Goal: Task Accomplishment & Management: Complete application form

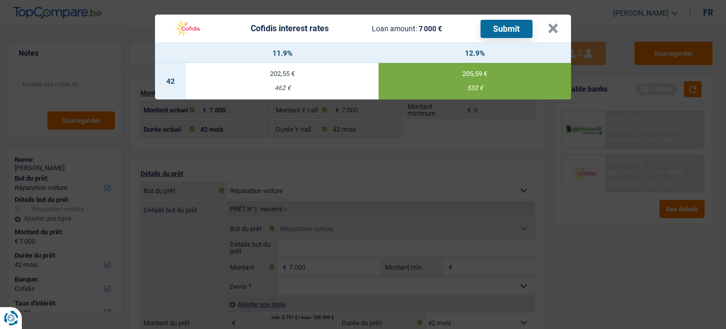
select select "carRepair"
select select "42"
select select "cofidis"
select select "42"
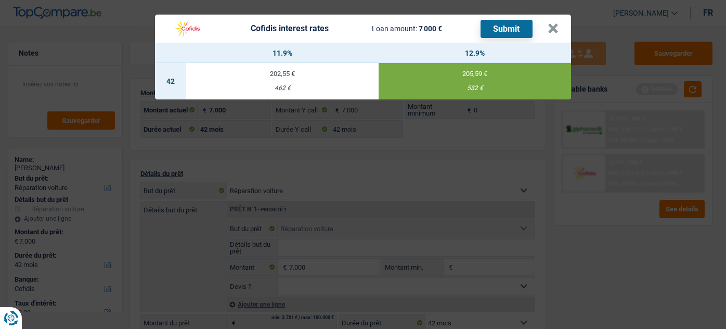
select select "42"
select select "carRepair"
select select "42"
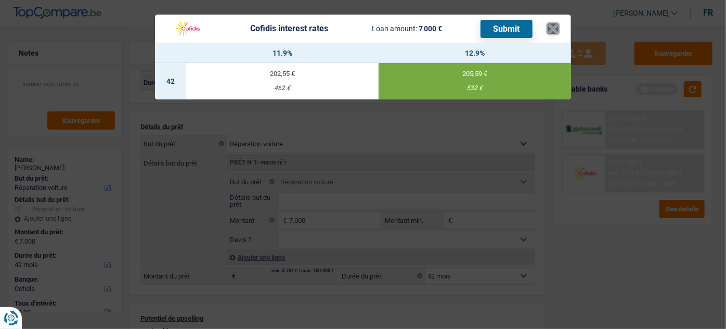
click at [548, 27] on button "×" at bounding box center [553, 28] width 11 height 10
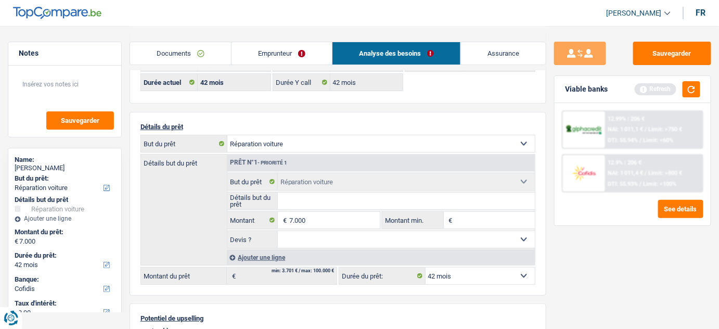
click at [173, 50] on link "Documents" at bounding box center [180, 53] width 101 height 22
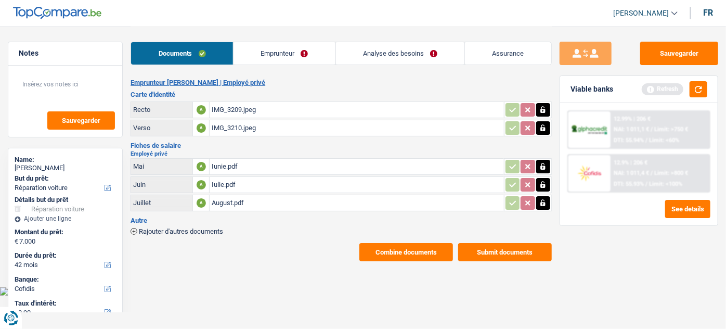
click at [479, 248] on button "Submit documents" at bounding box center [505, 252] width 94 height 18
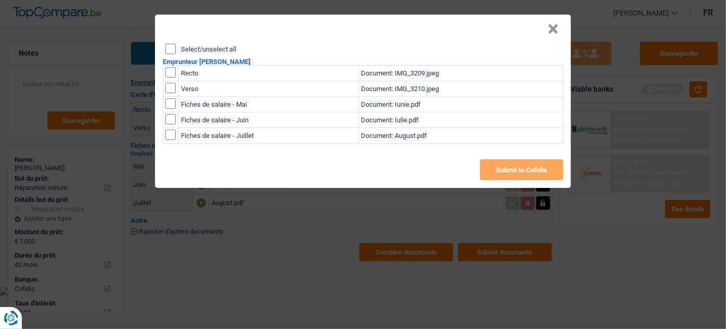
click at [171, 50] on input "Select/unselect all" at bounding box center [170, 49] width 10 height 10
checkbox input "true"
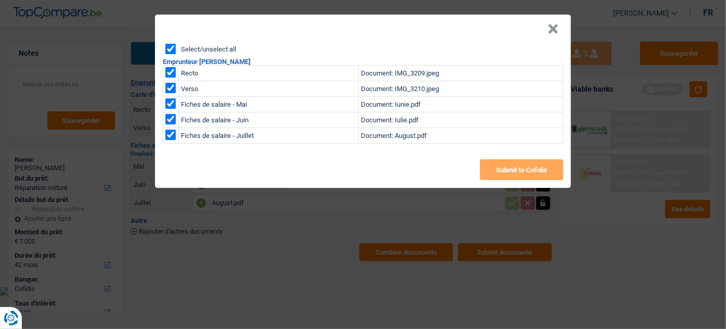
checkbox input "true"
click at [530, 170] on button "Submit to Cofidis" at bounding box center [521, 169] width 83 height 21
click at [550, 31] on button "×" at bounding box center [553, 29] width 11 height 10
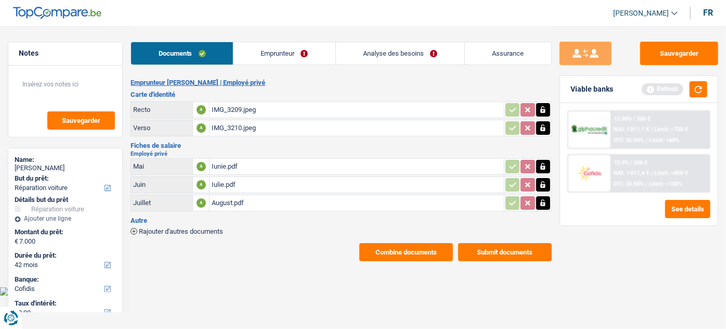
click at [509, 246] on button "Submit documents" at bounding box center [505, 252] width 94 height 18
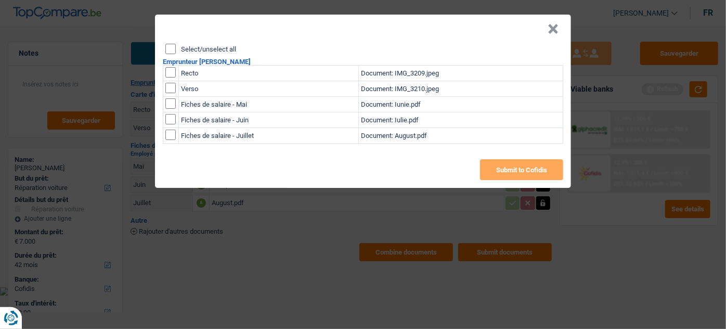
click at [167, 49] on input "Select/unselect all" at bounding box center [170, 49] width 10 height 10
checkbox input "true"
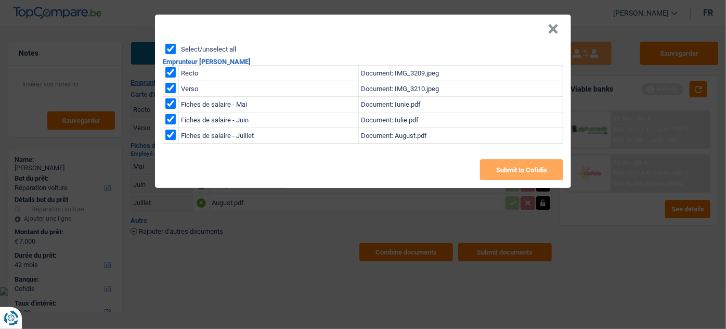
checkbox input "true"
click at [508, 164] on button "Submit to Cofidis" at bounding box center [521, 169] width 83 height 21
click at [551, 29] on button "×" at bounding box center [553, 29] width 11 height 10
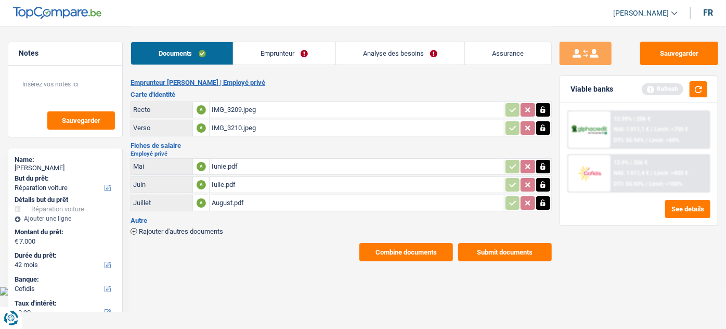
click at [388, 253] on button "Combine documents" at bounding box center [406, 252] width 94 height 18
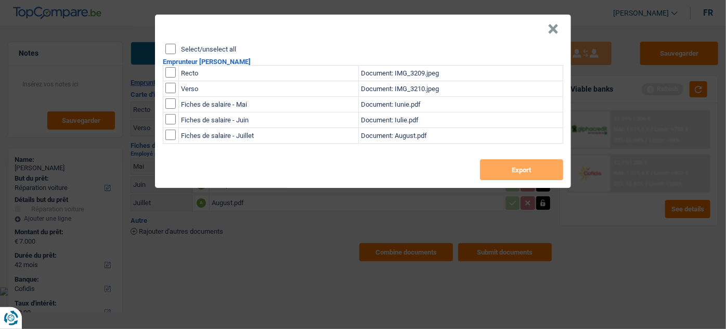
click at [172, 51] on input "Select/unselect all" at bounding box center [170, 49] width 10 height 10
checkbox input "true"
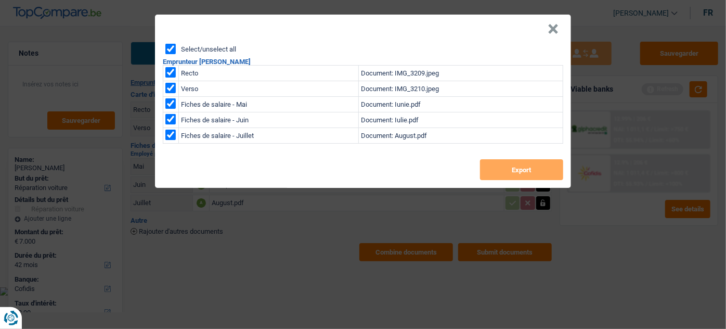
checkbox input "true"
click at [554, 170] on button "Export" at bounding box center [521, 169] width 83 height 21
click at [564, 26] on header "×" at bounding box center [363, 29] width 416 height 29
click at [553, 27] on button "×" at bounding box center [553, 29] width 11 height 10
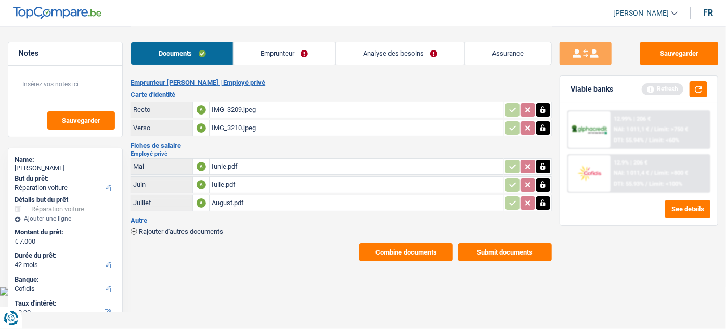
click at [201, 228] on span "Rajouter d'autres documents" at bounding box center [181, 231] width 84 height 7
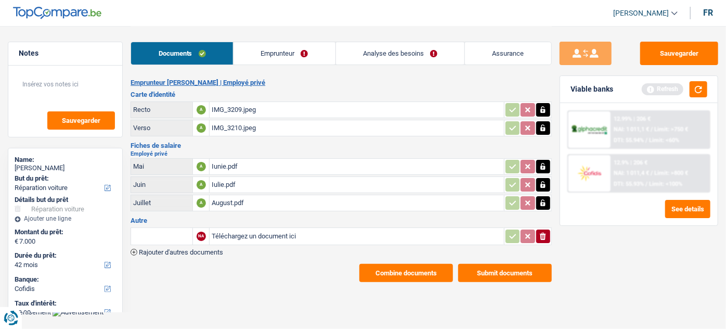
click at [244, 231] on input "Téléchargez un document ici" at bounding box center [357, 236] width 290 height 16
type input "C:\fakepath\constantin_vasile_237370.pdf"
click at [490, 269] on button "Submit documents" at bounding box center [505, 273] width 94 height 18
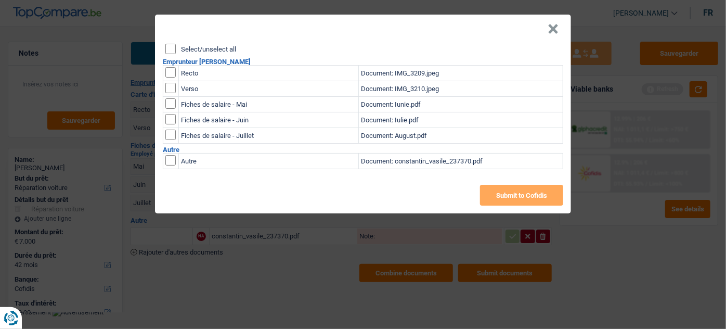
click at [171, 160] on input "checkbox" at bounding box center [170, 160] width 10 height 10
checkbox input "true"
click at [494, 189] on button "Submit to Cofidis" at bounding box center [521, 195] width 83 height 21
click at [551, 24] on button "×" at bounding box center [553, 29] width 11 height 10
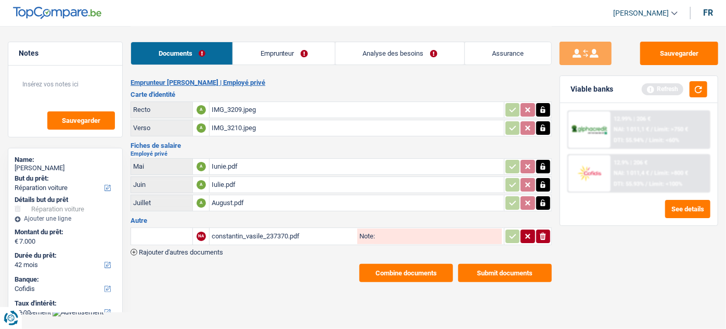
click at [539, 233] on icon "ionicons-v5-e" at bounding box center [543, 236] width 8 height 10
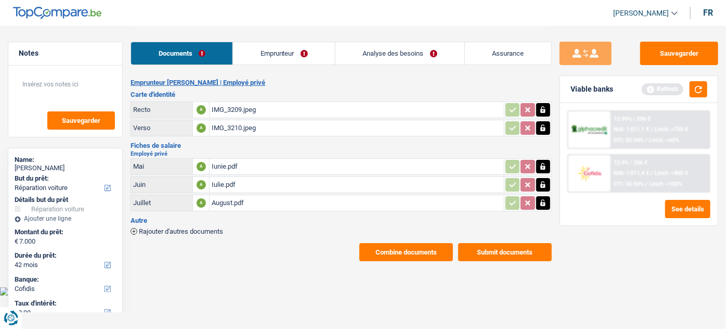
click at [276, 59] on link "Emprunteur" at bounding box center [284, 53] width 102 height 22
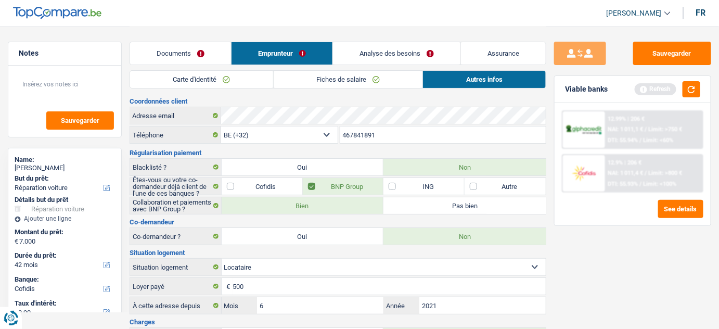
click at [226, 80] on link "Carte d'identité" at bounding box center [201, 79] width 143 height 17
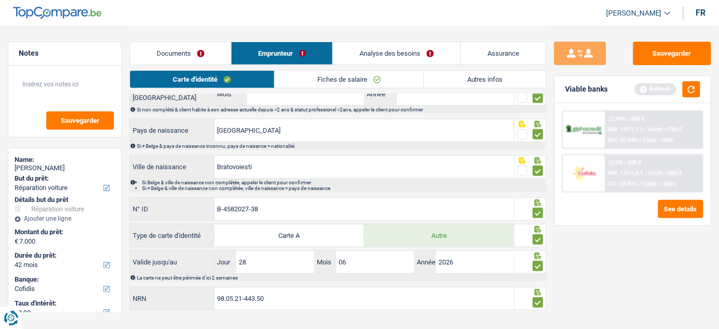
scroll to position [162, 0]
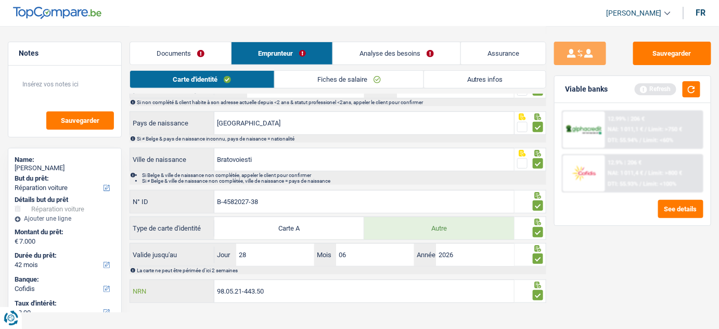
drag, startPoint x: 294, startPoint y: 289, endPoint x: 215, endPoint y: 292, distance: 79.6
click at [215, 292] on input "98.05.21-443.50" at bounding box center [364, 291] width 300 height 22
click at [689, 91] on button "button" at bounding box center [691, 89] width 18 height 16
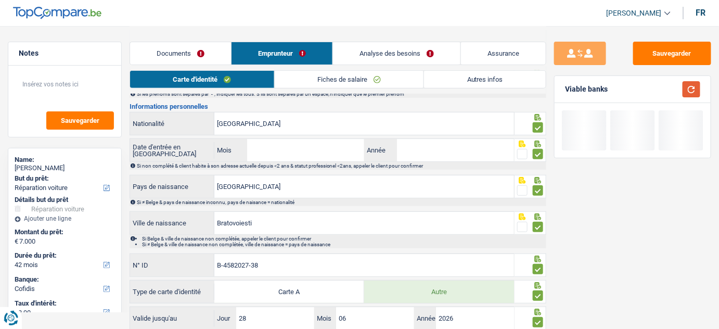
scroll to position [21, 0]
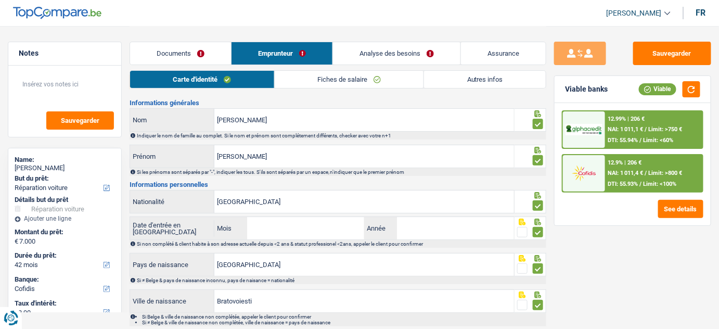
click at [391, 55] on link "Analyse des besoins" at bounding box center [396, 53] width 127 height 22
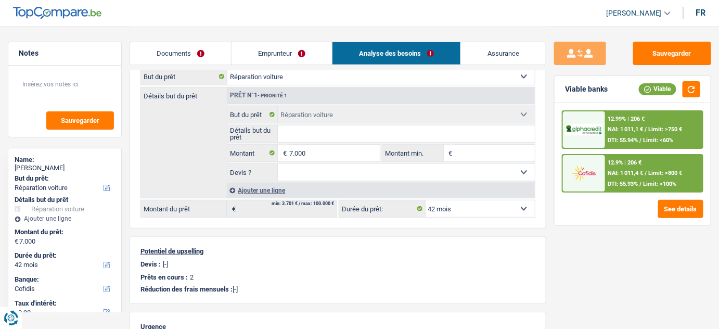
scroll to position [115, 0]
click at [326, 149] on input "7.000" at bounding box center [334, 152] width 91 height 17
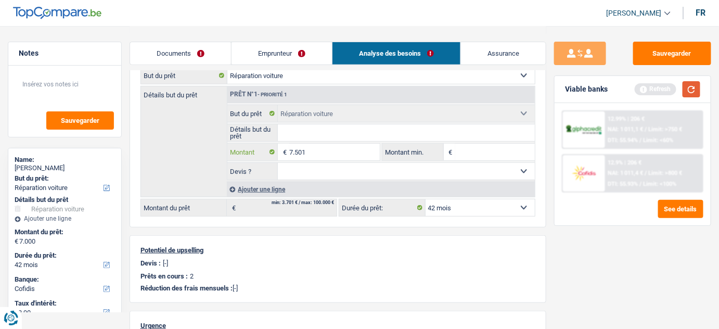
type input "7.501"
select select "48"
type input "7.501"
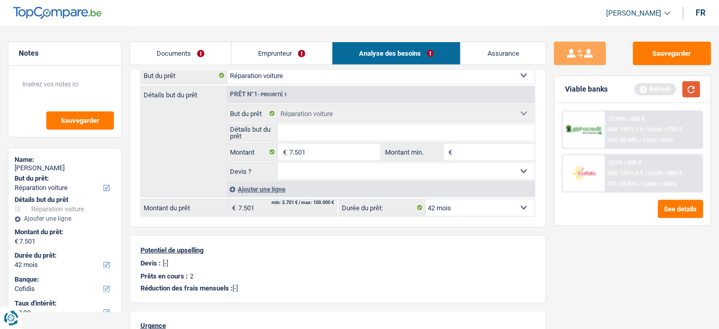
select select "48"
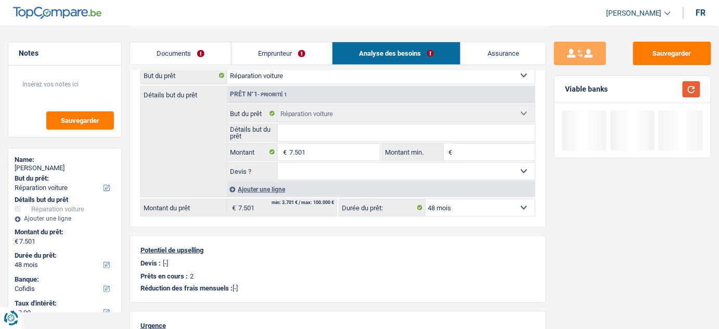
click at [687, 91] on button "button" at bounding box center [691, 89] width 18 height 16
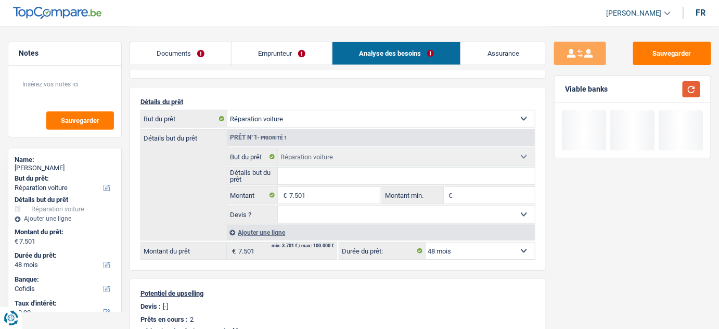
scroll to position [21, 0]
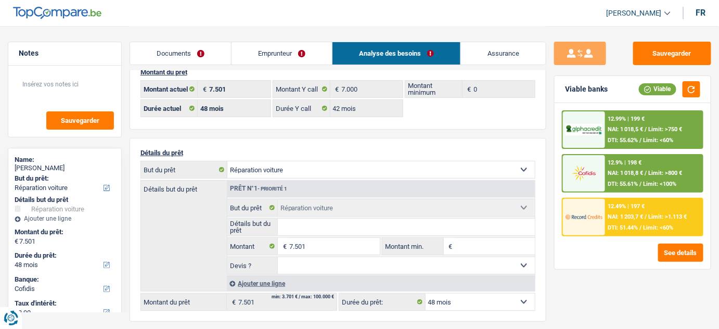
click at [646, 224] on span "Limit: <60%" at bounding box center [658, 227] width 30 height 7
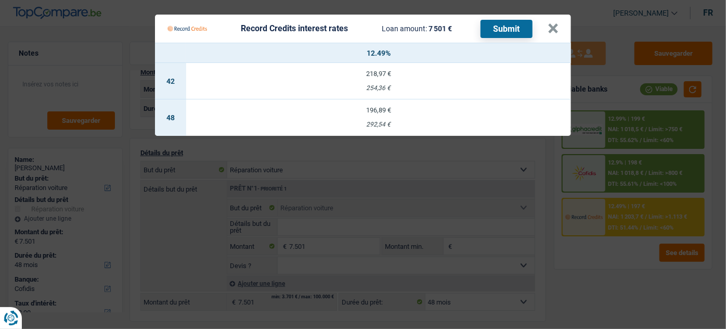
click at [481, 111] on div "196,89 €" at bounding box center [378, 110] width 385 height 7
select select "record credits"
type input "12,49"
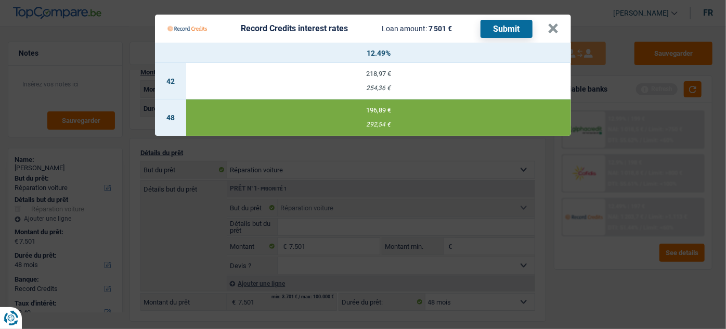
click at [507, 25] on button "Submit" at bounding box center [507, 29] width 52 height 18
click at [549, 27] on button "×" at bounding box center [553, 28] width 11 height 10
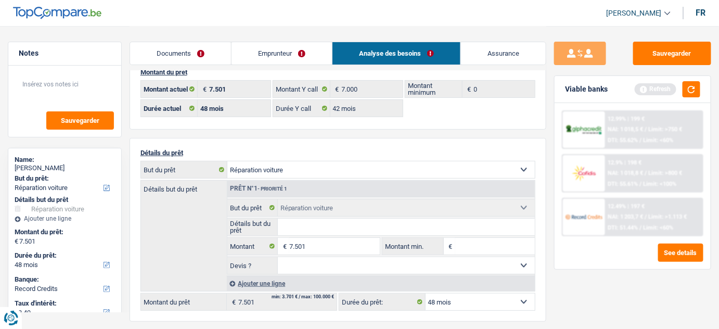
click at [616, 155] on div "12.9% | 198 € NAI: 1 018,8 € / Limit: >800 € DTI: 55.61% / Limit: <100%" at bounding box center [653, 173] width 97 height 36
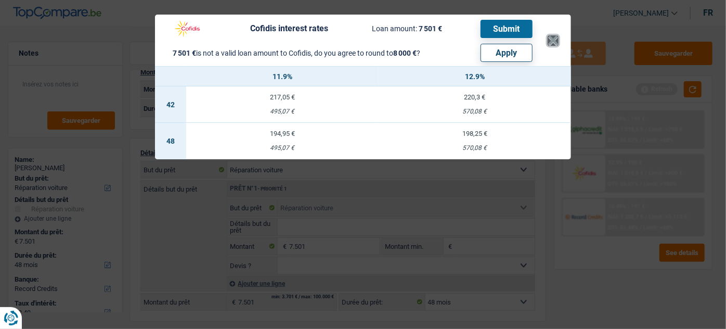
click at [552, 41] on button "×" at bounding box center [553, 40] width 11 height 10
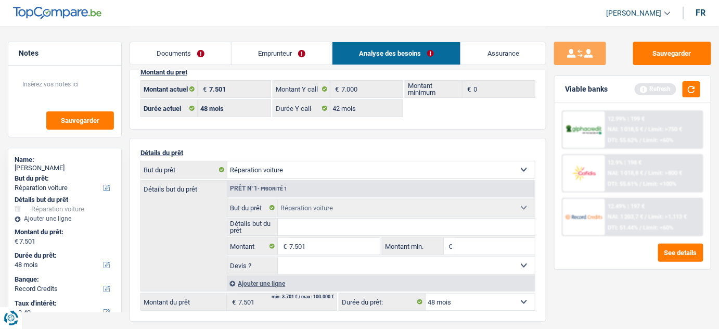
click at [634, 167] on div "12.9% | 198 € NAI: 1 018,8 € / Limit: >800 € DTI: 55.61% / Limit: <100%" at bounding box center [653, 173] width 97 height 36
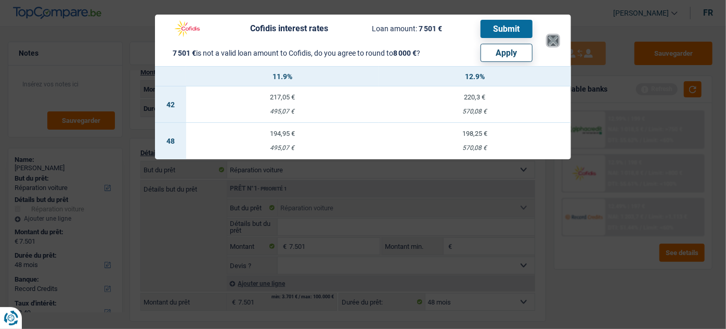
click at [553, 46] on button "×" at bounding box center [553, 40] width 11 height 10
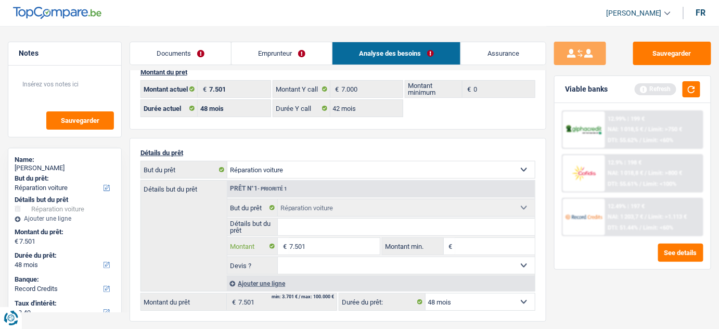
click at [298, 238] on input "7.501" at bounding box center [334, 246] width 91 height 17
type input "7.000"
select select "42"
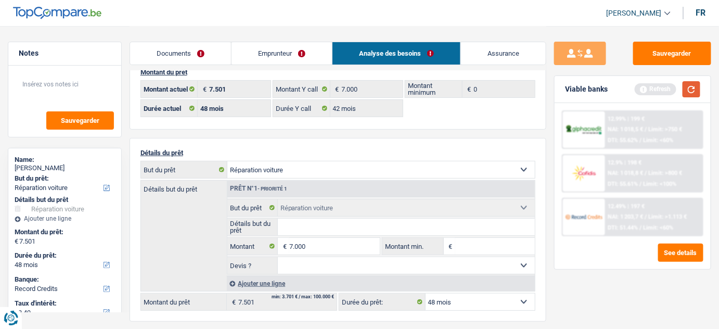
type input "7.000"
select select "42"
type input "7.000"
select select "42"
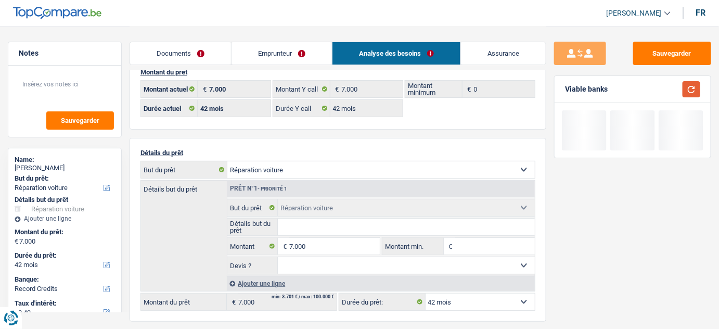
click at [690, 87] on button "button" at bounding box center [691, 89] width 18 height 16
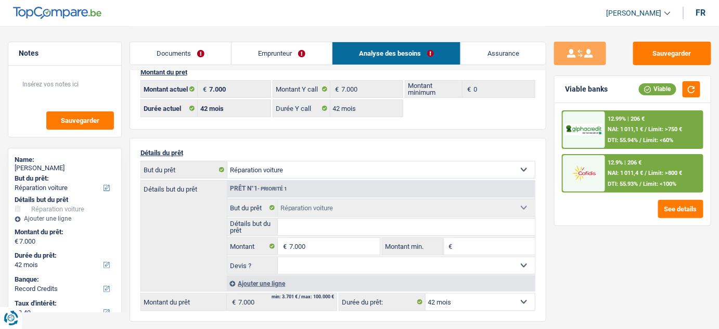
click at [627, 165] on div "12.9% | 206 € NAI: 1 011,4 € / Limit: >800 € DTI: 55.93% / Limit: <100%" at bounding box center [653, 173] width 97 height 36
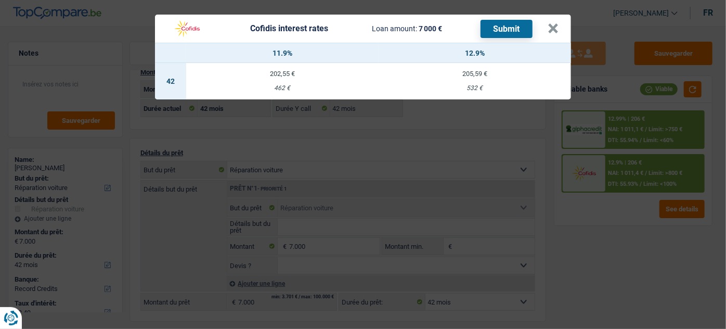
click at [458, 77] on td "205,59 € 532 €" at bounding box center [475, 81] width 192 height 36
select select "cofidis"
type input "12,90"
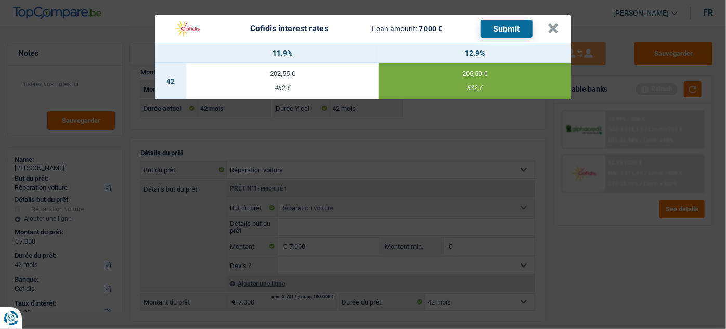
click at [508, 24] on button "Submit" at bounding box center [507, 29] width 52 height 18
click at [553, 26] on button "×" at bounding box center [553, 28] width 11 height 10
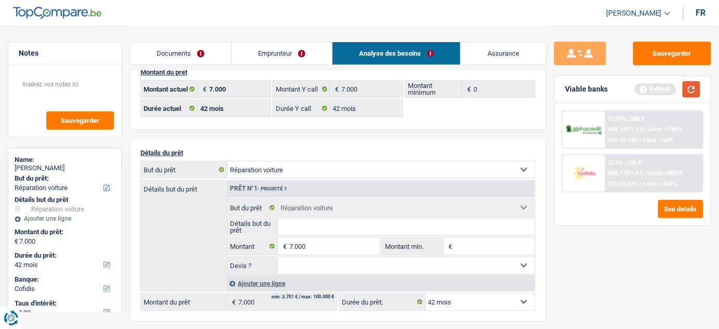
drag, startPoint x: 693, startPoint y: 93, endPoint x: 380, endPoint y: 56, distance: 315.8
click at [693, 93] on button "button" at bounding box center [691, 89] width 18 height 16
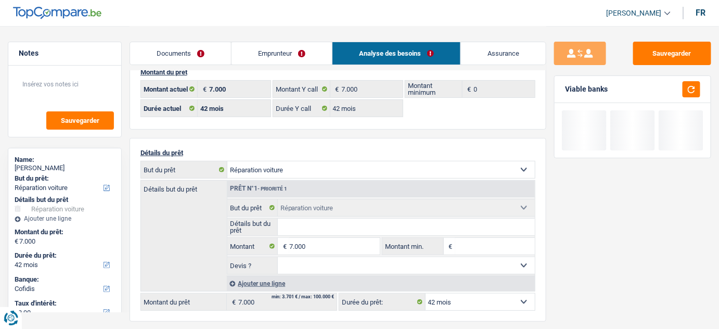
click at [198, 51] on link "Documents" at bounding box center [180, 53] width 101 height 22
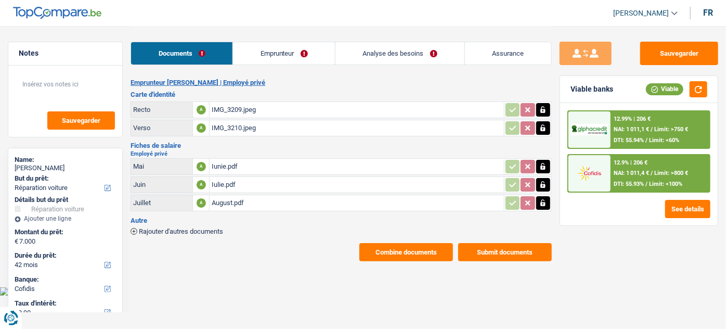
click at [247, 106] on div "IMG_3209.jpeg" at bounding box center [357, 110] width 290 height 16
click at [239, 137] on div "Emprunteur Constantin VASILE | Employé privé Carte d'identité Recto A IMG_3209.…" at bounding box center [341, 170] width 421 height 183
click at [249, 109] on div "IMG_3209.jpeg" at bounding box center [357, 110] width 290 height 16
click at [314, 53] on link "Emprunteur" at bounding box center [284, 53] width 102 height 22
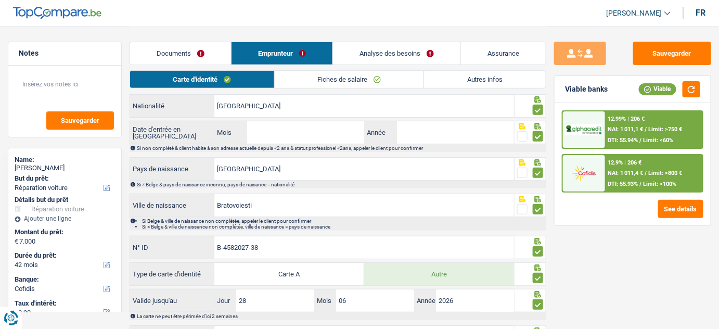
scroll to position [68, 0]
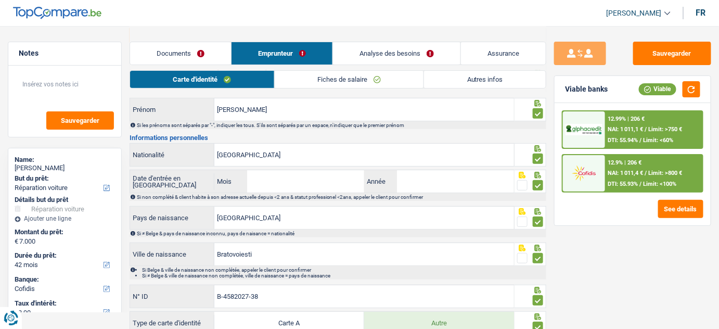
drag, startPoint x: 521, startPoint y: 185, endPoint x: 479, endPoint y: 185, distance: 42.1
click at [521, 185] on span at bounding box center [522, 185] width 10 height 10
click at [0, 0] on input "radio" at bounding box center [0, 0] width 0 height 0
click at [340, 178] on input "Mois" at bounding box center [305, 181] width 117 height 22
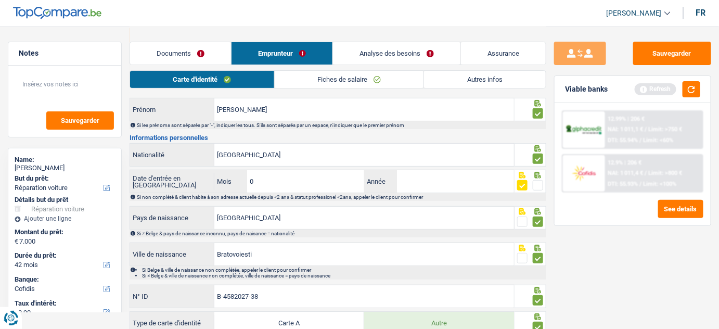
type input "06"
type input "2020"
click at [489, 84] on link "Autres infos" at bounding box center [485, 79] width 122 height 17
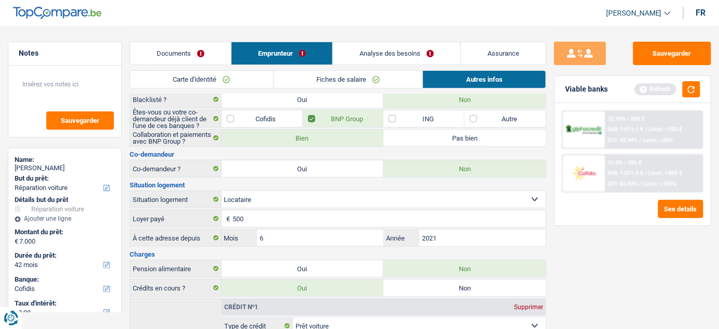
click at [359, 76] on link "Fiches de salaire" at bounding box center [348, 79] width 149 height 17
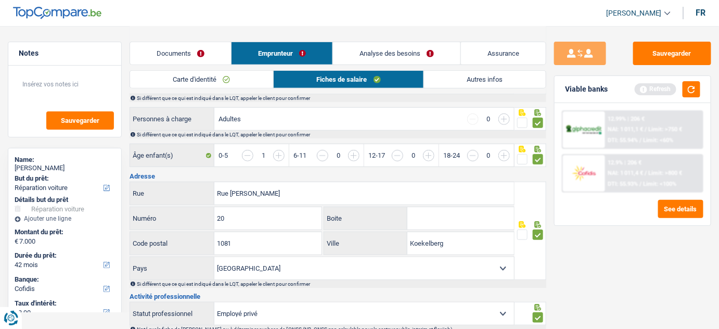
scroll to position [0, 0]
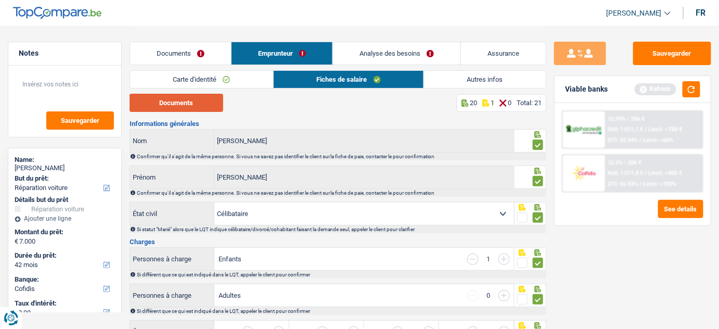
click at [211, 106] on button "Documents" at bounding box center [177, 103] width 94 height 18
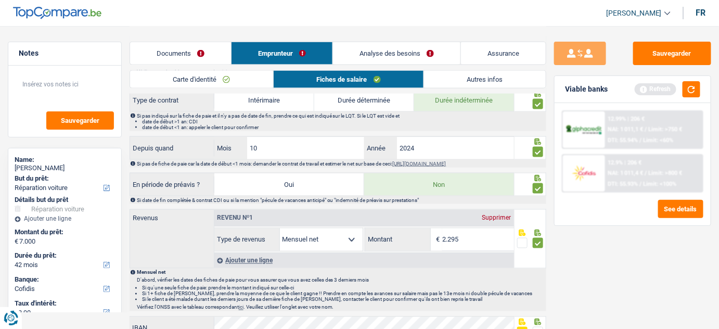
scroll to position [425, 0]
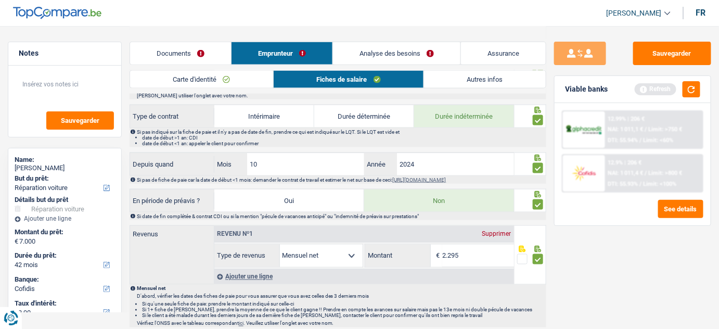
click at [196, 51] on link "Documents" at bounding box center [180, 53] width 101 height 22
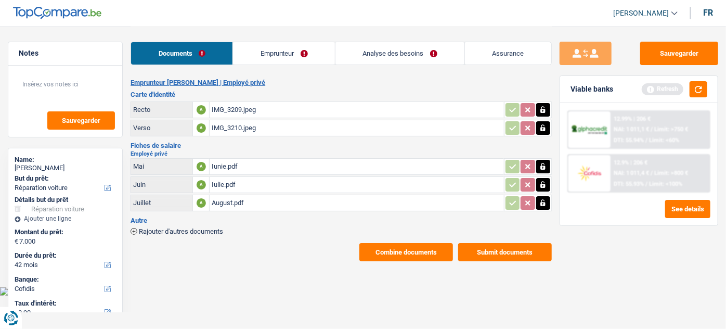
click at [256, 64] on link "Emprunteur" at bounding box center [284, 53] width 102 height 22
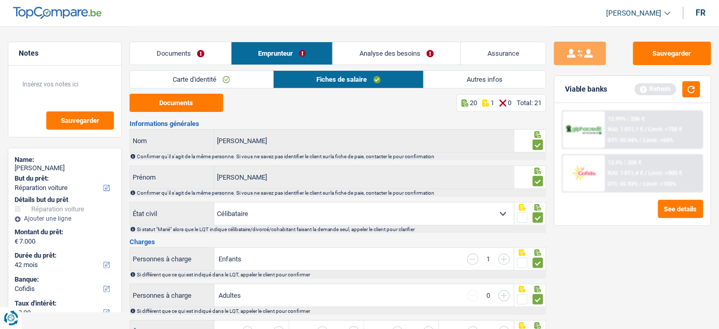
click at [254, 89] on div "Carte d'identité Fiches de salaire Autres infos" at bounding box center [338, 81] width 417 height 23
click at [244, 80] on link "Carte d'identité" at bounding box center [201, 79] width 143 height 17
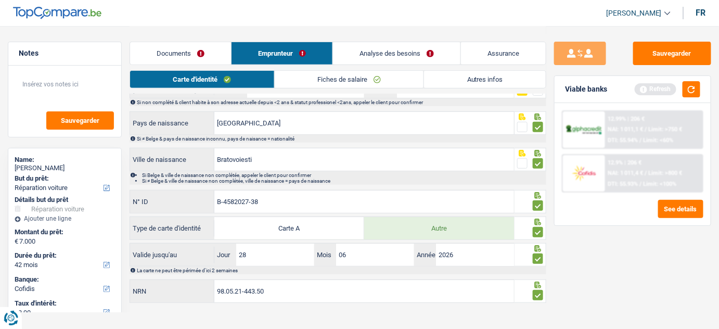
scroll to position [68, 0]
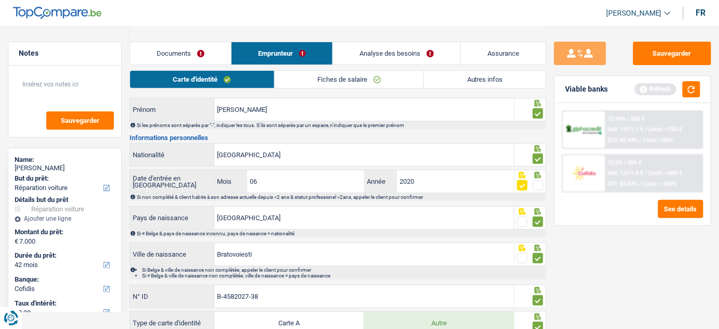
click at [352, 49] on link "Analyse des besoins" at bounding box center [396, 53] width 127 height 22
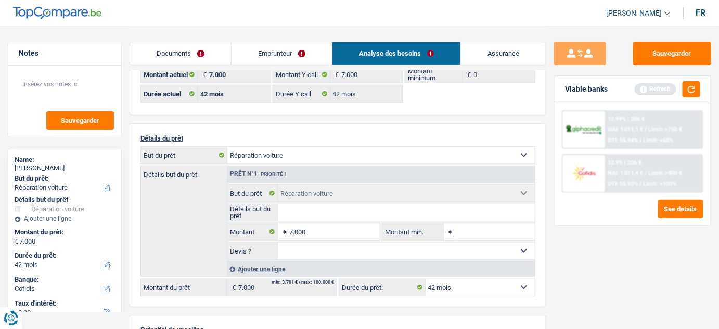
scroll to position [0, 0]
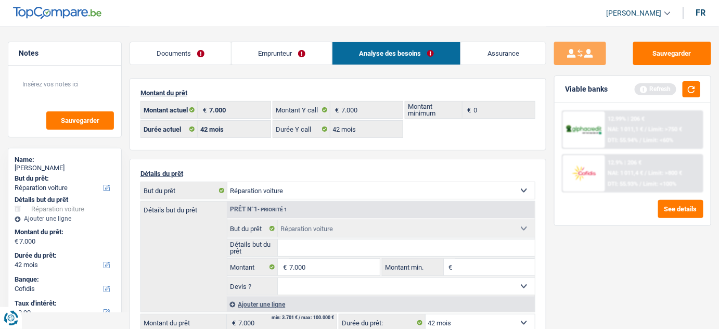
click at [272, 53] on link "Emprunteur" at bounding box center [281, 53] width 100 height 22
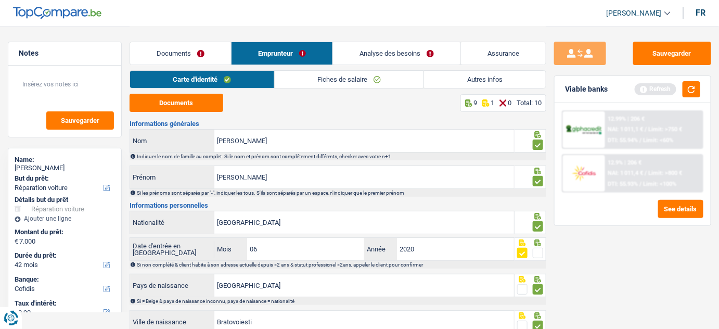
click at [346, 81] on link "Fiches de salaire" at bounding box center [349, 79] width 149 height 17
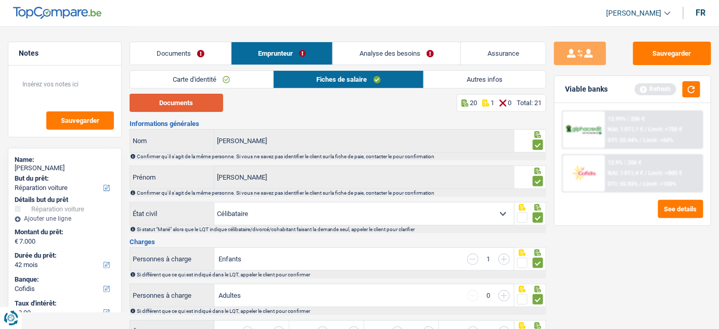
click at [209, 102] on button "Documents" at bounding box center [177, 103] width 94 height 18
click at [174, 97] on button "Documents" at bounding box center [177, 103] width 94 height 18
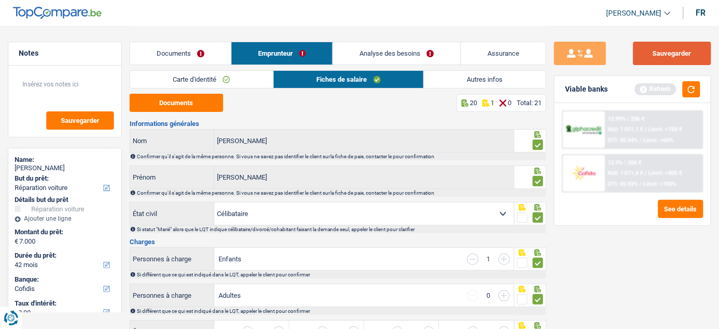
click at [658, 56] on button "Sauvegarder" at bounding box center [672, 53] width 78 height 23
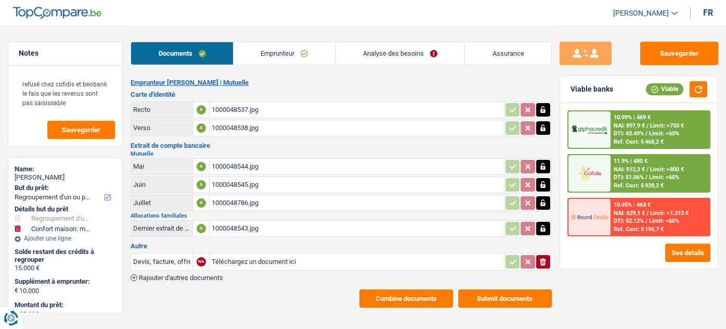
select select "refinancing"
select select "household"
select select "72"
select select "cofidis"
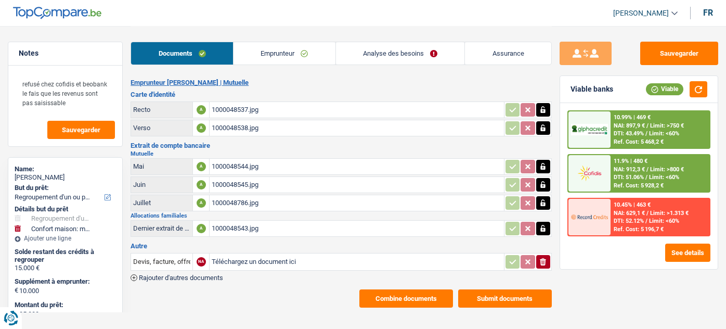
select select "32"
select select "single"
select select "liveWithParents"
select select "BE"
select select "carLoan"
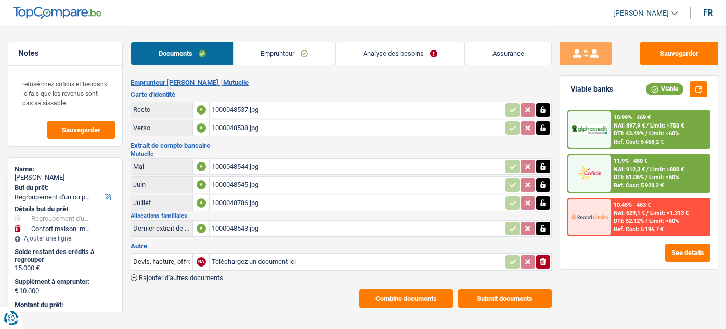
select select "84"
select select "personalLoan"
select select "other"
select select "24"
select select "cardOrCredit"
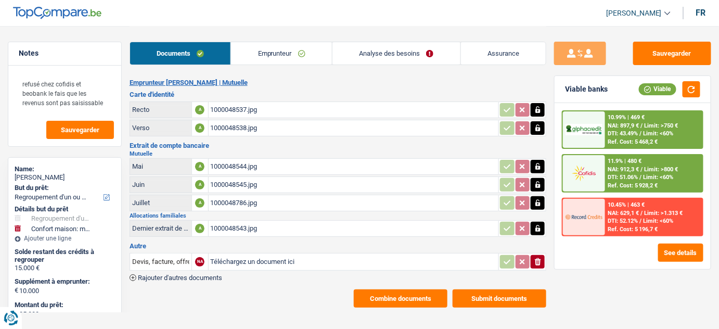
click at [279, 51] on link "Emprunteur" at bounding box center [281, 53] width 101 height 22
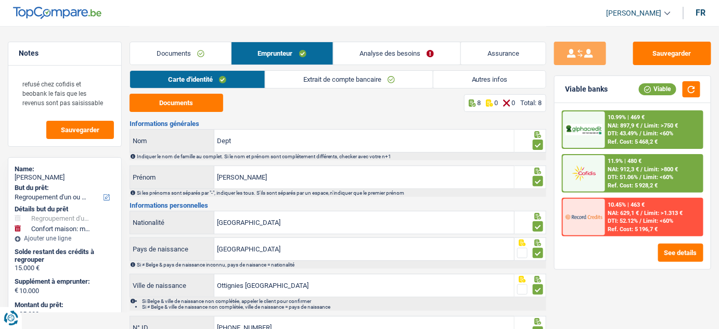
click at [418, 62] on link "Analyse des besoins" at bounding box center [396, 53] width 127 height 22
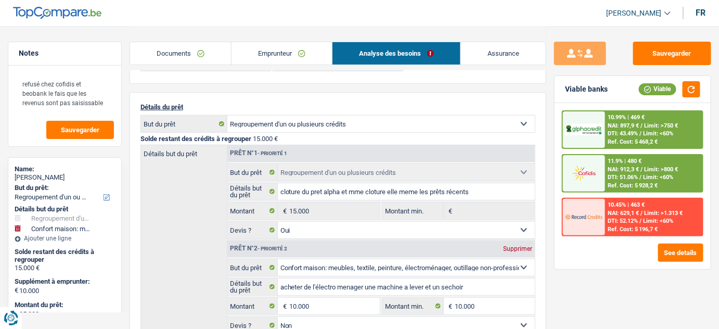
scroll to position [94, 0]
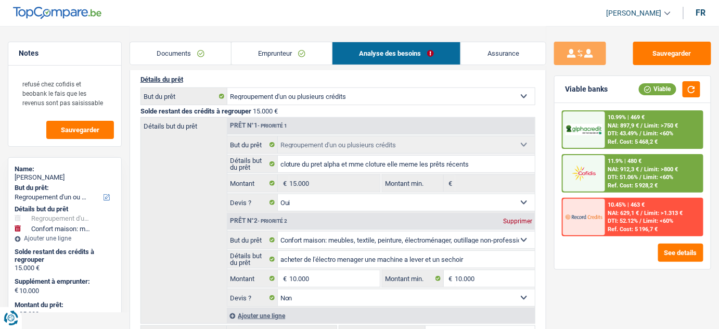
click at [291, 57] on link "Emprunteur" at bounding box center [281, 53] width 100 height 22
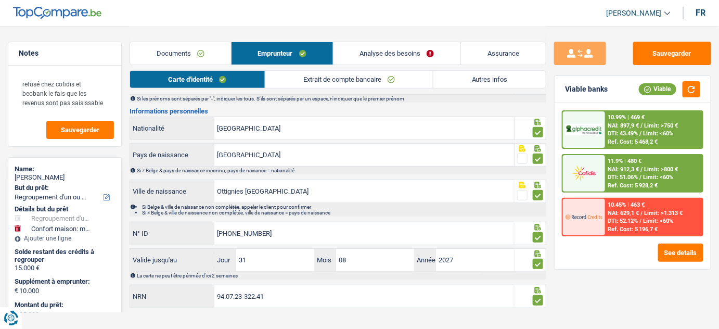
click at [504, 77] on link "Autres infos" at bounding box center [489, 79] width 112 height 17
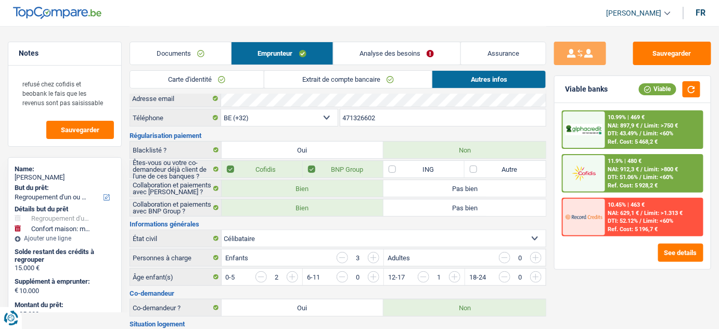
scroll to position [0, 0]
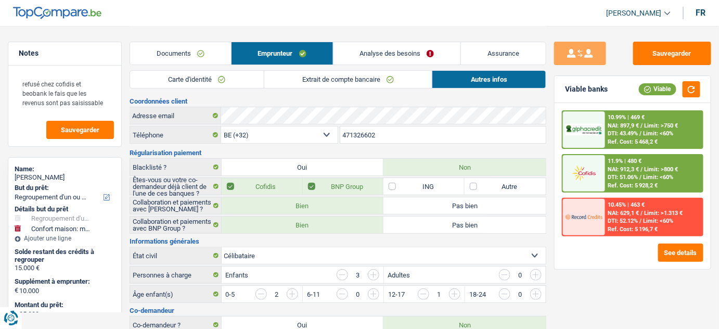
click at [366, 48] on link "Analyse des besoins" at bounding box center [396, 53] width 127 height 22
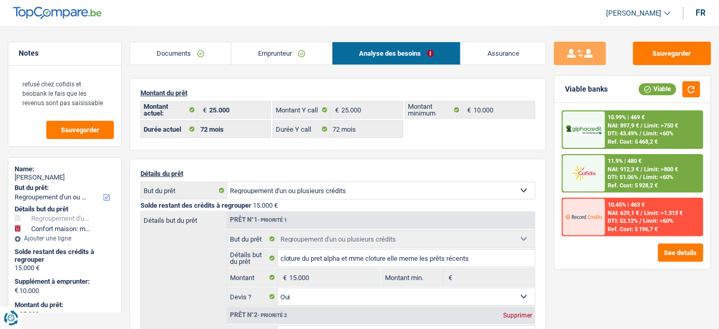
click at [189, 59] on link "Documents" at bounding box center [180, 53] width 101 height 22
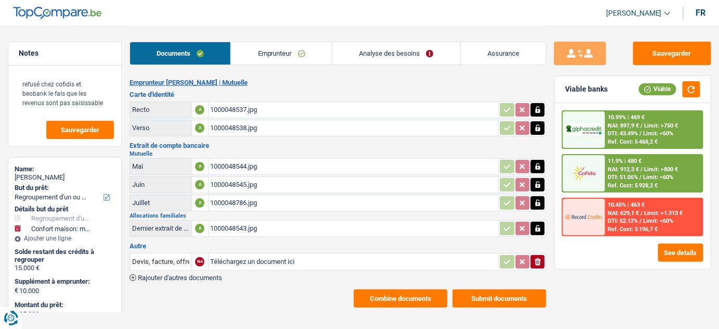
click at [308, 61] on link "Emprunteur" at bounding box center [281, 53] width 101 height 22
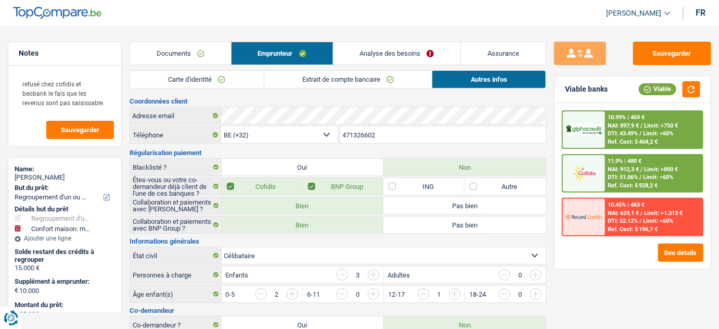
click at [202, 81] on link "Carte d'identité" at bounding box center [197, 79] width 134 height 17
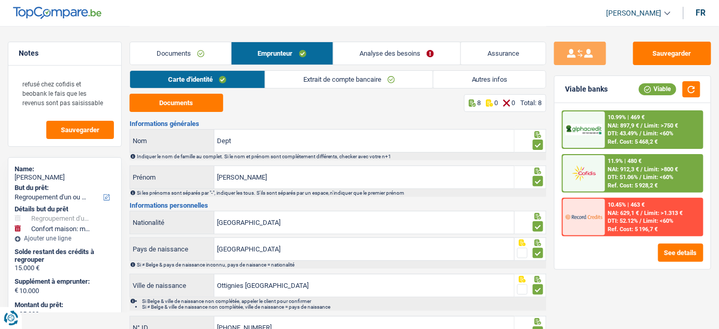
click at [433, 44] on link "Analyse des besoins" at bounding box center [396, 53] width 127 height 22
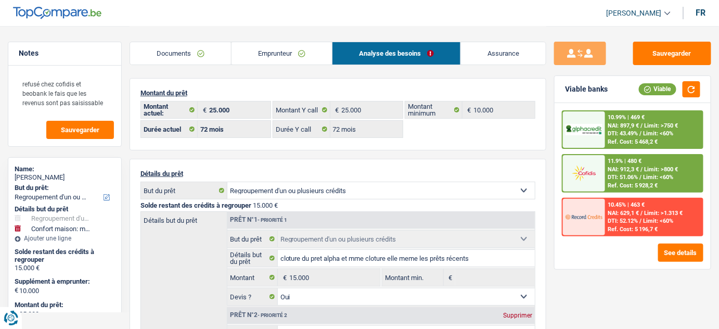
click at [290, 56] on link "Emprunteur" at bounding box center [281, 53] width 100 height 22
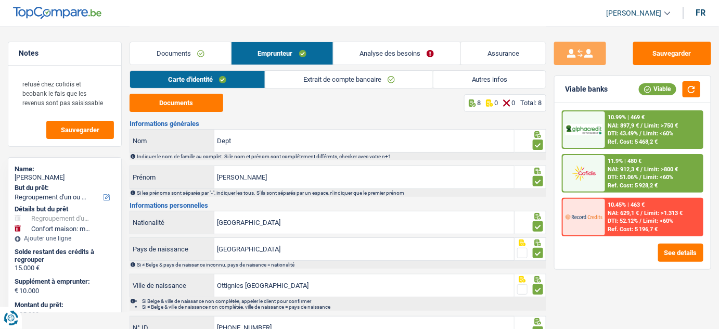
click at [367, 88] on div "Carte d'identité Extrait de compte bancaire Autres infos" at bounding box center [338, 81] width 417 height 23
drag, startPoint x: 458, startPoint y: 78, endPoint x: 449, endPoint y: 74, distance: 8.9
click at [458, 78] on link "Autres infos" at bounding box center [489, 79] width 112 height 17
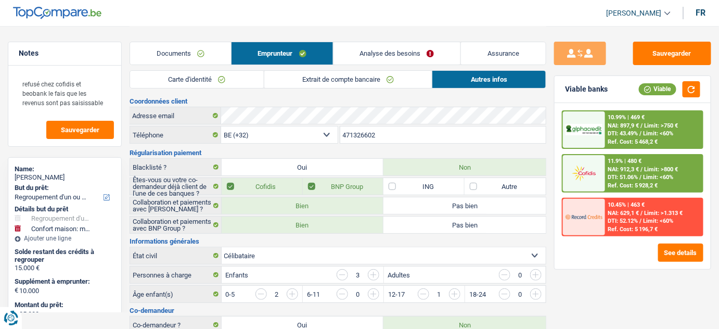
click at [417, 51] on link "Analyse des besoins" at bounding box center [396, 53] width 127 height 22
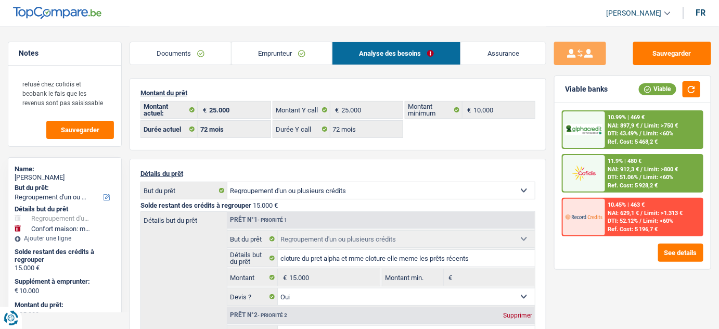
click at [276, 57] on link "Emprunteur" at bounding box center [281, 53] width 100 height 22
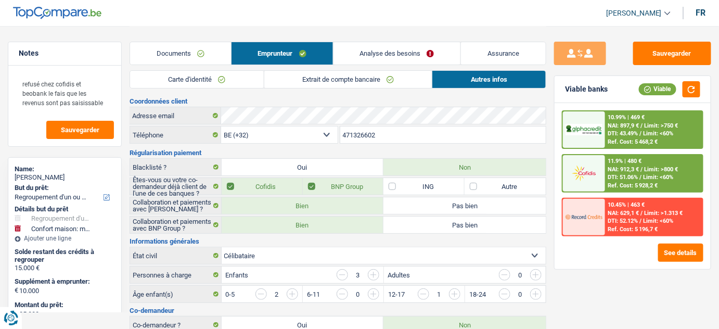
click at [353, 77] on link "Extrait de compte bancaire" at bounding box center [348, 79] width 168 height 17
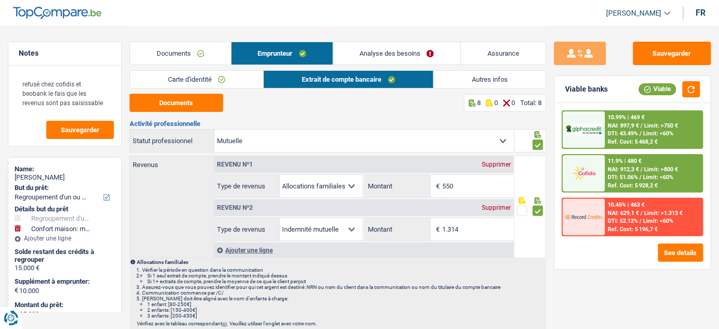
click at [206, 54] on link "Documents" at bounding box center [180, 53] width 101 height 22
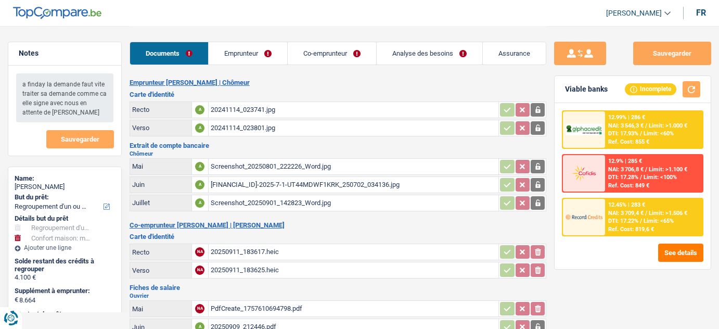
select select "refinancing"
select select "household"
select select "60"
select select "alphacredit"
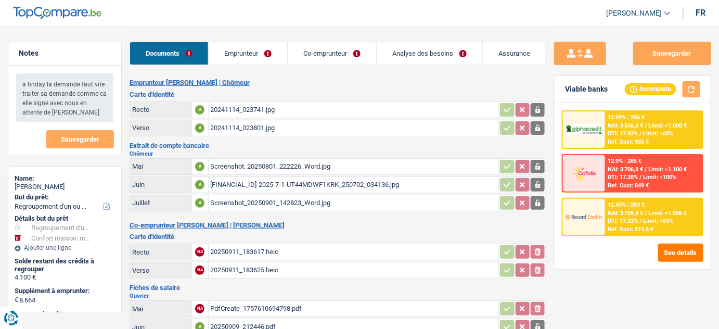
click at [252, 100] on table "Recto A 20241114_023741.jpg Verso A 20241114_023801.jpg" at bounding box center [338, 119] width 417 height 38
click at [253, 109] on div "20241114_023741.jpg" at bounding box center [354, 110] width 286 height 16
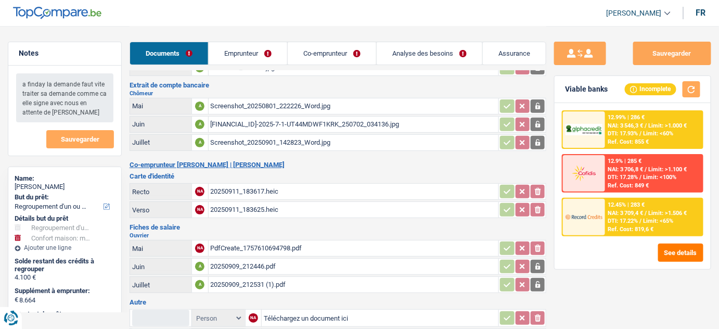
scroll to position [94, 0]
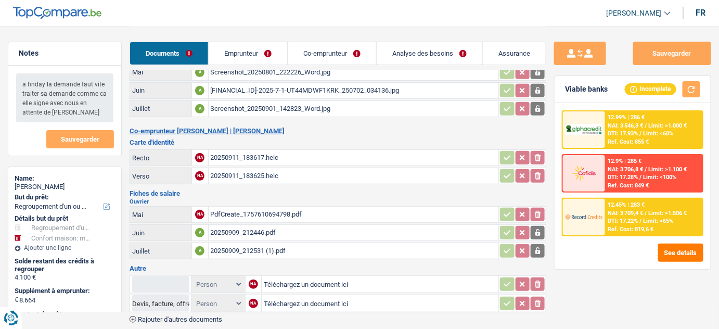
click at [273, 156] on div "20250911_183617.heic" at bounding box center [354, 158] width 286 height 16
click at [280, 247] on div "20250909_212531 (1).pdf" at bounding box center [354, 251] width 286 height 16
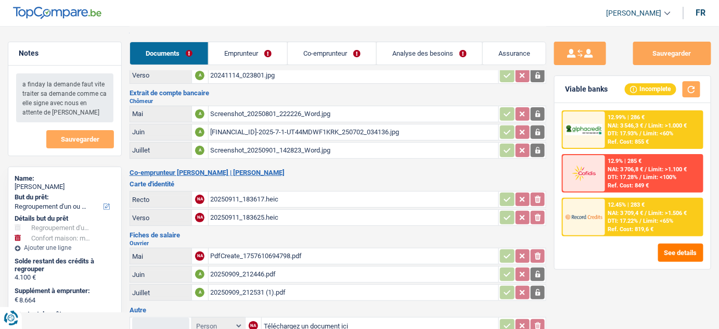
scroll to position [0, 0]
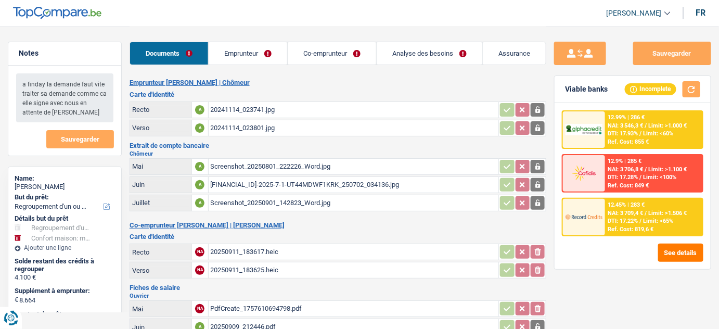
click at [253, 112] on div "20241114_023741.jpg" at bounding box center [354, 110] width 286 height 16
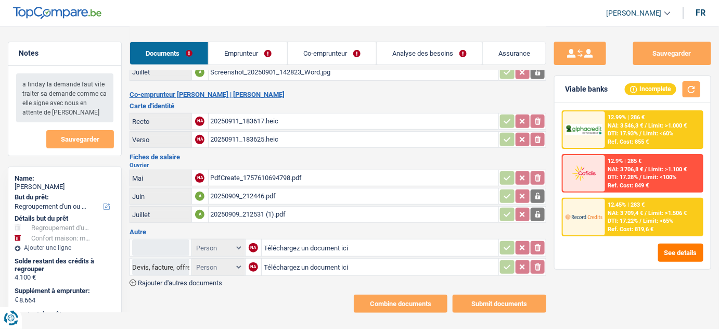
scroll to position [136, 0]
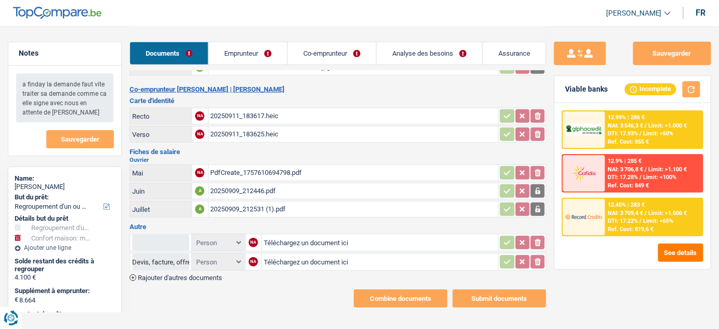
click at [270, 205] on div "20250909_212531 (1).pdf" at bounding box center [354, 209] width 286 height 16
click at [290, 170] on div "PdfCreate_1757610694798.pdf" at bounding box center [354, 173] width 286 height 16
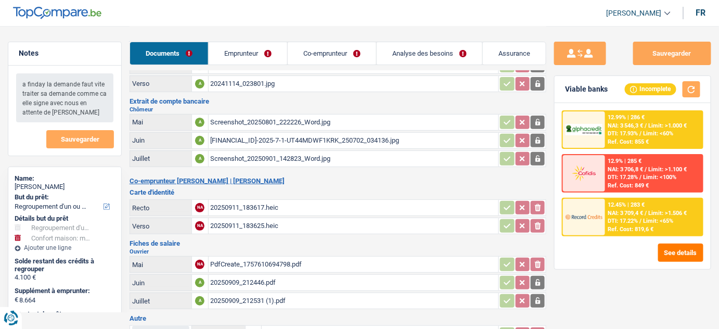
scroll to position [0, 0]
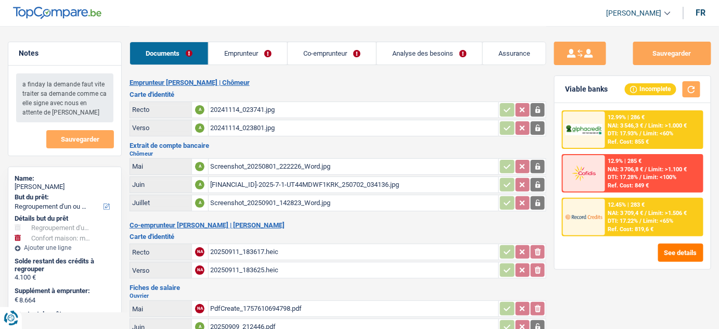
click at [246, 54] on link "Emprunteur" at bounding box center [248, 53] width 79 height 22
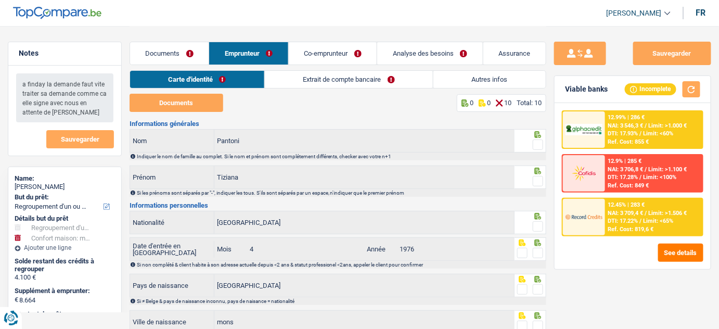
click at [319, 49] on link "Co-emprunteur" at bounding box center [333, 53] width 88 height 22
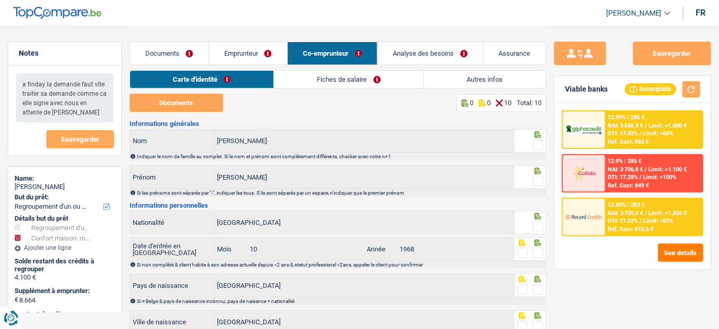
click at [180, 48] on link "Documents" at bounding box center [169, 53] width 79 height 22
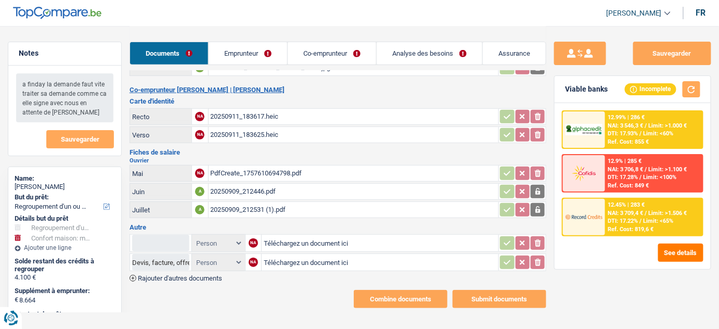
scroll to position [136, 0]
click at [288, 205] on div "20250909_212531 (1).pdf" at bounding box center [354, 209] width 286 height 16
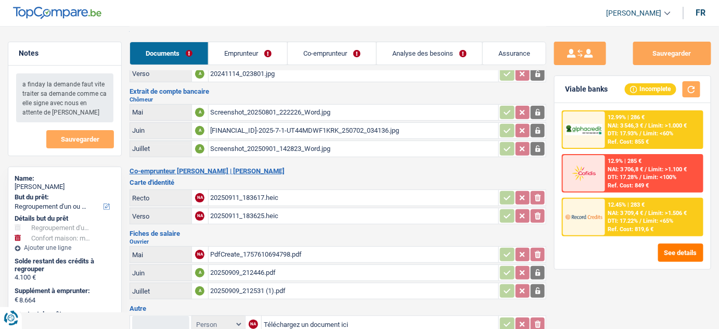
scroll to position [0, 0]
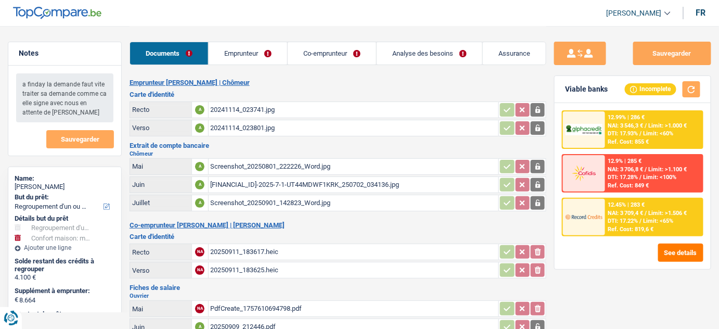
click at [248, 58] on link "Emprunteur" at bounding box center [248, 53] width 79 height 22
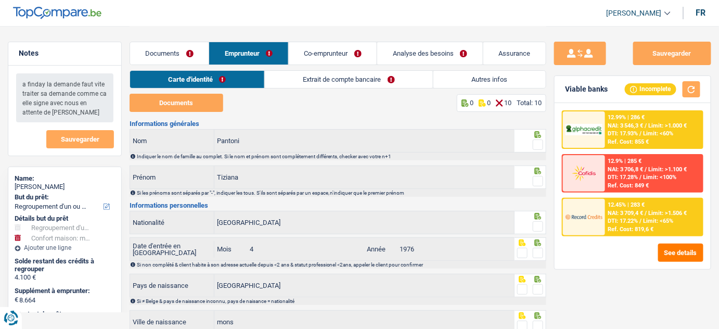
click at [485, 75] on link "Autres infos" at bounding box center [489, 79] width 112 height 17
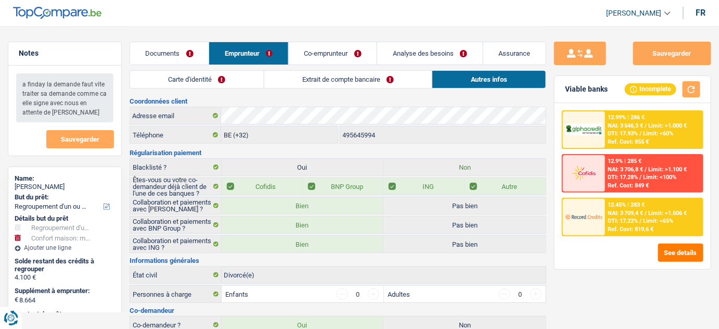
click at [367, 73] on link "Extrait de compte bancaire" at bounding box center [348, 79] width 168 height 17
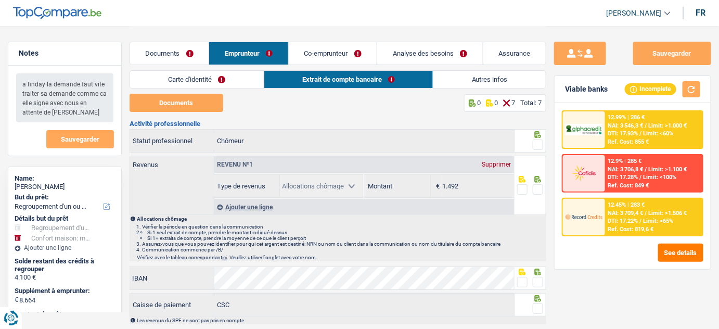
click at [445, 74] on link "Autres infos" at bounding box center [489, 79] width 112 height 17
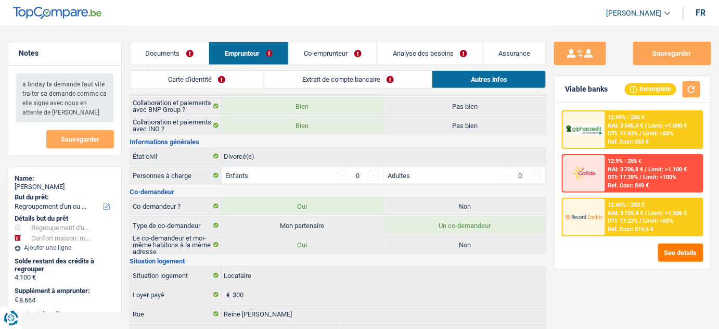
scroll to position [141, 0]
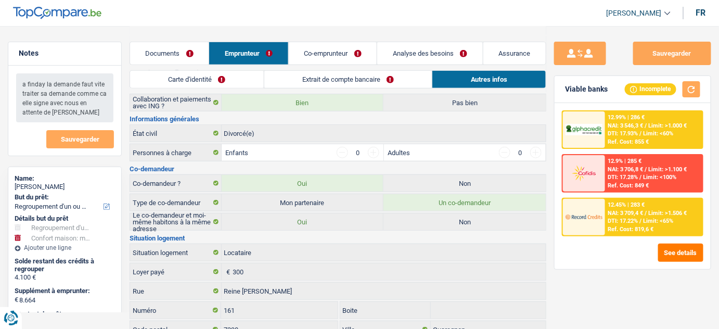
click at [343, 87] on link "Extrait de compte bancaire" at bounding box center [348, 79] width 168 height 17
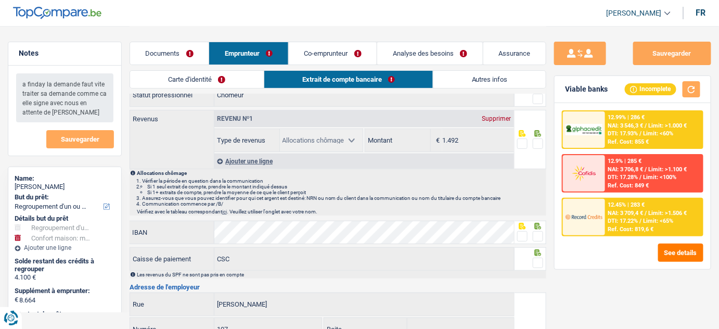
scroll to position [0, 0]
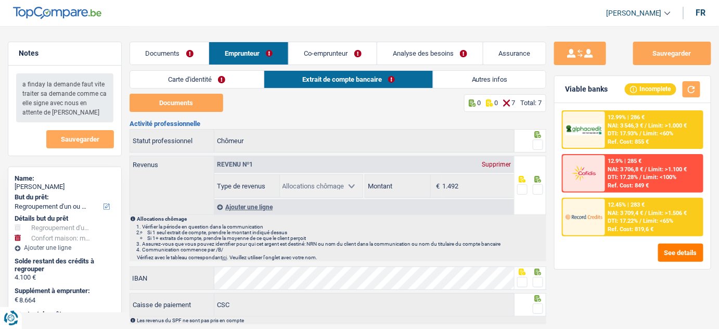
click at [470, 78] on link "Autres infos" at bounding box center [489, 79] width 112 height 17
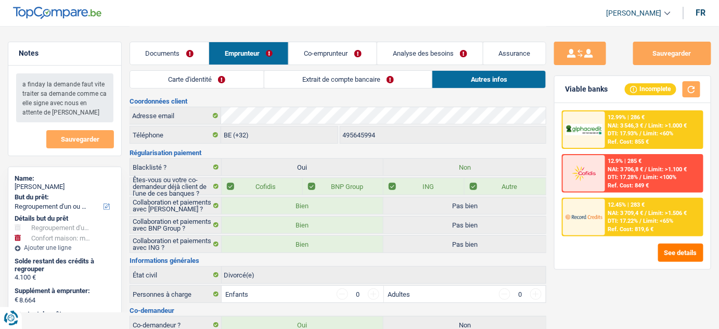
click at [344, 52] on link "Co-emprunteur" at bounding box center [333, 53] width 88 height 22
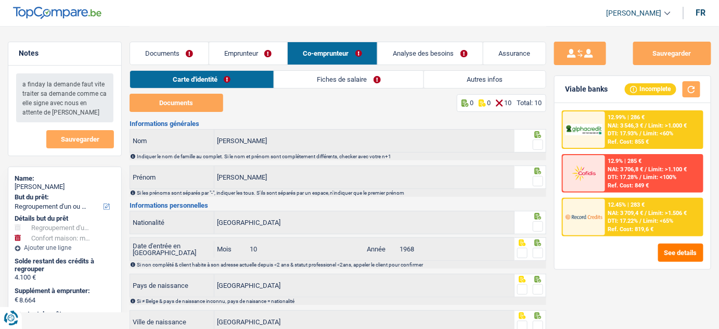
click at [503, 86] on link "Autres infos" at bounding box center [485, 79] width 122 height 17
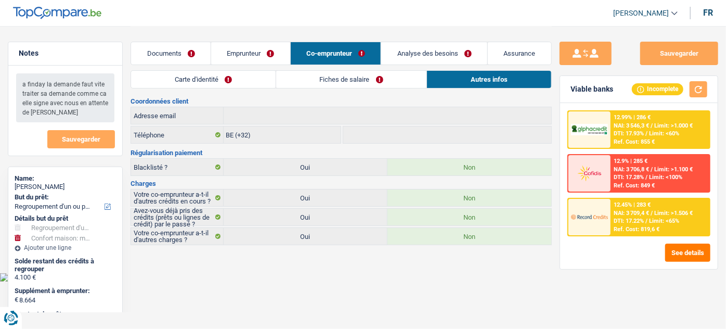
click at [336, 74] on link "Fiches de salaire" at bounding box center [351, 79] width 151 height 17
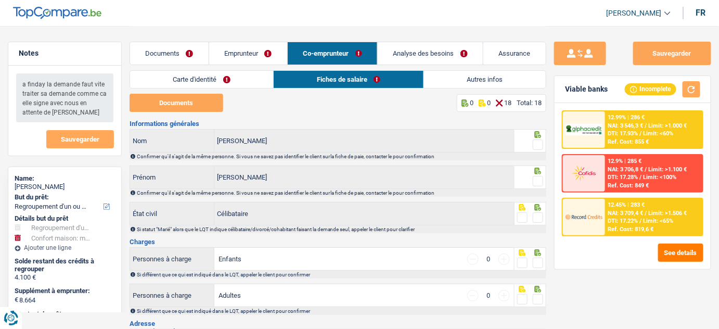
click at [267, 54] on link "Emprunteur" at bounding box center [248, 53] width 78 height 22
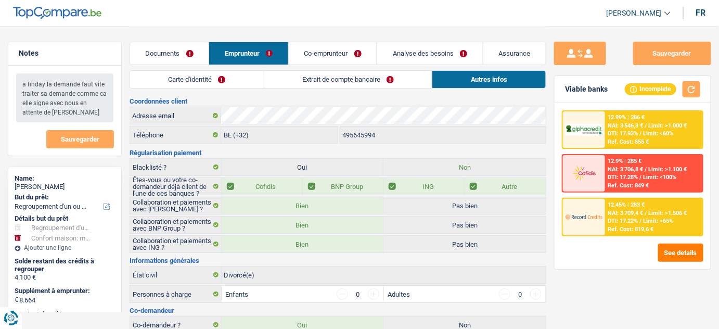
click at [350, 52] on link "Co-emprunteur" at bounding box center [333, 53] width 88 height 22
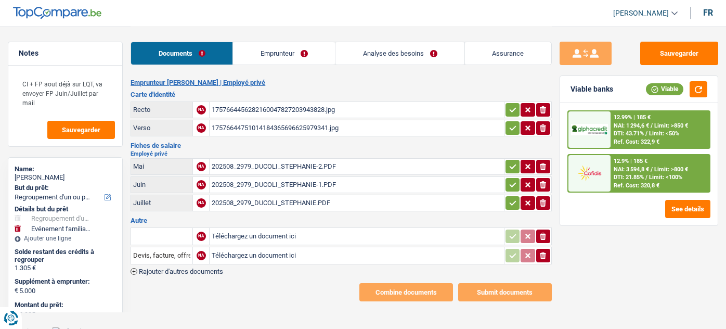
select select "refinancing"
select select "familyEvent"
select select "42"
select select "alphacredit"
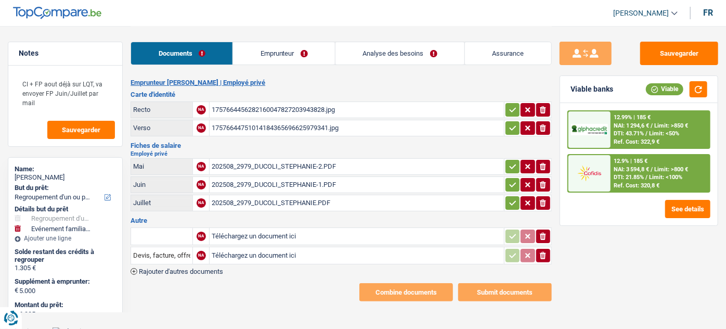
click at [279, 113] on div "1757664456282160047827203943828.jpg" at bounding box center [357, 110] width 290 height 16
click at [321, 106] on div "1757664456282160047827203943828.jpg" at bounding box center [357, 110] width 290 height 16
click at [311, 128] on div "17576644751014184365696625979341.jpg" at bounding box center [357, 128] width 290 height 16
click at [261, 164] on div "202508_2979_DUCOLI_STEPHANIE-2.PDF" at bounding box center [357, 167] width 290 height 16
click at [348, 179] on div "202508_2979_DUCOLI_STEPHANIE-1.PDF" at bounding box center [357, 185] width 290 height 16
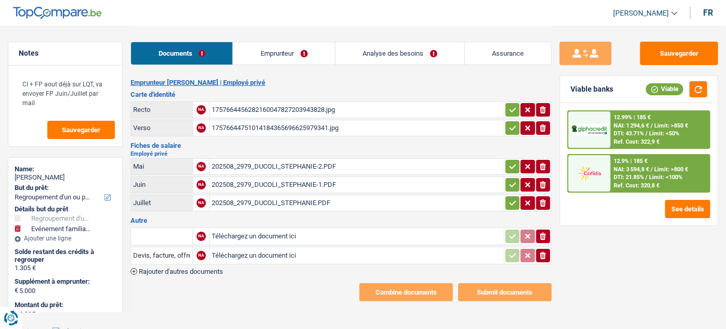
click at [323, 202] on div "202508_2979_DUCOLI_STEPHANIE.PDF" at bounding box center [357, 203] width 290 height 16
drag, startPoint x: 544, startPoint y: 234, endPoint x: 543, endPoint y: 253, distance: 18.8
click at [544, 235] on icon "ionicons-v5-e" at bounding box center [543, 236] width 8 height 10
drag, startPoint x: 543, startPoint y: 253, endPoint x: 487, endPoint y: 16, distance: 243.1
click at [543, 253] on icon "button" at bounding box center [543, 255] width 6 height 7
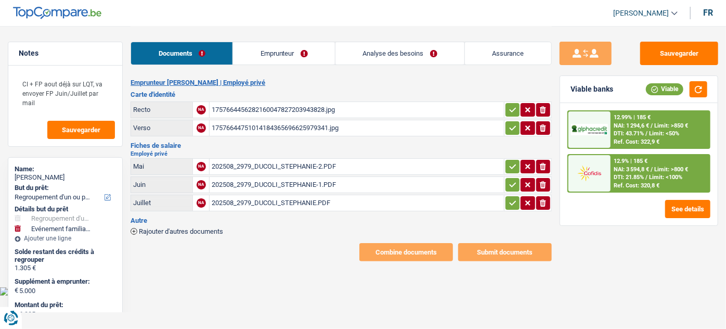
click at [285, 57] on link "Emprunteur" at bounding box center [284, 53] width 102 height 22
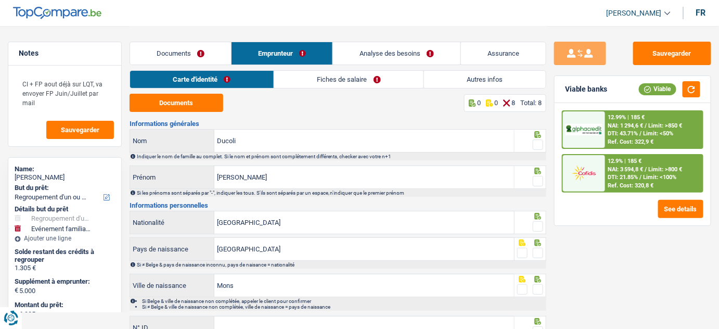
click at [474, 80] on link "Autres infos" at bounding box center [485, 79] width 122 height 17
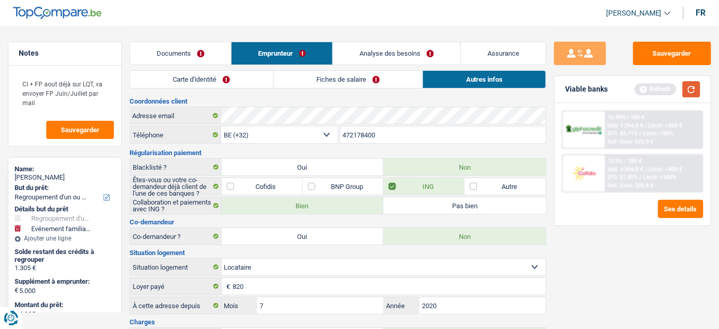
click at [693, 91] on button "button" at bounding box center [691, 89] width 18 height 16
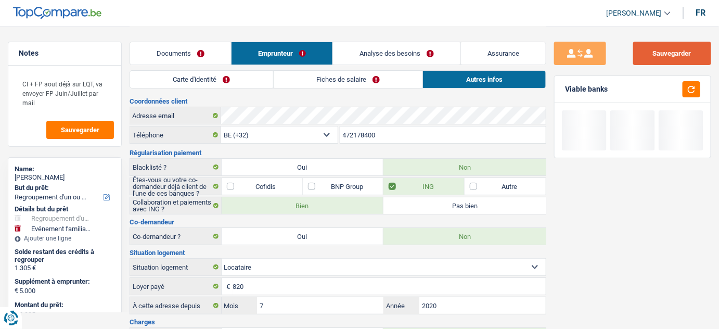
click at [702, 59] on button "Sauvegarder" at bounding box center [672, 53] width 78 height 23
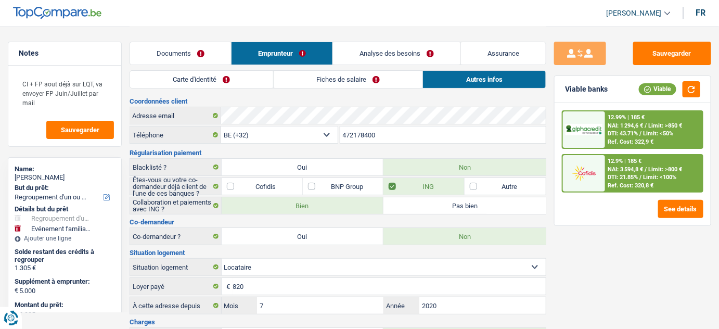
click at [401, 48] on link "Analyse des besoins" at bounding box center [396, 53] width 127 height 22
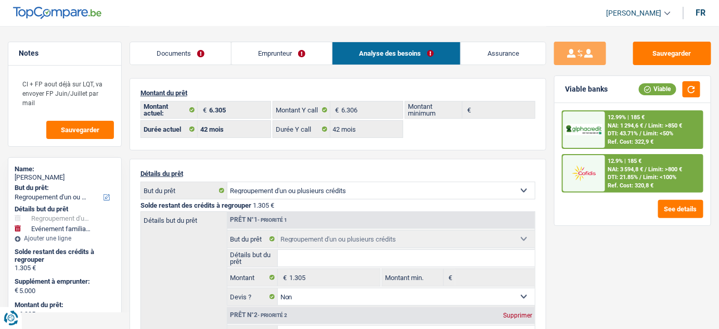
click at [287, 53] on link "Emprunteur" at bounding box center [281, 53] width 100 height 22
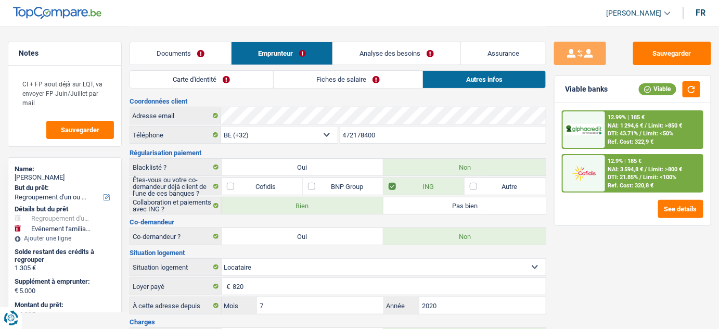
click at [423, 76] on ul "Carte d'identité Fiches de salaire Autres infos" at bounding box center [338, 79] width 417 height 18
drag, startPoint x: 396, startPoint y: 78, endPoint x: 453, endPoint y: 81, distance: 56.8
click at [396, 78] on link "Fiches de salaire" at bounding box center [348, 79] width 149 height 17
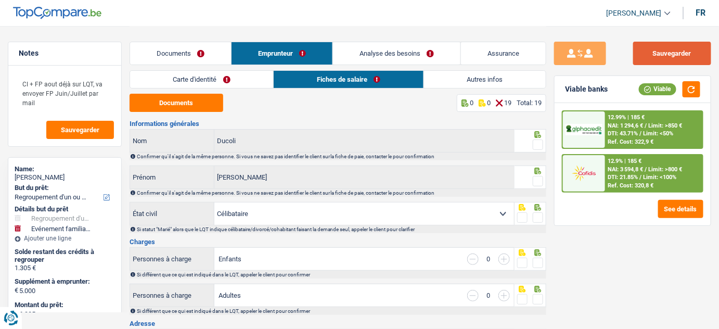
click at [677, 52] on button "Sauvegarder" at bounding box center [672, 53] width 78 height 23
click at [655, 47] on button "Sauvegarder" at bounding box center [672, 53] width 78 height 23
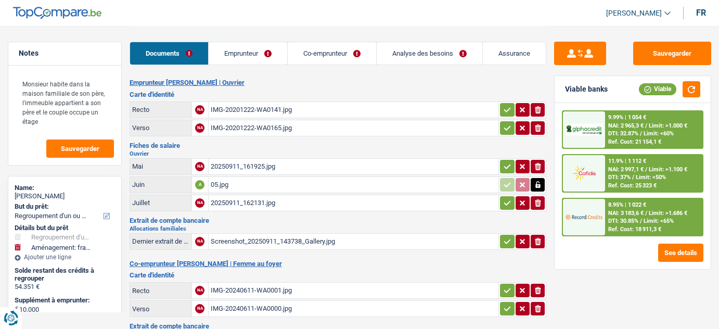
select select "refinancing"
select select "movingOrInstallation"
select select "84"
select select "record credits"
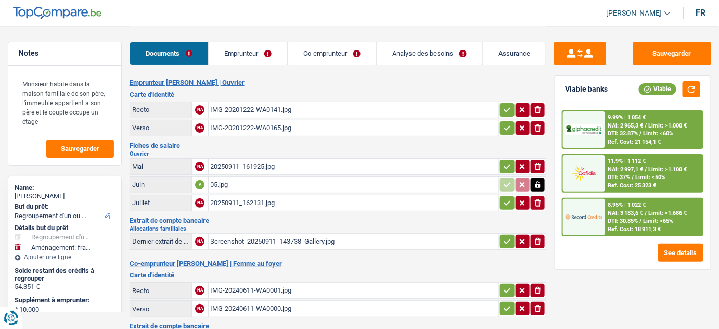
click at [261, 51] on link "Emprunteur" at bounding box center [248, 53] width 79 height 22
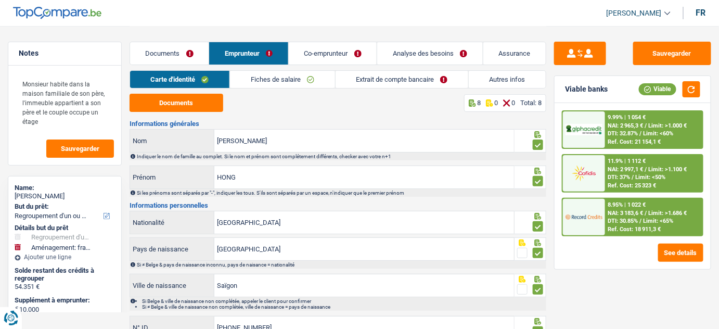
click at [198, 46] on link "Documents" at bounding box center [169, 53] width 79 height 22
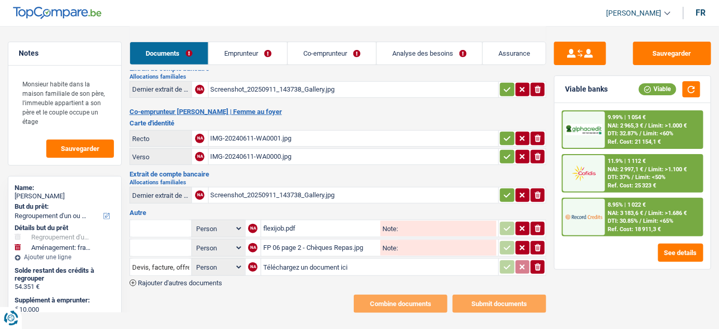
scroll to position [158, 0]
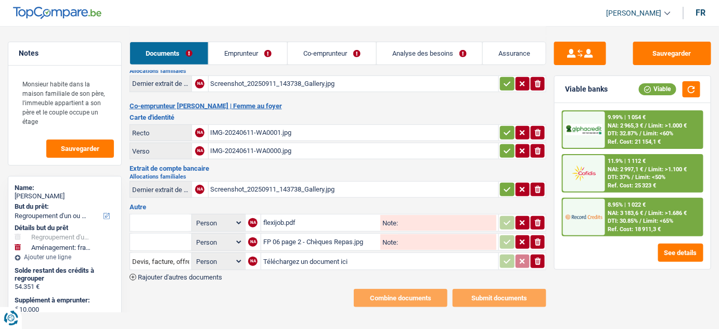
click at [539, 259] on icon "button" at bounding box center [538, 260] width 6 height 7
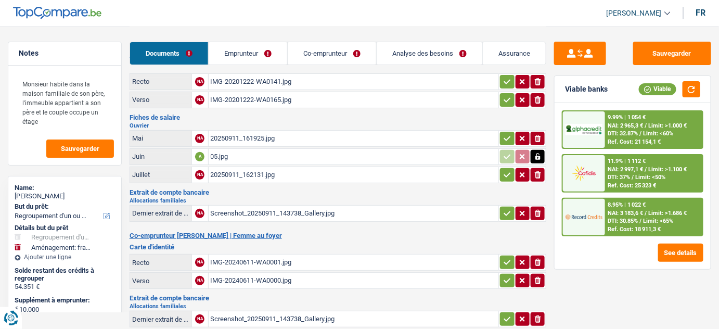
scroll to position [0, 0]
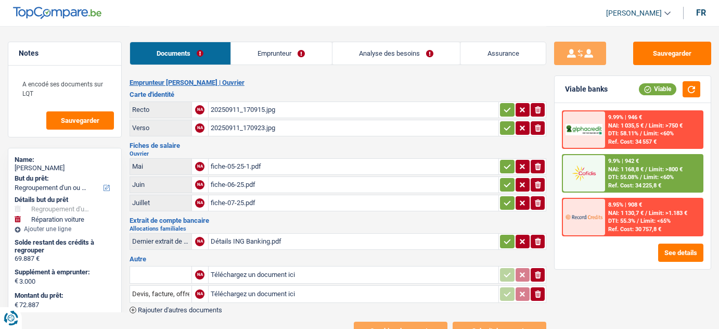
select select "refinancing"
select select "carRepair"
select select "120"
select select "cofidis"
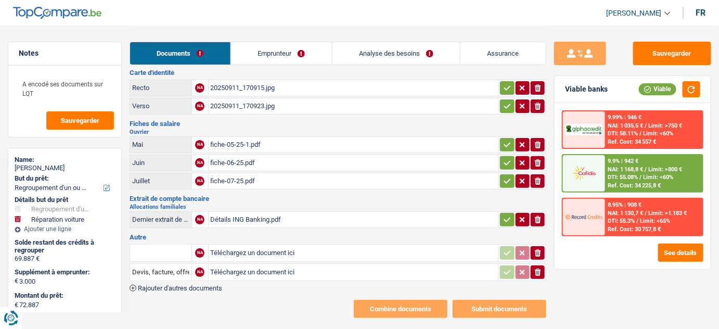
scroll to position [34, 0]
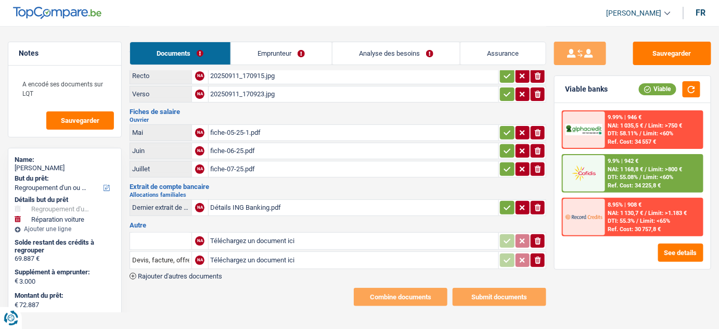
drag, startPoint x: 542, startPoint y: 237, endPoint x: 541, endPoint y: 243, distance: 6.3
click at [542, 237] on button "ionicons-v5-e" at bounding box center [538, 241] width 14 height 14
drag, startPoint x: 538, startPoint y: 253, endPoint x: 533, endPoint y: 242, distance: 12.1
click at [539, 255] on icon "ionicons-v5-e" at bounding box center [538, 260] width 8 height 10
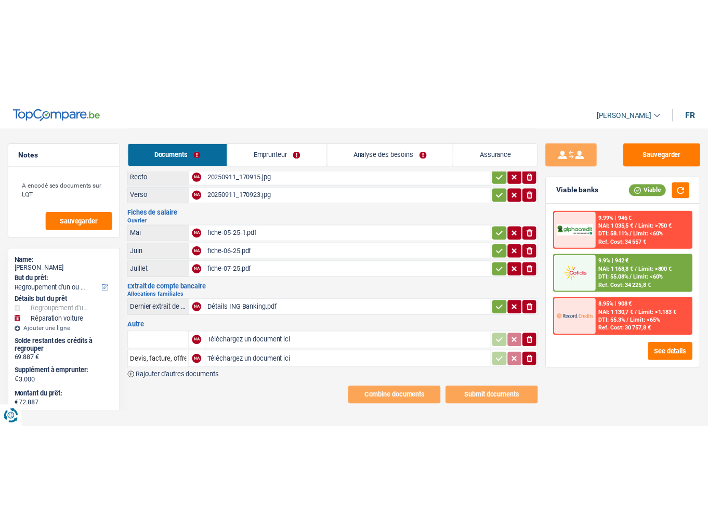
scroll to position [0, 0]
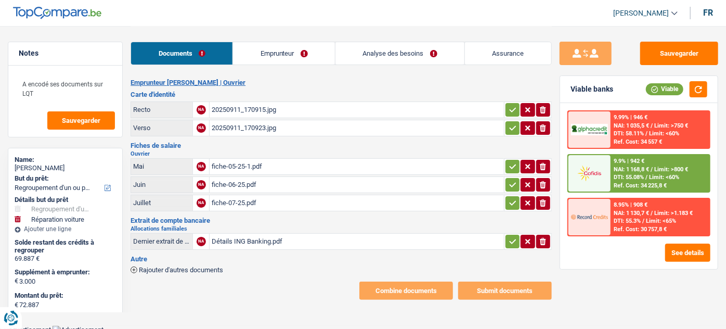
click at [268, 56] on link "Emprunteur" at bounding box center [284, 53] width 102 height 22
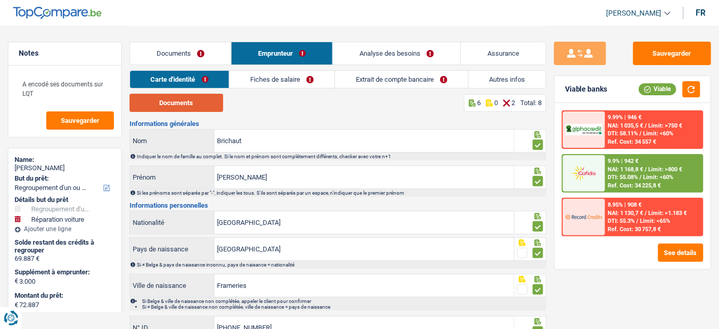
click at [179, 105] on button "Documents" at bounding box center [177, 103] width 94 height 18
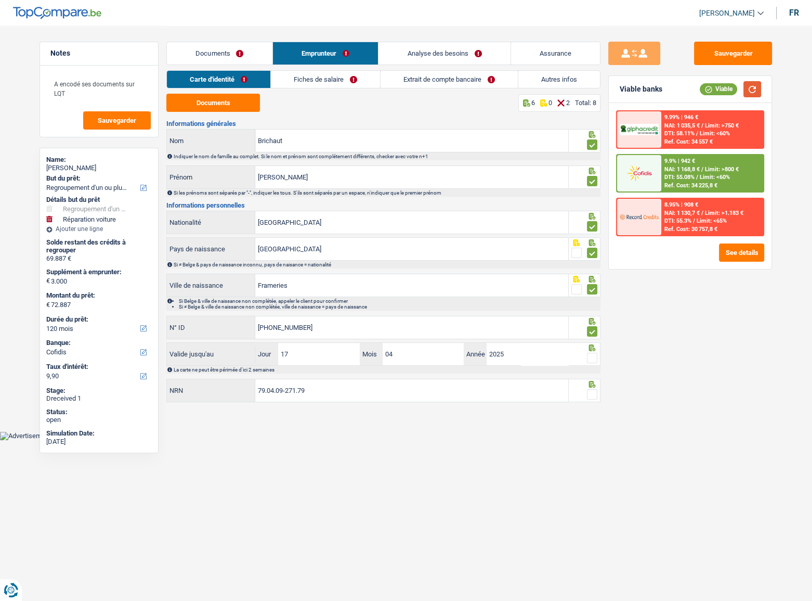
drag, startPoint x: 754, startPoint y: 90, endPoint x: 754, endPoint y: 98, distance: 7.8
click at [718, 90] on button "button" at bounding box center [753, 89] width 18 height 16
drag, startPoint x: 362, startPoint y: 327, endPoint x: 271, endPoint y: 327, distance: 91.0
click at [271, 327] on input "592-0998682-51" at bounding box center [411, 327] width 313 height 22
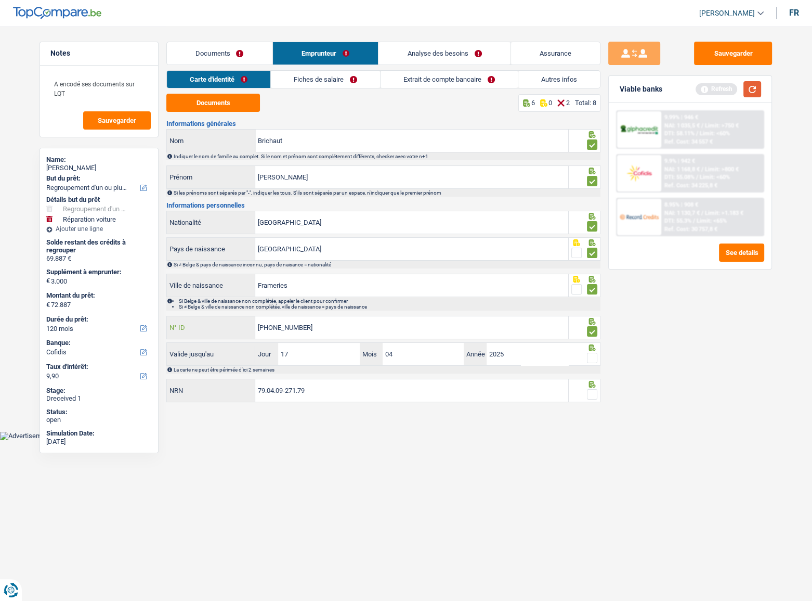
type input "595-4156764-41"
click at [718, 88] on button "button" at bounding box center [753, 89] width 18 height 16
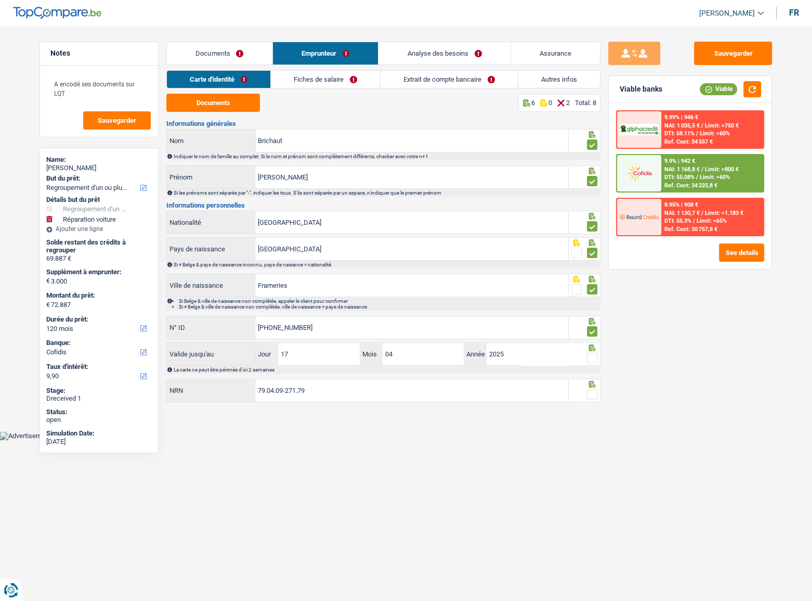
drag, startPoint x: 593, startPoint y: 358, endPoint x: 805, endPoint y: 355, distance: 211.7
click at [593, 328] on span at bounding box center [592, 358] width 10 height 10
click at [0, 0] on input "radio" at bounding box center [0, 0] width 0 height 0
click at [435, 328] on input "04" at bounding box center [423, 354] width 81 height 22
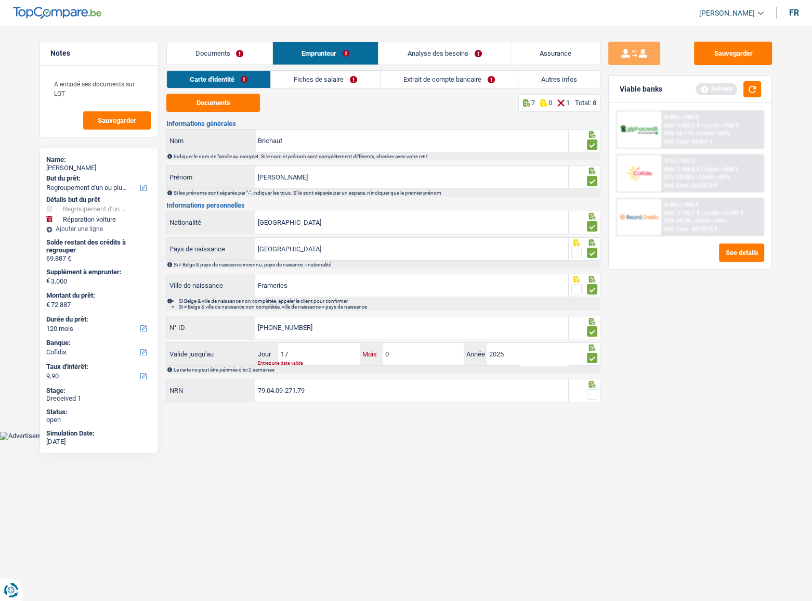
type input "05"
drag, startPoint x: 319, startPoint y: 350, endPoint x: 269, endPoint y: 352, distance: 50.0
click at [269, 328] on div "17 Jour" at bounding box center [307, 354] width 105 height 22
type input "23"
click at [515, 328] on input "2025" at bounding box center [527, 354] width 81 height 22
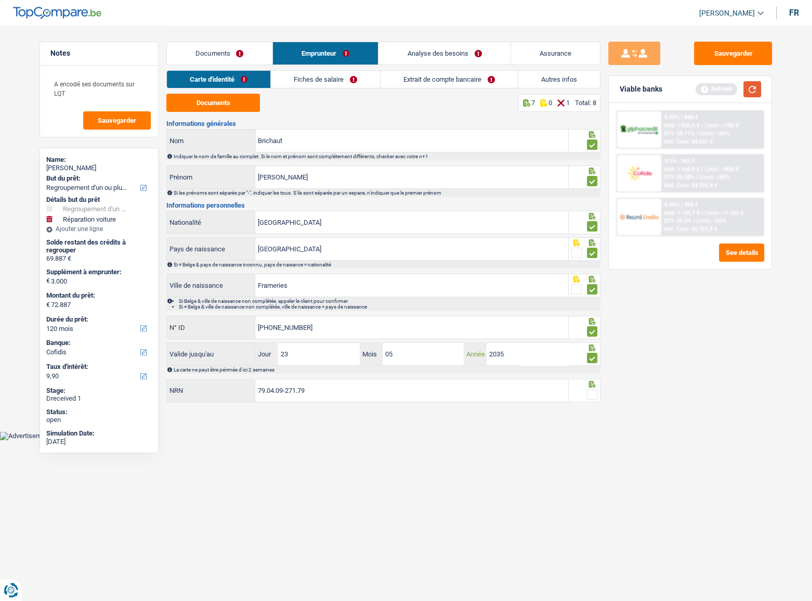
type input "2035"
click at [718, 83] on button "button" at bounding box center [753, 89] width 18 height 16
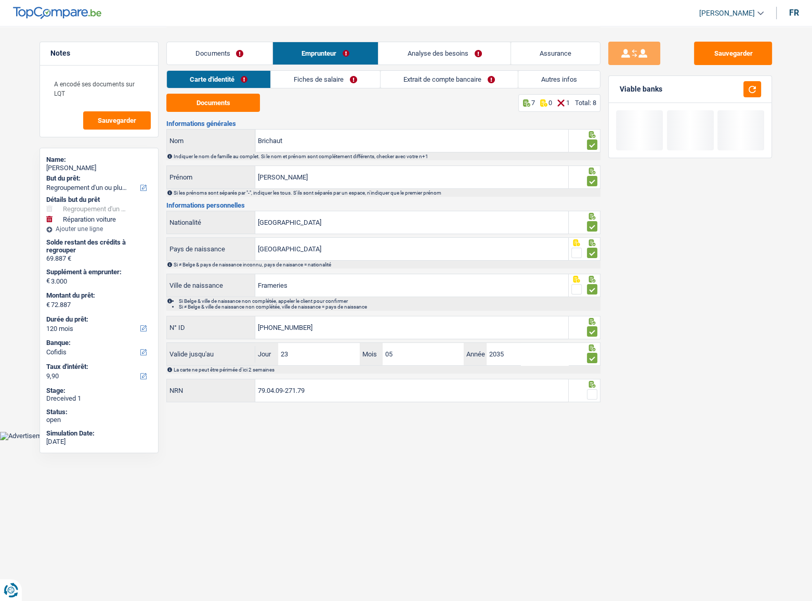
click at [596, 328] on span at bounding box center [592, 394] width 10 height 10
click at [0, 0] on input "radio" at bounding box center [0, 0] width 0 height 0
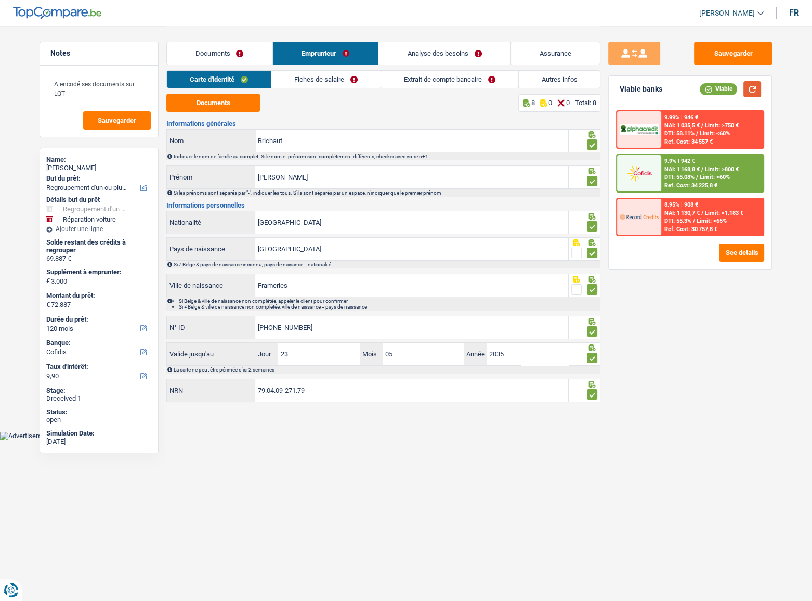
click at [718, 86] on button "button" at bounding box center [753, 89] width 18 height 16
click at [308, 75] on link "Fiches de salaire" at bounding box center [326, 79] width 109 height 17
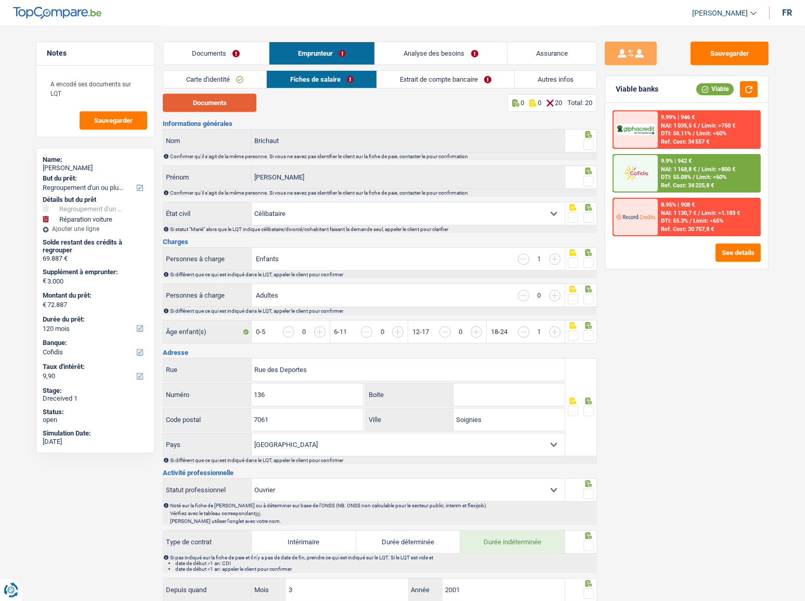
click at [228, 102] on button "Documents" at bounding box center [210, 103] width 94 height 18
click at [718, 87] on button "button" at bounding box center [749, 89] width 18 height 16
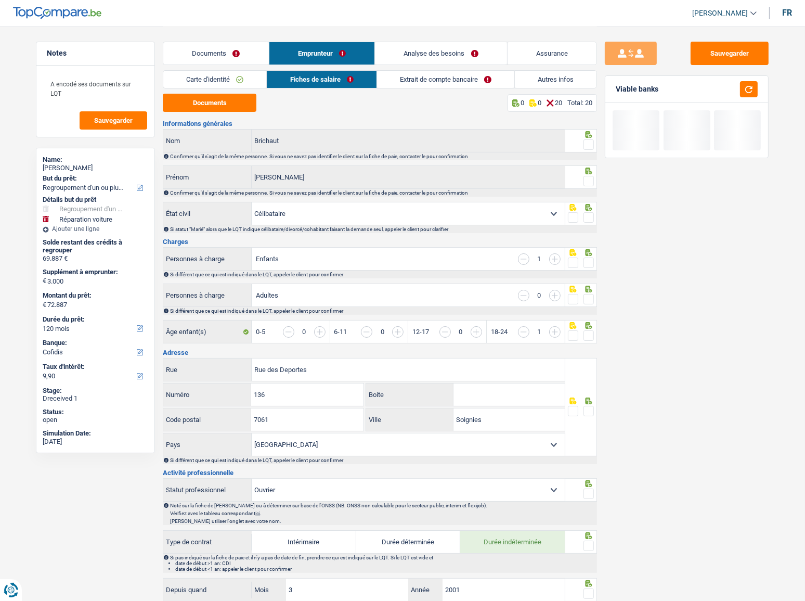
click at [591, 141] on span at bounding box center [589, 144] width 10 height 10
click at [0, 0] on input "radio" at bounding box center [0, 0] width 0 height 0
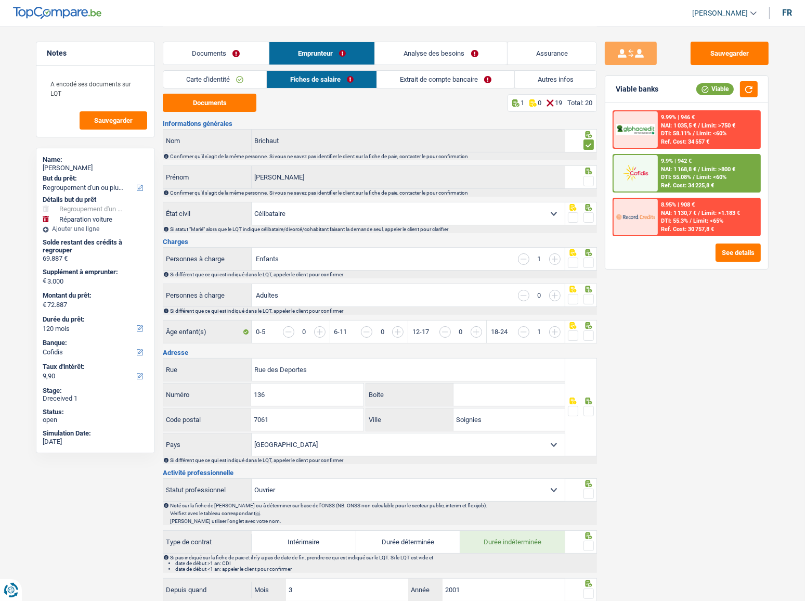
click at [590, 179] on span at bounding box center [589, 181] width 10 height 10
click at [0, 0] on input "radio" at bounding box center [0, 0] width 0 height 0
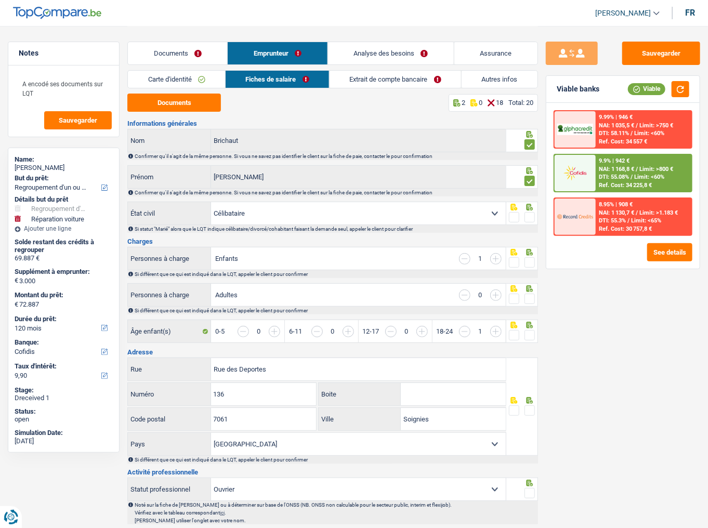
click at [529, 214] on span at bounding box center [530, 217] width 10 height 10
click at [0, 0] on input "radio" at bounding box center [0, 0] width 0 height 0
click at [527, 265] on span at bounding box center [530, 262] width 10 height 10
click at [0, 0] on input "radio" at bounding box center [0, 0] width 0 height 0
click at [532, 298] on span at bounding box center [530, 299] width 10 height 10
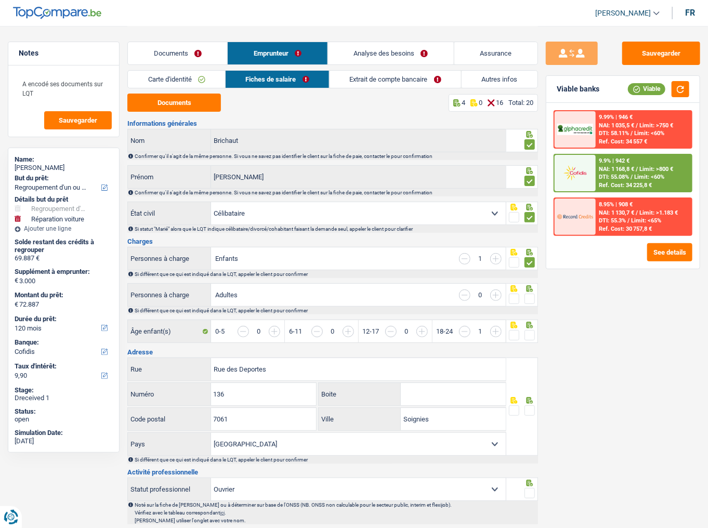
click at [0, 0] on input "radio" at bounding box center [0, 0] width 0 height 0
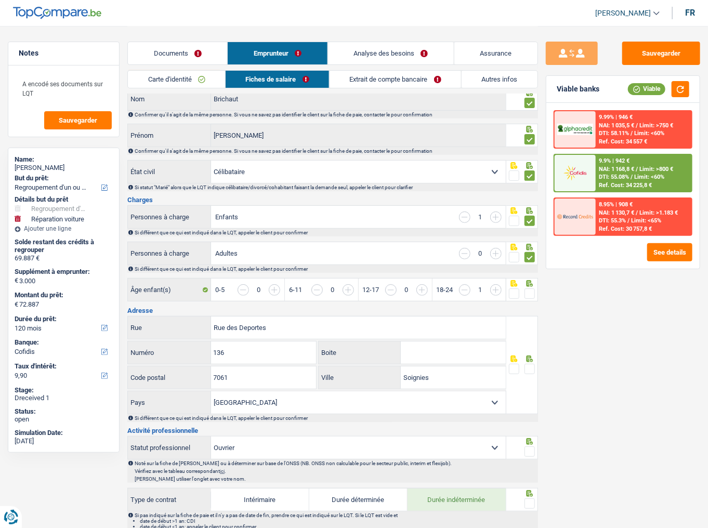
click at [535, 289] on span at bounding box center [530, 294] width 10 height 10
click at [0, 0] on input "radio" at bounding box center [0, 0] width 0 height 0
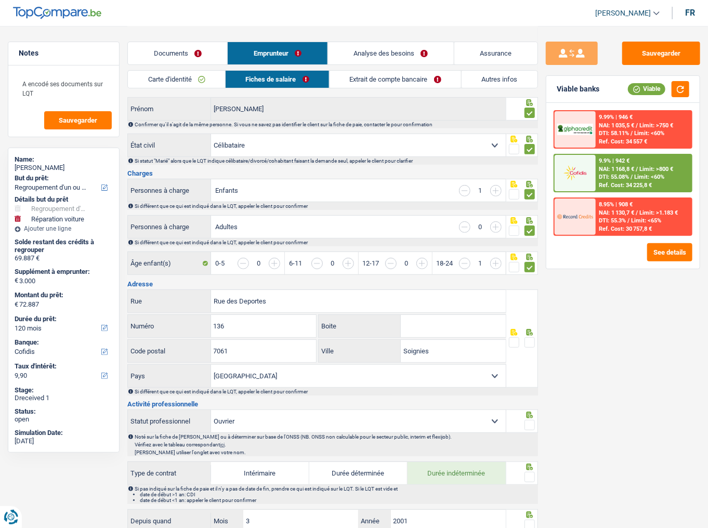
scroll to position [83, 0]
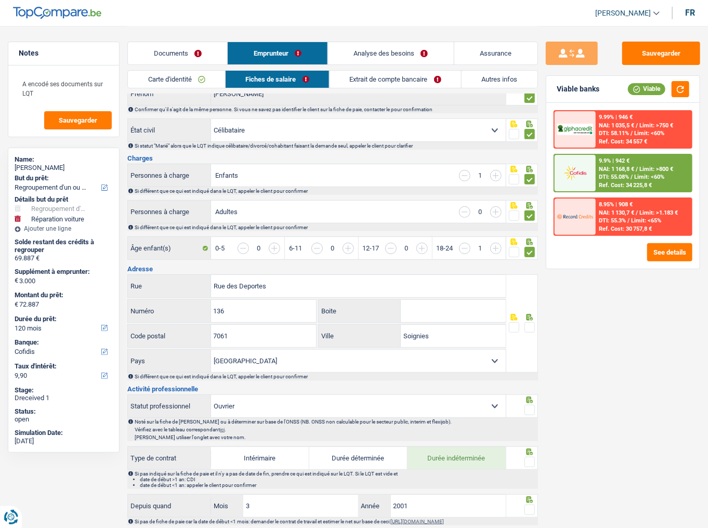
click at [528, 324] on span at bounding box center [530, 327] width 10 height 10
click at [0, 0] on input "radio" at bounding box center [0, 0] width 0 height 0
click at [244, 283] on input "Rue des Deportes" at bounding box center [358, 286] width 295 height 22
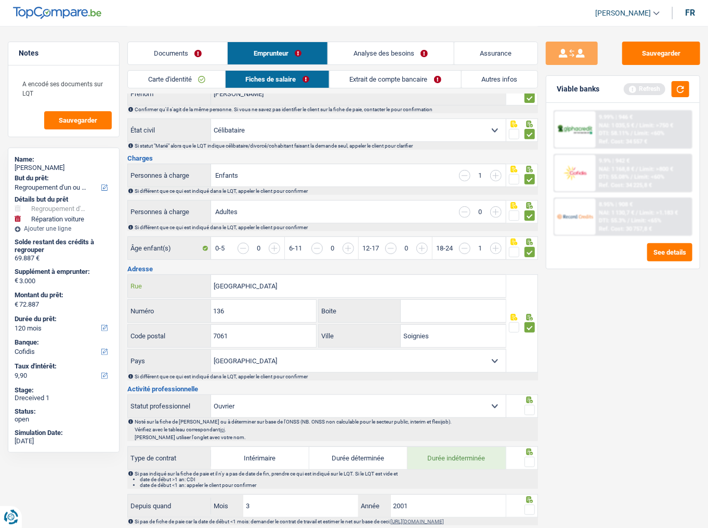
type input "Rue des Déportés"
click at [679, 87] on button "button" at bounding box center [681, 89] width 18 height 16
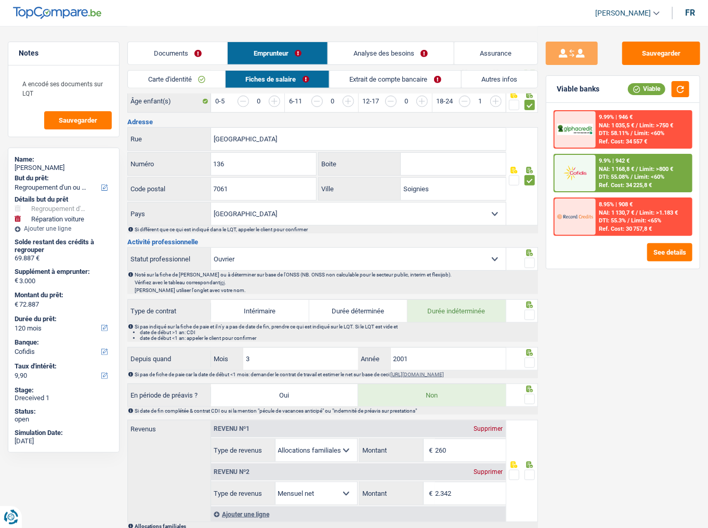
scroll to position [250, 0]
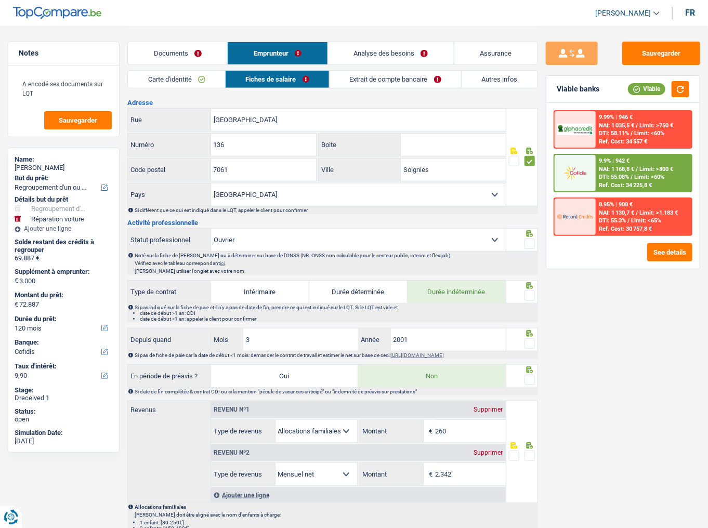
click at [531, 239] on span at bounding box center [530, 244] width 10 height 10
click at [0, 0] on input "radio" at bounding box center [0, 0] width 0 height 0
click at [681, 89] on button "button" at bounding box center [681, 89] width 18 height 16
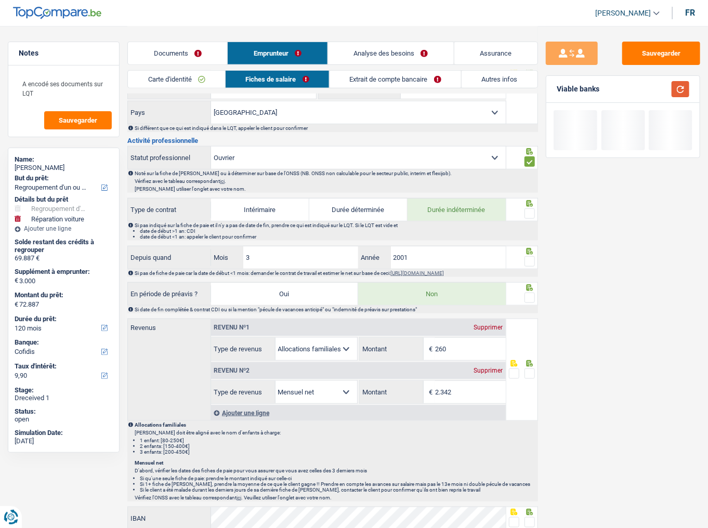
scroll to position [333, 0]
click at [531, 212] on span at bounding box center [530, 213] width 10 height 10
click at [0, 0] on input "radio" at bounding box center [0, 0] width 0 height 0
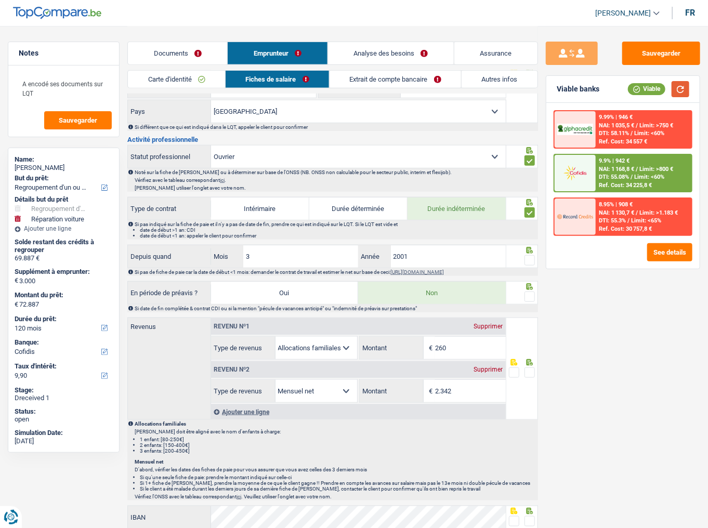
click at [689, 85] on button "button" at bounding box center [681, 89] width 18 height 16
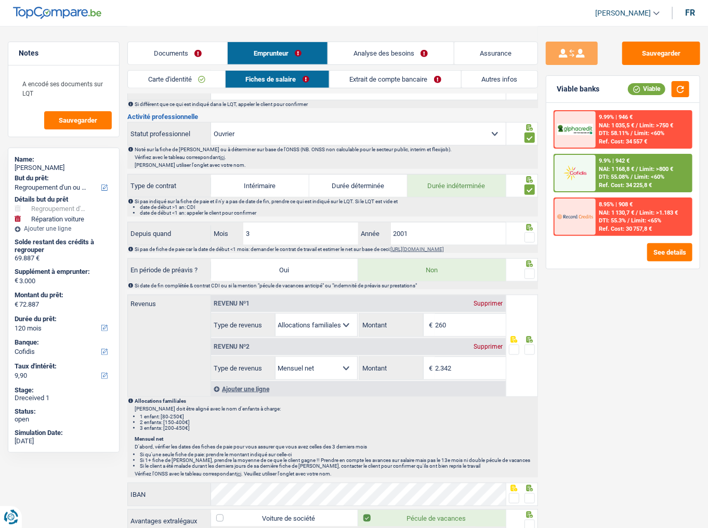
scroll to position [374, 0]
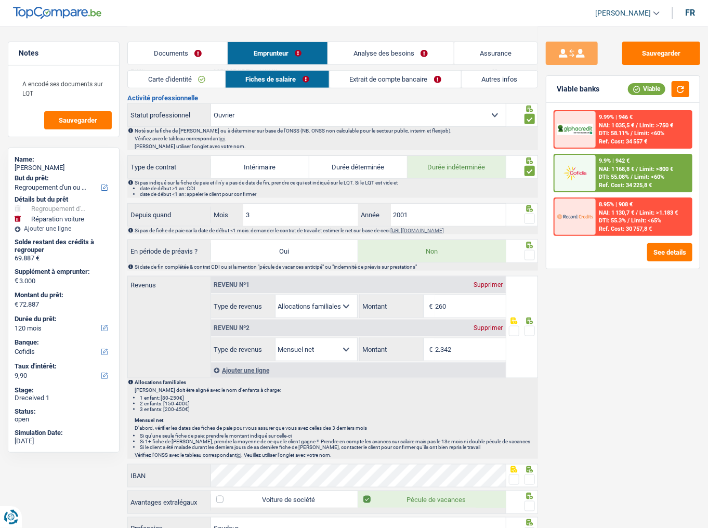
drag, startPoint x: 531, startPoint y: 213, endPoint x: 573, endPoint y: 171, distance: 60.0
click at [531, 214] on span at bounding box center [530, 219] width 10 height 10
click at [0, 0] on input "radio" at bounding box center [0, 0] width 0 height 0
click at [682, 84] on button "button" at bounding box center [681, 89] width 18 height 16
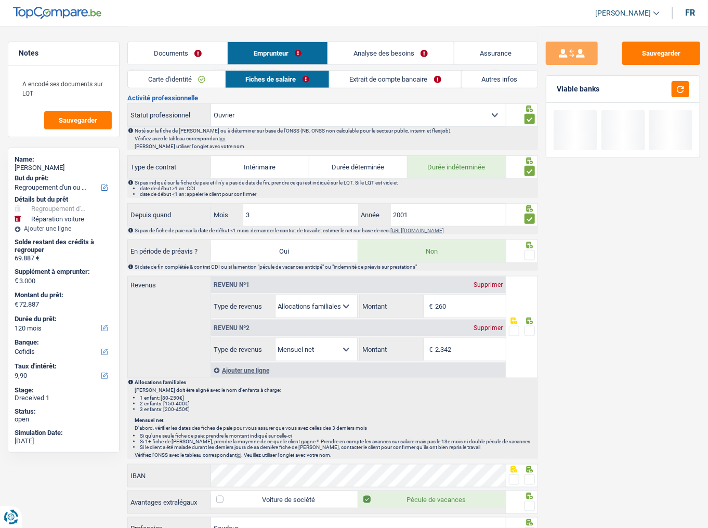
click at [532, 255] on span at bounding box center [530, 255] width 10 height 10
click at [0, 0] on input "radio" at bounding box center [0, 0] width 0 height 0
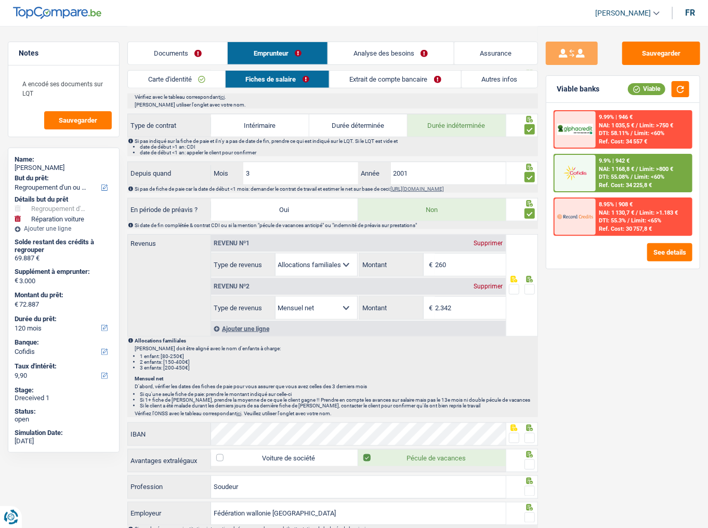
scroll to position [416, 0]
click at [676, 96] on button "button" at bounding box center [681, 89] width 18 height 16
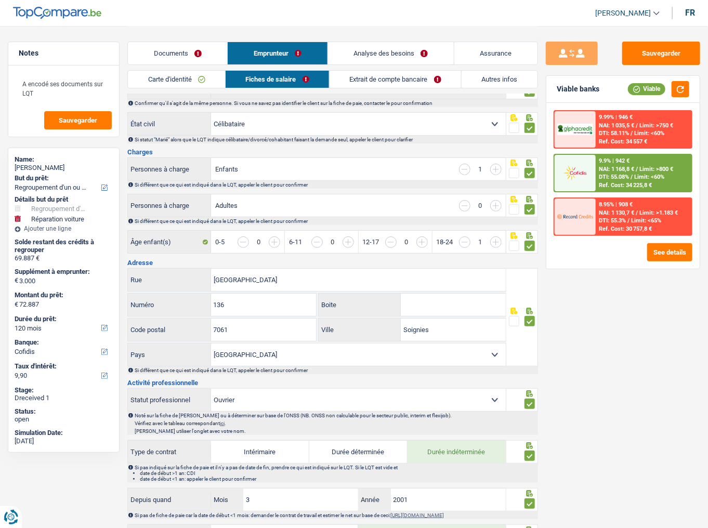
scroll to position [0, 0]
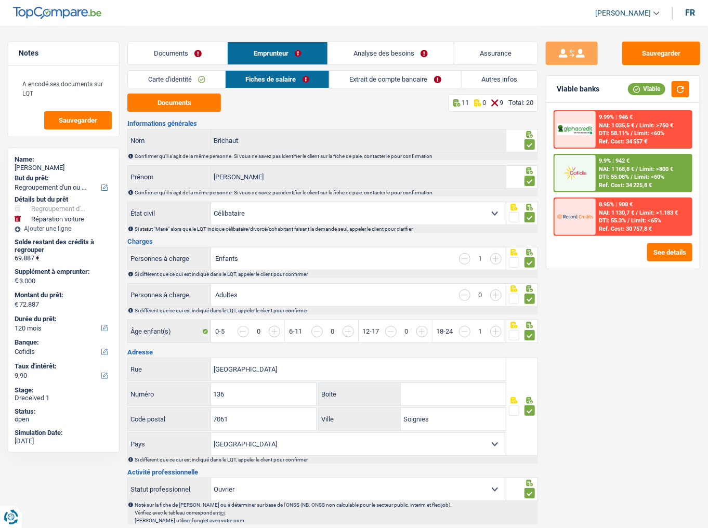
click at [162, 47] on link "Documents" at bounding box center [177, 53] width 99 height 22
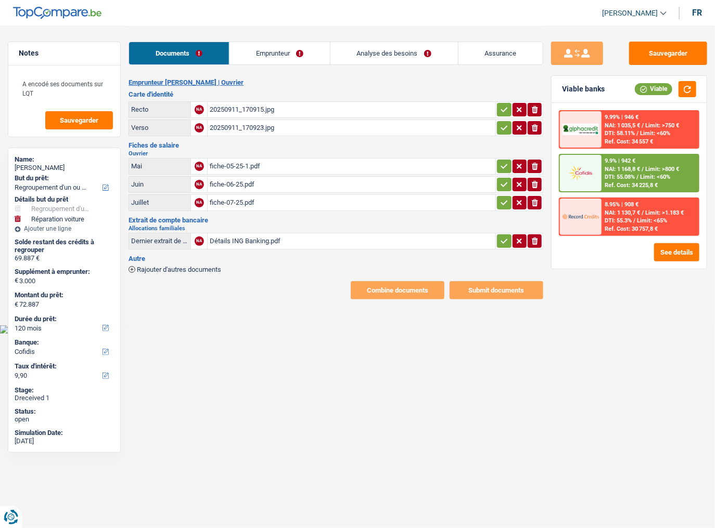
click at [254, 180] on div "fiche-06-25.pdf" at bounding box center [351, 185] width 283 height 16
click at [250, 201] on div "fiche-07-25.pdf" at bounding box center [351, 203] width 283 height 16
click at [254, 111] on div "20250911_170915.jpg" at bounding box center [351, 110] width 283 height 16
click at [296, 43] on link "Emprunteur" at bounding box center [279, 53] width 100 height 22
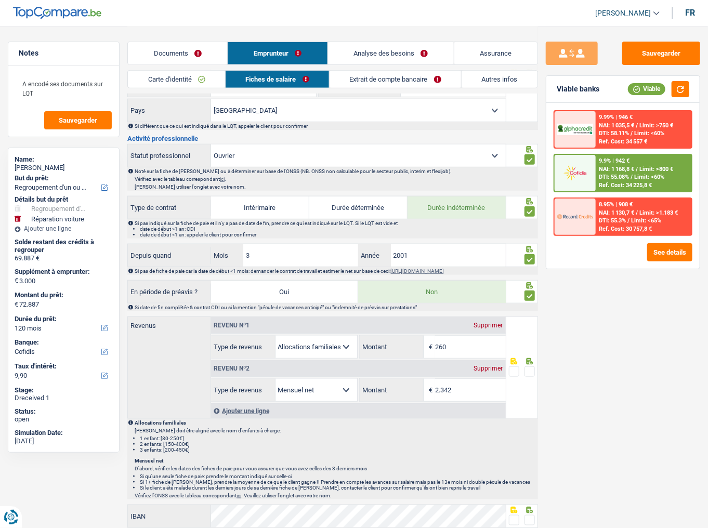
scroll to position [374, 0]
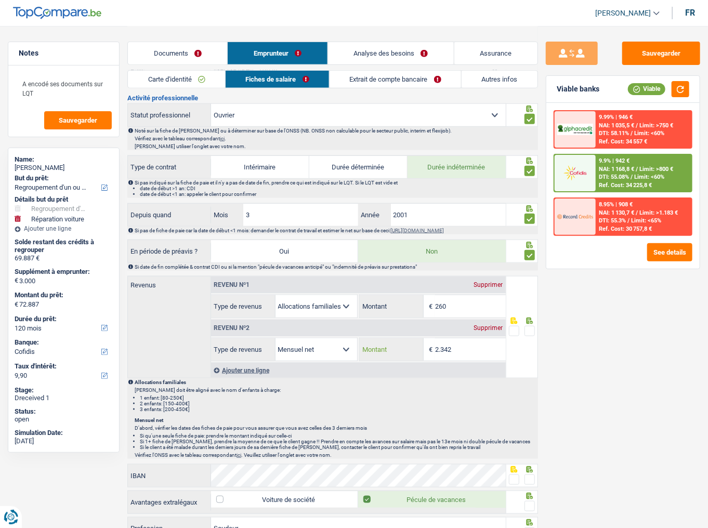
drag, startPoint x: 459, startPoint y: 350, endPoint x: 360, endPoint y: 358, distance: 99.1
click at [360, 328] on div "Revenu nº1 Supprimer Allocation d'handicap Allocations chômage Allocations fami…" at bounding box center [358, 327] width 295 height 101
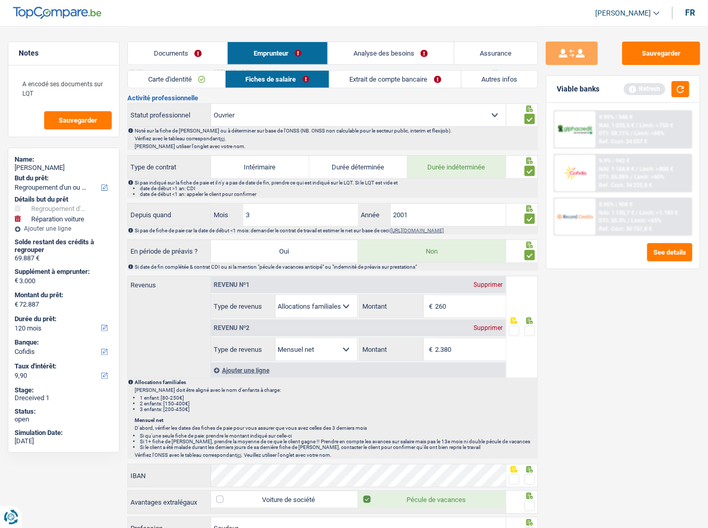
type input "2.380"
drag, startPoint x: 534, startPoint y: 328, endPoint x: 640, endPoint y: 182, distance: 180.6
click at [534, 326] on span at bounding box center [530, 331] width 10 height 10
click at [0, 0] on input "radio" at bounding box center [0, 0] width 0 height 0
click at [680, 89] on button "button" at bounding box center [681, 89] width 18 height 16
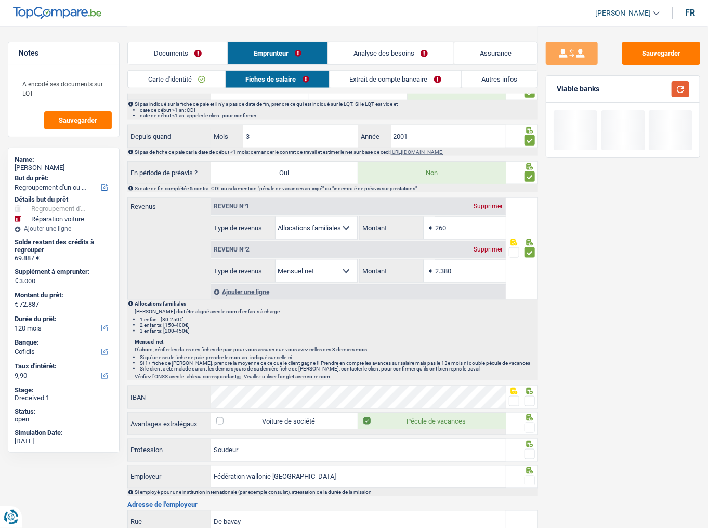
scroll to position [541, 0]
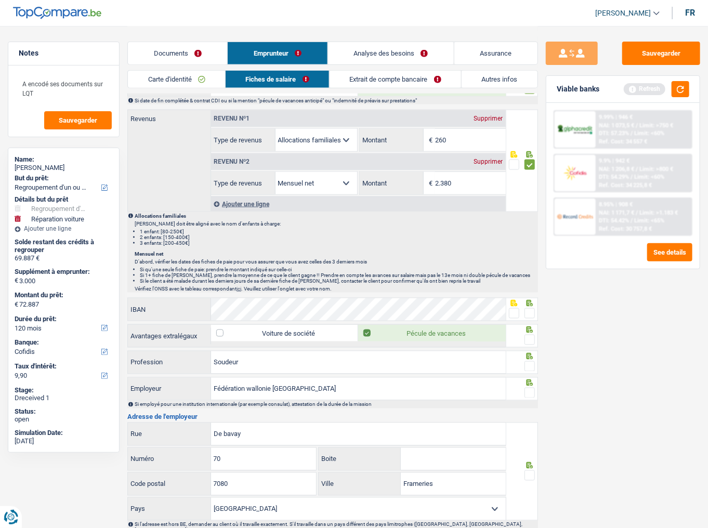
click at [533, 310] on span at bounding box center [530, 313] width 10 height 10
click at [0, 0] on input "radio" at bounding box center [0, 0] width 0 height 0
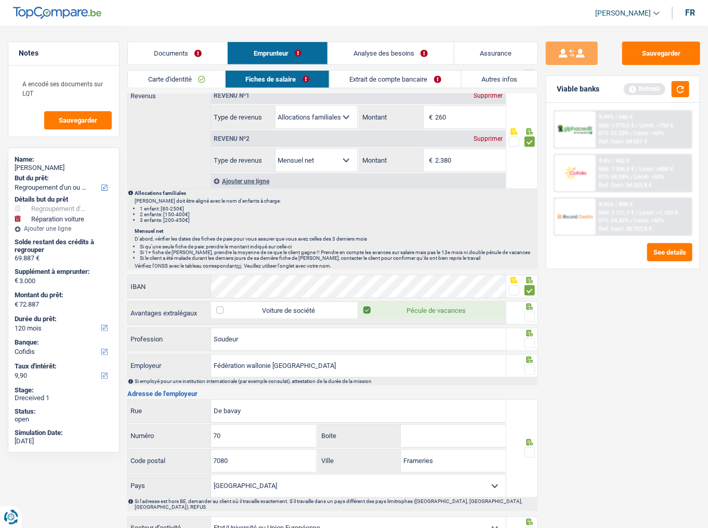
scroll to position [583, 0]
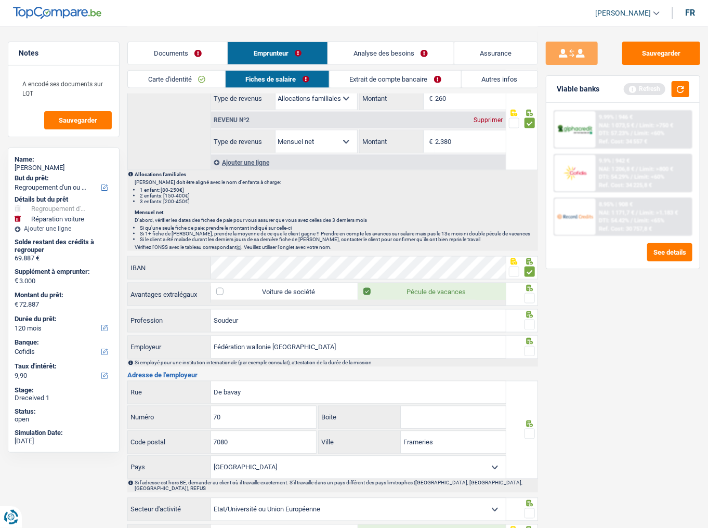
click at [532, 293] on span at bounding box center [530, 298] width 10 height 10
click at [0, 0] on input "radio" at bounding box center [0, 0] width 0 height 0
click at [534, 320] on span at bounding box center [530, 325] width 10 height 10
click at [0, 0] on input "radio" at bounding box center [0, 0] width 0 height 0
click at [682, 96] on button "button" at bounding box center [681, 89] width 18 height 16
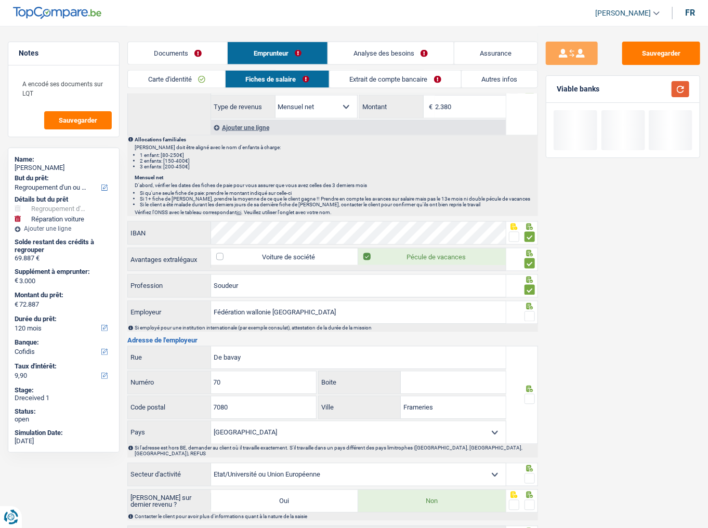
scroll to position [666, 0]
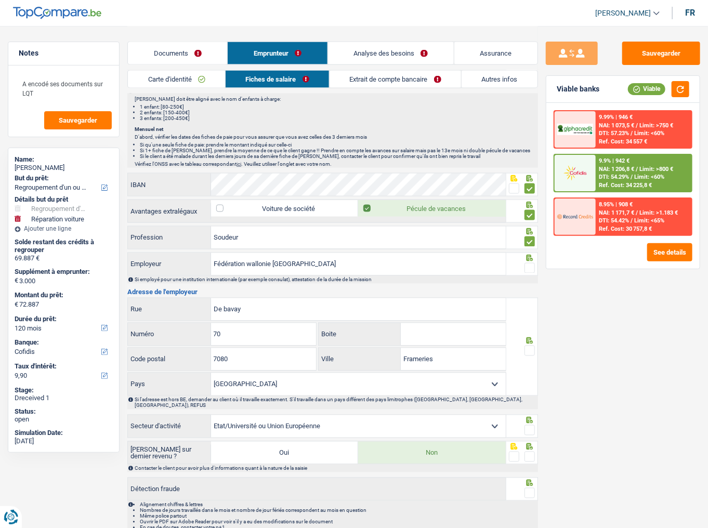
click at [533, 263] on span at bounding box center [530, 268] width 10 height 10
click at [0, 0] on input "radio" at bounding box center [0, 0] width 0 height 0
drag, startPoint x: 454, startPoint y: 258, endPoint x: 62, endPoint y: 273, distance: 391.9
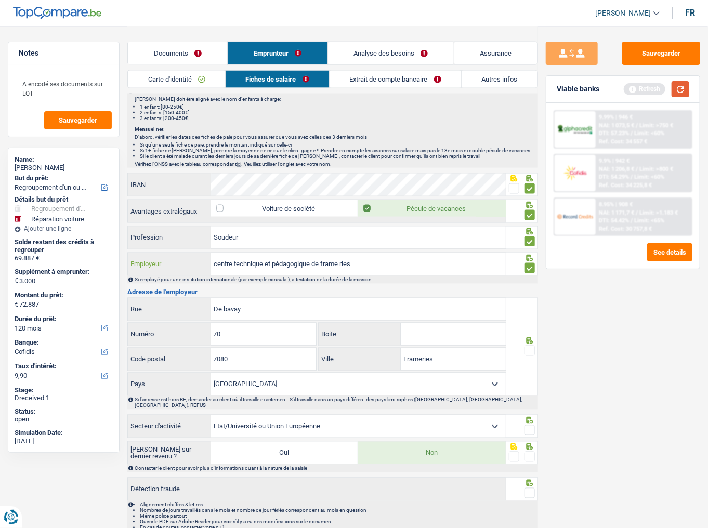
type input "centre technique et pédagogique de frame ries"
click at [680, 94] on button "button" at bounding box center [681, 89] width 18 height 16
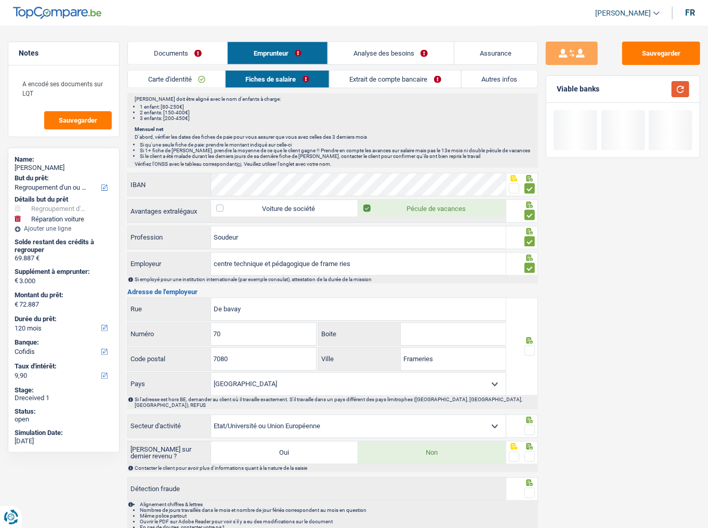
scroll to position [689, 0]
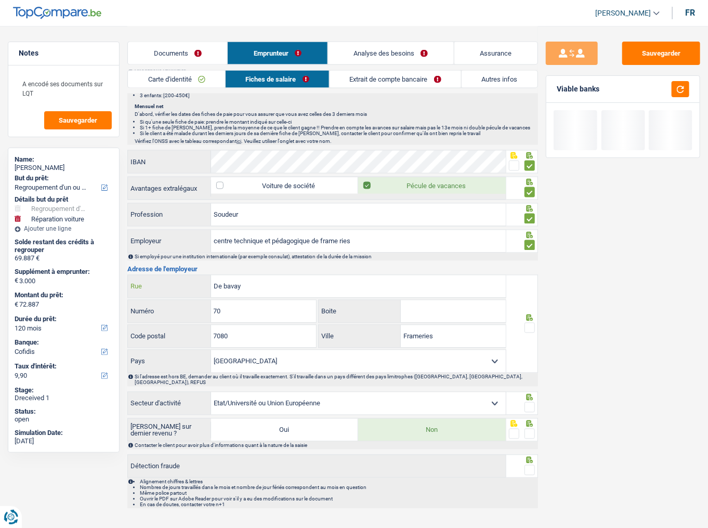
click at [263, 277] on input "De bavay" at bounding box center [358, 287] width 295 height 22
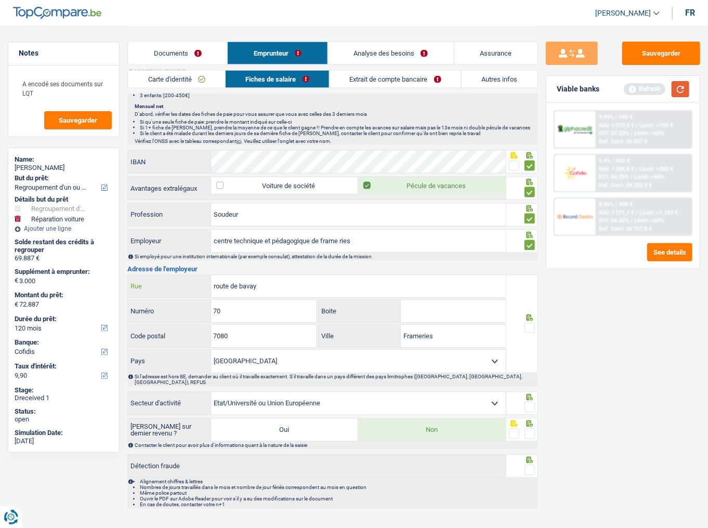
type input "route de bavay"
click at [677, 90] on button "button" at bounding box center [681, 89] width 18 height 16
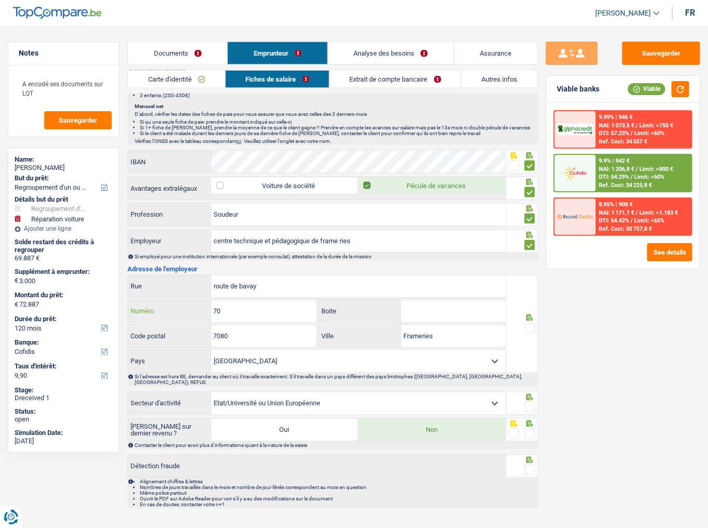
drag, startPoint x: 270, startPoint y: 307, endPoint x: 137, endPoint y: 332, distance: 135.0
click at [137, 328] on div "route de bavay Rue 70 Numéro Boite 7080 Code postal Frameries Ville Belgique Fr…" at bounding box center [316, 324] width 379 height 98
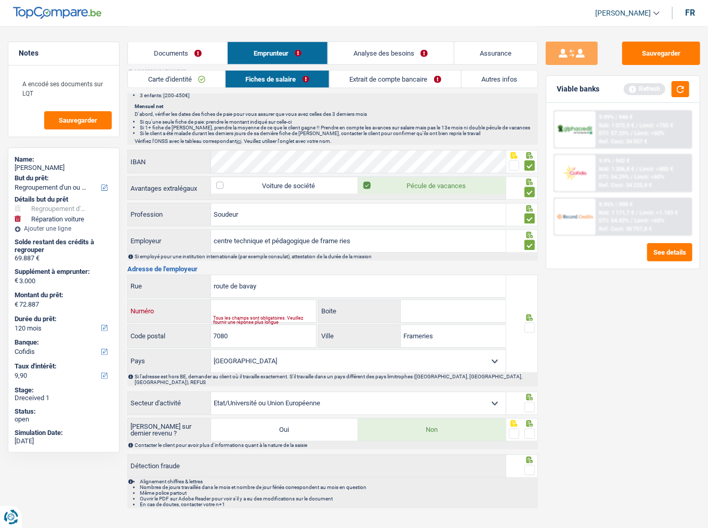
click at [243, 309] on input "Numéro" at bounding box center [264, 312] width 106 height 22
click at [241, 304] on input "Numéro" at bounding box center [264, 312] width 106 height 22
click at [281, 306] on input "Numéro" at bounding box center [264, 312] width 106 height 22
type input "70"
click at [266, 328] on input "7080" at bounding box center [264, 337] width 106 height 22
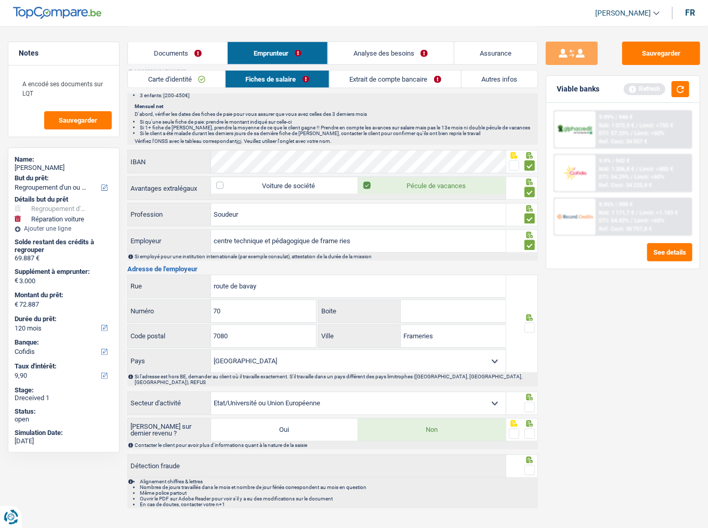
click at [530, 324] on span at bounding box center [530, 328] width 10 height 10
click at [0, 0] on input "radio" at bounding box center [0, 0] width 0 height 0
click at [680, 86] on button "button" at bounding box center [681, 89] width 18 height 16
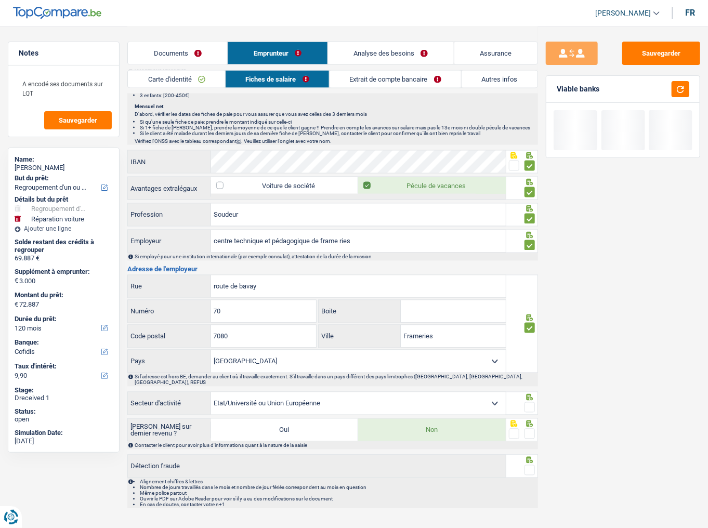
click at [531, 328] on span at bounding box center [530, 408] width 10 height 10
click at [0, 0] on input "radio" at bounding box center [0, 0] width 0 height 0
click at [526, 328] on span at bounding box center [530, 434] width 10 height 10
click at [0, 0] on input "radio" at bounding box center [0, 0] width 0 height 0
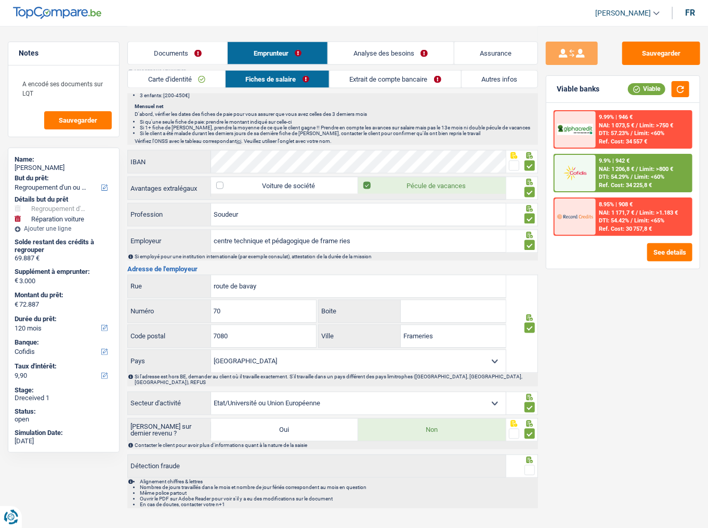
click at [529, 328] on span at bounding box center [530, 471] width 10 height 10
click at [0, 0] on input "radio" at bounding box center [0, 0] width 0 height 0
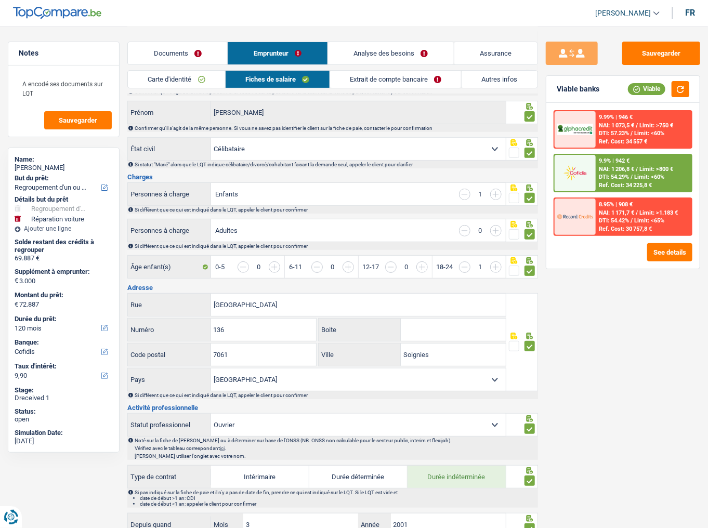
click at [393, 71] on link "Extrait de compte bancaire" at bounding box center [396, 79] width 132 height 17
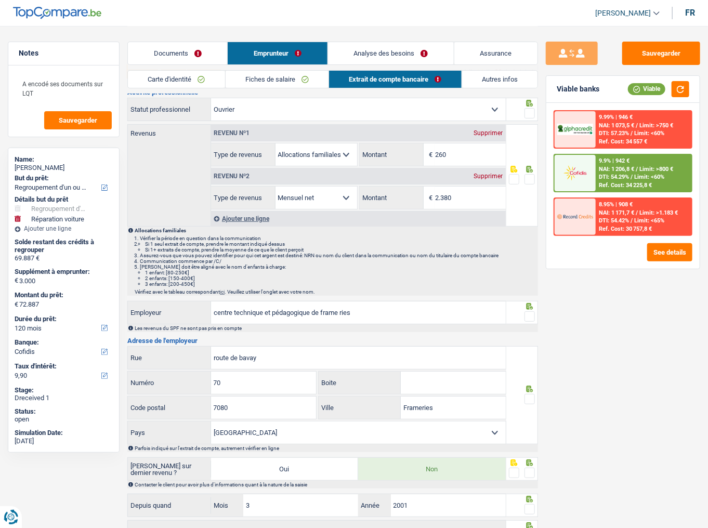
scroll to position [0, 0]
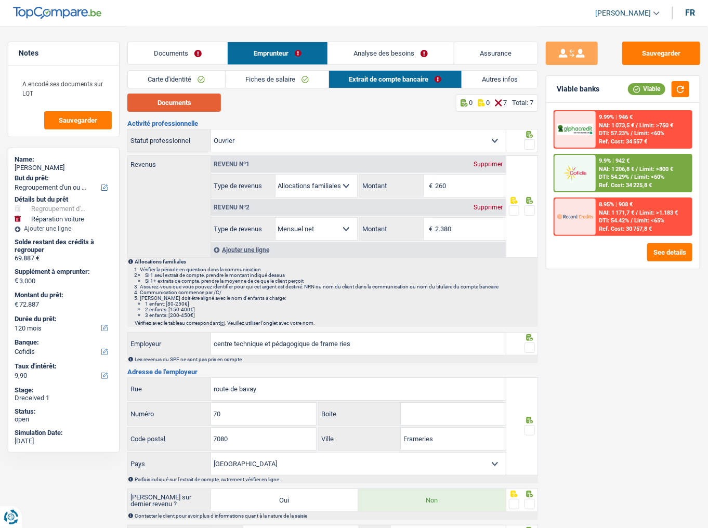
click at [191, 109] on button "Documents" at bounding box center [174, 103] width 94 height 18
click at [466, 186] on input "260" at bounding box center [470, 186] width 70 height 22
click at [186, 102] on button "Documents" at bounding box center [174, 103] width 94 height 18
click at [470, 189] on input "260" at bounding box center [470, 186] width 70 height 22
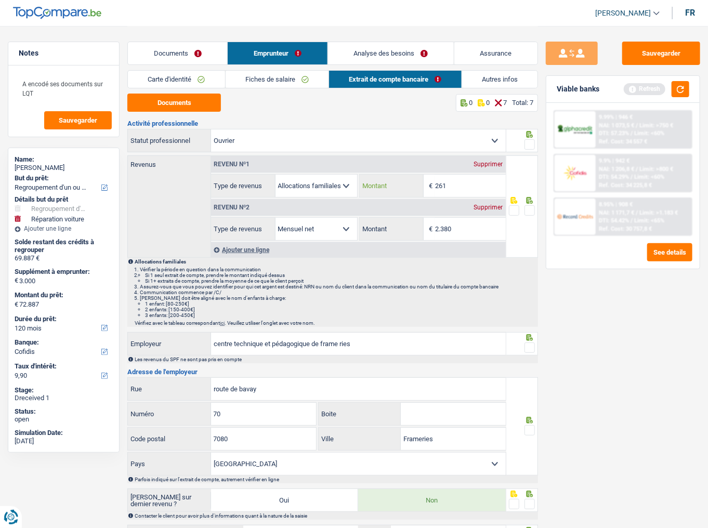
type input "261"
click at [532, 144] on span at bounding box center [530, 144] width 10 height 10
click at [0, 0] on input "radio" at bounding box center [0, 0] width 0 height 0
click at [675, 89] on button "button" at bounding box center [681, 89] width 18 height 16
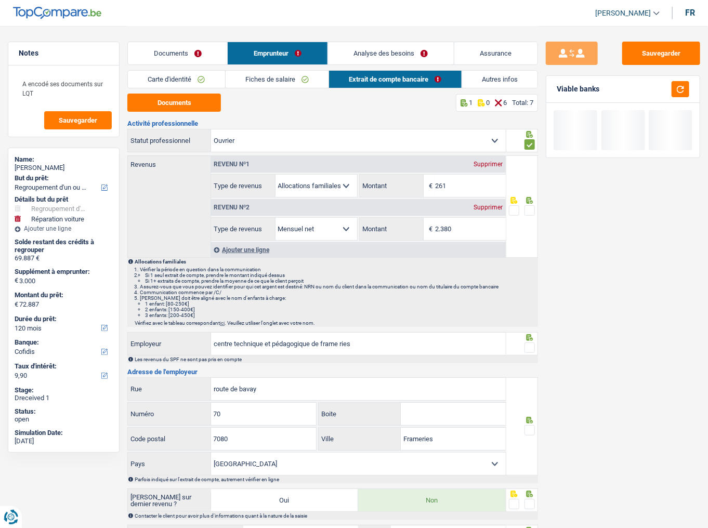
click at [528, 209] on span at bounding box center [530, 210] width 10 height 10
click at [0, 0] on input "radio" at bounding box center [0, 0] width 0 height 0
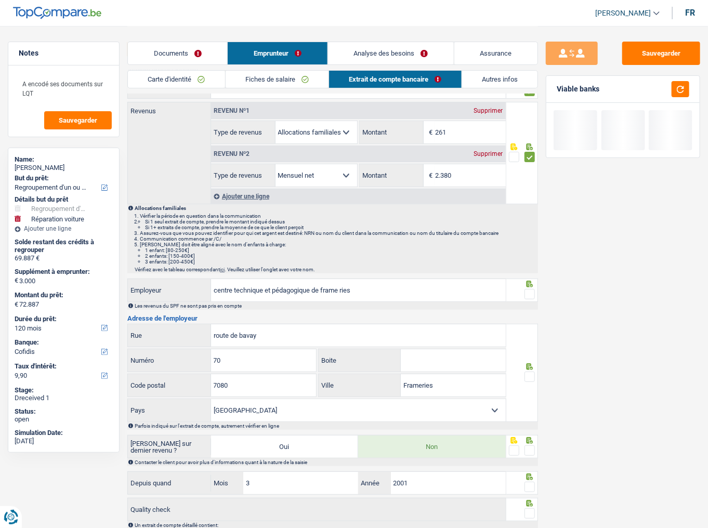
scroll to position [112, 0]
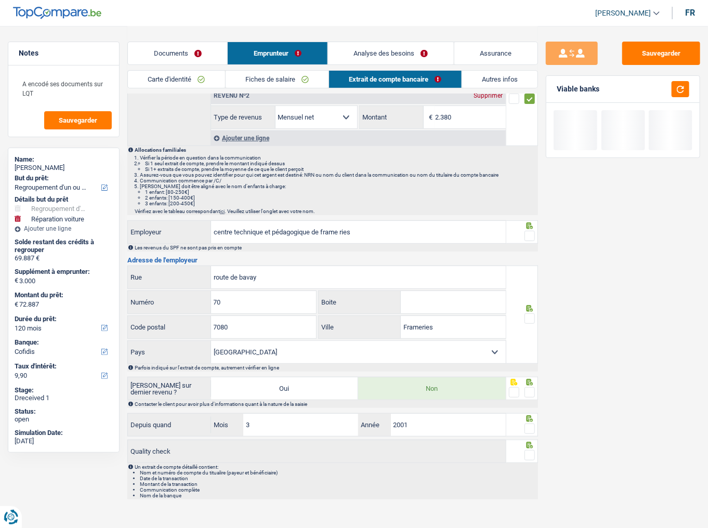
click at [532, 231] on span at bounding box center [530, 236] width 10 height 10
click at [0, 0] on input "radio" at bounding box center [0, 0] width 0 height 0
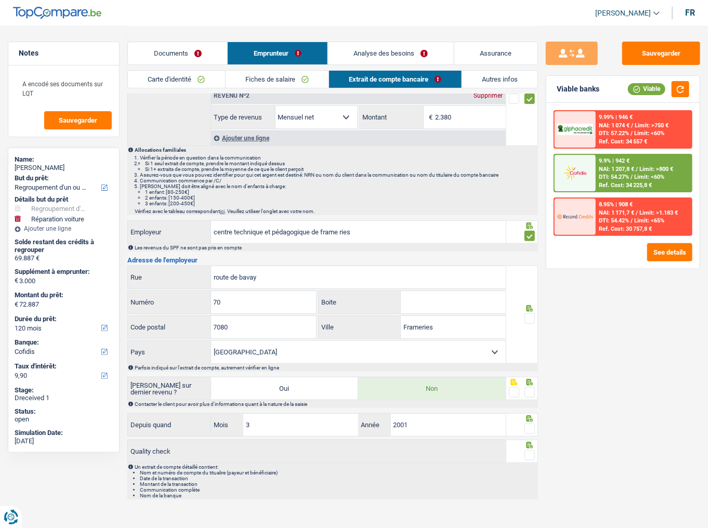
click at [532, 313] on div at bounding box center [530, 319] width 10 height 13
click at [528, 320] on span at bounding box center [530, 319] width 10 height 10
click at [0, 0] on input "radio" at bounding box center [0, 0] width 0 height 0
click at [531, 328] on span at bounding box center [530, 393] width 10 height 10
click at [0, 0] on input "radio" at bounding box center [0, 0] width 0 height 0
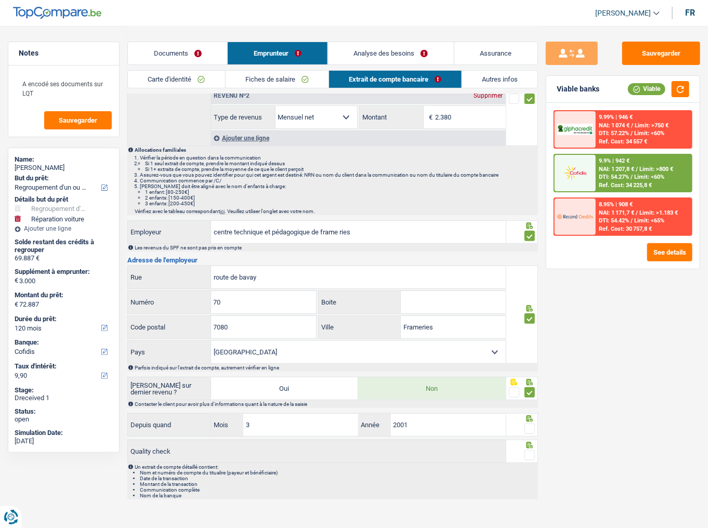
click at [531, 328] on span at bounding box center [530, 429] width 10 height 10
click at [0, 0] on input "radio" at bounding box center [0, 0] width 0 height 0
click at [532, 328] on span at bounding box center [530, 455] width 10 height 10
click at [0, 0] on input "radio" at bounding box center [0, 0] width 0 height 0
drag, startPoint x: 683, startPoint y: 88, endPoint x: 662, endPoint y: 108, distance: 29.5
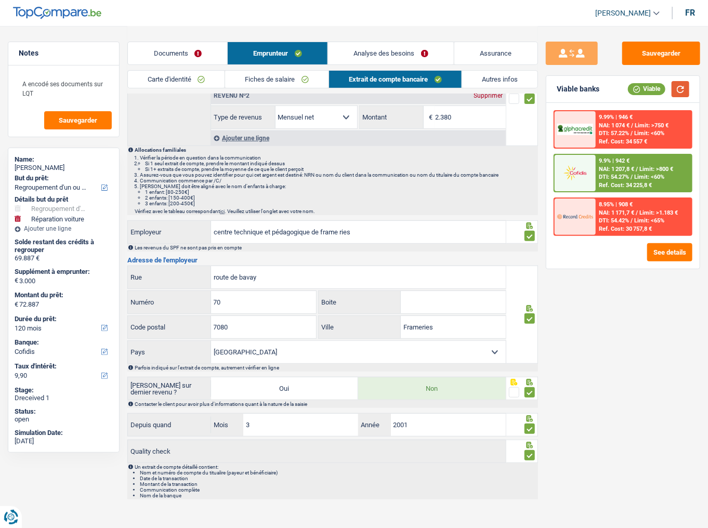
click at [682, 90] on button "button" at bounding box center [681, 89] width 18 height 16
click at [680, 94] on button "button" at bounding box center [681, 89] width 18 height 16
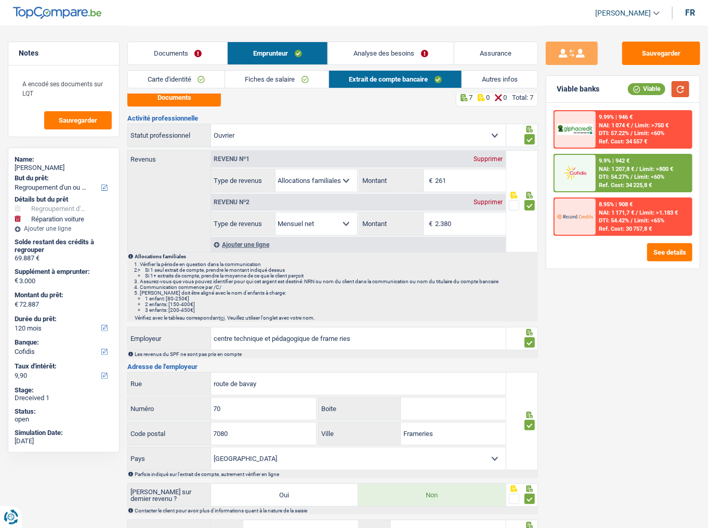
scroll to position [0, 0]
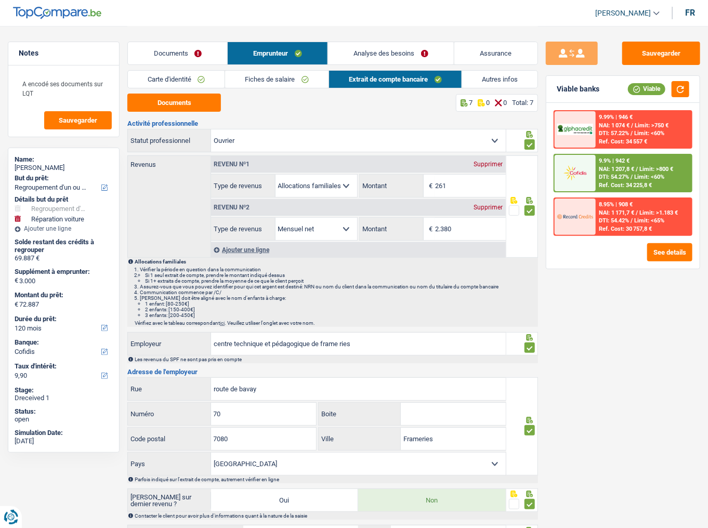
drag, startPoint x: 414, startPoint y: 55, endPoint x: 364, endPoint y: 68, distance: 52.1
click at [414, 55] on link "Analyse des besoins" at bounding box center [391, 53] width 126 height 22
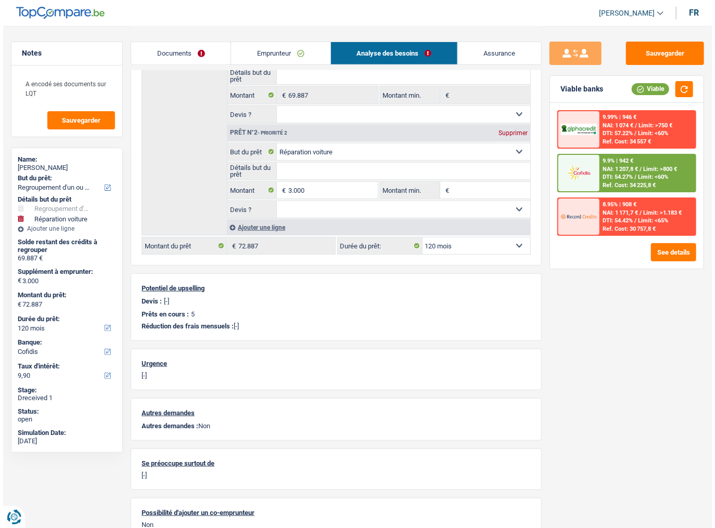
scroll to position [225, 0]
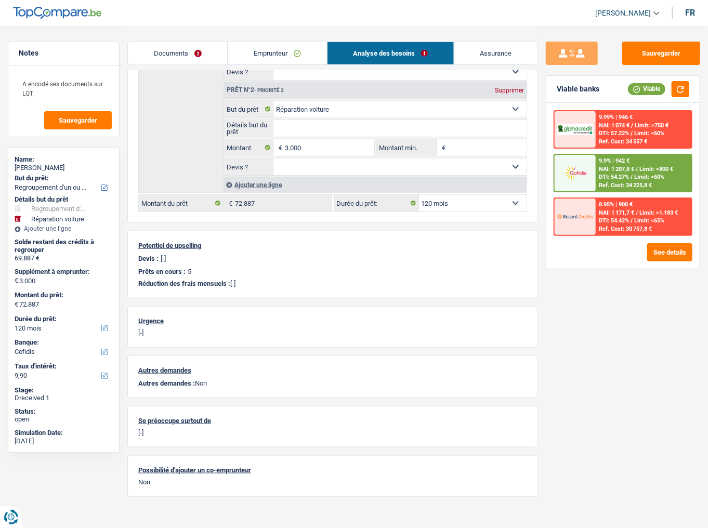
click at [639, 244] on div "See details" at bounding box center [623, 252] width 139 height 18
click at [662, 251] on button "See details" at bounding box center [670, 252] width 45 height 18
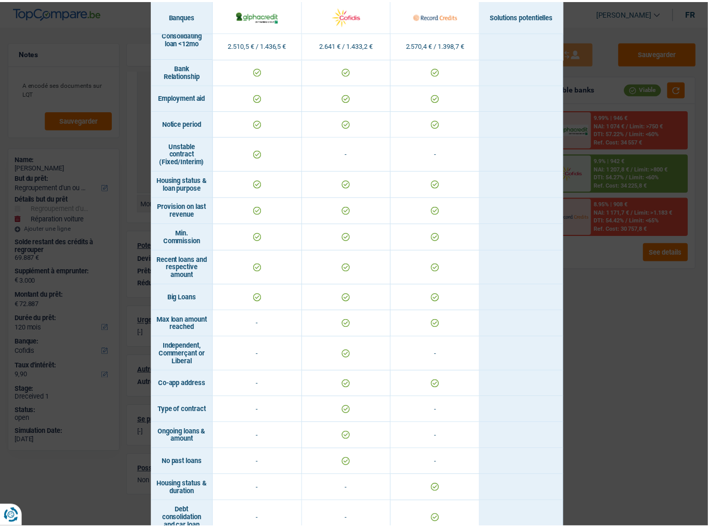
scroll to position [621, 0]
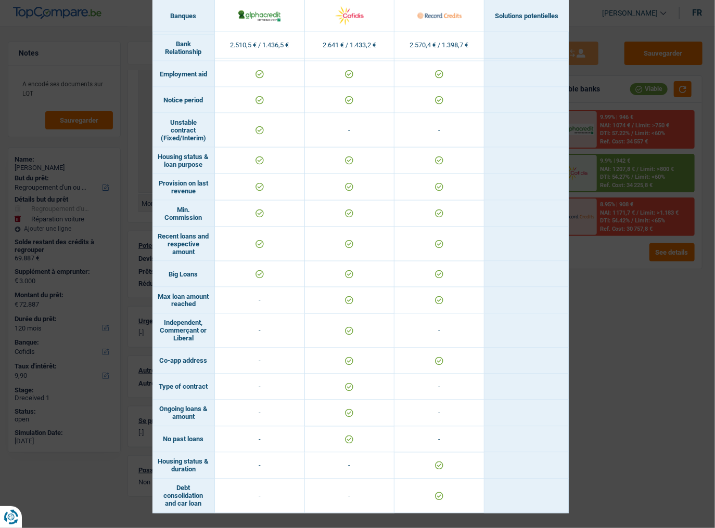
drag, startPoint x: 626, startPoint y: 270, endPoint x: 630, endPoint y: 257, distance: 13.2
click at [626, 269] on div "Banks conditions × Banques Solutions potentielles Revenus / Charges 2.510,5 € /…" at bounding box center [357, 264] width 715 height 528
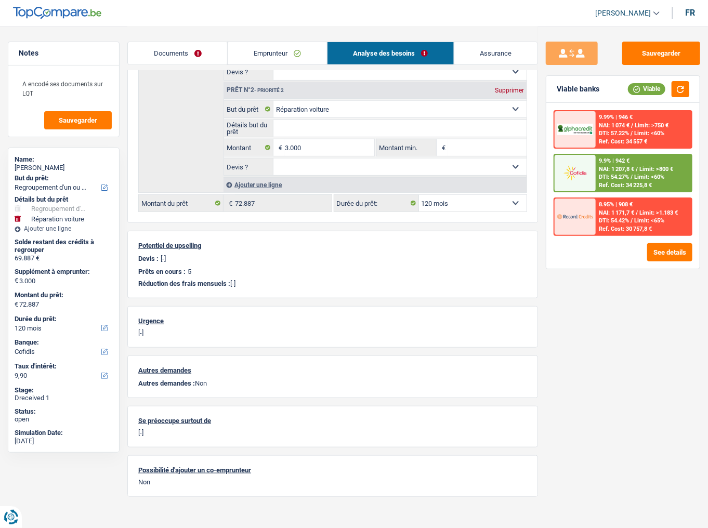
click at [629, 179] on span "DTI: 54.27%" at bounding box center [614, 177] width 30 height 7
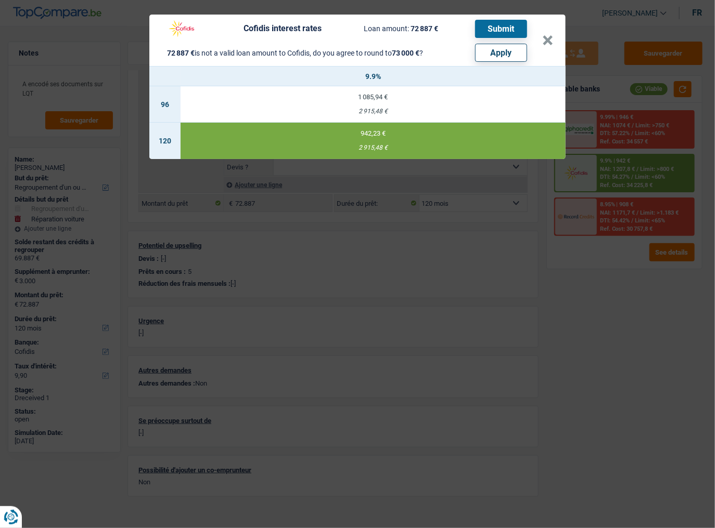
click at [500, 54] on button "Apply" at bounding box center [501, 53] width 52 height 18
type input "3.113"
type input "73.000"
select select "144"
type input "73.000"
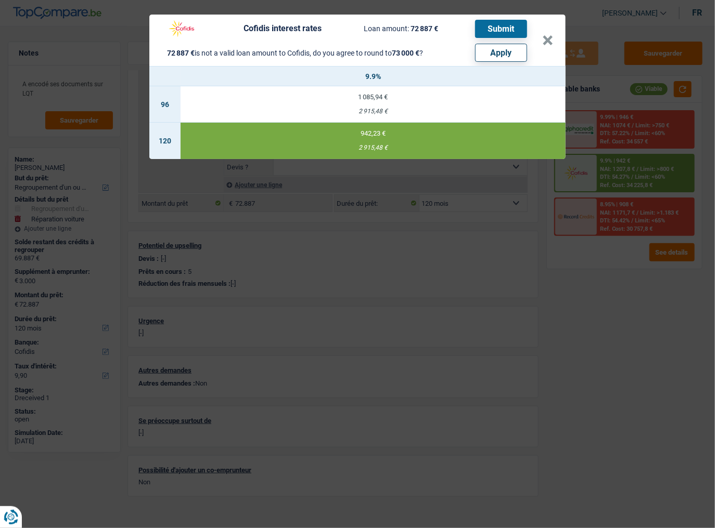
select select "144"
type input "73.000"
select select "144"
select select "other"
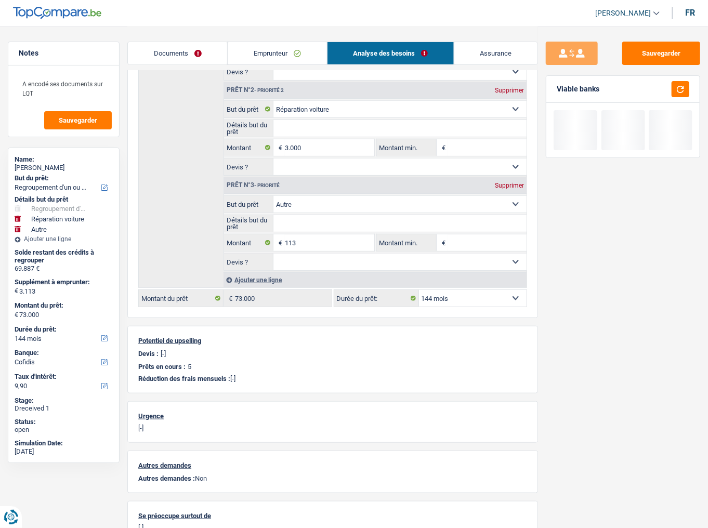
click at [693, 95] on div "Viable banks" at bounding box center [623, 89] width 153 height 27
click at [688, 92] on button "button" at bounding box center [681, 89] width 18 height 16
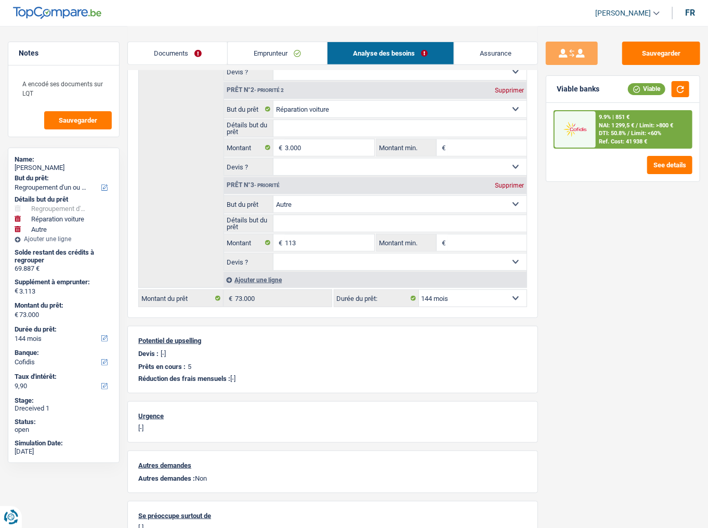
click at [616, 123] on span "NAI: 1 299,5 €" at bounding box center [616, 125] width 35 height 7
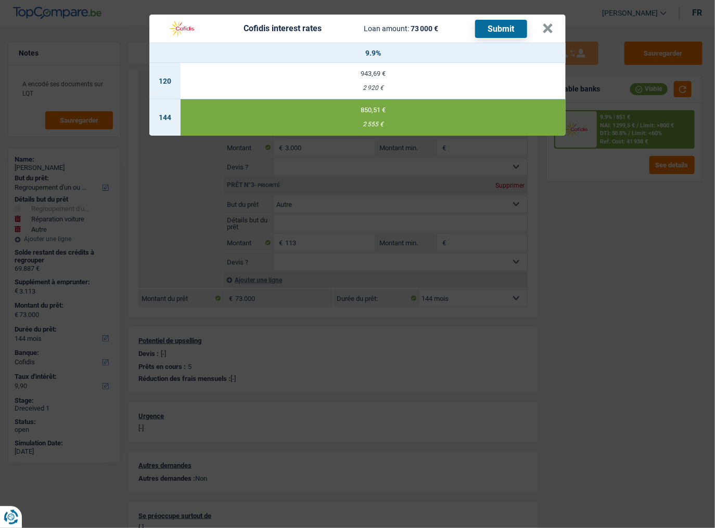
click at [501, 27] on button "Submit" at bounding box center [501, 29] width 52 height 18
click at [544, 30] on button "×" at bounding box center [547, 28] width 11 height 10
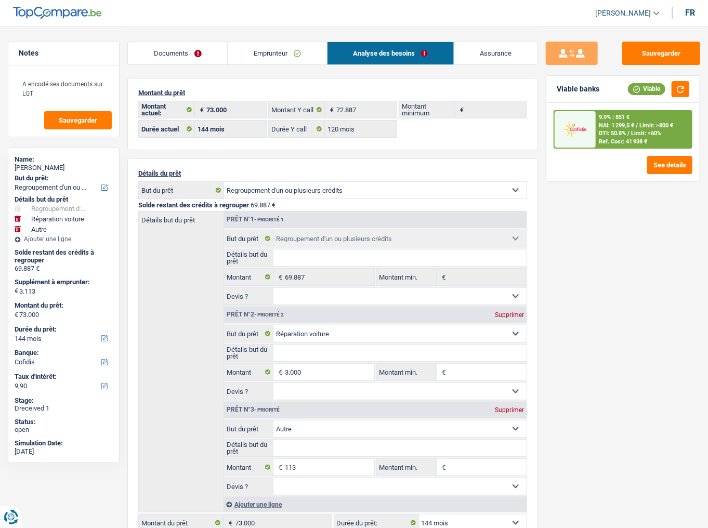
scroll to position [0, 0]
drag, startPoint x: 262, startPoint y: 49, endPoint x: 360, endPoint y: 65, distance: 100.1
click at [262, 49] on link "Emprunteur" at bounding box center [277, 53] width 99 height 22
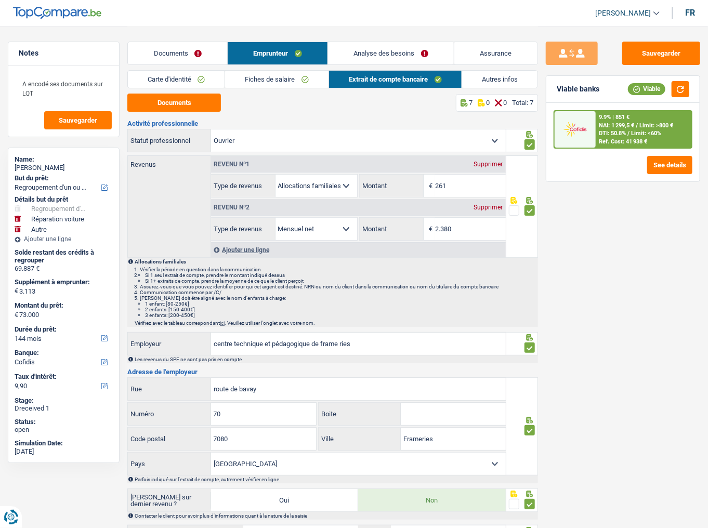
click at [487, 81] on link "Autres infos" at bounding box center [499, 79] width 75 height 17
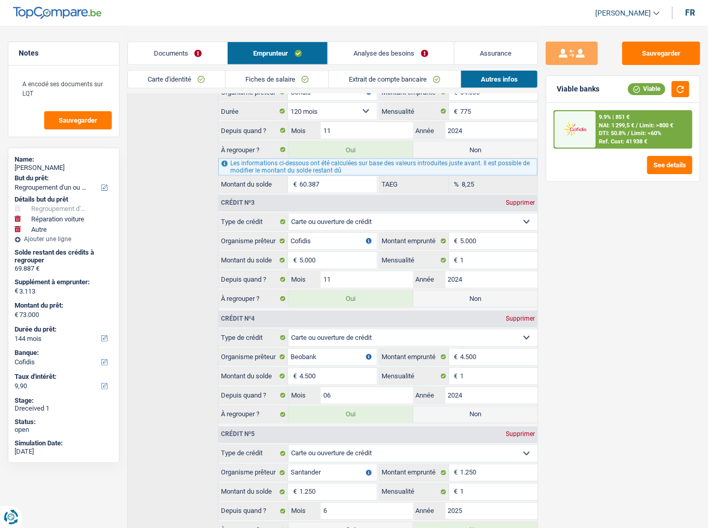
scroll to position [519, 0]
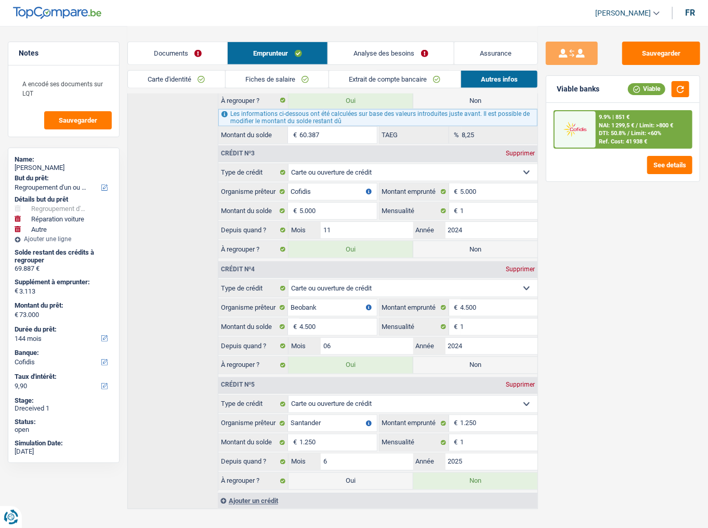
click at [462, 244] on label "Non" at bounding box center [476, 249] width 125 height 17
click at [462, 244] on input "Non" at bounding box center [476, 249] width 125 height 17
radio input "true"
type input "68.000"
radio input "false"
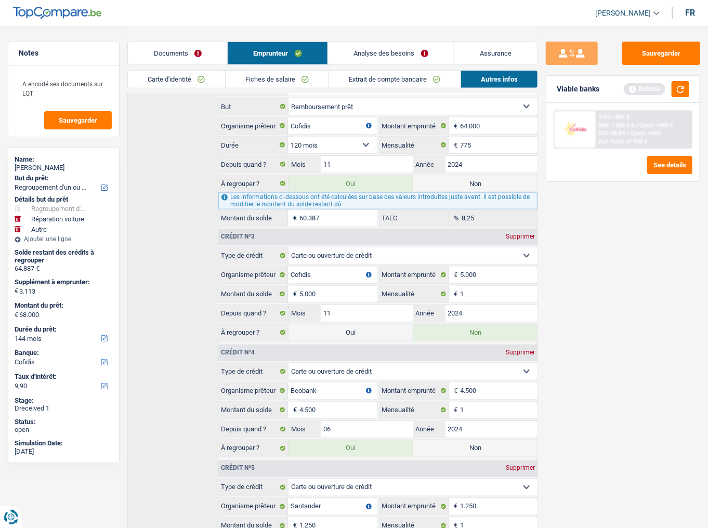
scroll to position [269, 0]
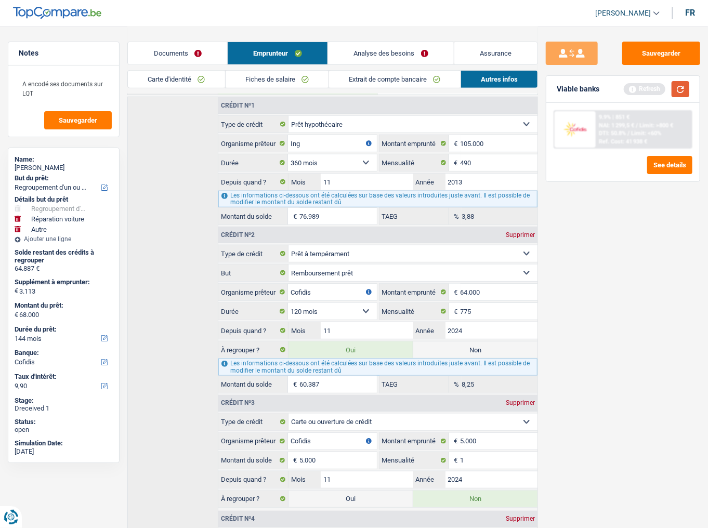
click at [685, 91] on button "button" at bounding box center [681, 89] width 18 height 16
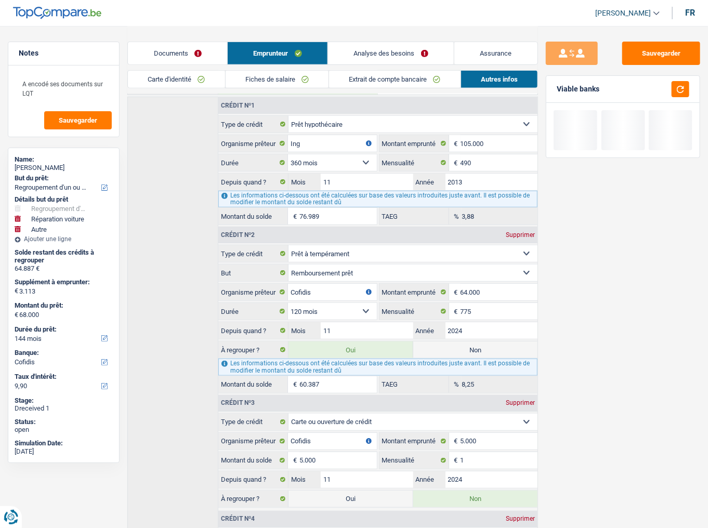
click at [436, 51] on link "Analyse des besoins" at bounding box center [391, 53] width 126 height 22
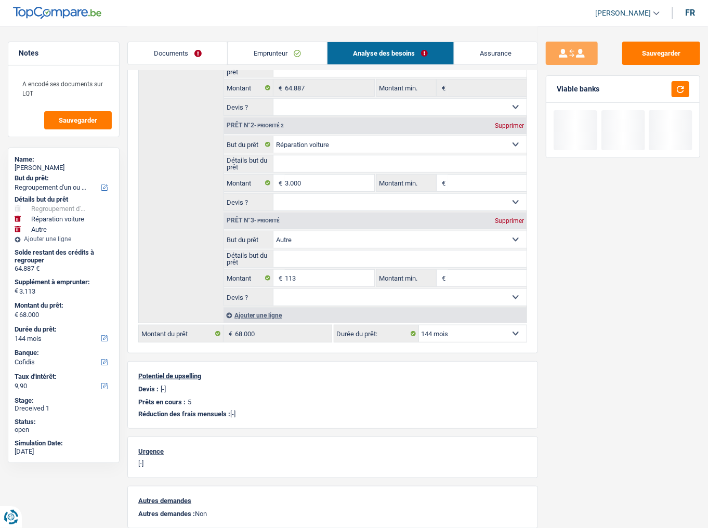
scroll to position [144, 0]
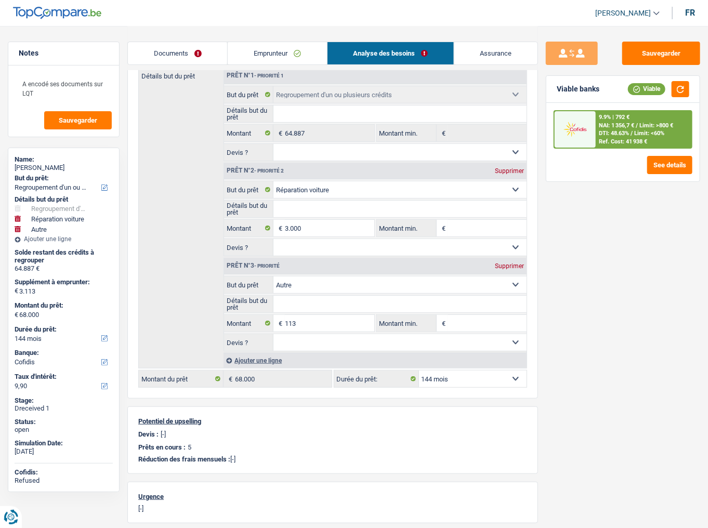
click at [289, 57] on link "Emprunteur" at bounding box center [277, 53] width 99 height 22
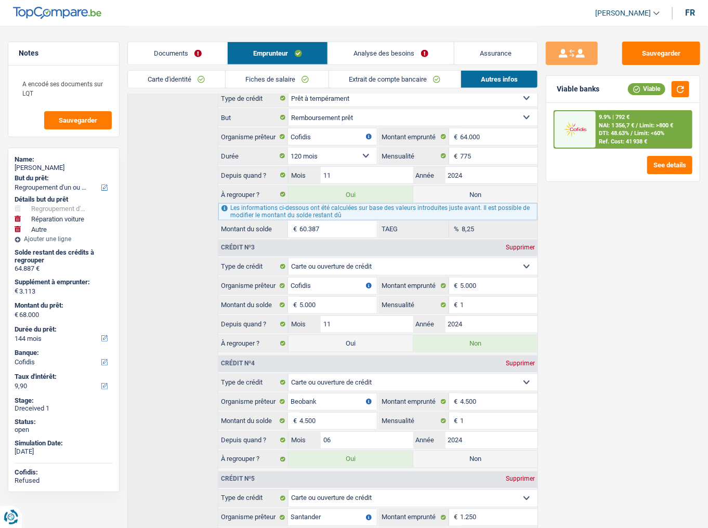
scroll to position [435, 0]
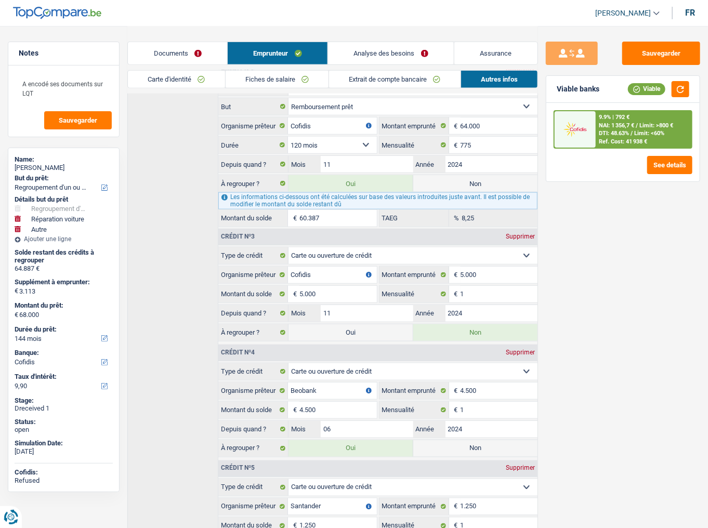
click at [404, 59] on link "Analyse des besoins" at bounding box center [391, 53] width 126 height 22
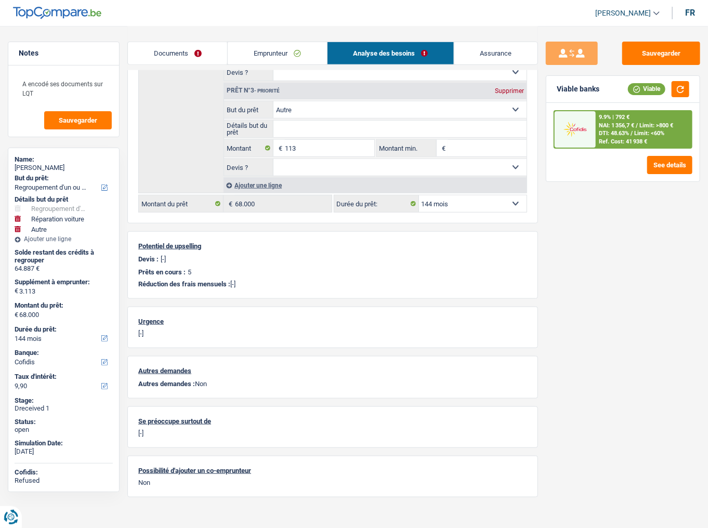
click at [489, 204] on select "12 mois 18 mois 24 mois 30 mois 36 mois 42 mois 48 mois 60 mois 72 mois 84 mois…" at bounding box center [473, 204] width 108 height 17
select select "120"
click at [419, 196] on select "12 mois 18 mois 24 mois 30 mois 36 mois 42 mois 48 mois 60 mois 72 mois 84 mois…" at bounding box center [473, 204] width 108 height 17
select select "120"
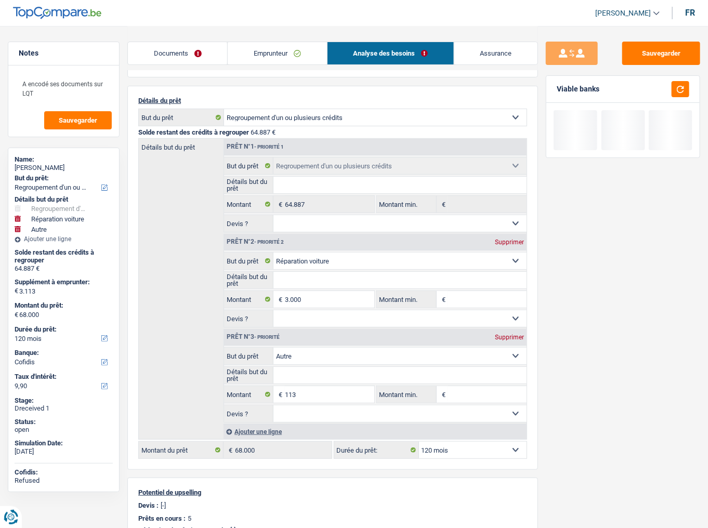
scroll to position [28, 0]
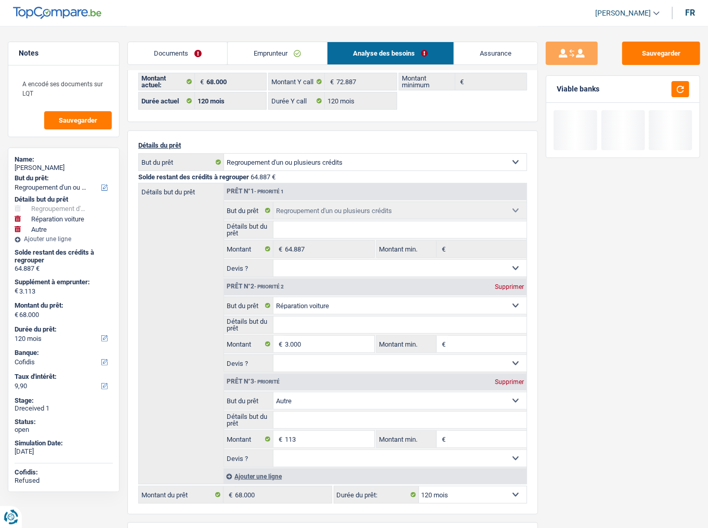
click at [281, 45] on link "Emprunteur" at bounding box center [277, 53] width 99 height 22
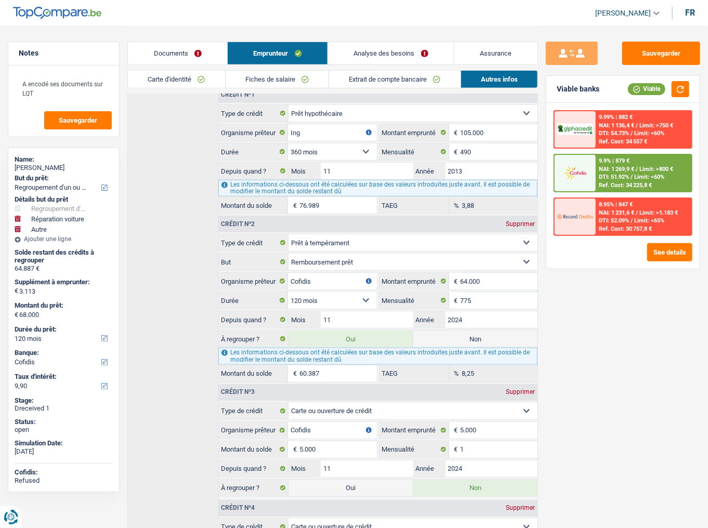
scroll to position [319, 0]
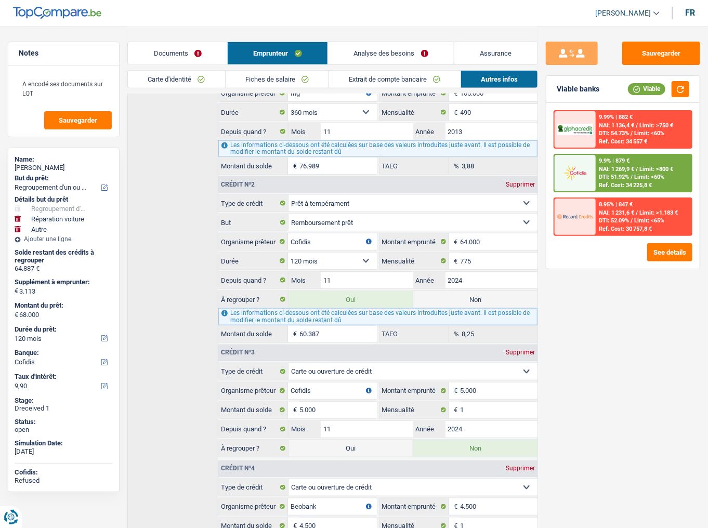
click at [497, 299] on label "Non" at bounding box center [476, 299] width 125 height 17
click at [497, 299] on input "Non" at bounding box center [476, 299] width 125 height 17
radio input "true"
type input "7.613"
select select "48"
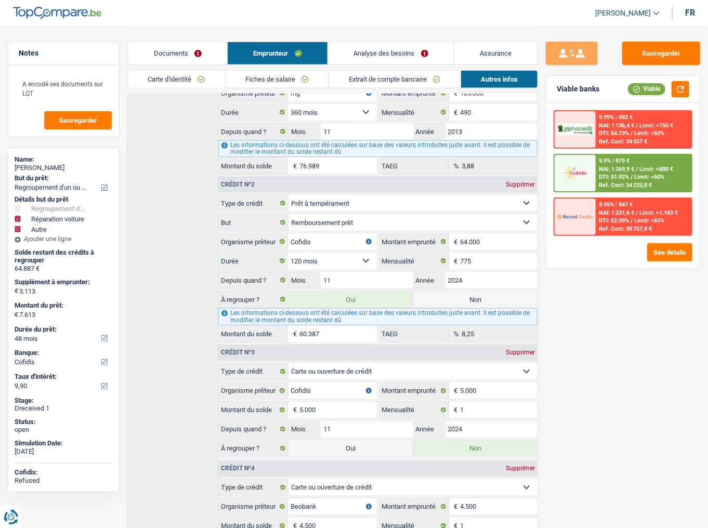
radio input "false"
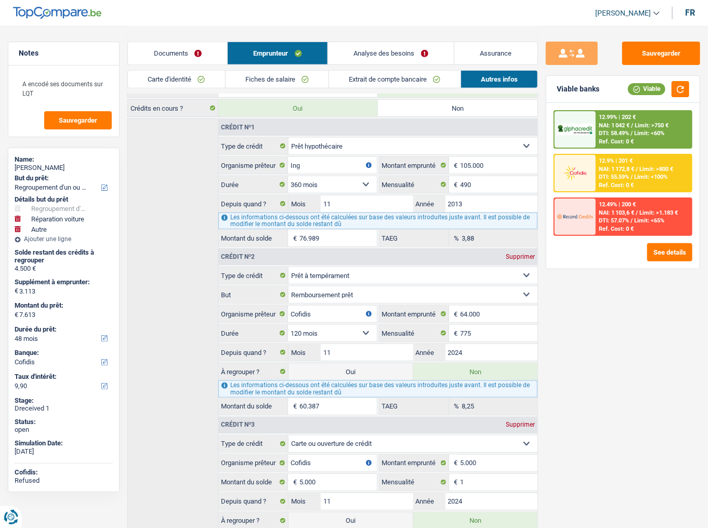
scroll to position [186, 0]
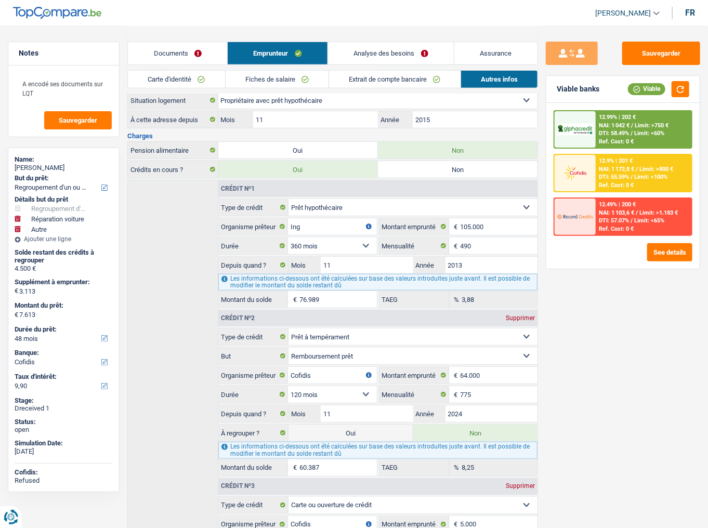
click at [391, 52] on link "Analyse des besoins" at bounding box center [391, 53] width 126 height 22
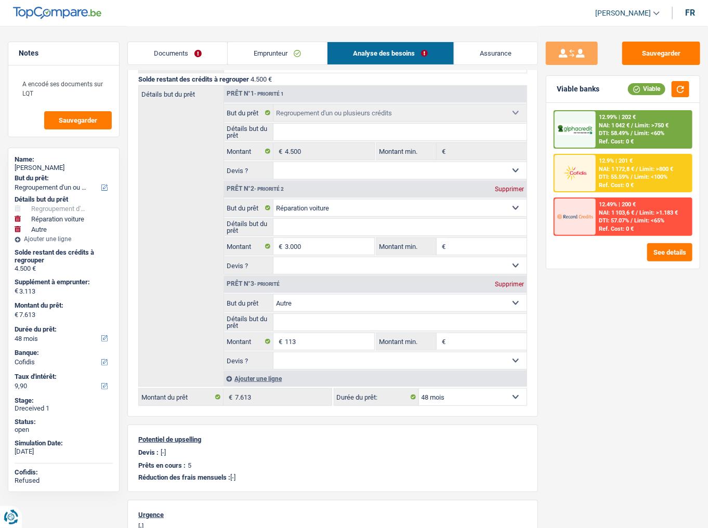
scroll to position [102, 0]
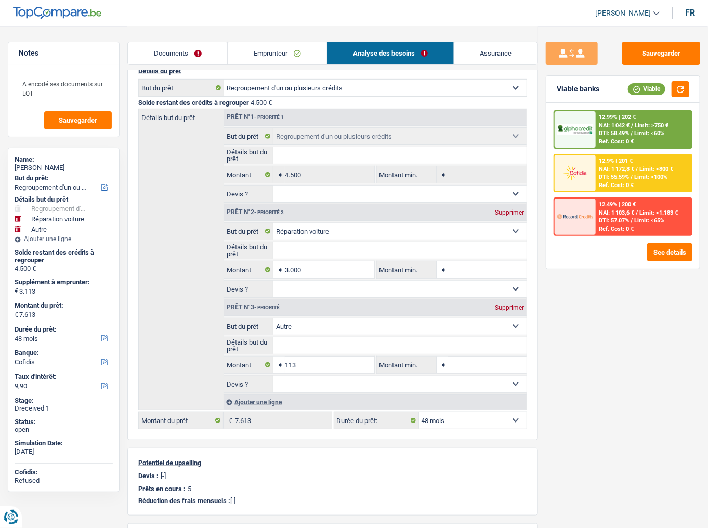
select select
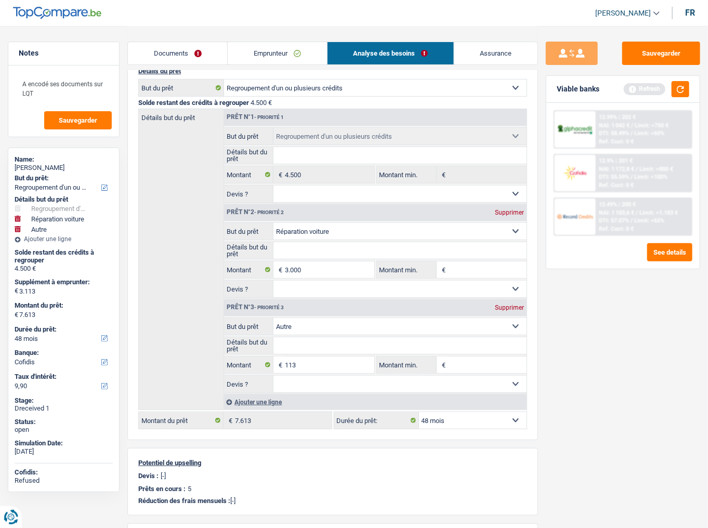
click at [508, 306] on div "Supprimer" at bounding box center [510, 308] width 34 height 6
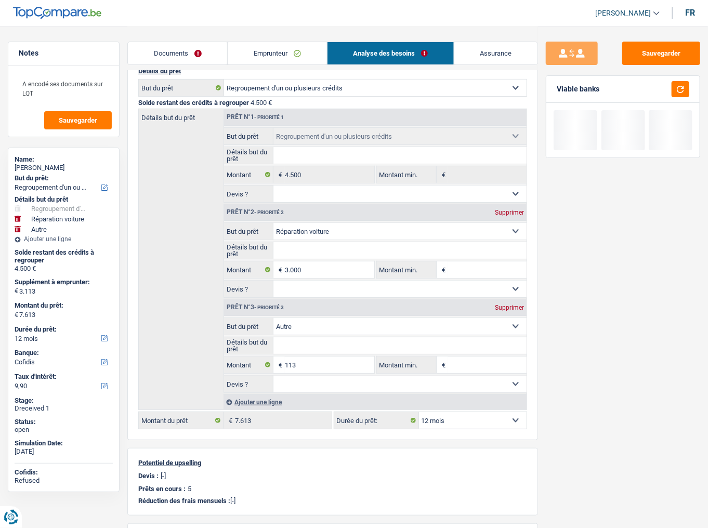
type input "3.000"
type input "7.500"
select select "42"
type input "7.500"
select select "42"
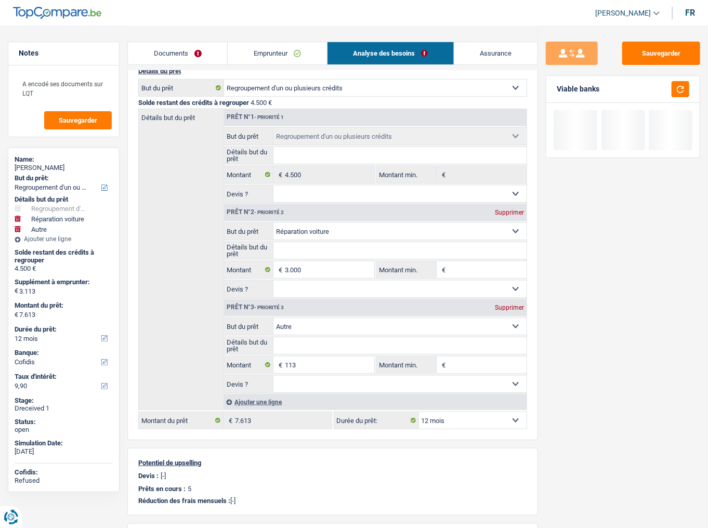
type input "7.500"
select select "42"
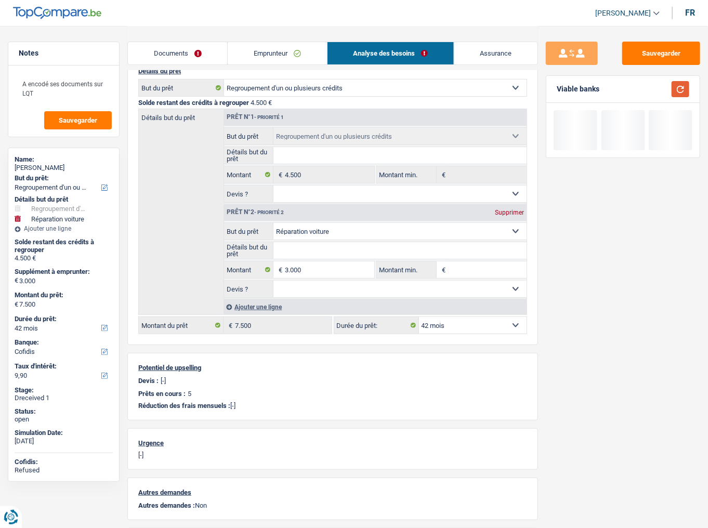
click at [685, 91] on button "button" at bounding box center [681, 89] width 18 height 16
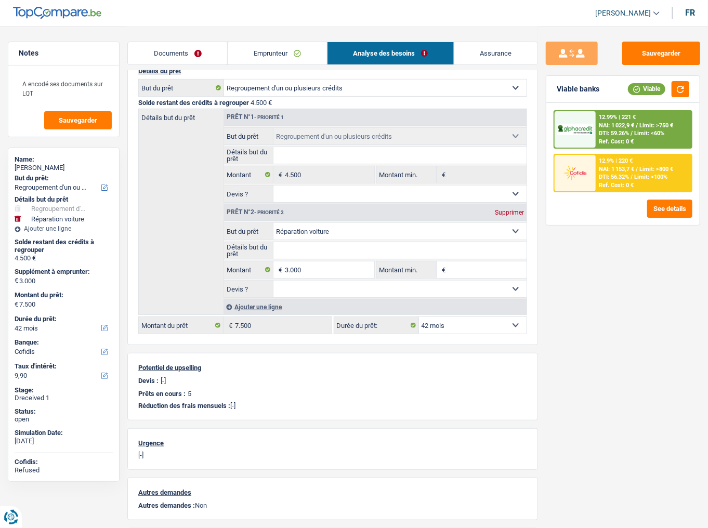
click at [596, 125] on div "12.99% | 221 € NAI: 1 022,9 € / Limit: >750 € DTI: 59.26% / Limit: <60% Ref. Co…" at bounding box center [644, 129] width 96 height 36
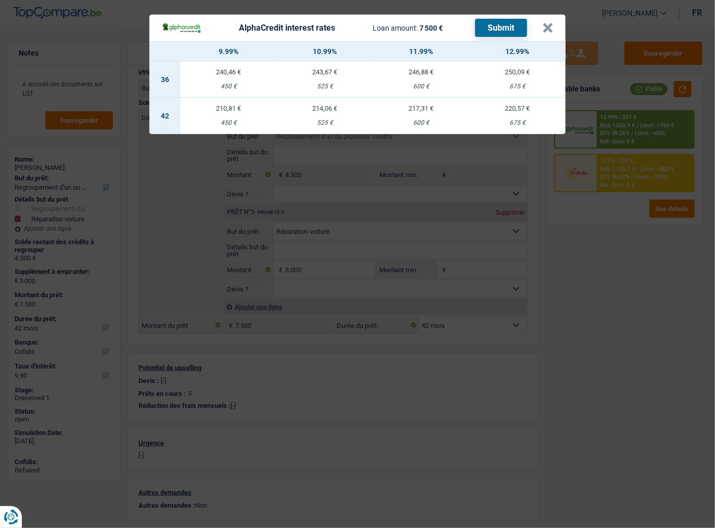
click at [508, 114] on td "220,57 € 675 €" at bounding box center [517, 116] width 96 height 36
select select "alphacredit"
type input "12,99"
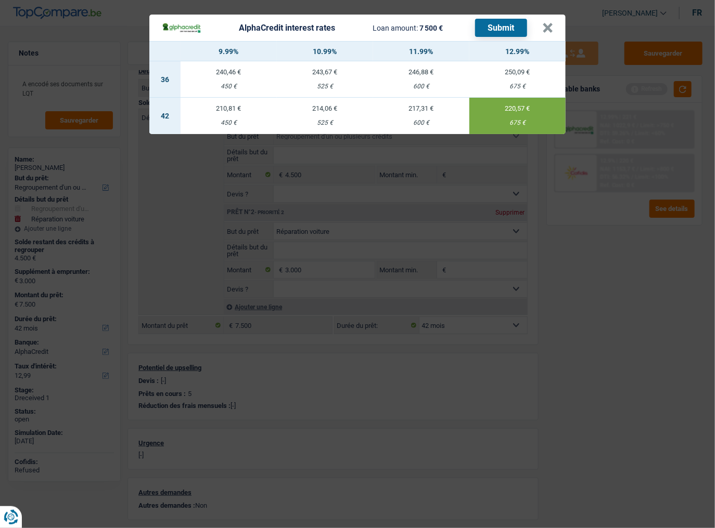
click at [507, 24] on button "Submit" at bounding box center [501, 28] width 52 height 18
drag, startPoint x: 547, startPoint y: 30, endPoint x: 685, endPoint y: 58, distance: 140.8
click at [547, 29] on button "×" at bounding box center [547, 28] width 11 height 10
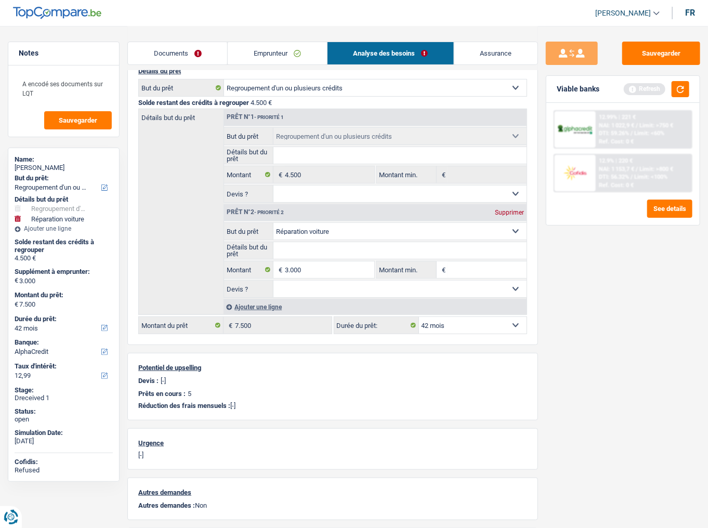
click at [589, 138] on div at bounding box center [575, 129] width 41 height 36
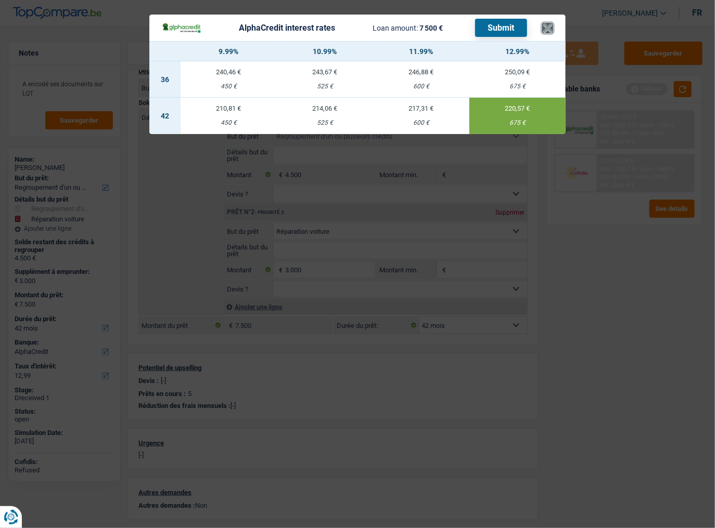
click at [549, 24] on button "×" at bounding box center [547, 28] width 11 height 10
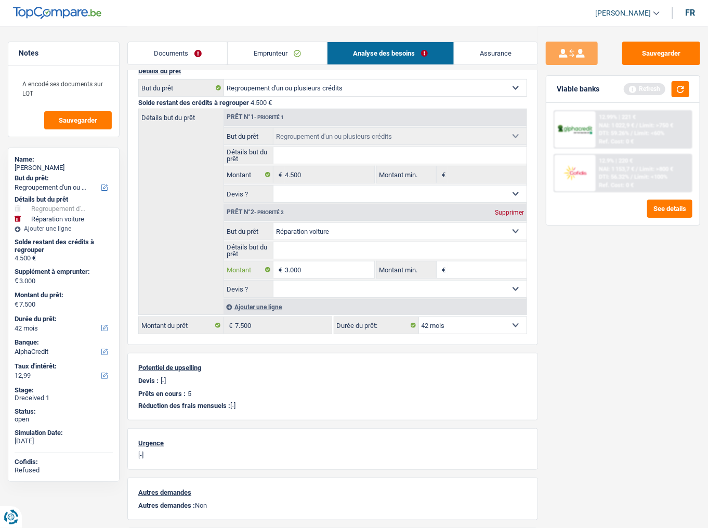
click at [308, 264] on input "3.000" at bounding box center [329, 270] width 89 height 17
type input "3.001"
type input "7.501"
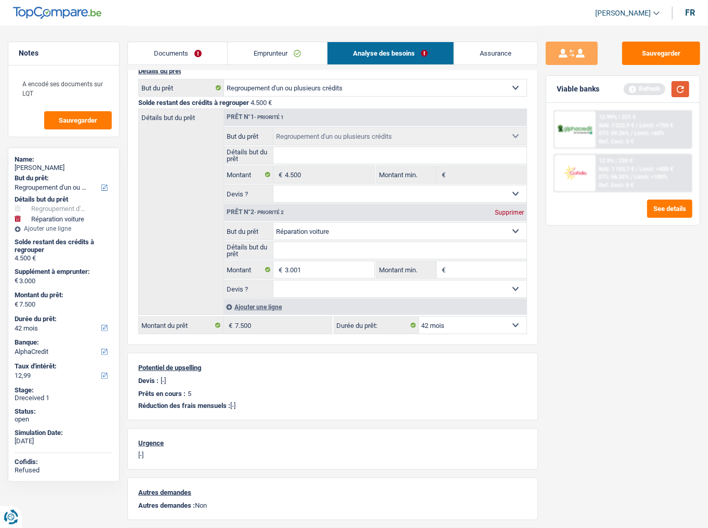
select select "48"
type input "7.501"
drag, startPoint x: 684, startPoint y: 88, endPoint x: 706, endPoint y: 104, distance: 27.6
click at [680, 88] on button "button" at bounding box center [681, 89] width 18 height 16
select select "48"
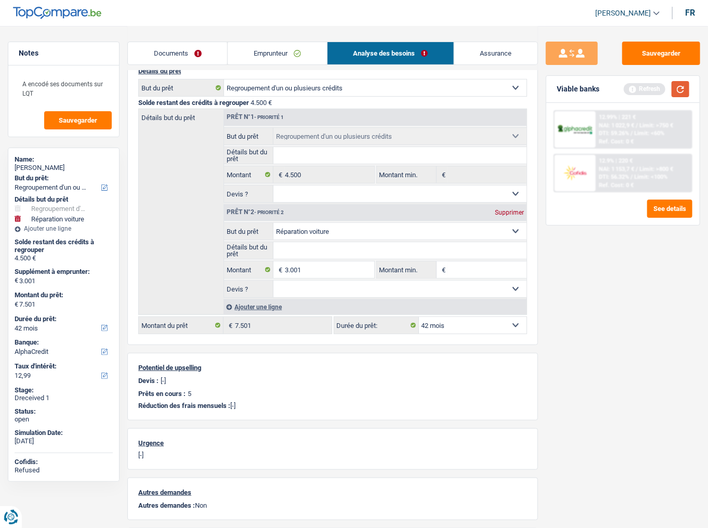
select select "48"
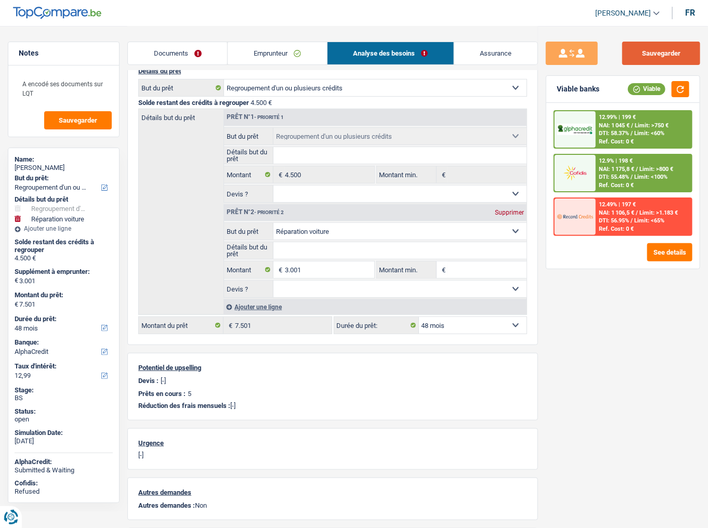
click at [689, 57] on button "Sauvegarder" at bounding box center [662, 53] width 78 height 23
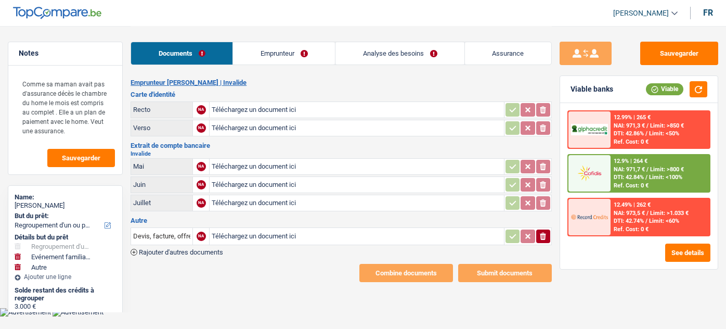
select select "refinancing"
select select "familyEvent"
select select "other"
select select "48"
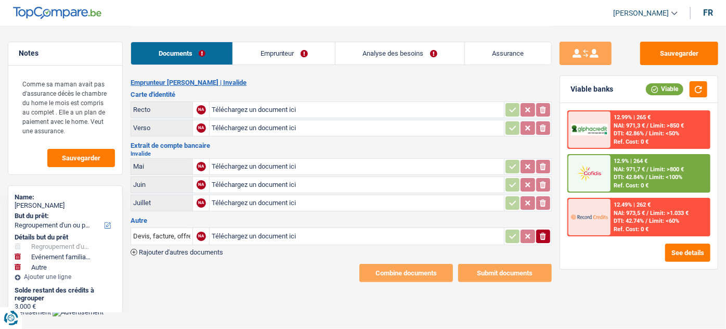
click at [276, 54] on link "Emprunteur" at bounding box center [284, 53] width 102 height 22
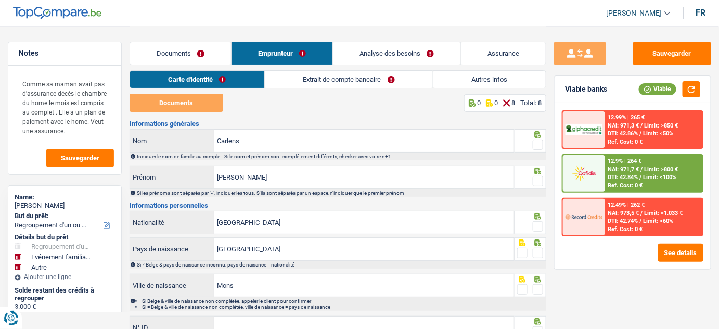
click at [481, 76] on link "Autres infos" at bounding box center [489, 79] width 112 height 17
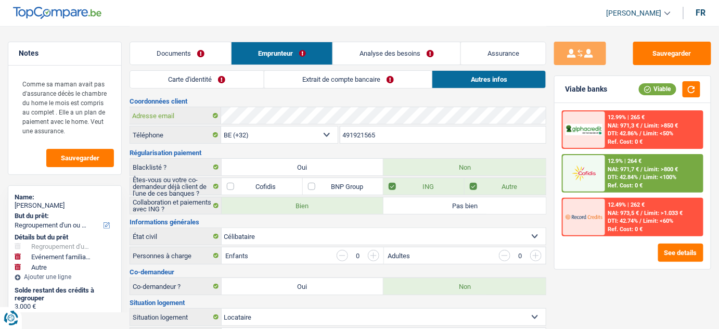
click at [216, 118] on div "Adresse email" at bounding box center [338, 115] width 416 height 17
click at [371, 82] on link "Extrait de compte bancaire" at bounding box center [348, 79] width 168 height 17
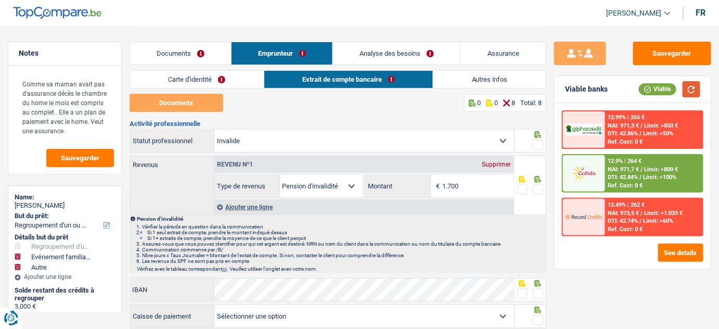
click at [690, 87] on button "button" at bounding box center [691, 89] width 18 height 16
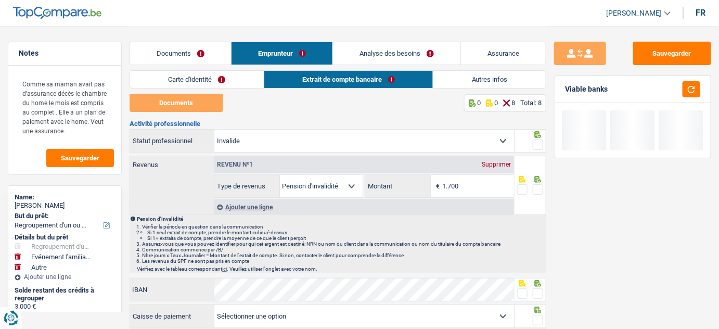
click at [228, 85] on link "Carte d'identité" at bounding box center [197, 79] width 134 height 17
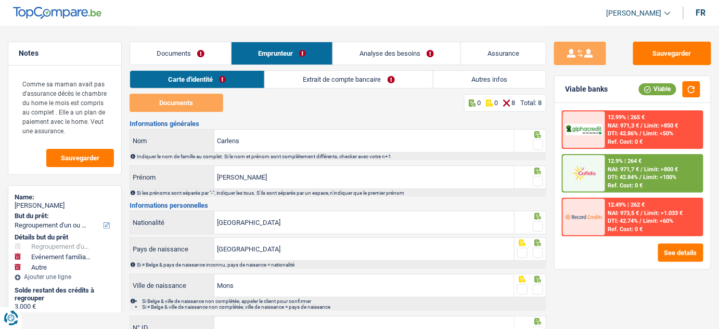
click at [463, 82] on link "Autres infos" at bounding box center [489, 79] width 112 height 17
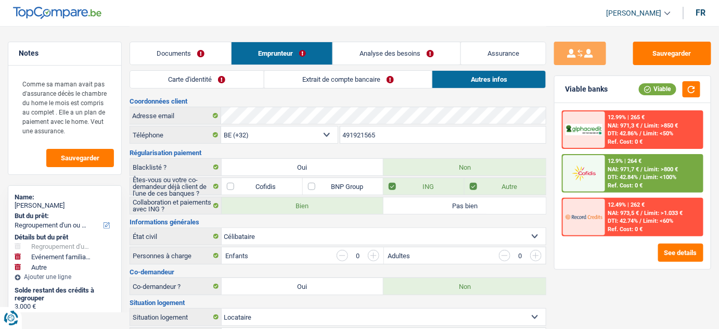
click at [207, 55] on link "Documents" at bounding box center [180, 53] width 101 height 22
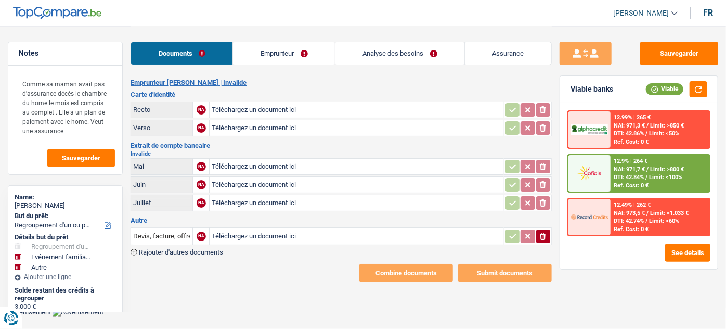
click at [308, 55] on link "Emprunteur" at bounding box center [284, 53] width 102 height 22
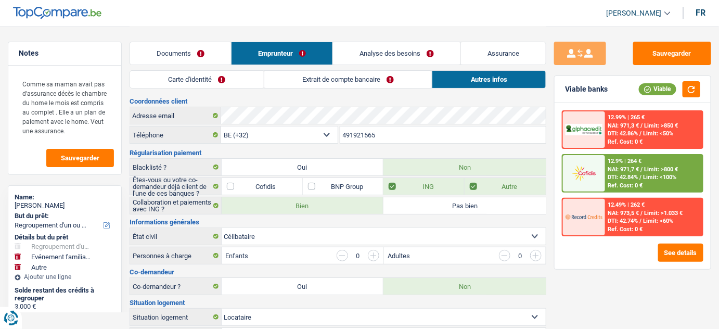
click at [179, 49] on link "Documents" at bounding box center [180, 53] width 101 height 22
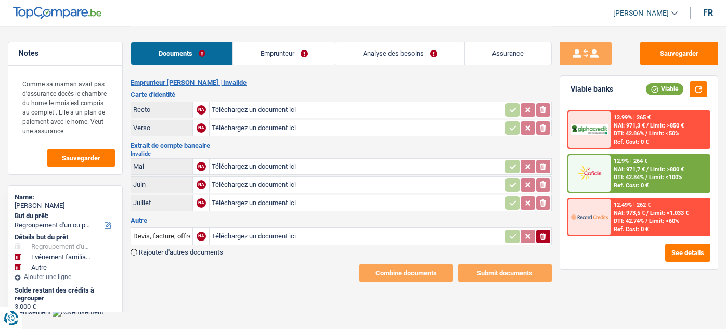
select select "refinancing"
select select "familyEvent"
select select "other"
select select "48"
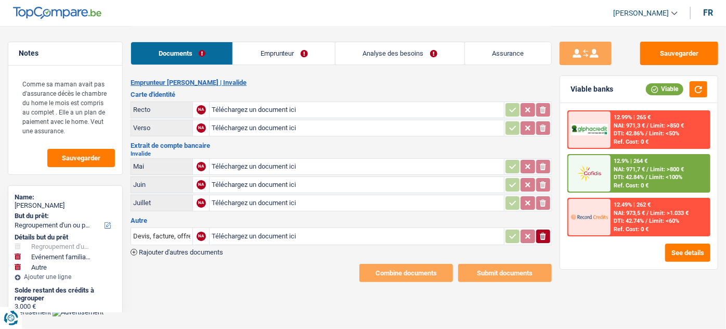
type input "C:\fakepath\r.jpg"
click at [247, 123] on input "Téléchargez un document ici" at bounding box center [357, 128] width 290 height 16
type input "C:\fakepath\v.jpg"
click at [251, 206] on input "Téléchargez un document ici" at bounding box center [357, 203] width 290 height 16
type input "C:\fakepath\mut.jpg"
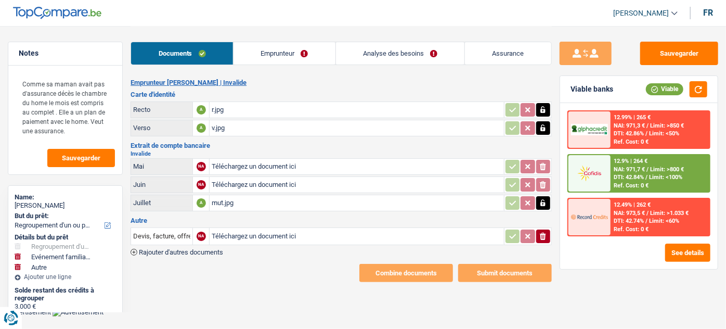
click at [279, 205] on div "mut.jpg" at bounding box center [357, 203] width 290 height 16
drag, startPoint x: 266, startPoint y: 52, endPoint x: 346, endPoint y: 74, distance: 83.2
click at [267, 52] on link "Emprunteur" at bounding box center [285, 53] width 102 height 22
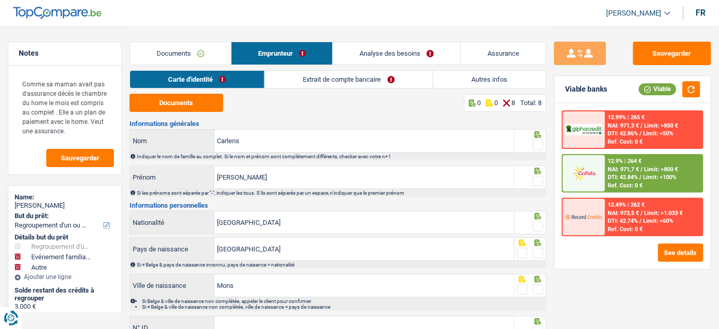
drag, startPoint x: 497, startPoint y: 76, endPoint x: 473, endPoint y: 80, distance: 24.3
click at [496, 76] on link "Autres infos" at bounding box center [489, 79] width 112 height 17
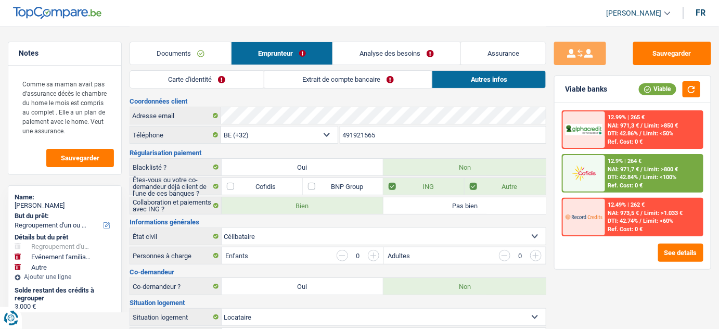
click at [191, 44] on link "Documents" at bounding box center [180, 53] width 101 height 22
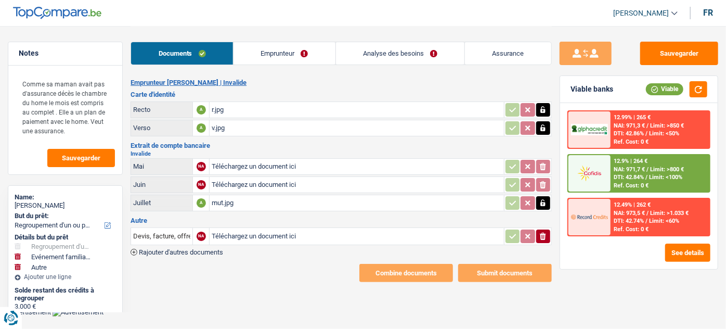
click at [246, 200] on div "mut.jpg" at bounding box center [357, 203] width 290 height 16
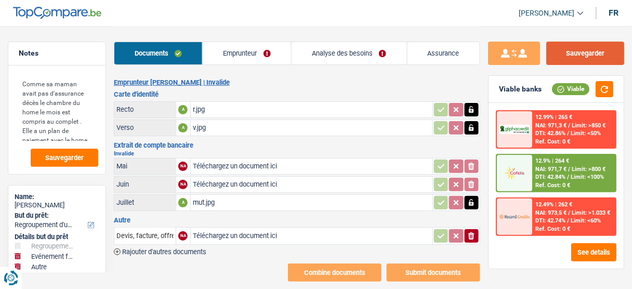
click at [589, 47] on button "Sauvegarder" at bounding box center [586, 53] width 78 height 23
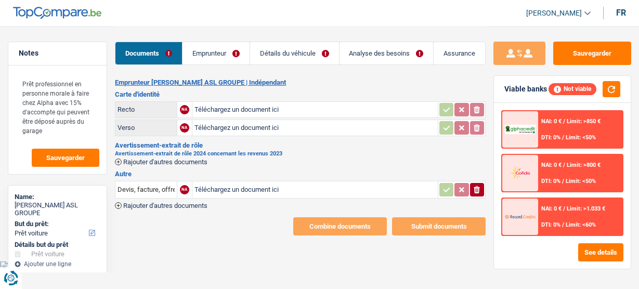
select select "car"
select select "84"
select select "alphacredit"
select select "32"
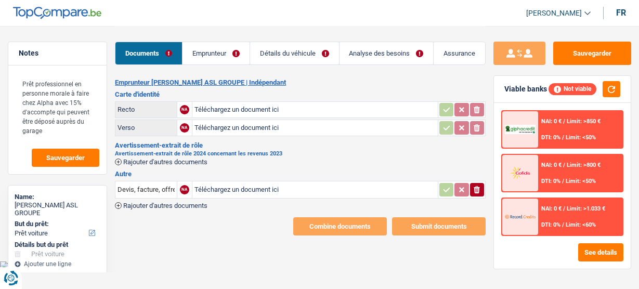
select select "liveWithParents"
click at [234, 57] on link "Emprunteur" at bounding box center [216, 53] width 67 height 22
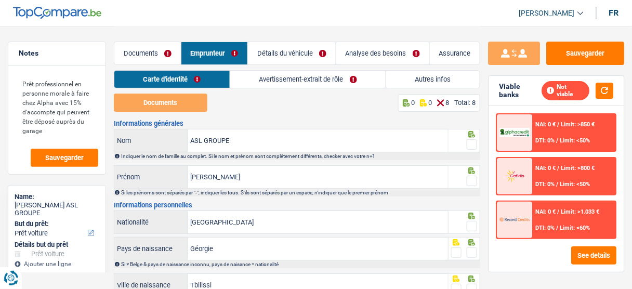
click at [420, 79] on link "Autres infos" at bounding box center [433, 79] width 94 height 17
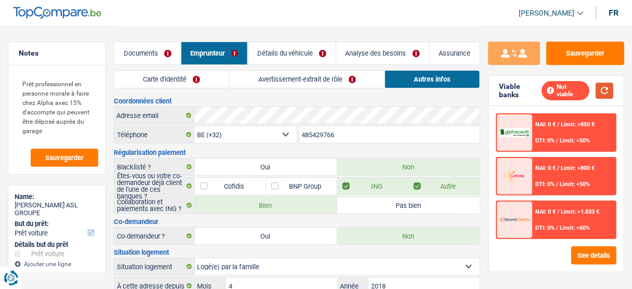
drag, startPoint x: 603, startPoint y: 91, endPoint x: 357, endPoint y: 55, distance: 249.1
click at [603, 91] on button "button" at bounding box center [605, 91] width 18 height 16
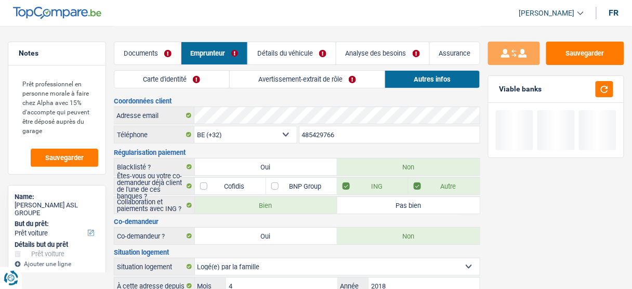
click at [290, 47] on link "Détails du véhicule" at bounding box center [292, 53] width 88 height 22
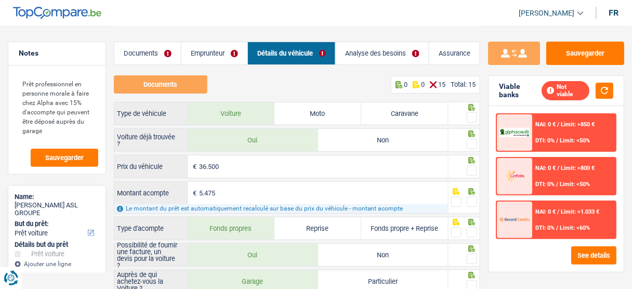
click at [218, 48] on link "Emprunteur" at bounding box center [215, 53] width 66 height 22
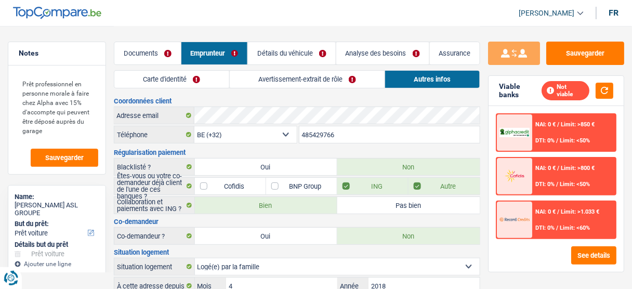
click at [167, 63] on link "Documents" at bounding box center [147, 53] width 67 height 22
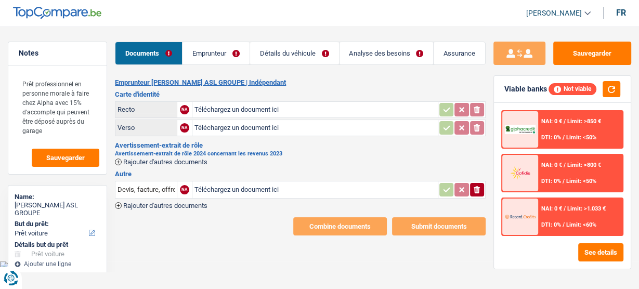
click at [208, 58] on link "Emprunteur" at bounding box center [216, 53] width 67 height 22
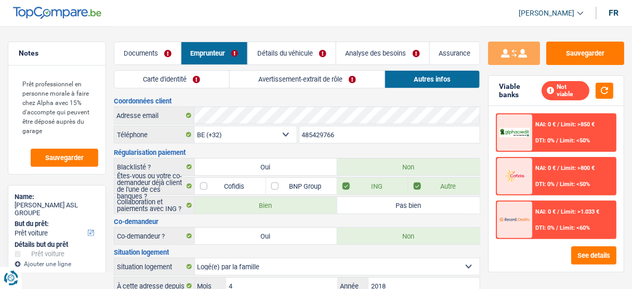
drag, startPoint x: 179, startPoint y: 81, endPoint x: 166, endPoint y: 60, distance: 24.7
click at [178, 81] on link "Carte d'identité" at bounding box center [171, 79] width 115 height 17
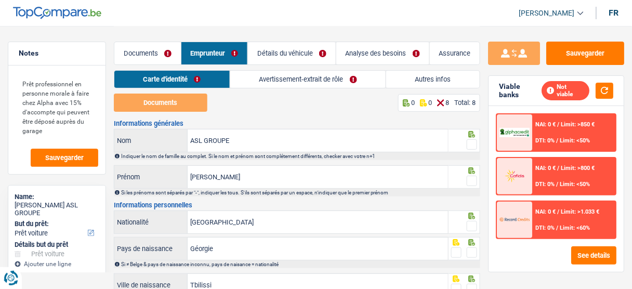
click at [166, 60] on link "Documents" at bounding box center [147, 53] width 67 height 22
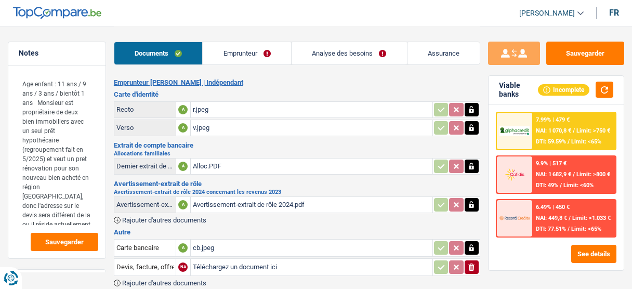
select select "renovation"
select select "120"
select select "alphacredit"
select select "32"
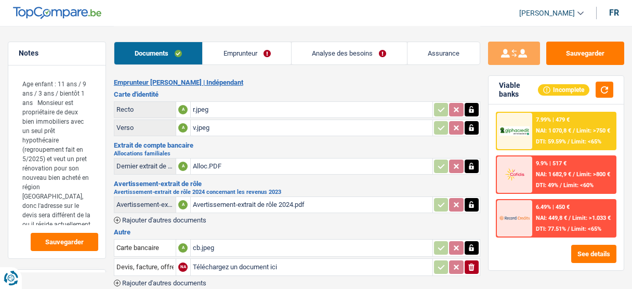
select select "ownerWithMortgage"
select select "mortgage"
select select "240"
click at [322, 52] on link "Analyse des besoins" at bounding box center [349, 53] width 115 height 22
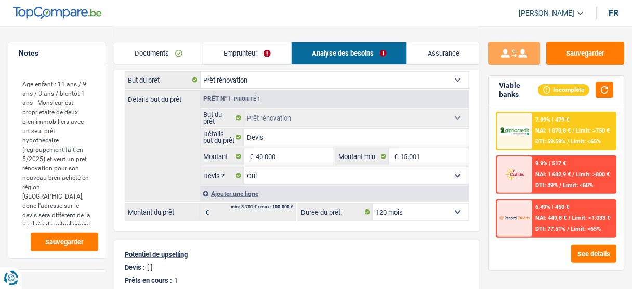
scroll to position [125, 0]
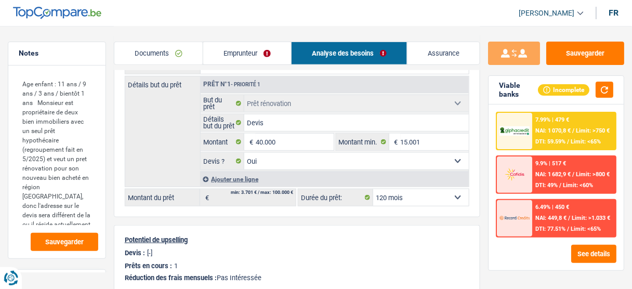
click at [158, 50] on link "Documents" at bounding box center [158, 53] width 88 height 22
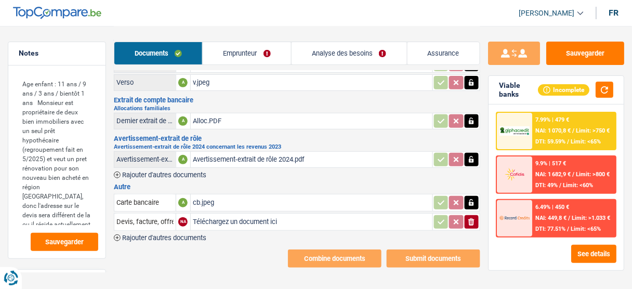
click at [244, 55] on link "Emprunteur" at bounding box center [247, 53] width 88 height 22
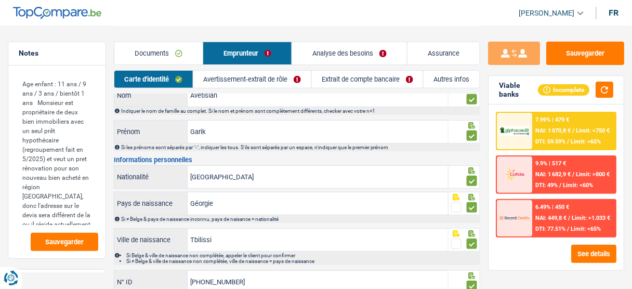
click at [443, 84] on link "Autres infos" at bounding box center [452, 79] width 56 height 17
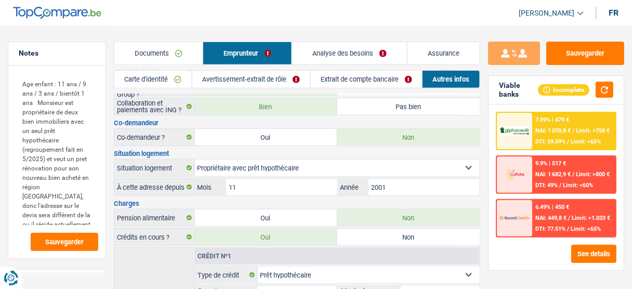
scroll to position [0, 0]
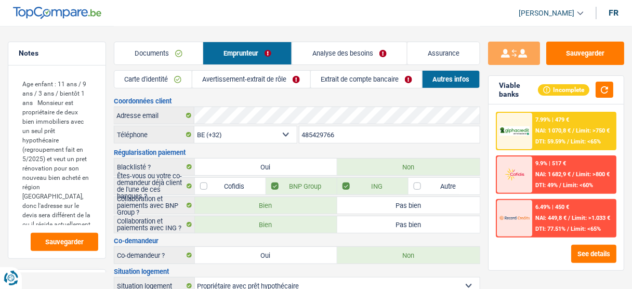
click at [264, 81] on link "Avertissement-extrait de rôle" at bounding box center [251, 79] width 118 height 17
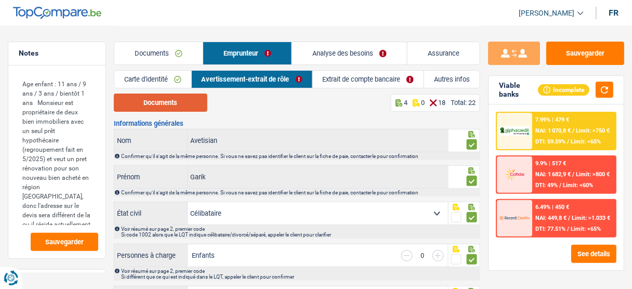
click at [178, 109] on button "Documents" at bounding box center [161, 103] width 94 height 18
click at [173, 53] on link "Documents" at bounding box center [158, 53] width 88 height 22
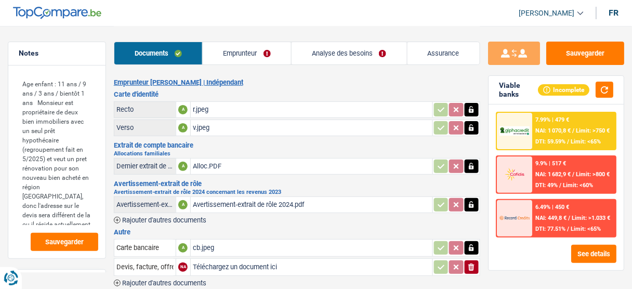
click at [258, 48] on link "Emprunteur" at bounding box center [247, 53] width 88 height 22
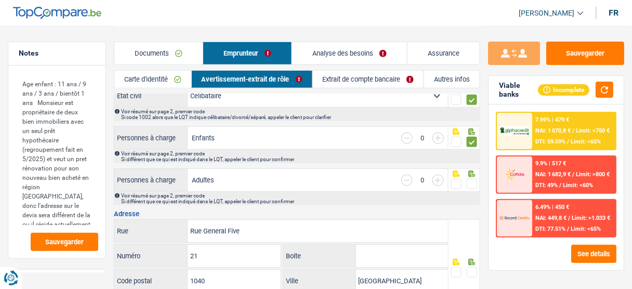
scroll to position [42, 0]
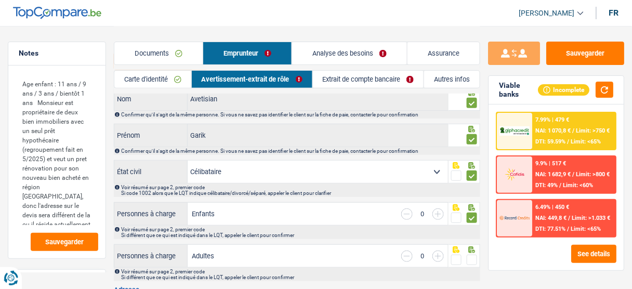
click at [233, 172] on select "Célibataire Marié(e) Cohabitant(e) légal(e) Divorcé(e) Veuf(ve) Séparé (de fait…" at bounding box center [318, 172] width 261 height 22
select select "cohabitation"
click at [188, 161] on select "Célibataire Marié(e) Cohabitant(e) légal(e) Divorcé(e) Veuf(ve) Séparé (de fait…" at bounding box center [318, 172] width 261 height 22
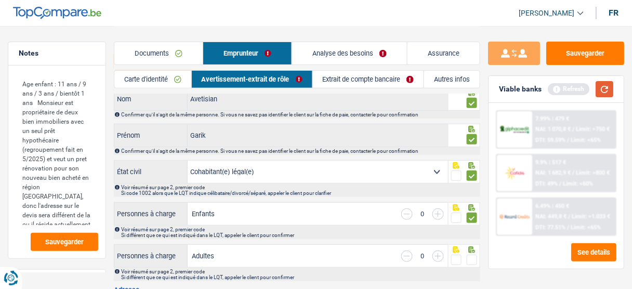
drag, startPoint x: 602, startPoint y: 88, endPoint x: 591, endPoint y: 82, distance: 12.8
click at [601, 88] on button "button" at bounding box center [605, 89] width 18 height 16
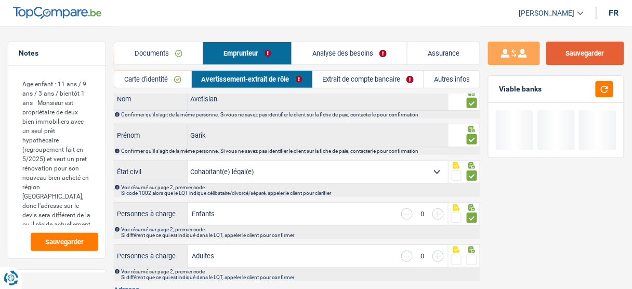
click at [578, 51] on button "Sauvegarder" at bounding box center [586, 53] width 78 height 23
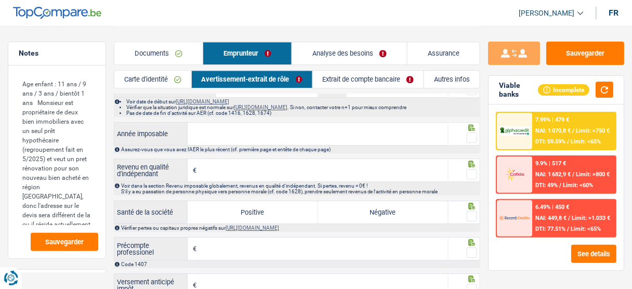
click at [171, 54] on link "Documents" at bounding box center [158, 53] width 88 height 22
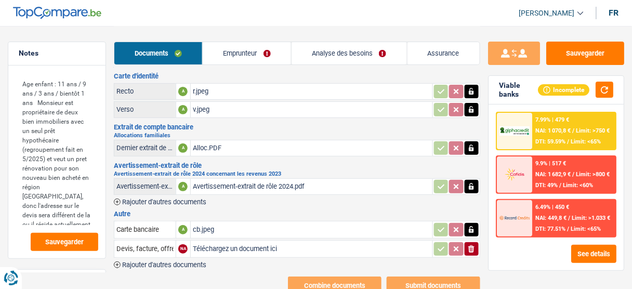
scroll to position [0, 0]
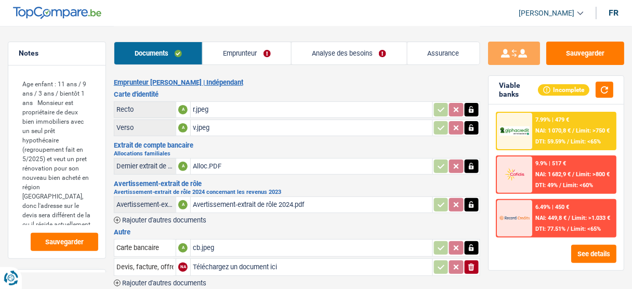
click at [256, 202] on div "Avertissement-extrait de rôle 2024.pdf" at bounding box center [312, 205] width 238 height 16
click at [600, 49] on button "Sauvegarder" at bounding box center [586, 53] width 78 height 23
click at [252, 51] on link "Emprunteur" at bounding box center [247, 53] width 88 height 22
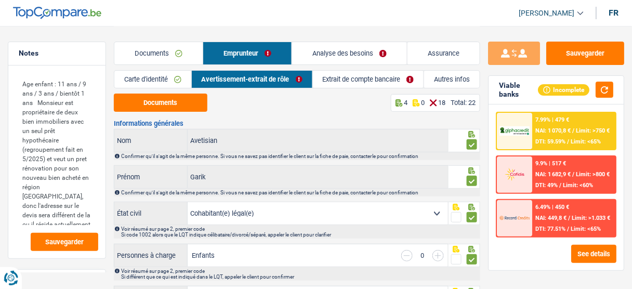
click at [439, 83] on link "Autres infos" at bounding box center [452, 79] width 56 height 17
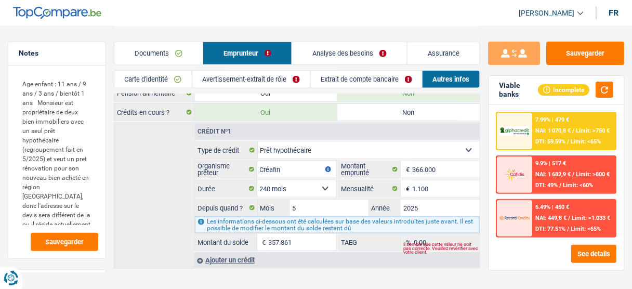
click at [164, 46] on link "Documents" at bounding box center [158, 53] width 88 height 22
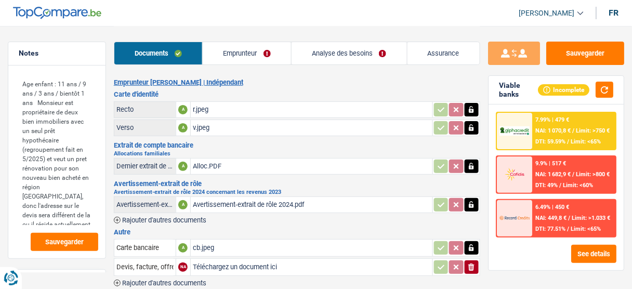
click at [221, 162] on div "Alloc.PDF" at bounding box center [312, 167] width 238 height 16
click at [216, 199] on div "Avertissement-extrait de rôle 2024.pdf" at bounding box center [312, 205] width 238 height 16
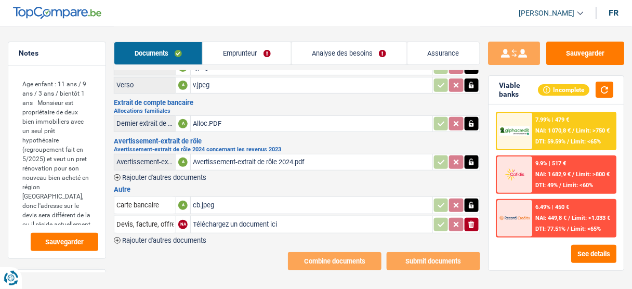
scroll to position [45, 0]
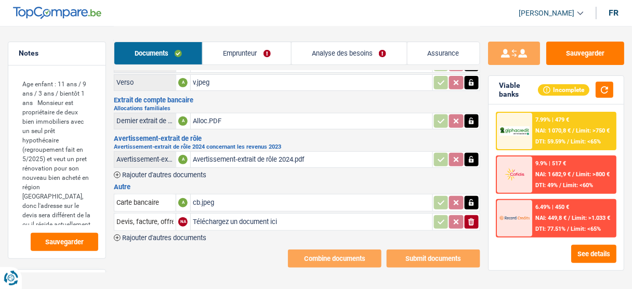
click at [214, 202] on div "cb.jpeg" at bounding box center [312, 203] width 238 height 16
click at [470, 221] on icon "button" at bounding box center [472, 221] width 6 height 7
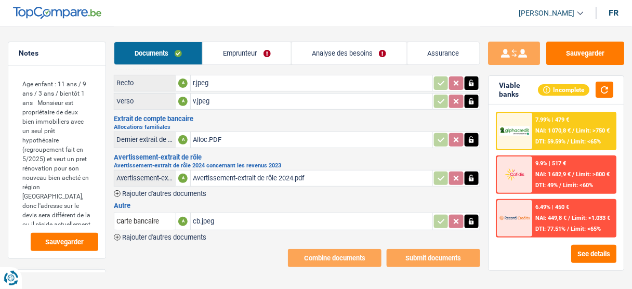
scroll to position [0, 0]
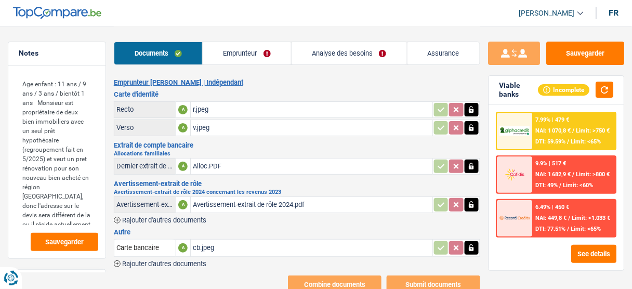
click at [247, 61] on link "Emprunteur" at bounding box center [247, 53] width 88 height 22
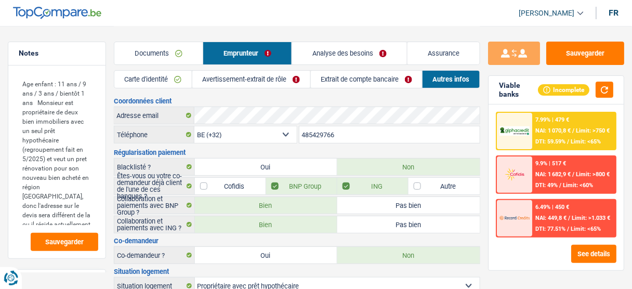
click at [283, 79] on link "Avertissement-extrait de rôle" at bounding box center [251, 79] width 118 height 17
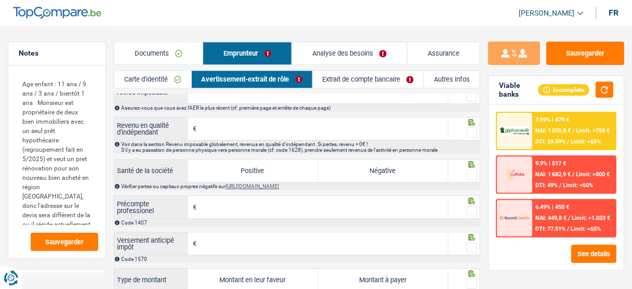
click at [376, 86] on link "Extrait de compte bancaire" at bounding box center [368, 79] width 111 height 17
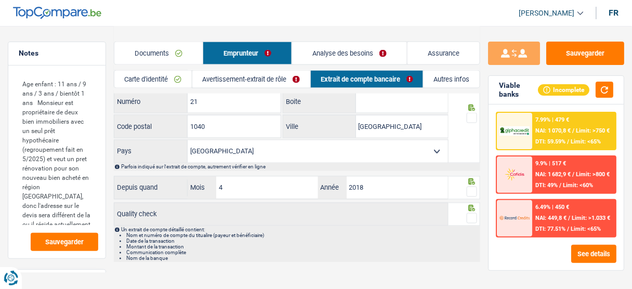
click at [447, 86] on link "Autres infos" at bounding box center [452, 79] width 56 height 17
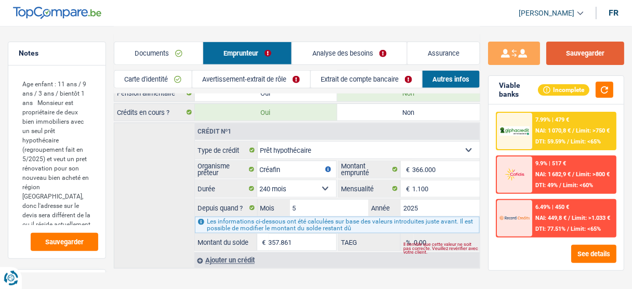
click at [602, 55] on button "Sauvegarder" at bounding box center [586, 53] width 78 height 23
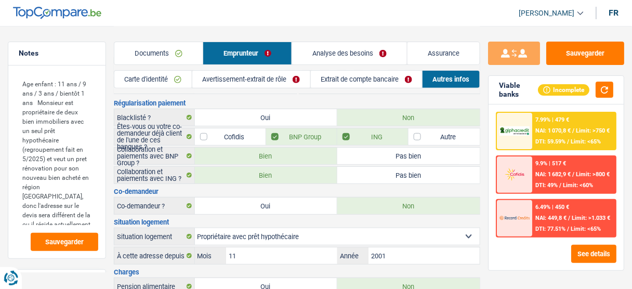
scroll to position [0, 0]
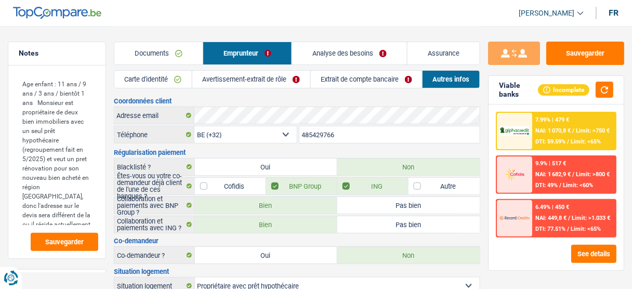
click at [363, 50] on link "Analyse des besoins" at bounding box center [349, 53] width 115 height 22
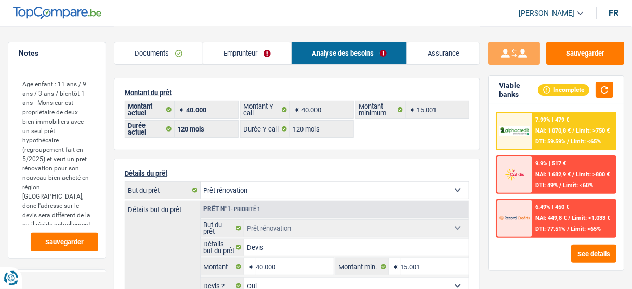
click at [231, 54] on link "Emprunteur" at bounding box center [247, 53] width 88 height 22
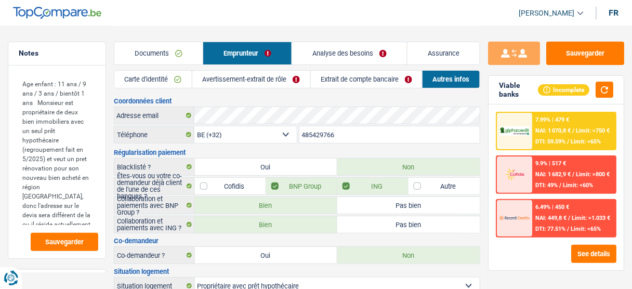
click at [250, 63] on link "Emprunteur" at bounding box center [247, 53] width 88 height 22
click at [236, 83] on link "Avertissement-extrait de rôle" at bounding box center [251, 79] width 118 height 17
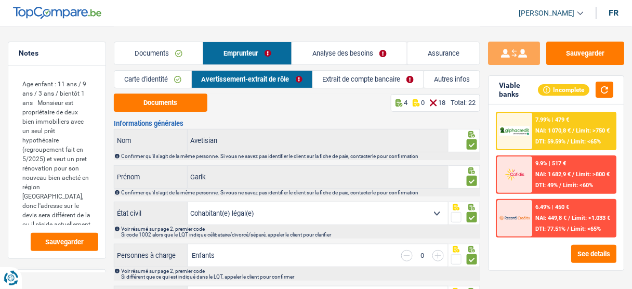
click at [364, 79] on link "Extrait de compte bancaire" at bounding box center [368, 79] width 111 height 17
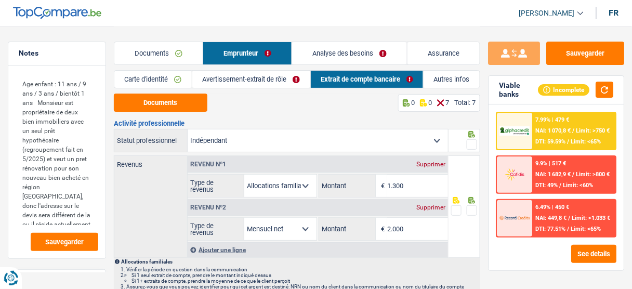
click at [457, 76] on link "Autres infos" at bounding box center [452, 79] width 56 height 17
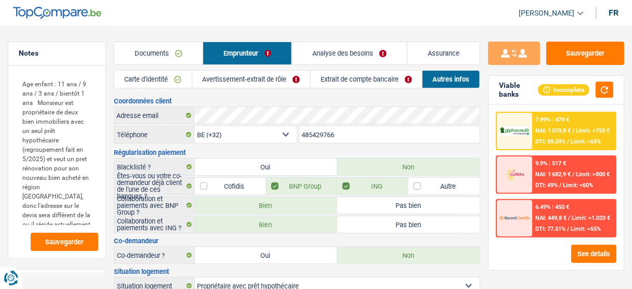
click at [140, 50] on link "Documents" at bounding box center [158, 53] width 88 height 22
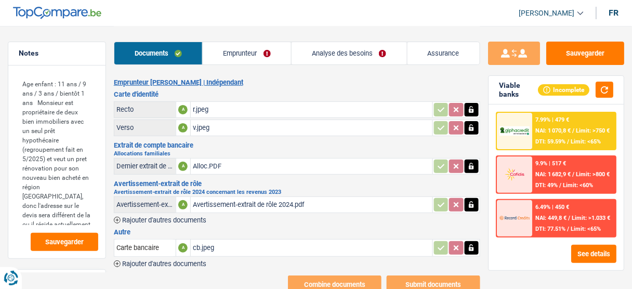
click at [249, 52] on link "Emprunteur" at bounding box center [247, 53] width 88 height 22
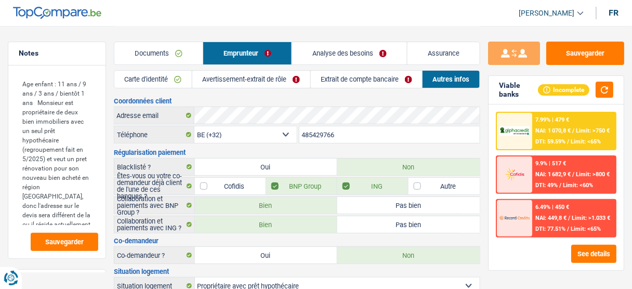
click at [253, 80] on link "Avertissement-extrait de rôle" at bounding box center [251, 79] width 118 height 17
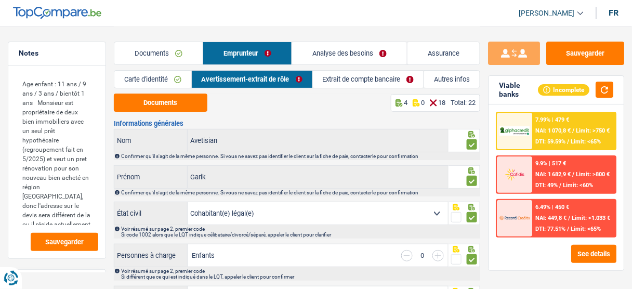
click at [327, 46] on link "Analyse des besoins" at bounding box center [349, 53] width 115 height 22
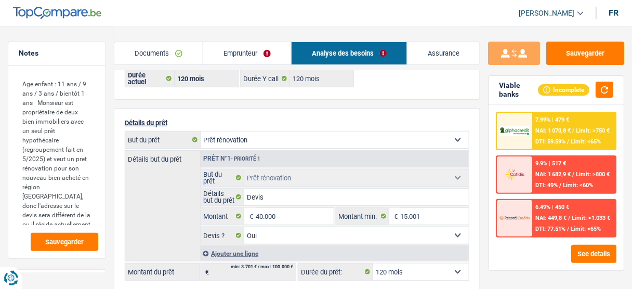
scroll to position [125, 0]
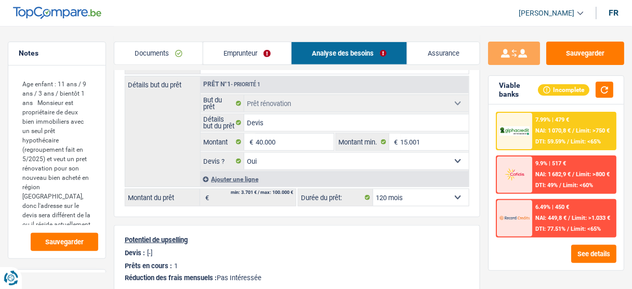
click at [229, 49] on link "Emprunteur" at bounding box center [247, 53] width 88 height 22
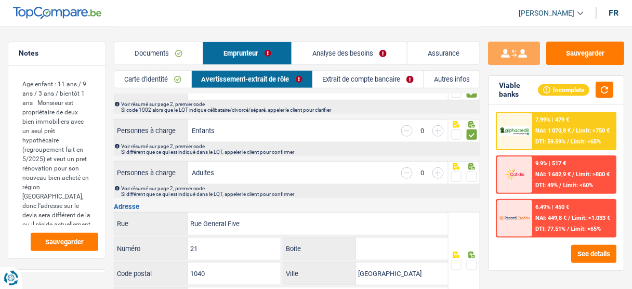
click at [148, 50] on link "Documents" at bounding box center [158, 53] width 88 height 22
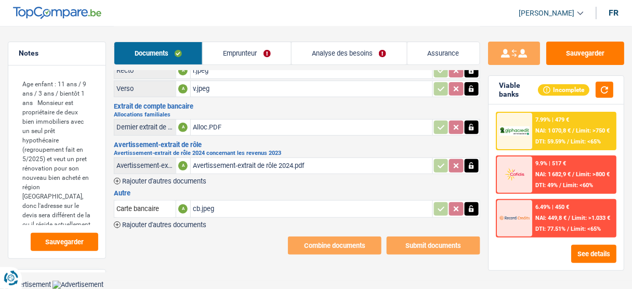
scroll to position [27, 0]
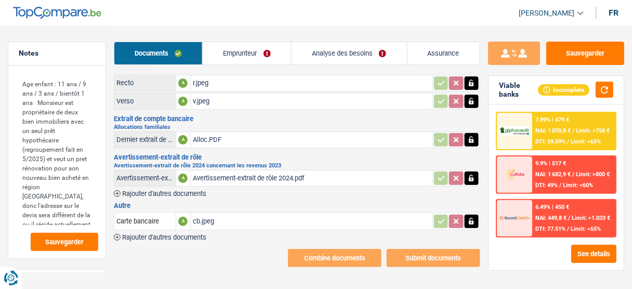
click at [223, 220] on div "cb.jpeg" at bounding box center [312, 222] width 238 height 16
click at [196, 235] on span "Rajouter d'autres documents" at bounding box center [164, 237] width 84 height 7
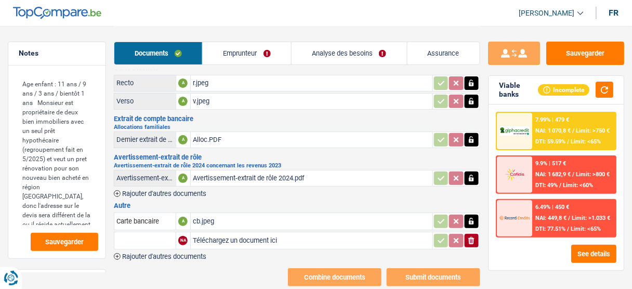
click at [217, 237] on input "Téléchargez un document ici" at bounding box center [312, 241] width 238 height 16
type input "C:\fakepath\bdc.pdf"
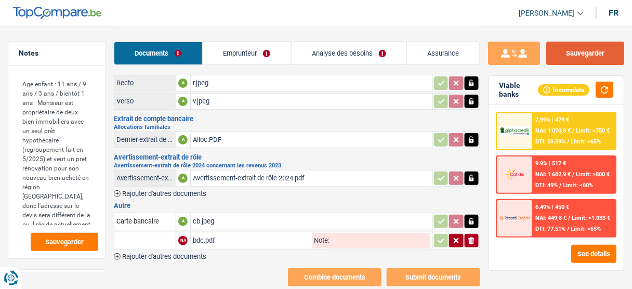
click at [610, 52] on button "Sauvegarder" at bounding box center [586, 53] width 78 height 23
click at [590, 50] on button "Sauvegarder" at bounding box center [586, 53] width 78 height 23
click at [602, 53] on button "Sauvegarder" at bounding box center [586, 53] width 78 height 23
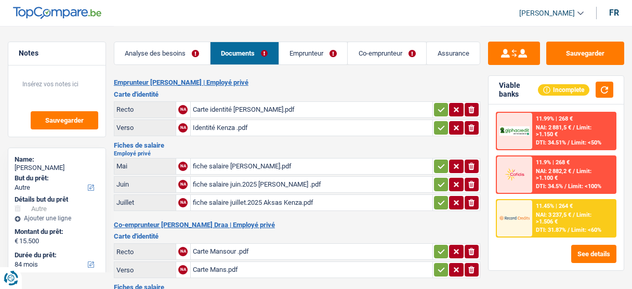
select select "other"
select select "84"
select select "record credits"
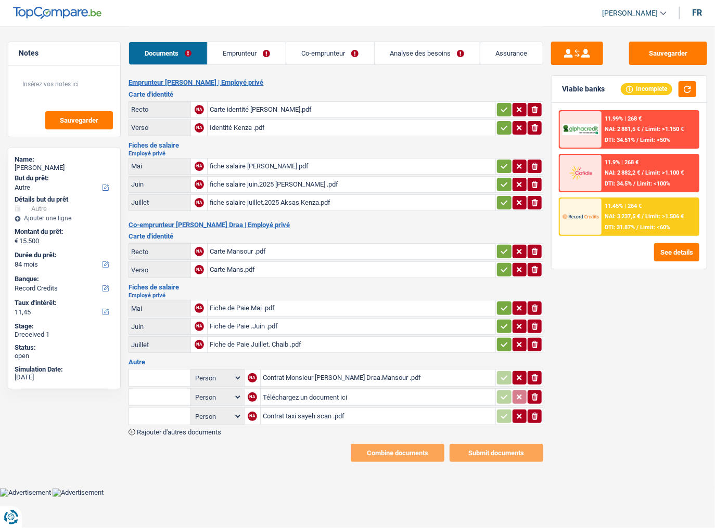
click at [247, 59] on link "Emprunteur" at bounding box center [247, 53] width 78 height 22
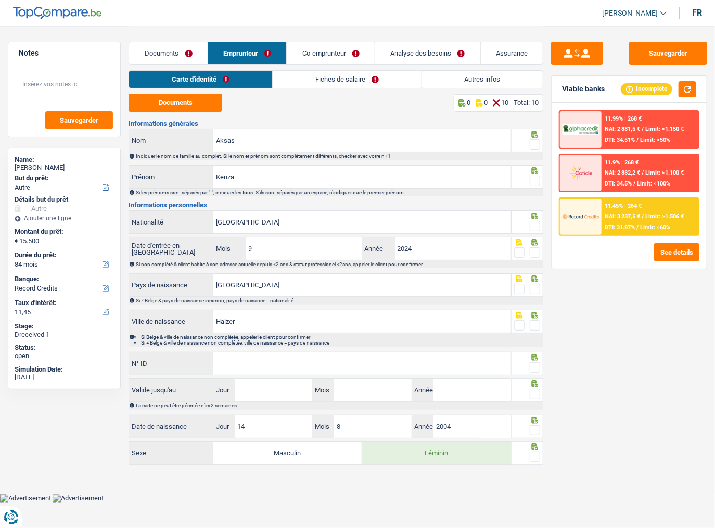
click at [157, 54] on link "Documents" at bounding box center [168, 53] width 79 height 22
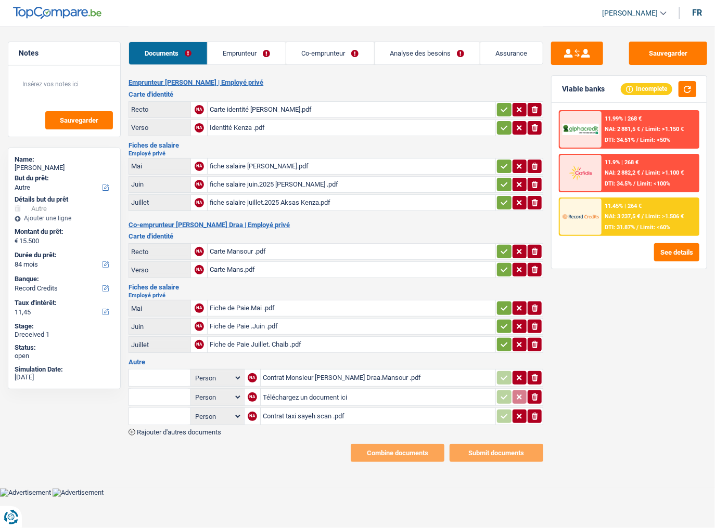
click at [290, 289] on div "Contrat Monsieur [PERSON_NAME] Draa.Mansour .pdf" at bounding box center [378, 378] width 230 height 16
click at [302, 289] on div "Contrat taxi sayeh scan .pdf" at bounding box center [378, 417] width 230 height 16
click at [254, 56] on link "Emprunteur" at bounding box center [247, 53] width 78 height 22
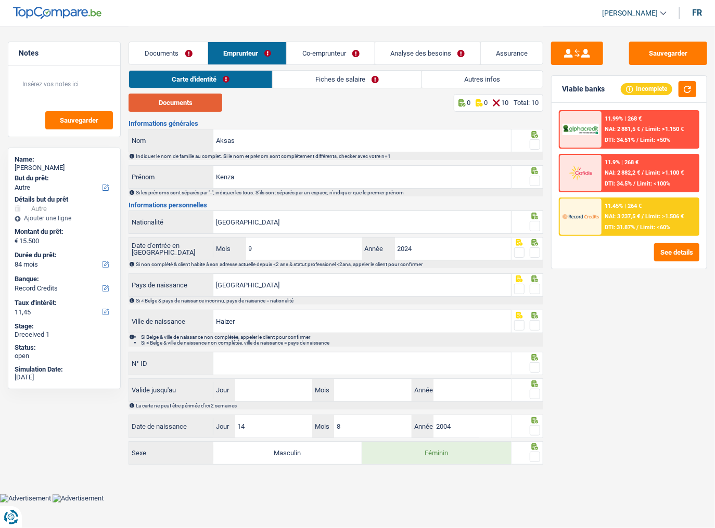
click at [193, 95] on button "Documents" at bounding box center [175, 103] width 94 height 18
click at [308, 67] on div "Documents Emprunteur Co-emprunteur Analyse des besoins Assurance" at bounding box center [335, 48] width 415 height 44
click at [306, 78] on link "Fiches de salaire" at bounding box center [347, 79] width 149 height 17
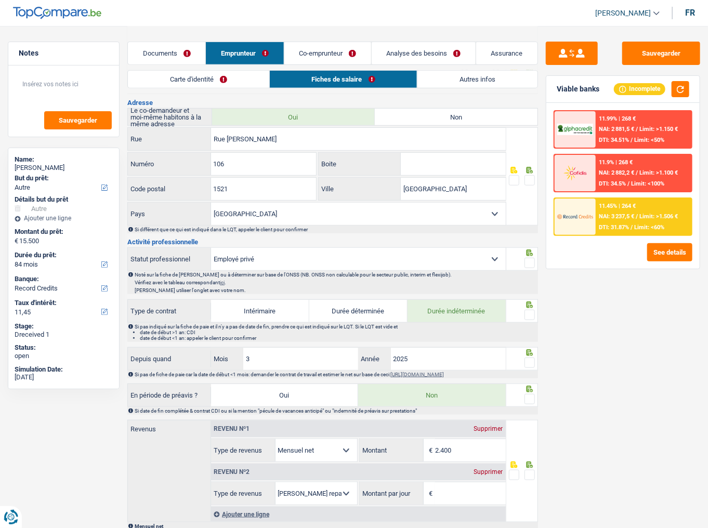
scroll to position [499, 0]
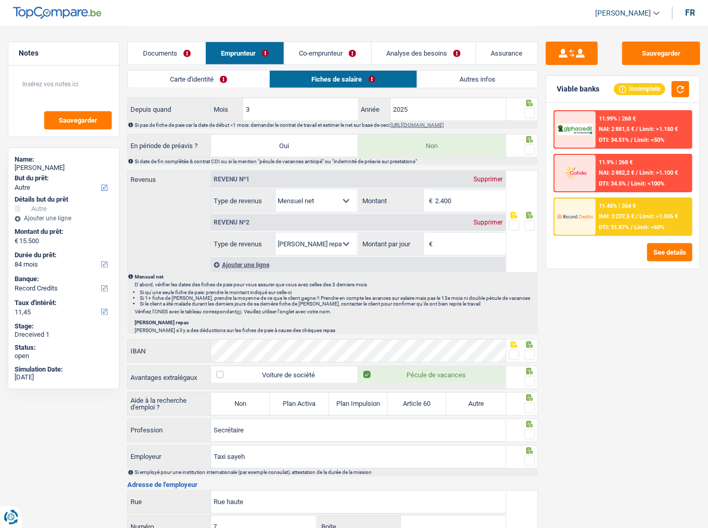
click at [192, 57] on link "Documents" at bounding box center [167, 53] width 78 height 22
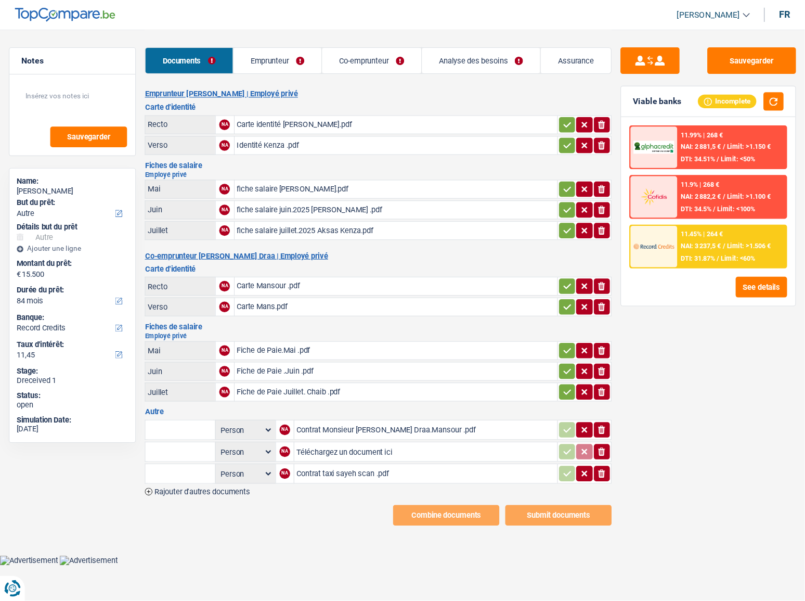
scroll to position [0, 0]
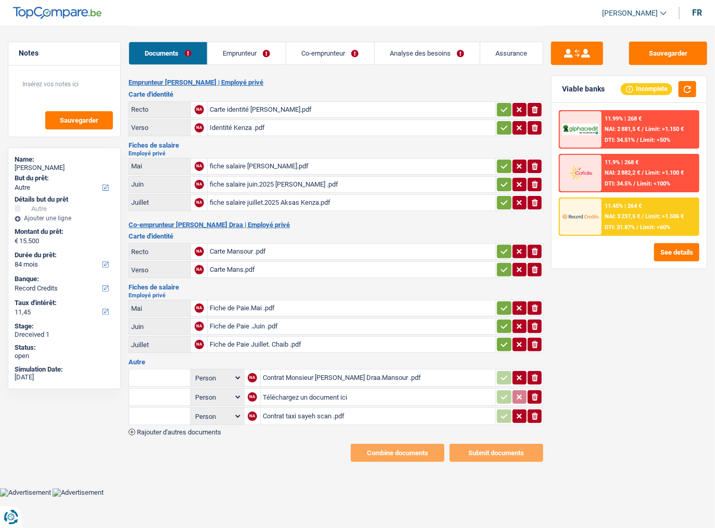
click at [239, 60] on link "Emprunteur" at bounding box center [247, 53] width 78 height 22
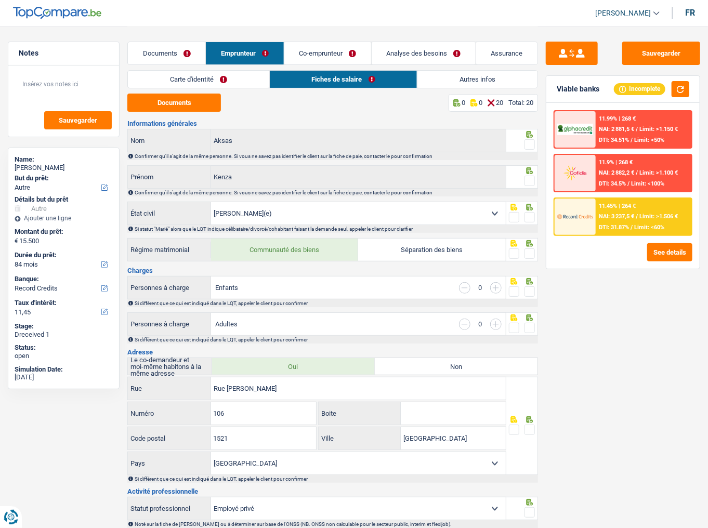
click at [209, 83] on link "Carte d'identité" at bounding box center [198, 79] width 141 height 17
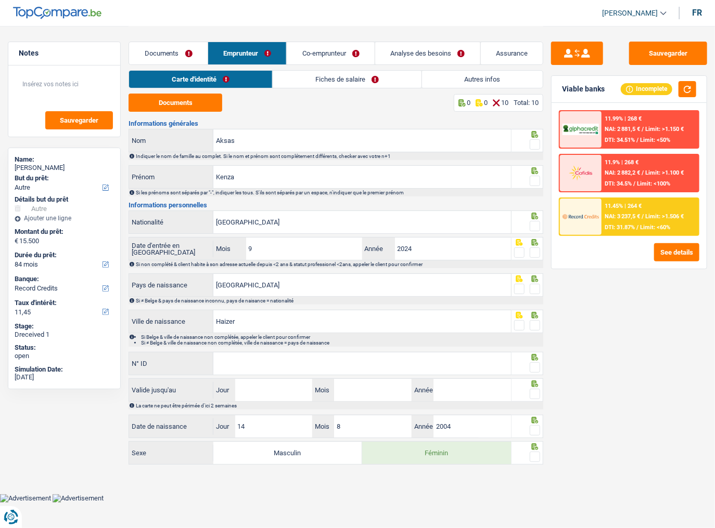
click at [531, 144] on span at bounding box center [535, 144] width 10 height 10
click at [0, 0] on input "radio" at bounding box center [0, 0] width 0 height 0
click at [535, 178] on span at bounding box center [535, 181] width 10 height 10
click at [0, 0] on input "radio" at bounding box center [0, 0] width 0 height 0
click at [533, 226] on span at bounding box center [535, 226] width 10 height 10
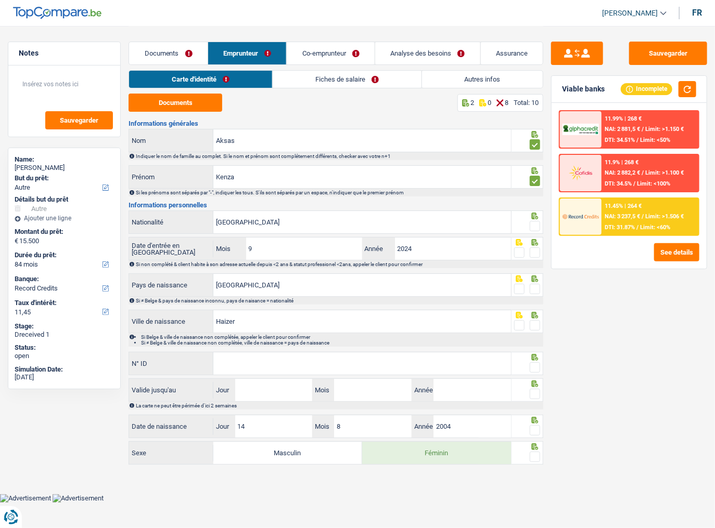
click at [0, 0] on input "radio" at bounding box center [0, 0] width 0 height 0
click at [536, 250] on span at bounding box center [535, 253] width 10 height 10
click at [0, 0] on input "radio" at bounding box center [0, 0] width 0 height 0
click at [533, 287] on span at bounding box center [535, 289] width 10 height 10
click at [0, 0] on input "radio" at bounding box center [0, 0] width 0 height 0
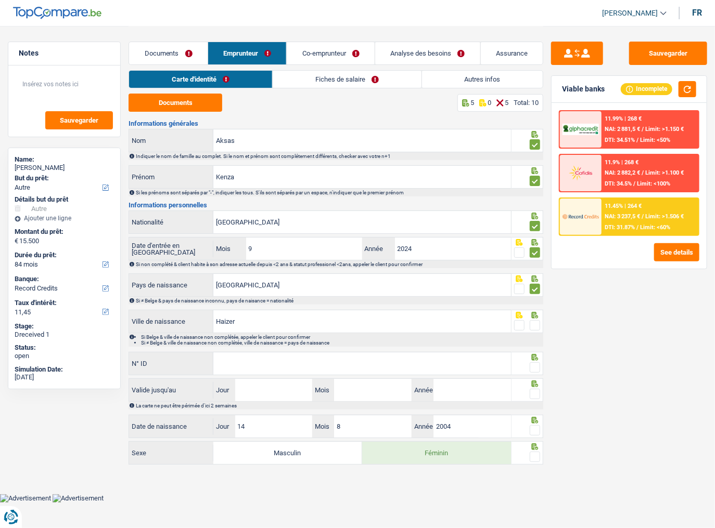
click at [535, 289] on span at bounding box center [535, 325] width 10 height 10
click at [0, 0] on input "radio" at bounding box center [0, 0] width 0 height 0
click at [408, 289] on input "N° ID" at bounding box center [362, 364] width 298 height 22
click at [262, 289] on input "N° ID" at bounding box center [362, 364] width 298 height 22
click at [243, 289] on input "N° ID" at bounding box center [362, 364] width 298 height 22
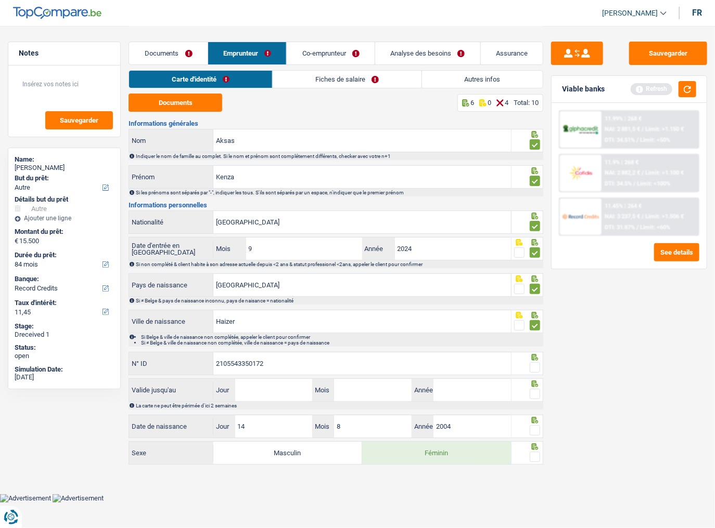
type input "2105543350172"
click at [537, 289] on span at bounding box center [535, 368] width 10 height 10
click at [0, 0] on input "radio" at bounding box center [0, 0] width 0 height 0
click at [292, 289] on input "Jour" at bounding box center [274, 390] width 78 height 22
type input "03"
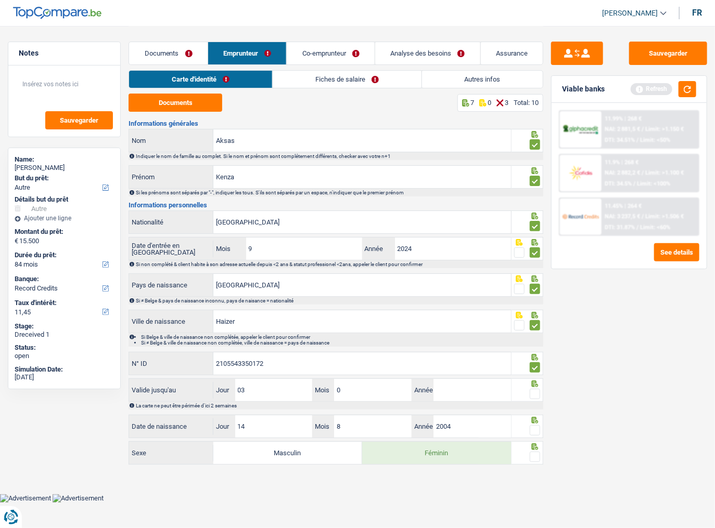
type input "05"
type input "2031"
drag, startPoint x: 532, startPoint y: 392, endPoint x: 586, endPoint y: 392, distance: 53.6
click at [535, 289] on span at bounding box center [535, 394] width 10 height 10
click at [0, 0] on input "radio" at bounding box center [0, 0] width 0 height 0
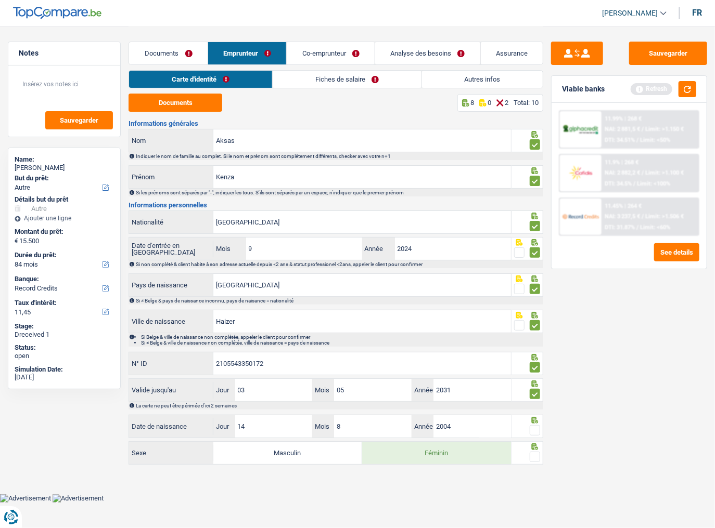
click at [534, 289] on span at bounding box center [535, 430] width 10 height 10
click at [0, 0] on input "radio" at bounding box center [0, 0] width 0 height 0
click at [632, 91] on button "button" at bounding box center [687, 89] width 18 height 16
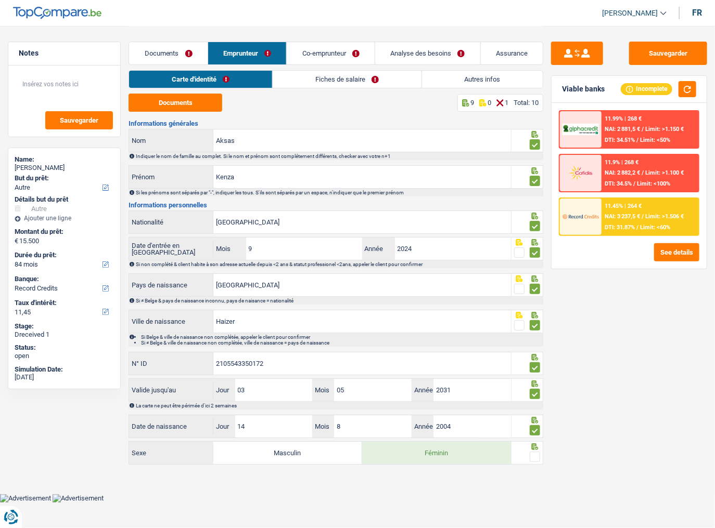
click at [533, 289] on span at bounding box center [535, 457] width 10 height 10
click at [0, 0] on input "radio" at bounding box center [0, 0] width 0 height 0
click at [632, 96] on button "button" at bounding box center [687, 89] width 18 height 16
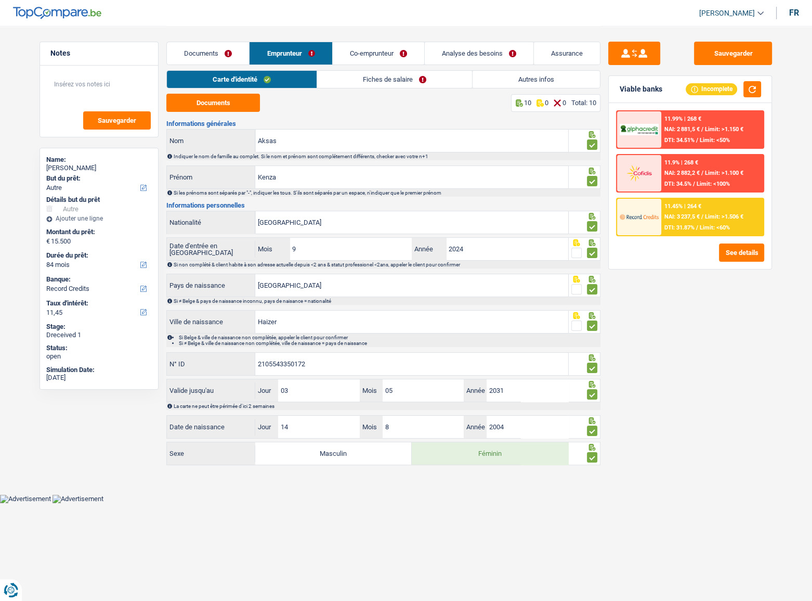
click at [360, 84] on link "Fiches de salaire" at bounding box center [394, 79] width 155 height 17
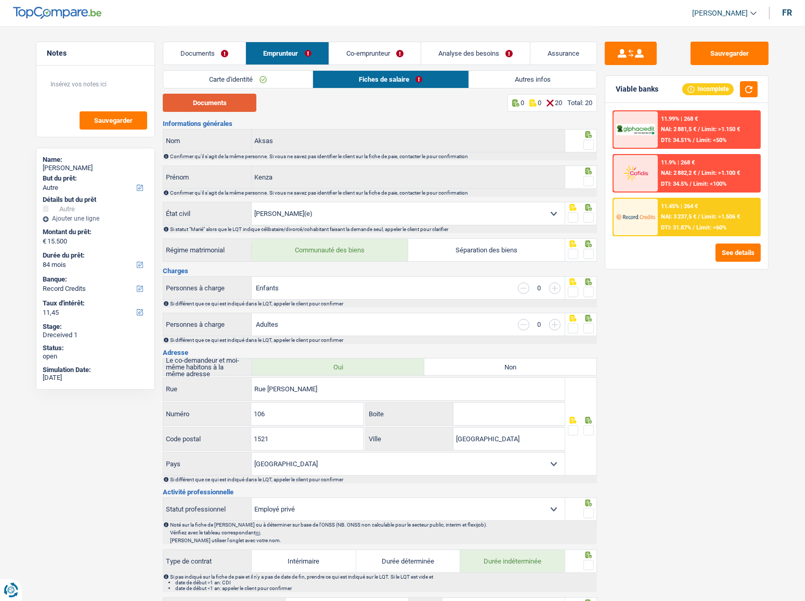
click at [228, 104] on button "Documents" at bounding box center [210, 103] width 94 height 18
click at [585, 143] on span at bounding box center [589, 144] width 10 height 10
click at [0, 0] on input "radio" at bounding box center [0, 0] width 0 height 0
drag, startPoint x: 590, startPoint y: 180, endPoint x: 610, endPoint y: 159, distance: 29.1
click at [590, 180] on span at bounding box center [589, 181] width 10 height 10
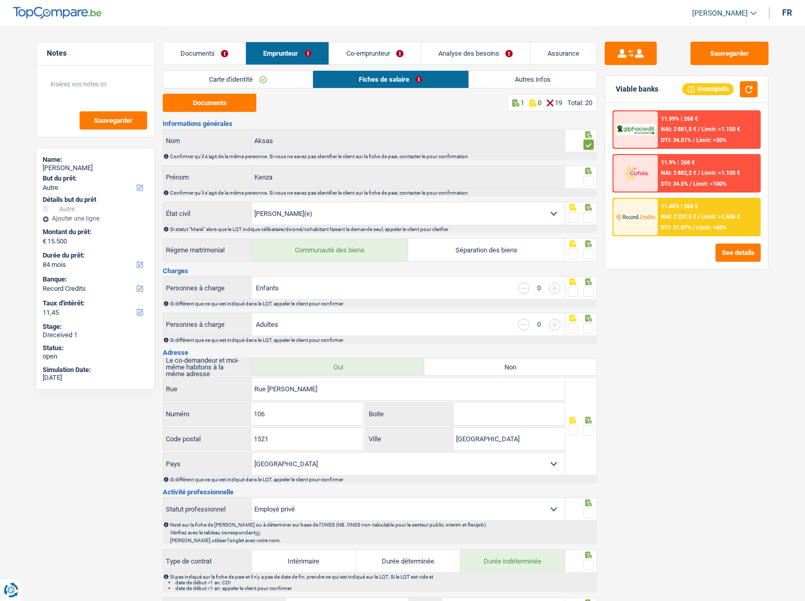
click at [0, 0] on input "radio" at bounding box center [0, 0] width 0 height 0
drag, startPoint x: 746, startPoint y: 92, endPoint x: 605, endPoint y: 188, distance: 169.9
click at [632, 92] on button "button" at bounding box center [749, 89] width 18 height 16
click at [591, 216] on span at bounding box center [589, 217] width 10 height 10
click at [0, 0] on input "radio" at bounding box center [0, 0] width 0 height 0
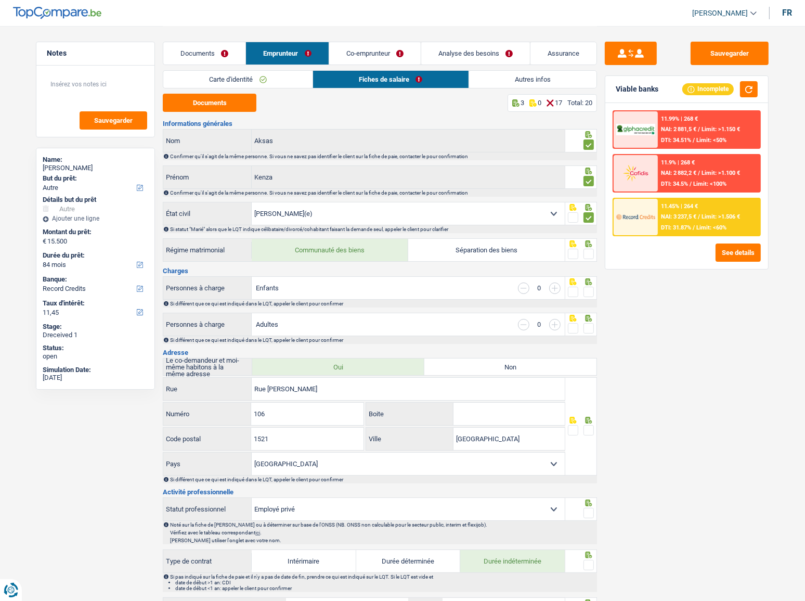
click at [591, 249] on span at bounding box center [589, 254] width 10 height 10
click at [0, 0] on input "radio" at bounding box center [0, 0] width 0 height 0
drag, startPoint x: 748, startPoint y: 93, endPoint x: 740, endPoint y: 101, distance: 11.8
click at [632, 93] on button "button" at bounding box center [749, 89] width 18 height 16
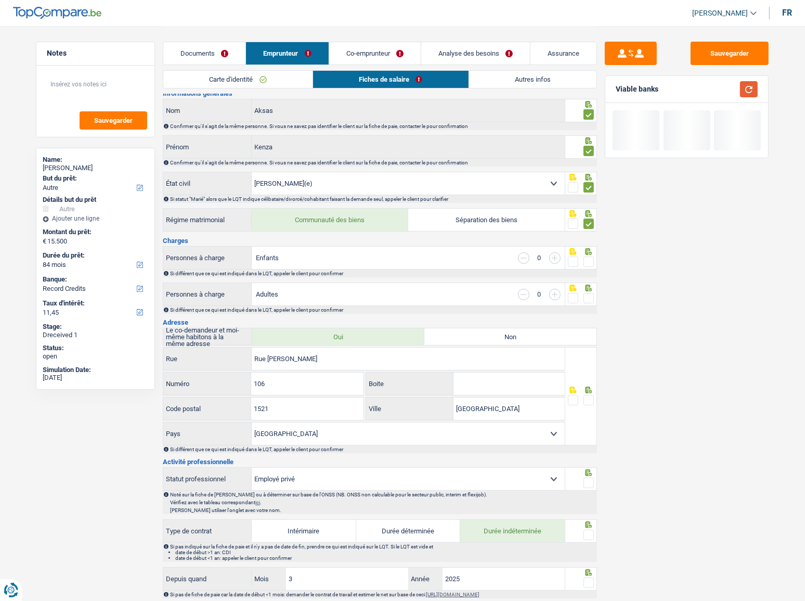
scroll to position [47, 0]
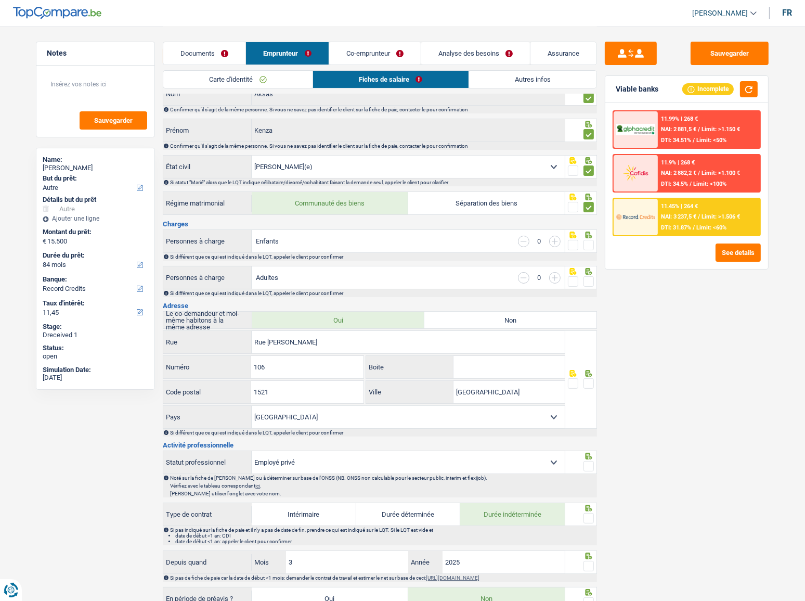
click at [591, 244] on span at bounding box center [589, 245] width 10 height 10
click at [0, 0] on input "radio" at bounding box center [0, 0] width 0 height 0
click at [632, 86] on button "button" at bounding box center [749, 89] width 18 height 16
click at [598, 276] on div "Sauvegarder Viable banks Incomplete 11.99% | 268 € NAI: 2 881,5 € / Limit: >1.1…" at bounding box center [686, 313] width 179 height 543
click at [589, 280] on span at bounding box center [589, 281] width 10 height 10
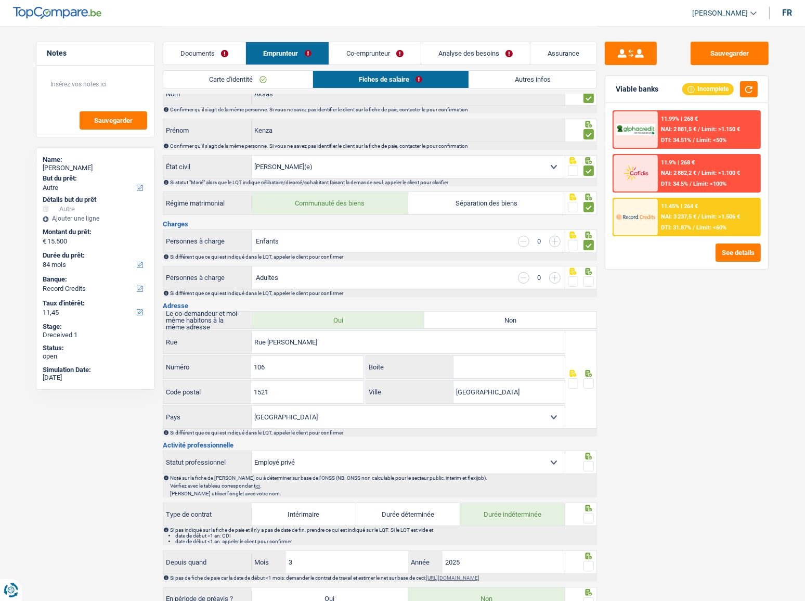
click at [0, 0] on input "radio" at bounding box center [0, 0] width 0 height 0
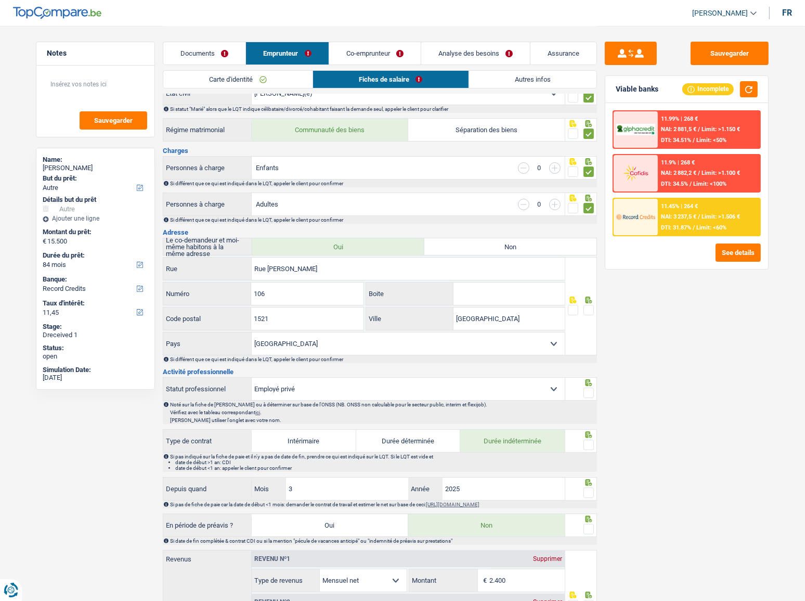
scroll to position [141, 0]
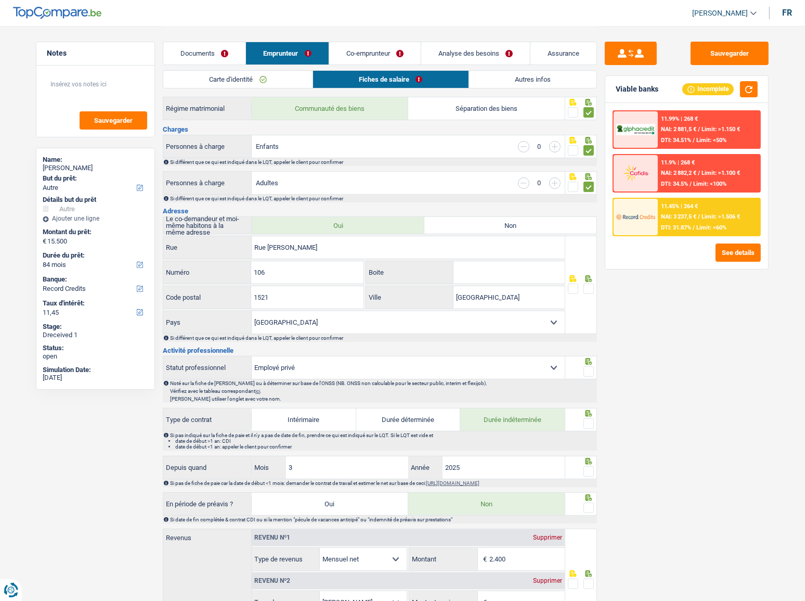
click at [590, 286] on span at bounding box center [589, 288] width 10 height 10
click at [0, 0] on input "radio" at bounding box center [0, 0] width 0 height 0
click at [632, 91] on button "button" at bounding box center [749, 89] width 18 height 16
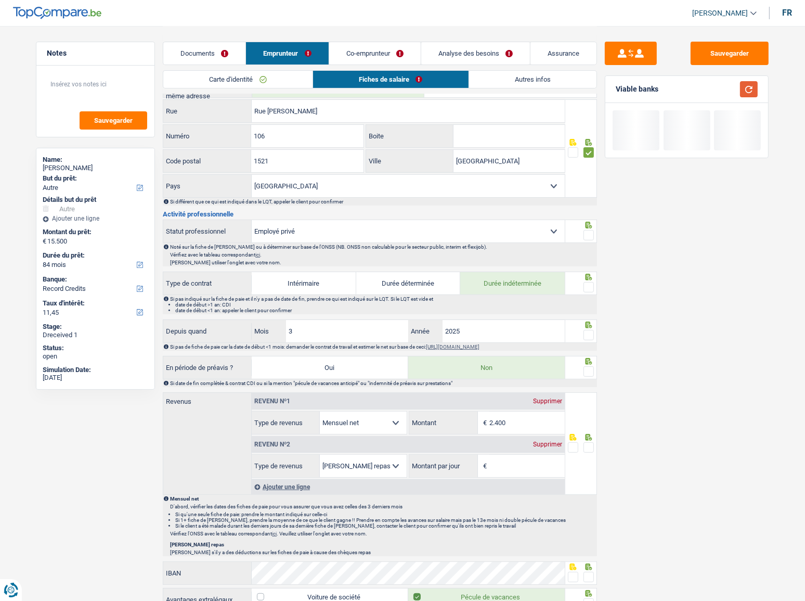
scroll to position [283, 0]
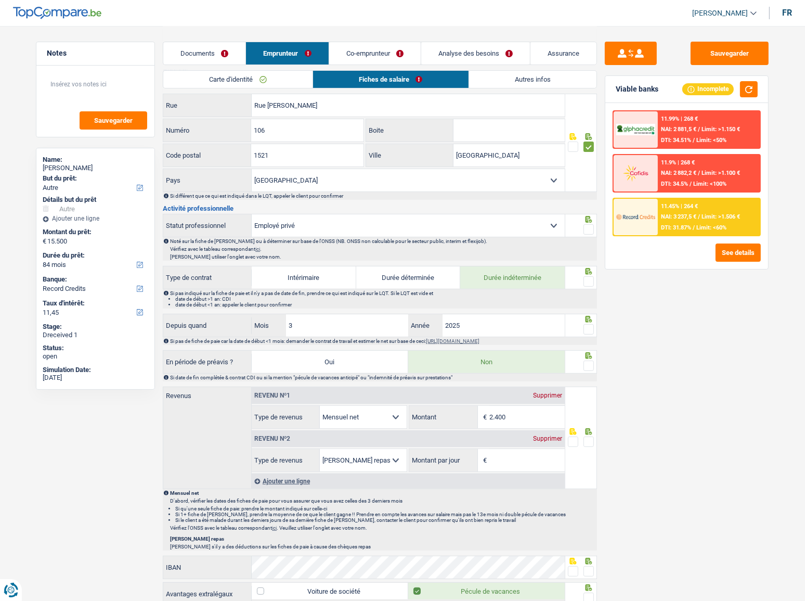
click at [590, 227] on span at bounding box center [589, 229] width 10 height 10
click at [0, 0] on input "radio" at bounding box center [0, 0] width 0 height 0
click at [585, 282] on span at bounding box center [589, 281] width 10 height 10
click at [0, 0] on input "radio" at bounding box center [0, 0] width 0 height 0
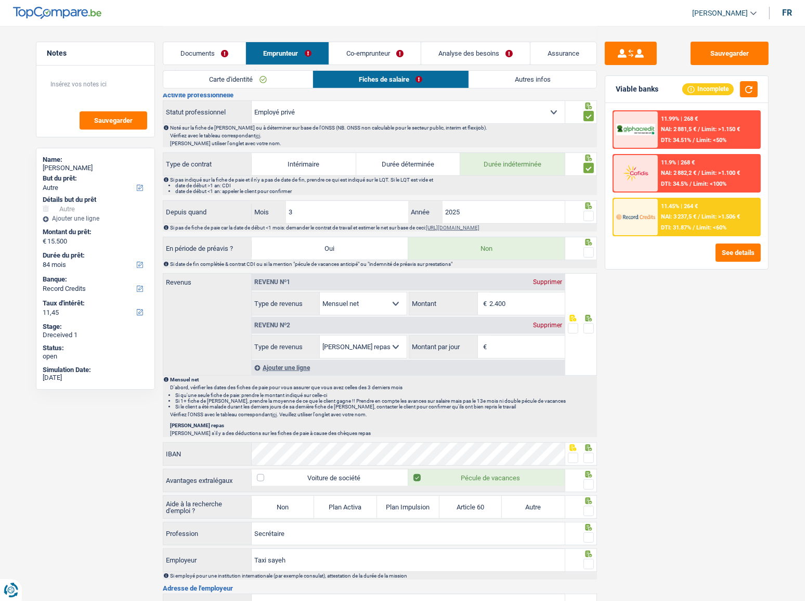
scroll to position [425, 0]
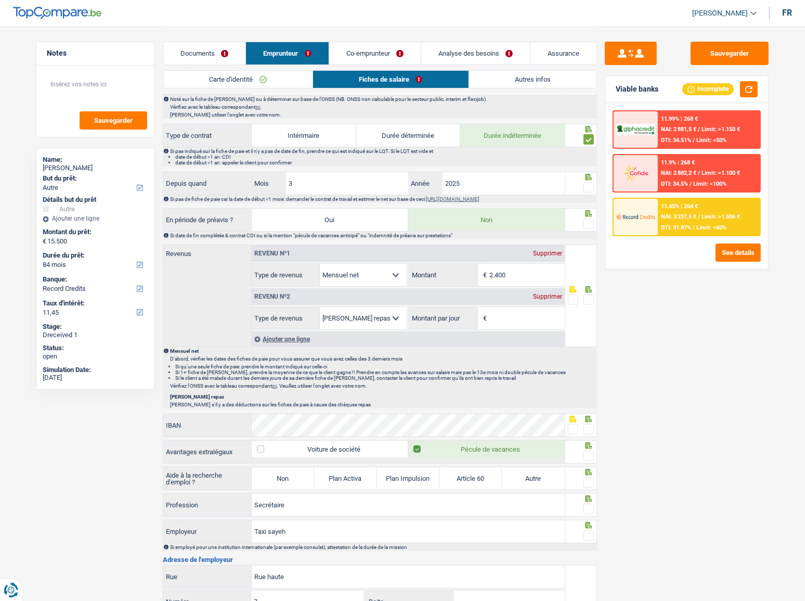
click at [587, 187] on span at bounding box center [589, 187] width 10 height 10
click at [0, 0] on input "radio" at bounding box center [0, 0] width 0 height 0
click at [590, 218] on span at bounding box center [589, 223] width 10 height 10
click at [0, 0] on input "radio" at bounding box center [0, 0] width 0 height 0
drag, startPoint x: 530, startPoint y: 278, endPoint x: 396, endPoint y: 267, distance: 134.1
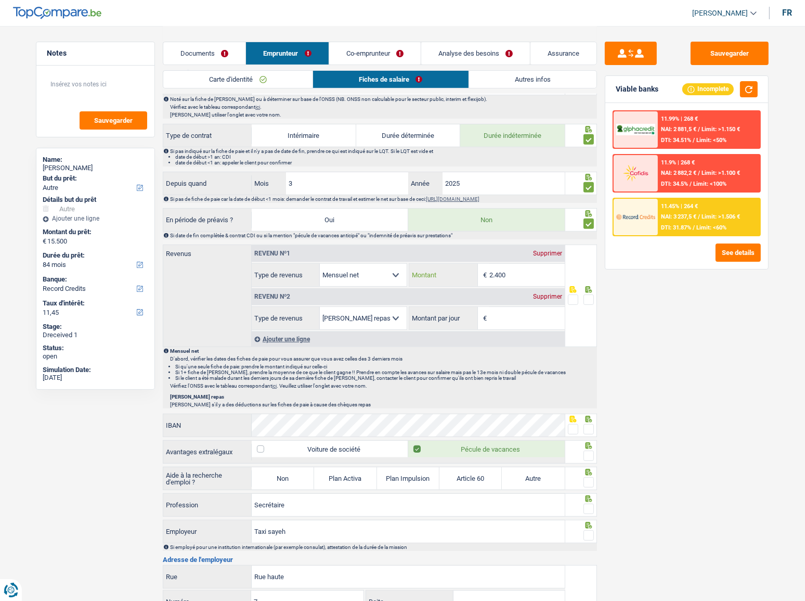
click at [397, 267] on div "Allocation d'handicap Allocations chômage Allocations familiales Chèques repas …" at bounding box center [408, 274] width 313 height 23
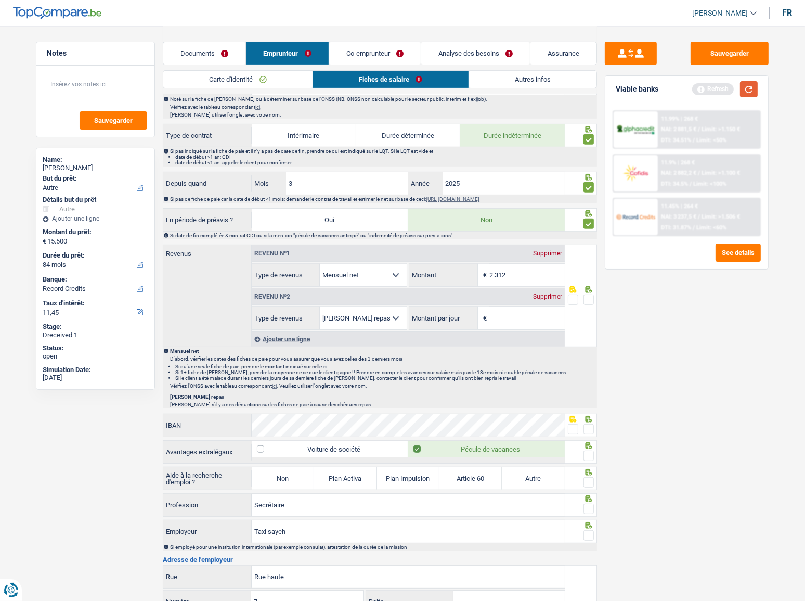
type input "2.312"
click at [632, 83] on button "button" at bounding box center [749, 89] width 18 height 16
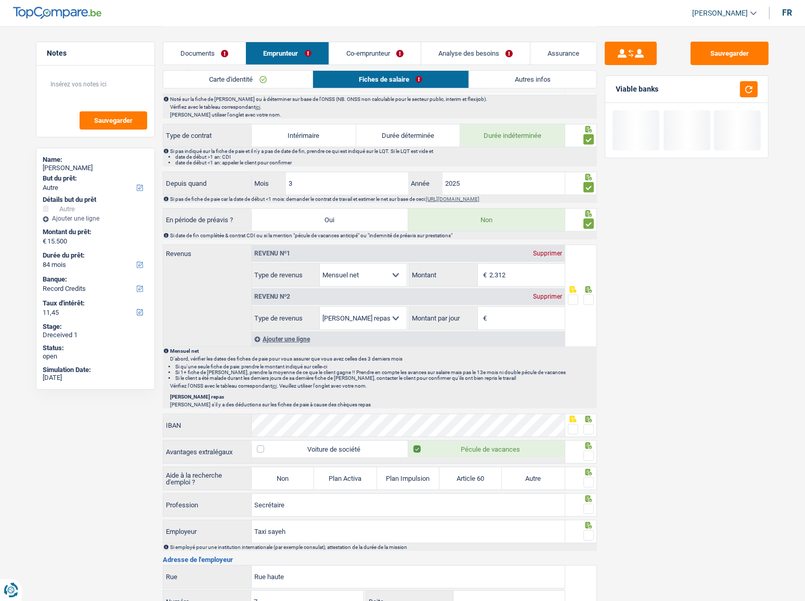
click at [544, 289] on div "Supprimer" at bounding box center [548, 296] width 34 height 6
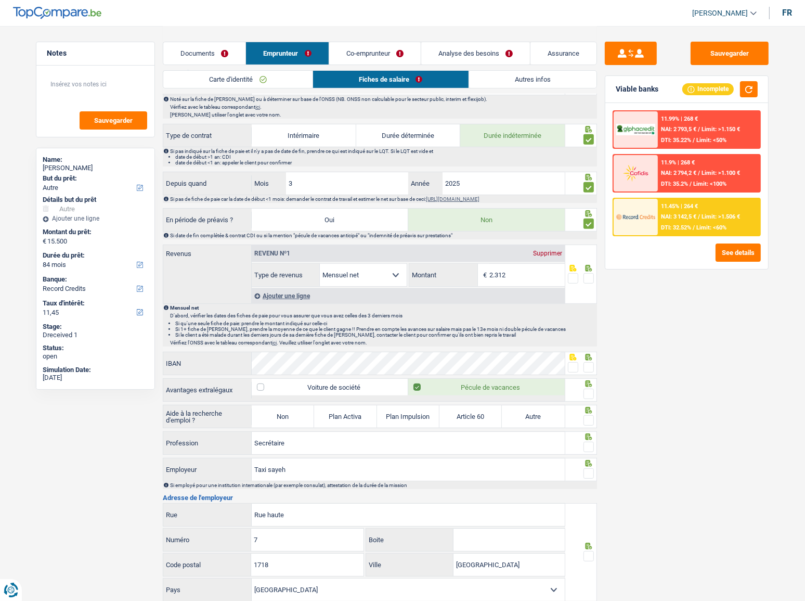
click at [589, 275] on span at bounding box center [589, 278] width 10 height 10
click at [0, 0] on input "radio" at bounding box center [0, 0] width 0 height 0
click at [632, 87] on button "button" at bounding box center [749, 89] width 18 height 16
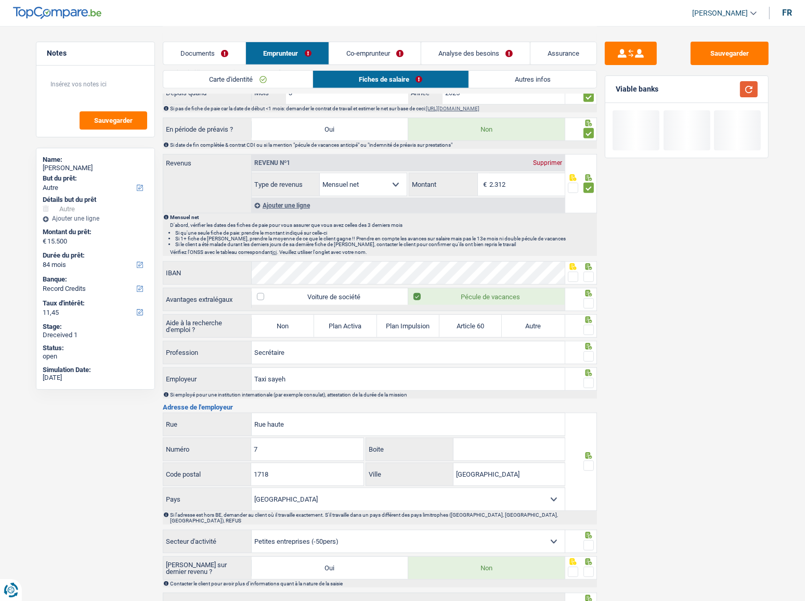
scroll to position [520, 0]
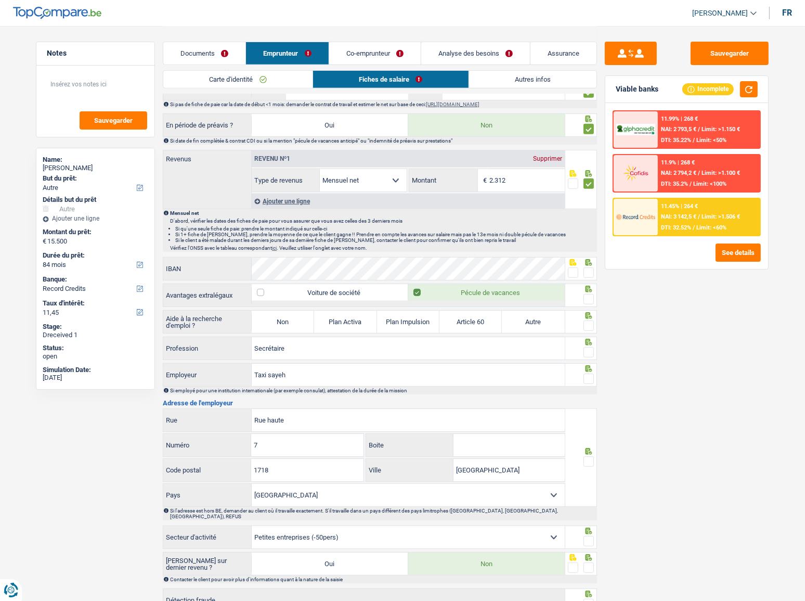
drag, startPoint x: 593, startPoint y: 270, endPoint x: 587, endPoint y: 307, distance: 36.9
click at [593, 270] on span at bounding box center [589, 272] width 10 height 10
click at [0, 0] on input "radio" at bounding box center [0, 0] width 0 height 0
click at [591, 289] on span at bounding box center [589, 299] width 10 height 10
click at [0, 0] on input "radio" at bounding box center [0, 0] width 0 height 0
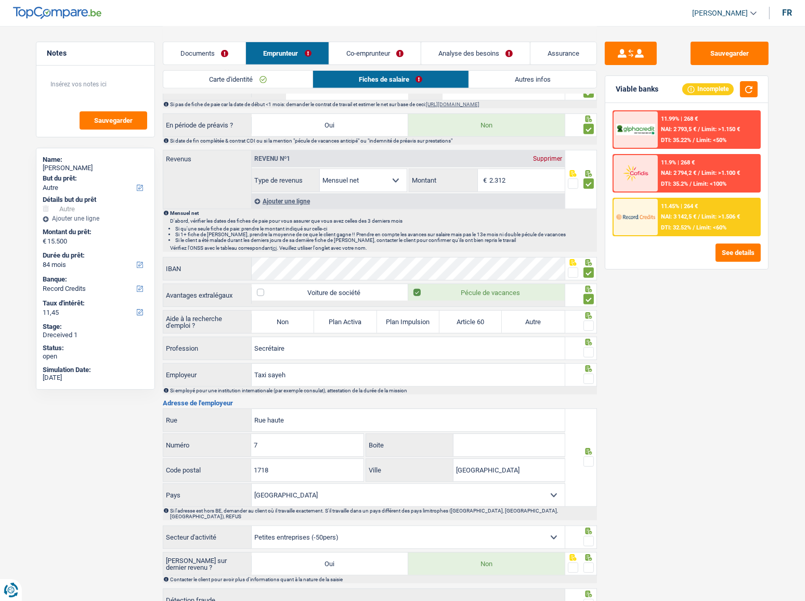
click at [270, 289] on label "Non" at bounding box center [283, 322] width 62 height 22
click at [270, 289] on input "Non" at bounding box center [283, 322] width 62 height 22
radio input "true"
select select "mealVouchers"
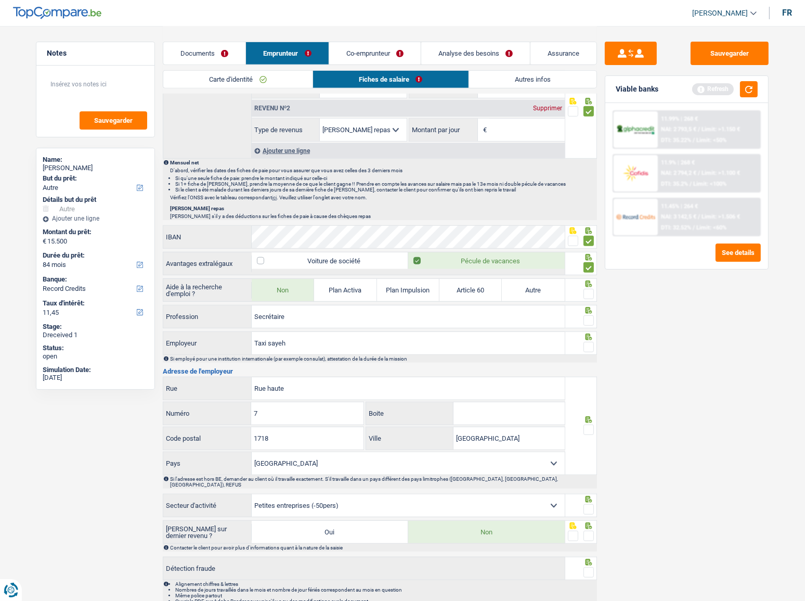
scroll to position [614, 0]
click at [587, 289] on span at bounding box center [589, 293] width 10 height 10
click at [0, 0] on input "radio" at bounding box center [0, 0] width 0 height 0
click at [632, 90] on button "button" at bounding box center [749, 89] width 18 height 16
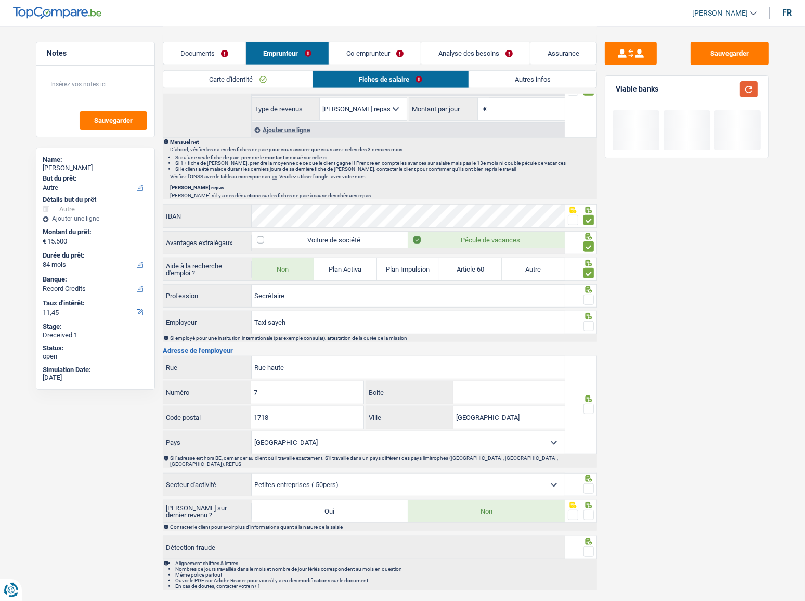
scroll to position [646, 0]
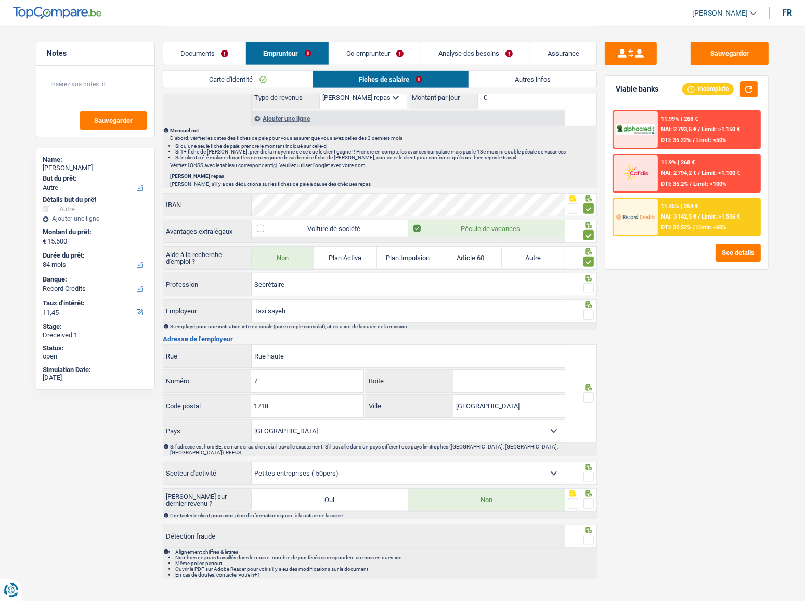
click at [587, 283] on span at bounding box center [589, 288] width 10 height 10
click at [0, 0] on input "radio" at bounding box center [0, 0] width 0 height 0
click at [589, 289] on span at bounding box center [589, 314] width 10 height 10
click at [0, 0] on input "radio" at bounding box center [0, 0] width 0 height 0
click at [591, 289] on span at bounding box center [589, 397] width 10 height 10
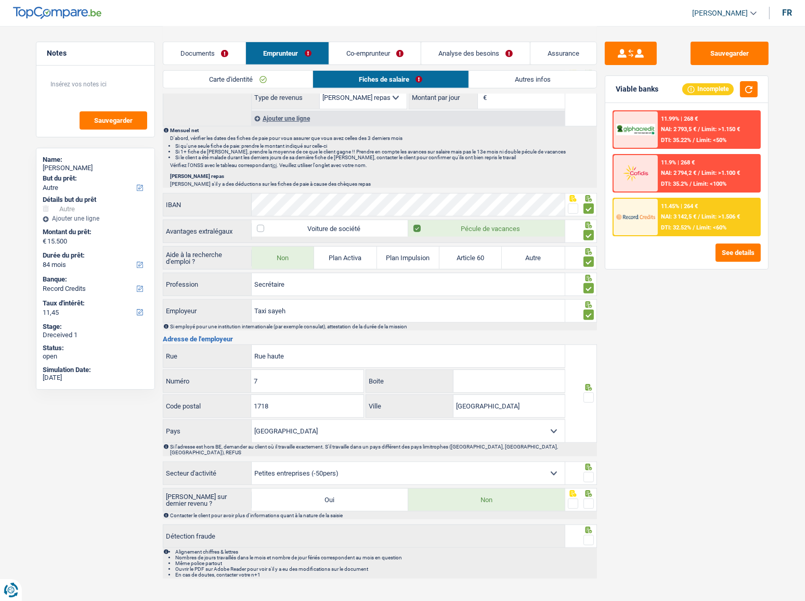
click at [0, 0] on input "radio" at bounding box center [0, 0] width 0 height 0
click at [588, 289] on span at bounding box center [589, 477] width 10 height 10
click at [0, 0] on input "radio" at bounding box center [0, 0] width 0 height 0
click at [543, 289] on select "Agriculture/Pêche Industrie Horeca Courier/Fitness/Taxi Construction Banques/As…" at bounding box center [408, 473] width 313 height 22
select select "bigCompanies"
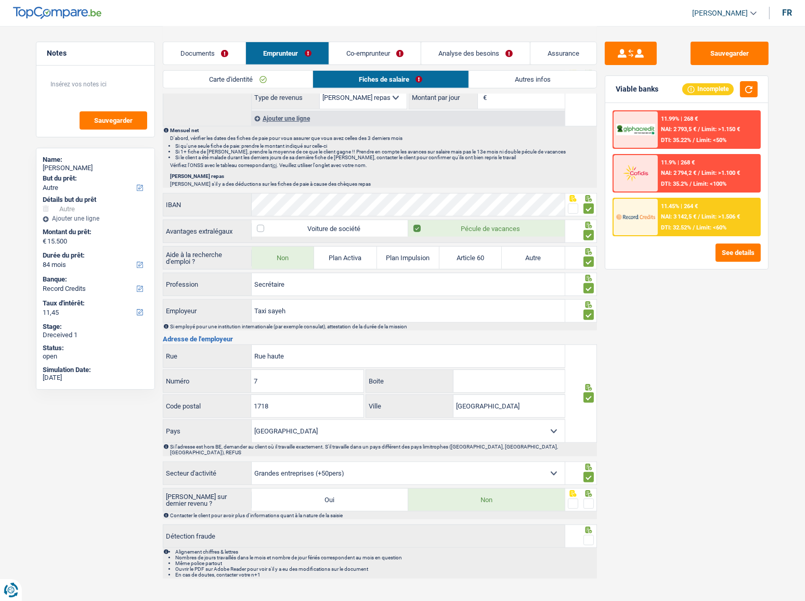
click at [252, 289] on select "Agriculture/Pêche Industrie Horeca Courier/Fitness/Taxi Construction Banques/As…" at bounding box center [408, 473] width 313 height 22
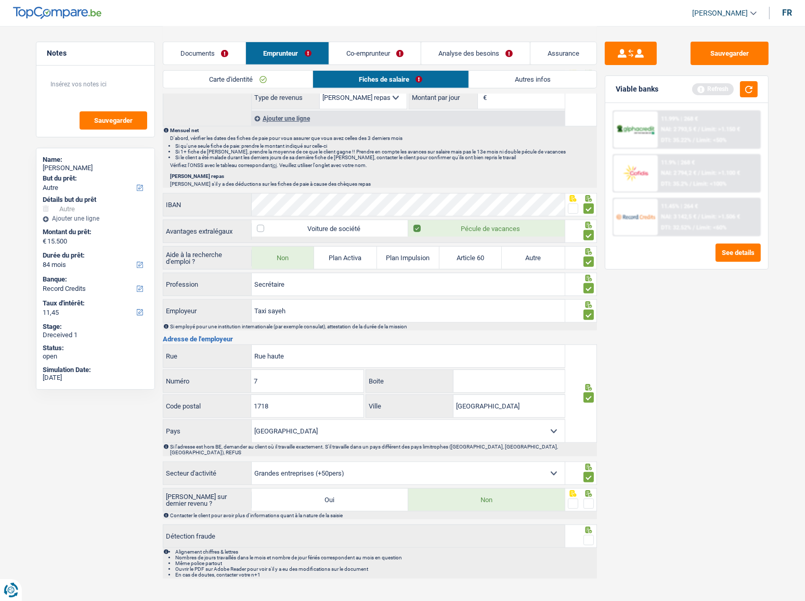
click at [590, 289] on span at bounding box center [589, 503] width 10 height 10
click at [0, 0] on input "radio" at bounding box center [0, 0] width 0 height 0
click at [588, 289] on span at bounding box center [589, 540] width 10 height 10
click at [0, 0] on input "radio" at bounding box center [0, 0] width 0 height 0
click at [632, 85] on button "button" at bounding box center [749, 89] width 18 height 16
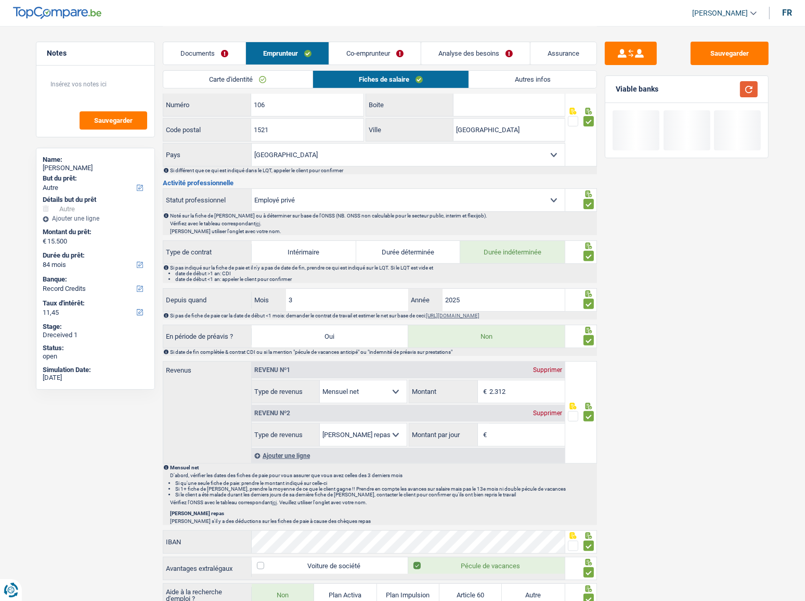
scroll to position [410, 0]
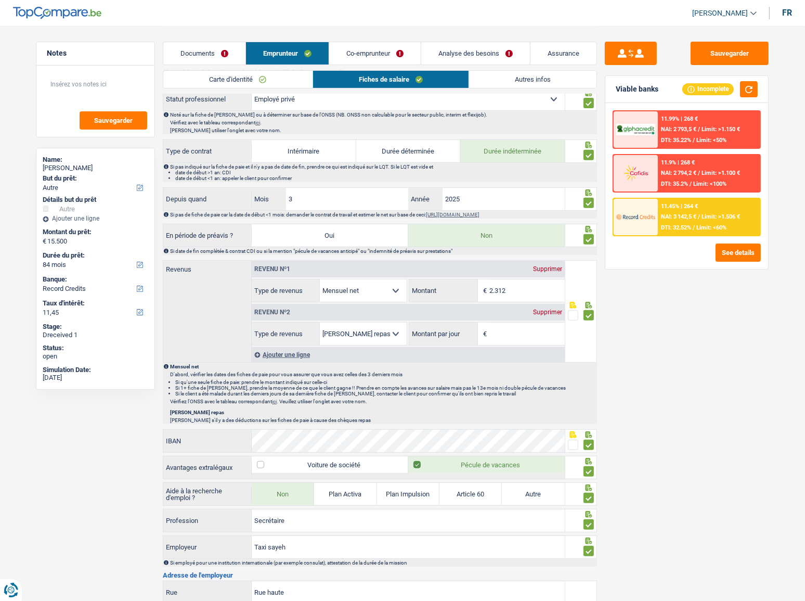
click at [546, 289] on div "Supprimer" at bounding box center [548, 312] width 34 height 6
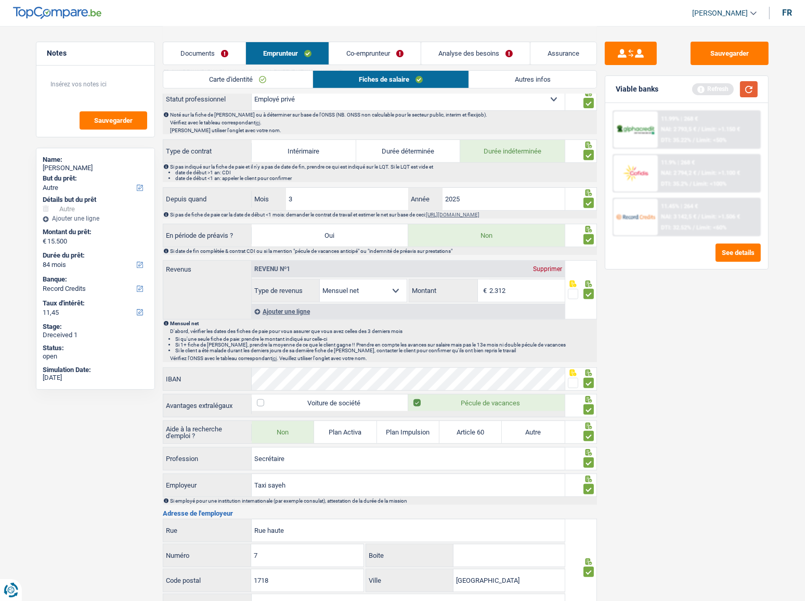
click at [632, 93] on button "button" at bounding box center [749, 89] width 18 height 16
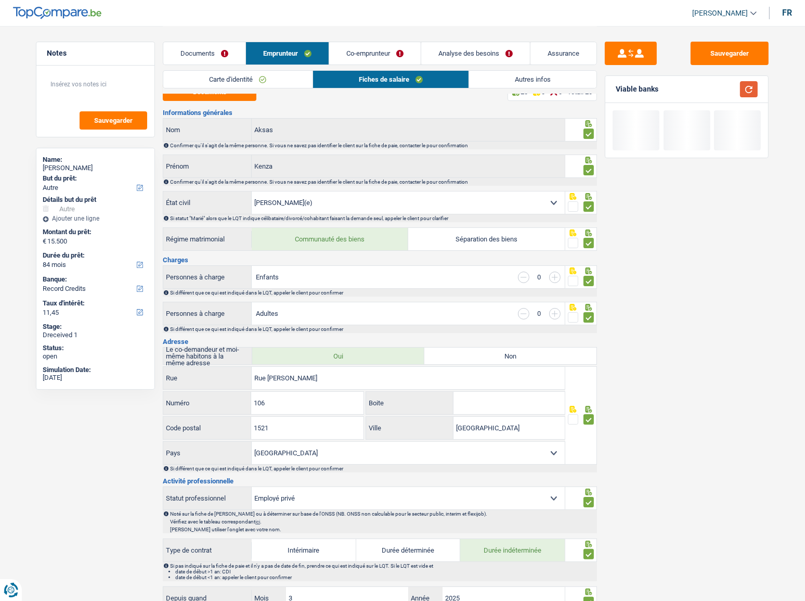
scroll to position [0, 0]
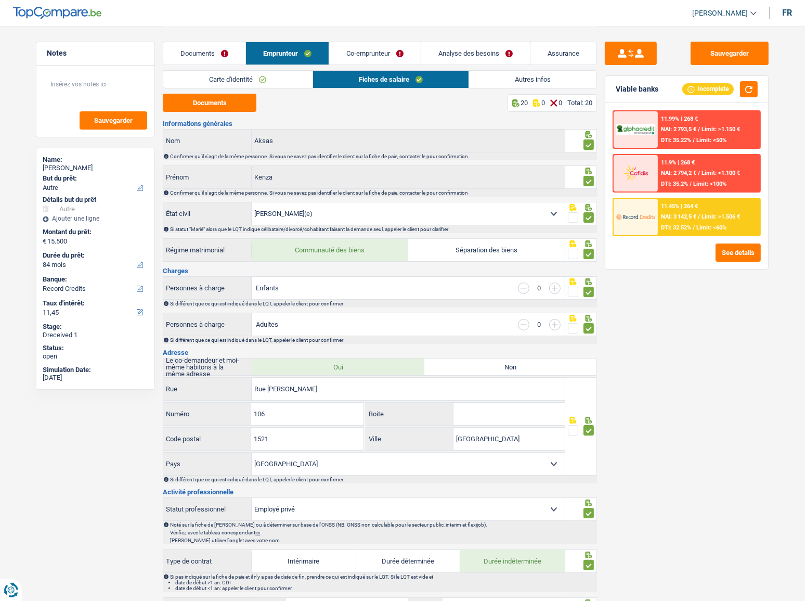
click at [511, 80] on link "Autres infos" at bounding box center [532, 79] width 127 height 17
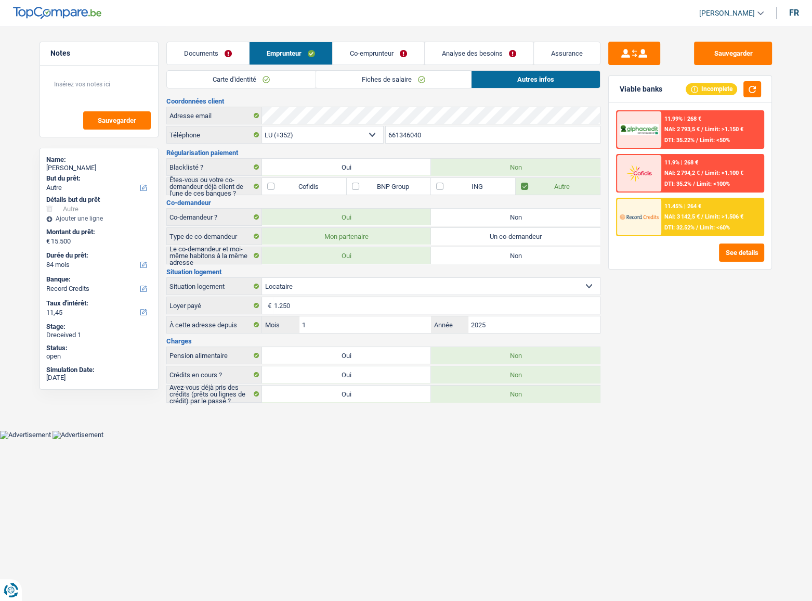
click at [302, 289] on label "Oui" at bounding box center [346, 393] width 169 height 17
click at [302, 289] on input "Oui" at bounding box center [346, 393] width 169 height 17
radio input "true"
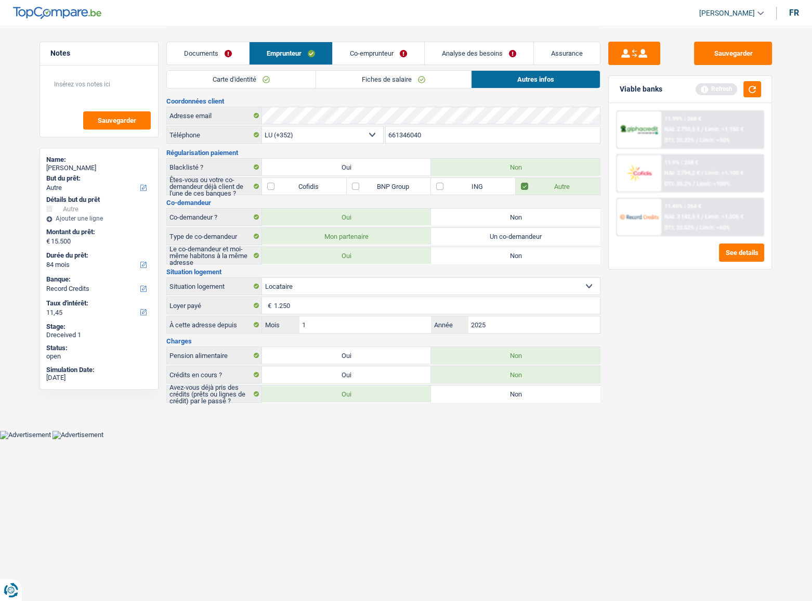
click at [247, 76] on link "Carte d'identité" at bounding box center [241, 79] width 149 height 17
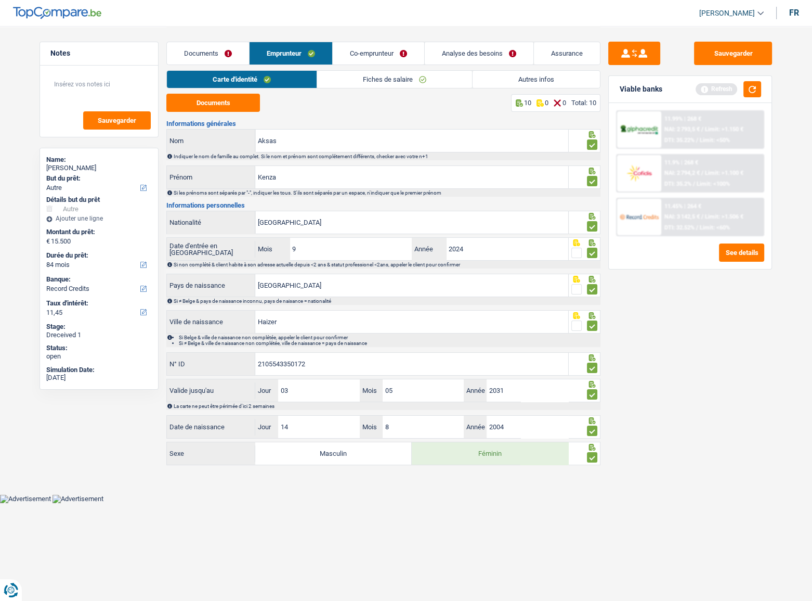
drag, startPoint x: 504, startPoint y: 80, endPoint x: 442, endPoint y: 173, distance: 112.2
click at [503, 80] on link "Autres infos" at bounding box center [536, 79] width 127 height 17
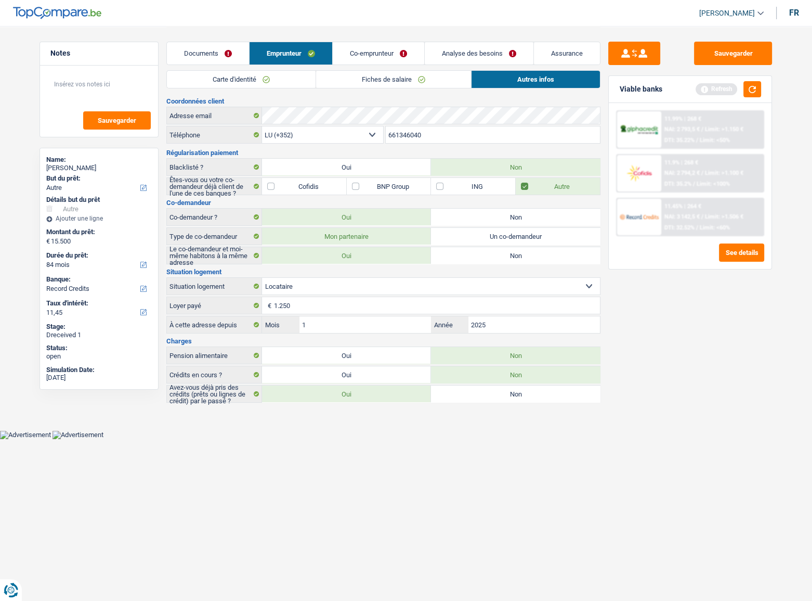
click at [471, 289] on label "Non" at bounding box center [515, 393] width 169 height 17
click at [471, 289] on input "Non" at bounding box center [515, 393] width 169 height 17
radio input "true"
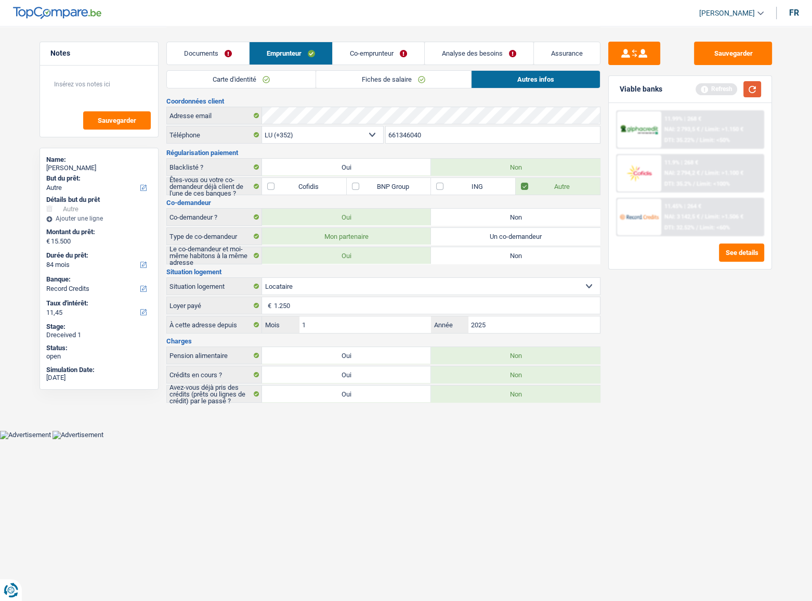
click at [632, 91] on button "button" at bounding box center [753, 89] width 18 height 16
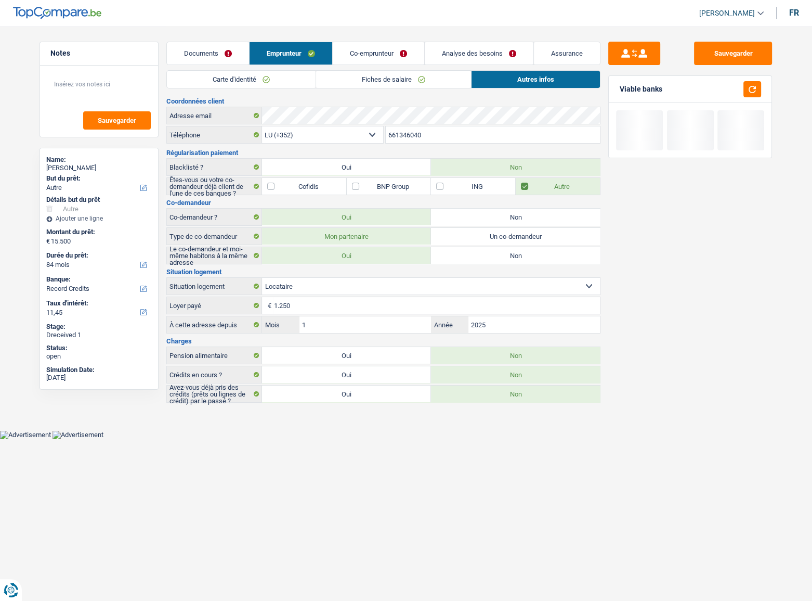
click at [390, 57] on link "Co-emprunteur" at bounding box center [379, 53] width 92 height 22
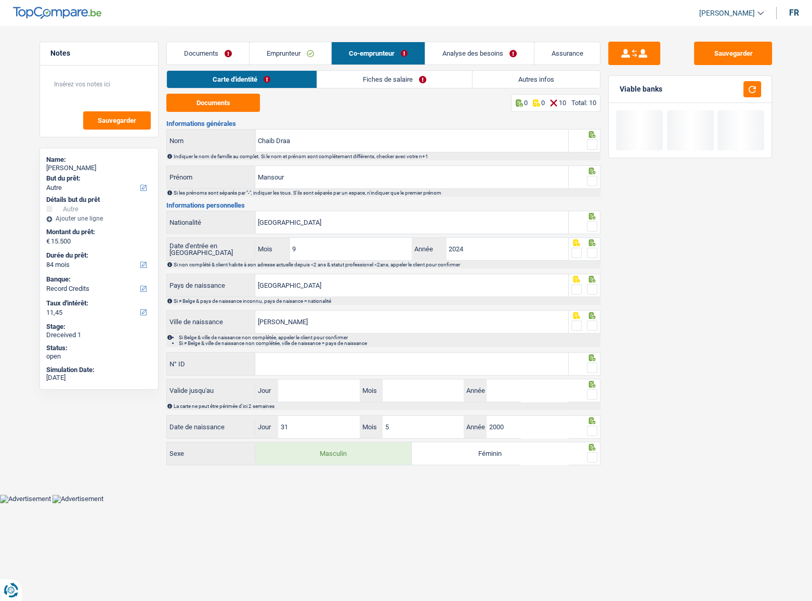
click at [237, 117] on div "Documents 0 0 10 Total: 10 Informations générales Chaib Draa Nom Indiquer le no…" at bounding box center [383, 280] width 434 height 373
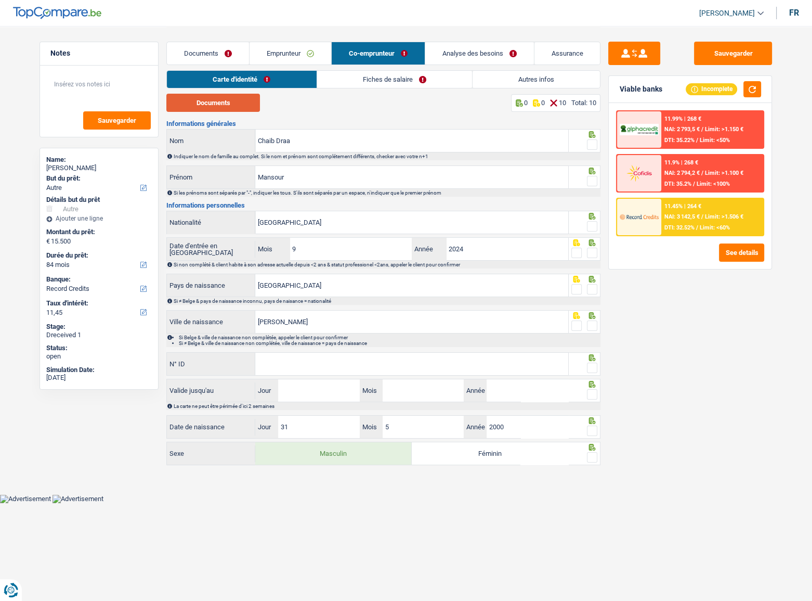
click at [214, 102] on button "Documents" at bounding box center [213, 103] width 94 height 18
click at [251, 111] on button "Documents" at bounding box center [213, 103] width 94 height 18
drag, startPoint x: 287, startPoint y: 147, endPoint x: 275, endPoint y: 146, distance: 12.1
click at [275, 146] on input "Chaib Draa" at bounding box center [411, 141] width 313 height 22
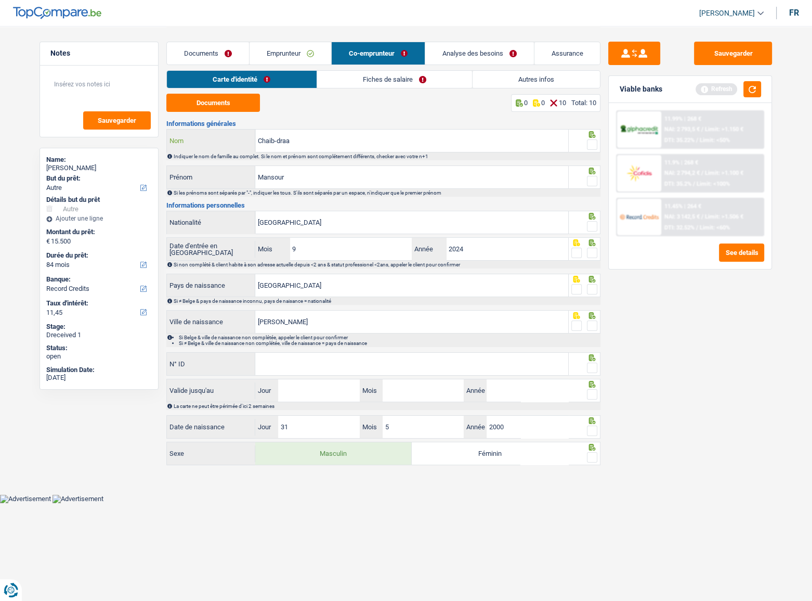
type input "Chaib-draa"
click at [632, 98] on div "Viable banks Refresh" at bounding box center [690, 89] width 163 height 27
click at [632, 85] on button "button" at bounding box center [753, 89] width 18 height 16
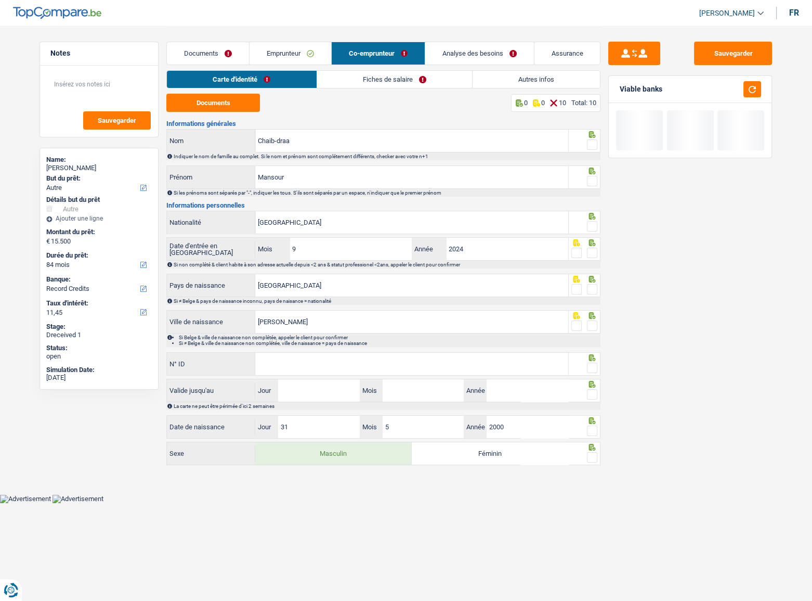
click at [592, 141] on span at bounding box center [592, 144] width 10 height 10
click at [0, 0] on input "radio" at bounding box center [0, 0] width 0 height 0
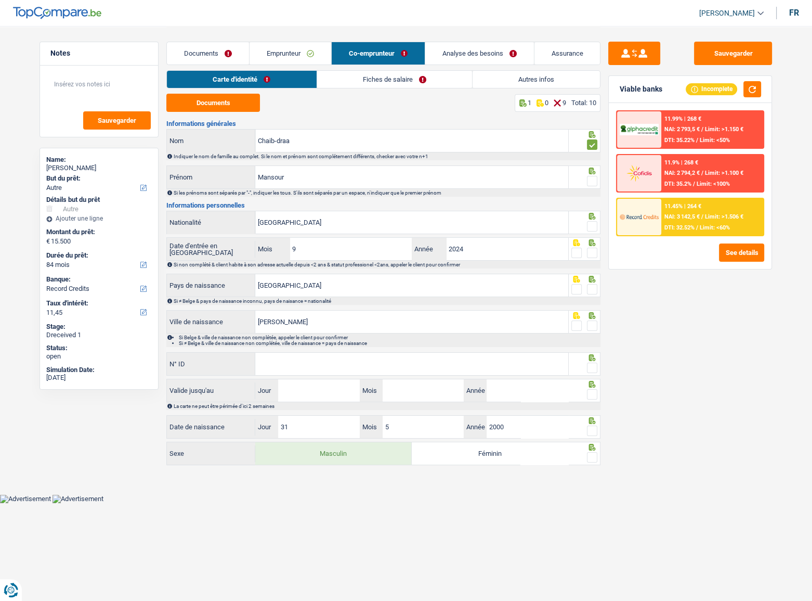
click at [590, 182] on span at bounding box center [592, 181] width 10 height 10
click at [0, 0] on input "radio" at bounding box center [0, 0] width 0 height 0
click at [588, 226] on span at bounding box center [592, 226] width 10 height 10
click at [0, 0] on input "radio" at bounding box center [0, 0] width 0 height 0
click at [595, 249] on span at bounding box center [592, 253] width 10 height 10
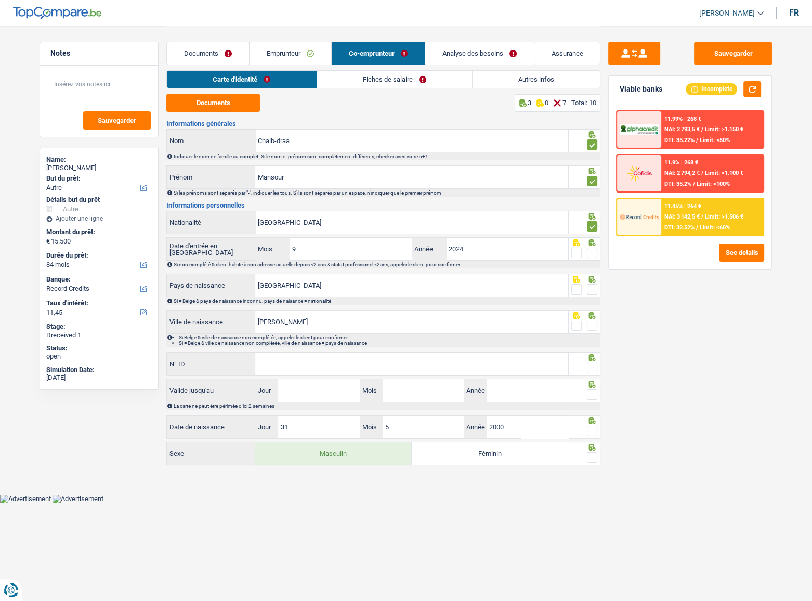
click at [0, 0] on input "radio" at bounding box center [0, 0] width 0 height 0
drag, startPoint x: 592, startPoint y: 291, endPoint x: 592, endPoint y: 302, distance: 10.9
click at [593, 289] on span at bounding box center [592, 289] width 10 height 10
click at [0, 0] on input "radio" at bounding box center [0, 0] width 0 height 0
drag, startPoint x: 591, startPoint y: 324, endPoint x: 624, endPoint y: 168, distance: 159.0
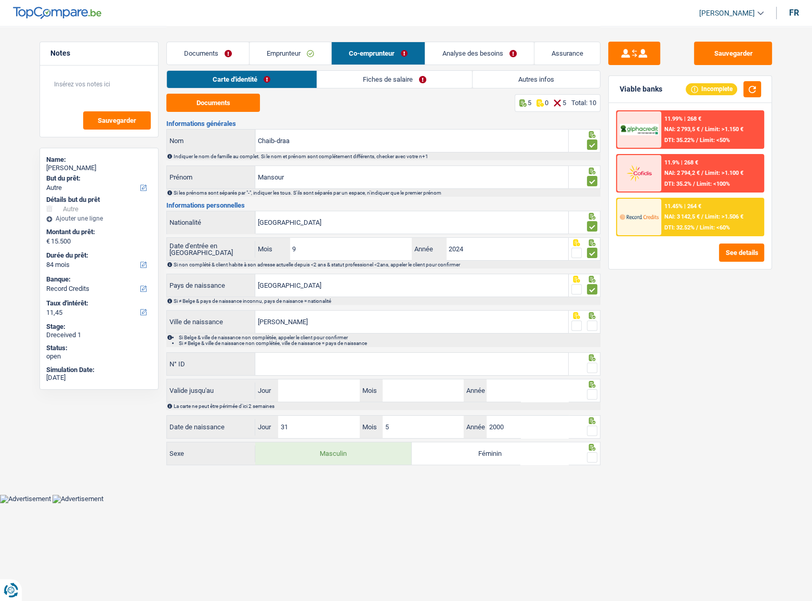
click at [591, 289] on span at bounding box center [592, 325] width 10 height 10
click at [0, 0] on input "radio" at bounding box center [0, 0] width 0 height 0
click at [632, 88] on button "button" at bounding box center [753, 89] width 18 height 16
click at [632, 85] on button "button" at bounding box center [753, 89] width 18 height 16
click at [299, 289] on input "N° ID" at bounding box center [411, 364] width 313 height 22
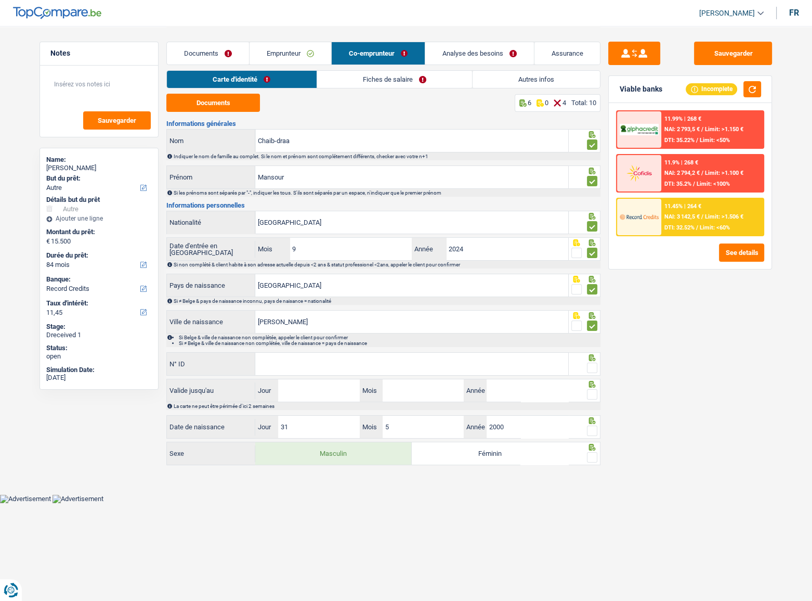
click at [406, 289] on input "N° ID" at bounding box center [411, 364] width 313 height 22
click at [275, 289] on input "N° ID" at bounding box center [411, 364] width 313 height 22
click at [632, 87] on button "button" at bounding box center [753, 89] width 18 height 16
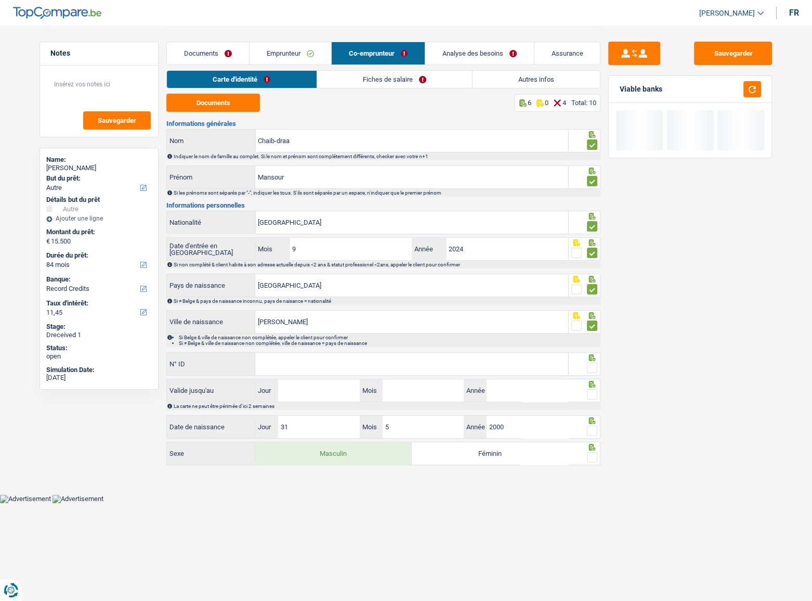
drag, startPoint x: 305, startPoint y: 361, endPoint x: 360, endPoint y: 359, distance: 55.2
click at [309, 289] on input "N° ID" at bounding box center [411, 364] width 313 height 22
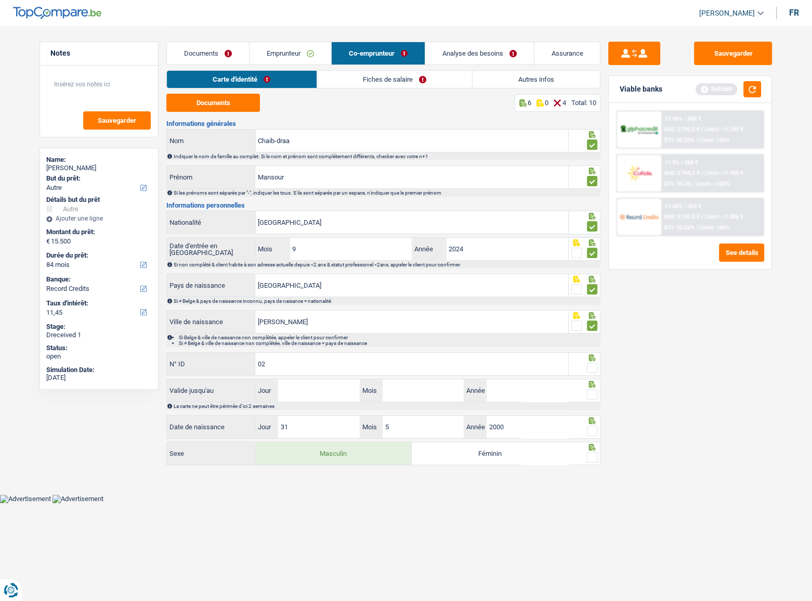
type input "02"
click at [312, 289] on input "Sidi M’hamed Benali" at bounding box center [411, 322] width 313 height 22
type input "[PERSON_NAME]"
click at [632, 91] on button "button" at bounding box center [753, 89] width 18 height 16
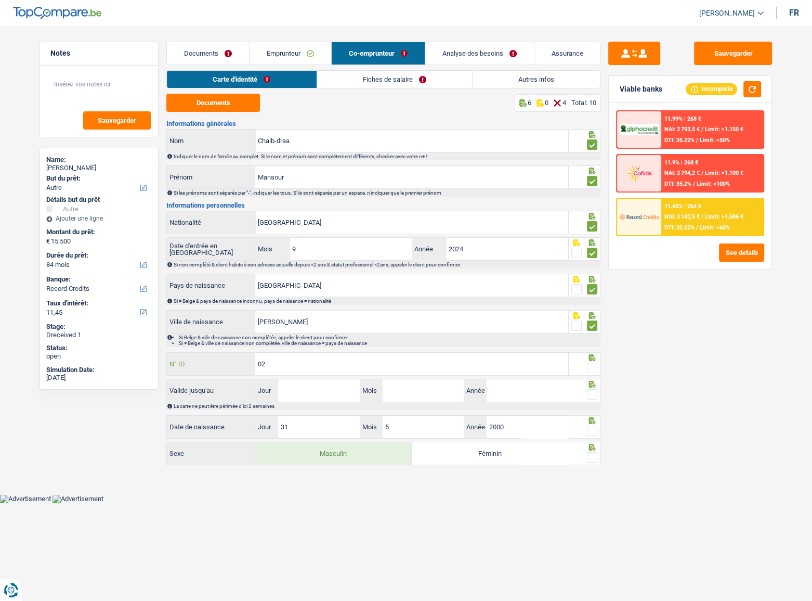
drag, startPoint x: 302, startPoint y: 361, endPoint x: 130, endPoint y: 365, distance: 172.7
click at [130, 289] on div "Notes Sauvegarder Name: Kenza Aksas But du prêt: Confort maison: meubles, texti…" at bounding box center [406, 247] width 749 height 442
click at [346, 289] on input "02" at bounding box center [411, 364] width 313 height 22
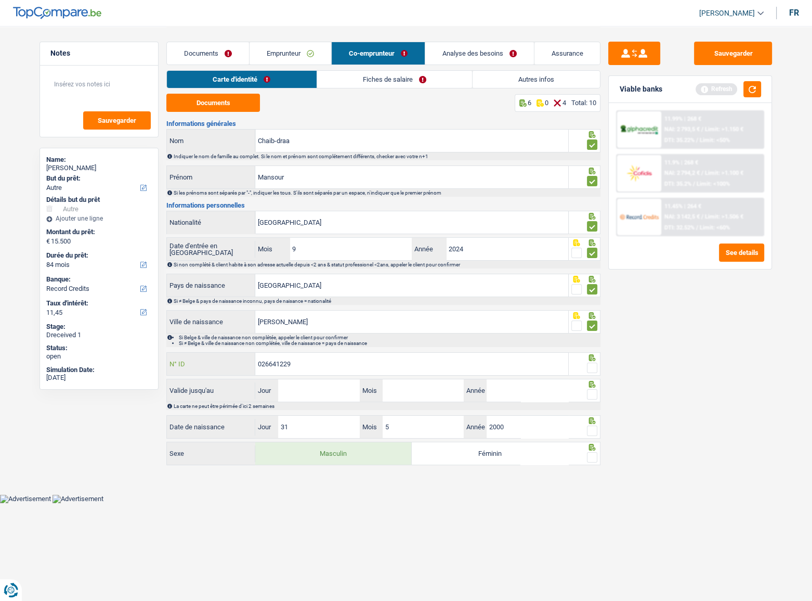
type input "026641229"
click at [593, 289] on span at bounding box center [592, 368] width 10 height 10
click at [0, 0] on input "radio" at bounding box center [0, 0] width 0 height 0
click at [632, 86] on button "button" at bounding box center [753, 89] width 18 height 16
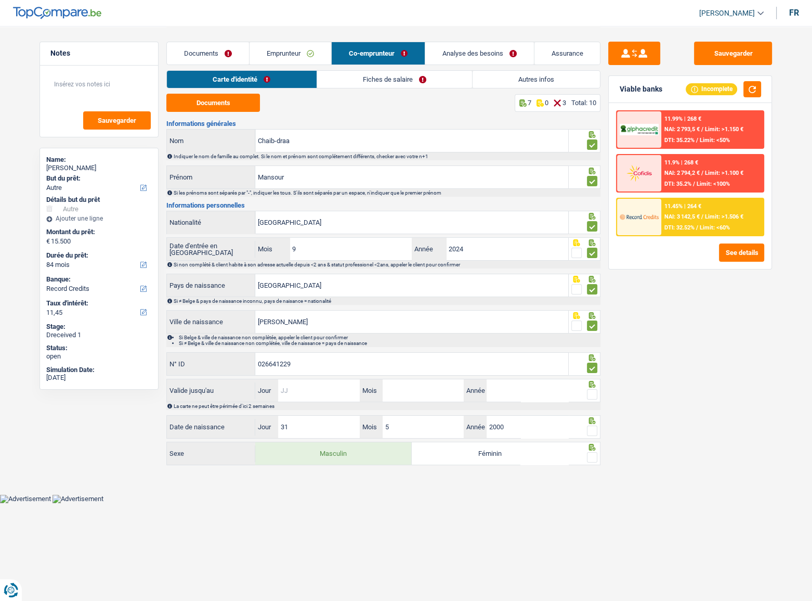
drag, startPoint x: 317, startPoint y: 393, endPoint x: 489, endPoint y: 375, distance: 172.6
click at [317, 289] on input "Jour" at bounding box center [318, 390] width 81 height 22
click at [304, 289] on input "Jour" at bounding box center [318, 390] width 81 height 22
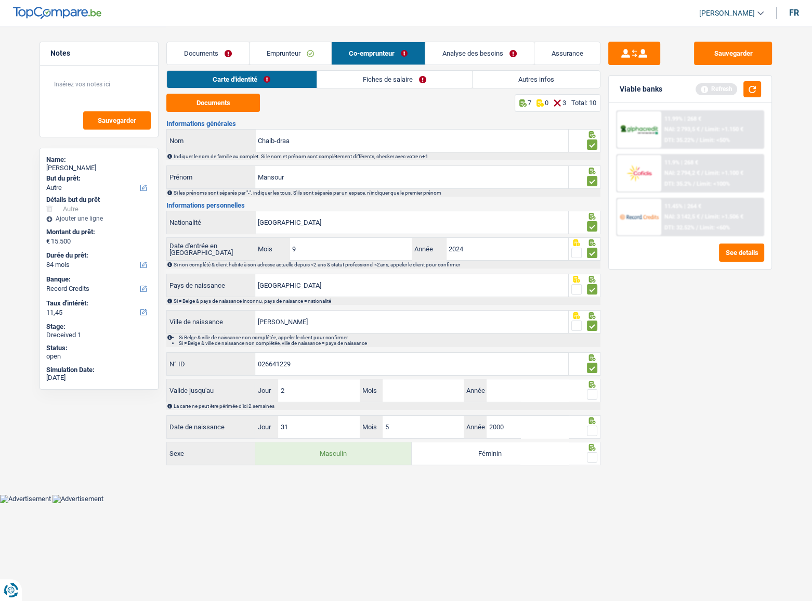
type input "21"
type input "11"
type input "2029"
click at [595, 289] on span at bounding box center [592, 394] width 10 height 10
click at [0, 0] on input "radio" at bounding box center [0, 0] width 0 height 0
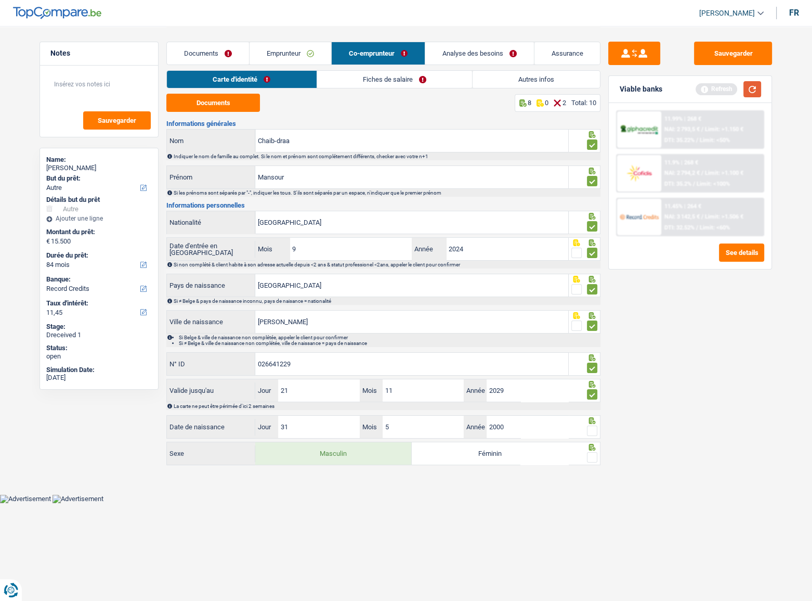
click at [632, 88] on button "button" at bounding box center [753, 89] width 18 height 16
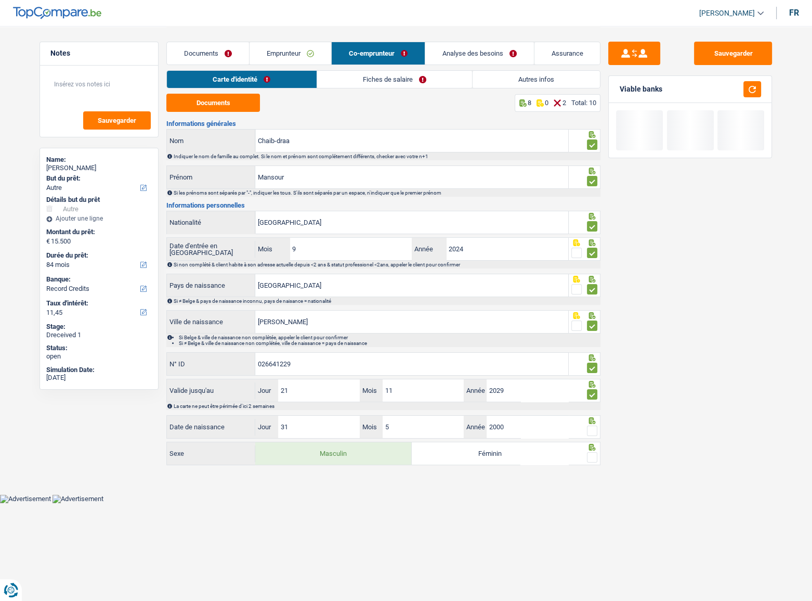
click at [586, 289] on fieldset at bounding box center [585, 430] width 27 height 13
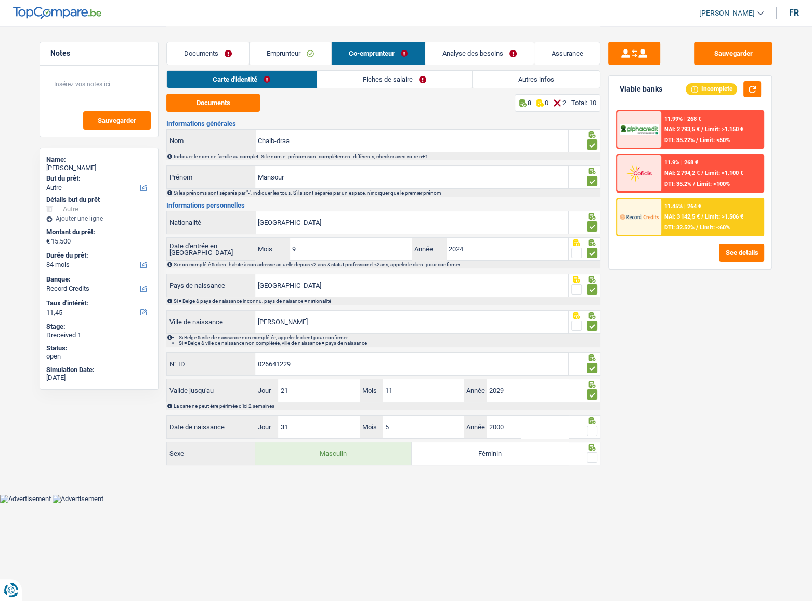
click at [594, 289] on span at bounding box center [592, 430] width 10 height 10
click at [0, 0] on input "radio" at bounding box center [0, 0] width 0 height 0
click at [593, 289] on span at bounding box center [592, 457] width 10 height 10
click at [0, 0] on input "radio" at bounding box center [0, 0] width 0 height 0
drag, startPoint x: 751, startPoint y: 91, endPoint x: 744, endPoint y: 91, distance: 7.3
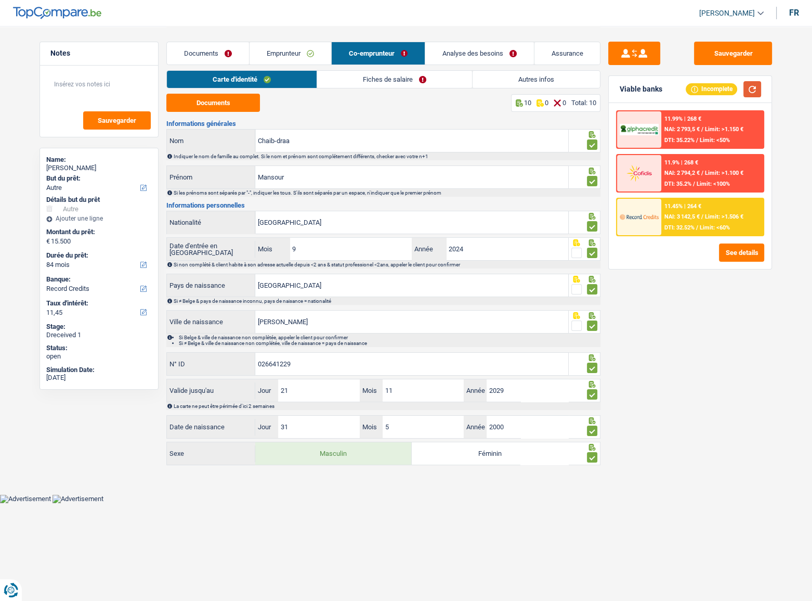
click at [632, 91] on button "button" at bounding box center [753, 89] width 18 height 16
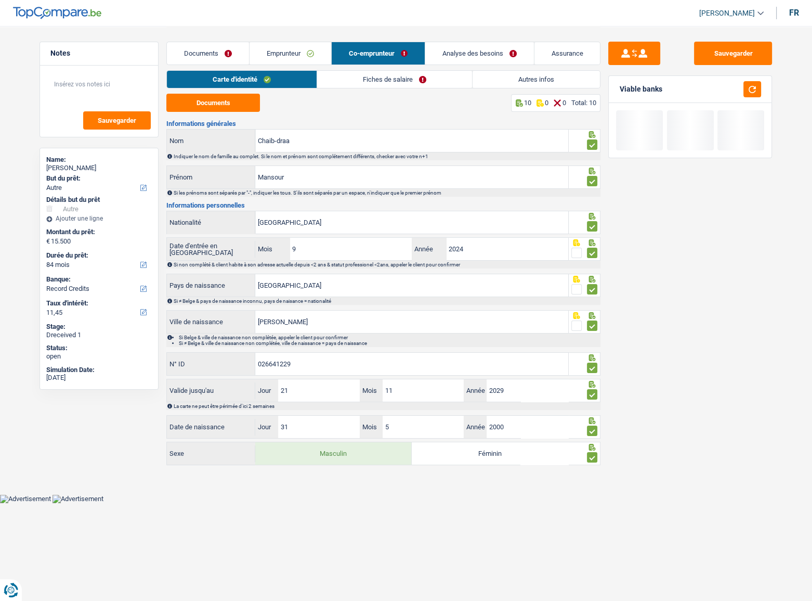
click at [418, 76] on link "Fiches de salaire" at bounding box center [394, 79] width 155 height 17
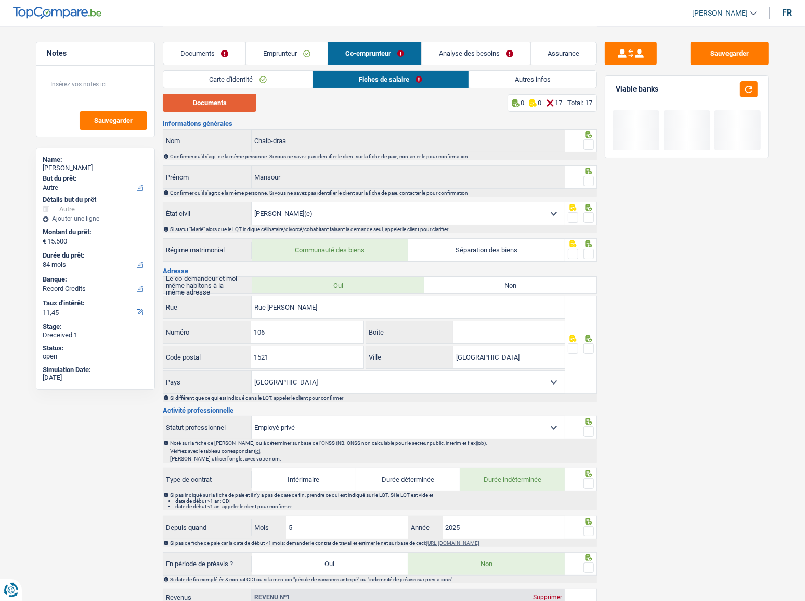
drag, startPoint x: 220, startPoint y: 98, endPoint x: 218, endPoint y: 103, distance: 5.6
click at [220, 98] on button "Documents" at bounding box center [210, 103] width 94 height 18
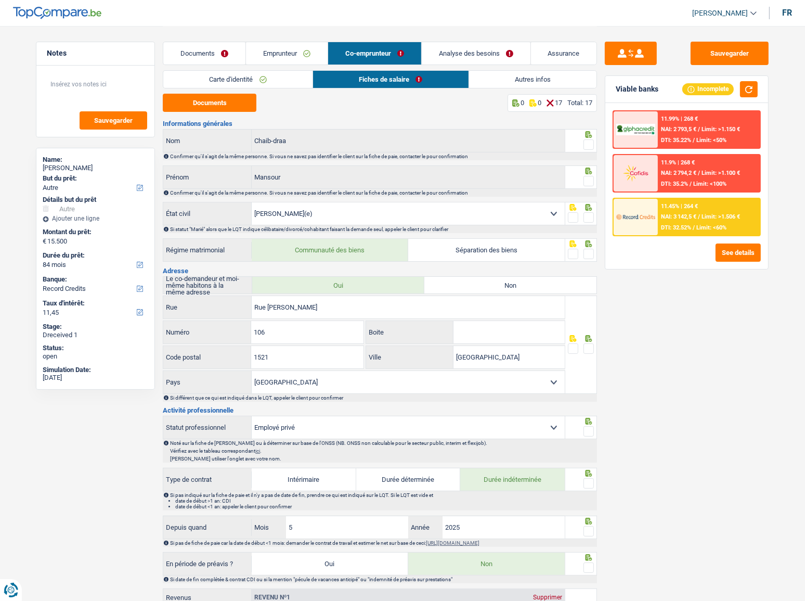
click at [589, 140] on span at bounding box center [589, 144] width 10 height 10
click at [0, 0] on input "radio" at bounding box center [0, 0] width 0 height 0
click at [588, 177] on span at bounding box center [589, 181] width 10 height 10
click at [0, 0] on input "radio" at bounding box center [0, 0] width 0 height 0
click at [587, 217] on span at bounding box center [589, 217] width 10 height 10
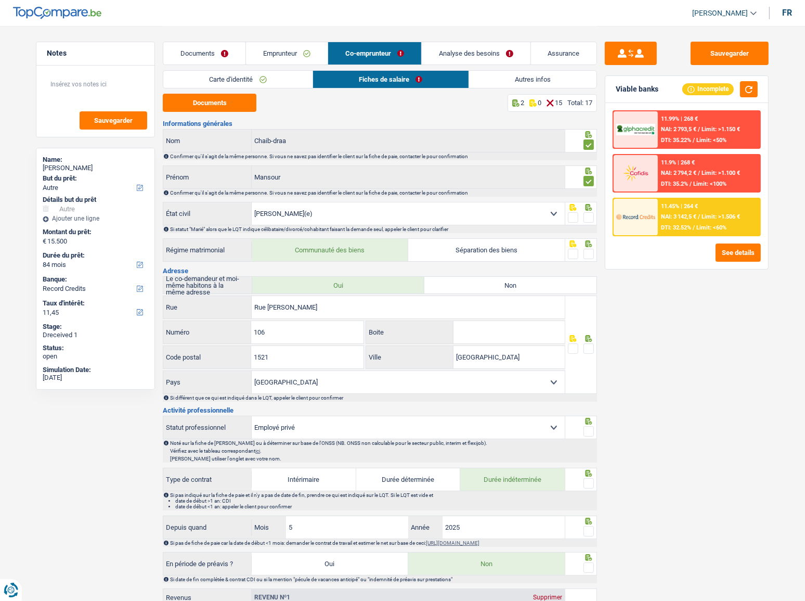
click at [0, 0] on input "radio" at bounding box center [0, 0] width 0 height 0
click at [590, 250] on span at bounding box center [589, 254] width 10 height 10
click at [0, 0] on input "radio" at bounding box center [0, 0] width 0 height 0
click at [632, 83] on button "button" at bounding box center [749, 89] width 18 height 16
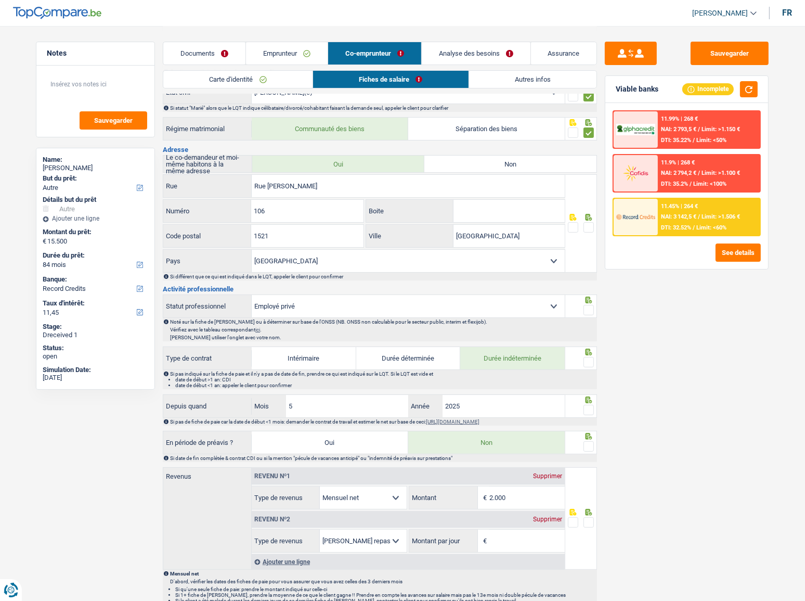
scroll to position [283, 0]
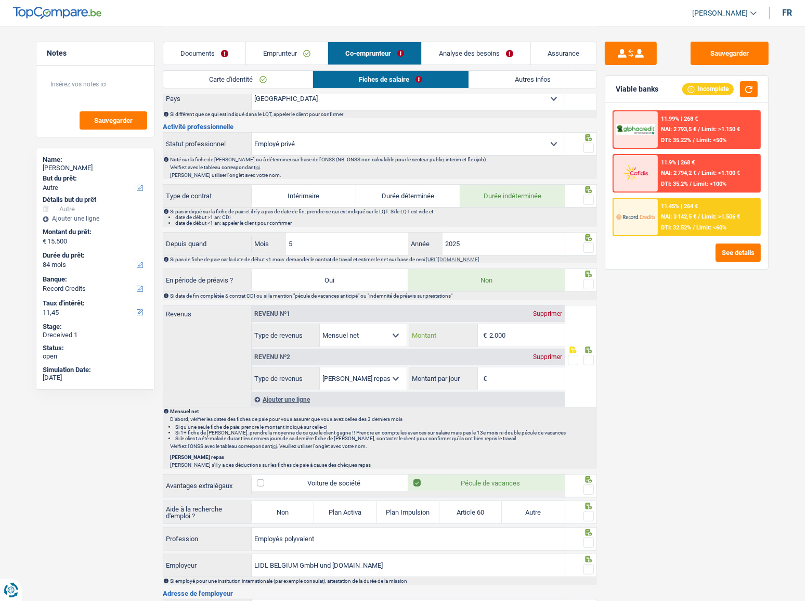
click at [529, 289] on input "2.000" at bounding box center [526, 335] width 75 height 22
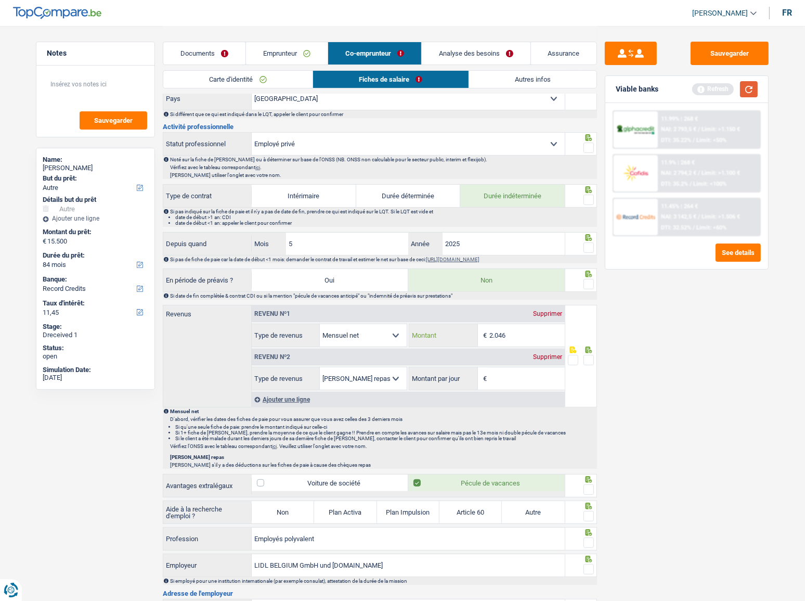
type input "2.046"
drag, startPoint x: 749, startPoint y: 92, endPoint x: 808, endPoint y: 91, distance: 58.8
click at [632, 91] on button "button" at bounding box center [749, 89] width 18 height 16
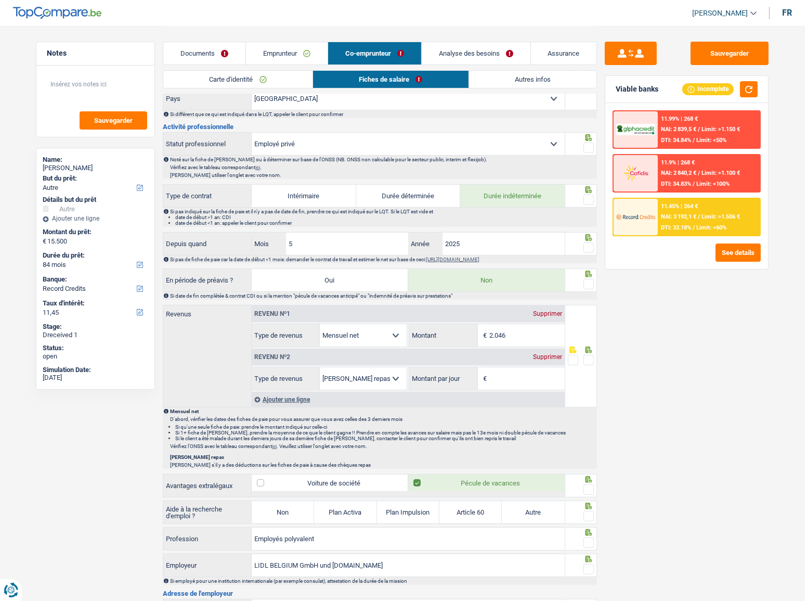
click at [516, 76] on link "Autres infos" at bounding box center [533, 79] width 128 height 17
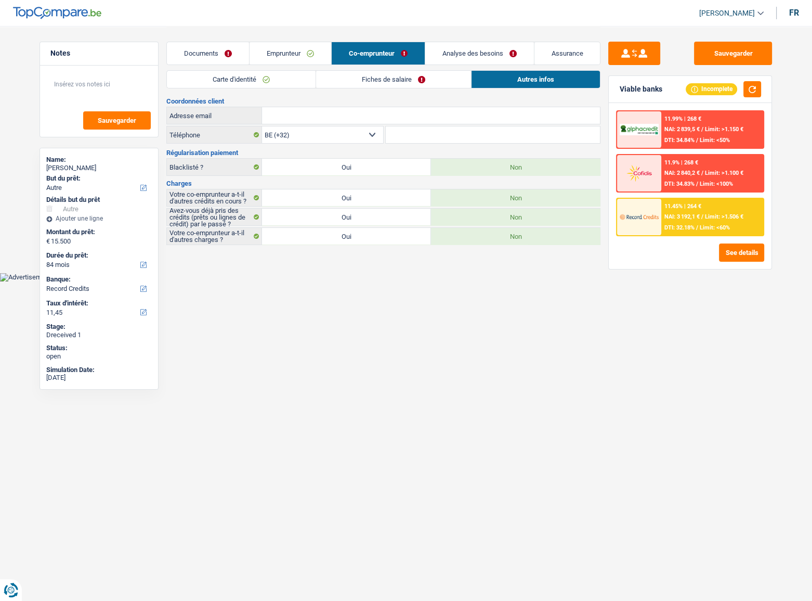
click at [402, 80] on link "Fiches de salaire" at bounding box center [393, 79] width 155 height 17
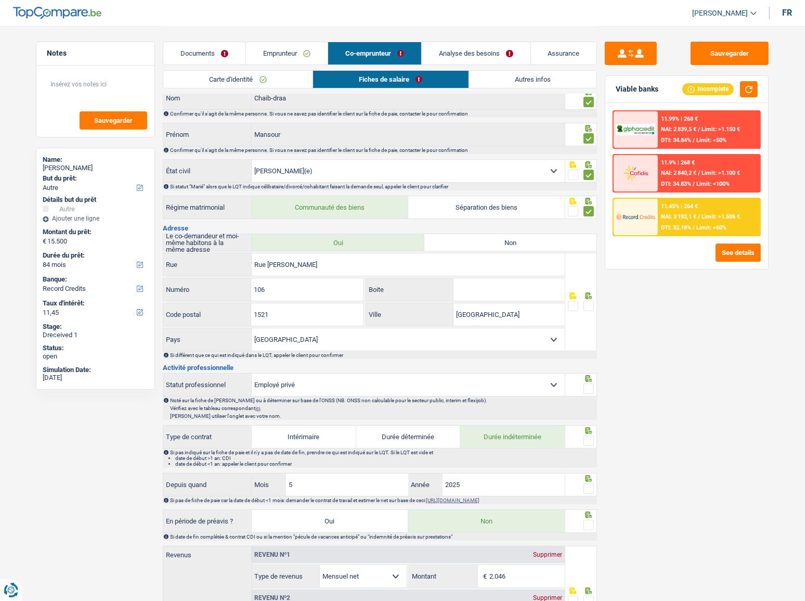
scroll to position [94, 0]
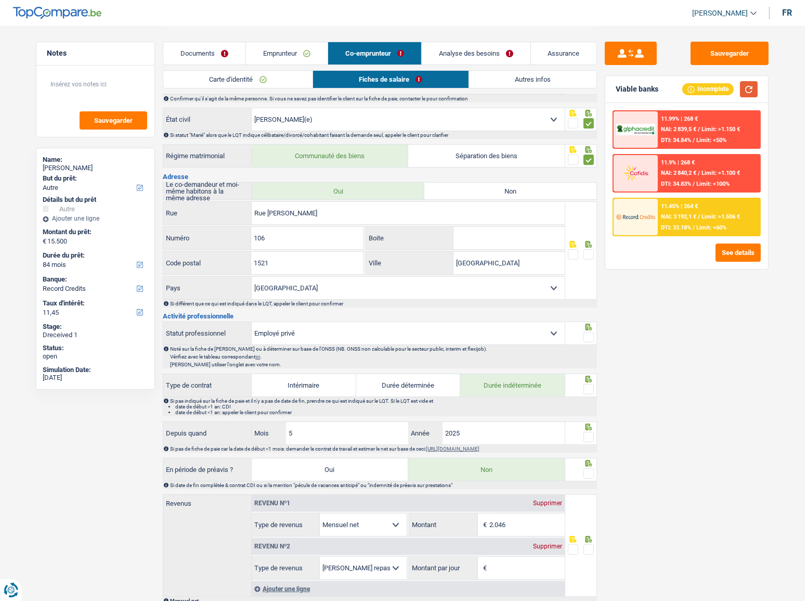
click at [632, 89] on button "button" at bounding box center [749, 89] width 18 height 16
drag, startPoint x: 749, startPoint y: 93, endPoint x: 748, endPoint y: 102, distance: 9.9
click at [632, 92] on button "button" at bounding box center [749, 89] width 18 height 16
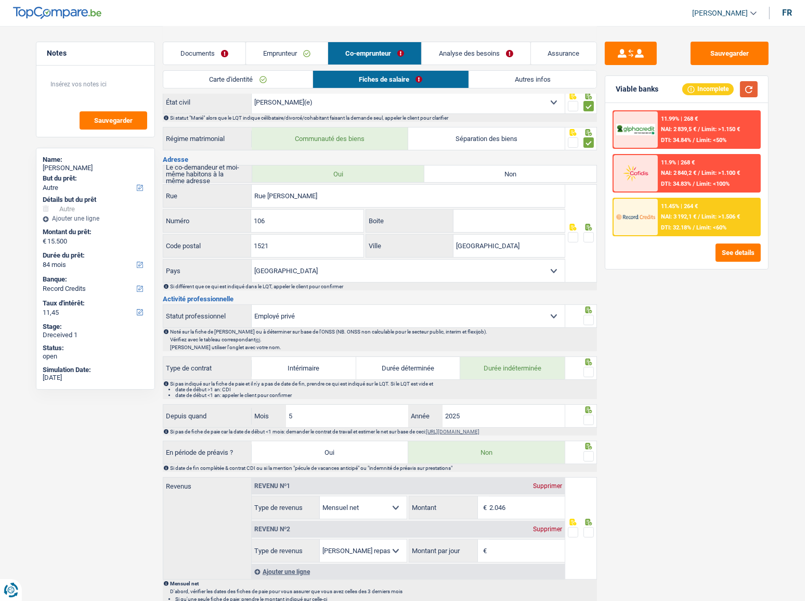
scroll to position [47, 0]
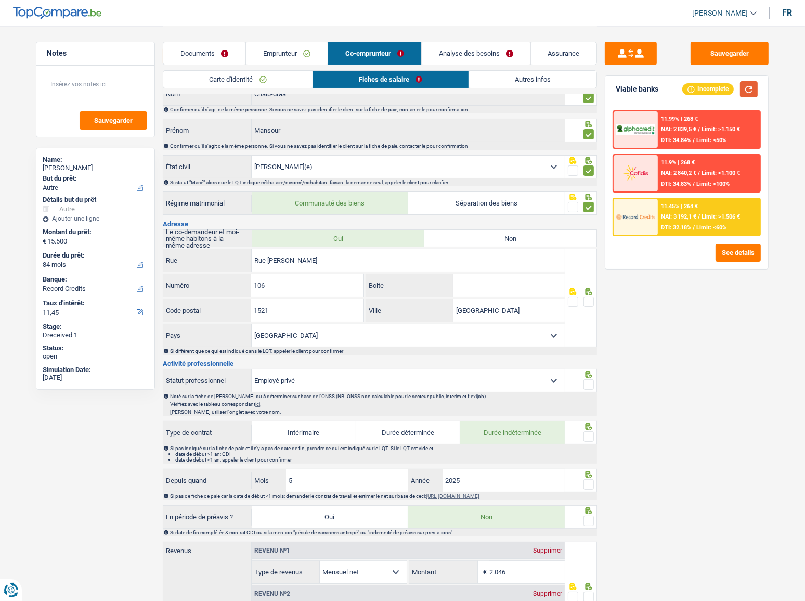
click at [632, 91] on button "button" at bounding box center [749, 89] width 18 height 16
click at [632, 90] on button "button" at bounding box center [749, 89] width 18 height 16
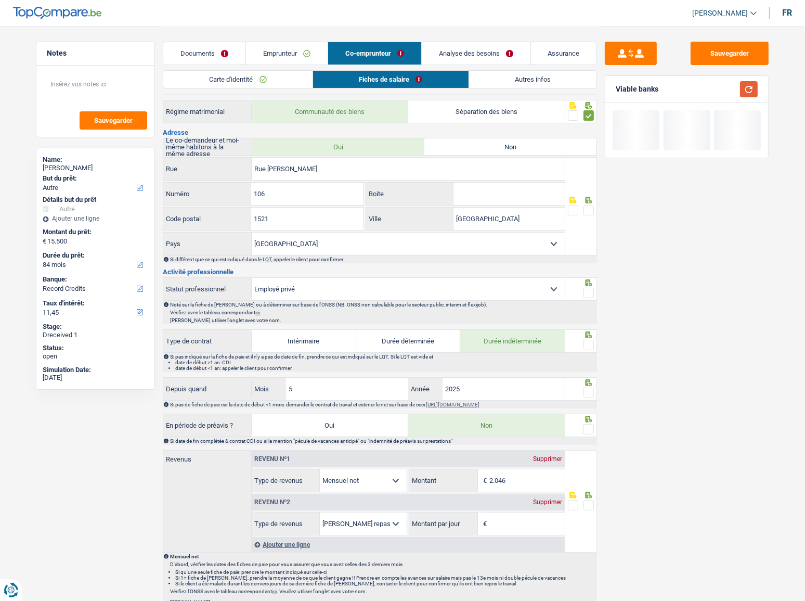
scroll to position [141, 0]
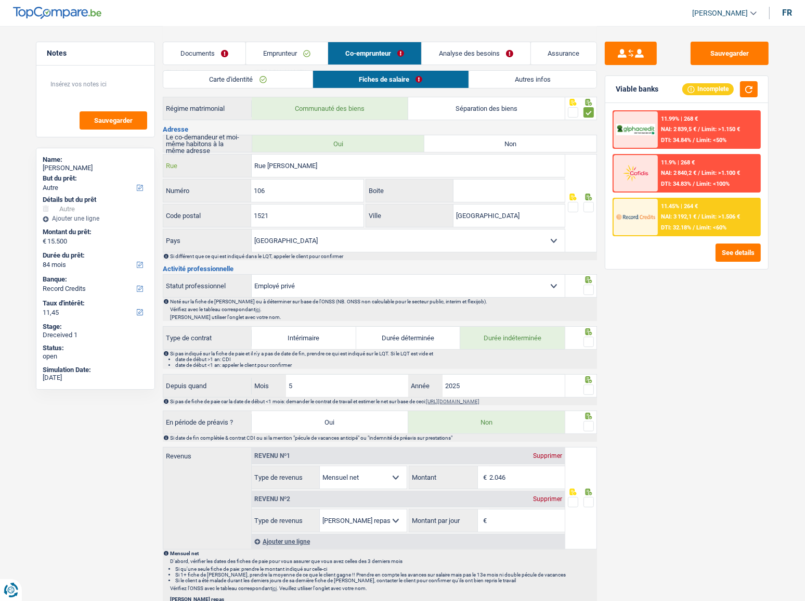
drag, startPoint x: 332, startPoint y: 169, endPoint x: 302, endPoint y: 159, distance: 31.7
click at [302, 159] on input "Rue Adolphe Fischer" at bounding box center [408, 165] width 313 height 22
click at [364, 168] on input "Rue Adolphe Fischer" at bounding box center [408, 165] width 313 height 22
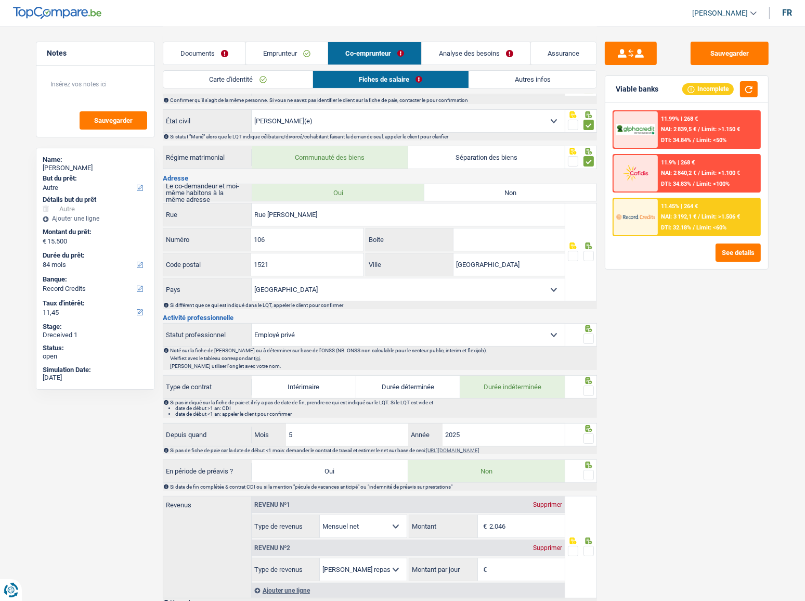
scroll to position [94, 0]
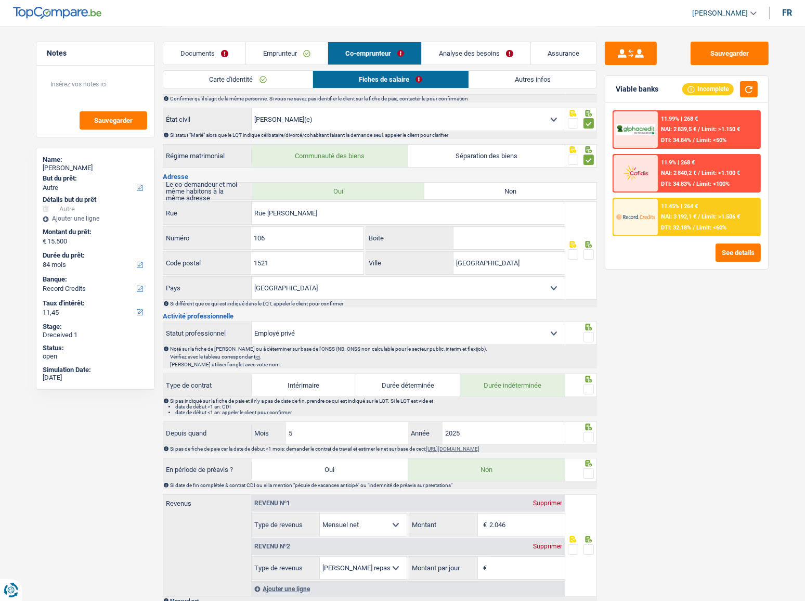
click at [588, 248] on div at bounding box center [589, 254] width 10 height 13
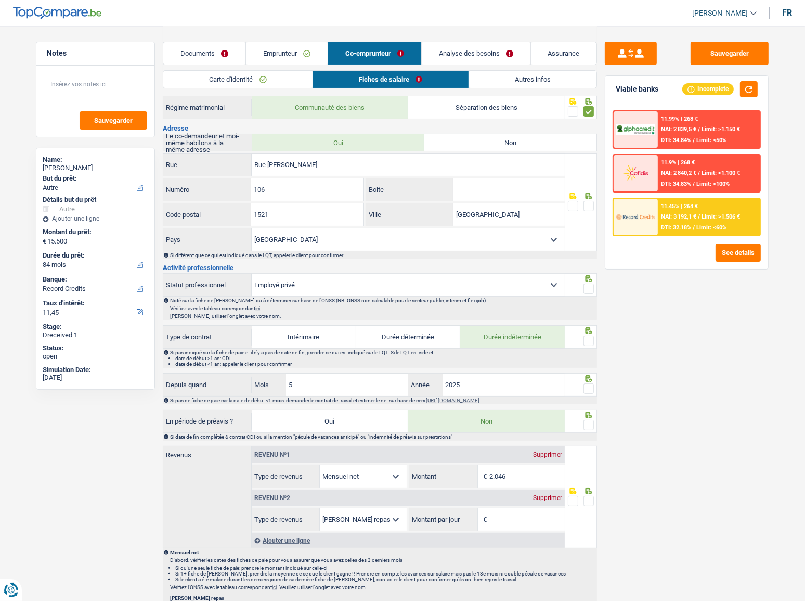
scroll to position [189, 0]
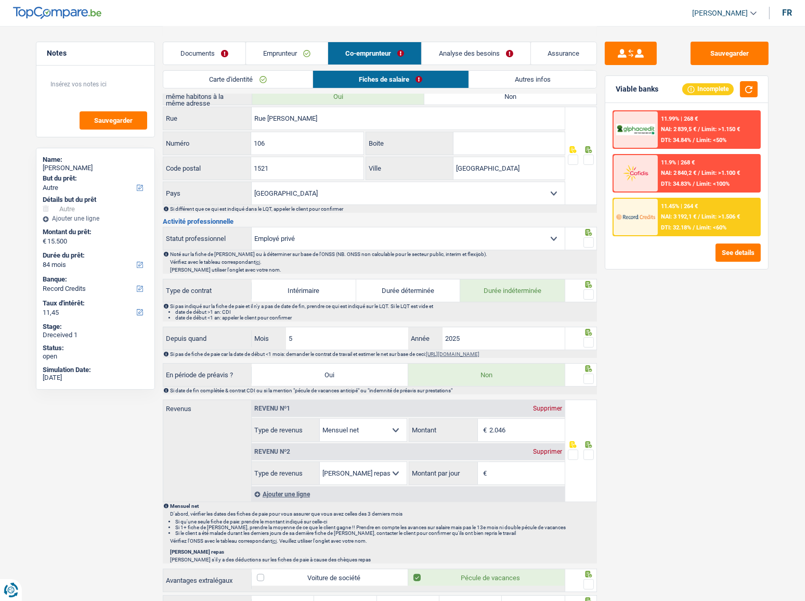
click at [589, 156] on span at bounding box center [589, 159] width 10 height 10
click at [0, 0] on input "radio" at bounding box center [0, 0] width 0 height 0
click at [590, 243] on span at bounding box center [589, 242] width 10 height 10
click at [0, 0] on input "radio" at bounding box center [0, 0] width 0 height 0
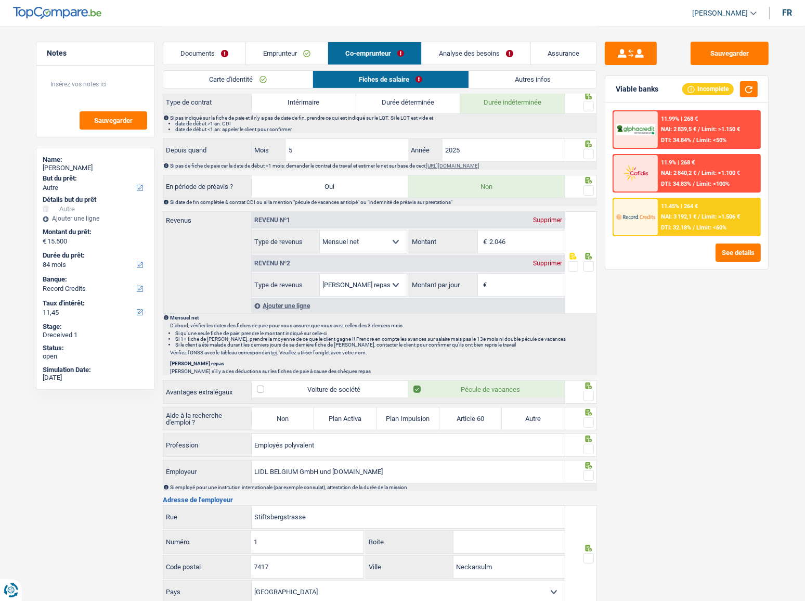
scroll to position [378, 0]
drag, startPoint x: 351, startPoint y: 441, endPoint x: 183, endPoint y: 443, distance: 168.5
click at [183, 289] on div "Employés polyvalent Profession" at bounding box center [364, 444] width 402 height 22
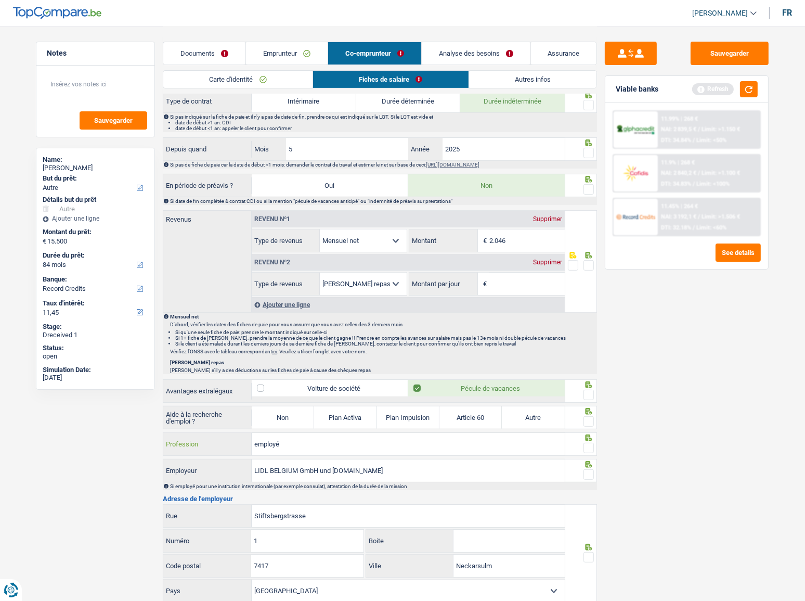
scroll to position [283, 0]
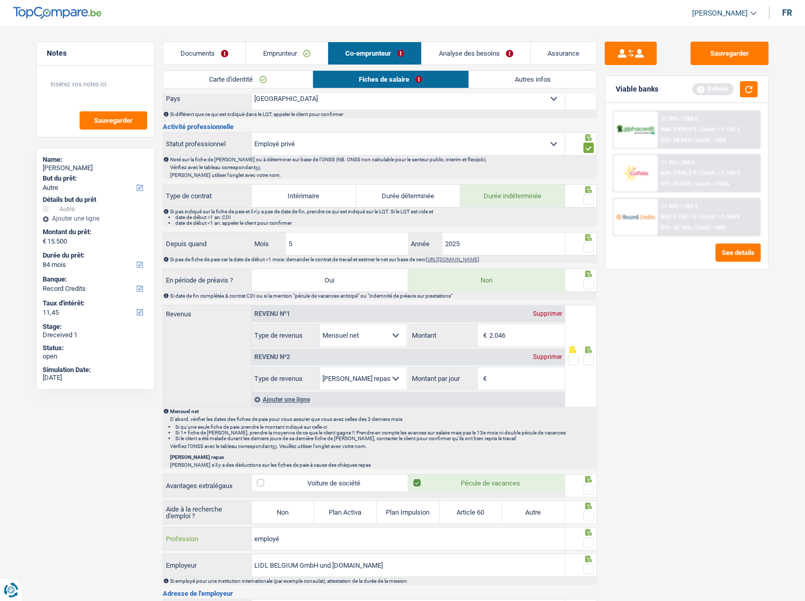
type input "employé"
click at [585, 200] on span at bounding box center [589, 200] width 10 height 10
click at [0, 0] on input "radio" at bounding box center [0, 0] width 0 height 0
click at [632, 84] on button "button" at bounding box center [749, 89] width 18 height 16
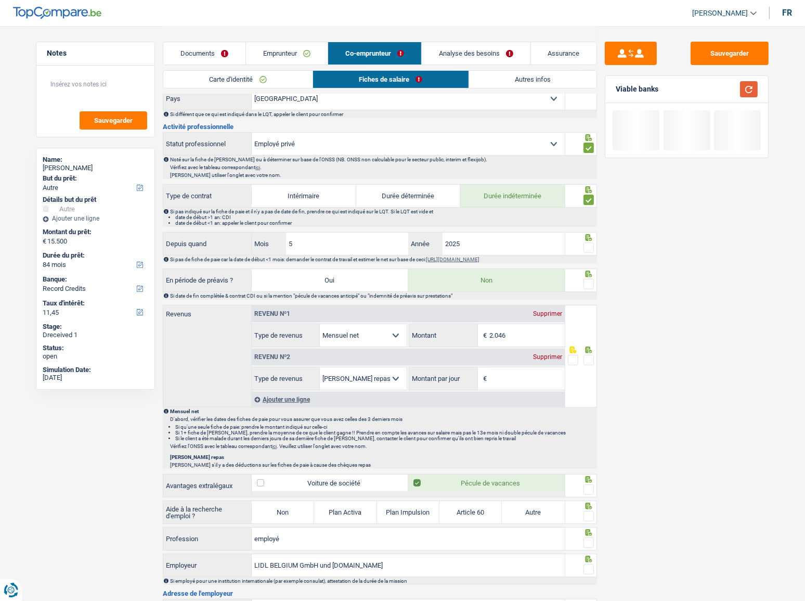
scroll to position [331, 0]
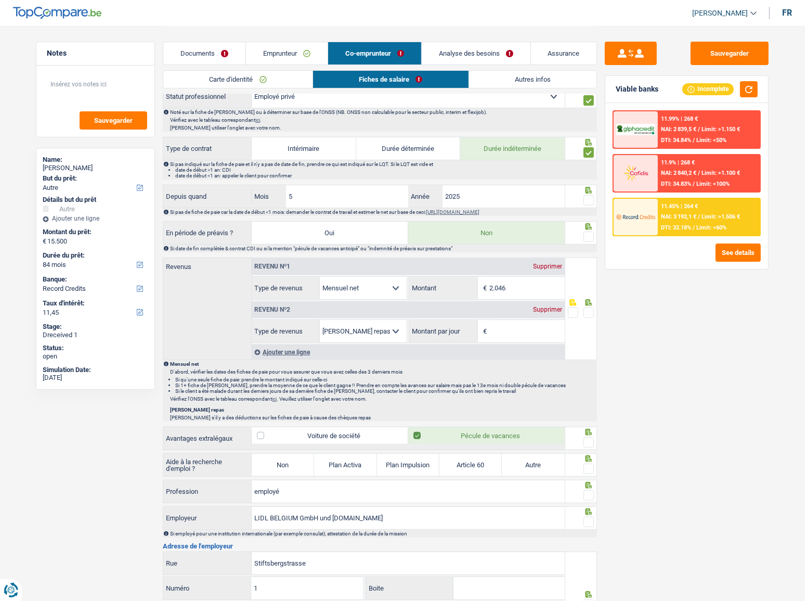
click at [588, 194] on div at bounding box center [589, 200] width 10 height 13
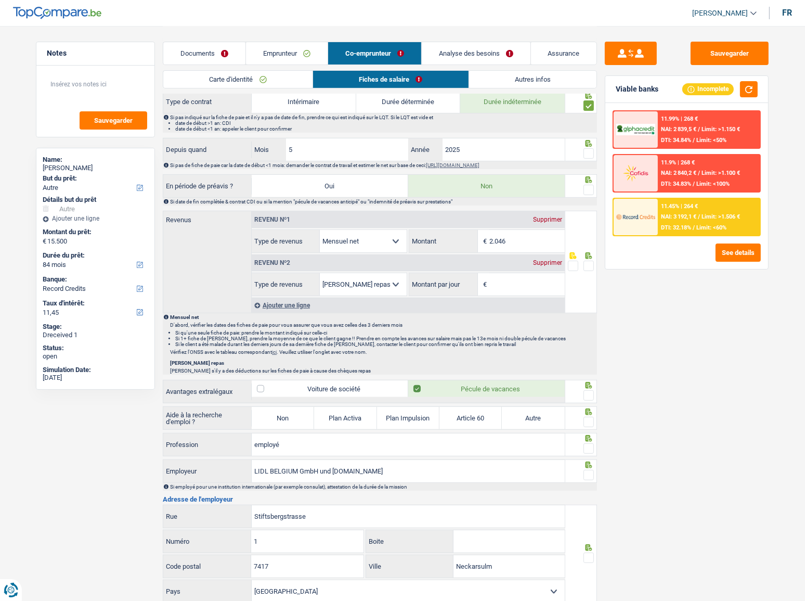
scroll to position [378, 0]
click at [592, 150] on span at bounding box center [589, 153] width 10 height 10
click at [0, 0] on input "radio" at bounding box center [0, 0] width 0 height 0
click at [588, 190] on span at bounding box center [589, 189] width 10 height 10
click at [0, 0] on input "radio" at bounding box center [0, 0] width 0 height 0
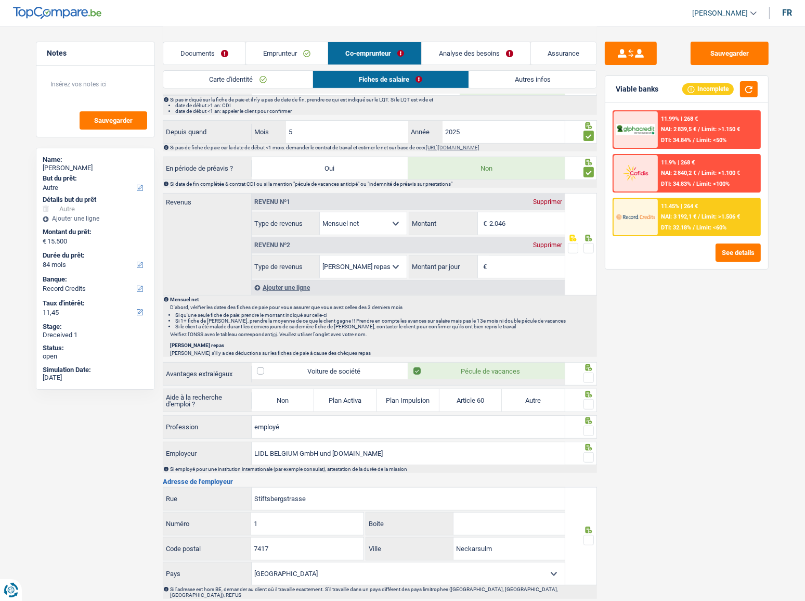
scroll to position [425, 0]
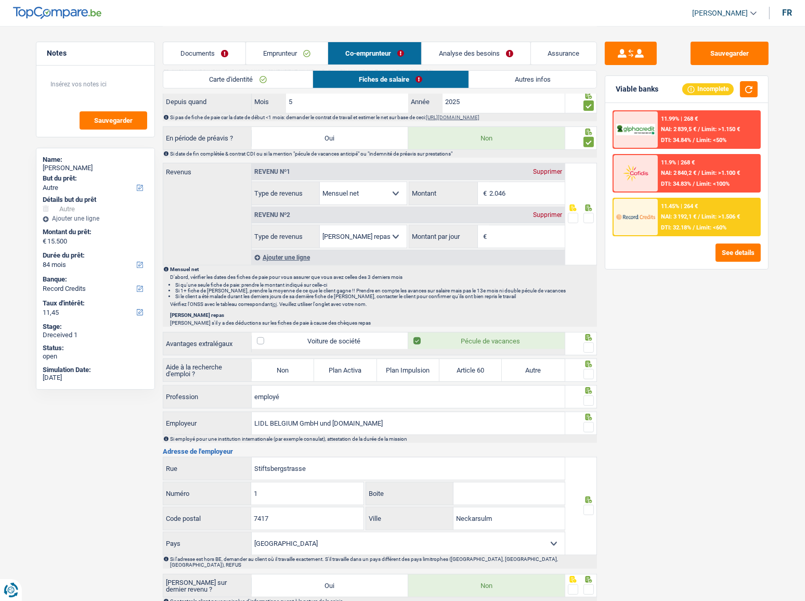
click at [552, 214] on div "Supprimer" at bounding box center [548, 215] width 34 height 6
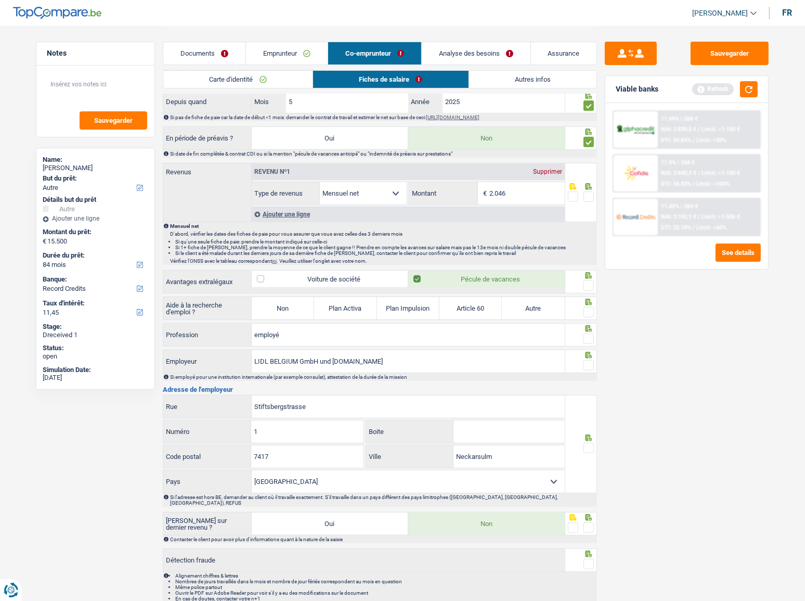
drag, startPoint x: 592, startPoint y: 193, endPoint x: 629, endPoint y: 166, distance: 46.2
click at [592, 193] on span at bounding box center [589, 196] width 10 height 10
click at [0, 0] on input "radio" at bounding box center [0, 0] width 0 height 0
click at [632, 91] on button "button" at bounding box center [749, 89] width 18 height 16
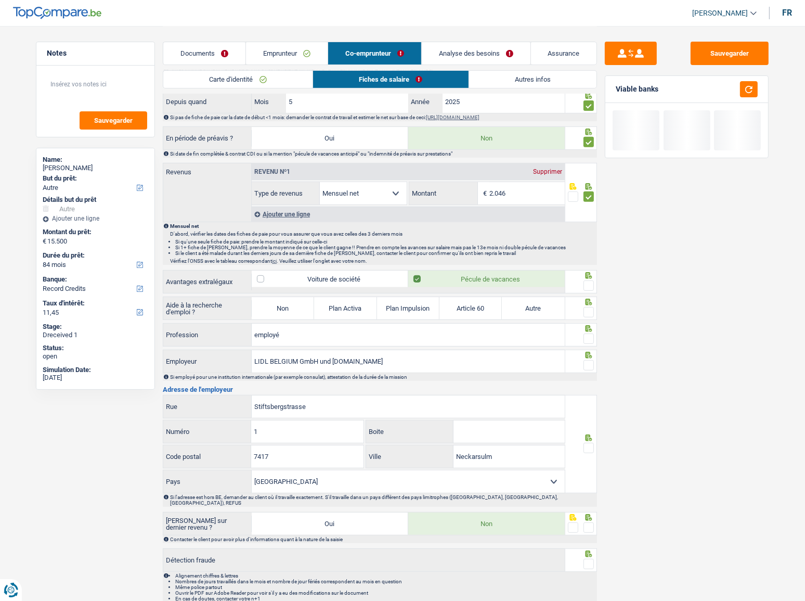
click at [272, 289] on label "Non" at bounding box center [283, 308] width 62 height 22
click at [272, 289] on input "Non" at bounding box center [283, 308] width 62 height 22
radio input "true"
select select "mealVouchers"
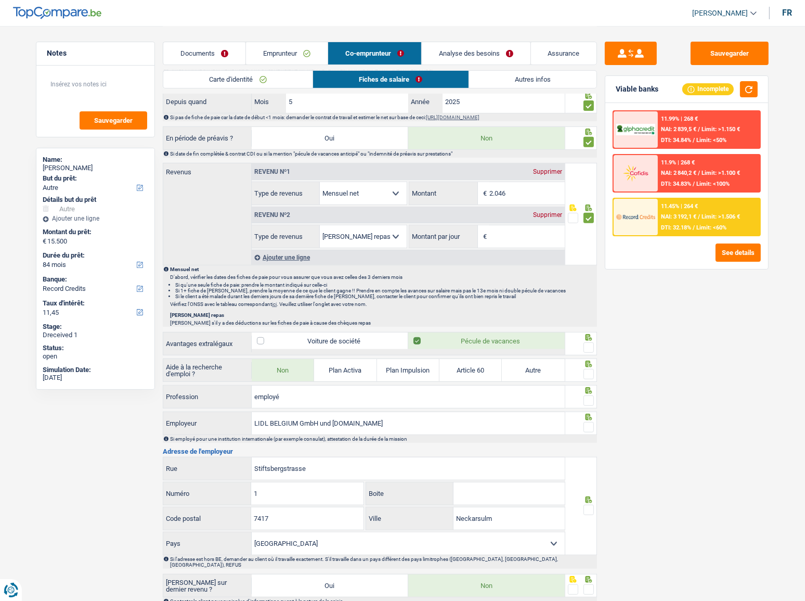
click at [545, 215] on div "Supprimer" at bounding box center [548, 215] width 34 height 6
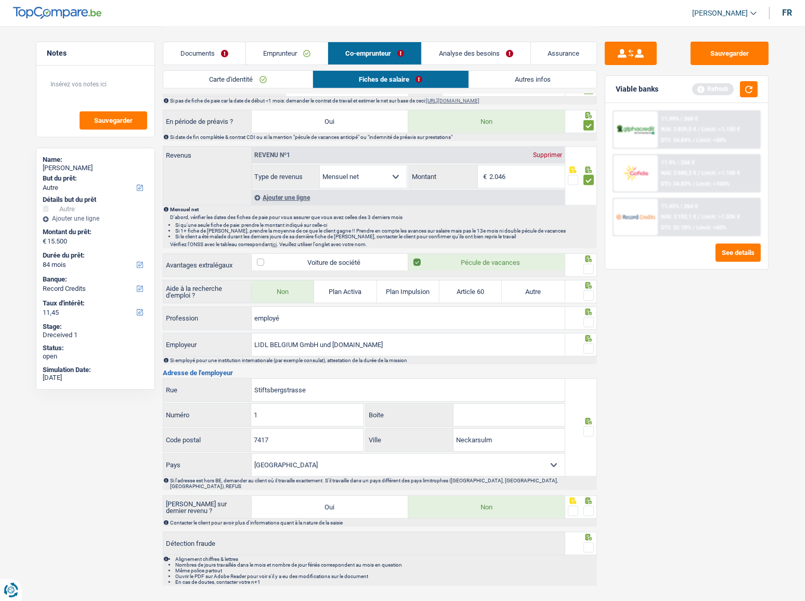
scroll to position [450, 0]
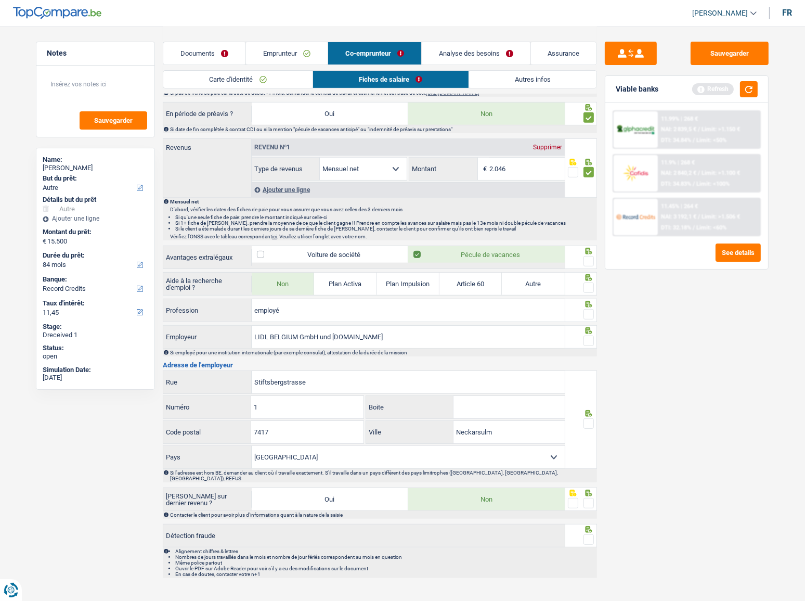
click at [593, 260] on span at bounding box center [589, 261] width 10 height 10
click at [0, 0] on input "radio" at bounding box center [0, 0] width 0 height 0
drag, startPoint x: 746, startPoint y: 88, endPoint x: 405, endPoint y: 322, distance: 414.2
click at [632, 104] on div "Viable banks Refresh 11.99% | 268 € NAI: 2 839,5 € / Limit: >1.150 € DTI: 34.84…" at bounding box center [687, 172] width 164 height 194
drag, startPoint x: 591, startPoint y: 285, endPoint x: 562, endPoint y: 295, distance: 31.1
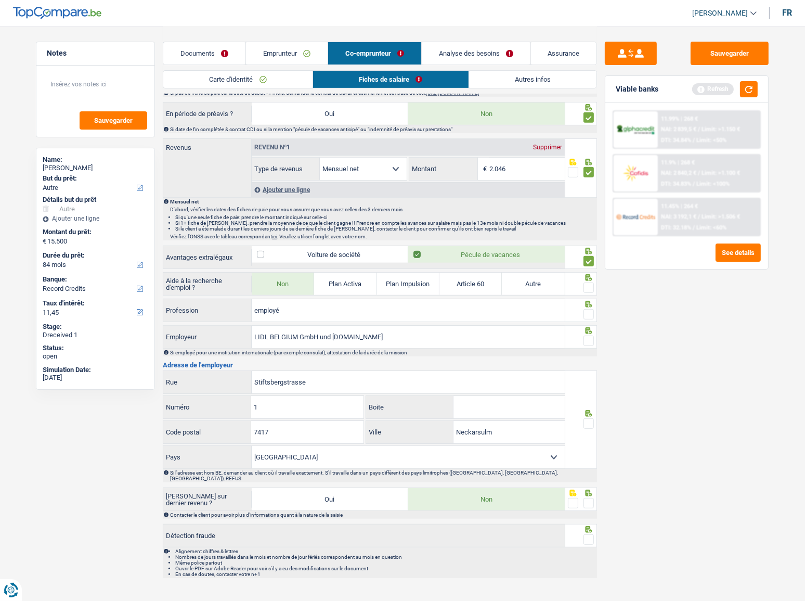
click at [593, 285] on span at bounding box center [589, 287] width 10 height 10
click at [0, 0] on input "radio" at bounding box center [0, 0] width 0 height 0
click at [591, 289] on span at bounding box center [589, 314] width 10 height 10
click at [0, 0] on input "radio" at bounding box center [0, 0] width 0 height 0
drag, startPoint x: 383, startPoint y: 341, endPoint x: 299, endPoint y: 331, distance: 84.8
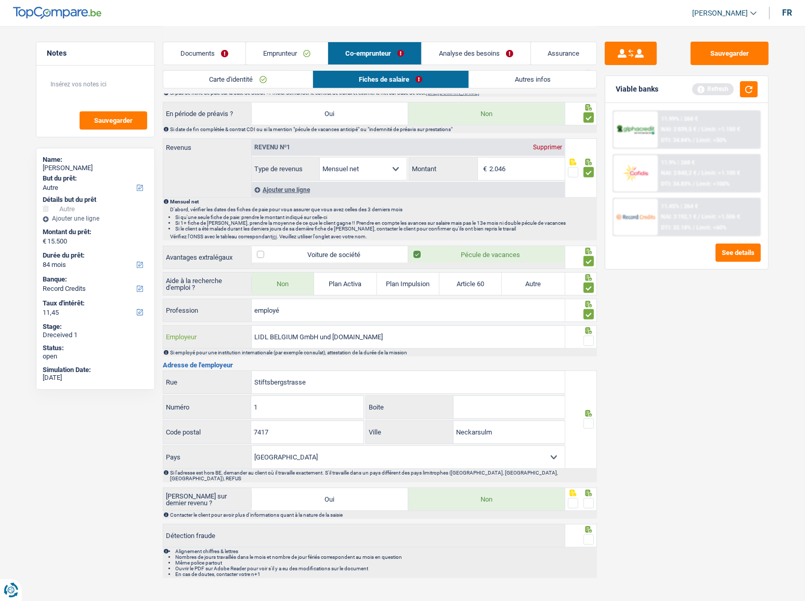
click at [299, 289] on input "LIDL BELGIUM GmbH und Co.KG" at bounding box center [408, 337] width 313 height 22
type input "LIDL BELGIUMGMBH & CO"
drag, startPoint x: 587, startPoint y: 338, endPoint x: 614, endPoint y: 309, distance: 39.4
click at [588, 289] on span at bounding box center [589, 340] width 10 height 10
click at [0, 0] on input "radio" at bounding box center [0, 0] width 0 height 0
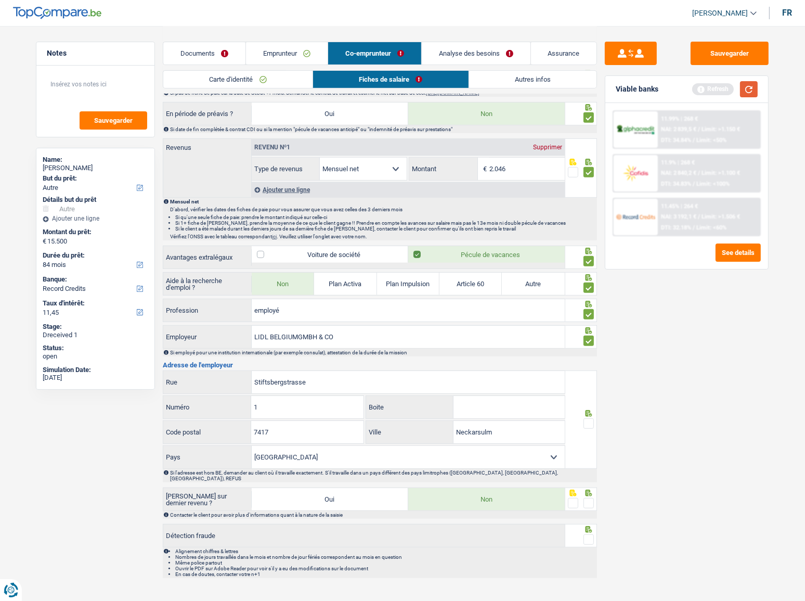
click at [632, 89] on button "button" at bounding box center [749, 89] width 18 height 16
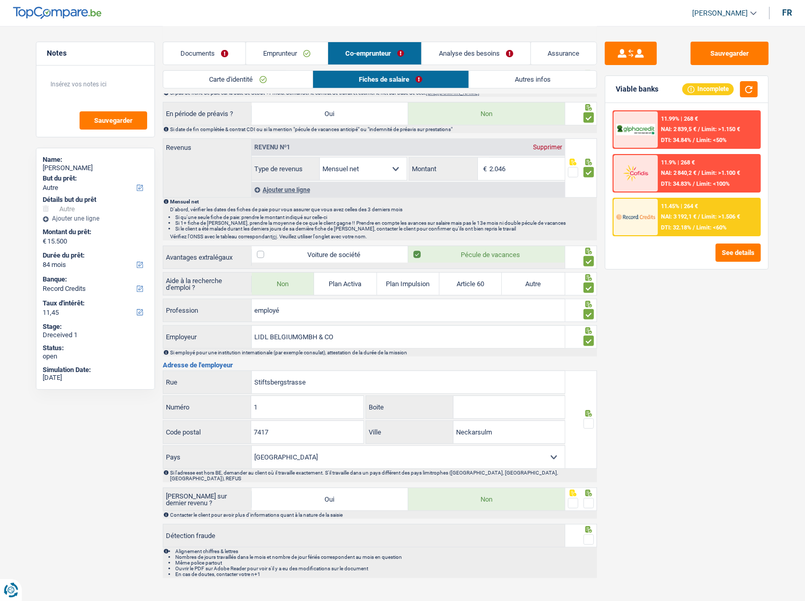
click at [590, 289] on span at bounding box center [589, 423] width 10 height 10
click at [0, 0] on input "radio" at bounding box center [0, 0] width 0 height 0
click at [593, 289] on span at bounding box center [589, 503] width 10 height 10
click at [0, 0] on input "radio" at bounding box center [0, 0] width 0 height 0
click at [587, 289] on span at bounding box center [589, 539] width 10 height 10
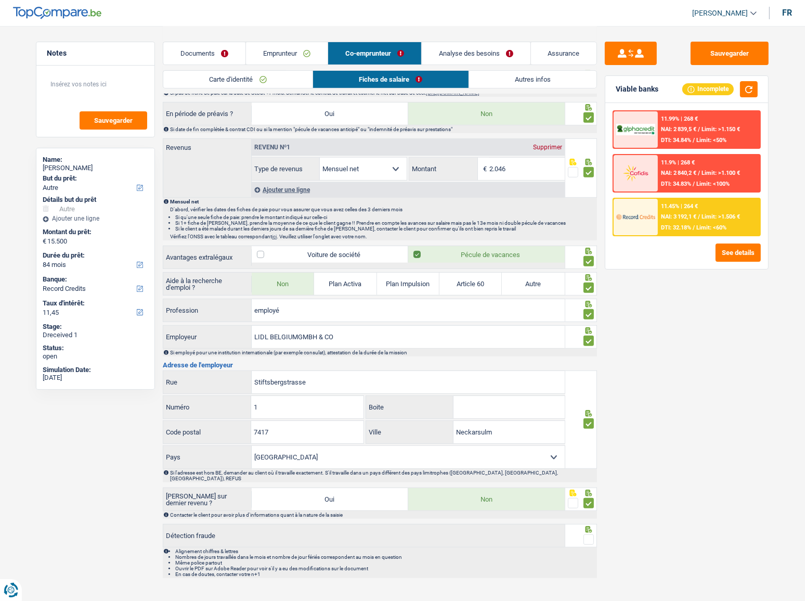
click at [0, 0] on input "radio" at bounding box center [0, 0] width 0 height 0
click at [632, 91] on button "button" at bounding box center [749, 89] width 18 height 16
click at [632, 88] on button "button" at bounding box center [749, 89] width 18 height 16
click at [632, 90] on button "button" at bounding box center [749, 89] width 18 height 16
drag, startPoint x: 351, startPoint y: 379, endPoint x: 158, endPoint y: 376, distance: 193.5
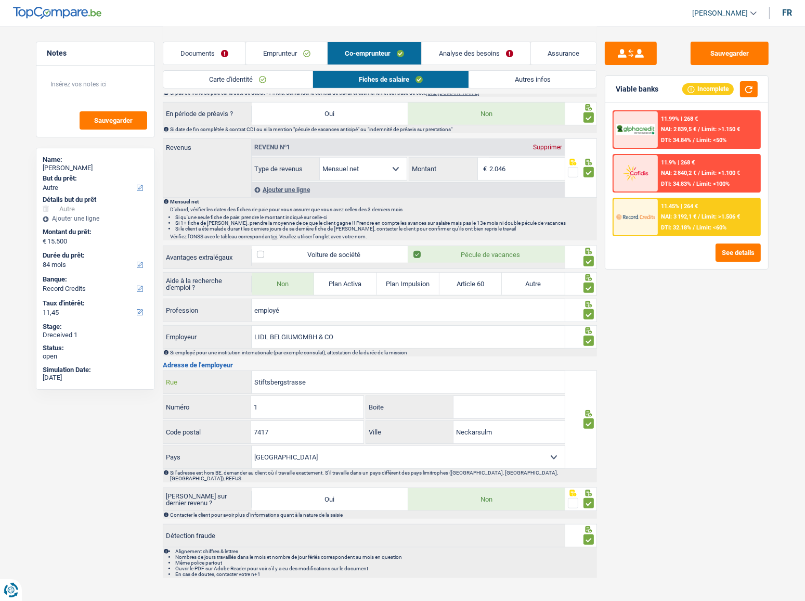
click at [158, 289] on div "Notes Sauvegarder Name: Kenza Aksas But du prêt: Confort maison: meubles, texti…" at bounding box center [402, 79] width 749 height 1007
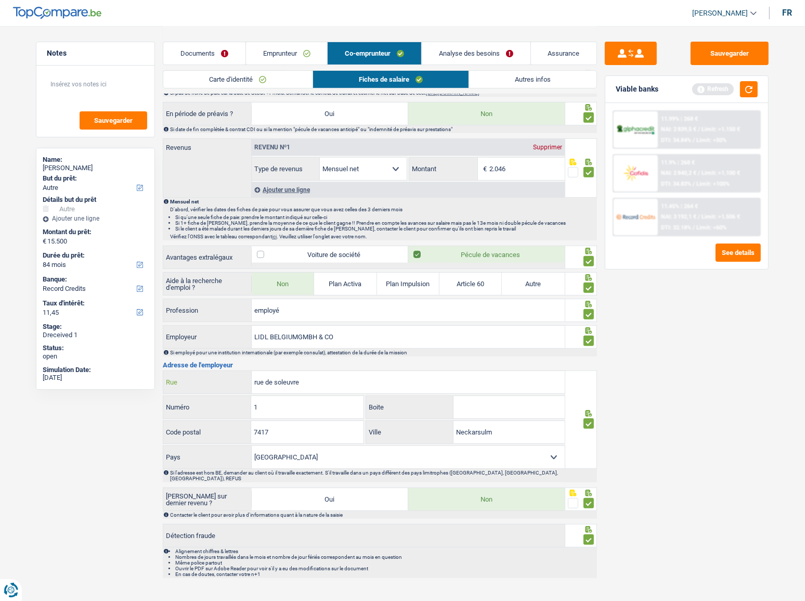
type input "rue de soleuvre"
click at [331, 289] on input "1" at bounding box center [307, 407] width 112 height 22
type input "170"
click at [324, 289] on input "7417" at bounding box center [307, 432] width 112 height 22
drag, startPoint x: 324, startPoint y: 428, endPoint x: 223, endPoint y: 445, distance: 101.8
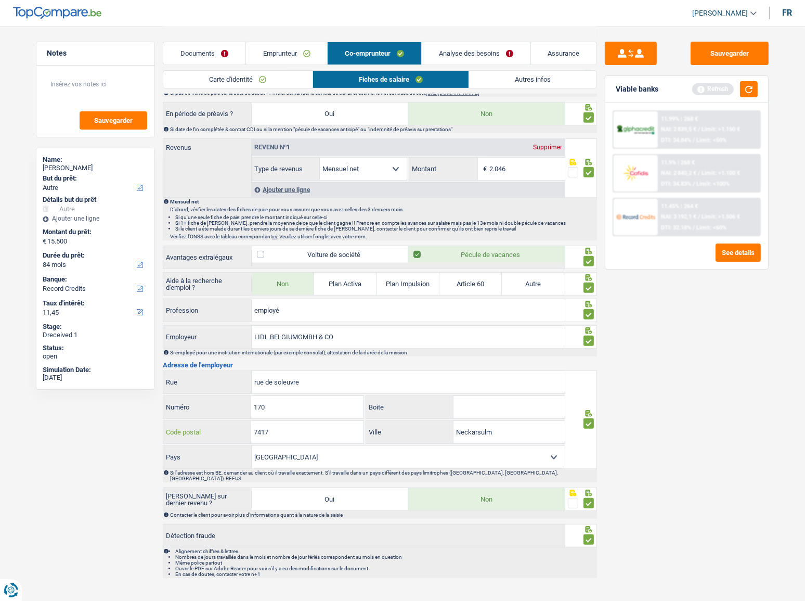
click at [223, 289] on div "rue de soleuvre Rue 170 Numéro Boite 7417 Code postal Neckarsulm Ville Belgique…" at bounding box center [364, 419] width 403 height 98
type input "4670"
type input "differdange"
click at [632, 76] on div "Viable banks Refresh" at bounding box center [686, 89] width 163 height 27
click at [632, 91] on button "button" at bounding box center [749, 89] width 18 height 16
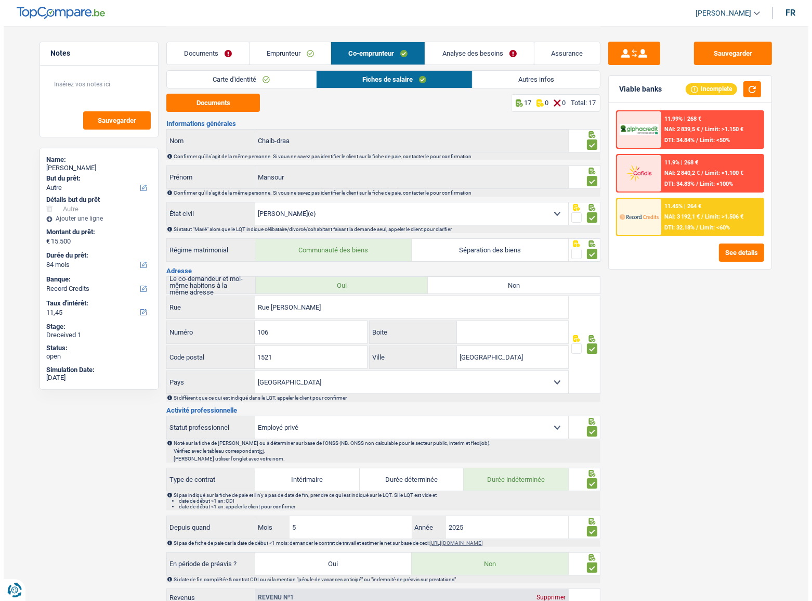
scroll to position [0, 0]
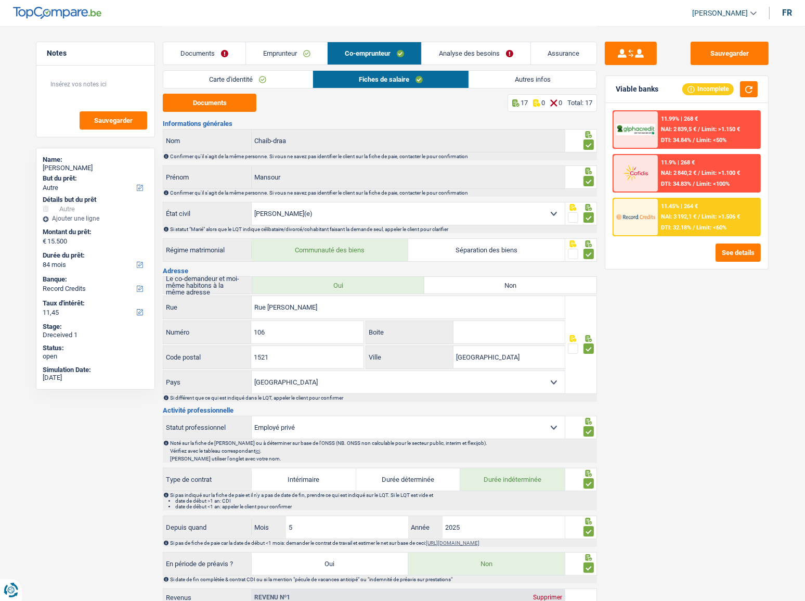
click at [512, 76] on link "Autres infos" at bounding box center [532, 79] width 127 height 17
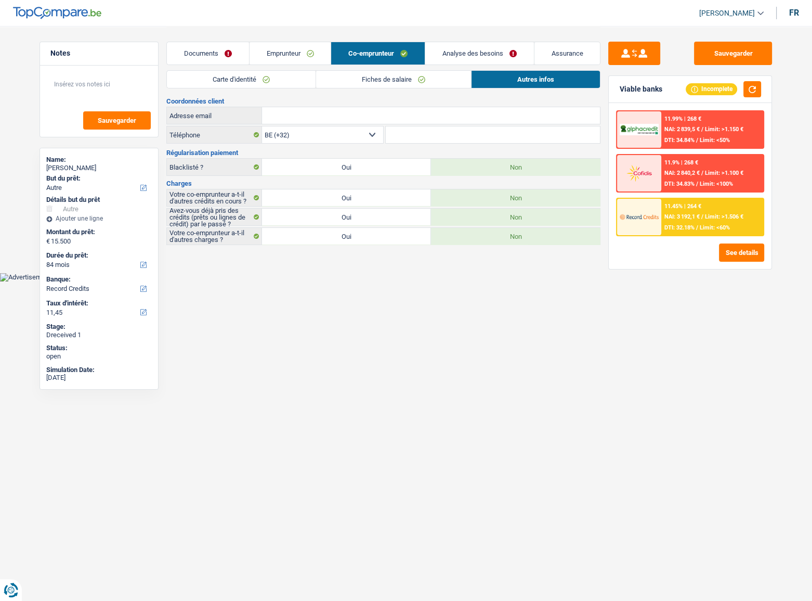
click at [476, 47] on link "Analyse des besoins" at bounding box center [479, 53] width 109 height 22
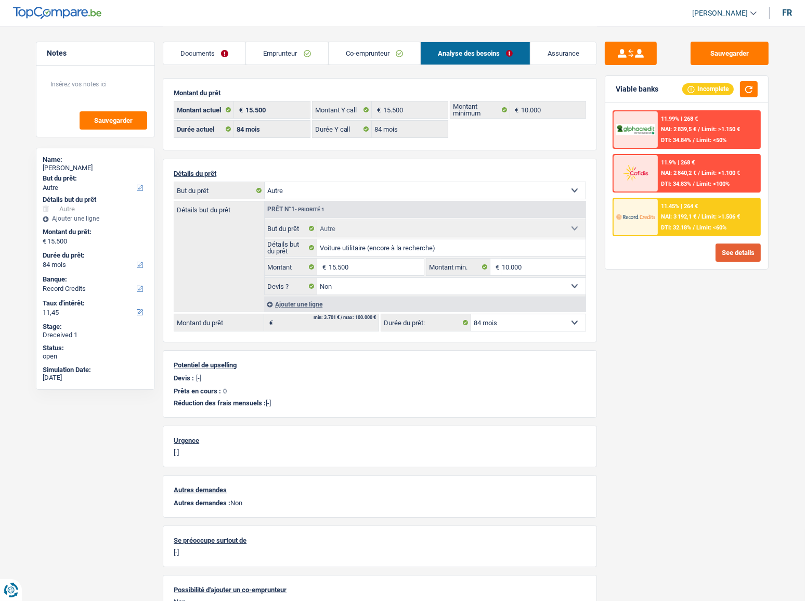
click at [632, 249] on button "See details" at bounding box center [738, 252] width 45 height 18
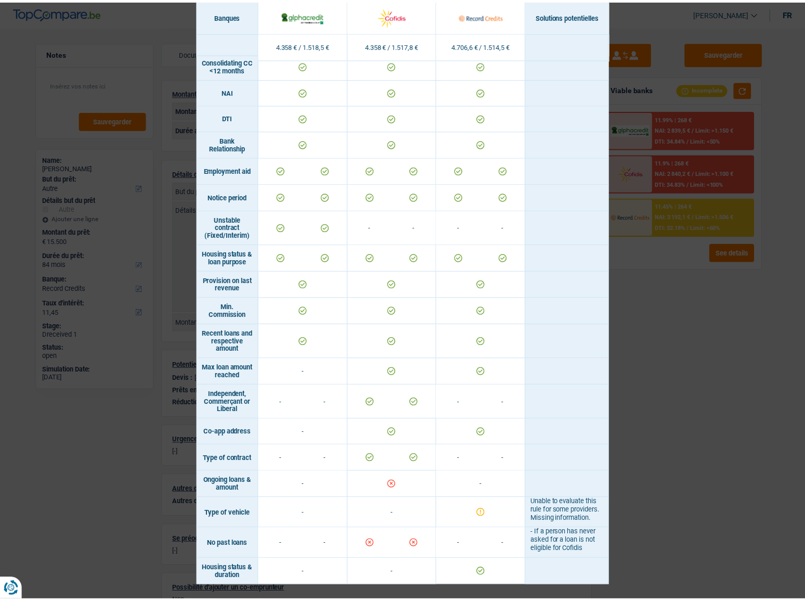
scroll to position [501, 0]
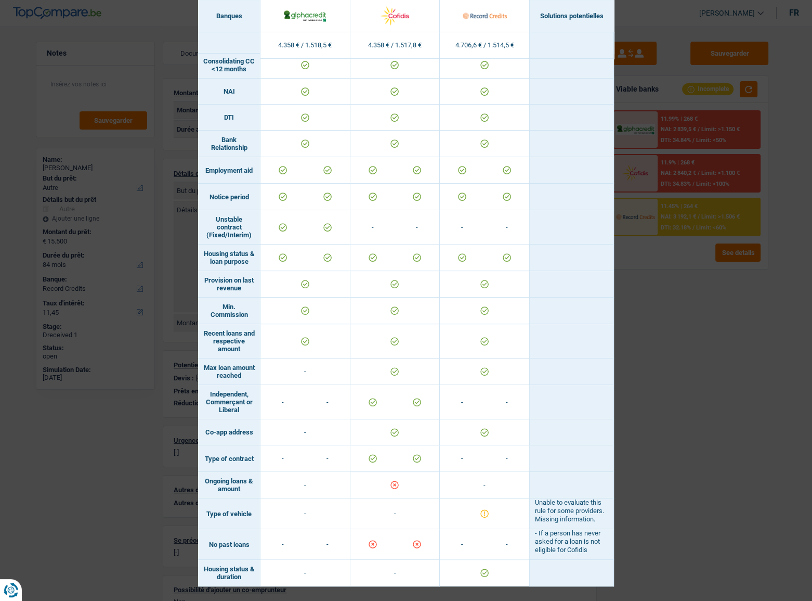
drag, startPoint x: 693, startPoint y: 357, endPoint x: 692, endPoint y: 321, distance: 35.4
click at [632, 289] on div "Banks conditions × Banques Solutions potentielles Revenus / Charges 4.358 € / 1…" at bounding box center [406, 300] width 812 height 601
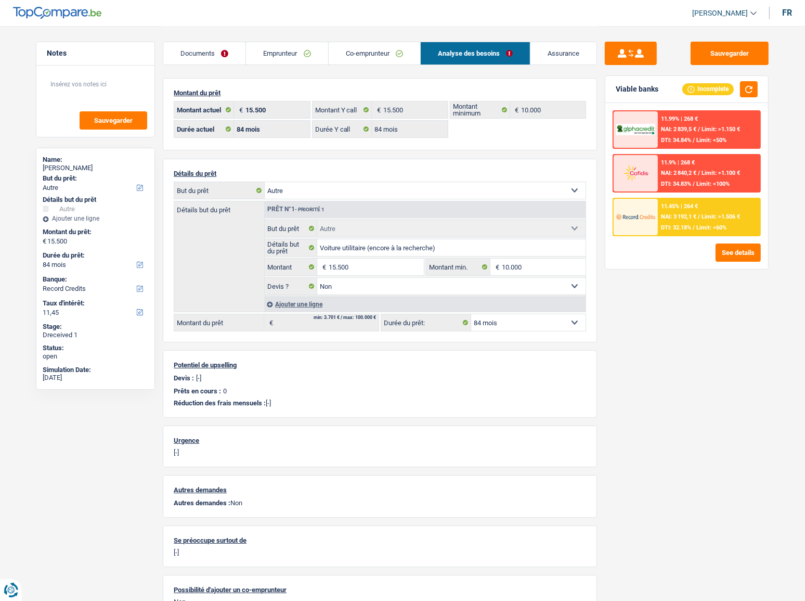
click at [632, 228] on span "Limit: <60%" at bounding box center [711, 227] width 30 height 7
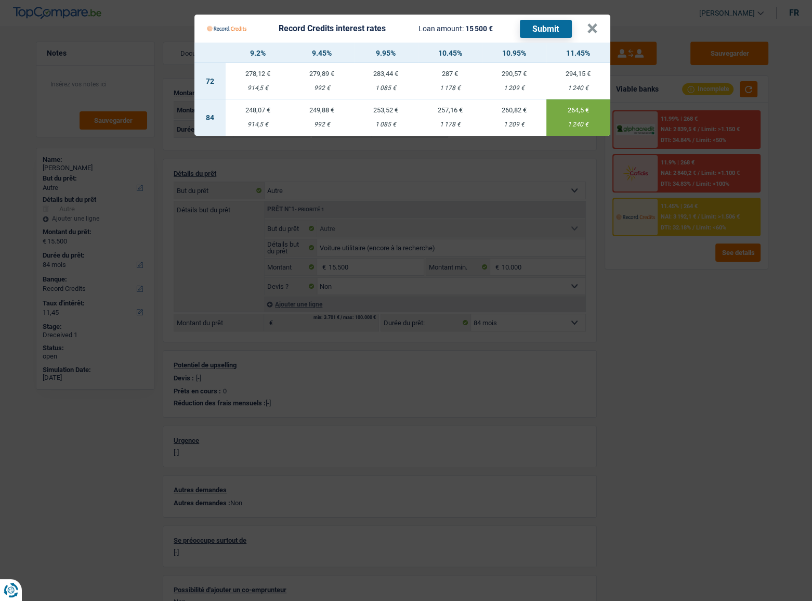
click at [553, 31] on button "Submit" at bounding box center [546, 29] width 52 height 18
click at [592, 29] on button "×" at bounding box center [592, 28] width 11 height 10
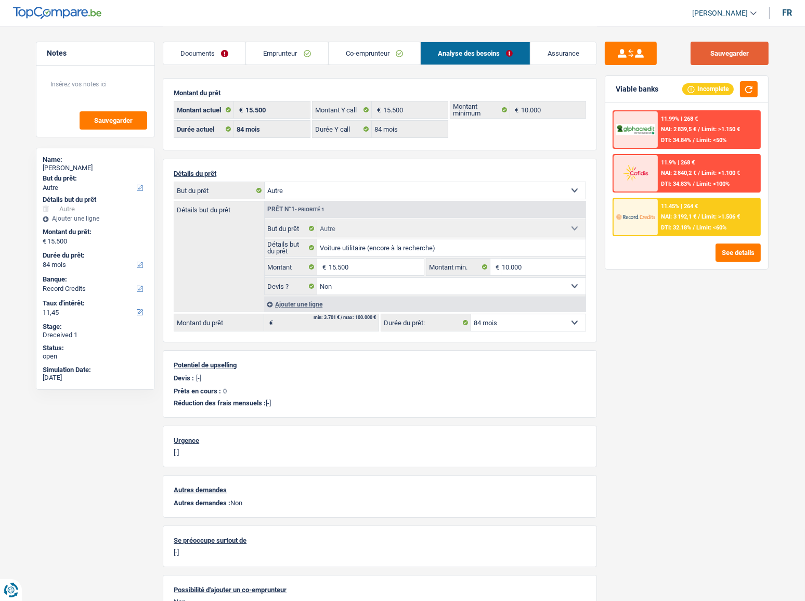
click at [632, 53] on button "Sauvegarder" at bounding box center [730, 53] width 78 height 23
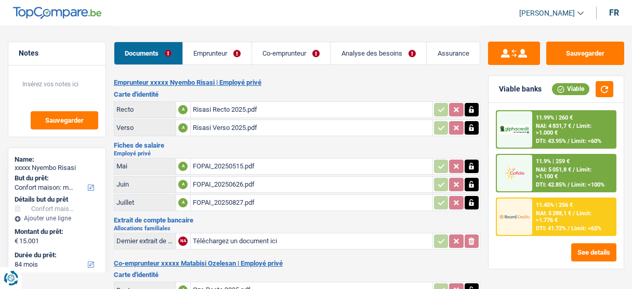
select select "household"
select select "84"
select select "record credits"
click at [270, 201] on div "FOPAI_20250827.pdf" at bounding box center [312, 203] width 238 height 16
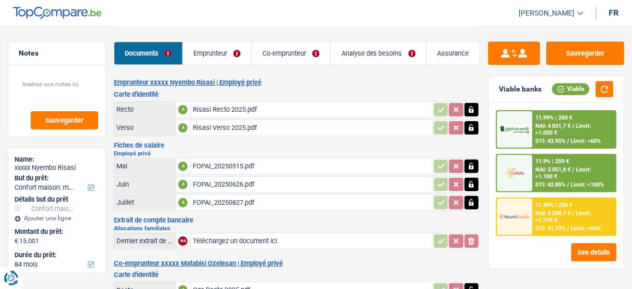
click at [262, 164] on div "FOPAI_20250515.pdf" at bounding box center [312, 167] width 238 height 16
click at [303, 184] on div "FOPAI_20250626.pdf" at bounding box center [312, 185] width 238 height 16
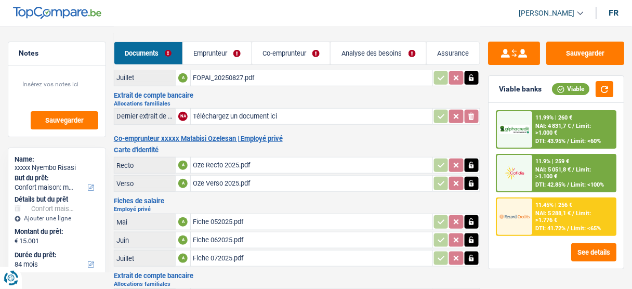
scroll to position [166, 0]
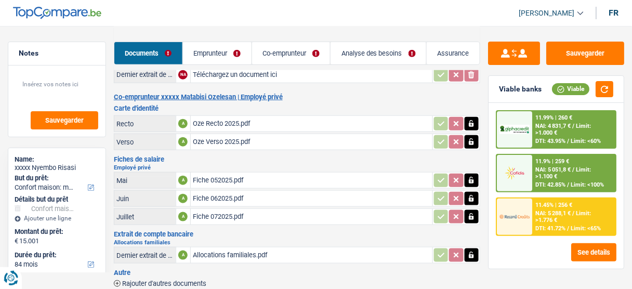
click at [251, 177] on div "Fiche 052025.pdf" at bounding box center [312, 181] width 238 height 16
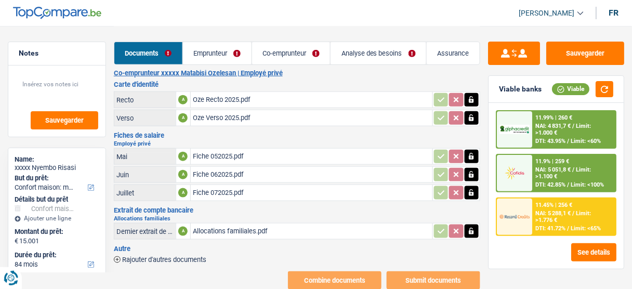
scroll to position [208, 0]
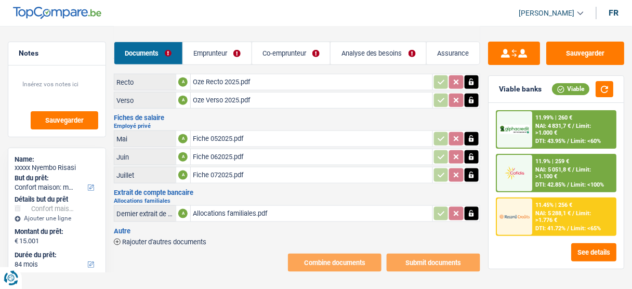
click at [268, 208] on div "Allocations familiales.pdf" at bounding box center [312, 214] width 238 height 16
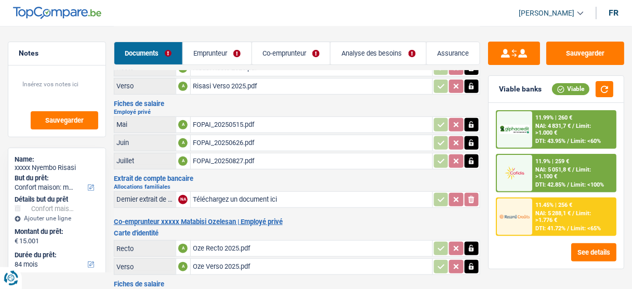
scroll to position [42, 0]
click at [227, 48] on link "Emprunteur" at bounding box center [217, 53] width 69 height 22
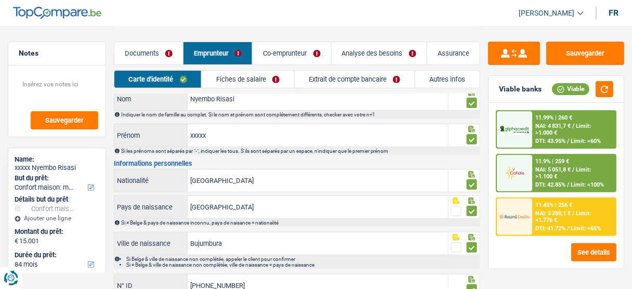
click at [306, 80] on link "Extrait de compte bancaire" at bounding box center [355, 79] width 120 height 17
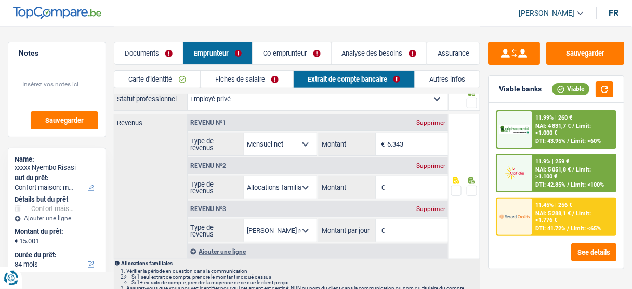
click at [428, 166] on div "Supprimer" at bounding box center [431, 166] width 34 height 6
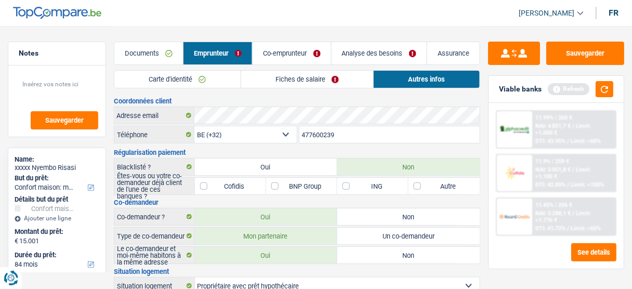
click at [156, 50] on link "Documents" at bounding box center [148, 53] width 69 height 22
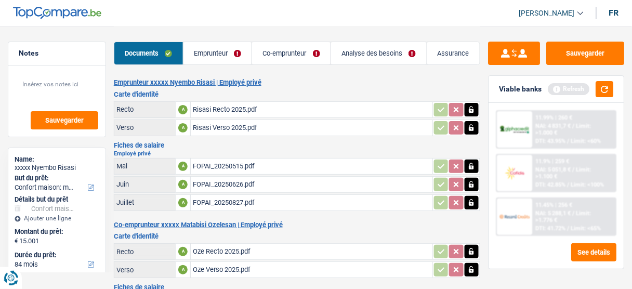
click at [240, 166] on div "FOPAI_20250515.pdf" at bounding box center [312, 167] width 238 height 16
click at [257, 179] on div "FOPAI_20250626.pdf" at bounding box center [312, 185] width 238 height 16
click at [212, 200] on div "FOPAI_20250827.pdf" at bounding box center [312, 203] width 238 height 16
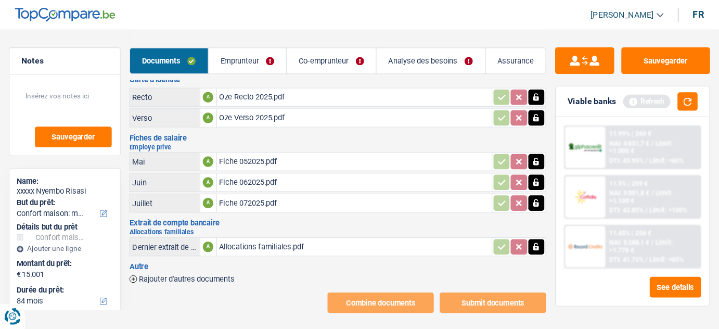
scroll to position [135, 0]
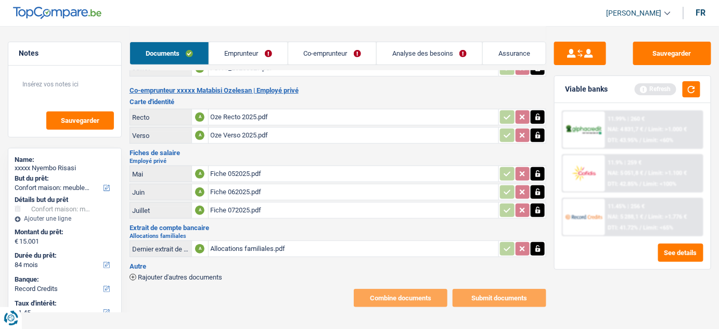
click at [257, 204] on div "Fiche 072025.pdf" at bounding box center [354, 210] width 286 height 16
click at [632, 89] on button "button" at bounding box center [691, 89] width 18 height 16
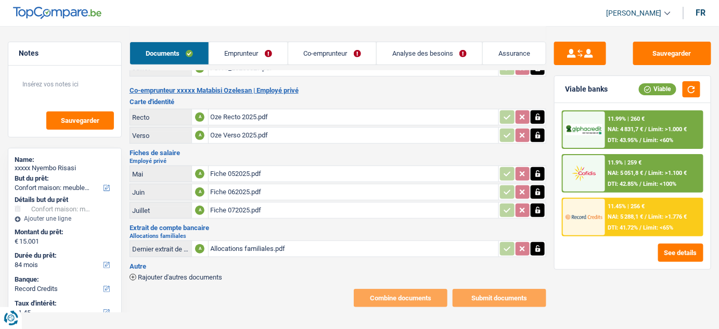
click at [406, 94] on div "Emprunteur xxxxx [PERSON_NAME] | Employé privé Carte d'identité Recto A Risasi …" at bounding box center [338, 125] width 417 height 363
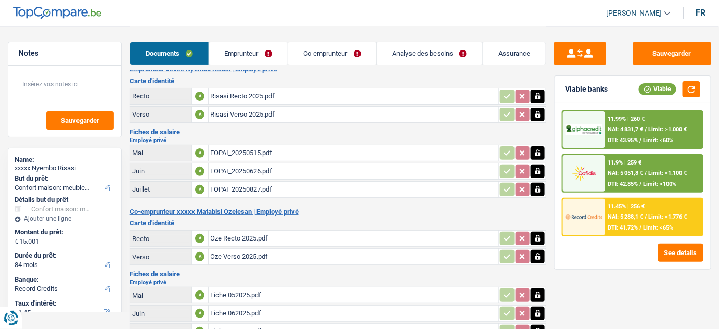
scroll to position [0, 0]
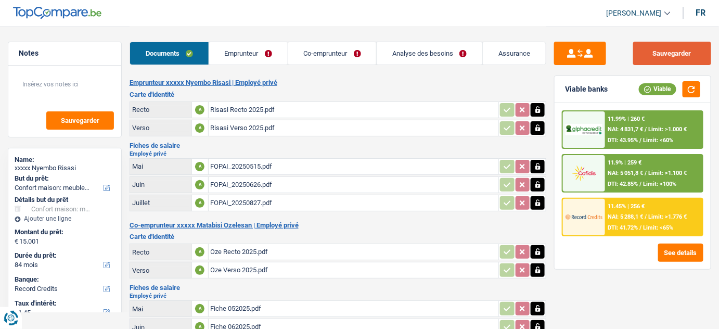
drag, startPoint x: 670, startPoint y: 54, endPoint x: 662, endPoint y: 50, distance: 8.9
click at [632, 54] on button "Sauvegarder" at bounding box center [672, 53] width 78 height 23
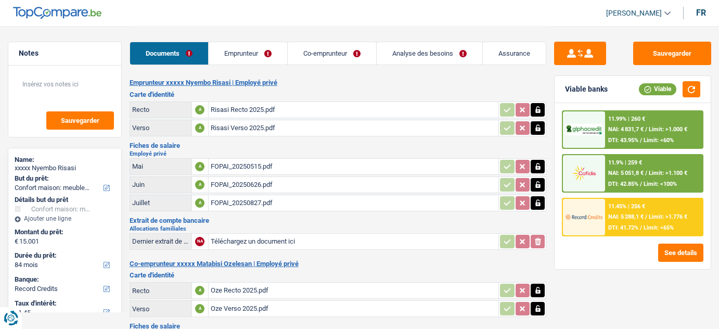
select select "household"
select select "84"
select select "record credits"
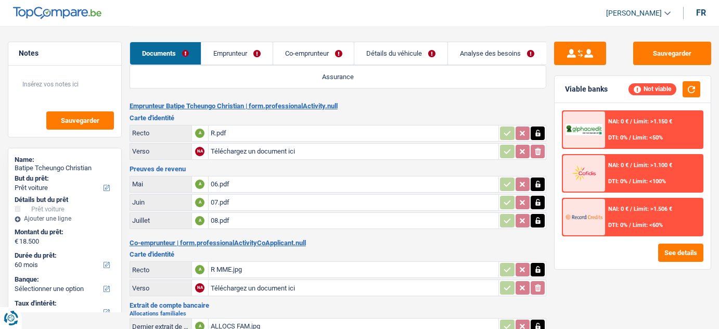
select select "car"
select select "60"
click at [671, 59] on button "Sauvegarder" at bounding box center [672, 53] width 78 height 23
drag, startPoint x: 282, startPoint y: 22, endPoint x: 266, endPoint y: 2, distance: 25.2
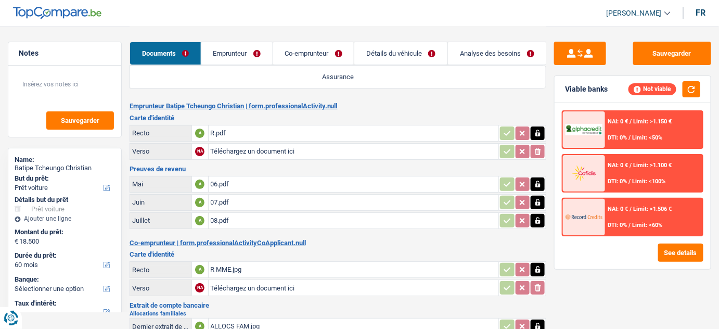
click at [266, 2] on header "[PERSON_NAME] Se déconnecter fr" at bounding box center [359, 13] width 719 height 27
select select "car"
select select "60"
click at [643, 60] on button "Sauvegarder" at bounding box center [672, 53] width 78 height 23
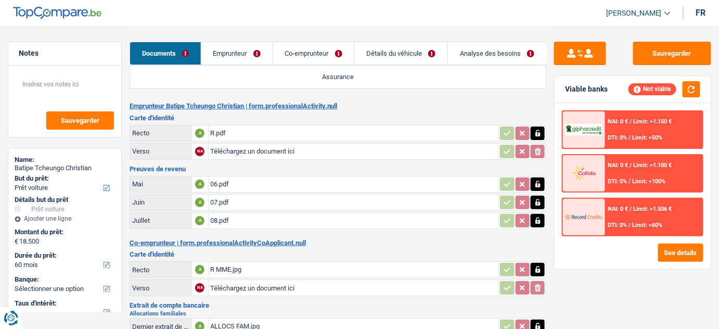
click at [425, 47] on link "Détails du véhicule" at bounding box center [400, 53] width 93 height 22
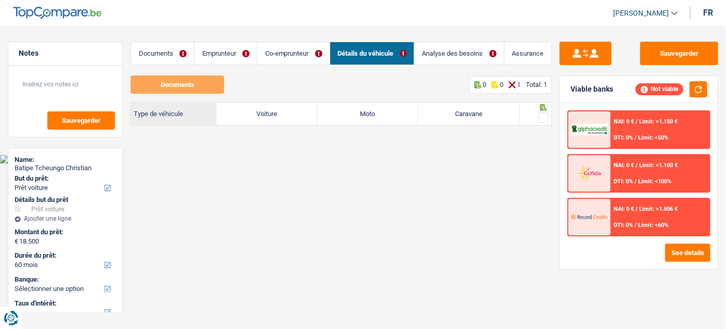
click at [427, 34] on div "Documents Emprunteur Co-emprunteur Détails du véhicule Analyse des besoins Assu…" at bounding box center [341, 48] width 421 height 44
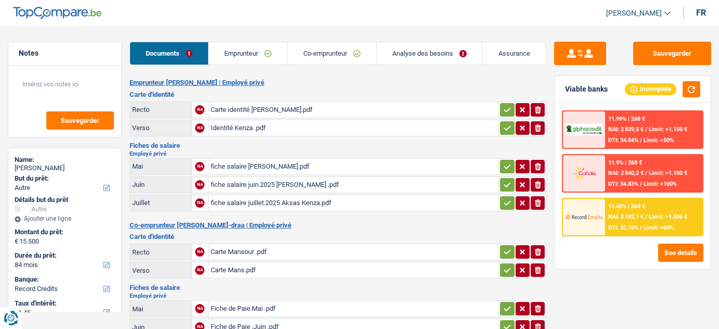
select select "other"
select select "84"
select select "record credits"
click at [359, 56] on link "Co-emprunteur" at bounding box center [332, 53] width 88 height 22
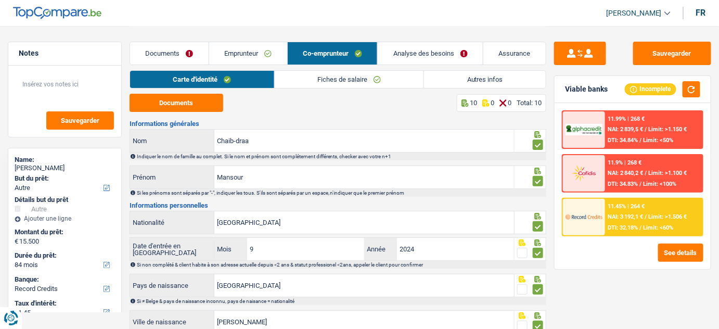
click at [488, 80] on link "Autres infos" at bounding box center [485, 79] width 122 height 17
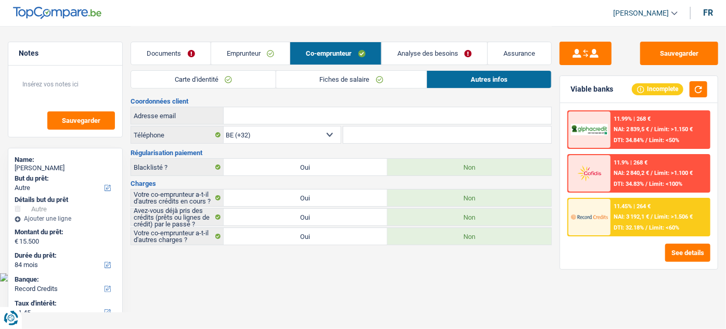
click at [335, 74] on link "Fiches de salaire" at bounding box center [351, 79] width 151 height 17
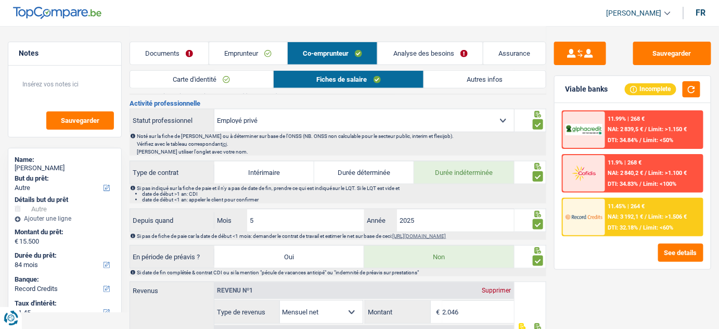
scroll to position [283, 0]
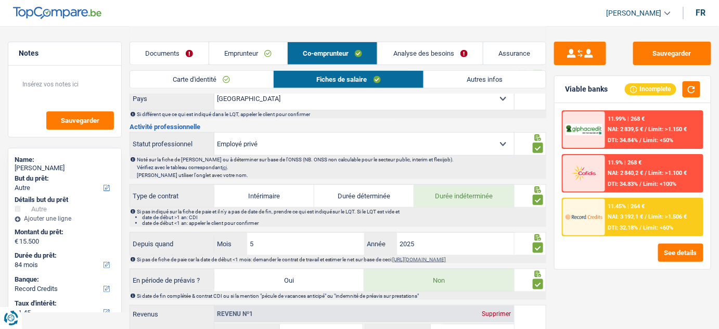
click at [395, 58] on link "Analyse des besoins" at bounding box center [430, 53] width 105 height 22
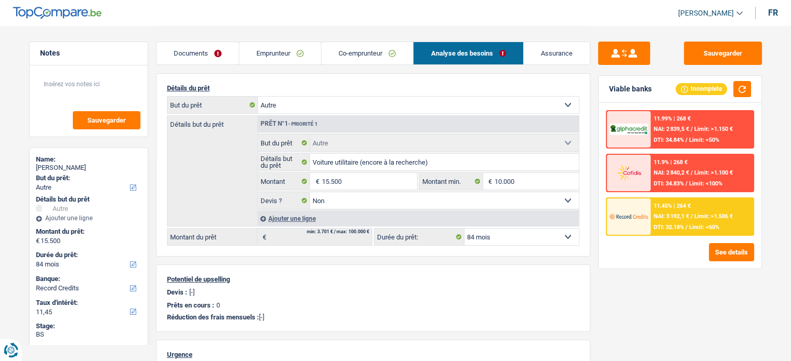
scroll to position [104, 0]
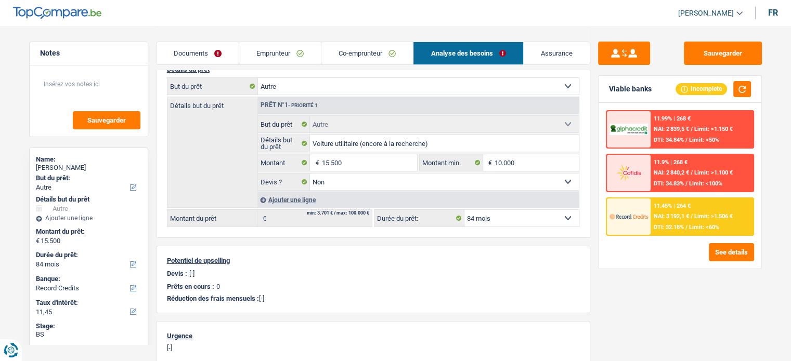
click at [285, 51] on link "Emprunteur" at bounding box center [280, 53] width 82 height 22
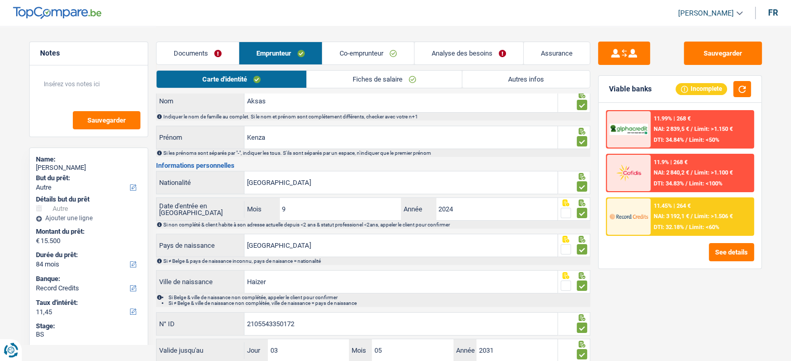
scroll to position [0, 0]
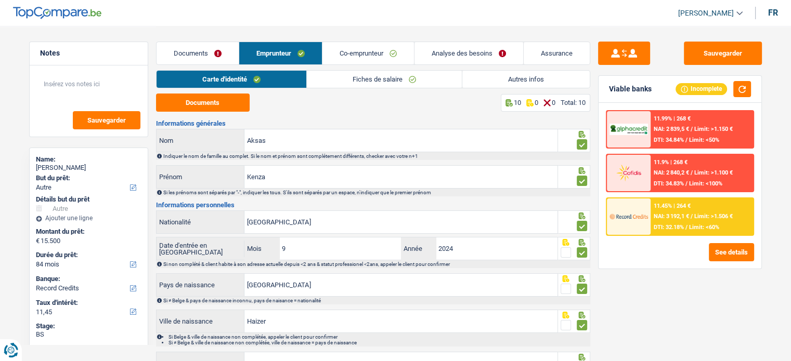
click at [528, 74] on link "Autres infos" at bounding box center [525, 79] width 127 height 17
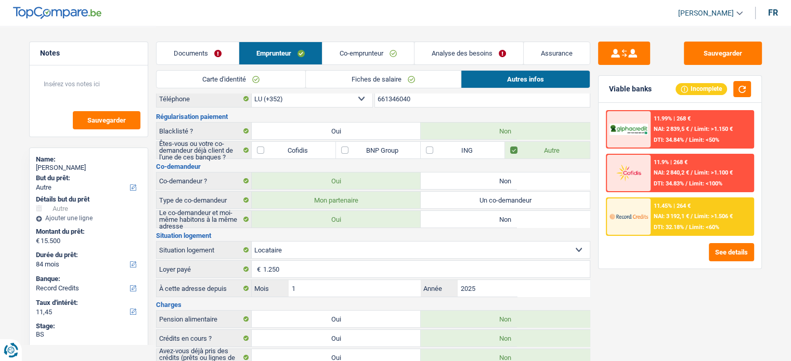
scroll to position [66, 0]
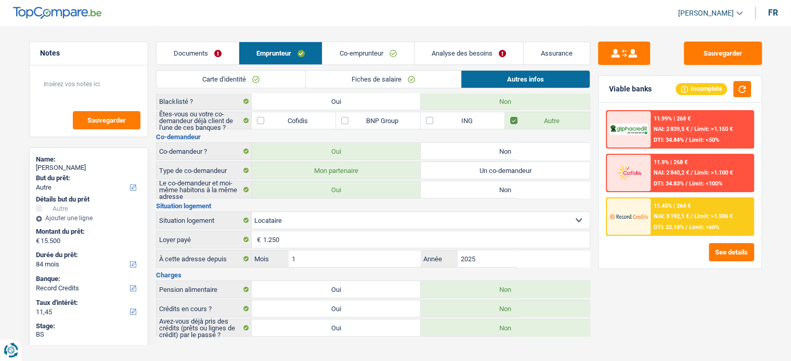
drag, startPoint x: 674, startPoint y: 306, endPoint x: 441, endPoint y: 232, distance: 244.4
click at [673, 306] on div "Sauvegarder Viable banks Incomplete 11.99% | 268 € NAI: 2 839,5 € / Limit: >1.1…" at bounding box center [679, 193] width 179 height 303
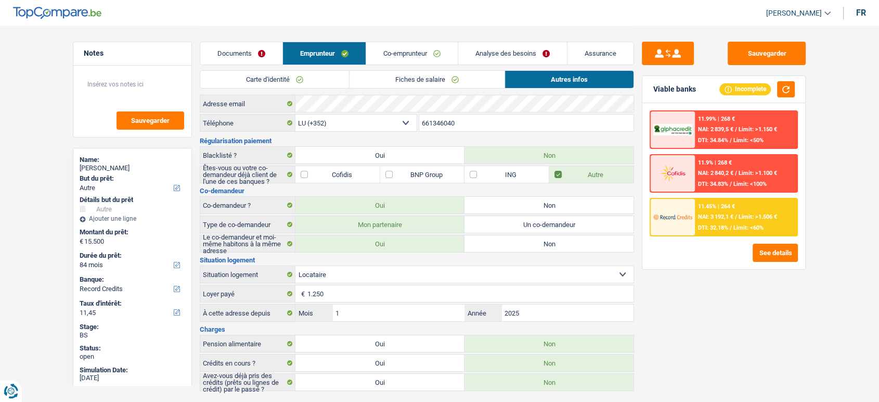
scroll to position [0, 0]
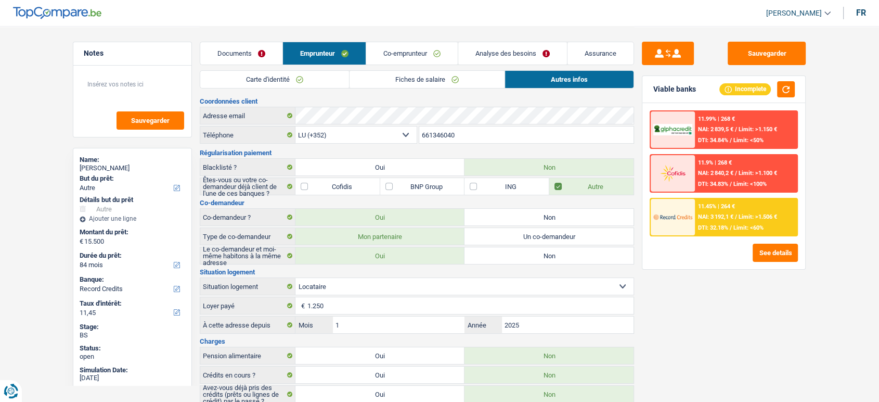
click at [442, 50] on link "Co-emprunteur" at bounding box center [412, 53] width 92 height 22
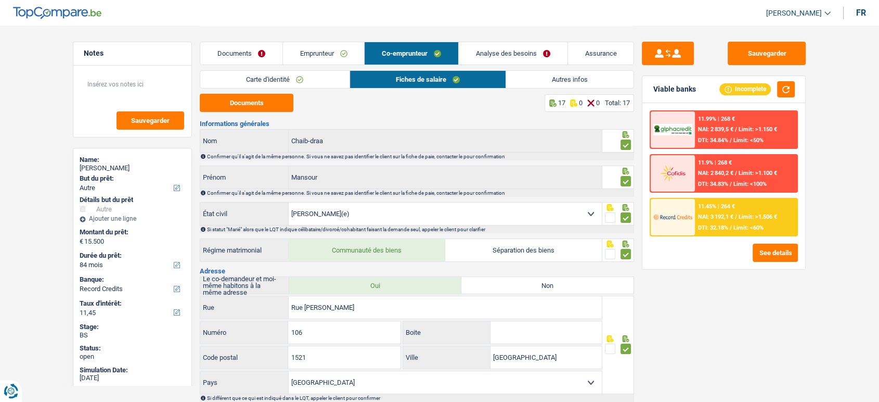
drag, startPoint x: 550, startPoint y: 51, endPoint x: 859, endPoint y: 88, distance: 311.6
click at [551, 52] on link "Analyse des besoins" at bounding box center [513, 53] width 109 height 22
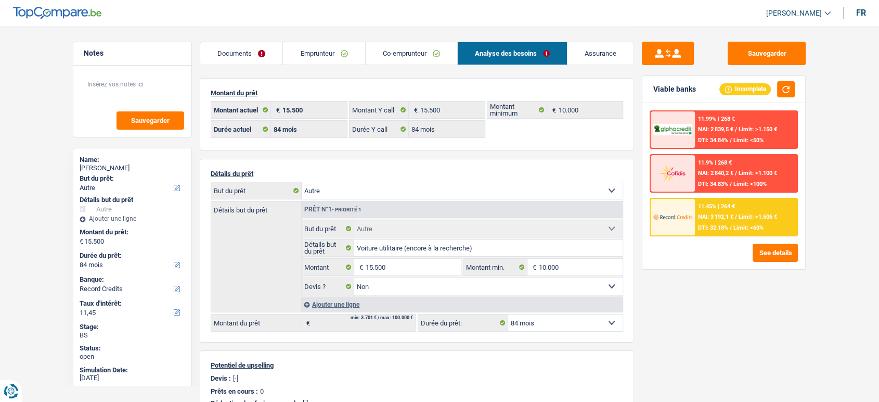
drag, startPoint x: 323, startPoint y: 55, endPoint x: 328, endPoint y: 66, distance: 12.1
click at [323, 56] on link "Emprunteur" at bounding box center [324, 53] width 82 height 22
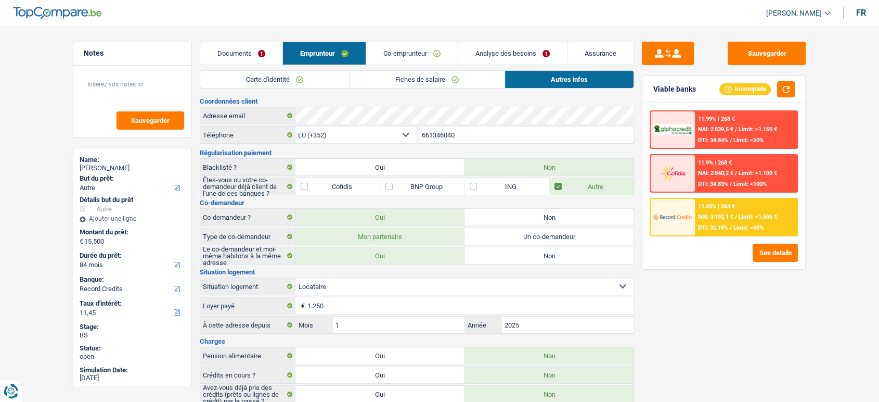
click at [391, 80] on link "Fiches de salaire" at bounding box center [427, 79] width 155 height 17
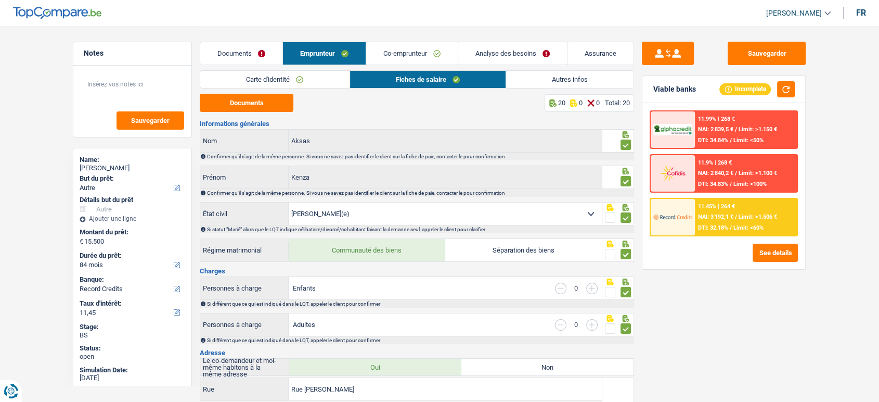
click at [259, 92] on div "Carte d'identité Fiches de salaire Autres infos" at bounding box center [417, 81] width 434 height 23
click at [254, 101] on button "Documents" at bounding box center [247, 103] width 94 height 18
click at [575, 71] on link "Autres infos" at bounding box center [569, 79] width 127 height 17
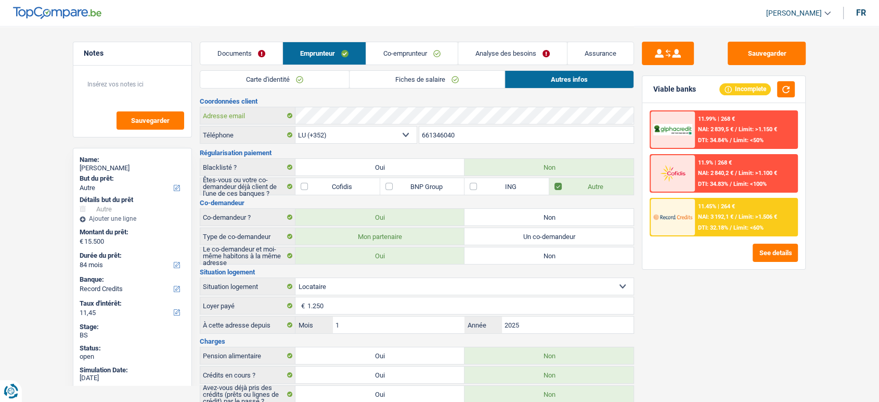
click at [250, 104] on div "Coordonnées client Adresse email BE (+32) LU (+352) Sélectionner une option Tél…" at bounding box center [417, 250] width 434 height 305
click at [381, 82] on link "Fiches de salaire" at bounding box center [427, 79] width 155 height 17
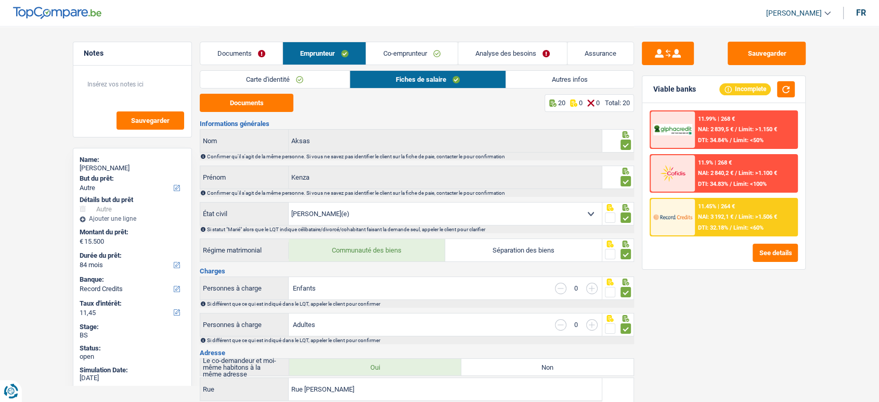
click at [399, 57] on link "Co-emprunteur" at bounding box center [412, 53] width 92 height 22
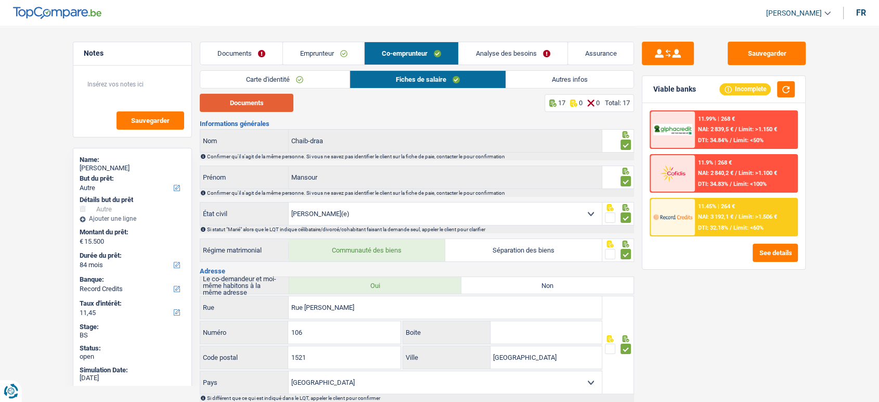
click at [270, 107] on button "Documents" at bounding box center [247, 103] width 94 height 18
click at [226, 53] on link "Documents" at bounding box center [241, 53] width 82 height 22
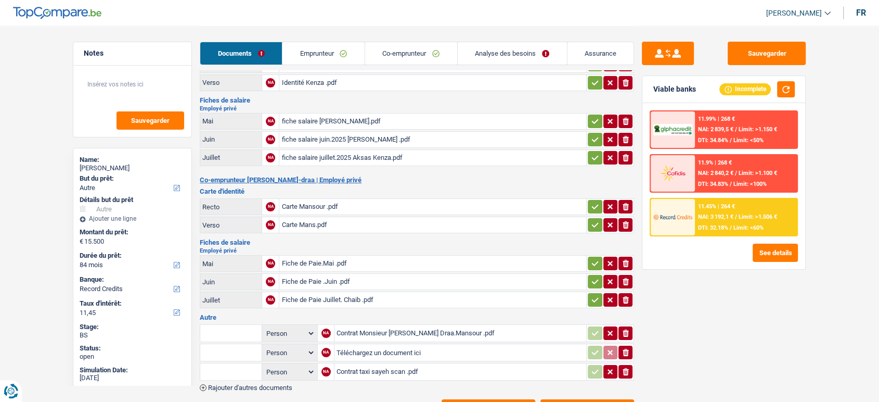
scroll to position [82, 0]
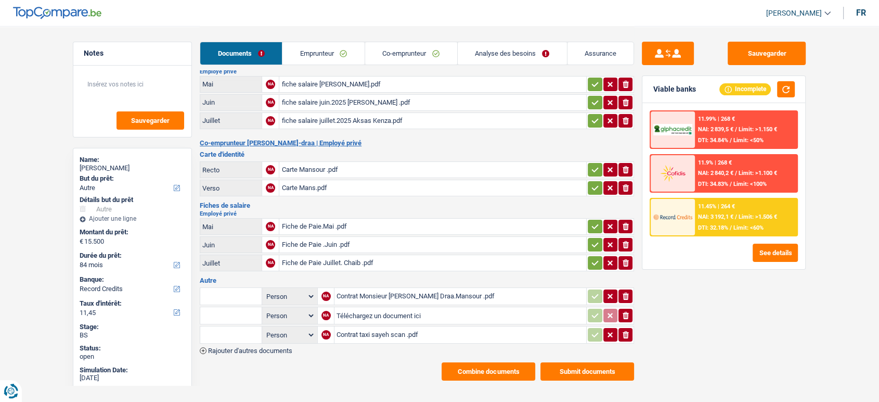
click at [433, 294] on div "Contrat Monsieur [PERSON_NAME] Draa.Mansour .pdf" at bounding box center [461, 296] width 248 height 16
drag, startPoint x: 767, startPoint y: 51, endPoint x: 427, endPoint y: 5, distance: 343.9
click at [718, 51] on button "Sauvegarder" at bounding box center [767, 53] width 78 height 23
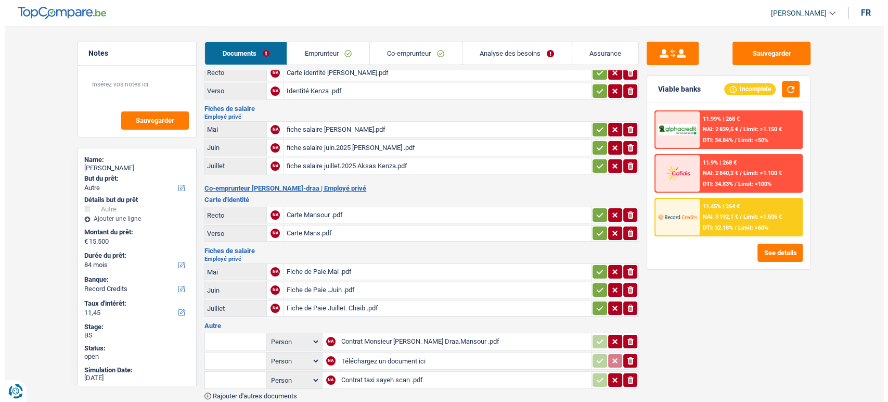
scroll to position [0, 0]
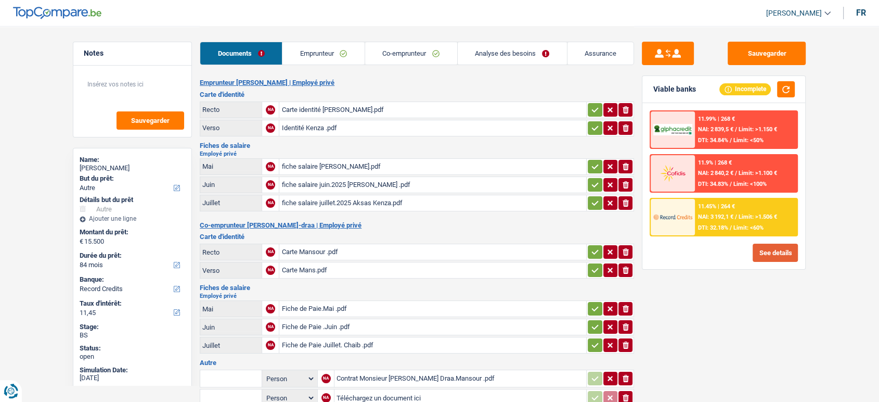
click at [718, 251] on button "See details" at bounding box center [775, 252] width 45 height 18
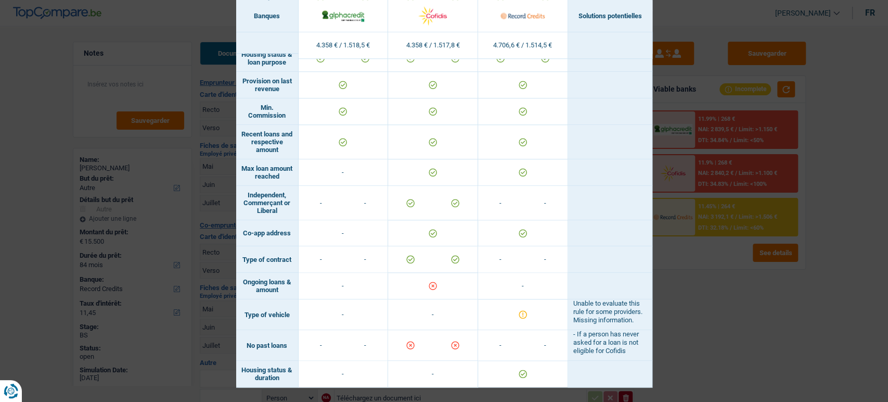
scroll to position [460, 0]
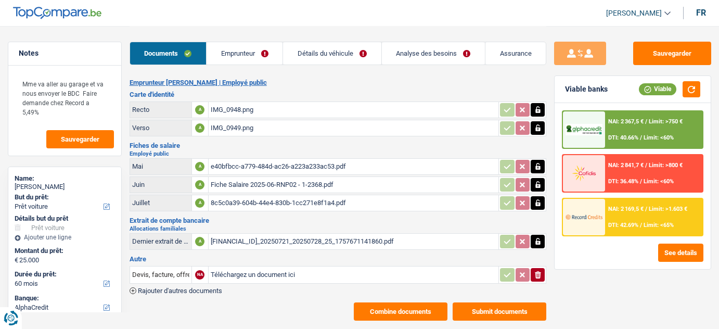
select select "car"
select select "60"
select select "alphacredit"
click at [247, 121] on div "IMG_0949.png" at bounding box center [354, 128] width 286 height 16
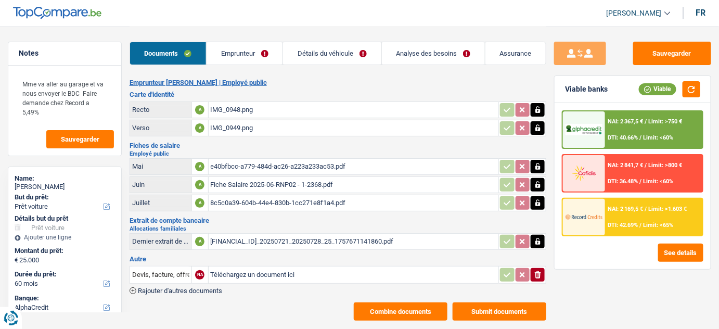
click at [272, 115] on div "IMG_0948.png" at bounding box center [354, 110] width 286 height 16
click at [261, 54] on link "Emprunteur" at bounding box center [244, 53] width 76 height 22
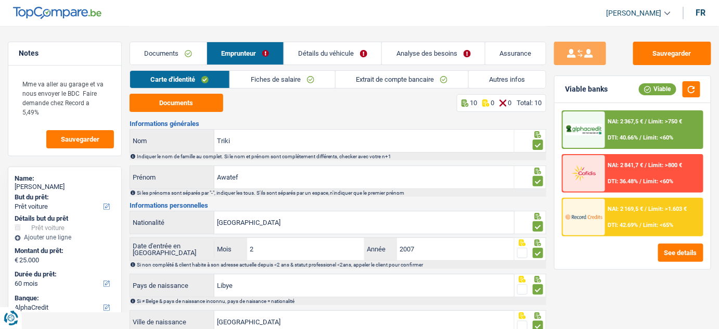
click at [280, 80] on link "Fiches de salaire" at bounding box center [282, 79] width 105 height 17
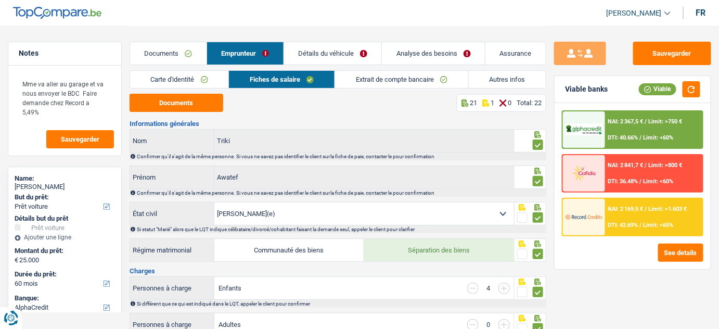
click at [177, 51] on link "Documents" at bounding box center [168, 53] width 76 height 22
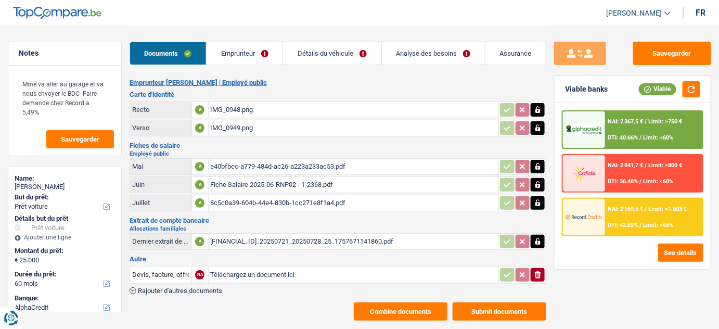
click at [611, 299] on div "Sauvegarder Viable banks Viable NAI: 2 367,5 € / Limit: >750 € DTI: 40.66% / Li…" at bounding box center [632, 177] width 173 height 270
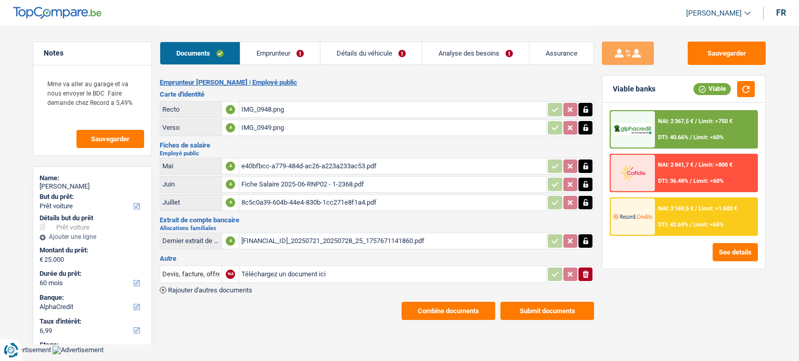
click at [309, 160] on div "e40bfbcc-a779-484d-ac26-a223a233ac53.pdf" at bounding box center [392, 167] width 303 height 16
drag, startPoint x: 362, startPoint y: 179, endPoint x: 372, endPoint y: 173, distance: 11.4
click at [364, 179] on div "Fiche Salaire 2025-06-RNP02 - 1-2368.pdf" at bounding box center [392, 185] width 303 height 16
drag, startPoint x: 277, startPoint y: 201, endPoint x: 277, endPoint y: 196, distance: 5.7
click at [275, 199] on div "8c5c0a39-604b-44e4-830b-1cc271e8f1a4.pdf" at bounding box center [392, 203] width 303 height 16
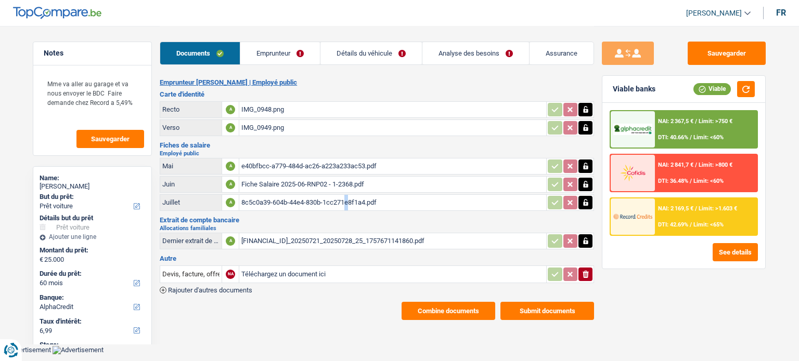
drag, startPoint x: 376, startPoint y: 53, endPoint x: 391, endPoint y: 79, distance: 30.3
click at [375, 53] on link "Détails du véhicule" at bounding box center [370, 53] width 101 height 22
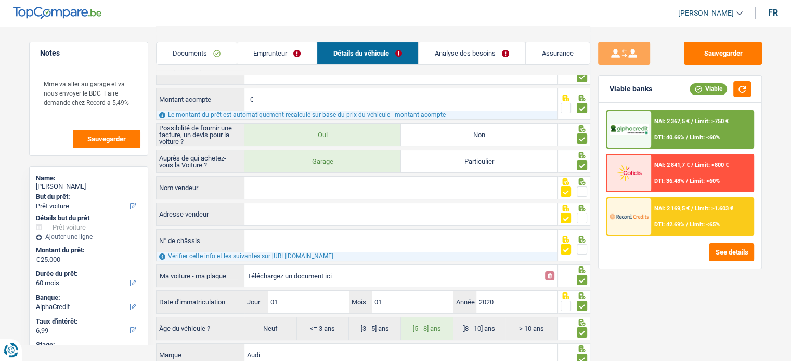
scroll to position [152, 0]
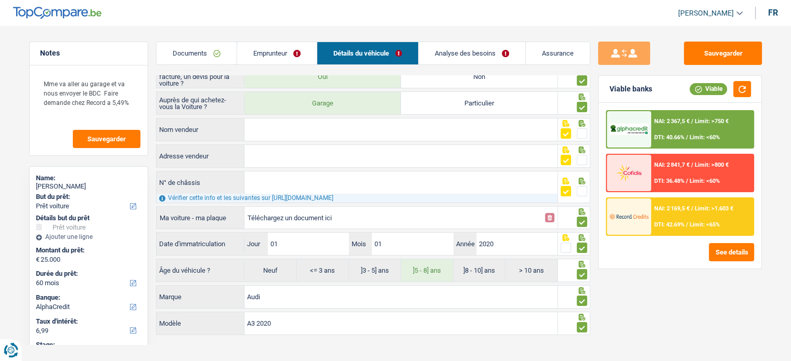
click at [497, 56] on link "Analyse des besoins" at bounding box center [472, 53] width 107 height 22
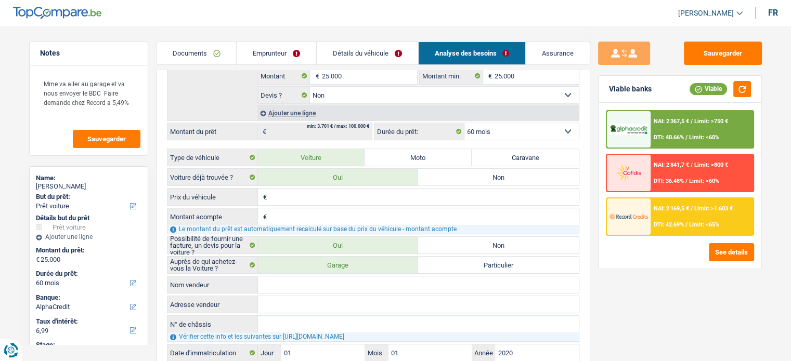
scroll to position [308, 0]
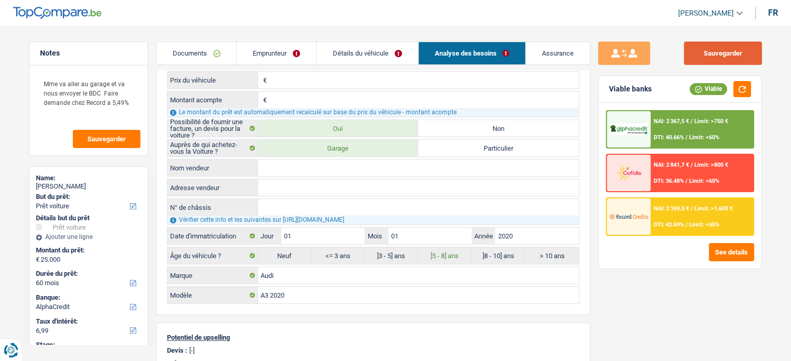
drag, startPoint x: 730, startPoint y: 45, endPoint x: 685, endPoint y: 35, distance: 46.8
click at [718, 44] on button "Sauvegarder" at bounding box center [723, 53] width 78 height 23
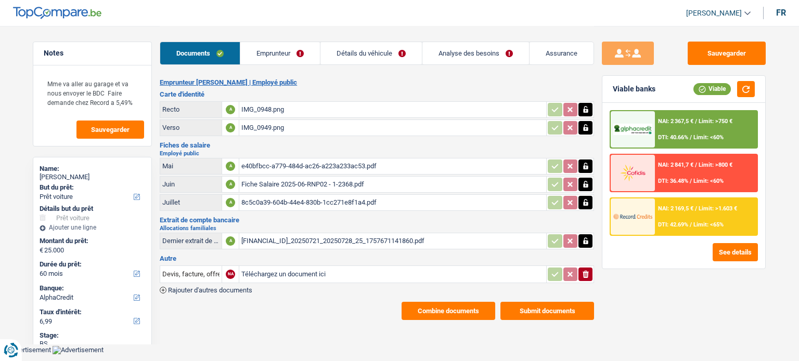
select select "car"
select select "60"
select select "alphacredit"
click at [316, 177] on div "Fiche Salaire 2025-06-RNP02 - 1-2368.pdf" at bounding box center [392, 185] width 303 height 16
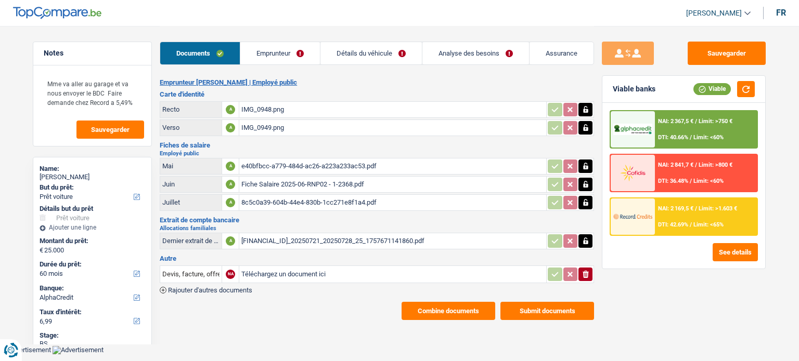
drag, startPoint x: 262, startPoint y: 198, endPoint x: 269, endPoint y: 192, distance: 8.5
click at [264, 196] on div "8c5c0a39-604b-44e4-830b-1cc271e8f1a4.pdf" at bounding box center [392, 203] width 303 height 16
click at [351, 234] on div "[FINANCIAL_ID]_20250721_20250728_25_1757671141860.pdf" at bounding box center [392, 242] width 303 height 16
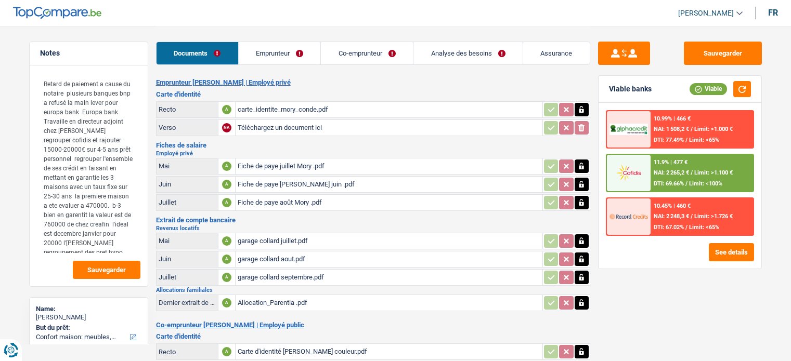
select select "household"
select select "72"
click at [294, 54] on link "Emprunteur" at bounding box center [280, 53] width 82 height 22
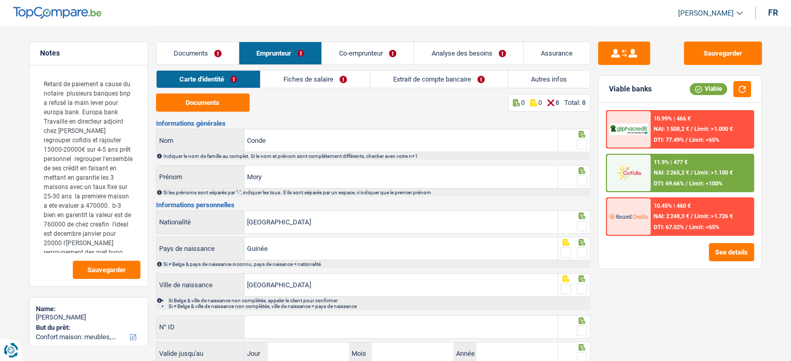
click at [204, 56] on link "Documents" at bounding box center [198, 53] width 82 height 22
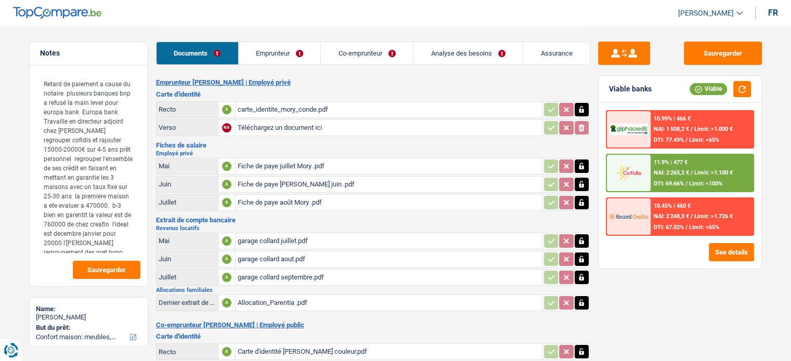
click at [298, 45] on link "Emprunteur" at bounding box center [280, 53] width 82 height 22
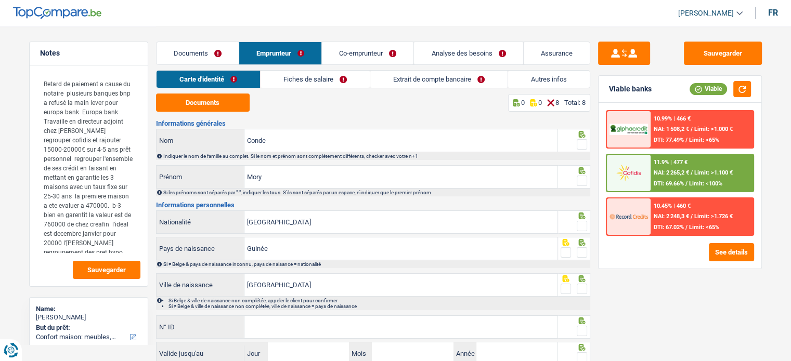
click at [427, 83] on link "Extrait de compte bancaire" at bounding box center [438, 79] width 137 height 17
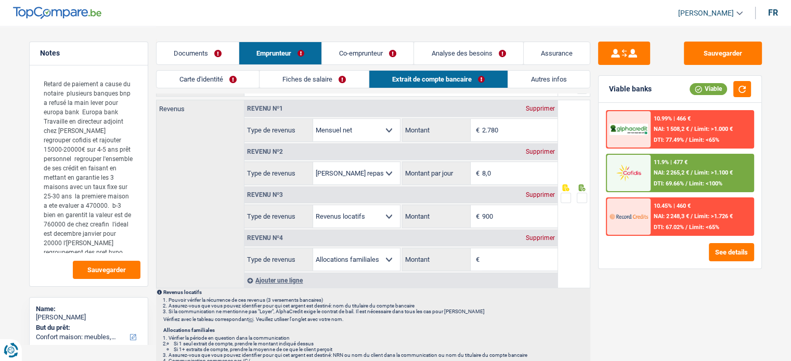
scroll to position [52, 0]
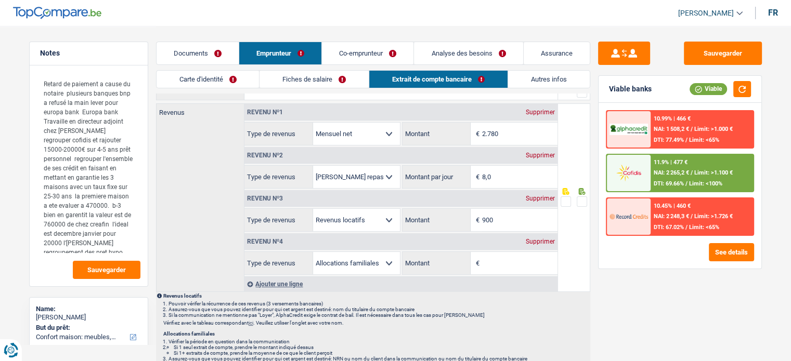
click at [363, 49] on link "Co-emprunteur" at bounding box center [368, 53] width 92 height 22
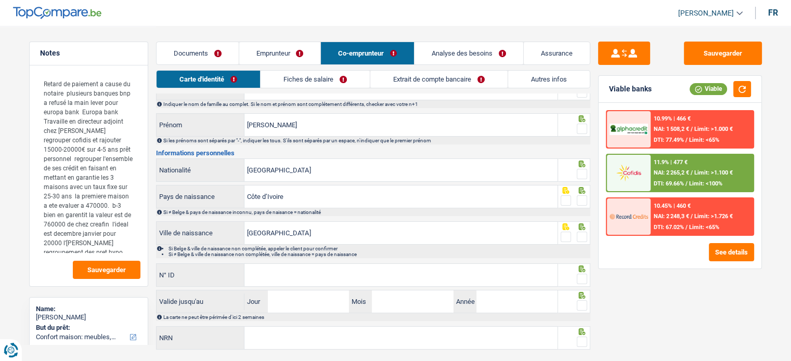
click at [410, 81] on link "Extrait de compte bancaire" at bounding box center [438, 79] width 137 height 17
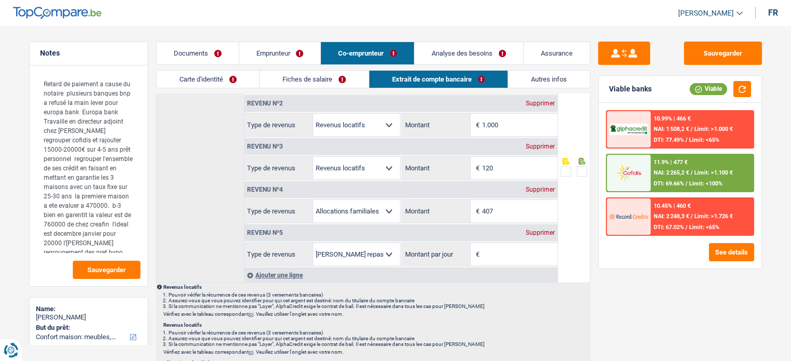
click at [205, 54] on link "Documents" at bounding box center [198, 53] width 82 height 22
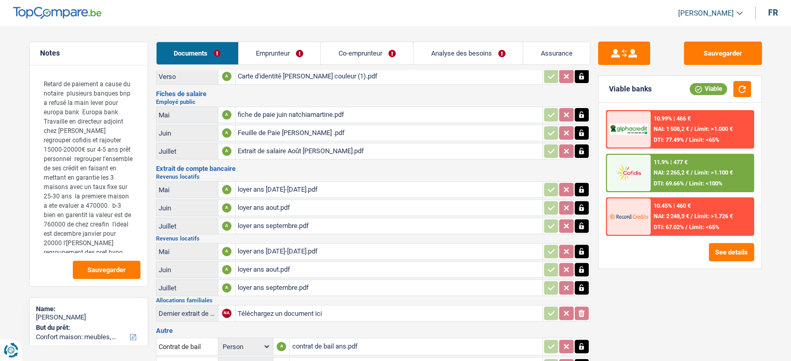
scroll to position [312, 0]
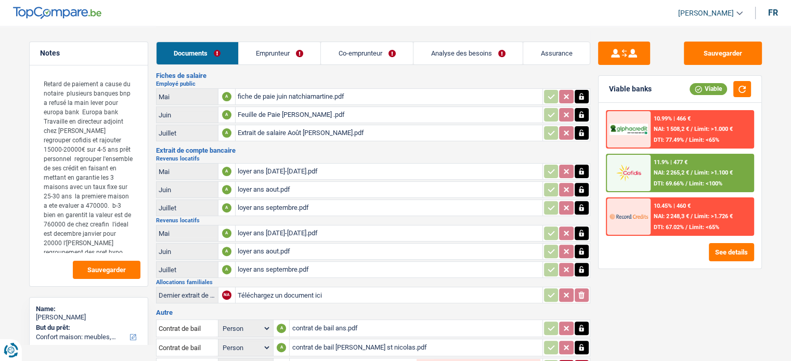
click at [364, 50] on link "Co-emprunteur" at bounding box center [367, 53] width 92 height 22
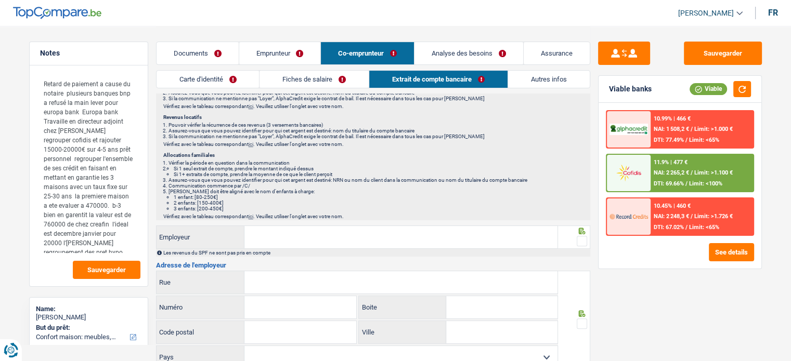
click at [320, 83] on link "Fiches de salaire" at bounding box center [314, 79] width 109 height 17
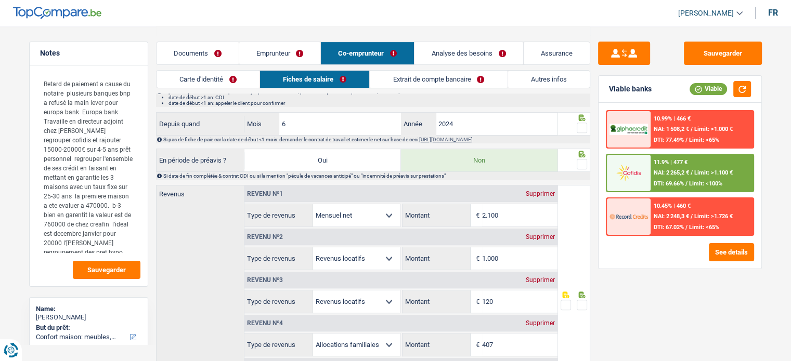
scroll to position [468, 0]
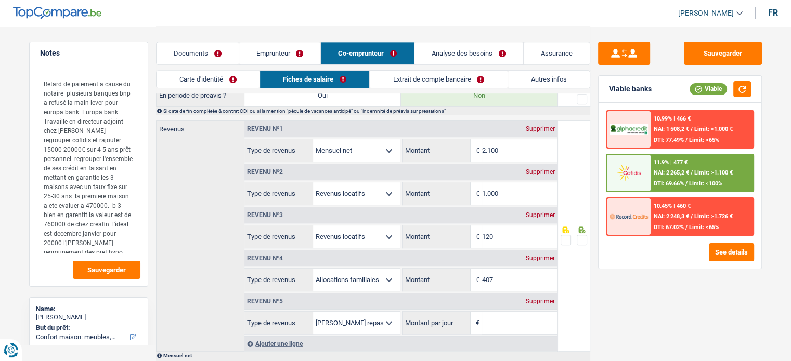
click at [281, 49] on link "Emprunteur" at bounding box center [280, 53] width 82 height 22
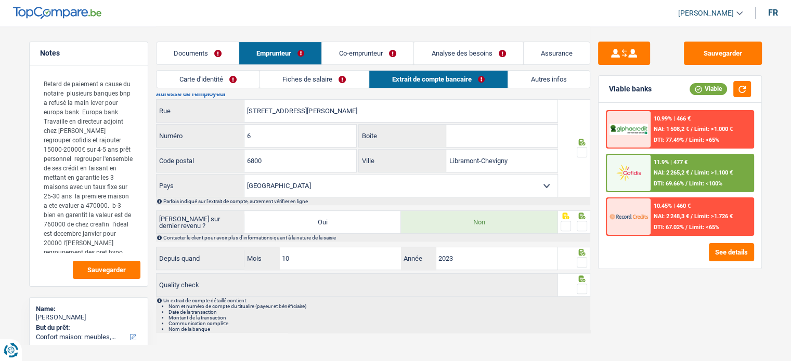
click at [332, 78] on link "Fiches de salaire" at bounding box center [314, 79] width 109 height 17
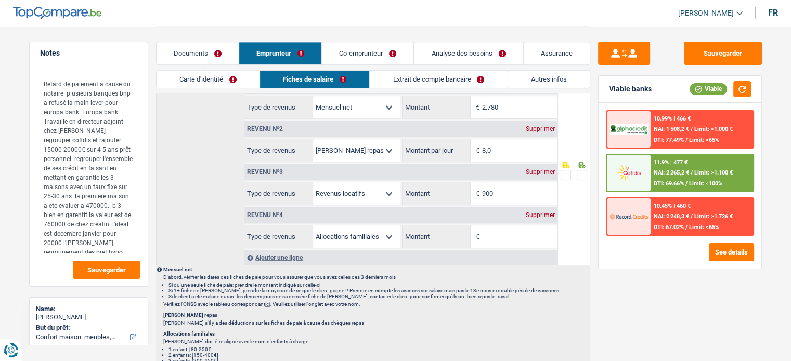
scroll to position [611, 0]
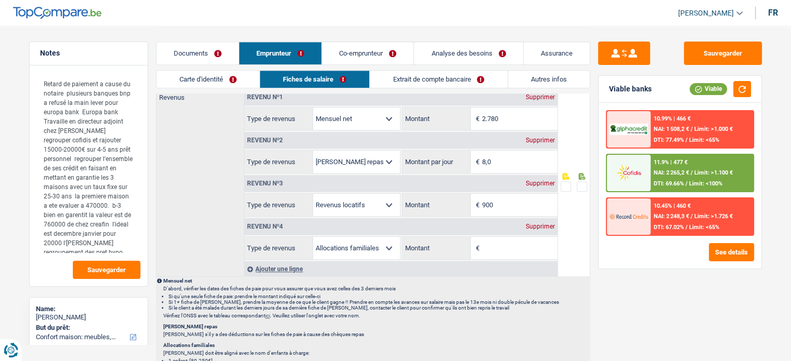
click at [377, 54] on link "Co-emprunteur" at bounding box center [368, 53] width 92 height 22
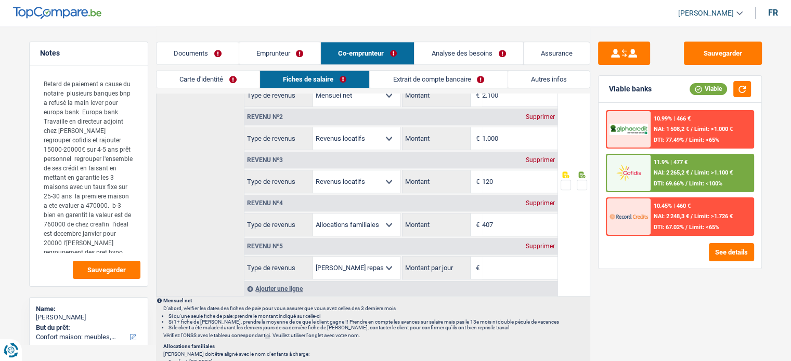
scroll to position [455, 0]
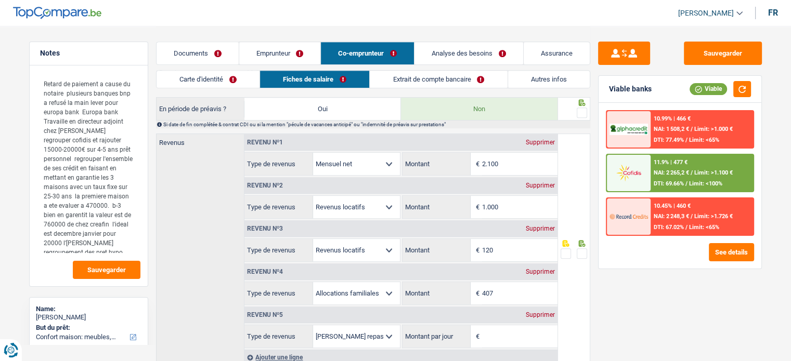
click at [285, 51] on link "Emprunteur" at bounding box center [280, 53] width 82 height 22
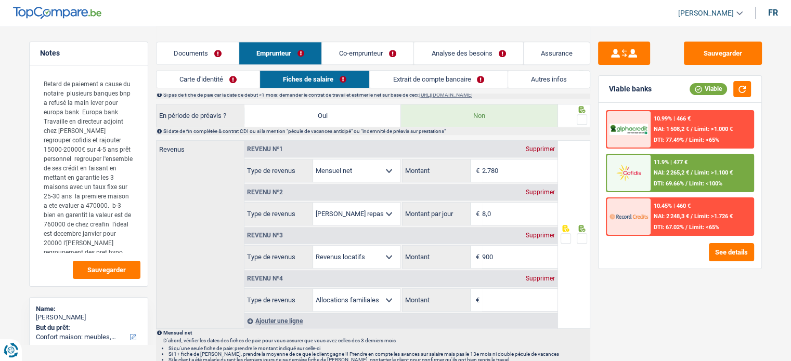
scroll to position [611, 0]
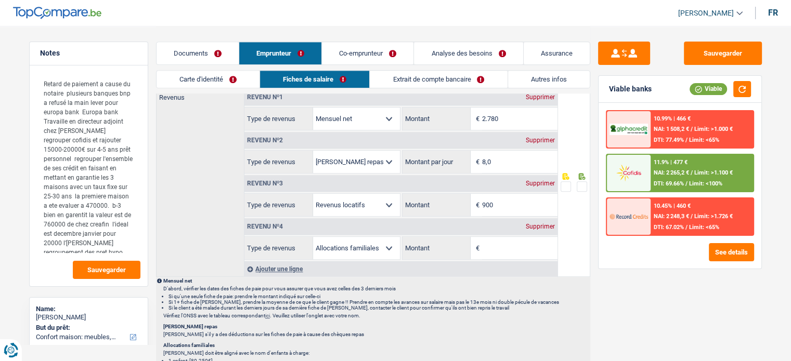
click at [459, 81] on link "Extrait de compte bancaire" at bounding box center [438, 79] width 137 height 17
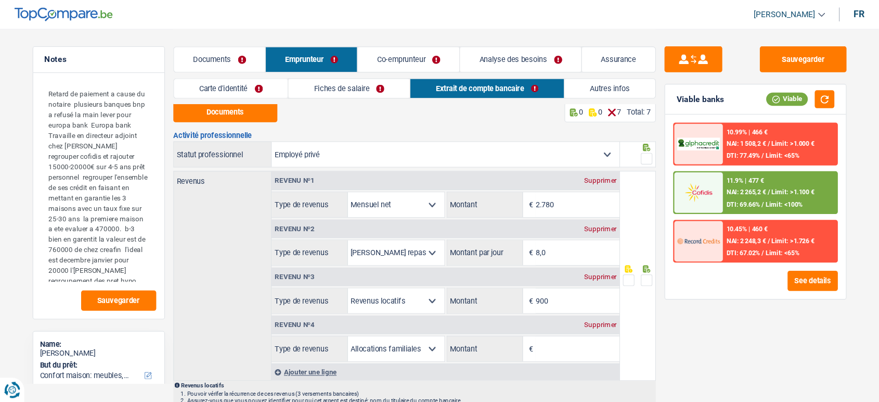
scroll to position [0, 0]
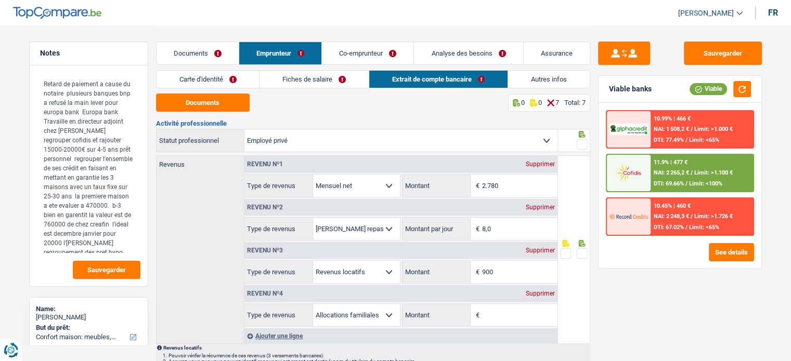
click at [361, 57] on link "Co-emprunteur" at bounding box center [368, 53] width 92 height 22
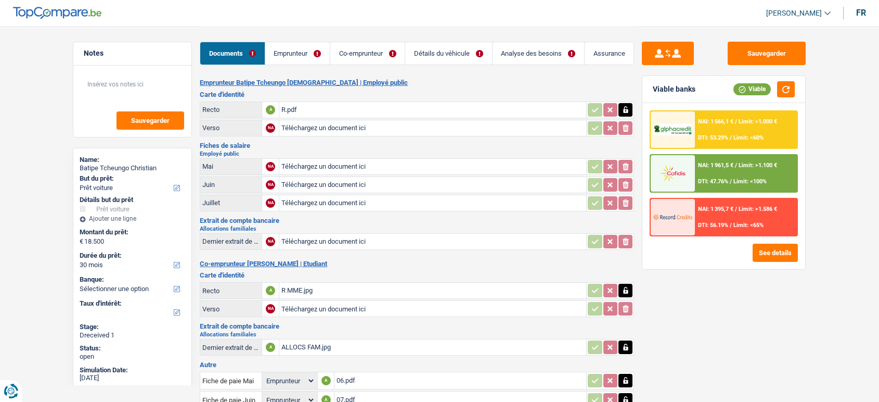
select select "car"
select select "30"
select select "applicant"
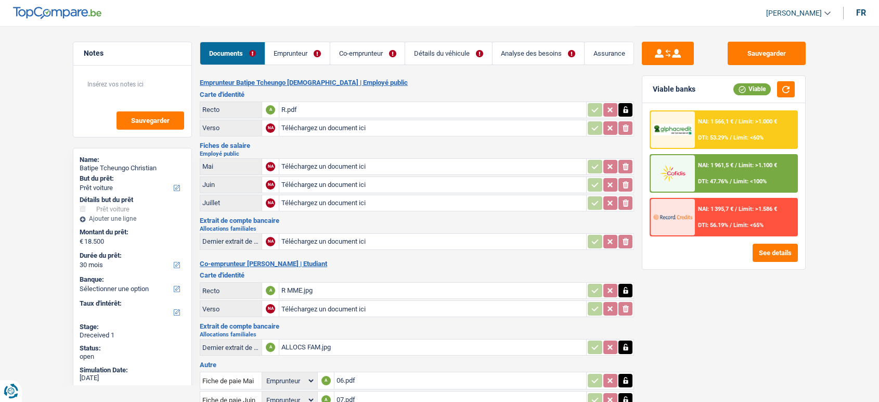
select select "applicant"
select select "32"
select select "ownerWithMortgage"
select select "mortgage"
select select "240"
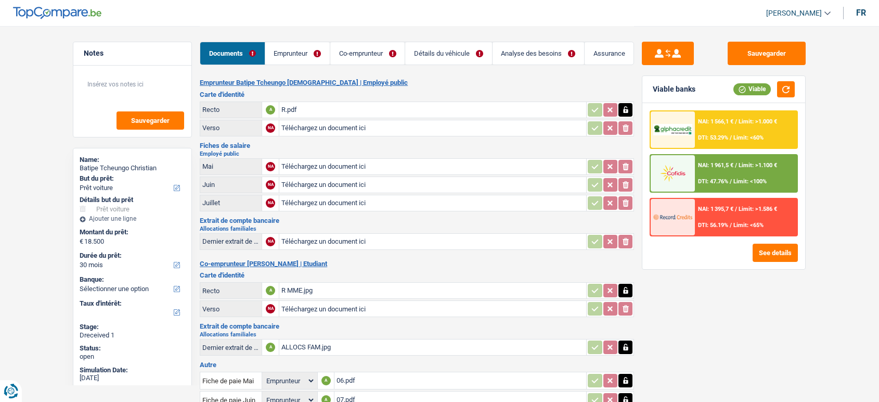
select select "personalLoan"
select select "smallWorks"
select select "48"
click at [329, 61] on link "Emprunteur" at bounding box center [297, 53] width 64 height 22
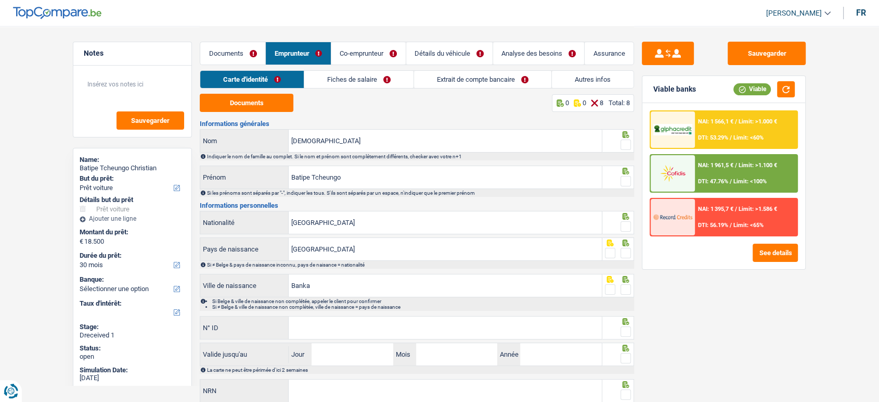
click at [389, 82] on link "Fiches de salaire" at bounding box center [358, 79] width 109 height 17
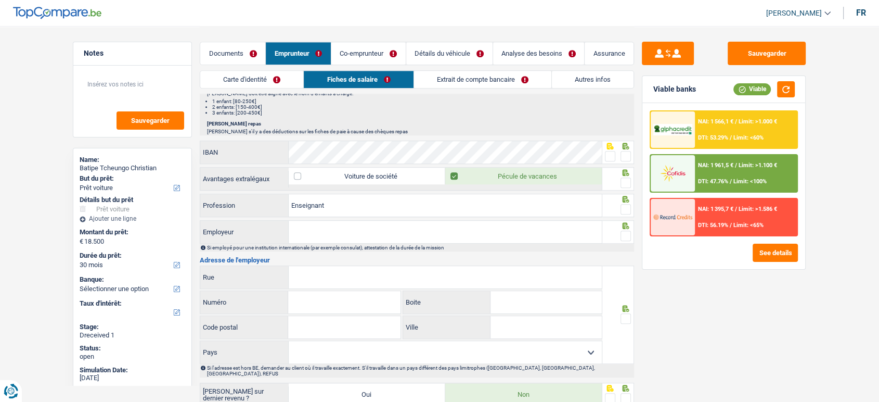
click at [599, 75] on link "Autres infos" at bounding box center [593, 79] width 82 height 17
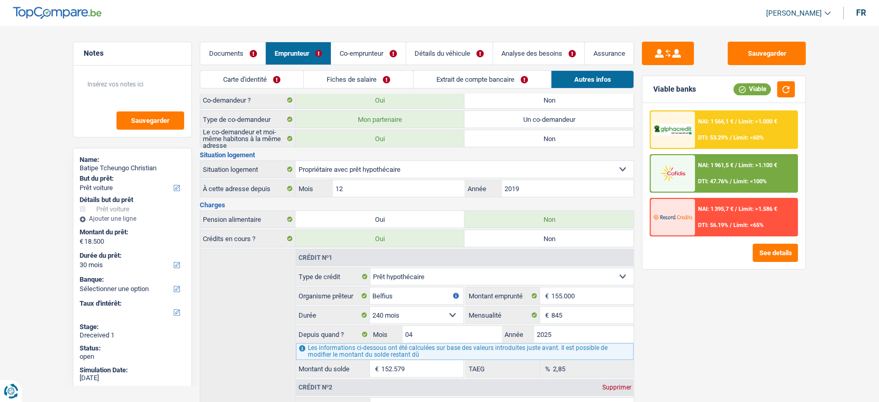
scroll to position [14, 0]
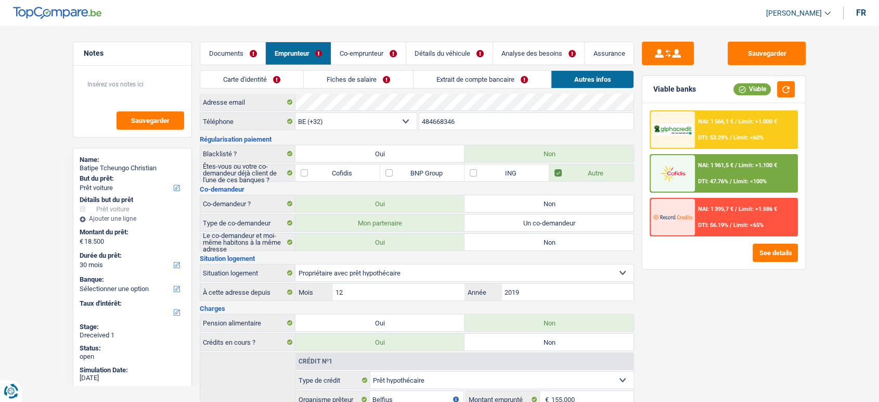
click at [371, 59] on link "Co-emprunteur" at bounding box center [368, 53] width 74 height 22
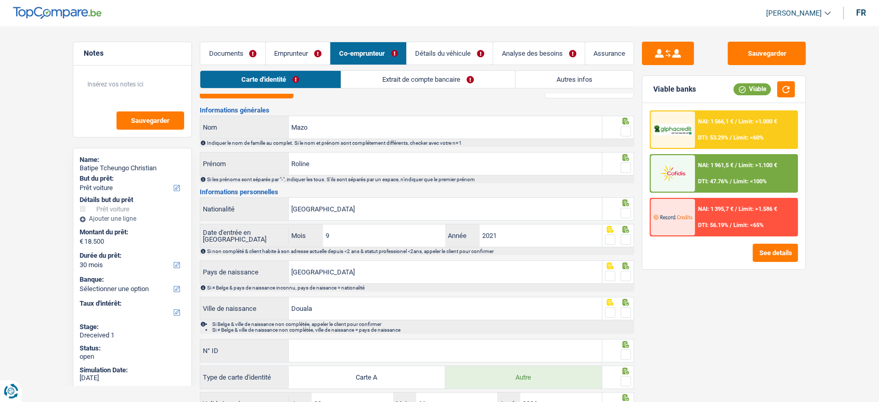
click at [570, 73] on link "Autres infos" at bounding box center [574, 79] width 118 height 17
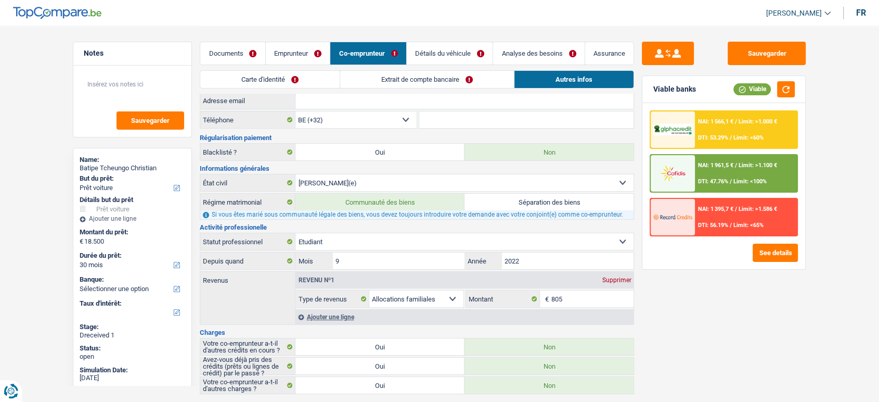
scroll to position [0, 0]
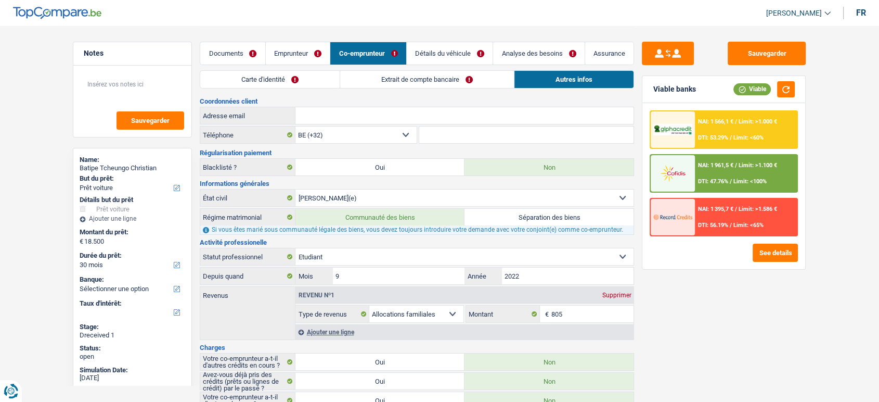
click at [436, 83] on link "Extrait de compte bancaire" at bounding box center [427, 79] width 174 height 17
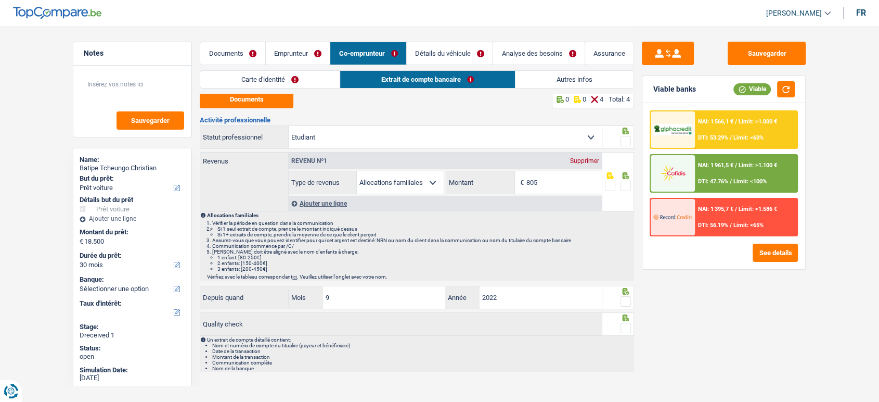
scroll to position [4, 0]
click at [302, 44] on link "Emprunteur" at bounding box center [298, 53] width 64 height 22
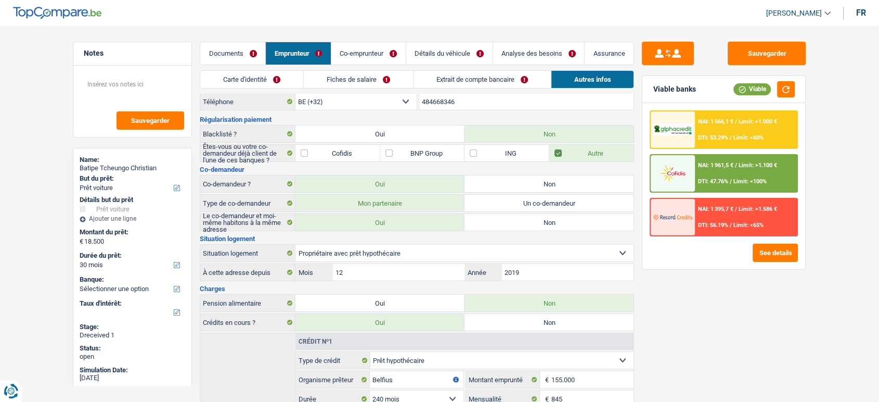
scroll to position [0, 0]
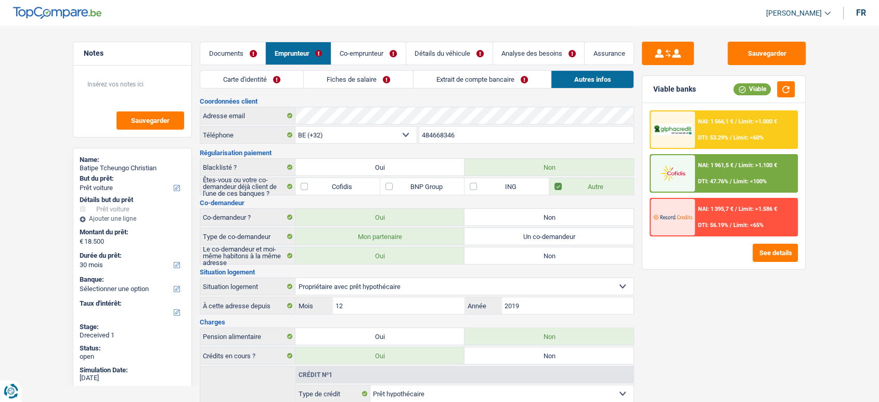
click at [377, 82] on link "Fiches de salaire" at bounding box center [358, 79] width 109 height 17
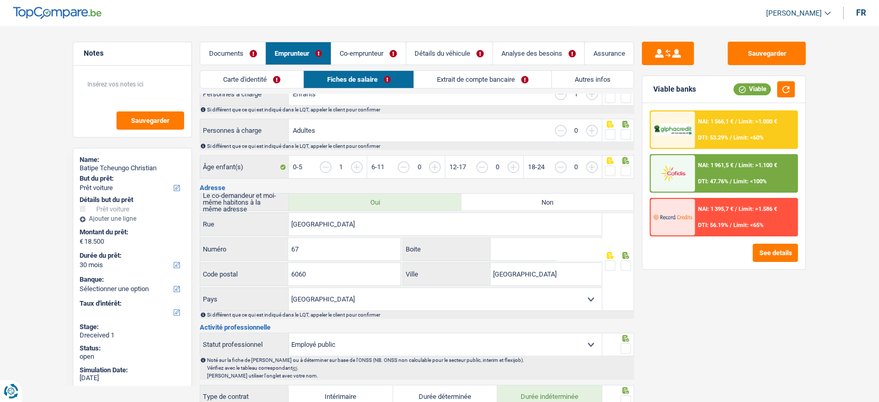
scroll to position [150, 0]
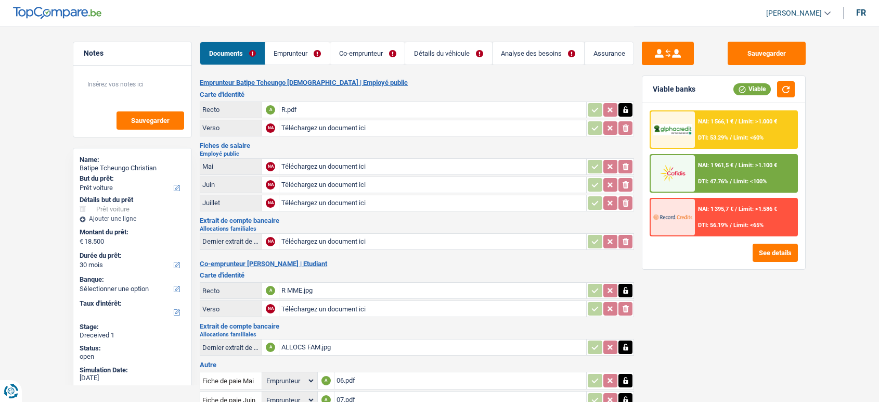
select select "car"
select select "30"
select select "applicant"
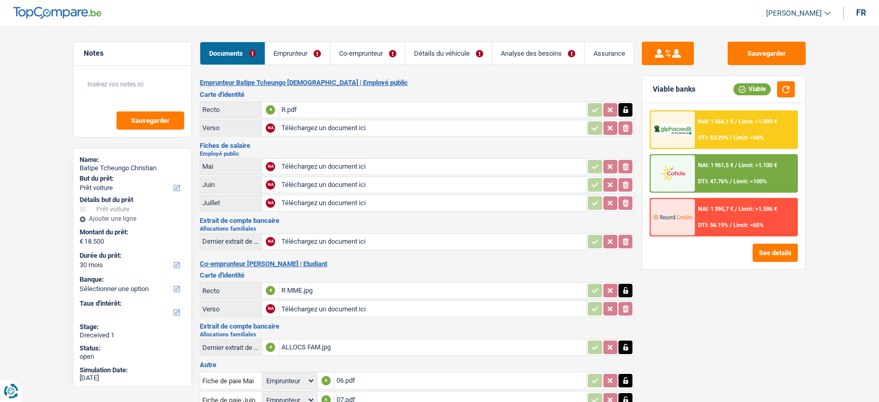
select select "applicant"
click at [766, 243] on button "See details" at bounding box center [775, 252] width 45 height 18
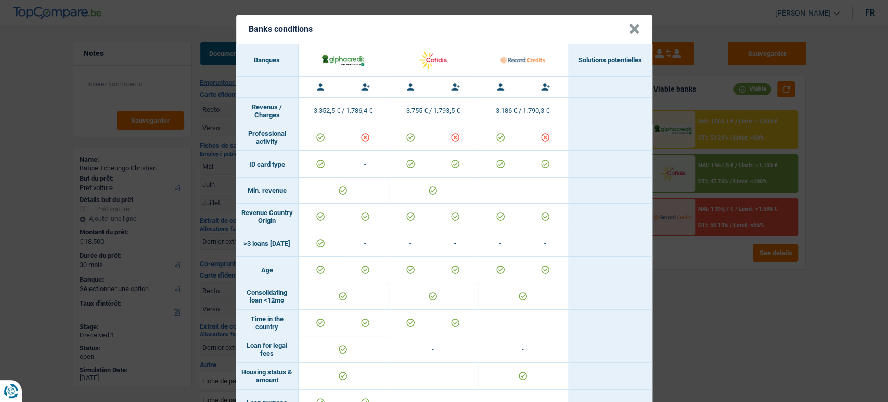
drag, startPoint x: 808, startPoint y: 306, endPoint x: 720, endPoint y: 259, distance: 99.4
click at [807, 306] on div "Banks conditions × Banques Solutions potentielles Revenus / Charges 3.352,5 € /…" at bounding box center [444, 201] width 888 height 402
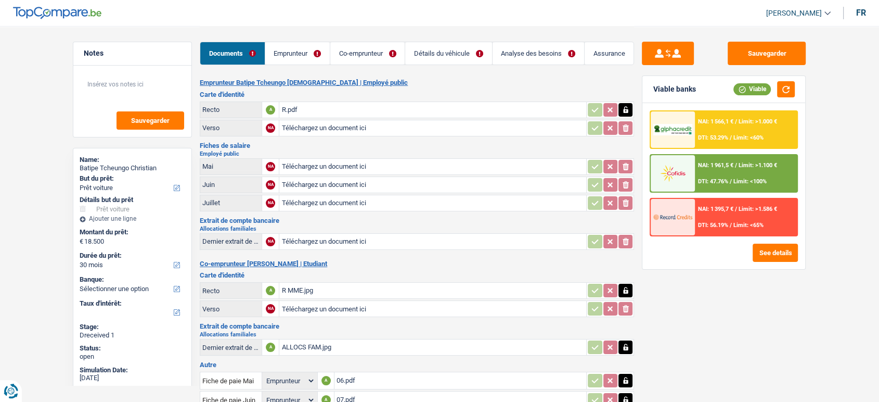
click at [357, 58] on link "Co-emprunteur" at bounding box center [367, 53] width 74 height 22
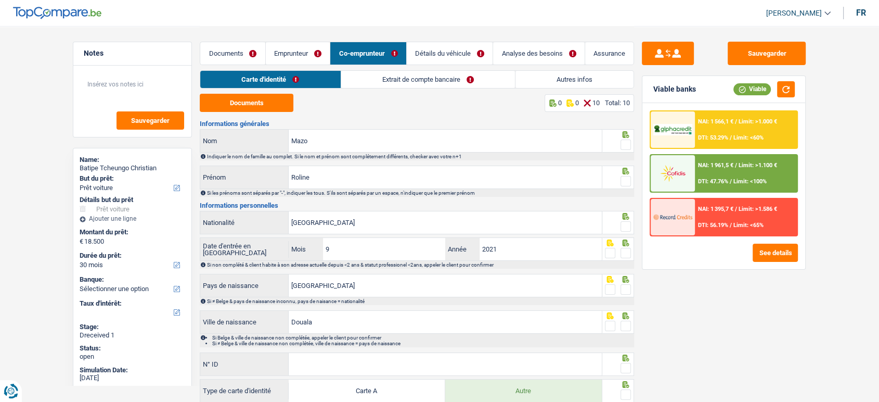
click at [495, 78] on link "Extrait de compte bancaire" at bounding box center [428, 79] width 174 height 17
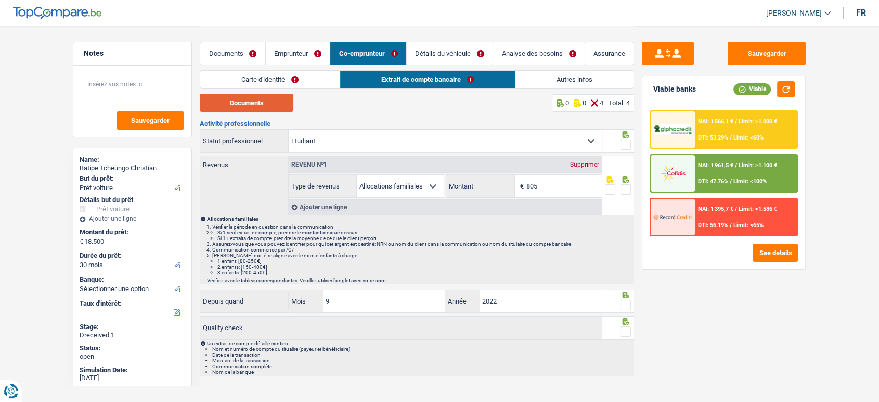
click at [260, 106] on button "Documents" at bounding box center [247, 103] width 94 height 18
click at [278, 74] on link "Carte d'identité" at bounding box center [269, 79] width 139 height 17
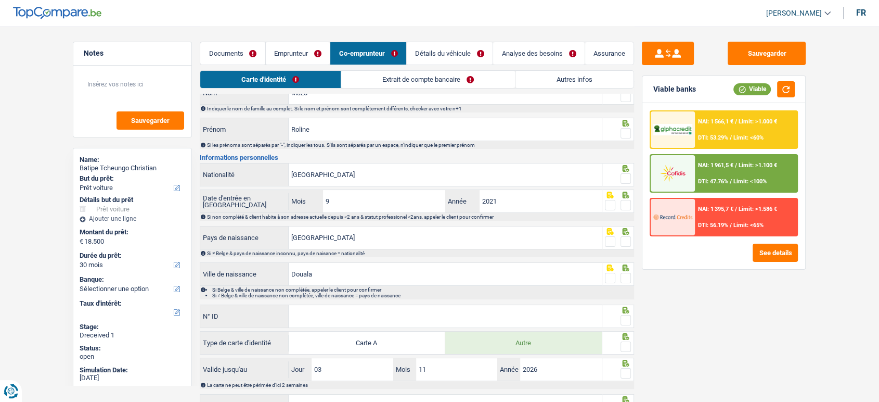
scroll to position [91, 0]
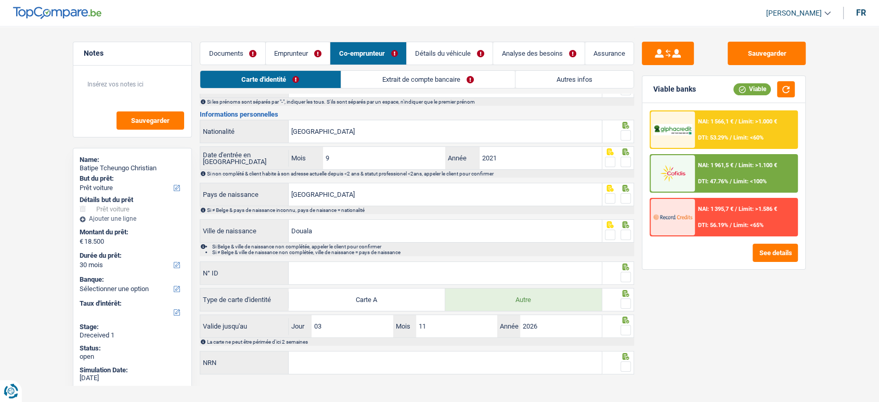
click at [277, 69] on div "Documents Emprunteur Co-emprunteur Détails du véhicule Analyse des besoins Assu…" at bounding box center [417, 48] width 434 height 44
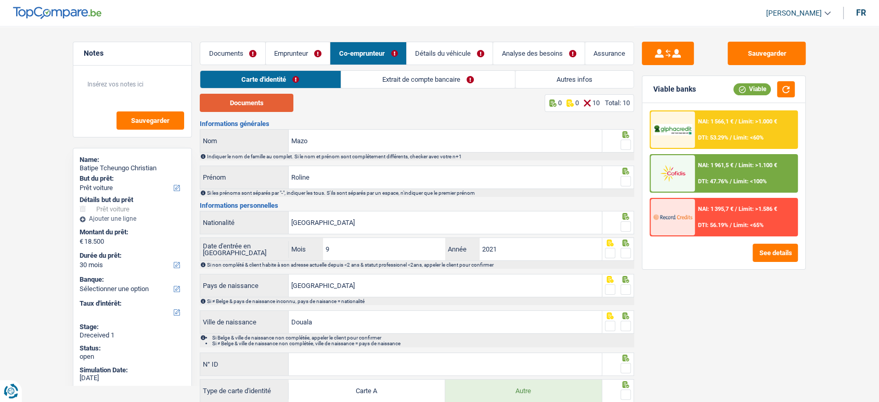
click at [279, 97] on button "Documents" at bounding box center [247, 103] width 94 height 18
drag, startPoint x: 289, startPoint y: 48, endPoint x: 293, endPoint y: 67, distance: 19.2
click at [289, 48] on link "Emprunteur" at bounding box center [298, 53] width 64 height 22
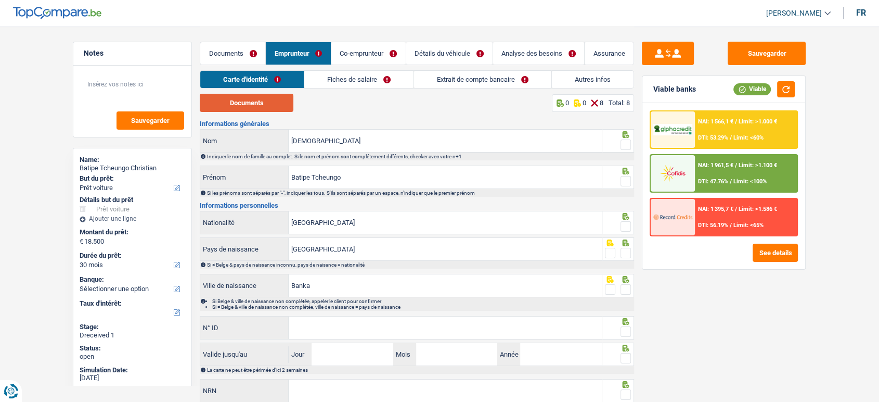
click at [275, 107] on button "Documents" at bounding box center [247, 103] width 94 height 18
drag, startPoint x: 357, startPoint y: 60, endPoint x: 381, endPoint y: 57, distance: 23.6
click at [357, 60] on link "Co-emprunteur" at bounding box center [368, 53] width 74 height 22
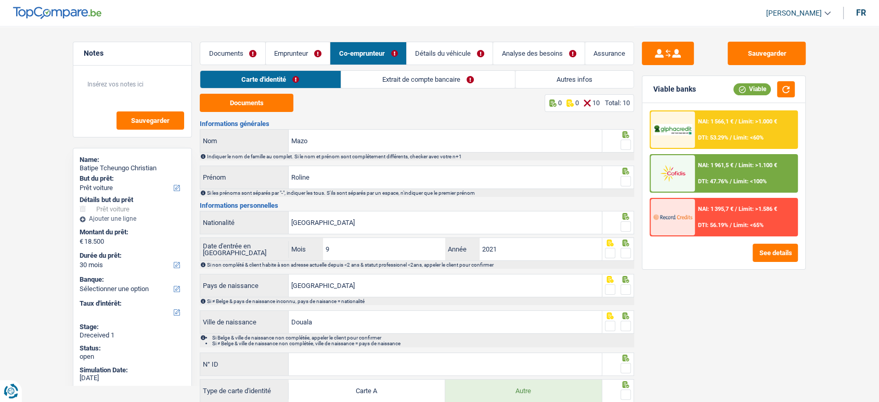
click at [302, 57] on link "Emprunteur" at bounding box center [298, 53] width 64 height 22
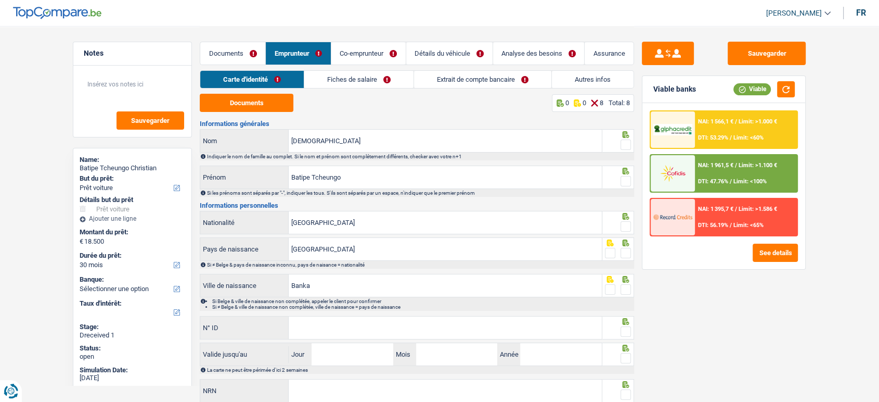
click at [553, 77] on link "Autres infos" at bounding box center [593, 79] width 82 height 17
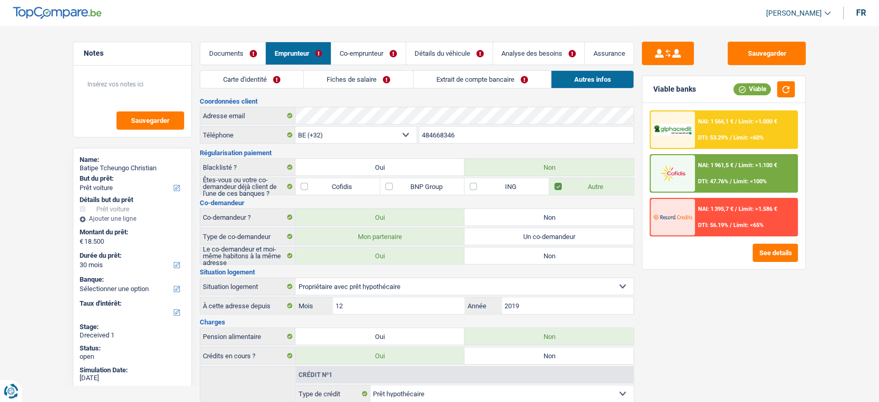
click at [385, 58] on link "Co-emprunteur" at bounding box center [368, 53] width 74 height 22
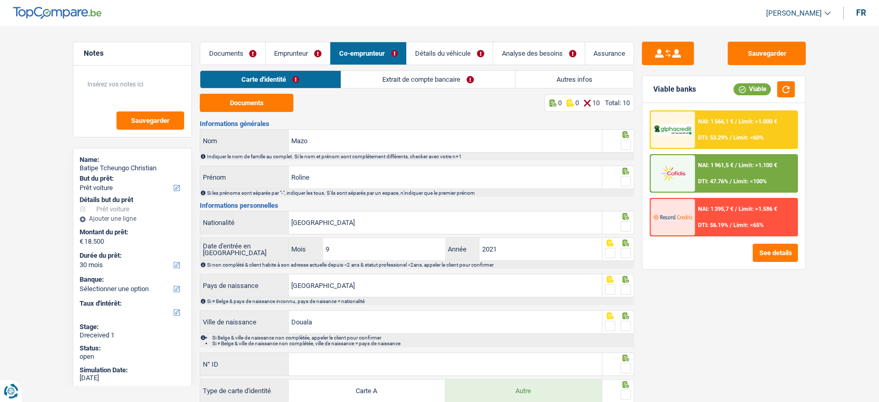
click at [417, 95] on div "Documents 0 0 10 Total: 10" at bounding box center [417, 103] width 434 height 18
click at [449, 79] on link "Extrait de compte bancaire" at bounding box center [428, 79] width 174 height 17
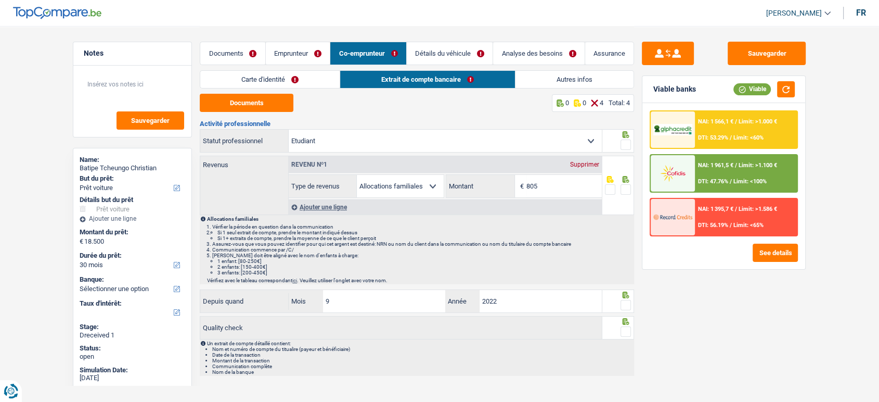
click at [450, 51] on link "Détails du véhicule" at bounding box center [450, 53] width 86 height 22
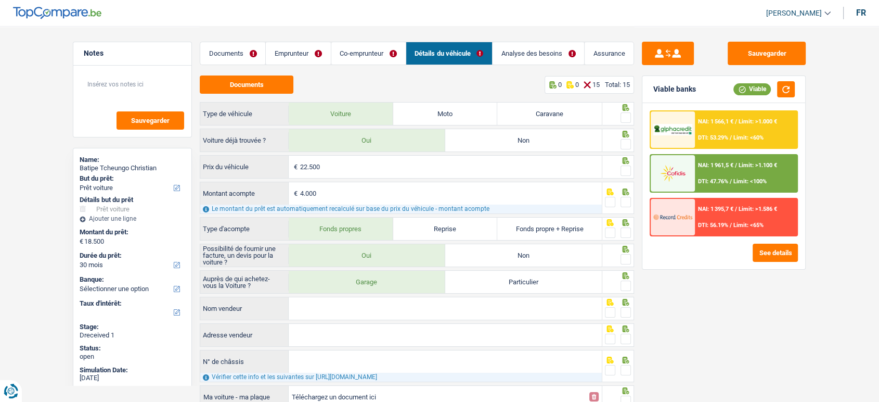
click at [538, 58] on link "Analyse des besoins" at bounding box center [539, 53] width 92 height 22
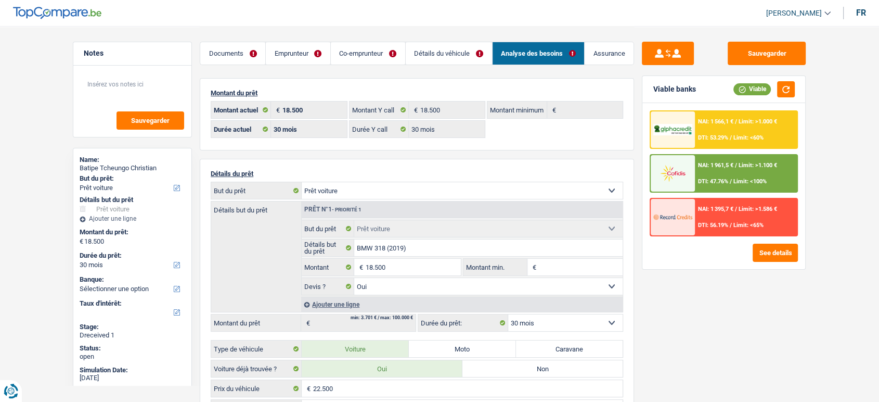
click at [294, 43] on link "Emprunteur" at bounding box center [298, 53] width 64 height 22
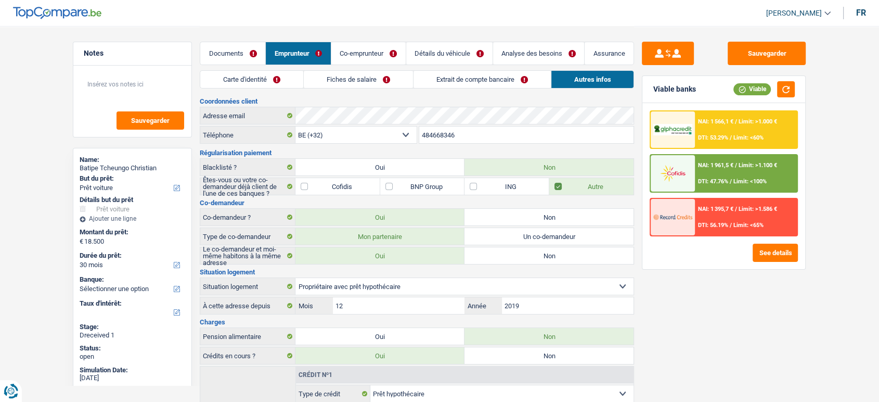
click at [354, 79] on link "Fiches de salaire" at bounding box center [358, 79] width 109 height 17
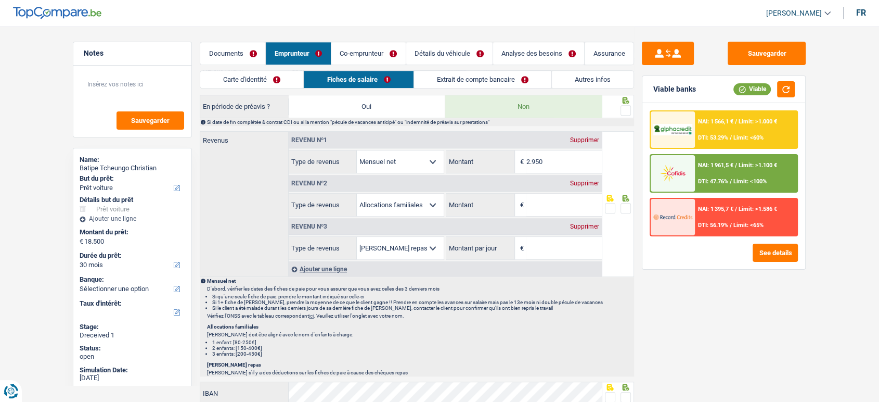
scroll to position [569, 0]
click at [386, 64] on link "Co-emprunteur" at bounding box center [368, 53] width 74 height 22
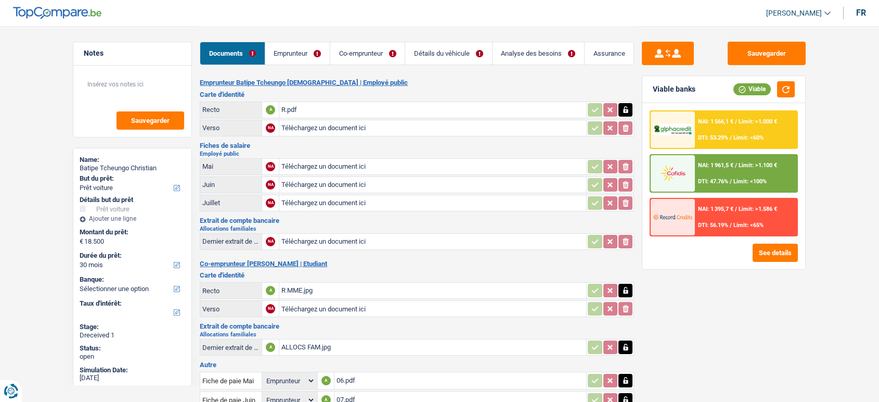
select select "car"
select select "30"
select select "applicant"
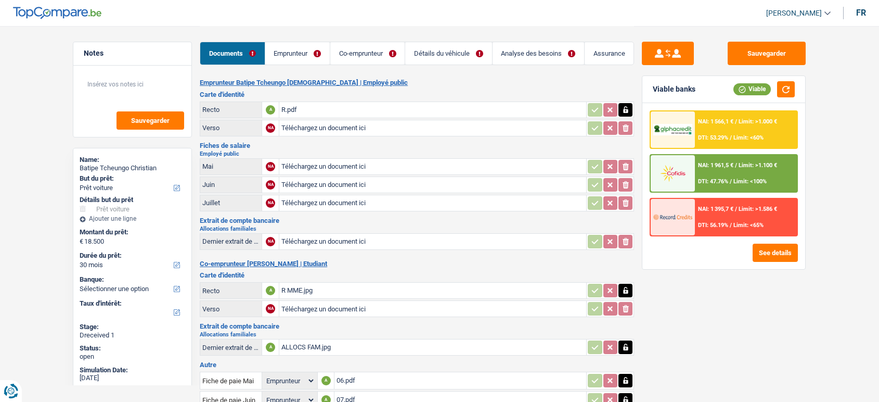
select select "applicant"
click at [279, 114] on td "R.pdf" at bounding box center [432, 109] width 307 height 17
click at [321, 112] on div "R.pdf" at bounding box center [432, 110] width 303 height 16
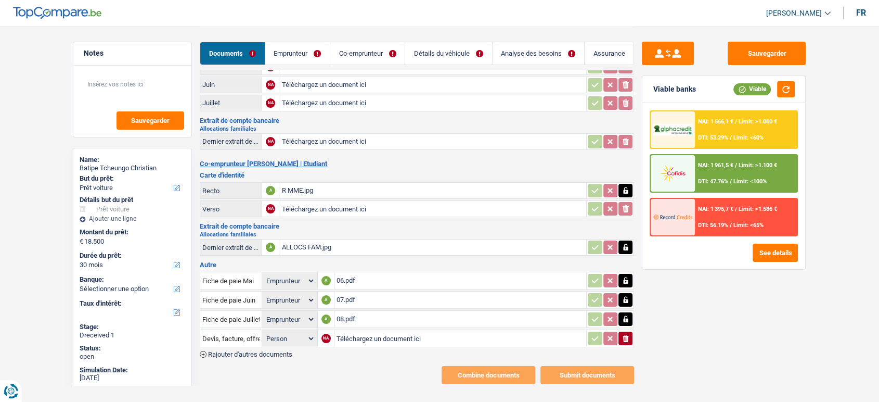
scroll to position [103, 0]
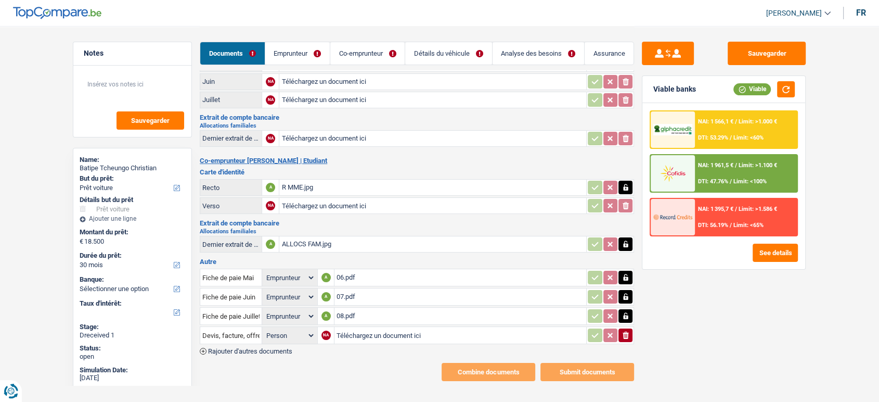
click at [378, 275] on div "06.pdf" at bounding box center [461, 277] width 248 height 16
click at [405, 274] on div "06.pdf" at bounding box center [461, 277] width 248 height 16
click at [392, 289] on div "07.pdf" at bounding box center [461, 297] width 248 height 16
click at [356, 308] on div "08.pdf" at bounding box center [461, 316] width 248 height 16
click at [625, 276] on icon "button" at bounding box center [626, 277] width 8 height 10
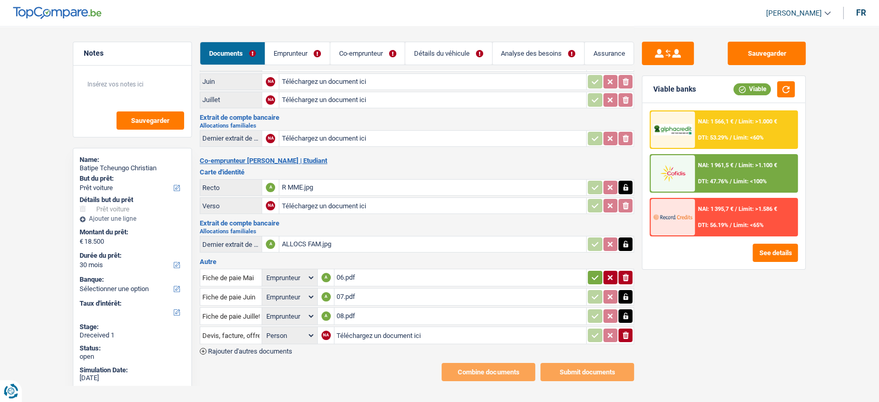
drag, startPoint x: 625, startPoint y: 289, endPoint x: 625, endPoint y: 307, distance: 17.7
click at [625, 295] on icon "button" at bounding box center [626, 296] width 8 height 10
click at [627, 316] on icon "button" at bounding box center [626, 316] width 8 height 10
drag, startPoint x: 628, startPoint y: 328, endPoint x: 627, endPoint y: 312, distance: 15.6
click at [627, 326] on td "ionicons-v5-e" at bounding box center [610, 335] width 48 height 18
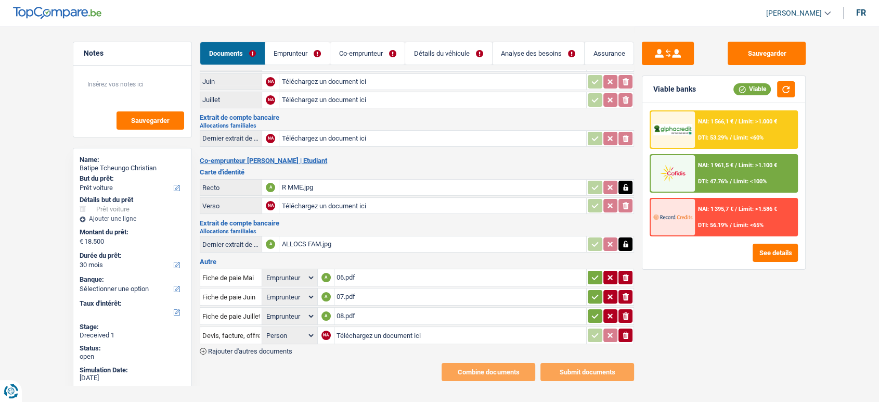
click at [627, 312] on icon "button" at bounding box center [626, 315] width 6 height 7
select select
click at [627, 294] on icon "button" at bounding box center [626, 296] width 6 height 7
select select
click at [625, 274] on icon "button" at bounding box center [626, 277] width 6 height 7
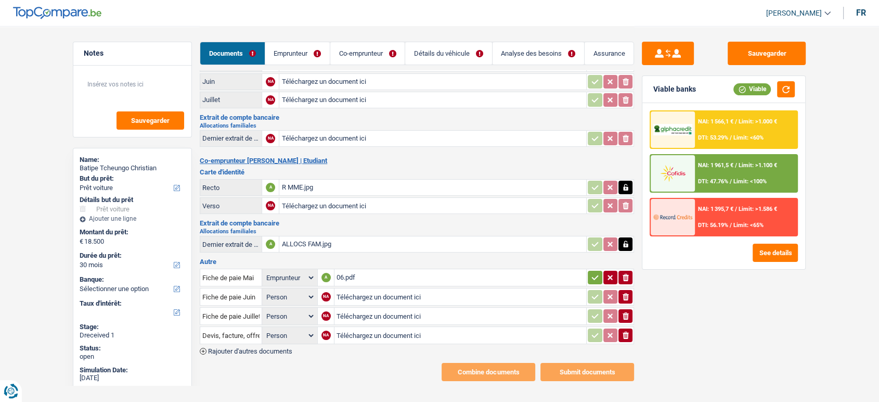
select select
click at [624, 333] on icon "button" at bounding box center [626, 334] width 6 height 7
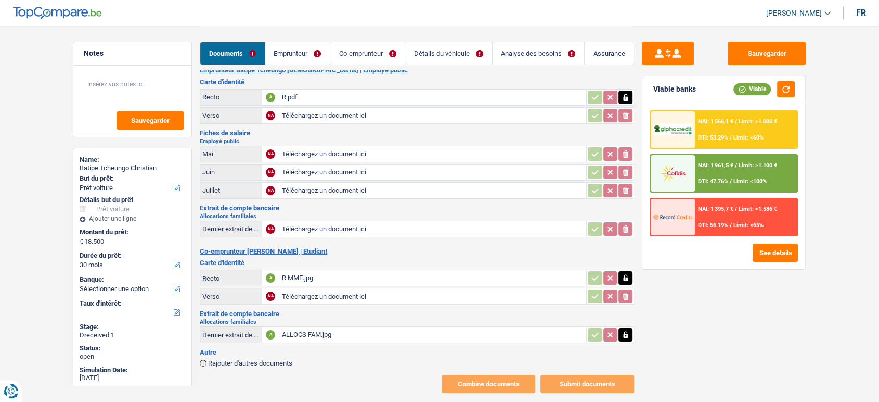
scroll to position [0, 0]
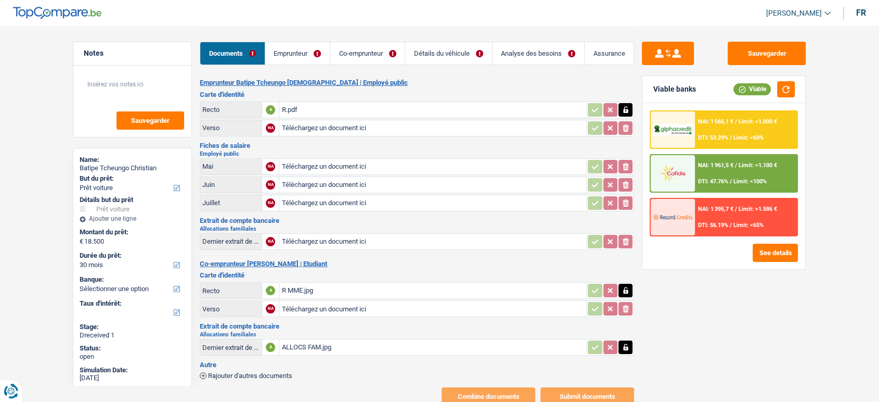
click at [318, 166] on input "Téléchargez un document ici" at bounding box center [432, 167] width 303 height 16
type input "C:\fakepath\06.pdf"
click at [307, 188] on input "Téléchargez un document ici" at bounding box center [432, 185] width 303 height 16
type input "C:\fakepath\07.pdf"
click at [308, 205] on input "Téléchargez un document ici" at bounding box center [432, 203] width 303 height 16
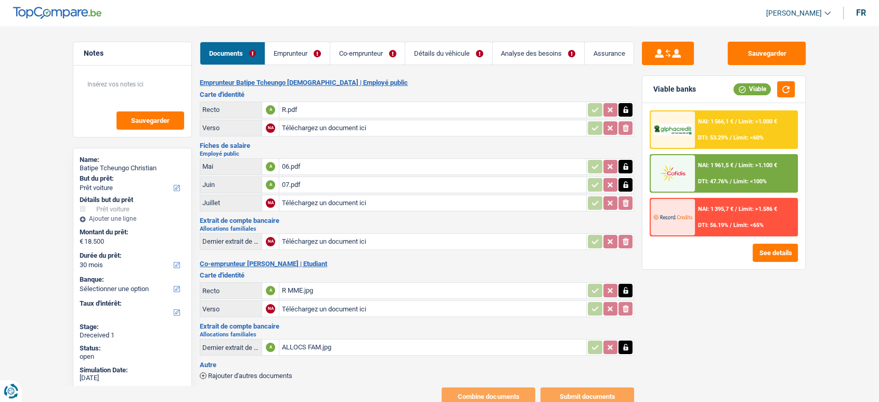
type input "C:\fakepath\08.pdf"
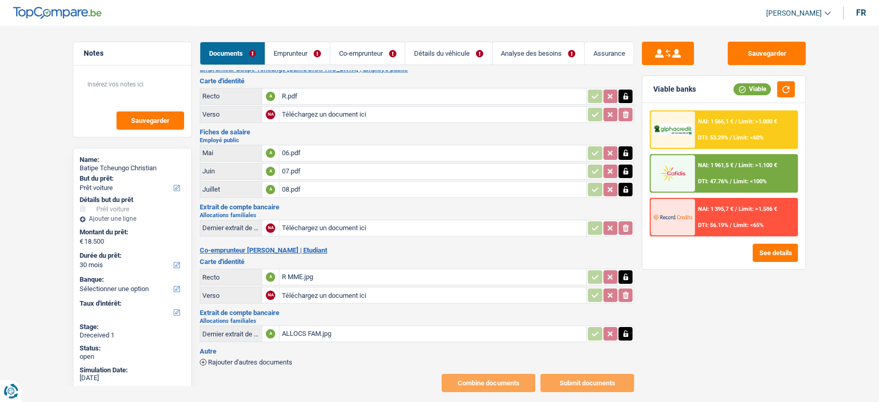
scroll to position [25, 0]
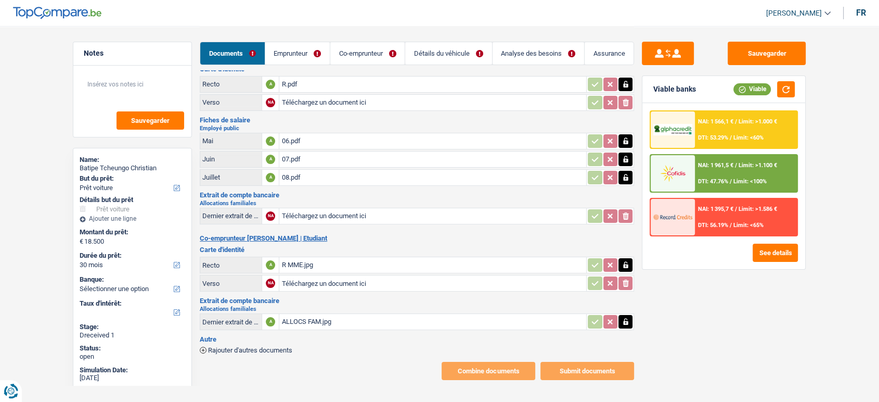
click at [340, 219] on input "Téléchargez un document ici" at bounding box center [432, 216] width 303 height 16
click at [309, 54] on link "Emprunteur" at bounding box center [297, 53] width 64 height 22
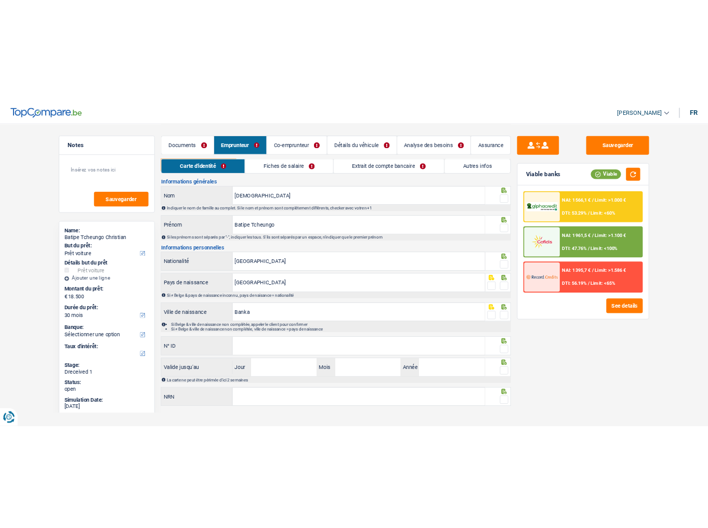
scroll to position [0, 0]
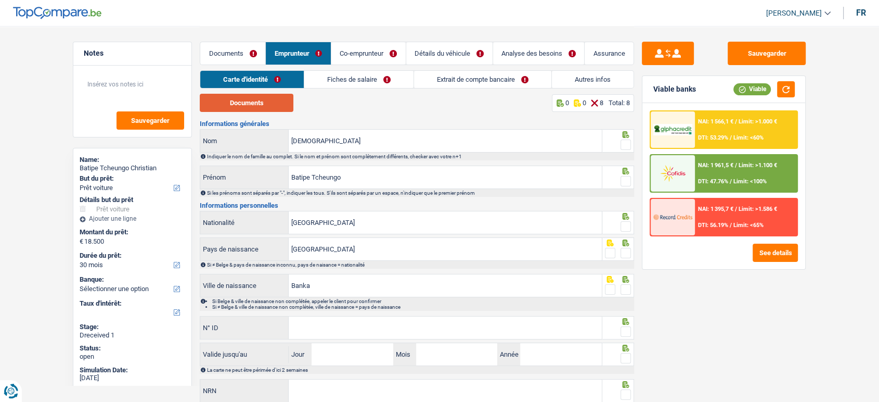
click at [282, 98] on button "Documents" at bounding box center [247, 103] width 94 height 18
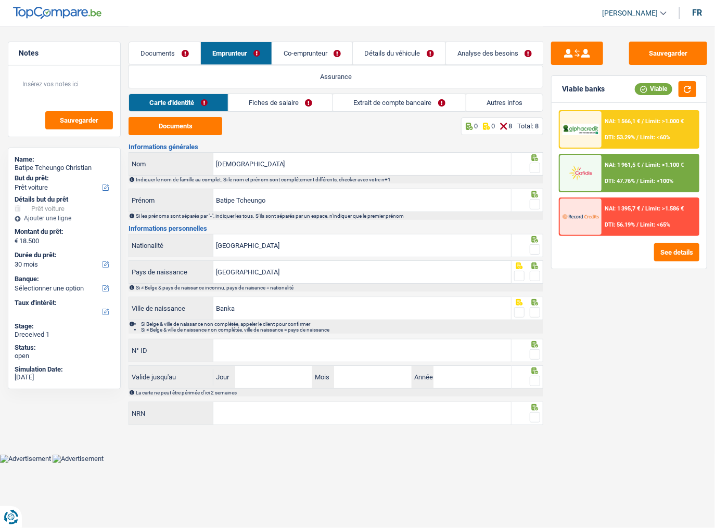
drag, startPoint x: 535, startPoint y: 166, endPoint x: 672, endPoint y: 162, distance: 137.4
click at [549, 162] on div "Notes Sauvegarder Name: Batipe Tcheungo Christian But du prêt: Confort maison: …" at bounding box center [357, 227] width 715 height 403
click at [635, 310] on div "Sauvegarder Viable banks Viable NAI: 1 566,1 € / Limit: >1.000 € DTI: 53.29% / …" at bounding box center [629, 277] width 172 height 470
click at [533, 164] on span at bounding box center [535, 168] width 10 height 10
click at [0, 0] on input "radio" at bounding box center [0, 0] width 0 height 0
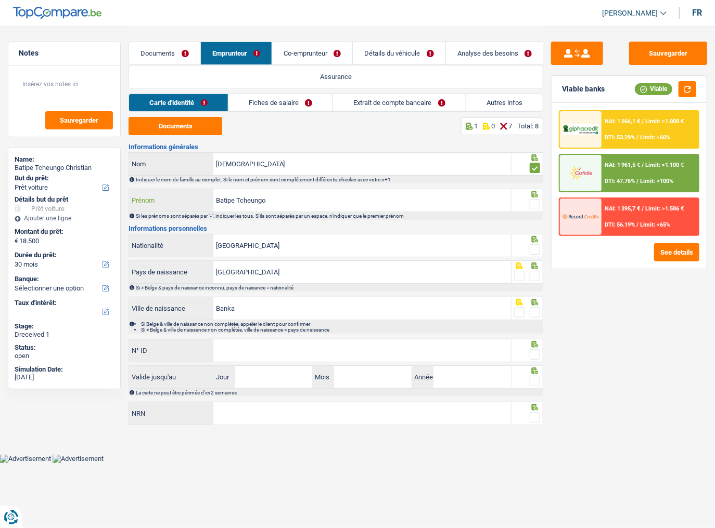
drag, startPoint x: 312, startPoint y: 202, endPoint x: 166, endPoint y: 198, distance: 145.2
click at [166, 198] on div "Batipe Tcheungo Prénom" at bounding box center [319, 200] width 381 height 22
drag, startPoint x: 265, startPoint y: 166, endPoint x: 199, endPoint y: 169, distance: 66.1
click at [199, 169] on div "[DEMOGRAPHIC_DATA][PERSON_NAME]" at bounding box center [319, 164] width 381 height 22
paste input "Batipe Tcheungo"
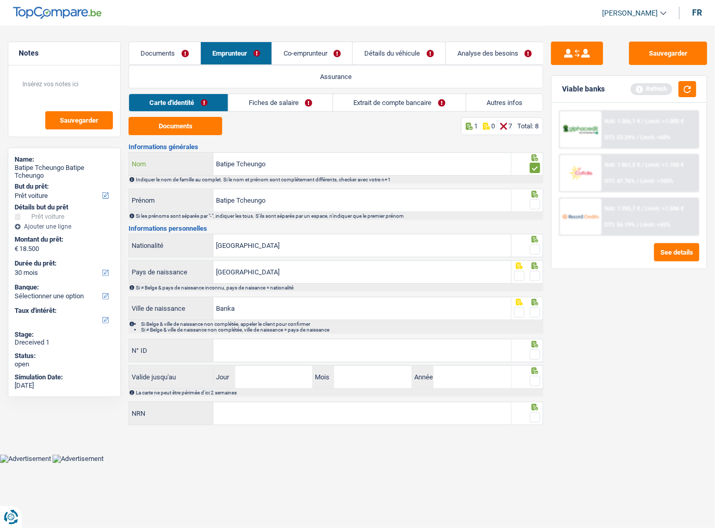
type input "Batipe Tcheungo"
drag, startPoint x: 317, startPoint y: 202, endPoint x: 212, endPoint y: 194, distance: 105.9
click at [212, 194] on div "Batipe Tcheungo Prénom" at bounding box center [319, 200] width 381 height 22
click at [241, 196] on input "[DEMOGRAPHIC_DATA]" at bounding box center [362, 200] width 298 height 22
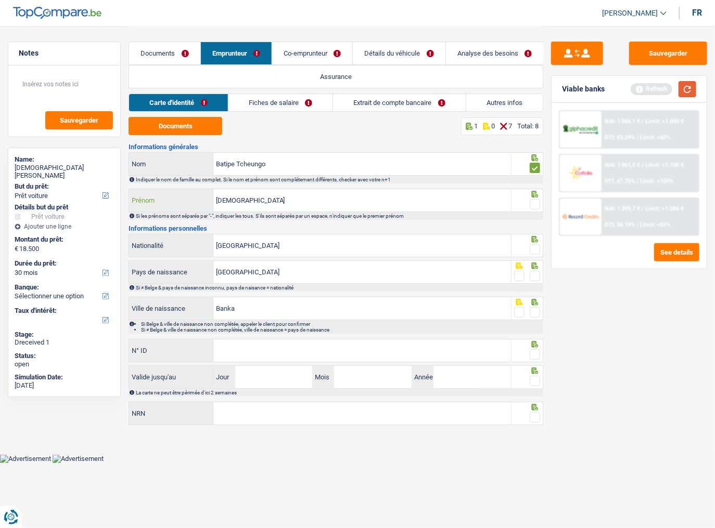
type input "[DEMOGRAPHIC_DATA]"
drag, startPoint x: 680, startPoint y: 86, endPoint x: 614, endPoint y: 160, distance: 99.5
click at [680, 86] on button "button" at bounding box center [687, 89] width 18 height 16
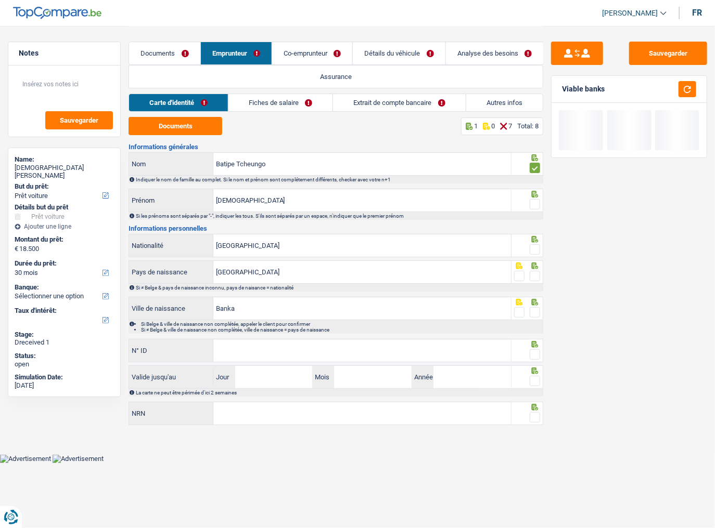
click at [535, 204] on span at bounding box center [535, 204] width 10 height 10
click at [0, 0] on input "radio" at bounding box center [0, 0] width 0 height 0
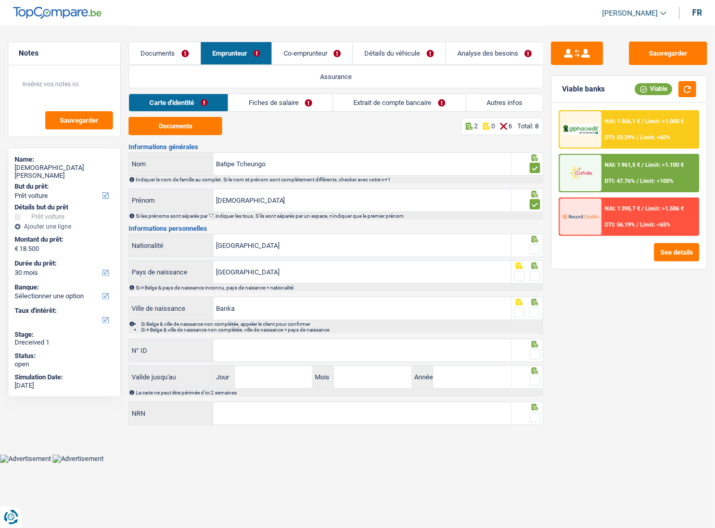
click at [533, 248] on span at bounding box center [535, 249] width 10 height 10
click at [0, 0] on input "radio" at bounding box center [0, 0] width 0 height 0
click at [531, 273] on span at bounding box center [535, 276] width 10 height 10
click at [0, 0] on input "radio" at bounding box center [0, 0] width 0 height 0
click at [534, 314] on span at bounding box center [535, 312] width 10 height 10
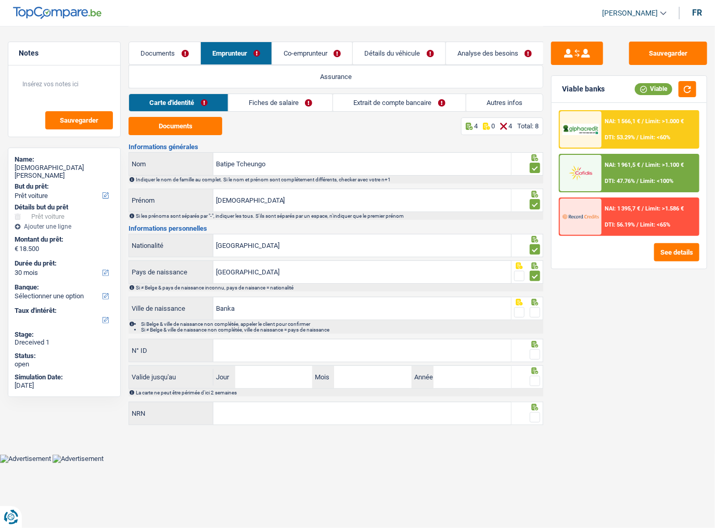
click at [0, 0] on input "radio" at bounding box center [0, 0] width 0 height 0
click at [407, 348] on input "N° ID" at bounding box center [362, 351] width 298 height 22
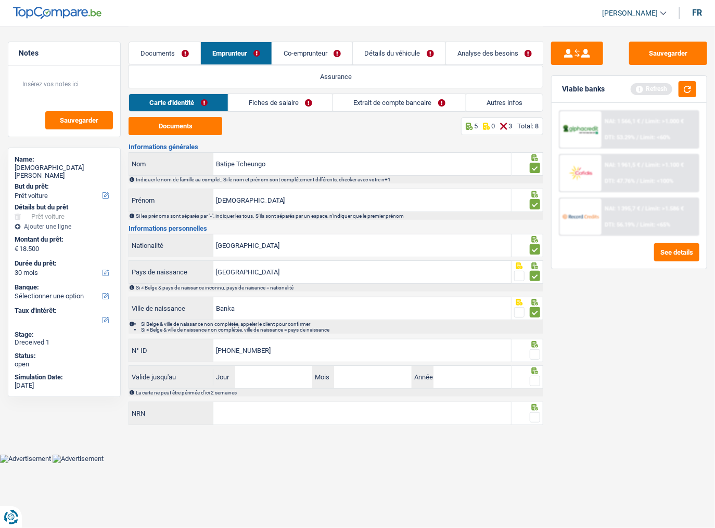
type input "[PHONE_NUMBER]"
click at [691, 84] on button "button" at bounding box center [687, 89] width 18 height 16
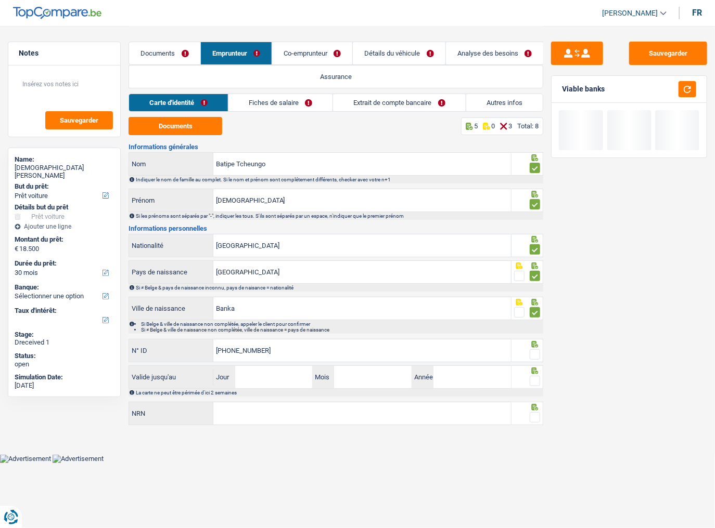
click at [536, 353] on span at bounding box center [535, 355] width 10 height 10
click at [0, 0] on input "radio" at bounding box center [0, 0] width 0 height 0
drag, startPoint x: 262, startPoint y: 377, endPoint x: 278, endPoint y: 372, distance: 16.1
click at [264, 377] on input "Jour" at bounding box center [274, 377] width 78 height 22
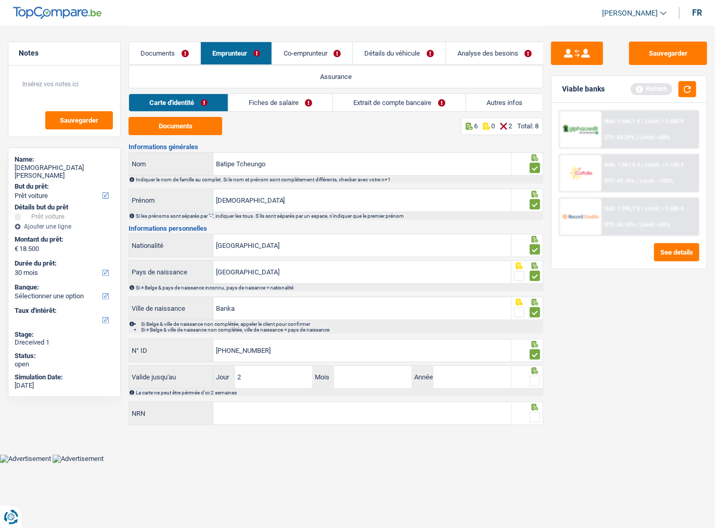
type input "23"
type input "07"
type input "2028"
click at [532, 379] on span at bounding box center [535, 381] width 10 height 10
click at [0, 0] on input "radio" at bounding box center [0, 0] width 0 height 0
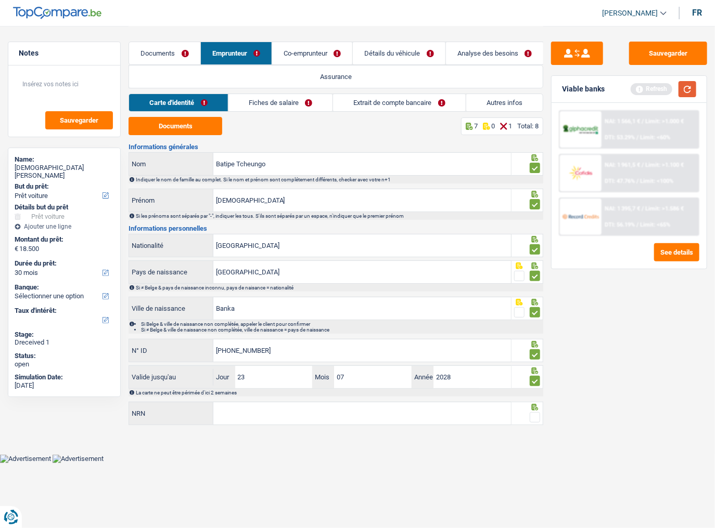
click at [685, 92] on button "button" at bounding box center [687, 89] width 18 height 16
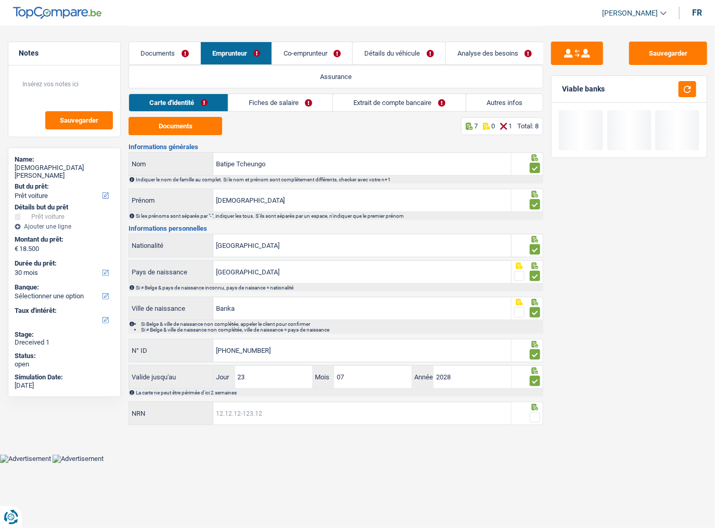
click at [322, 401] on input "NRN" at bounding box center [362, 414] width 298 height 22
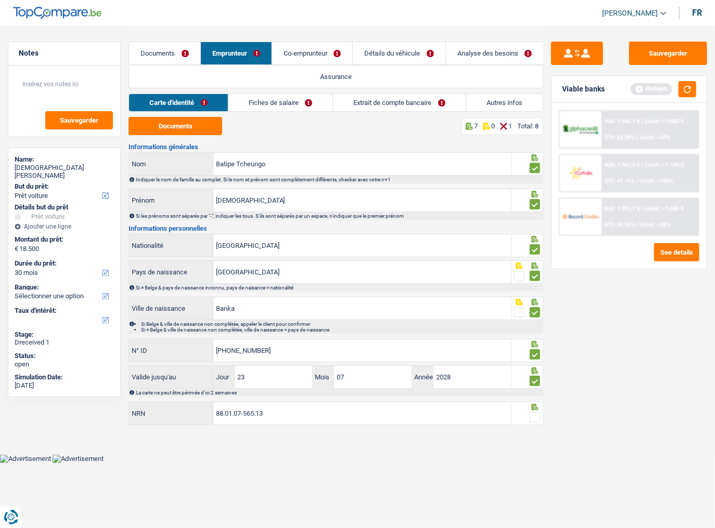
type input "88.01.07-565.13"
click at [533, 401] on span at bounding box center [535, 417] width 10 height 10
click at [0, 0] on input "radio" at bounding box center [0, 0] width 0 height 0
click at [686, 91] on button "button" at bounding box center [687, 89] width 18 height 16
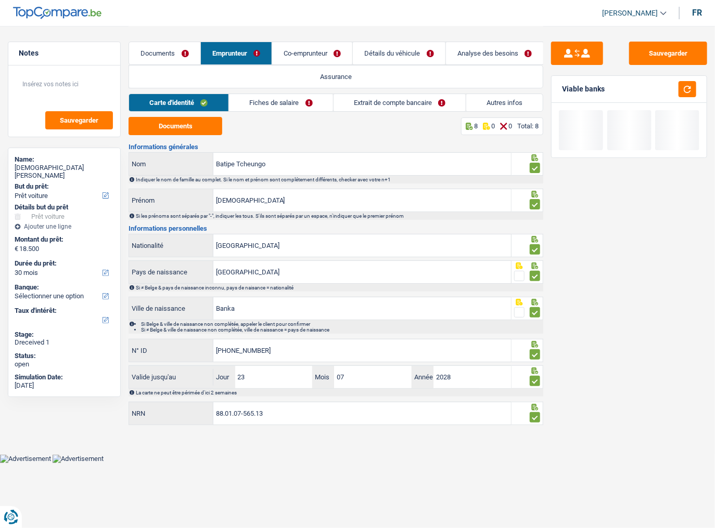
click at [301, 96] on link "Fiches de salaire" at bounding box center [281, 102] width 104 height 17
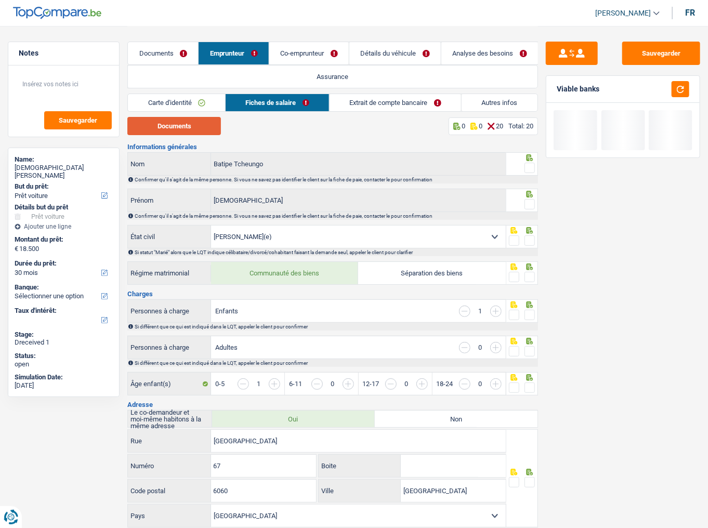
click at [144, 123] on button "Documents" at bounding box center [174, 126] width 94 height 18
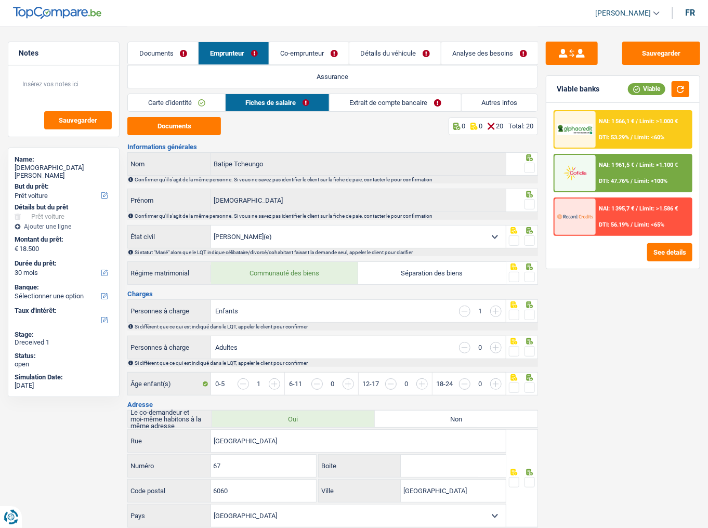
click at [534, 163] on span at bounding box center [530, 168] width 10 height 10
click at [0, 0] on input "radio" at bounding box center [0, 0] width 0 height 0
click at [531, 206] on span at bounding box center [530, 204] width 10 height 10
click at [0, 0] on input "radio" at bounding box center [0, 0] width 0 height 0
click at [669, 94] on div "Viable" at bounding box center [658, 89] width 61 height 16
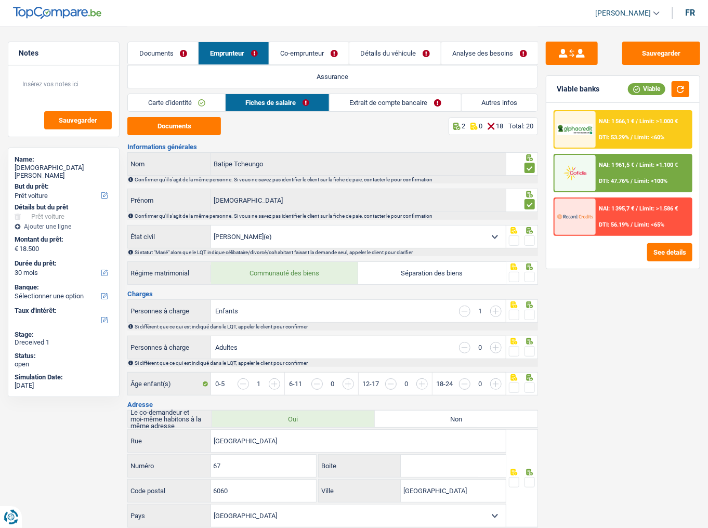
drag, startPoint x: 535, startPoint y: 239, endPoint x: 534, endPoint y: 260, distance: 20.8
click at [535, 239] on span at bounding box center [530, 241] width 10 height 10
click at [0, 0] on input "radio" at bounding box center [0, 0] width 0 height 0
drag, startPoint x: 531, startPoint y: 281, endPoint x: 539, endPoint y: 264, distance: 19.1
click at [531, 281] on span at bounding box center [530, 277] width 10 height 10
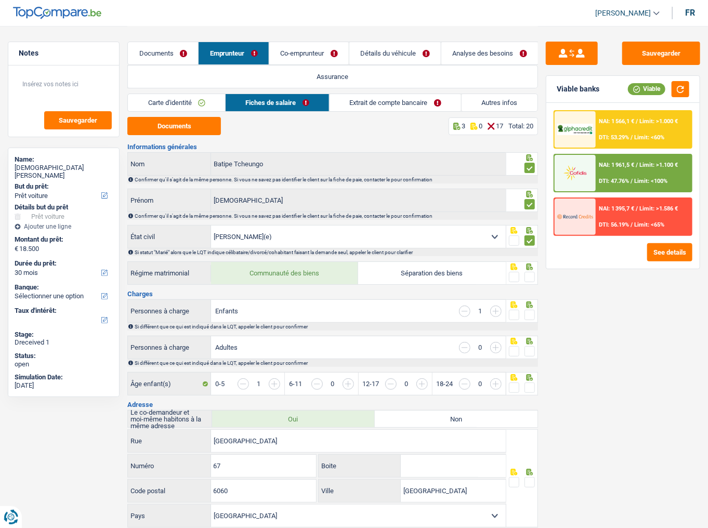
click at [0, 0] on input "radio" at bounding box center [0, 0] width 0 height 0
click at [684, 95] on button "button" at bounding box center [681, 89] width 18 height 16
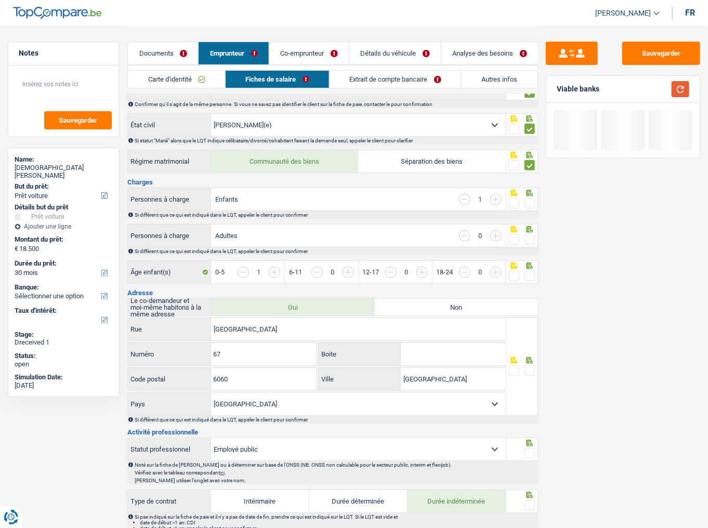
scroll to position [125, 0]
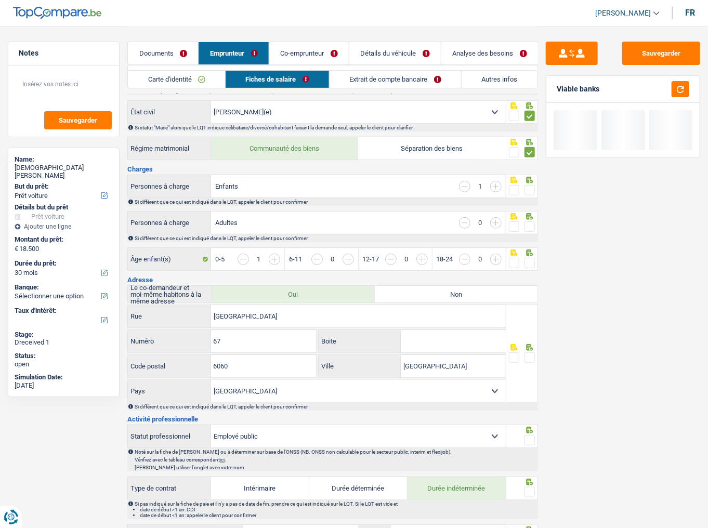
drag, startPoint x: 528, startPoint y: 187, endPoint x: 530, endPoint y: 198, distance: 11.0
click at [531, 185] on span at bounding box center [530, 190] width 10 height 10
click at [0, 0] on input "radio" at bounding box center [0, 0] width 0 height 0
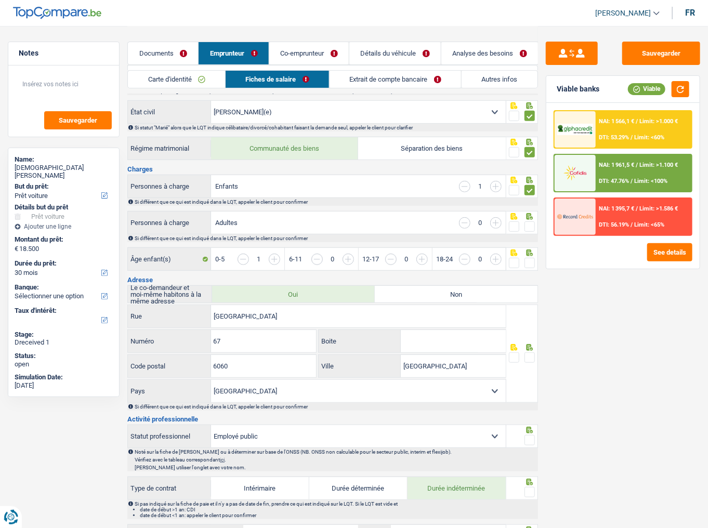
click at [528, 227] on span at bounding box center [530, 227] width 10 height 10
click at [0, 0] on input "radio" at bounding box center [0, 0] width 0 height 0
drag, startPoint x: 527, startPoint y: 262, endPoint x: 573, endPoint y: 210, distance: 69.3
click at [528, 262] on span at bounding box center [530, 263] width 10 height 10
click at [0, 0] on input "radio" at bounding box center [0, 0] width 0 height 0
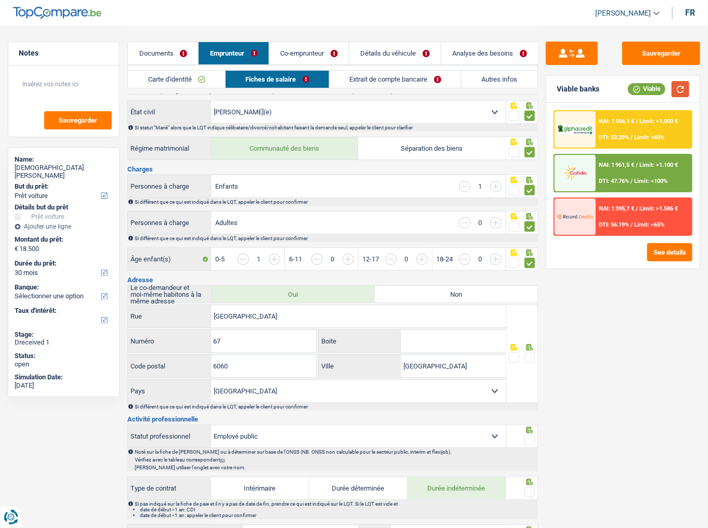
click at [682, 91] on button "button" at bounding box center [681, 89] width 18 height 16
click at [687, 91] on button "button" at bounding box center [681, 89] width 18 height 16
drag, startPoint x: 493, startPoint y: 225, endPoint x: 545, endPoint y: 208, distance: 55.1
click at [494, 223] on input "button" at bounding box center [495, 222] width 11 height 11
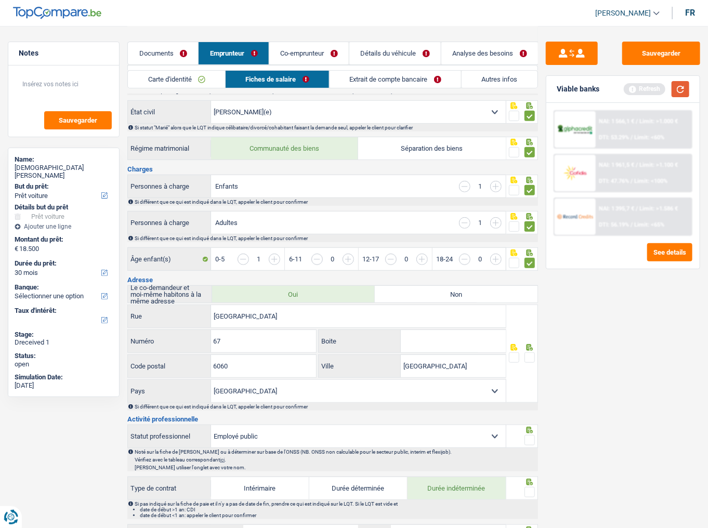
click at [679, 89] on button "button" at bounding box center [681, 89] width 18 height 16
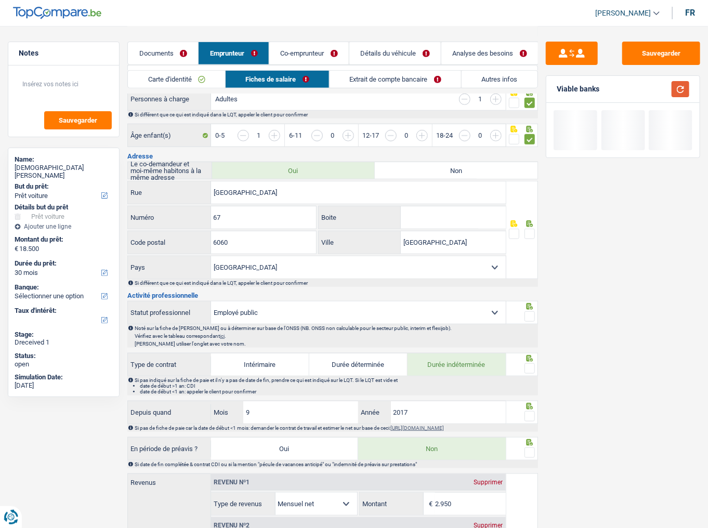
scroll to position [250, 0]
click at [684, 89] on button "button" at bounding box center [681, 89] width 18 height 16
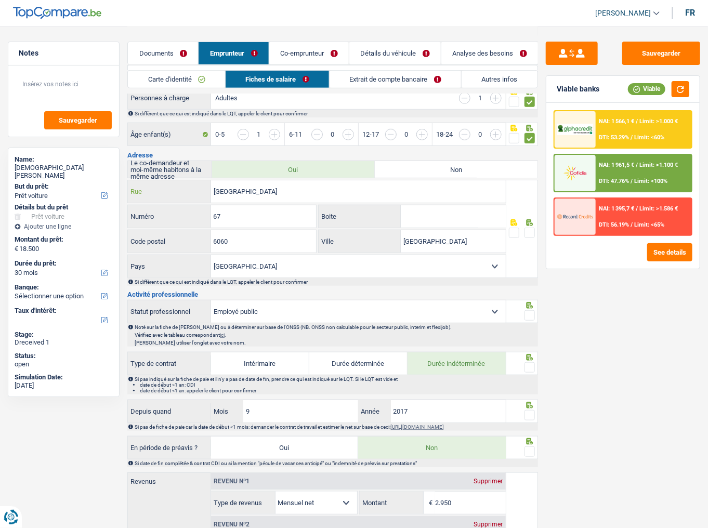
click at [281, 189] on input "[GEOGRAPHIC_DATA]" at bounding box center [358, 191] width 295 height 22
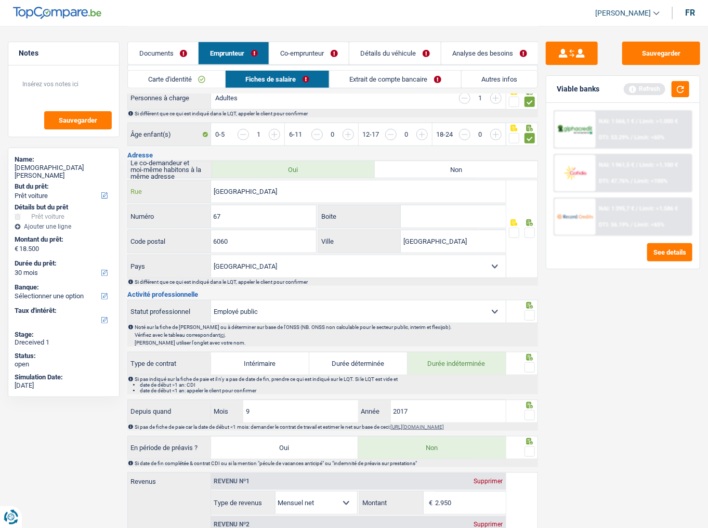
type input "[GEOGRAPHIC_DATA]"
click at [268, 215] on input "67" at bounding box center [264, 216] width 106 height 22
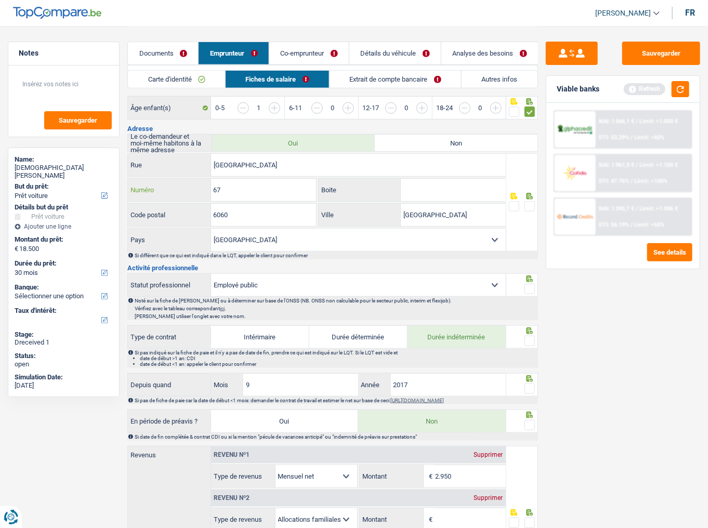
scroll to position [291, 0]
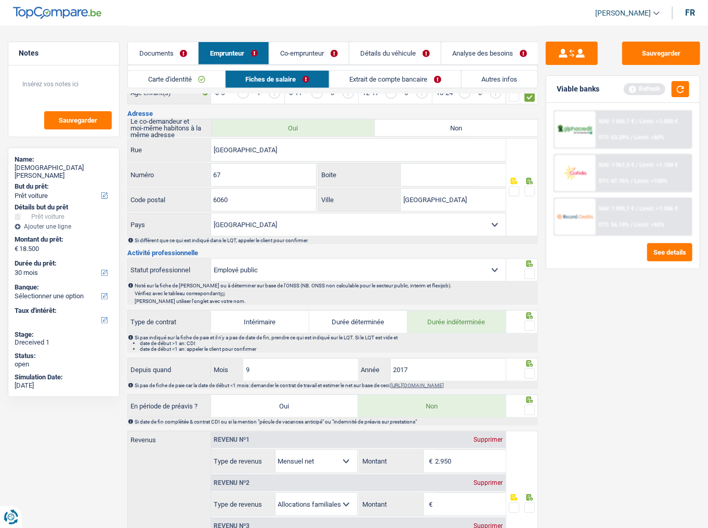
click at [531, 191] on span at bounding box center [530, 191] width 10 height 10
click at [0, 0] on input "radio" at bounding box center [0, 0] width 0 height 0
click at [676, 87] on button "button" at bounding box center [681, 89] width 18 height 16
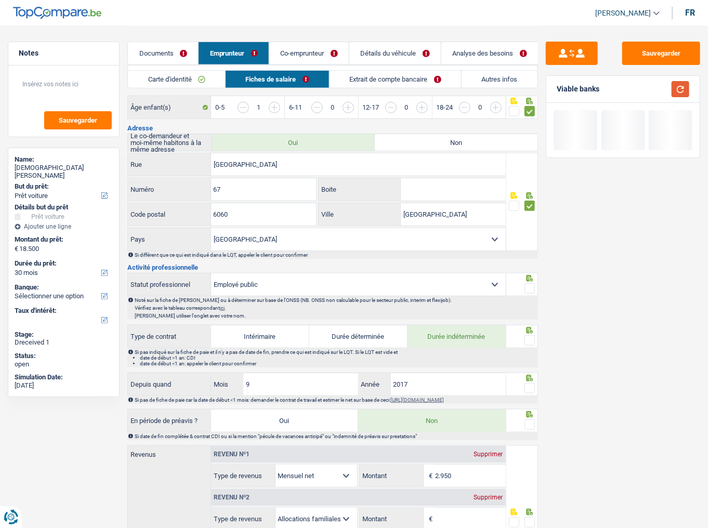
scroll to position [374, 0]
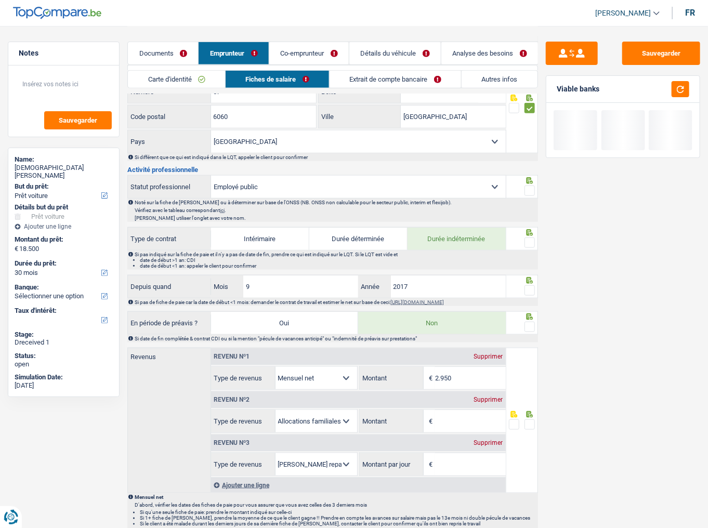
click at [524, 187] on fieldset at bounding box center [522, 191] width 26 height 13
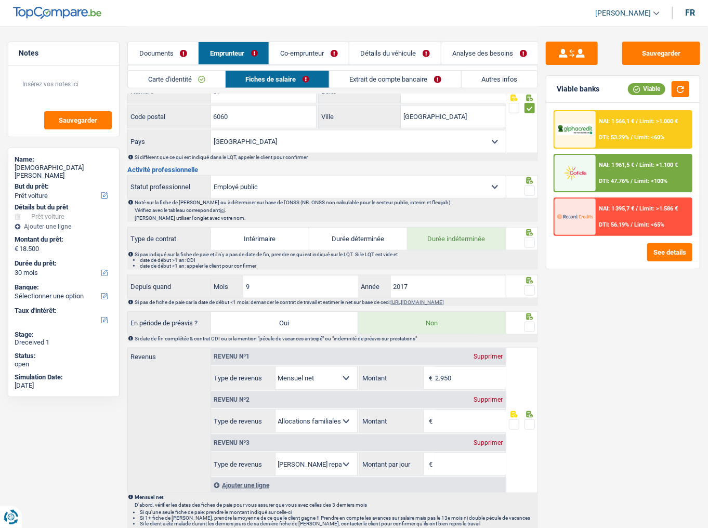
click at [531, 187] on span at bounding box center [530, 191] width 10 height 10
click at [0, 0] on input "radio" at bounding box center [0, 0] width 0 height 0
click at [533, 238] on span at bounding box center [530, 243] width 10 height 10
click at [0, 0] on input "radio" at bounding box center [0, 0] width 0 height 0
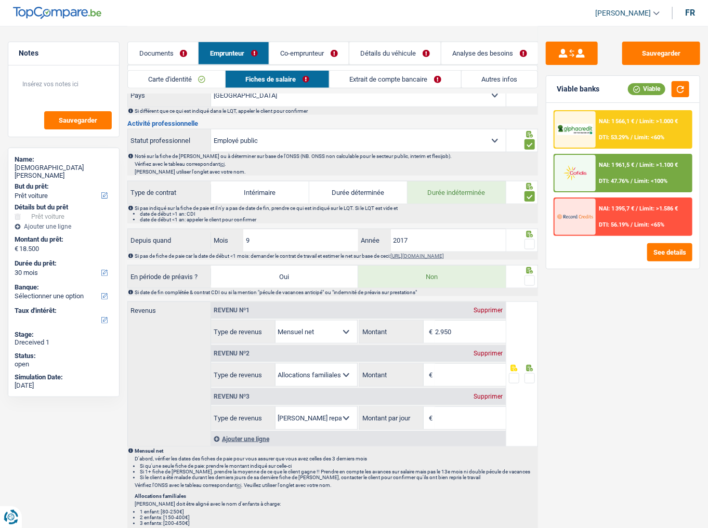
scroll to position [458, 0]
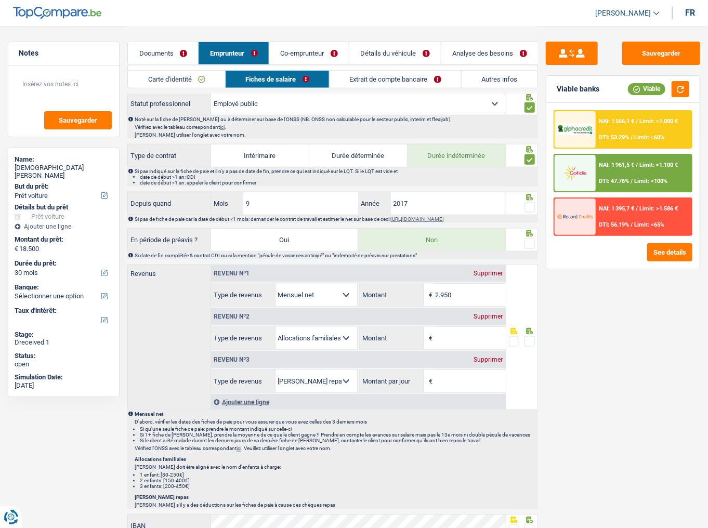
click at [526, 207] on span at bounding box center [530, 207] width 10 height 10
click at [0, 0] on input "radio" at bounding box center [0, 0] width 0 height 0
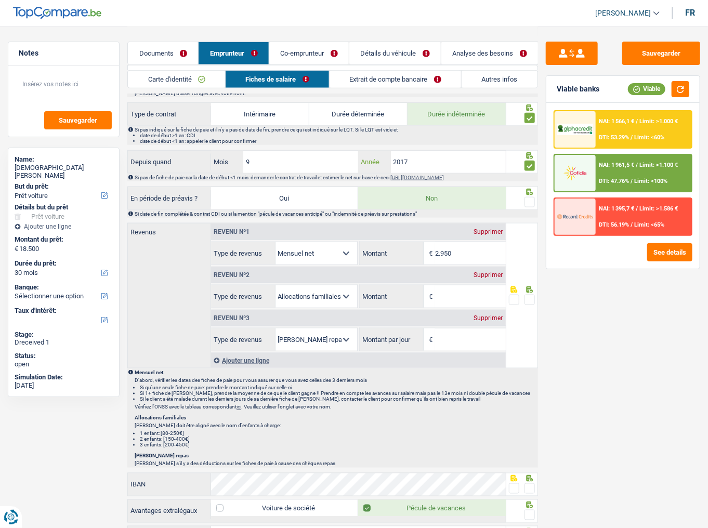
click at [420, 157] on input "2017" at bounding box center [448, 162] width 115 height 22
drag, startPoint x: 686, startPoint y: 87, endPoint x: 673, endPoint y: 104, distance: 20.4
click at [686, 87] on button "button" at bounding box center [681, 89] width 18 height 16
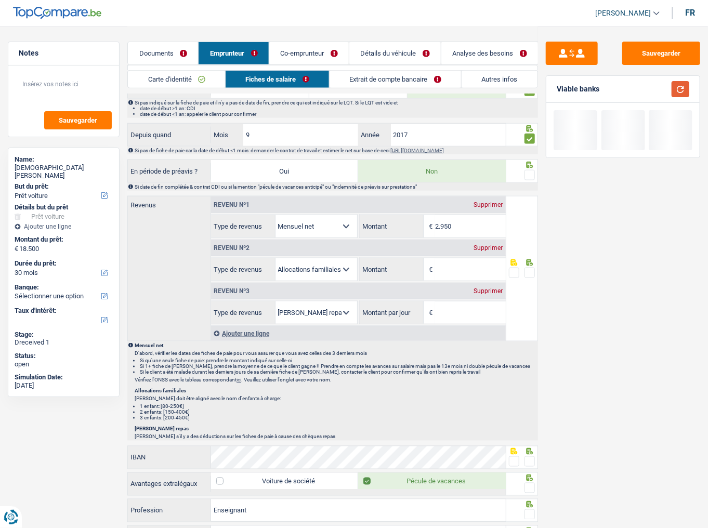
scroll to position [541, 0]
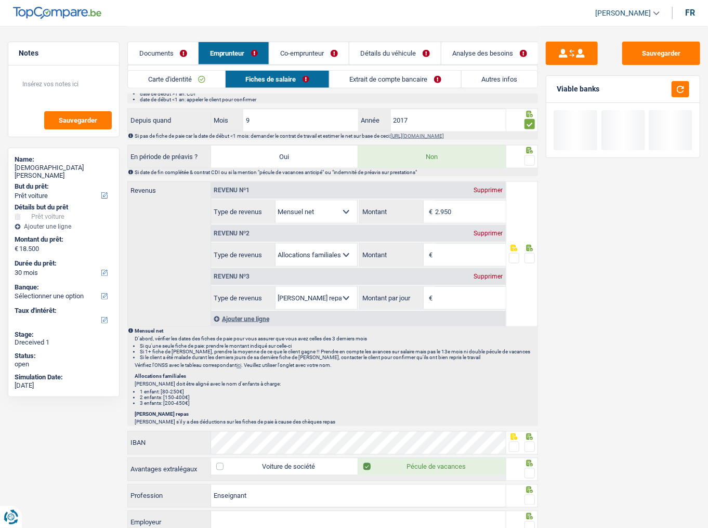
click at [530, 157] on span at bounding box center [530, 161] width 10 height 10
click at [0, 0] on input "radio" at bounding box center [0, 0] width 0 height 0
click at [486, 230] on div "Supprimer" at bounding box center [489, 233] width 34 height 6
select select "mealVouchers"
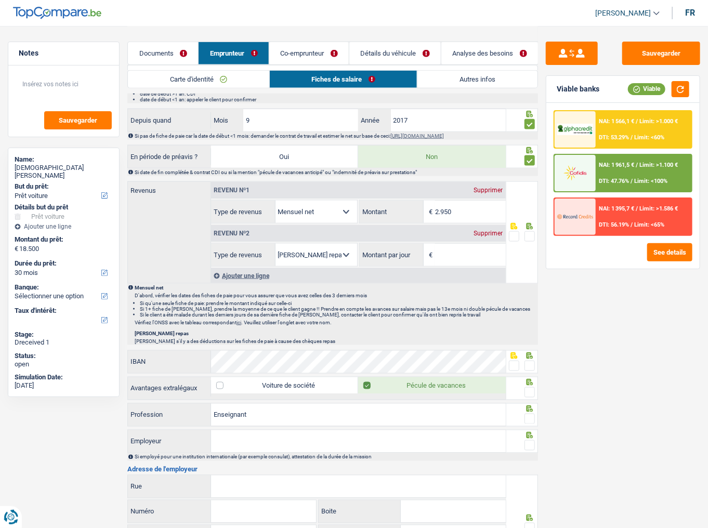
click at [482, 234] on div "Revenu nº2 Supprimer" at bounding box center [358, 233] width 295 height 17
click at [484, 234] on div "Revenu nº2 Supprimer" at bounding box center [358, 233] width 295 height 17
click at [490, 234] on div "Revenu nº2 Supprimer" at bounding box center [358, 233] width 295 height 17
drag, startPoint x: 479, startPoint y: 216, endPoint x: 361, endPoint y: 215, distance: 117.6
click at [361, 215] on div "2.950 € Montant" at bounding box center [433, 212] width 146 height 22
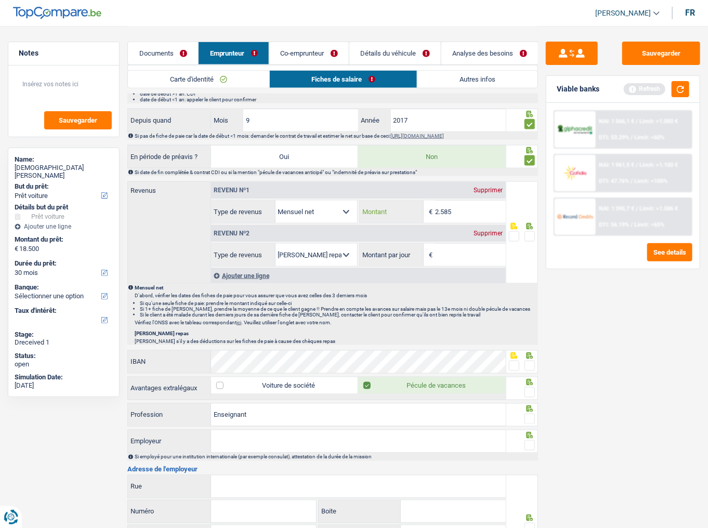
type input "2.585"
click at [487, 230] on div "Supprimer" at bounding box center [489, 233] width 34 height 6
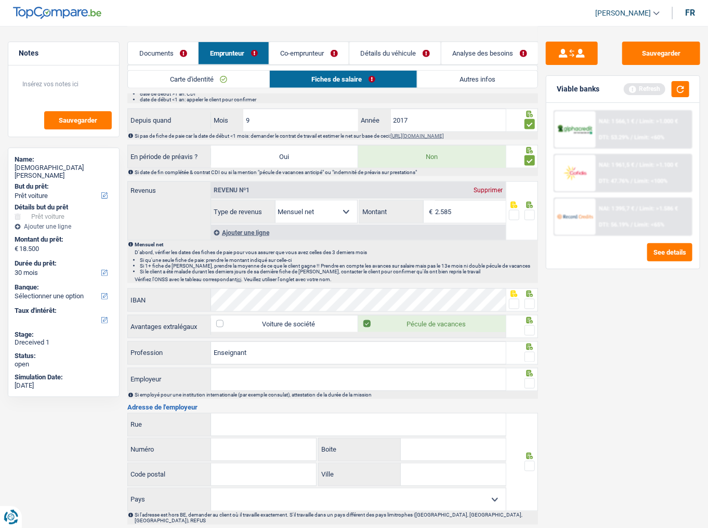
click at [531, 210] on span at bounding box center [530, 215] width 10 height 10
click at [0, 0] on input "radio" at bounding box center [0, 0] width 0 height 0
click at [683, 85] on button "button" at bounding box center [681, 89] width 18 height 16
click at [530, 300] on span at bounding box center [530, 304] width 10 height 10
click at [0, 0] on input "radio" at bounding box center [0, 0] width 0 height 0
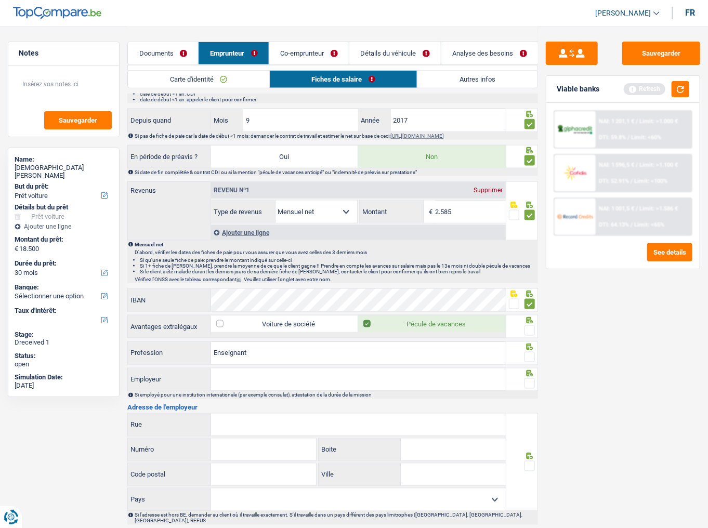
click at [528, 327] on span at bounding box center [530, 331] width 10 height 10
click at [0, 0] on input "radio" at bounding box center [0, 0] width 0 height 0
drag, startPoint x: 531, startPoint y: 350, endPoint x: 520, endPoint y: 353, distance: 11.5
click at [531, 352] on span at bounding box center [530, 357] width 10 height 10
click at [0, 0] on input "radio" at bounding box center [0, 0] width 0 height 0
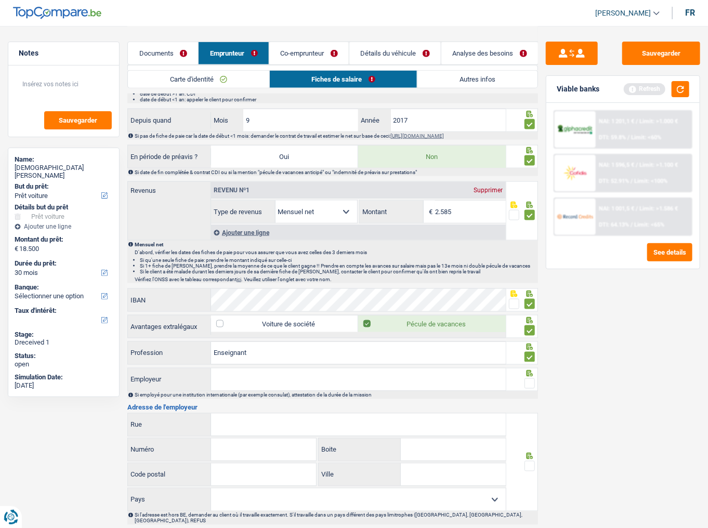
drag, startPoint x: 422, startPoint y: 369, endPoint x: 435, endPoint y: 368, distance: 13.0
click at [428, 369] on input "Employeur" at bounding box center [358, 380] width 295 height 22
click at [260, 378] on input "Employeur" at bounding box center [358, 380] width 295 height 22
drag, startPoint x: 225, startPoint y: 372, endPoint x: 233, endPoint y: 371, distance: 7.9
click at [225, 372] on input "Athenée royalles marlaires" at bounding box center [358, 380] width 295 height 22
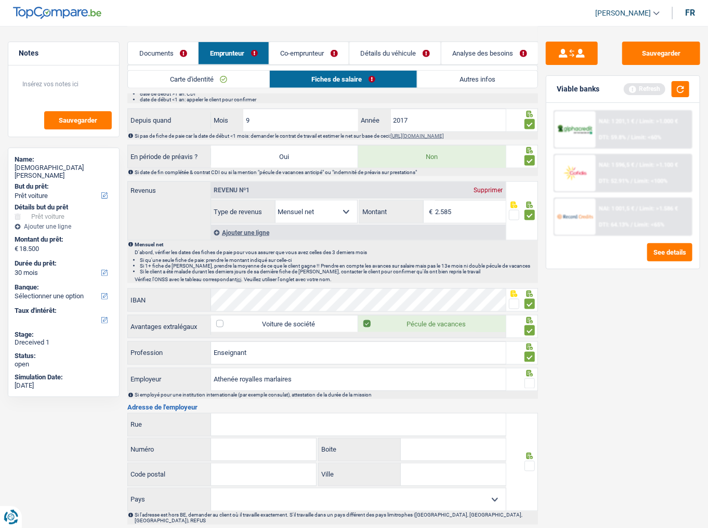
click at [257, 373] on input "Athenée royalles marlaires" at bounding box center [358, 380] width 295 height 22
type input "Athenée royal les marlaires"
click at [526, 379] on span at bounding box center [530, 384] width 10 height 10
click at [0, 0] on input "radio" at bounding box center [0, 0] width 0 height 0
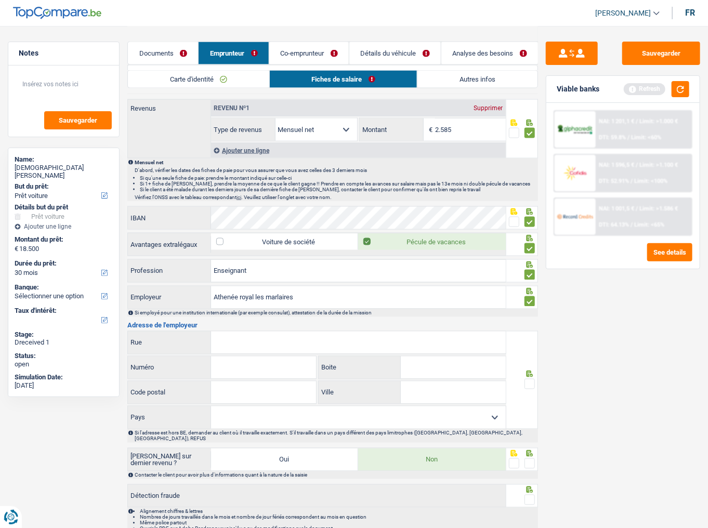
scroll to position [624, 0]
click at [261, 331] on input "Rue" at bounding box center [358, 342] width 295 height 22
type input "[GEOGRAPHIC_DATA]"
type input "12"
type input "6041"
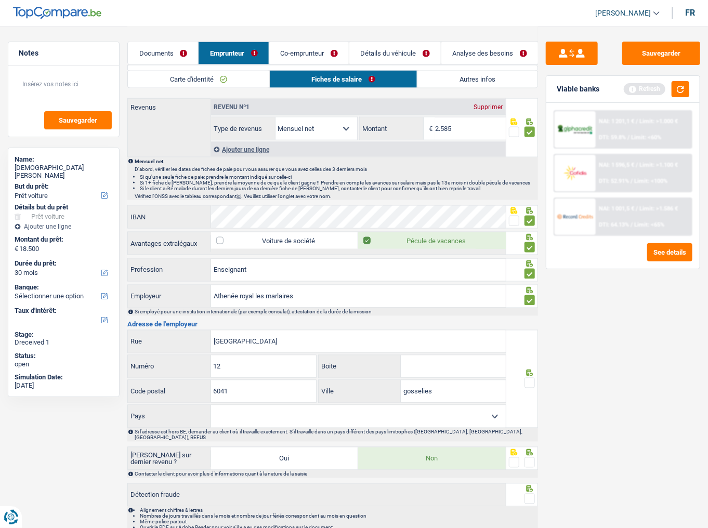
type input "gosselies"
click at [365, 401] on select "[GEOGRAPHIC_DATA] [GEOGRAPHIC_DATA] [GEOGRAPHIC_DATA] [GEOGRAPHIC_DATA] [GEOGRA…" at bounding box center [358, 417] width 295 height 22
select select "BE"
click at [211, 401] on select "[GEOGRAPHIC_DATA] [GEOGRAPHIC_DATA] [GEOGRAPHIC_DATA] [GEOGRAPHIC_DATA] [GEOGRA…" at bounding box center [358, 417] width 295 height 22
click at [531, 380] on span at bounding box center [530, 383] width 10 height 10
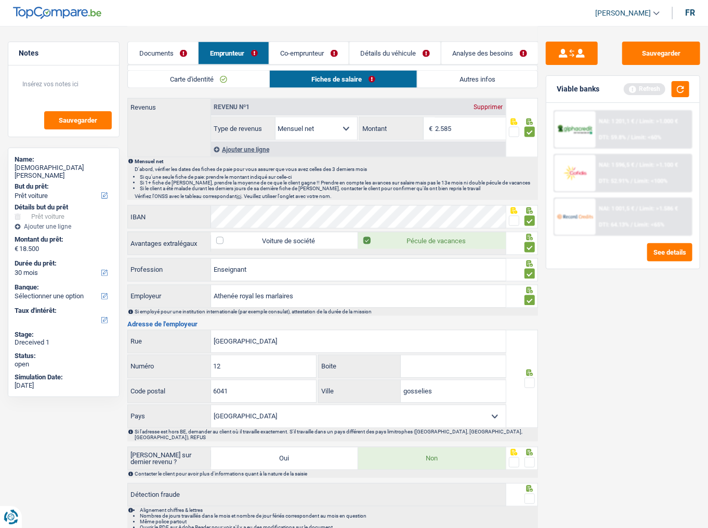
click at [0, 0] on input "radio" at bounding box center [0, 0] width 0 height 0
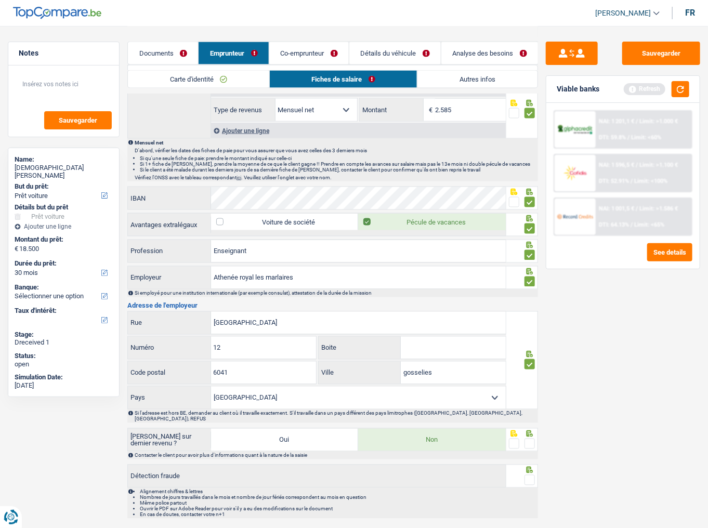
scroll to position [653, 0]
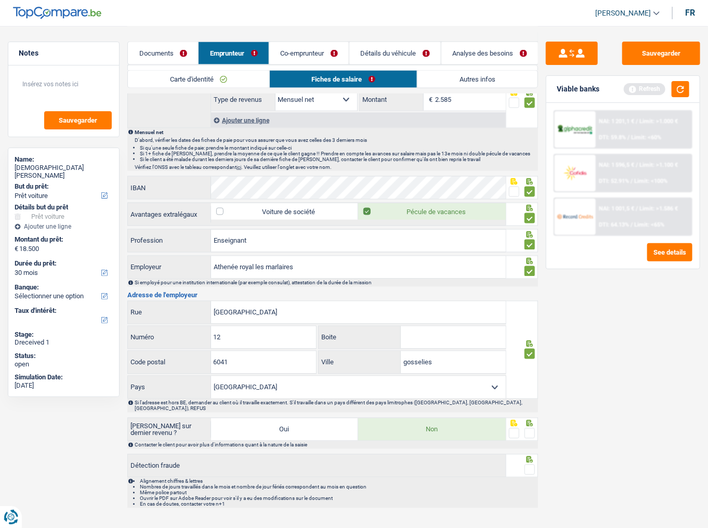
drag, startPoint x: 531, startPoint y: 421, endPoint x: 535, endPoint y: 428, distance: 8.2
click at [531, 401] on span at bounding box center [530, 434] width 10 height 10
click at [0, 0] on input "radio" at bounding box center [0, 0] width 0 height 0
click at [528, 401] on span at bounding box center [530, 470] width 10 height 10
click at [0, 0] on input "radio" at bounding box center [0, 0] width 0 height 0
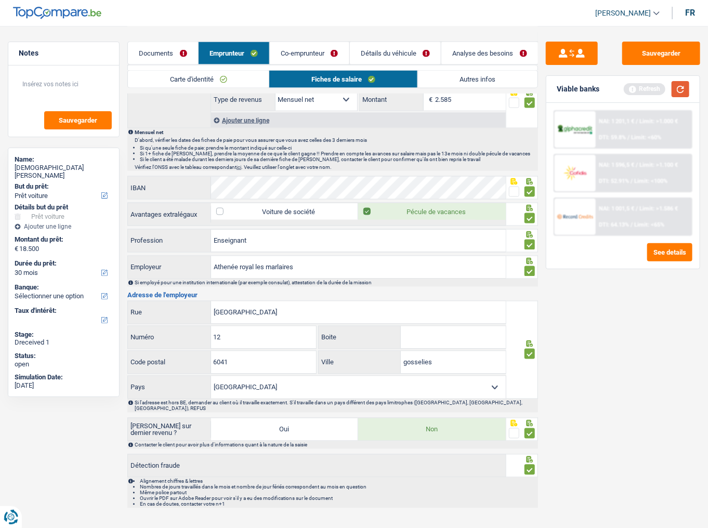
click at [676, 94] on button "button" at bounding box center [681, 89] width 18 height 16
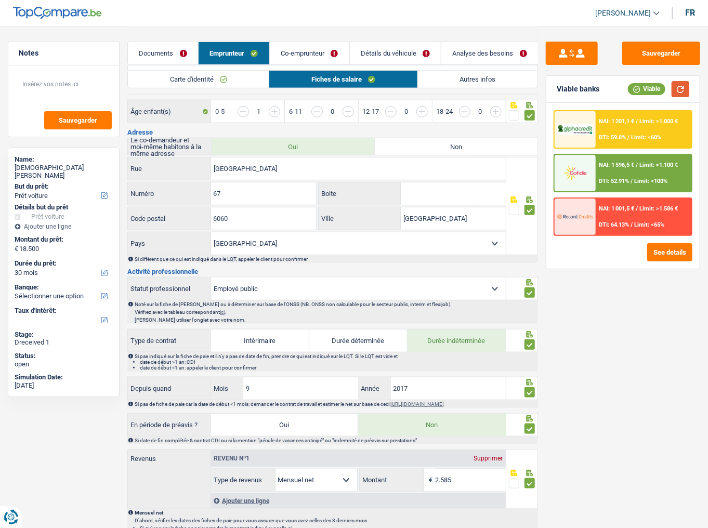
scroll to position [0, 0]
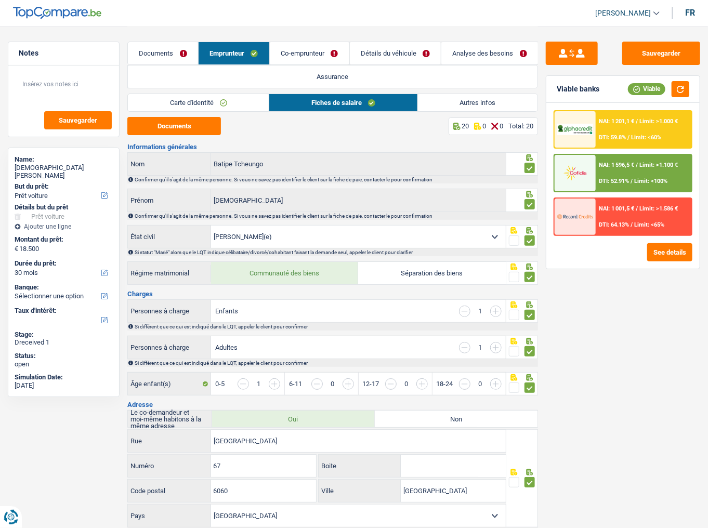
click at [466, 100] on link "Autres infos" at bounding box center [478, 102] width 120 height 17
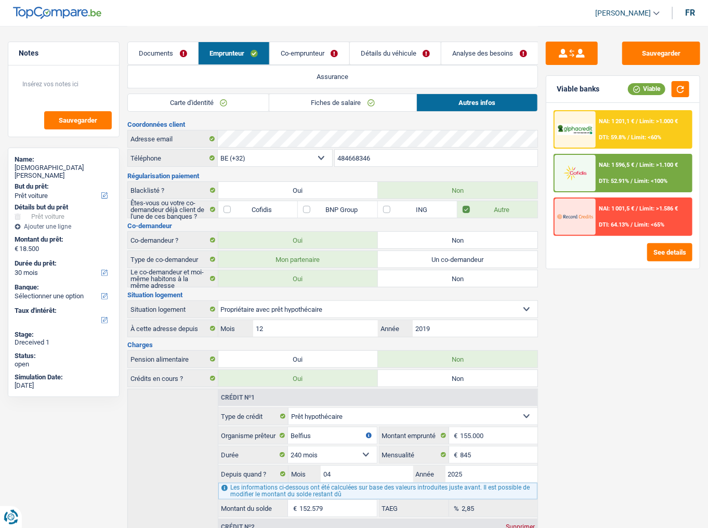
click at [325, 55] on link "Co-emprunteur" at bounding box center [310, 53] width 80 height 22
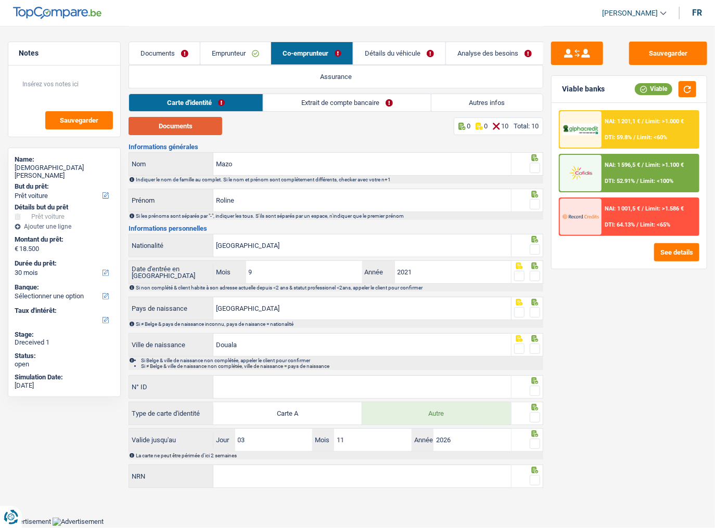
click at [194, 125] on button "Documents" at bounding box center [175, 126] width 94 height 18
drag, startPoint x: 537, startPoint y: 167, endPoint x: 533, endPoint y: 179, distance: 12.7
click at [535, 173] on span at bounding box center [535, 168] width 10 height 10
click at [0, 0] on input "radio" at bounding box center [0, 0] width 0 height 0
click at [533, 206] on span at bounding box center [535, 204] width 10 height 10
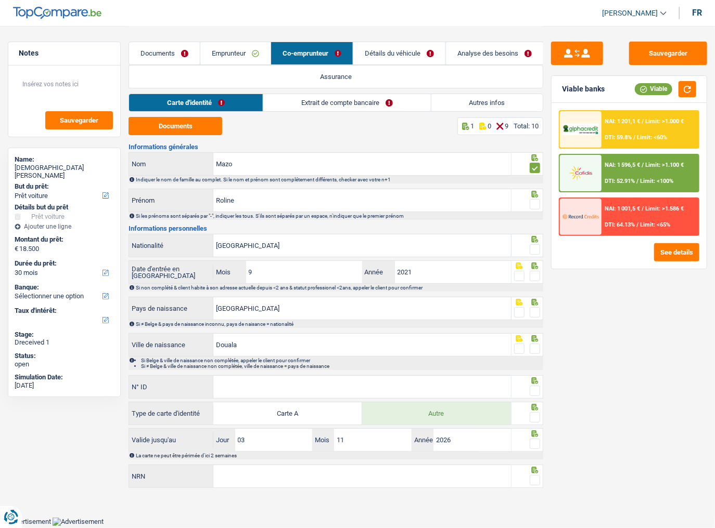
click at [0, 0] on input "radio" at bounding box center [0, 0] width 0 height 0
click at [276, 163] on input "Mazo" at bounding box center [362, 164] width 298 height 22
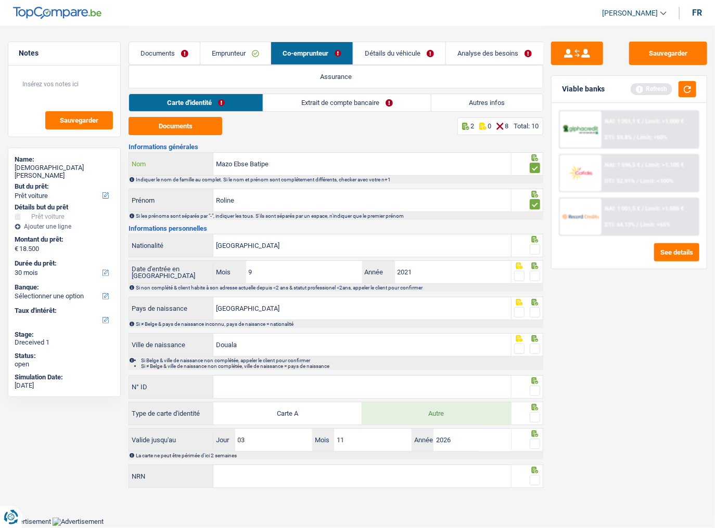
type input "Mazo Ebse Batipe"
drag, startPoint x: 689, startPoint y: 81, endPoint x: 680, endPoint y: 84, distance: 8.7
click at [683, 81] on button "button" at bounding box center [687, 89] width 18 height 16
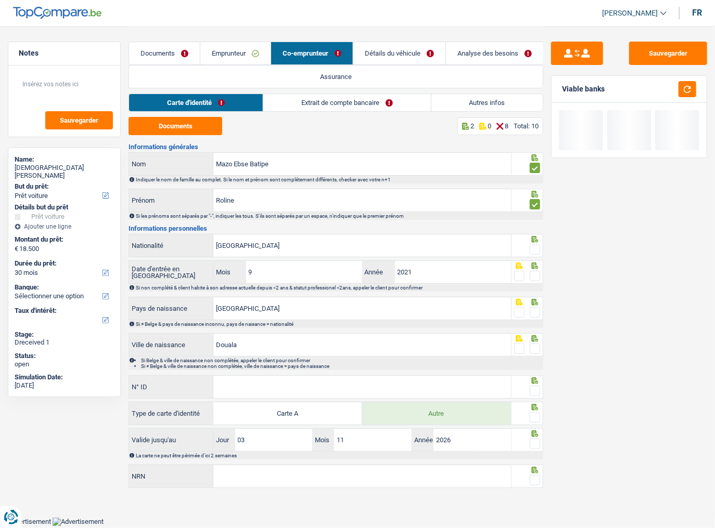
click at [536, 246] on span at bounding box center [535, 249] width 10 height 10
click at [0, 0] on input "radio" at bounding box center [0, 0] width 0 height 0
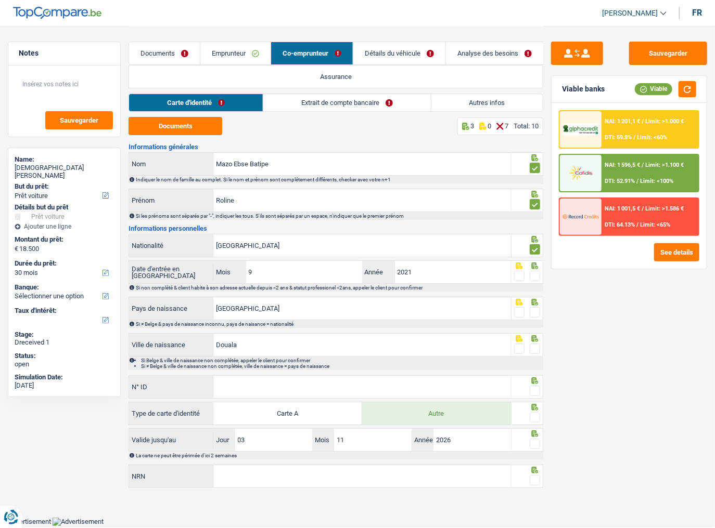
click at [534, 275] on span at bounding box center [535, 276] width 10 height 10
click at [0, 0] on input "radio" at bounding box center [0, 0] width 0 height 0
click at [536, 313] on span at bounding box center [535, 312] width 10 height 10
click at [0, 0] on input "radio" at bounding box center [0, 0] width 0 height 0
click at [537, 350] on span at bounding box center [535, 349] width 10 height 10
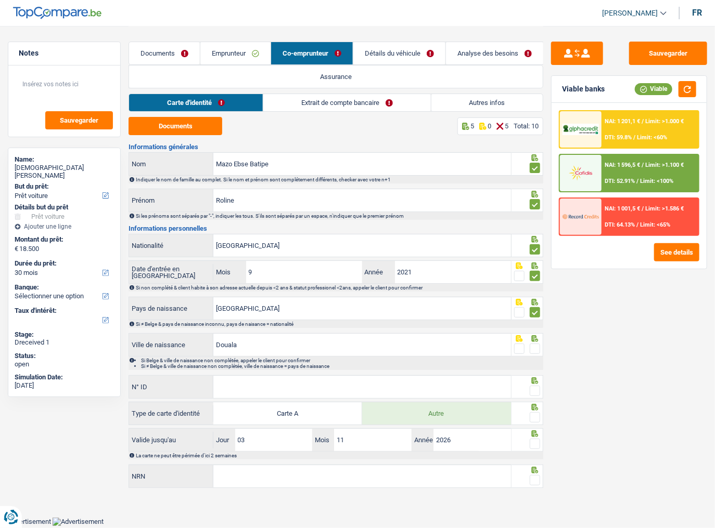
click at [0, 0] on input "radio" at bounding box center [0, 0] width 0 height 0
click at [295, 379] on input "N° ID" at bounding box center [362, 387] width 298 height 22
click at [302, 384] on input "N° ID" at bounding box center [362, 387] width 298 height 22
click at [271, 382] on input "N° ID" at bounding box center [362, 387] width 298 height 22
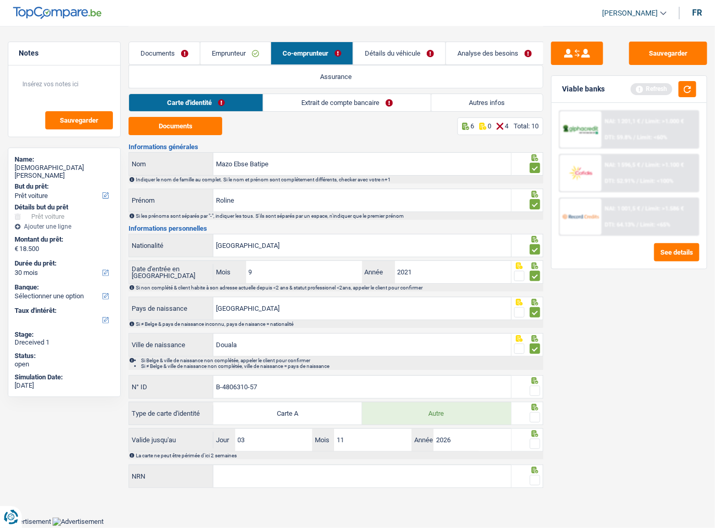
type input "B-4806310-57"
drag, startPoint x: 538, startPoint y: 391, endPoint x: 537, endPoint y: 402, distance: 11.0
click at [538, 392] on span at bounding box center [535, 391] width 10 height 10
click at [0, 0] on input "radio" at bounding box center [0, 0] width 0 height 0
click at [538, 401] on span at bounding box center [535, 417] width 10 height 10
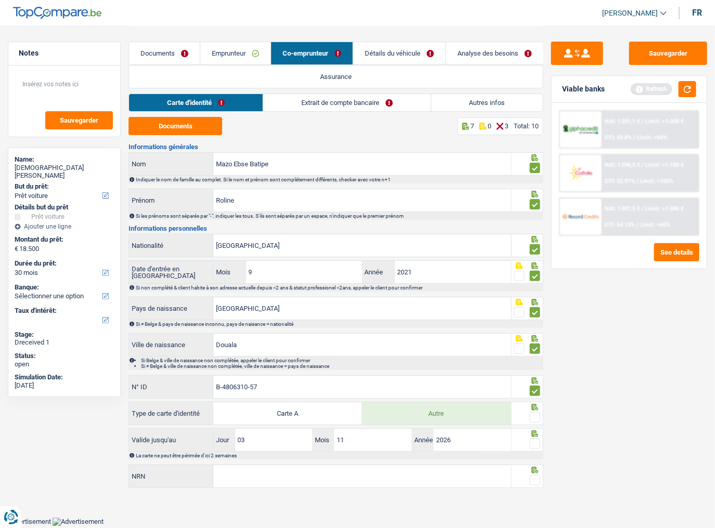
click at [0, 0] on input "radio" at bounding box center [0, 0] width 0 height 0
click at [689, 88] on button "button" at bounding box center [687, 89] width 18 height 16
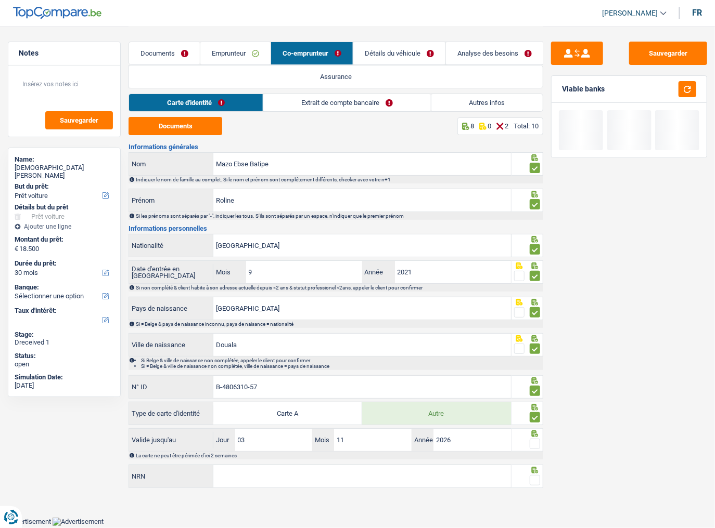
click at [534, 401] on div "La carte ne peut être périmée d'ici 2 semaines" at bounding box center [335, 456] width 415 height 8
drag, startPoint x: 535, startPoint y: 443, endPoint x: 685, endPoint y: 424, distance: 150.4
click at [536, 401] on span at bounding box center [535, 444] width 10 height 10
click at [0, 0] on input "radio" at bounding box center [0, 0] width 0 height 0
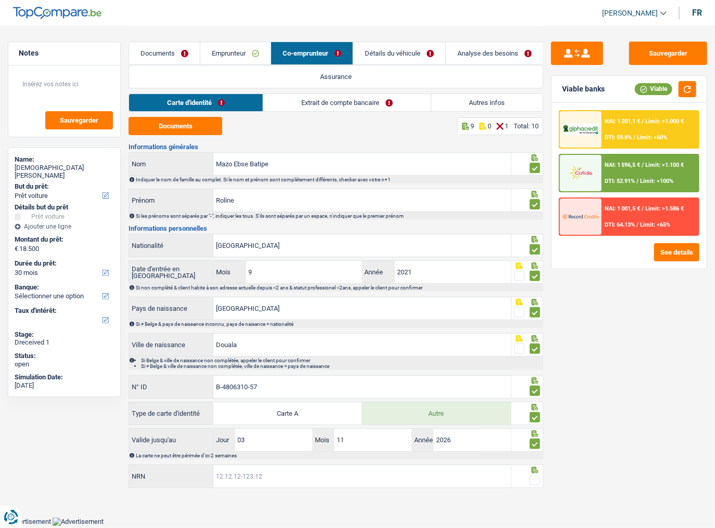
click at [263, 401] on input "NRN" at bounding box center [362, 477] width 298 height 22
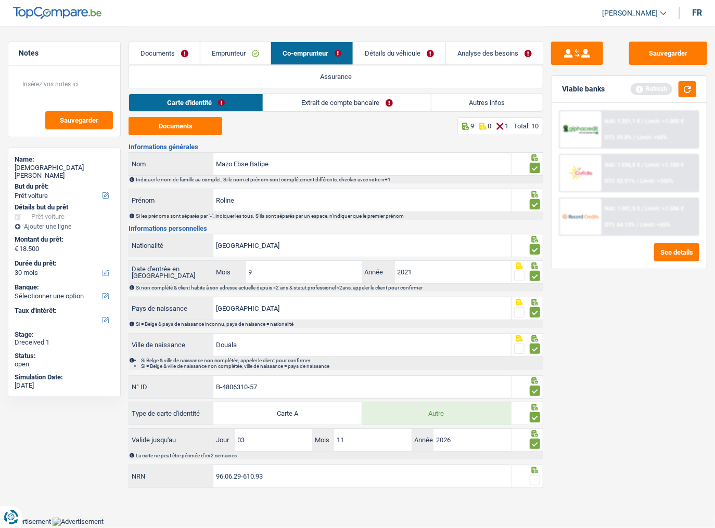
type input "96.06.29-610.93"
click at [537, 401] on span at bounding box center [535, 480] width 10 height 10
click at [0, 0] on input "radio" at bounding box center [0, 0] width 0 height 0
click at [348, 98] on link "Extrait de compte bancaire" at bounding box center [347, 102] width 167 height 17
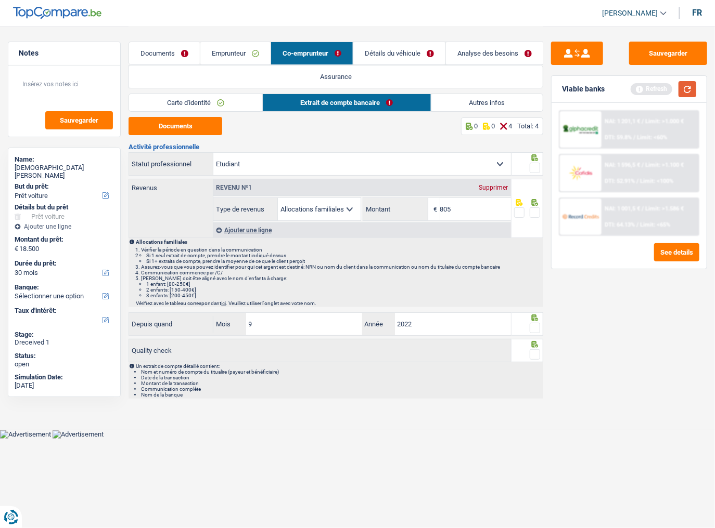
click at [685, 85] on button "button" at bounding box center [687, 89] width 18 height 16
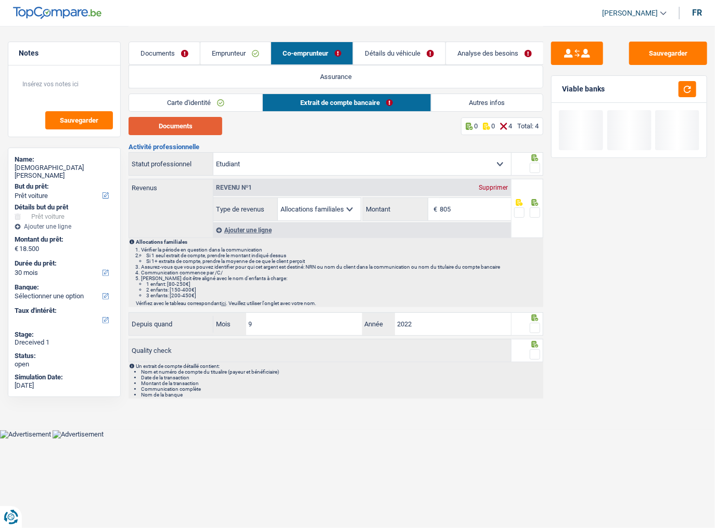
click at [192, 125] on button "Documents" at bounding box center [175, 126] width 94 height 18
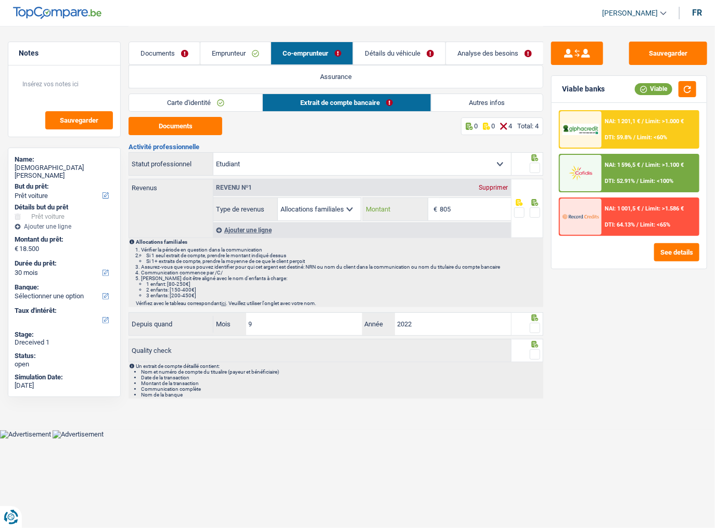
drag, startPoint x: 476, startPoint y: 214, endPoint x: 448, endPoint y: 211, distance: 27.7
click at [448, 211] on input "805" at bounding box center [475, 209] width 71 height 22
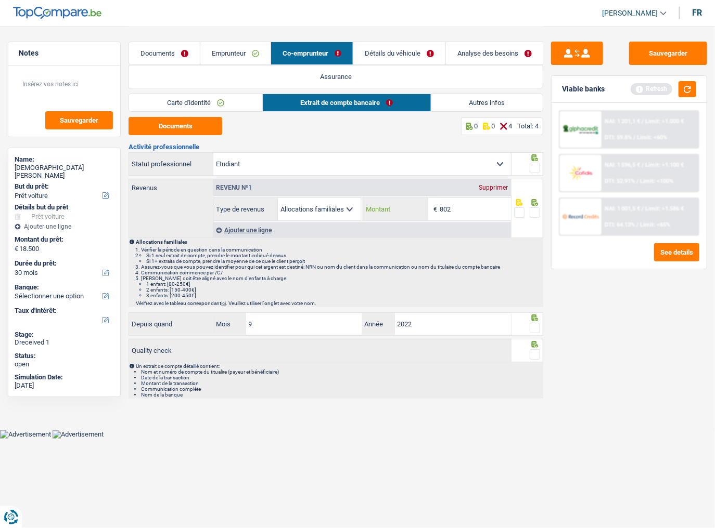
type input "802"
click at [533, 165] on span at bounding box center [535, 168] width 10 height 10
click at [0, 0] on input "radio" at bounding box center [0, 0] width 0 height 0
click at [535, 211] on span at bounding box center [535, 213] width 10 height 10
click at [0, 0] on input "radio" at bounding box center [0, 0] width 0 height 0
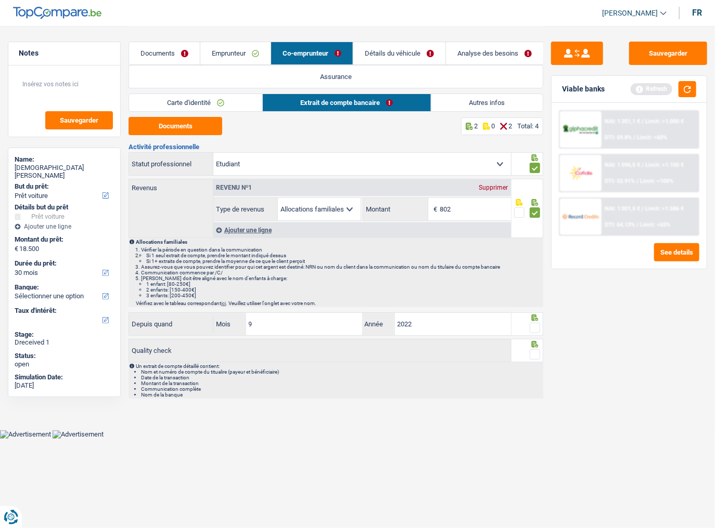
click at [538, 328] on span at bounding box center [535, 328] width 10 height 10
click at [0, 0] on input "radio" at bounding box center [0, 0] width 0 height 0
click at [535, 348] on div at bounding box center [535, 354] width 10 height 13
click at [693, 89] on button "button" at bounding box center [687, 89] width 18 height 16
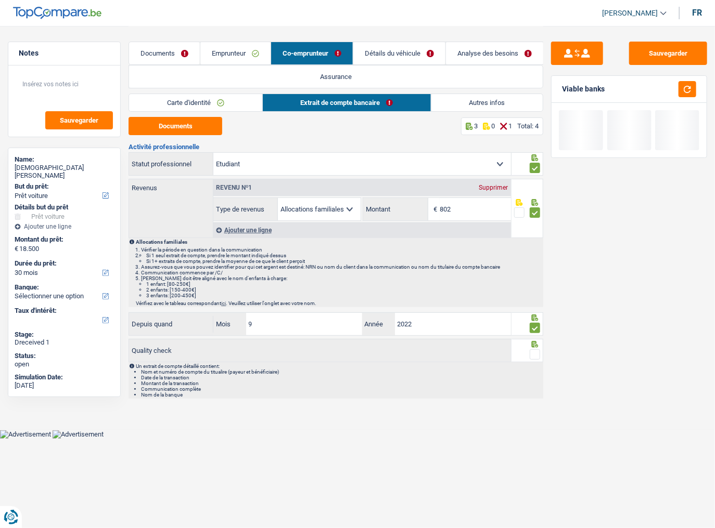
click at [533, 351] on span at bounding box center [535, 355] width 10 height 10
click at [0, 0] on input "radio" at bounding box center [0, 0] width 0 height 0
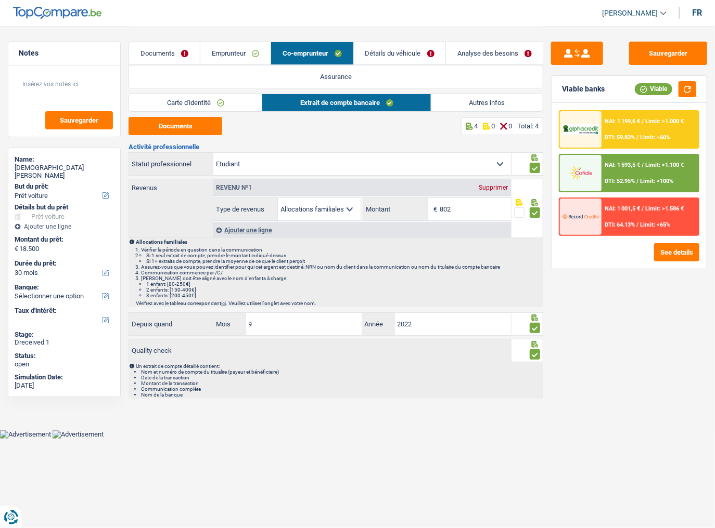
click at [400, 47] on link "Détails du véhicule" at bounding box center [400, 53] width 92 height 22
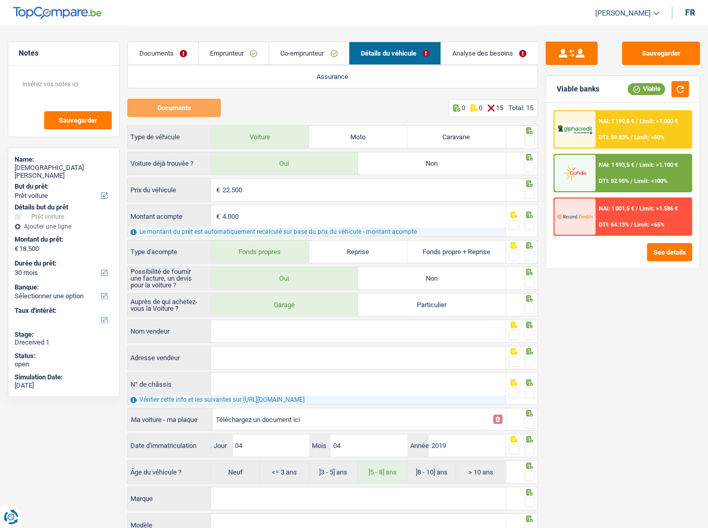
click at [458, 54] on link "Analyse des besoins" at bounding box center [490, 53] width 97 height 22
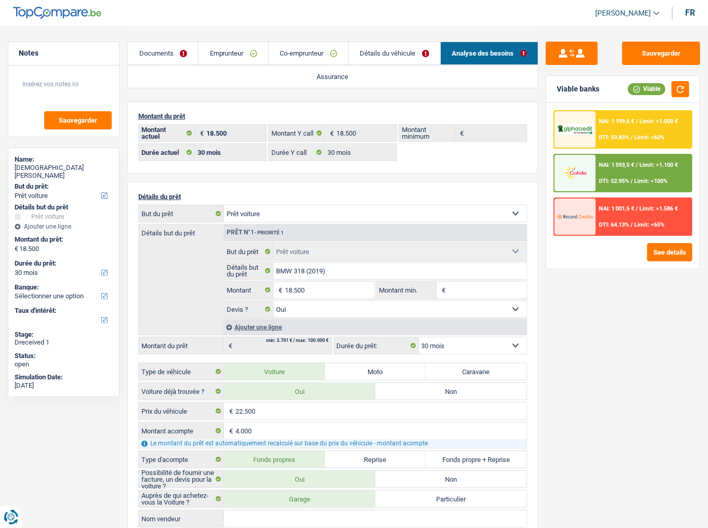
click at [392, 55] on link "Détails du véhicule" at bounding box center [395, 53] width 92 height 22
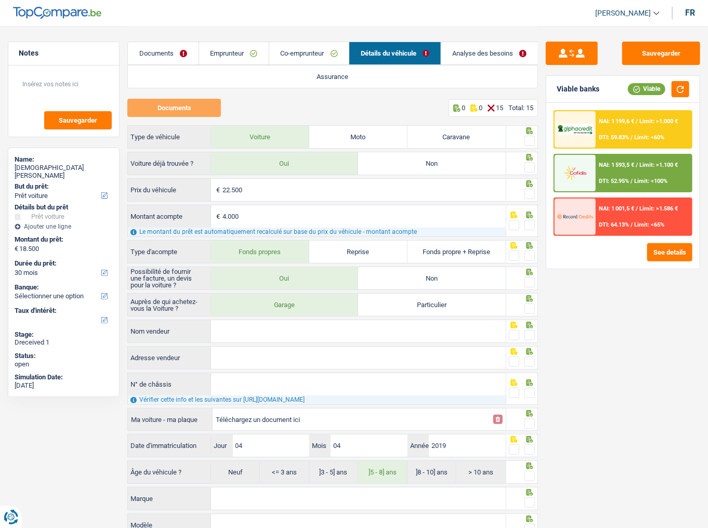
click at [149, 50] on link "Documents" at bounding box center [163, 53] width 70 height 22
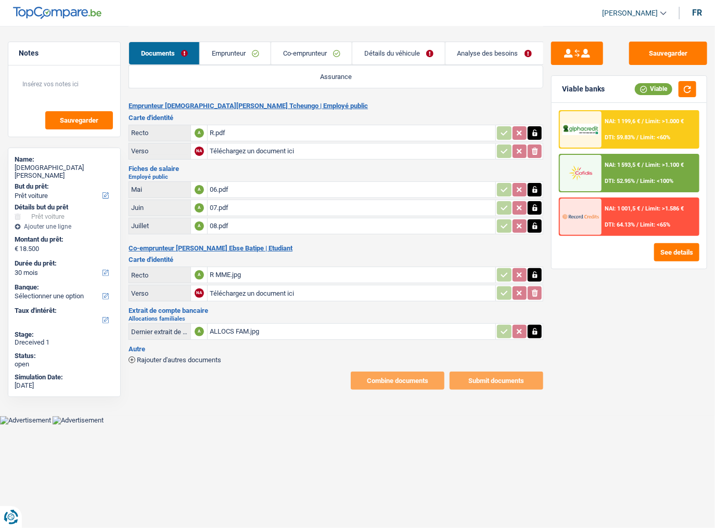
drag, startPoint x: 199, startPoint y: 361, endPoint x: 229, endPoint y: 356, distance: 30.0
click at [199, 361] on div "Emprunteur Christian Batipe Tcheungo | Employé public Carte d'identité Recto A …" at bounding box center [335, 246] width 415 height 288
click at [215, 357] on span "Rajouter d'autres documents" at bounding box center [179, 360] width 84 height 7
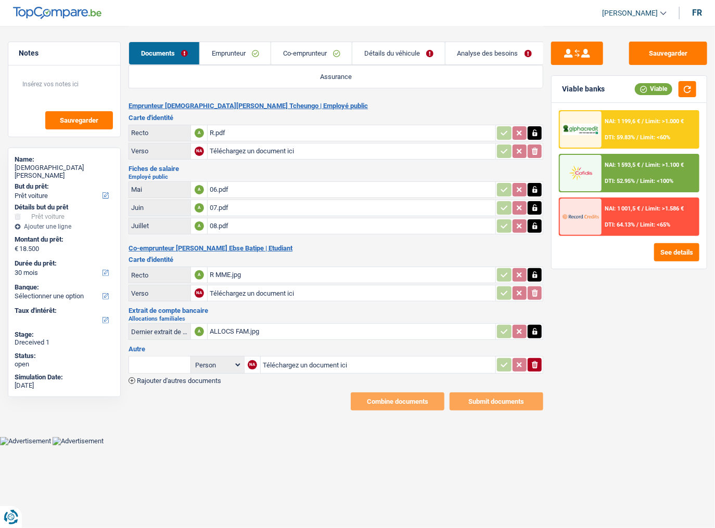
click at [252, 360] on div "NA" at bounding box center [252, 364] width 9 height 9
click at [307, 359] on input "Téléchargez un document ici" at bounding box center [378, 365] width 230 height 16
type input "C:\fakepath\preuve supplément d'handicap.jpg"
click at [374, 50] on link "Détails du véhicule" at bounding box center [398, 53] width 93 height 22
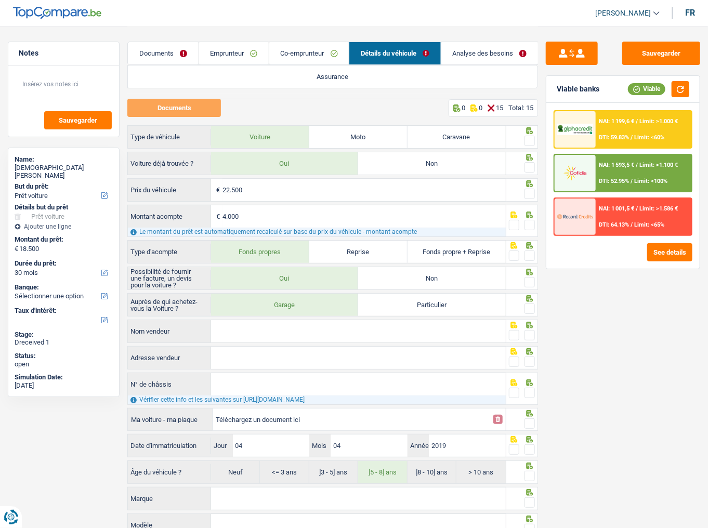
drag, startPoint x: 464, startPoint y: 60, endPoint x: 457, endPoint y: 62, distance: 7.6
click at [464, 60] on link "Analyse des besoins" at bounding box center [490, 53] width 97 height 22
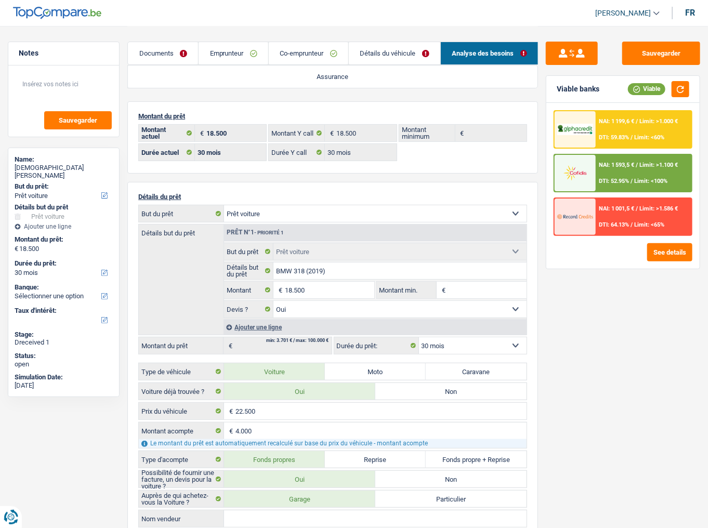
click at [382, 58] on link "Détails du véhicule" at bounding box center [395, 53] width 92 height 22
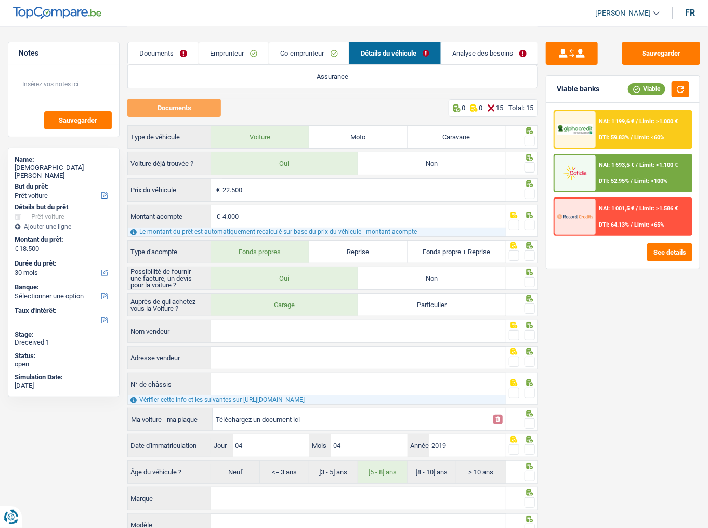
click at [528, 143] on span at bounding box center [530, 141] width 10 height 10
click at [0, 0] on input "radio" at bounding box center [0, 0] width 0 height 0
click at [531, 167] on span at bounding box center [530, 167] width 10 height 10
click at [0, 0] on input "radio" at bounding box center [0, 0] width 0 height 0
click at [532, 194] on span at bounding box center [530, 194] width 10 height 10
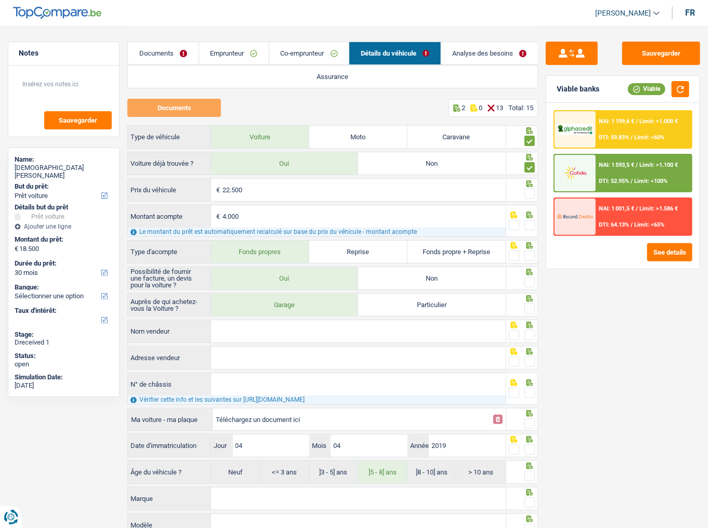
click at [0, 0] on input "radio" at bounding box center [0, 0] width 0 height 0
drag, startPoint x: 529, startPoint y: 222, endPoint x: 530, endPoint y: 227, distance: 5.2
click at [529, 222] on span at bounding box center [530, 225] width 10 height 10
click at [0, 0] on input "radio" at bounding box center [0, 0] width 0 height 0
click at [528, 254] on span at bounding box center [530, 256] width 10 height 10
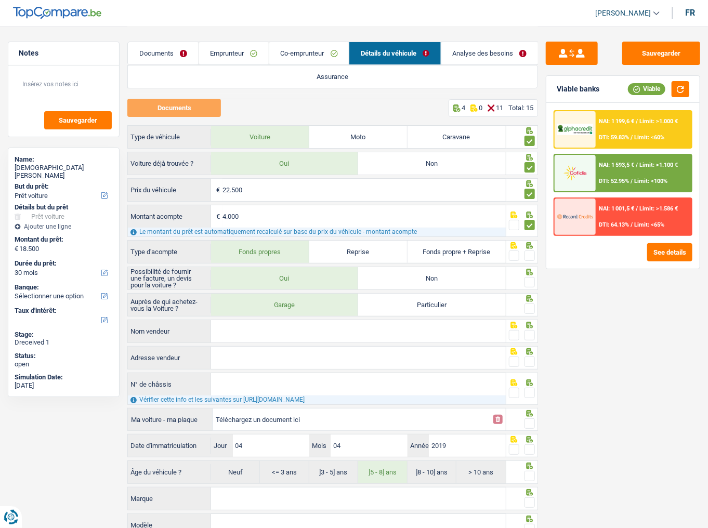
click at [0, 0] on input "radio" at bounding box center [0, 0] width 0 height 0
drag, startPoint x: 532, startPoint y: 287, endPoint x: 528, endPoint y: 283, distance: 5.9
click at [528, 283] on div at bounding box center [530, 282] width 10 height 13
click at [529, 284] on span at bounding box center [530, 282] width 10 height 10
click at [0, 0] on input "radio" at bounding box center [0, 0] width 0 height 0
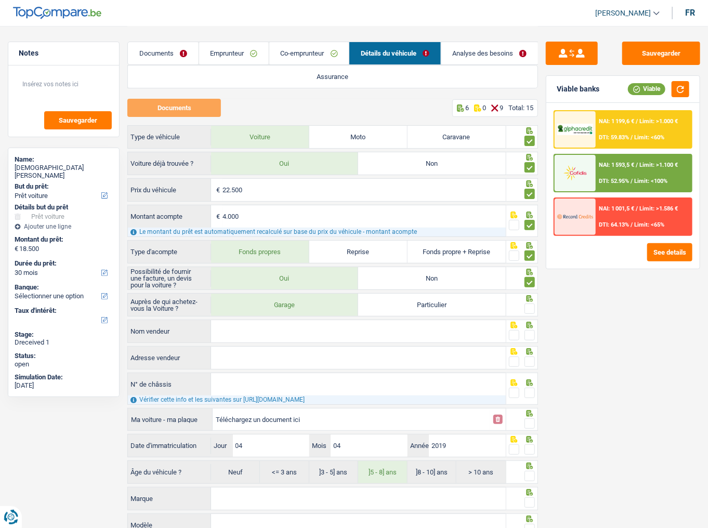
click at [531, 312] on span at bounding box center [530, 309] width 10 height 10
click at [0, 0] on input "radio" at bounding box center [0, 0] width 0 height 0
drag, startPoint x: 390, startPoint y: 338, endPoint x: 613, endPoint y: 325, distance: 224.0
click at [389, 338] on input "Nom vendeur" at bounding box center [358, 331] width 295 height 22
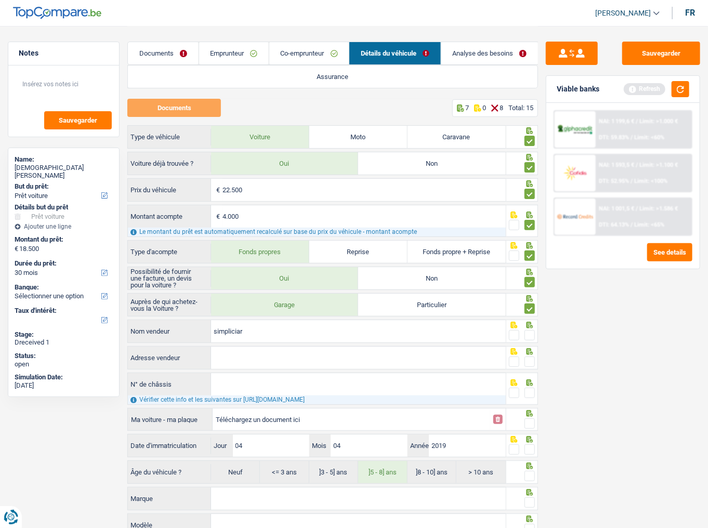
click at [235, 331] on input "simpliciar" at bounding box center [358, 331] width 295 height 22
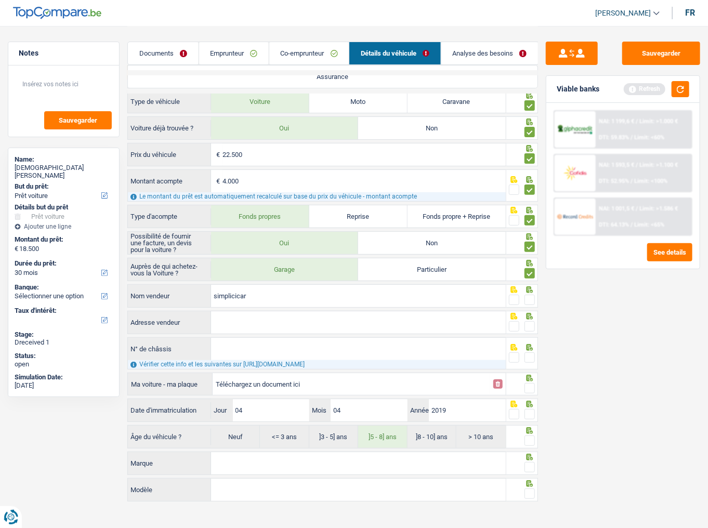
type input "simplicicar"
click at [528, 301] on span at bounding box center [530, 300] width 10 height 10
click at [0, 0] on input "radio" at bounding box center [0, 0] width 0 height 0
click at [251, 312] on input "Adresse vendeur" at bounding box center [358, 323] width 295 height 22
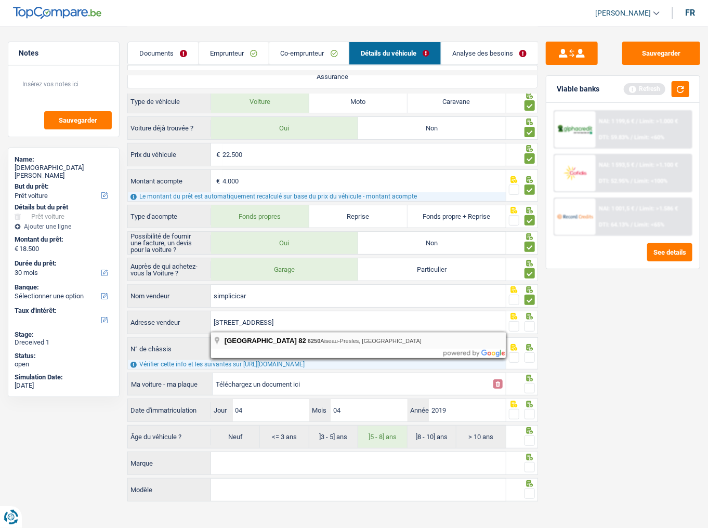
type input "Rue du Campinaire; 82; 6250; Aiseau-Presles; BE"
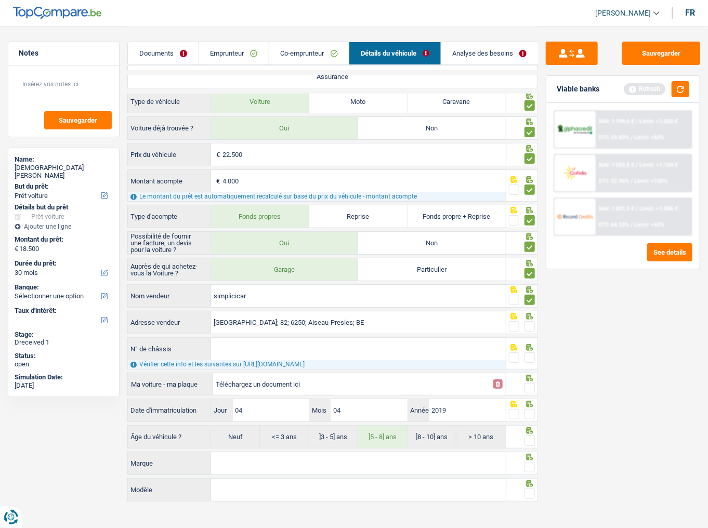
click at [534, 322] on span at bounding box center [530, 326] width 10 height 10
click at [0, 0] on input "radio" at bounding box center [0, 0] width 0 height 0
click at [686, 93] on button "button" at bounding box center [681, 89] width 18 height 16
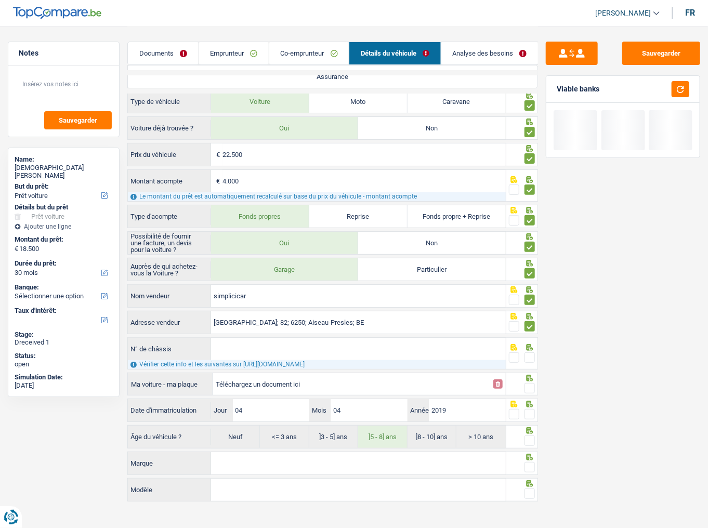
click at [256, 339] on input "N° de châssis" at bounding box center [358, 349] width 295 height 22
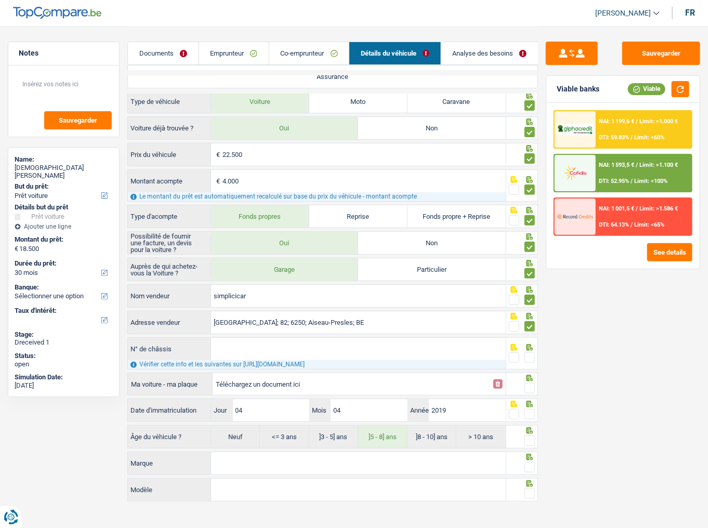
click at [421, 345] on input "N° de châssis" at bounding box center [358, 349] width 295 height 22
click at [258, 379] on input "Téléchargez un document ici" at bounding box center [352, 385] width 272 height 16
type input "C:\fakepath\CHASSSSIS.png"
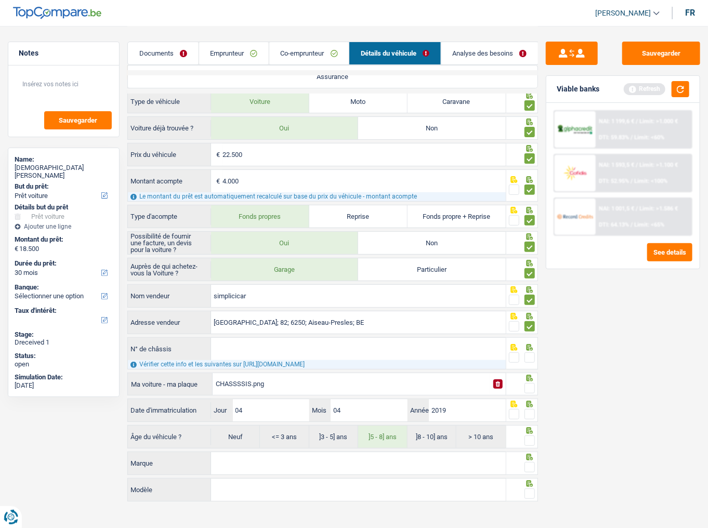
click at [274, 360] on div "Vérifier cette info et les suivantes sur https://mobilit.belgium.be/fr/route/ma…" at bounding box center [317, 364] width 378 height 9
click at [269, 350] on input "N° de châssis" at bounding box center [358, 349] width 295 height 22
click at [234, 347] on input "N° de châssis" at bounding box center [358, 349] width 295 height 22
paste input "WBA5V31050AF47654"
type input "WBA5V31050AF47654"
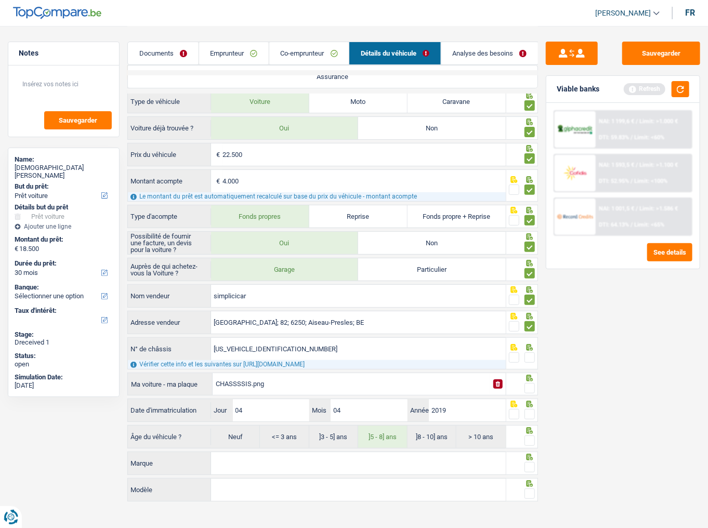
click at [530, 355] on span at bounding box center [530, 358] width 10 height 10
click at [0, 0] on input "radio" at bounding box center [0, 0] width 0 height 0
click at [532, 386] on span at bounding box center [530, 388] width 10 height 10
click at [0, 0] on input "radio" at bounding box center [0, 0] width 0 height 0
click at [535, 401] on span at bounding box center [530, 414] width 10 height 10
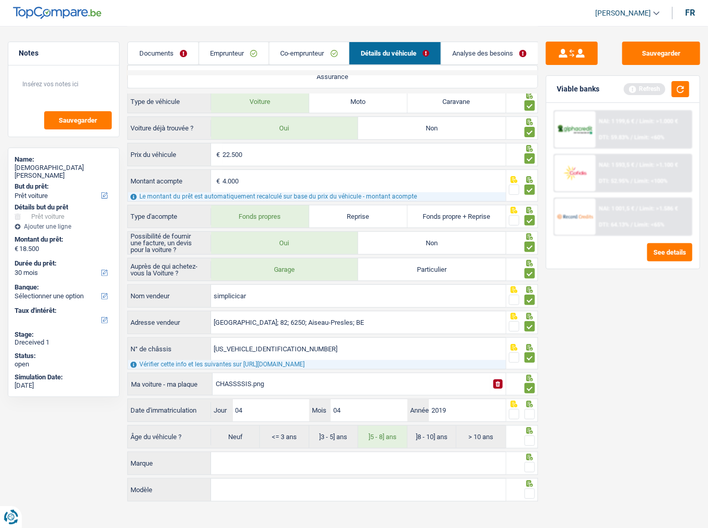
click at [0, 0] on input "radio" at bounding box center [0, 0] width 0 height 0
drag, startPoint x: 260, startPoint y: 406, endPoint x: 182, endPoint y: 414, distance: 77.9
click at [182, 401] on div "Date d'immatriculation 04 Jour / 04 Mois / 2019 Année" at bounding box center [317, 410] width 378 height 22
type input "02"
click at [532, 401] on span at bounding box center [530, 441] width 10 height 10
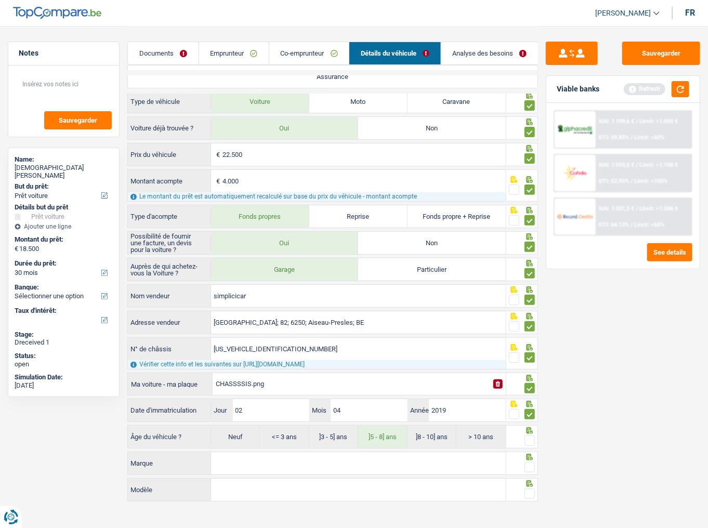
click at [0, 0] on input "radio" at bounding box center [0, 0] width 0 height 0
drag, startPoint x: 447, startPoint y: 458, endPoint x: 414, endPoint y: 418, distance: 52.1
click at [445, 401] on input "Marque" at bounding box center [358, 464] width 295 height 22
click at [276, 401] on input "Marque" at bounding box center [358, 464] width 295 height 22
click at [229, 401] on input "Marque" at bounding box center [358, 464] width 295 height 22
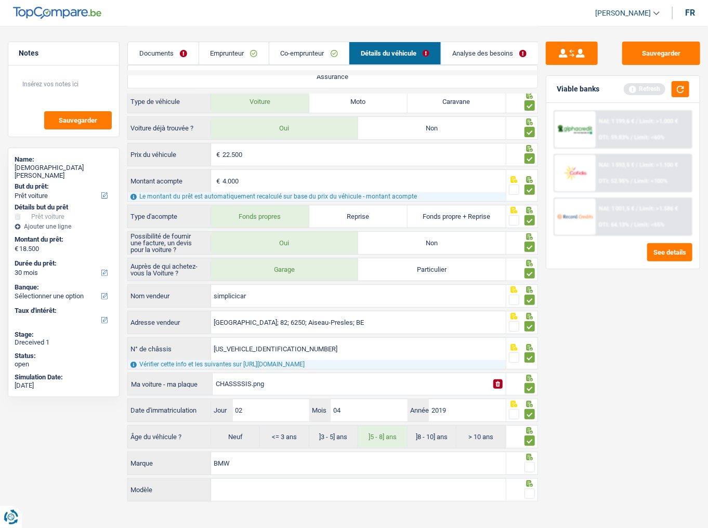
type input "BMW"
type input "318D"
click at [531, 401] on span at bounding box center [530, 494] width 10 height 10
click at [0, 0] on input "radio" at bounding box center [0, 0] width 0 height 0
click at [533, 401] on span at bounding box center [530, 467] width 10 height 10
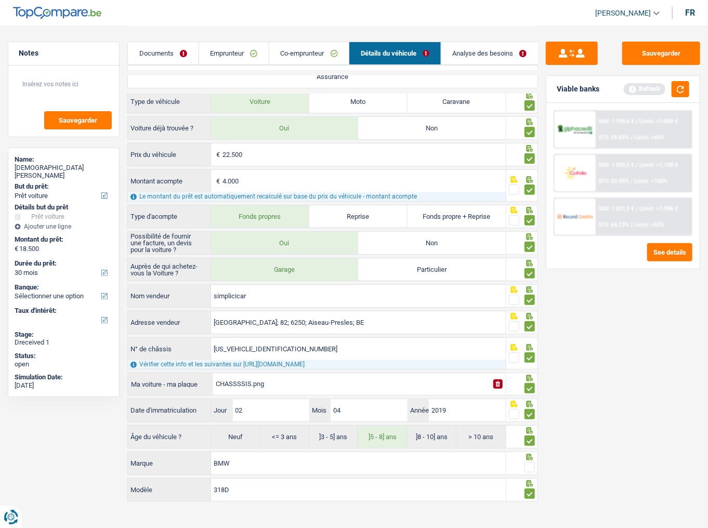
click at [0, 0] on input "radio" at bounding box center [0, 0] width 0 height 0
click at [684, 90] on button "button" at bounding box center [681, 89] width 18 height 16
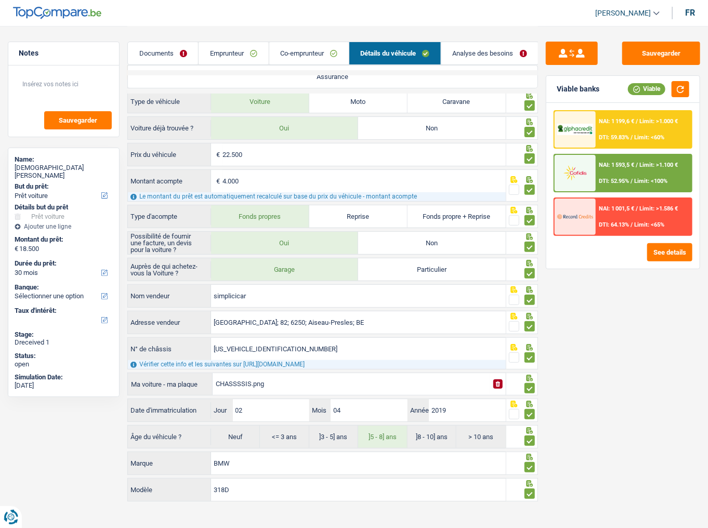
scroll to position [0, 0]
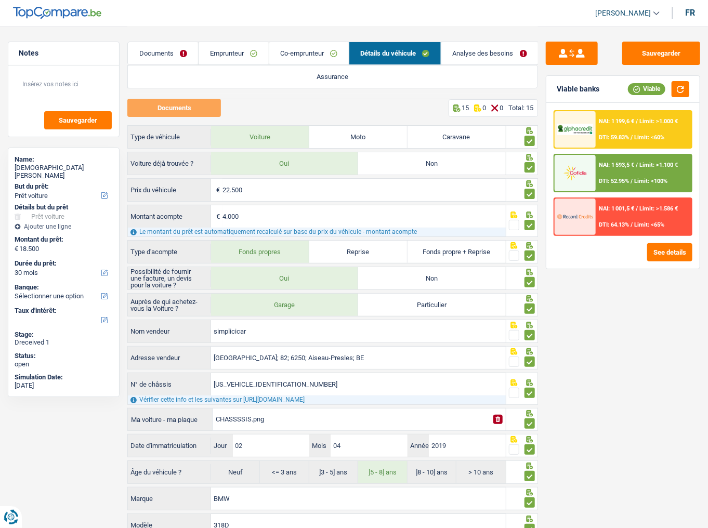
click at [464, 52] on link "Analyse des besoins" at bounding box center [490, 53] width 97 height 22
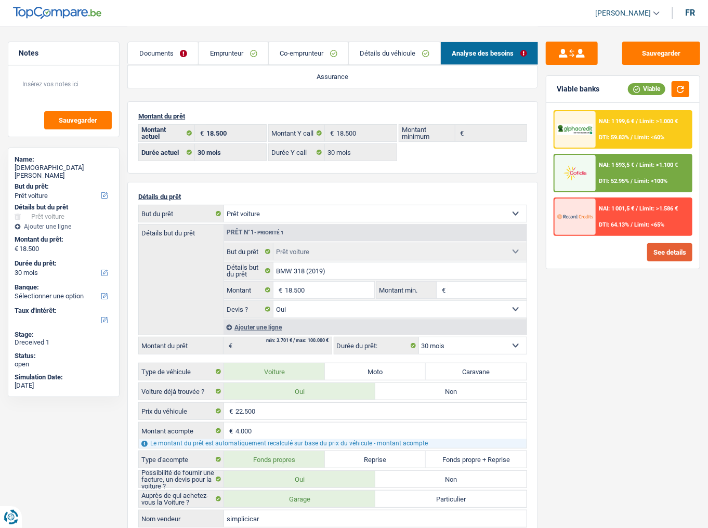
click at [670, 254] on button "See details" at bounding box center [670, 252] width 45 height 18
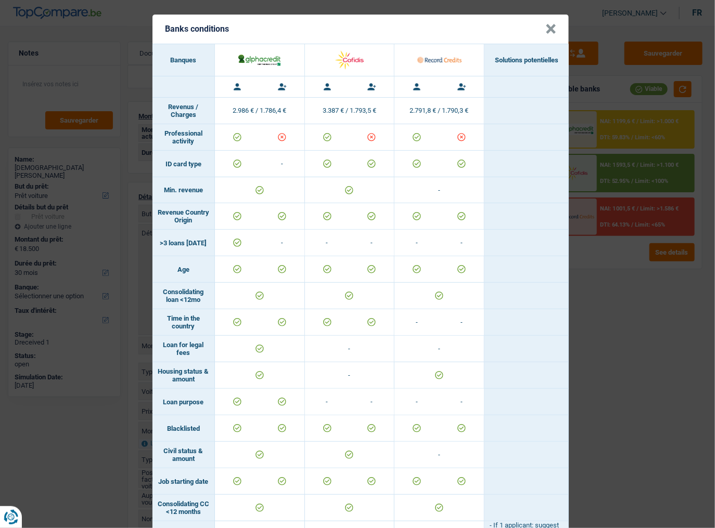
click at [666, 330] on div "Banks conditions × Banques Solutions potentielles Revenus / Charges 2.986 € / 1…" at bounding box center [357, 264] width 715 height 528
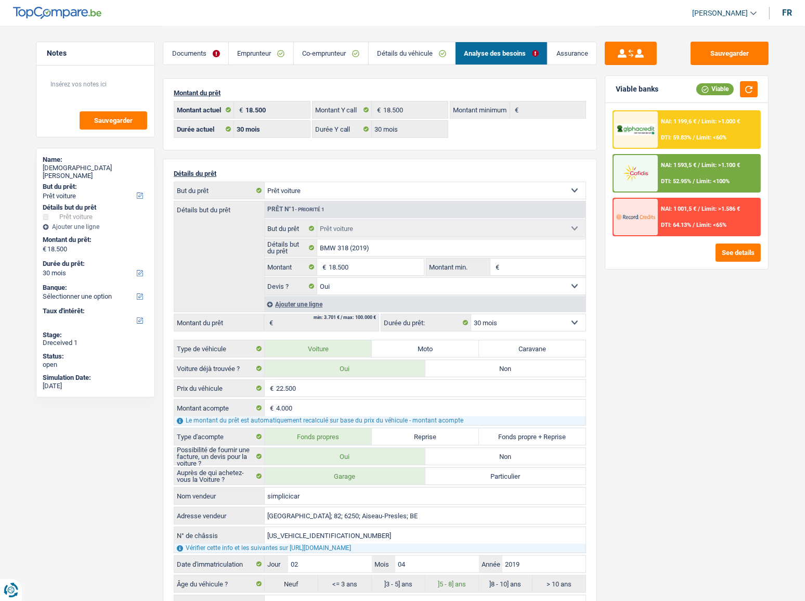
click at [386, 60] on link "Détails du véhicule" at bounding box center [412, 53] width 86 height 22
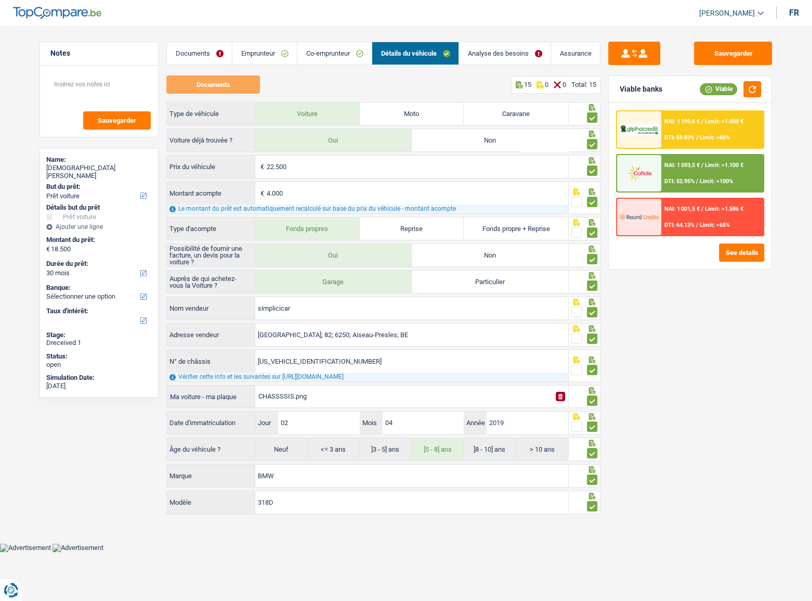
click at [330, 56] on link "Co-emprunteur" at bounding box center [335, 53] width 74 height 22
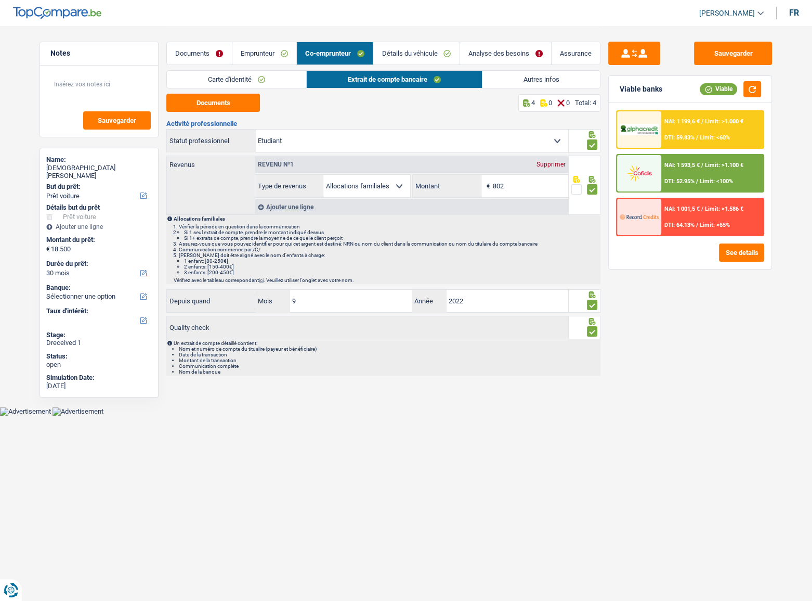
click at [506, 81] on link "Autres infos" at bounding box center [542, 79] width 118 height 17
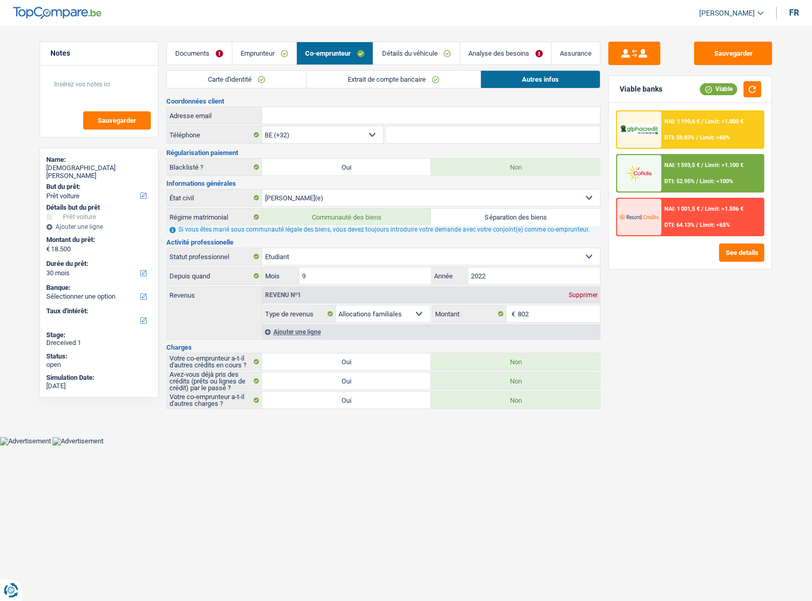
click at [274, 52] on link "Emprunteur" at bounding box center [265, 53] width 64 height 22
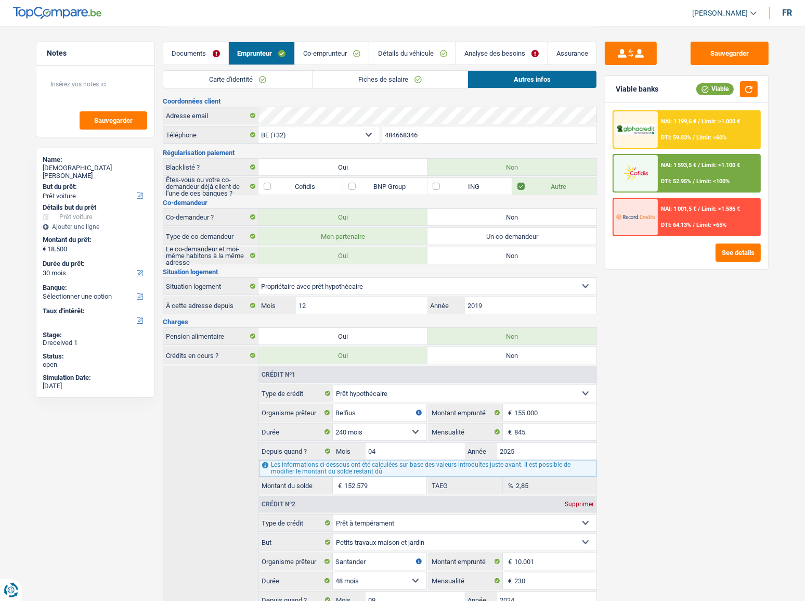
click at [322, 54] on link "Co-emprunteur" at bounding box center [332, 53] width 74 height 22
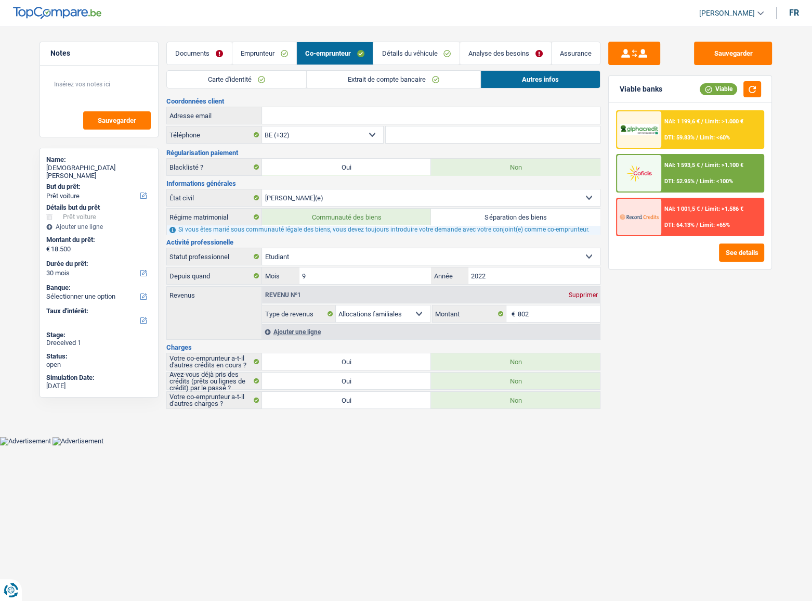
click at [364, 80] on link "Extrait de compte bancaire" at bounding box center [394, 79] width 174 height 17
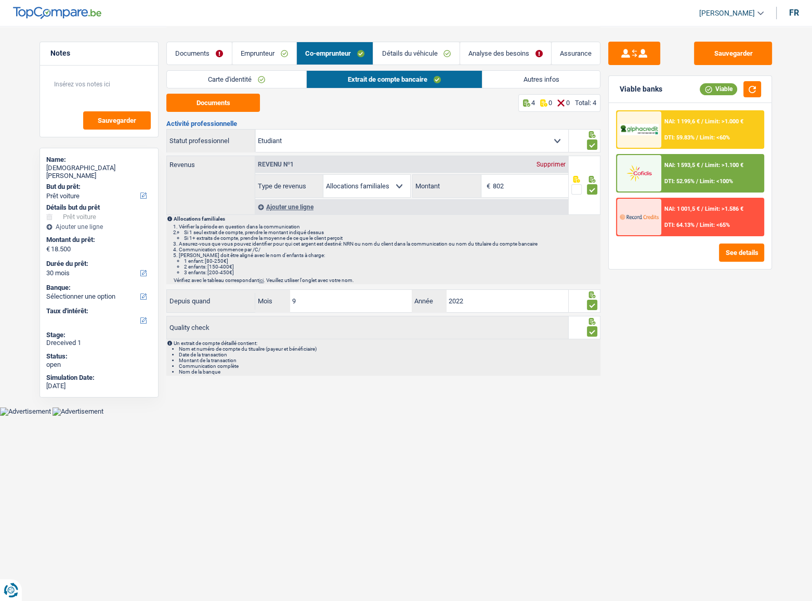
click at [515, 78] on link "Autres infos" at bounding box center [542, 79] width 118 height 17
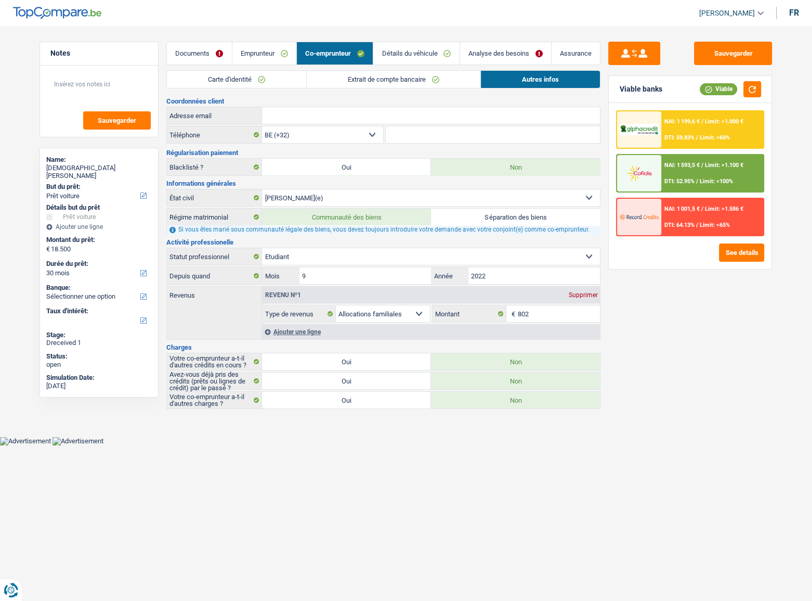
click at [407, 46] on link "Détails du véhicule" at bounding box center [416, 53] width 86 height 22
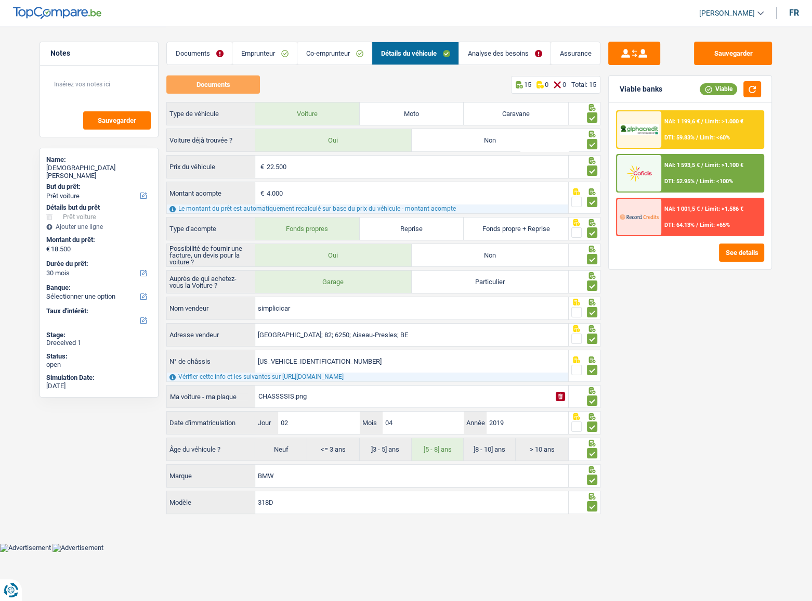
click at [282, 53] on link "Emprunteur" at bounding box center [265, 53] width 64 height 22
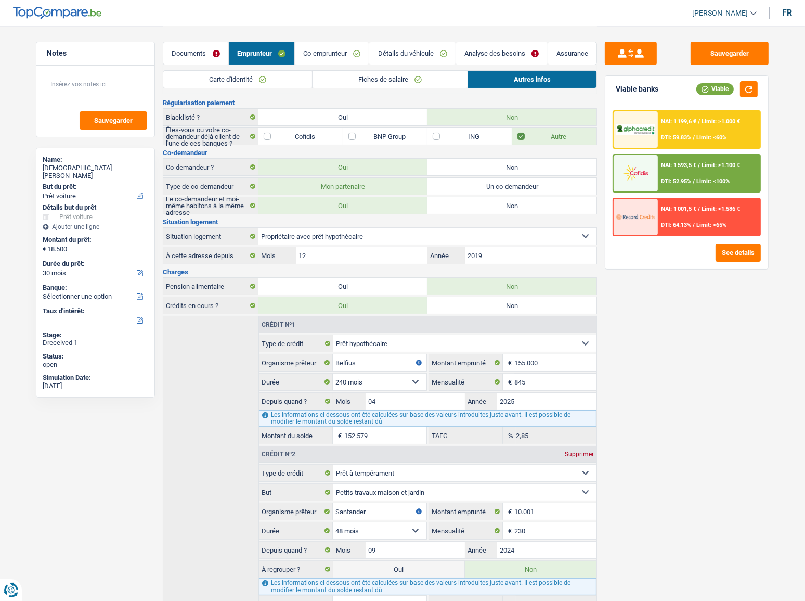
scroll to position [104, 0]
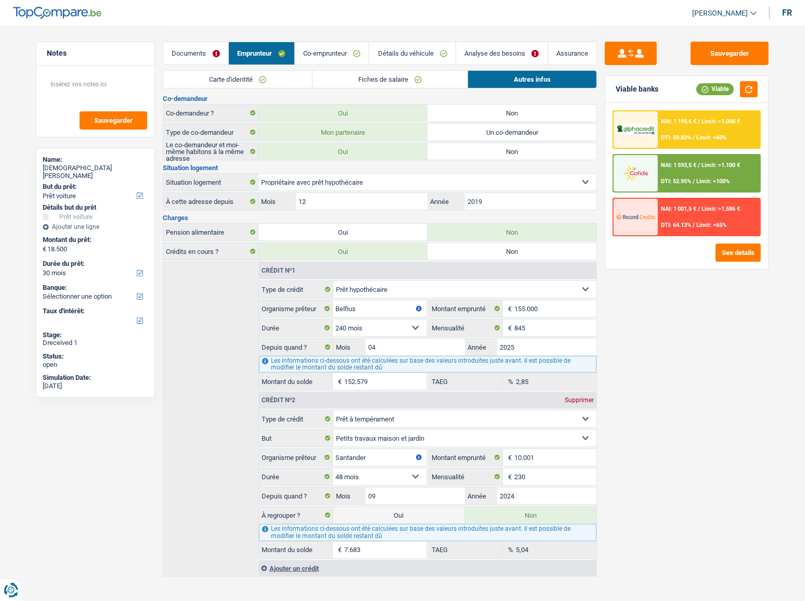
click at [322, 47] on link "Co-emprunteur" at bounding box center [332, 53] width 74 height 22
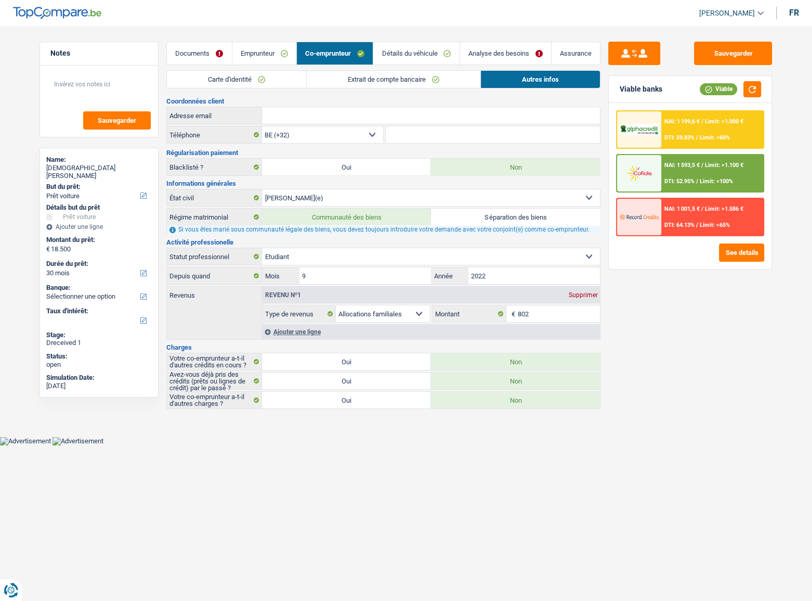
drag, startPoint x: 452, startPoint y: 75, endPoint x: 457, endPoint y: 74, distance: 5.3
click at [451, 77] on link "Extrait de compte bancaire" at bounding box center [394, 79] width 174 height 17
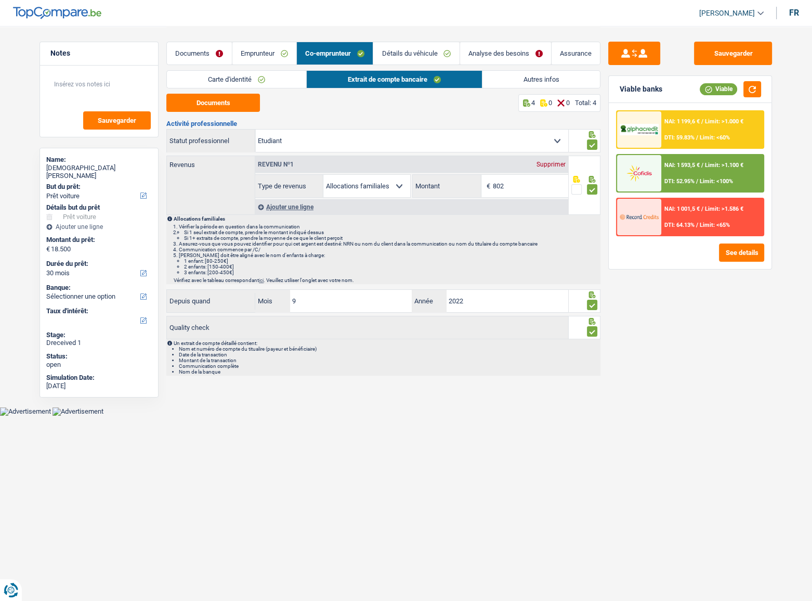
click at [431, 55] on link "Détails du véhicule" at bounding box center [416, 53] width 86 height 22
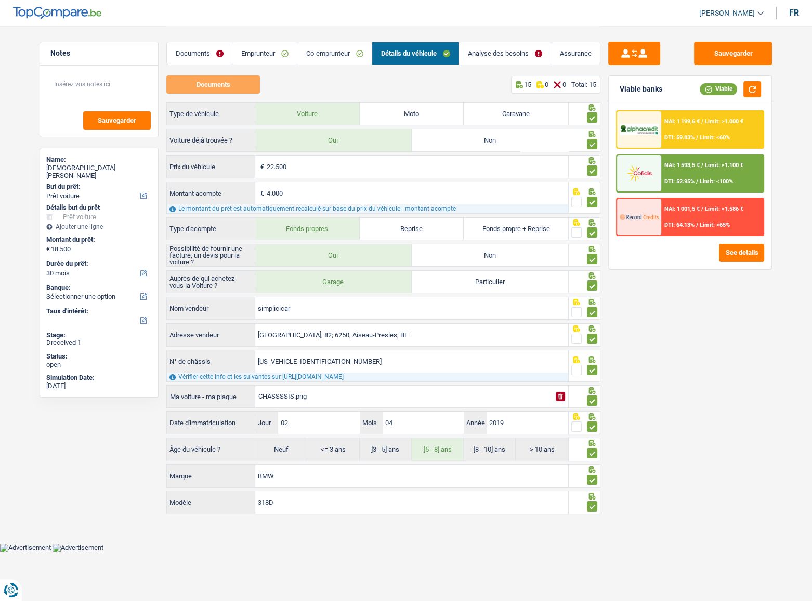
click at [720, 130] on div "NAI: 1 199,6 € / Limit: >1.000 € DTI: 59.83% / Limit: <60%" at bounding box center [713, 129] width 102 height 36
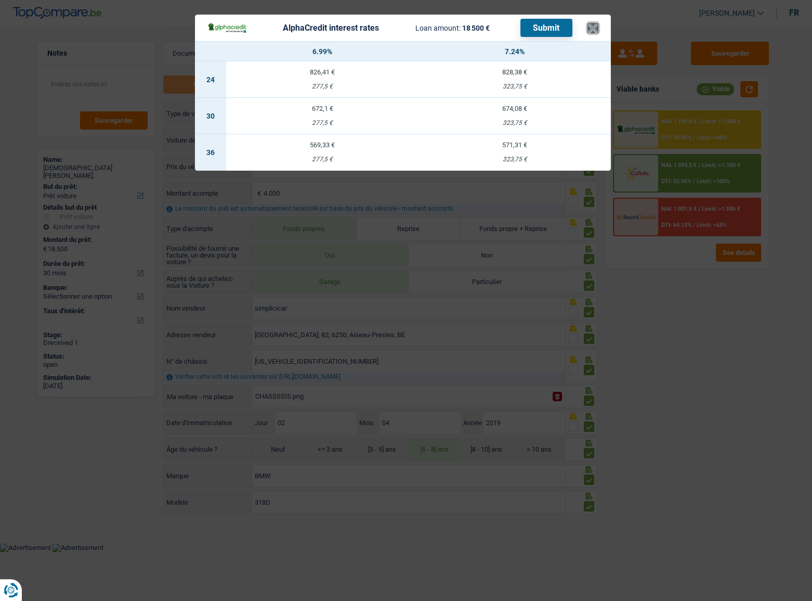
click at [593, 26] on button "×" at bounding box center [593, 28] width 11 height 10
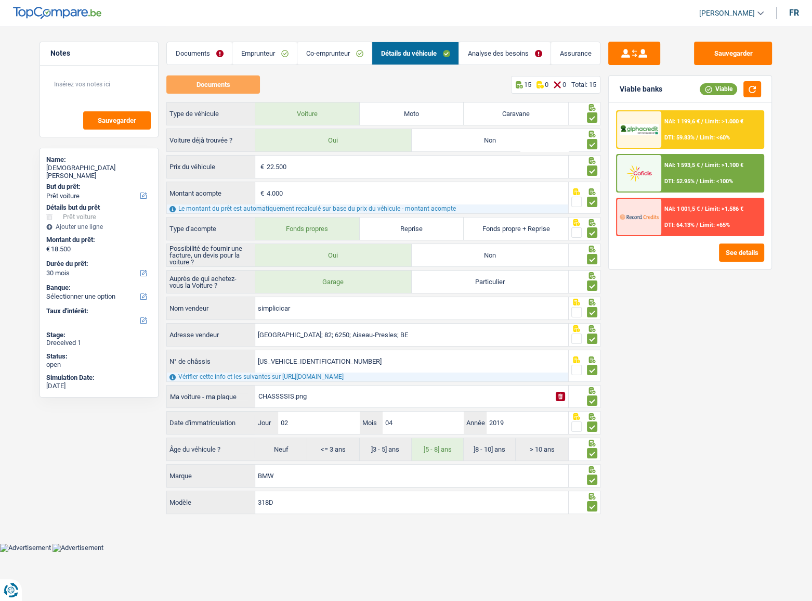
drag, startPoint x: 513, startPoint y: 53, endPoint x: 503, endPoint y: 73, distance: 22.8
click at [513, 53] on link "Analyse des besoins" at bounding box center [505, 53] width 92 height 22
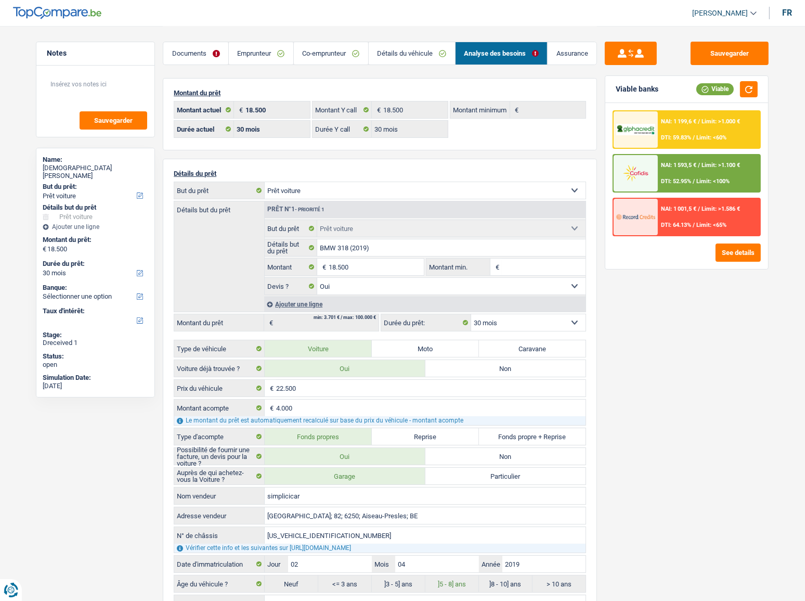
click at [660, 175] on div "NAI: 1 593,5 € / Limit: >1.100 € DTI: 52.95% / Limit: <100%" at bounding box center [709, 173] width 102 height 36
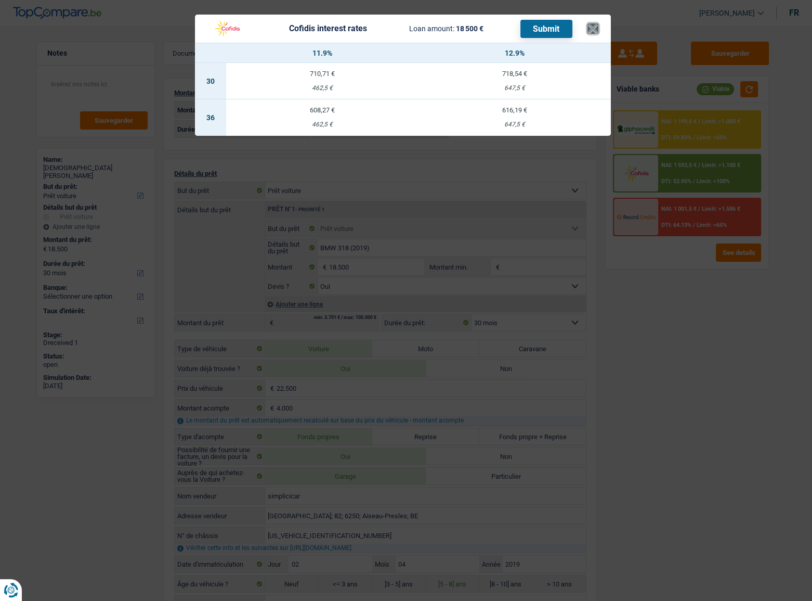
click at [592, 28] on button "×" at bounding box center [593, 28] width 11 height 10
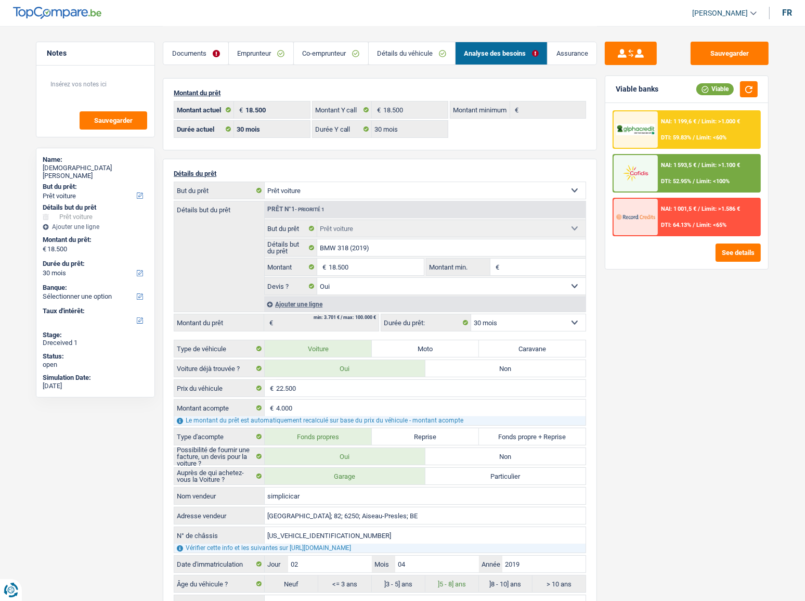
click at [655, 122] on div at bounding box center [636, 129] width 44 height 36
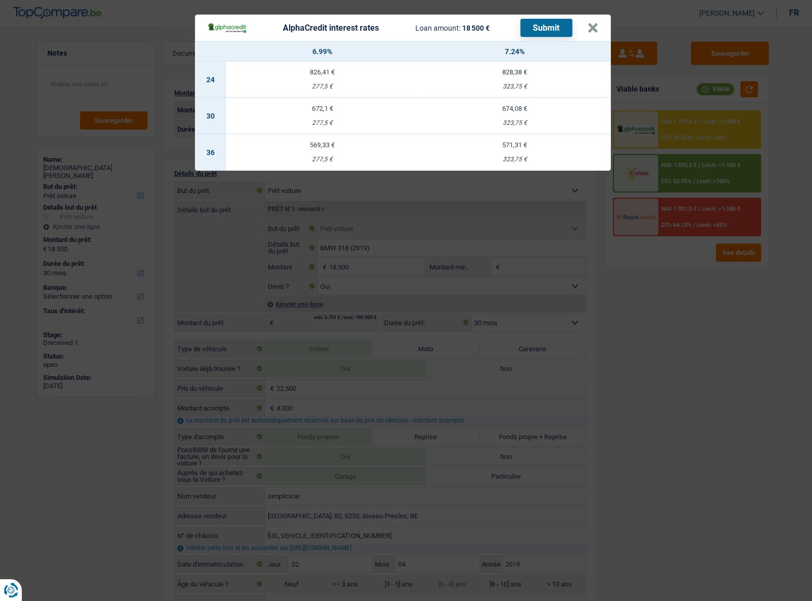
click at [319, 123] on div "277,5 €" at bounding box center [322, 123] width 192 height 7
select select "alphacredit"
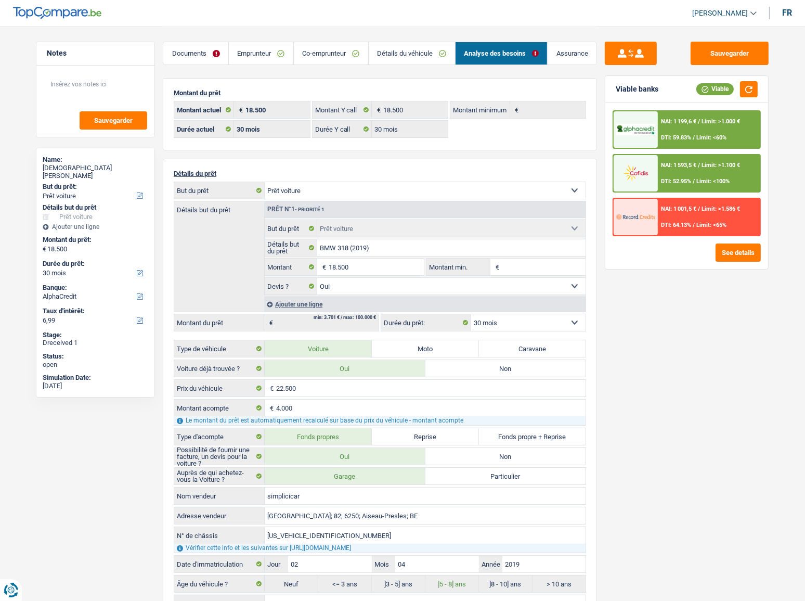
click at [675, 129] on div "NAI: 1 199,6 € / Limit: >1.000 € DTI: 59.83% / Limit: <60%" at bounding box center [709, 129] width 102 height 36
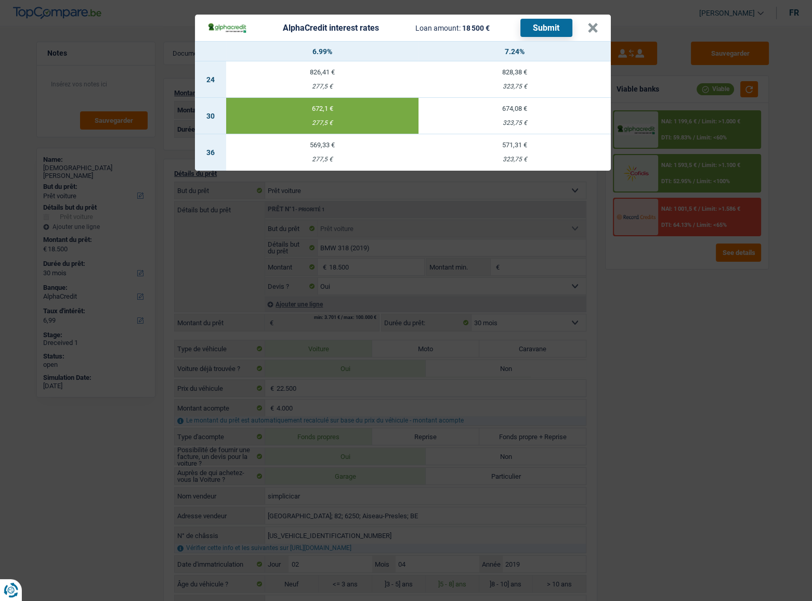
click at [546, 28] on button "Submit" at bounding box center [547, 28] width 52 height 18
click at [593, 31] on button "×" at bounding box center [593, 28] width 11 height 10
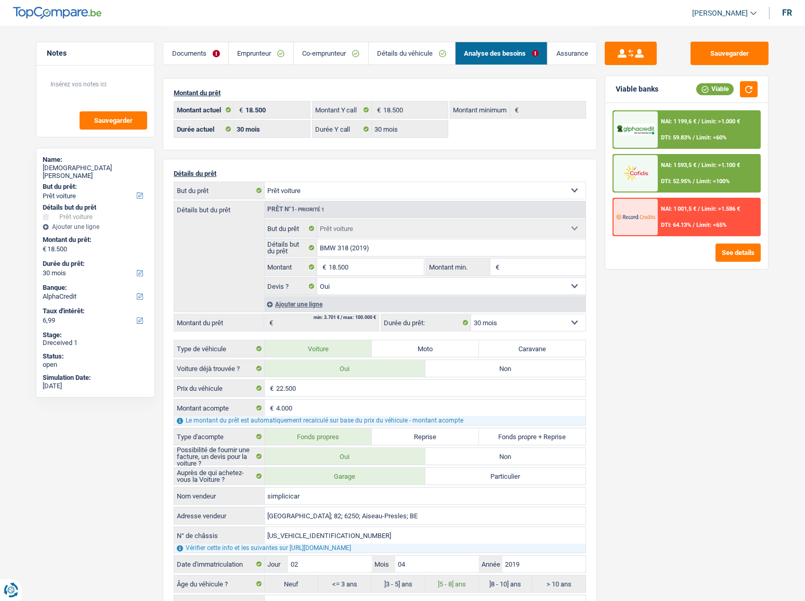
drag, startPoint x: 749, startPoint y: 292, endPoint x: 758, endPoint y: 286, distance: 10.8
click at [749, 292] on div "Sauvegarder Viable banks Viable NAI: 1 199,6 € / Limit: >1.000 € DTI: 59.83% / …" at bounding box center [686, 313] width 179 height 543
drag, startPoint x: 190, startPoint y: 56, endPoint x: 254, endPoint y: 49, distance: 64.4
click at [190, 56] on link "Documents" at bounding box center [195, 53] width 65 height 22
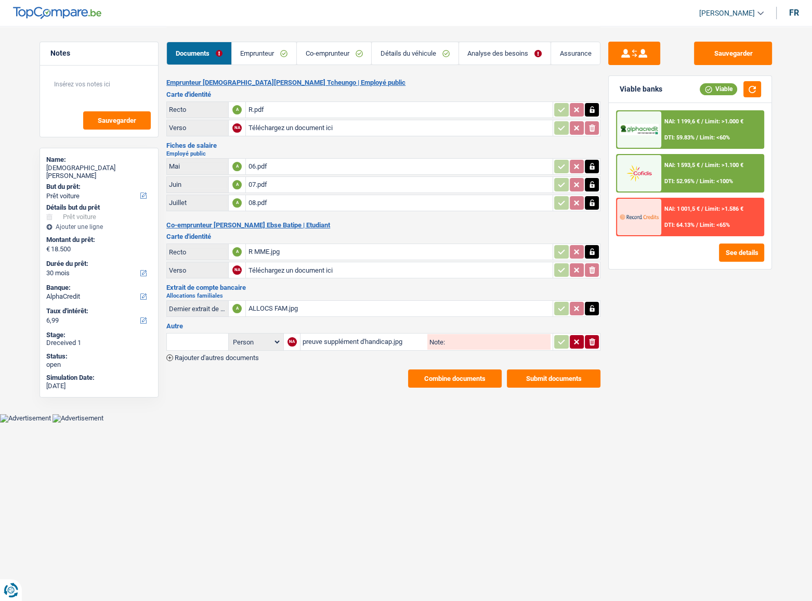
click at [421, 53] on link "Détails du véhicule" at bounding box center [415, 53] width 86 height 22
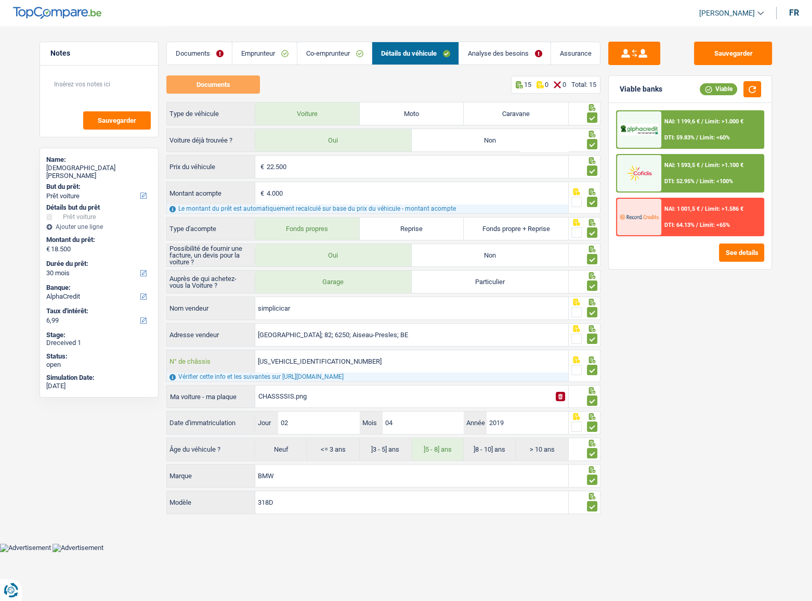
drag, startPoint x: 340, startPoint y: 363, endPoint x: 177, endPoint y: 363, distance: 163.3
click at [177, 363] on div "WBA5V31050AF47654 N° de châssis" at bounding box center [368, 361] width 402 height 22
click at [712, 120] on span "Limit: >1.000 €" at bounding box center [724, 121] width 38 height 7
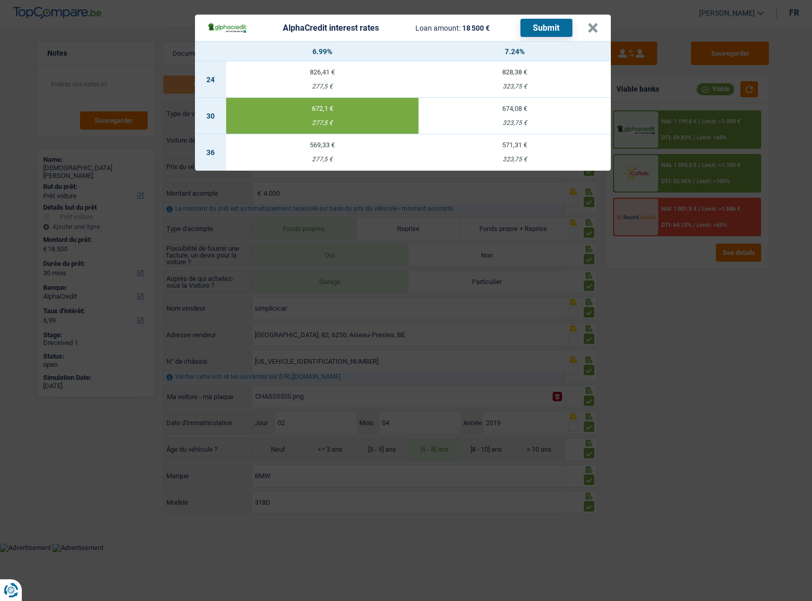
click at [534, 124] on div "323,75 €" at bounding box center [515, 123] width 192 height 7
type input "7,24"
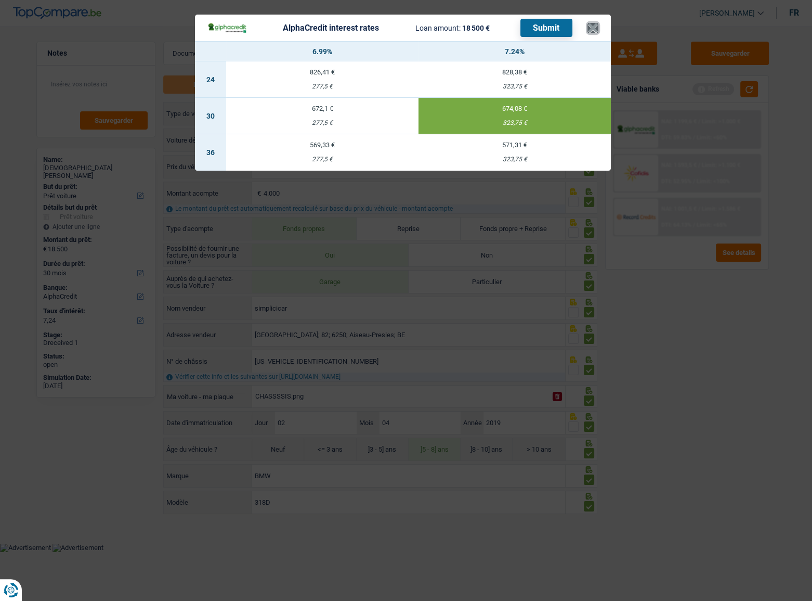
drag, startPoint x: 596, startPoint y: 21, endPoint x: 601, endPoint y: 29, distance: 9.4
click at [597, 24] on button "×" at bounding box center [593, 28] width 11 height 10
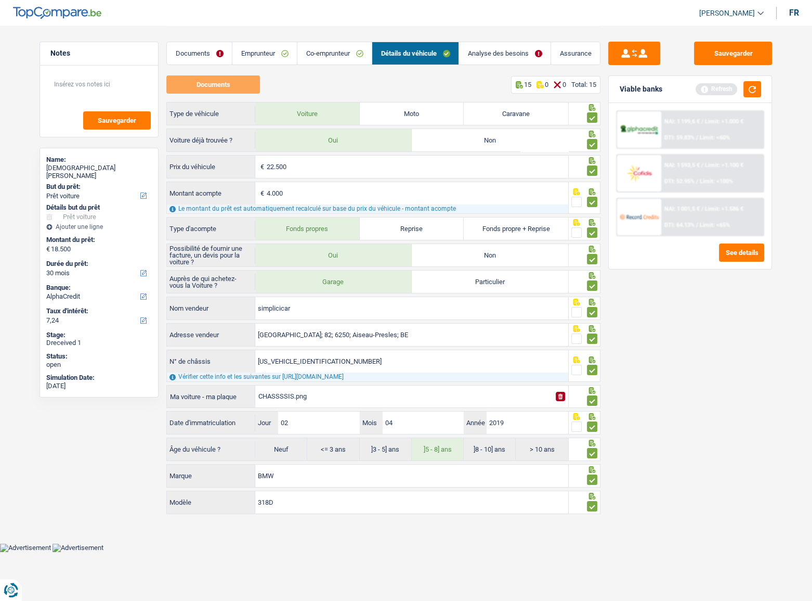
click at [653, 164] on img at bounding box center [639, 172] width 38 height 19
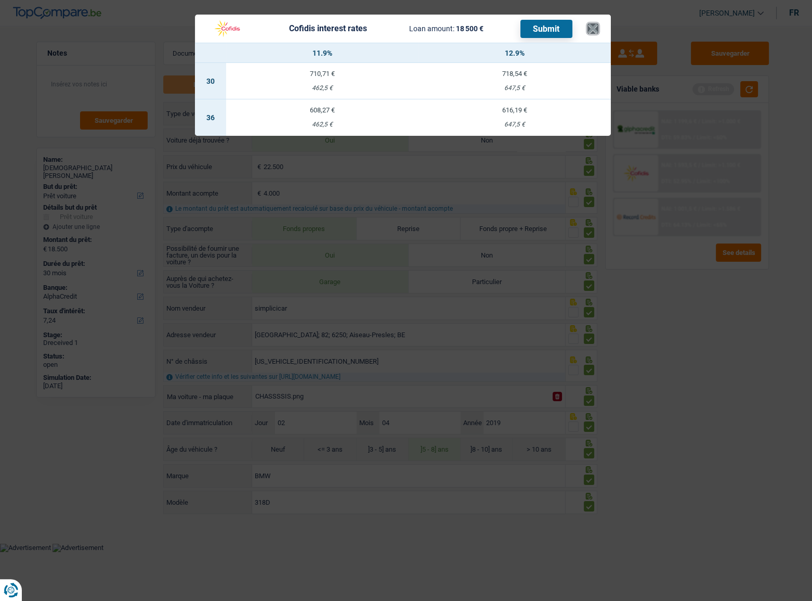
click at [593, 26] on button "×" at bounding box center [593, 28] width 11 height 10
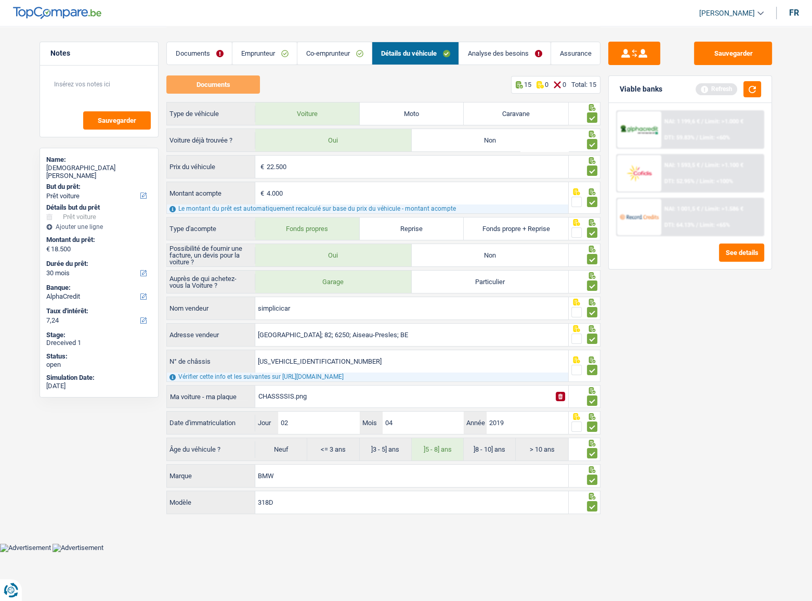
click at [481, 55] on link "Analyse des besoins" at bounding box center [505, 53] width 92 height 22
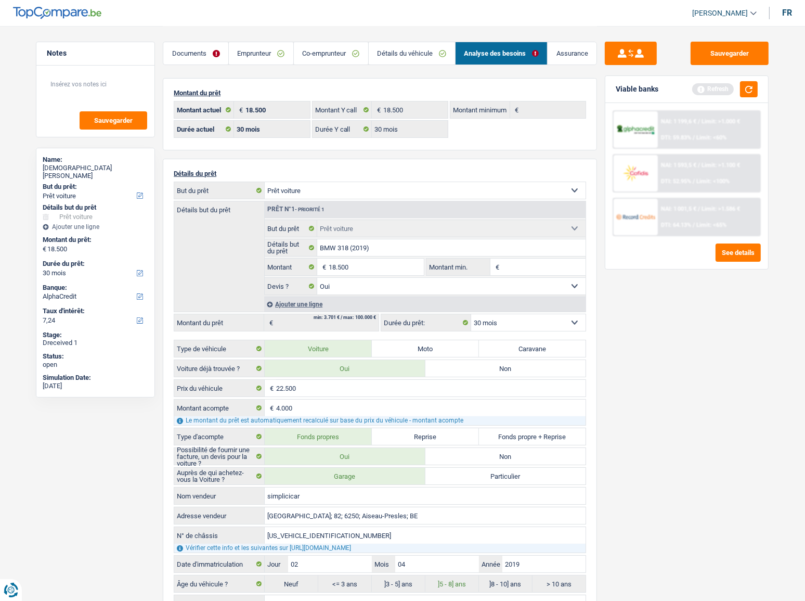
click at [732, 235] on div "NAI: 1 001,5 € / Limit: >1.586 € DTI: 64.13% / Limit: <65%" at bounding box center [687, 217] width 148 height 38
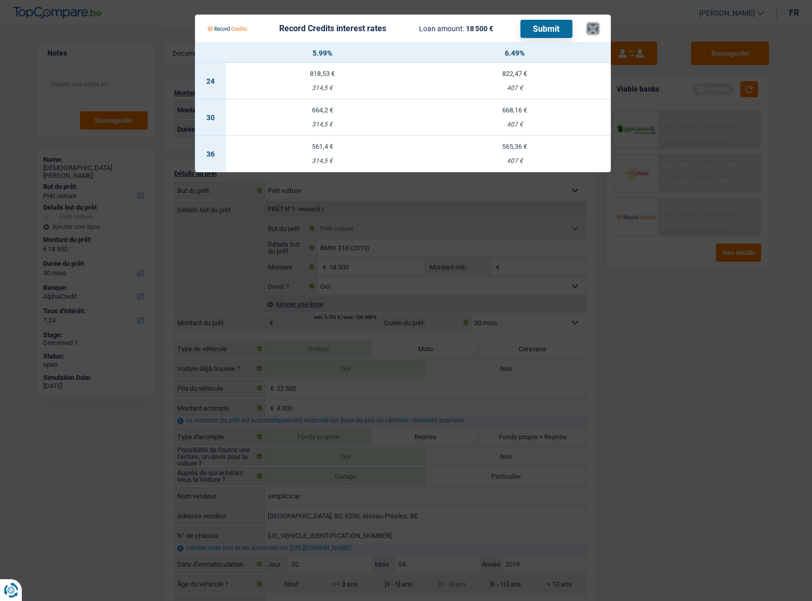
click at [591, 27] on button "×" at bounding box center [593, 28] width 11 height 10
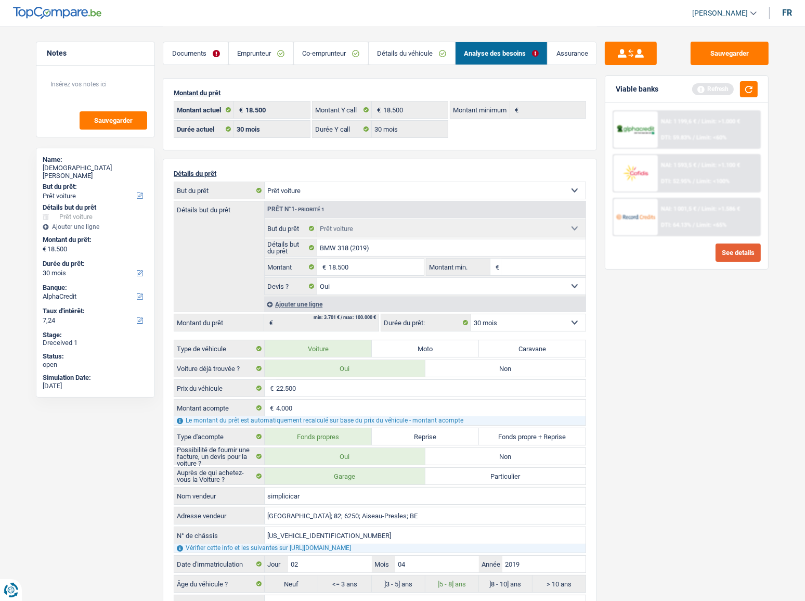
click at [723, 247] on button "See details" at bounding box center [738, 252] width 45 height 18
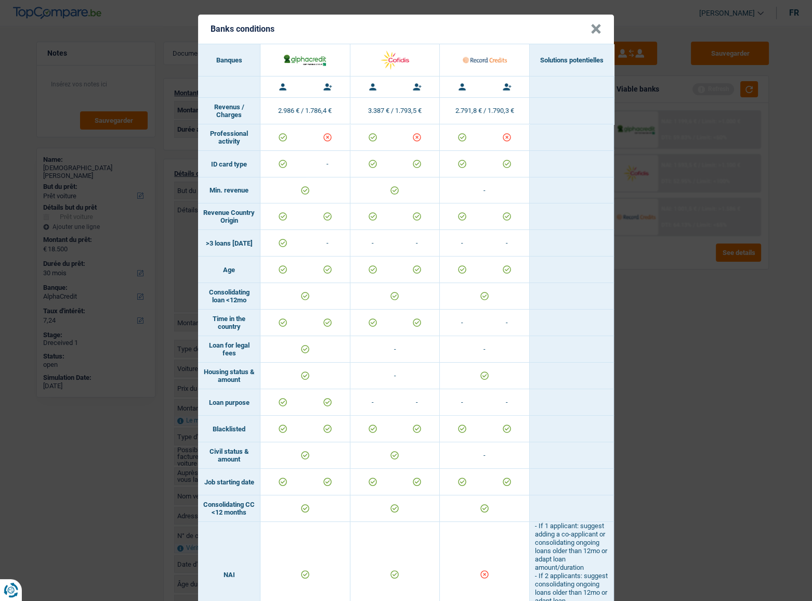
click at [597, 28] on button "×" at bounding box center [596, 29] width 11 height 10
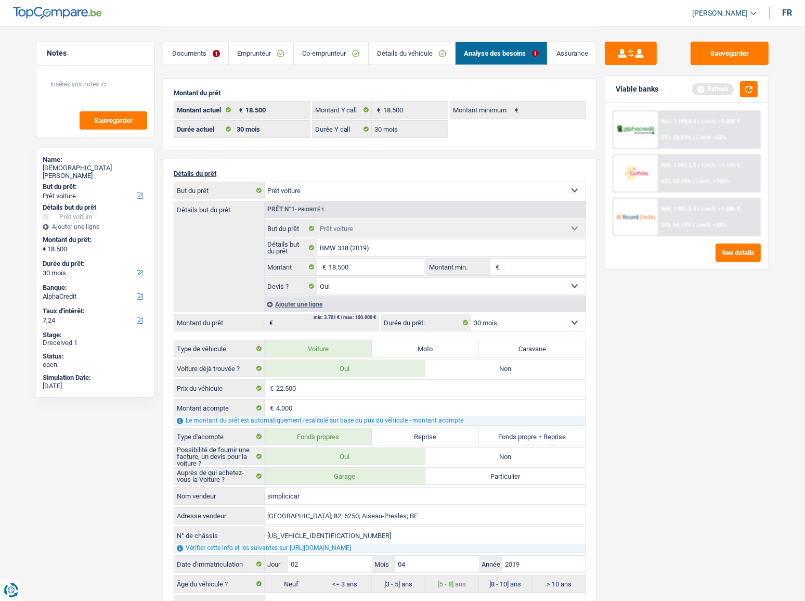
click at [675, 172] on div "NAI: 1 593,5 € / Limit: >1.100 € DTI: 52.95% / Limit: <100%" at bounding box center [709, 173] width 102 height 36
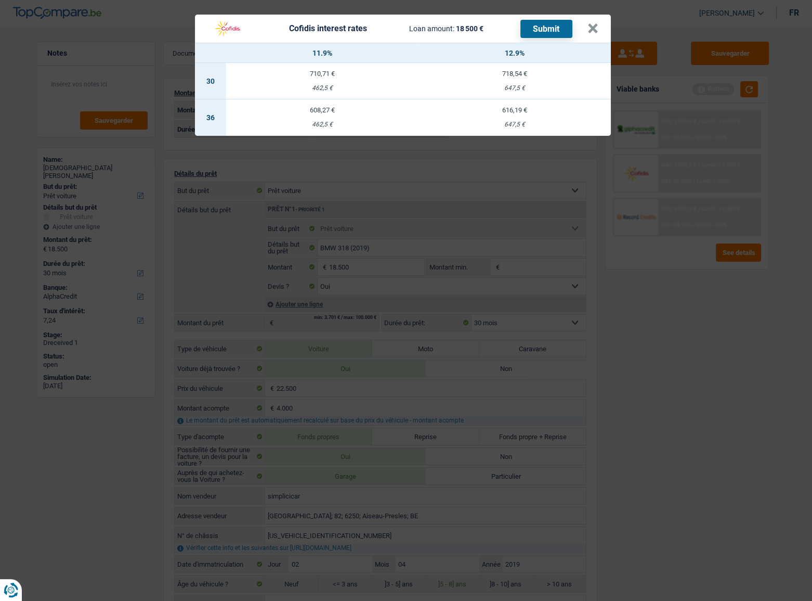
click at [528, 120] on td "616,19 € 647,5 €" at bounding box center [515, 117] width 192 height 36
select select "36"
select select "cofidis"
type input "12,90"
select select "36"
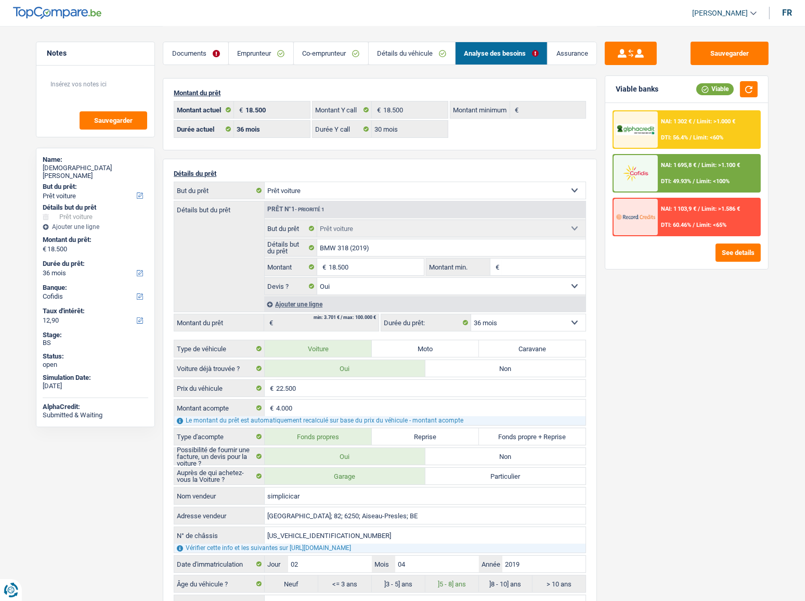
click at [691, 174] on div "NAI: 1 695,8 € / Limit: >1.100 € DTI: 49.93% / Limit: <100%" at bounding box center [709, 173] width 102 height 36
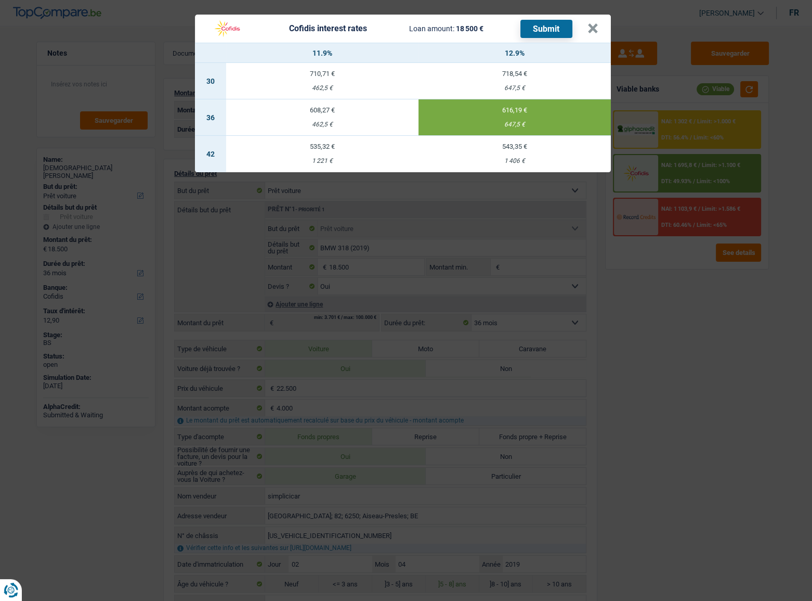
click at [585, 32] on div "Cofidis interest rates Loan amount: 18 500 € Submit" at bounding box center [398, 29] width 380 height 20
click at [590, 29] on button "×" at bounding box center [593, 28] width 11 height 10
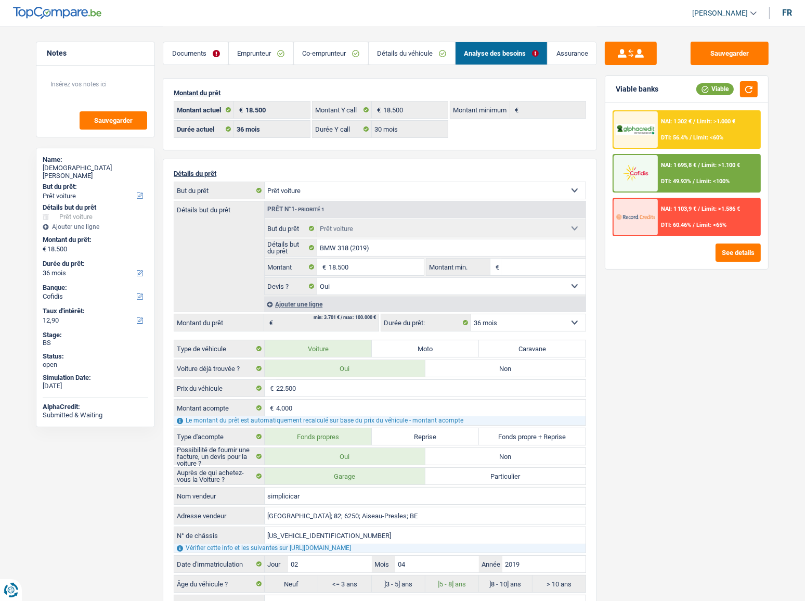
click at [506, 322] on select "12 mois 18 mois 24 mois 30 mois 36 mois 42 mois 48 mois 60 mois Sélectionner un…" at bounding box center [528, 322] width 114 height 17
select select "30"
click at [471, 314] on select "12 mois 18 mois 24 mois 30 mois 36 mois 42 mois 48 mois 60 mois Sélectionner un…" at bounding box center [528, 322] width 114 height 17
select select "30"
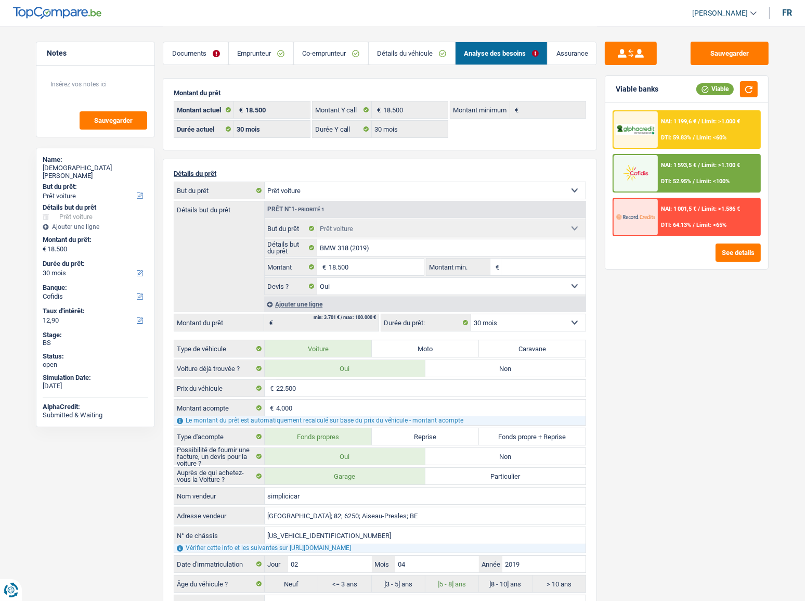
click at [714, 172] on div "NAI: 1 593,5 € / Limit: >1.100 € DTI: 52.95% / Limit: <100%" at bounding box center [709, 173] width 102 height 36
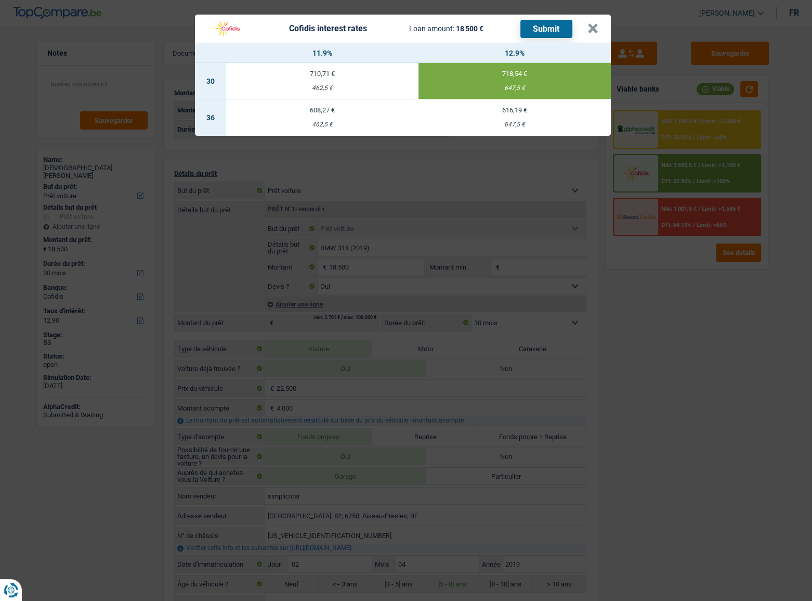
click at [556, 29] on button "Submit" at bounding box center [547, 29] width 52 height 18
click at [598, 28] on button "×" at bounding box center [593, 28] width 11 height 10
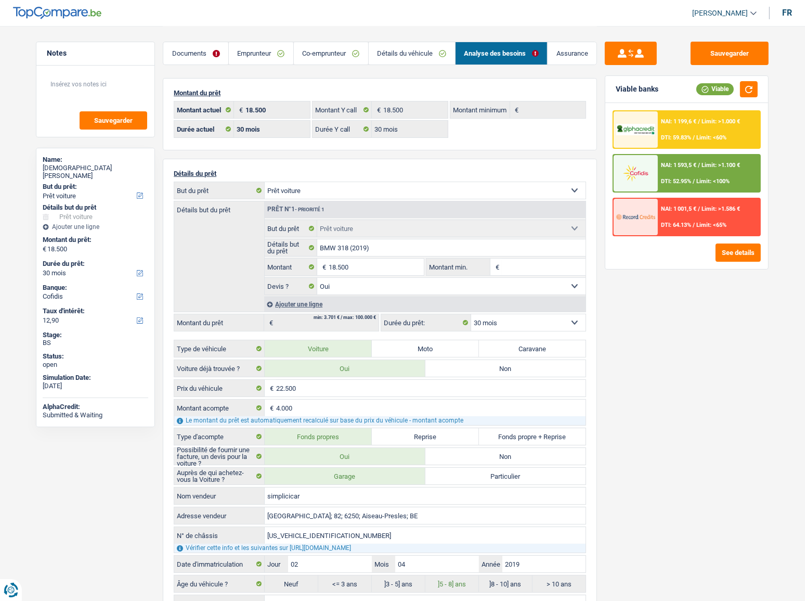
drag, startPoint x: 191, startPoint y: 57, endPoint x: 228, endPoint y: 74, distance: 41.2
click at [191, 57] on link "Documents" at bounding box center [195, 53] width 65 height 22
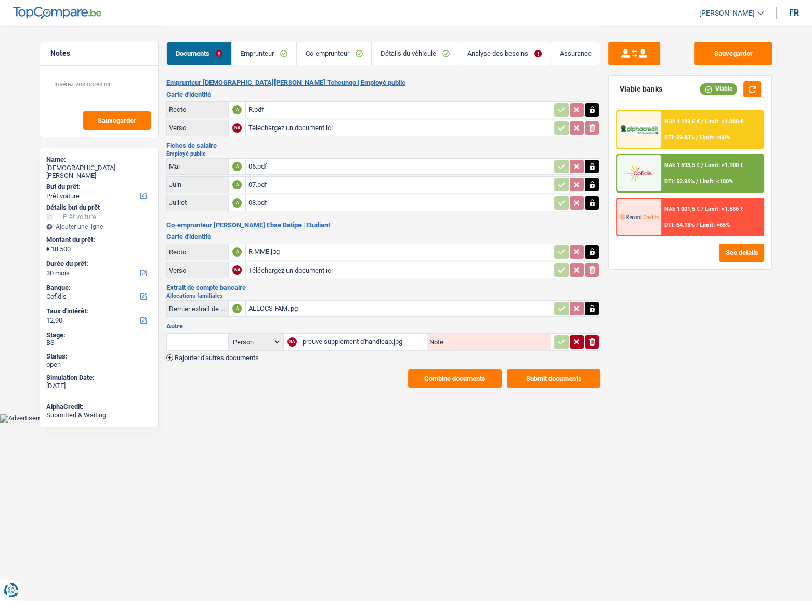
drag, startPoint x: 535, startPoint y: 371, endPoint x: 527, endPoint y: 354, distance: 18.9
click at [536, 366] on div "Emprunteur Christian Batipe Tcheungo | Employé public Carte d'identité Recto A …" at bounding box center [383, 233] width 434 height 309
click at [545, 374] on button "Submit documents" at bounding box center [554, 378] width 94 height 18
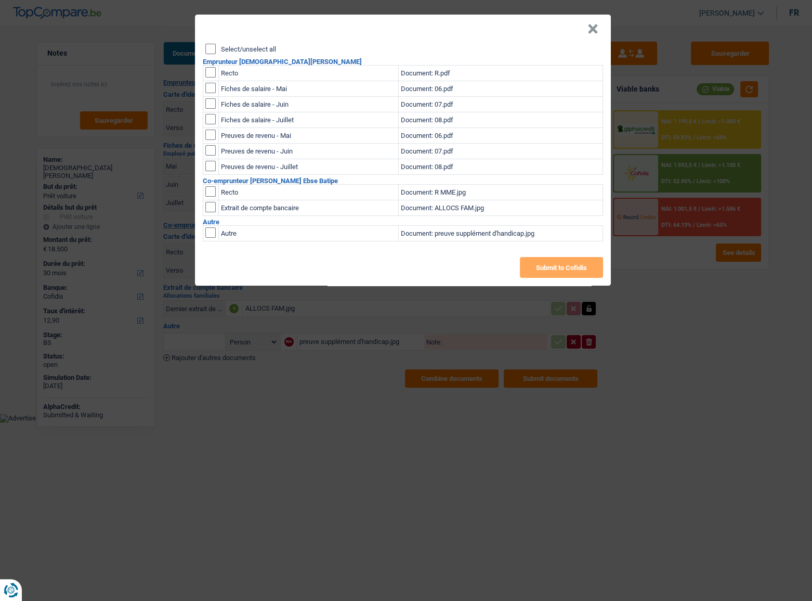
click at [208, 49] on input "Select/unselect all" at bounding box center [210, 49] width 10 height 10
checkbox input "true"
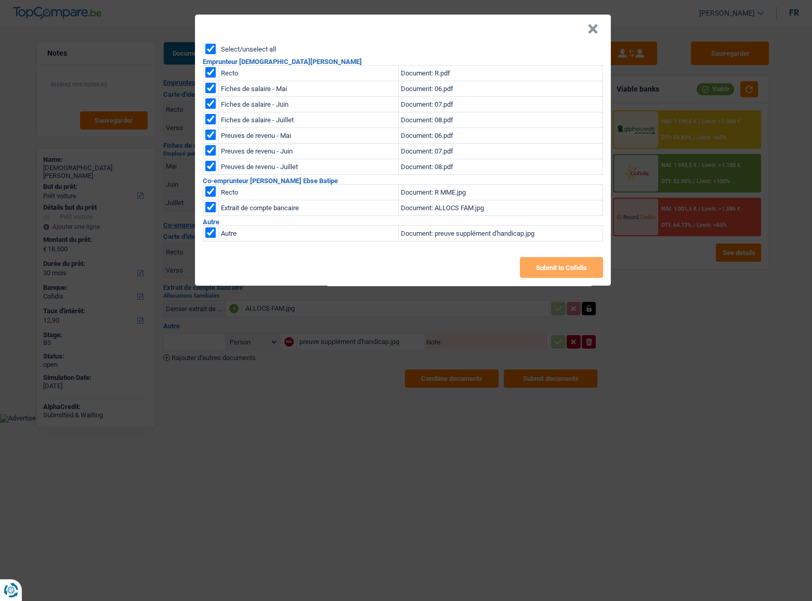
checkbox input "true"
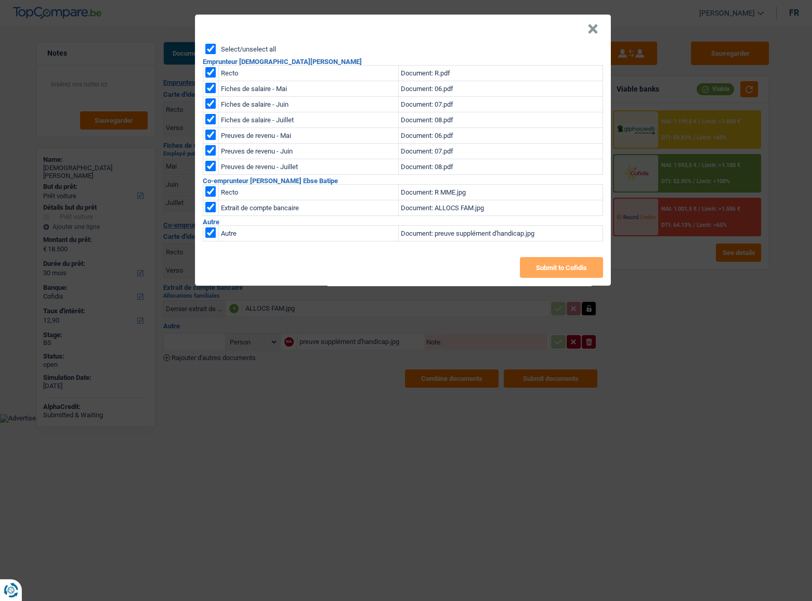
checkbox input "true"
click at [546, 264] on button "Submit to Cofidis" at bounding box center [561, 267] width 83 height 21
click at [445, 374] on div "× Select/unselect all Emprunteur Christian Batipe Tcheungo Recto Document: R.pd…" at bounding box center [406, 300] width 812 height 601
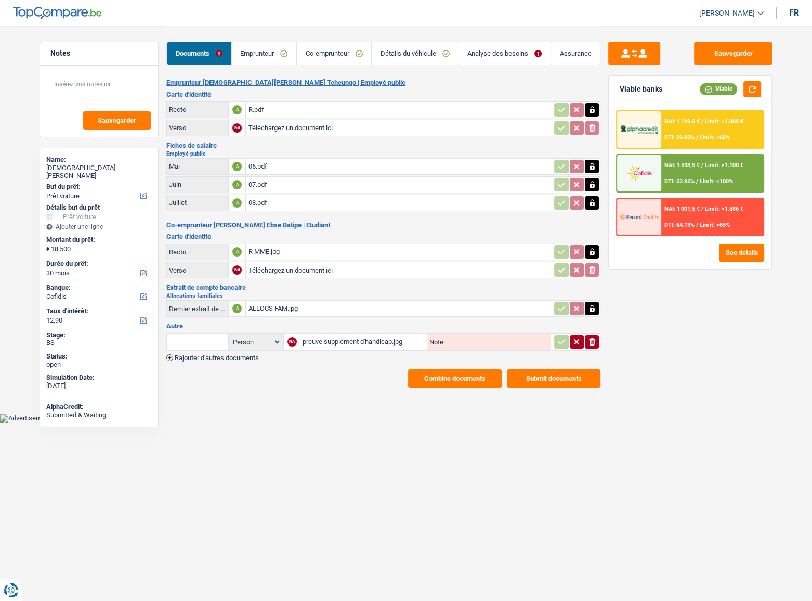
click at [445, 378] on button "Combine documents" at bounding box center [455, 378] width 94 height 18
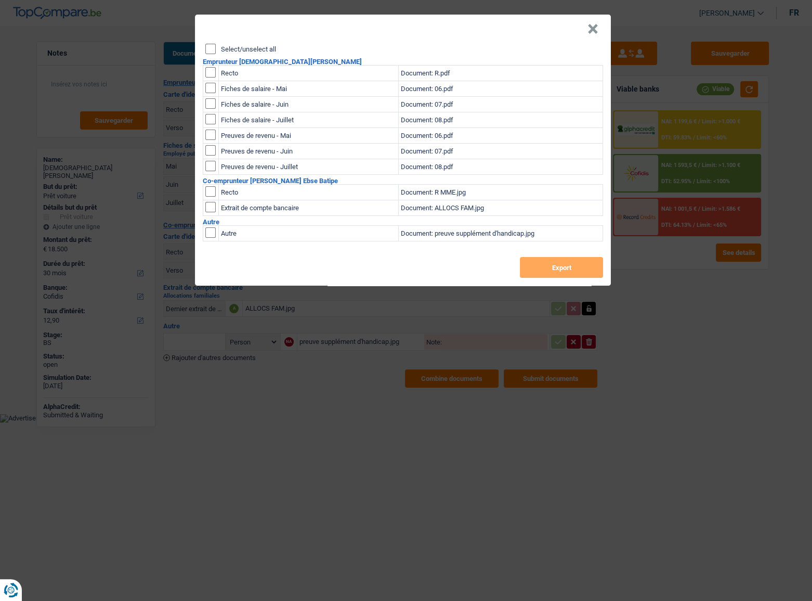
click at [205, 46] on input "Select/unselect all" at bounding box center [210, 49] width 10 height 10
checkbox input "true"
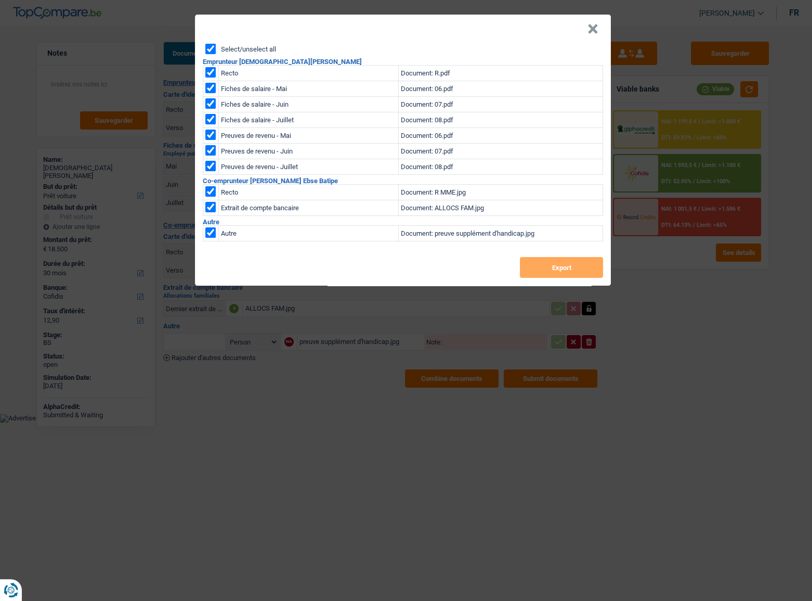
checkbox input "true"
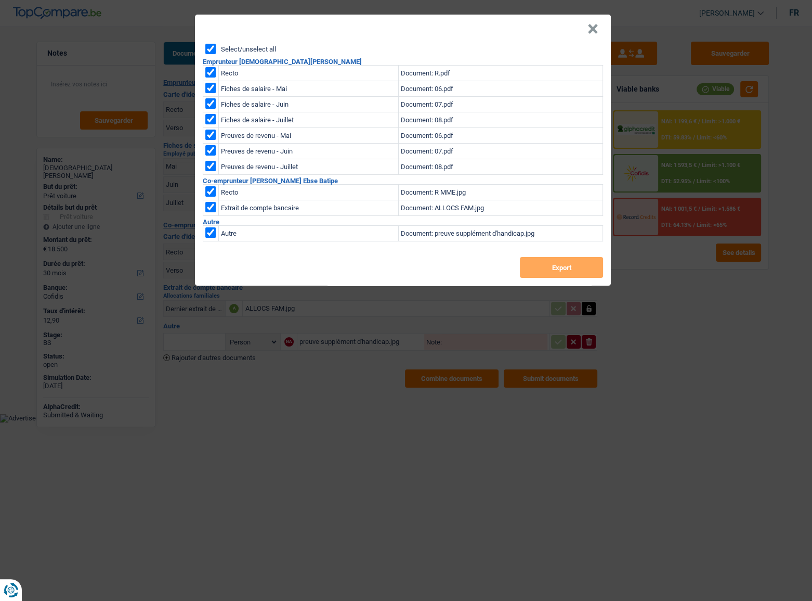
checkbox input "true"
click at [586, 270] on button "Export" at bounding box center [561, 267] width 83 height 21
click at [595, 32] on button "×" at bounding box center [593, 29] width 11 height 10
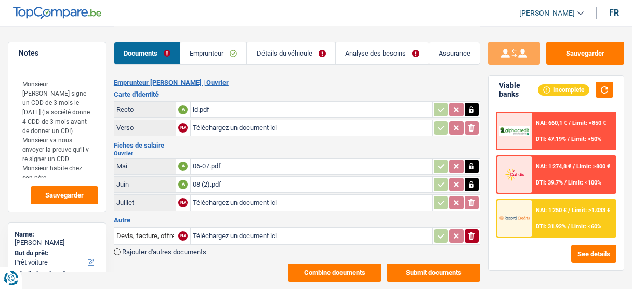
select select "car"
select select "60"
select select "record credits"
click at [210, 58] on link "Emprunteur" at bounding box center [213, 53] width 66 height 22
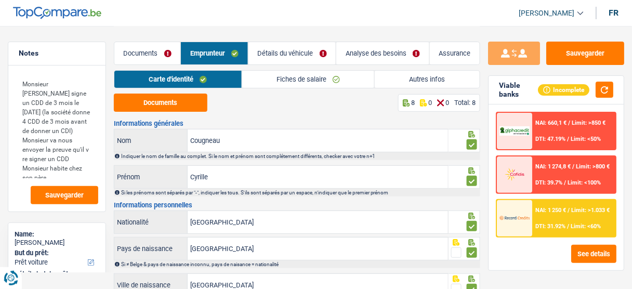
click at [420, 76] on link "Autres infos" at bounding box center [427, 79] width 105 height 17
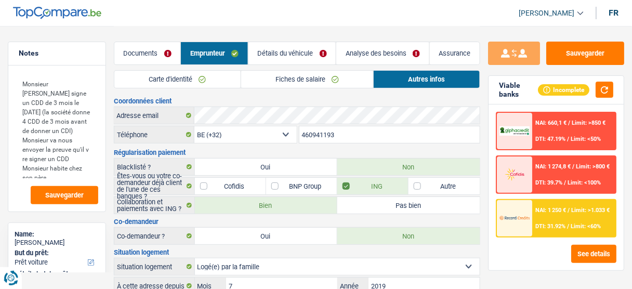
click at [155, 58] on link "Documents" at bounding box center [147, 53] width 66 height 22
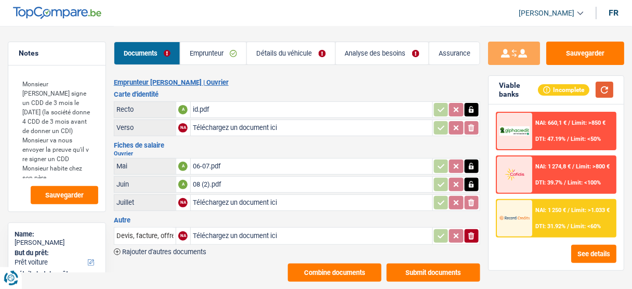
click at [604, 89] on button "button" at bounding box center [605, 90] width 18 height 16
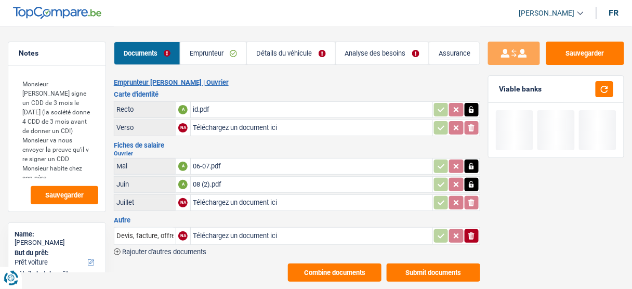
click at [345, 94] on h3 "Carte d'identité" at bounding box center [297, 94] width 367 height 7
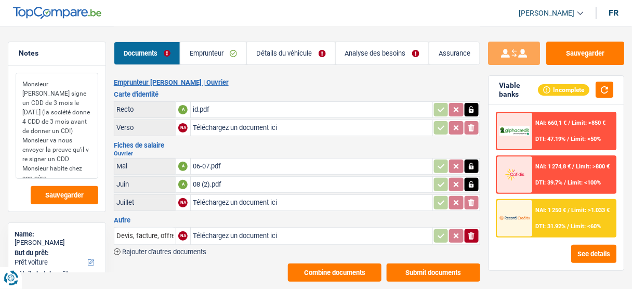
drag, startPoint x: 19, startPoint y: 83, endPoint x: 58, endPoint y: 172, distance: 97.6
click at [58, 172] on textarea "Monsieur [PERSON_NAME] signe un CDD de 3 mois le [DATE] (la société donne 4 CDD…" at bounding box center [57, 126] width 83 height 106
click at [59, 160] on textarea "Monsieur [PERSON_NAME] signe un CDD de 3 mois le [DATE] (la société donne 4 CDD…" at bounding box center [57, 126] width 83 height 106
drag, startPoint x: 49, startPoint y: 167, endPoint x: 19, endPoint y: 84, distance: 88.5
click at [19, 84] on textarea "Monsieur [PERSON_NAME] signe un CDD de 3 mois le [DATE] (la société donne 4 CDD…" at bounding box center [57, 126] width 83 height 106
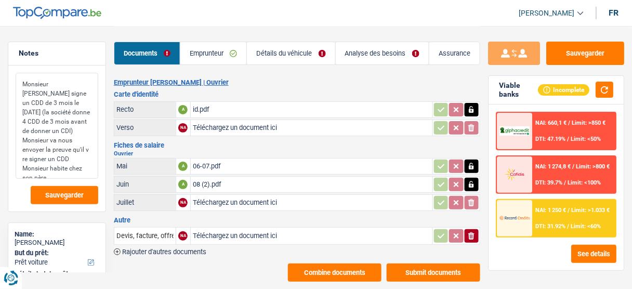
click at [61, 95] on textarea "Monsieur [PERSON_NAME] signe un CDD de 3 mois le [DATE] (la société donne 4 CDD…" at bounding box center [57, 126] width 83 height 106
click at [206, 50] on link "Emprunteur" at bounding box center [213, 53] width 66 height 22
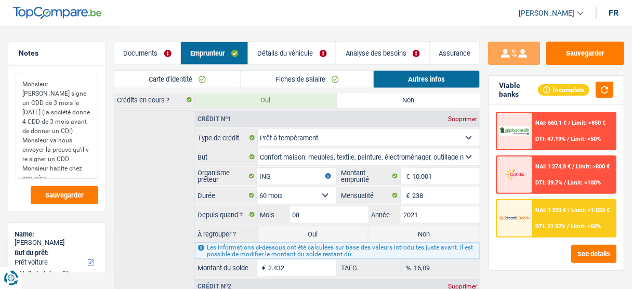
scroll to position [210, 0]
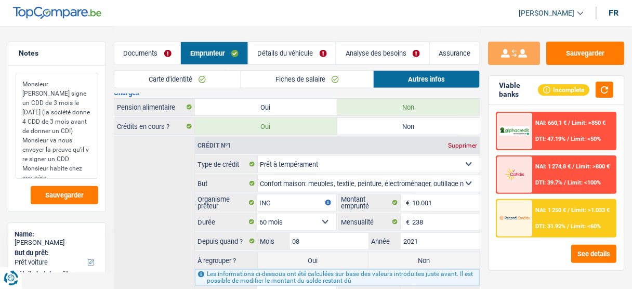
drag, startPoint x: 25, startPoint y: 133, endPoint x: 70, endPoint y: 134, distance: 44.7
click at [70, 134] on textarea "Monsieur [PERSON_NAME] signe un CDD de 3 mois le [DATE] (la société donne 4 CDD…" at bounding box center [57, 126] width 83 height 106
click at [58, 145] on textarea "Monsieur [PERSON_NAME] signe un CDD de 3 mois le [DATE] (la société donne 4 CDD…" at bounding box center [57, 126] width 83 height 106
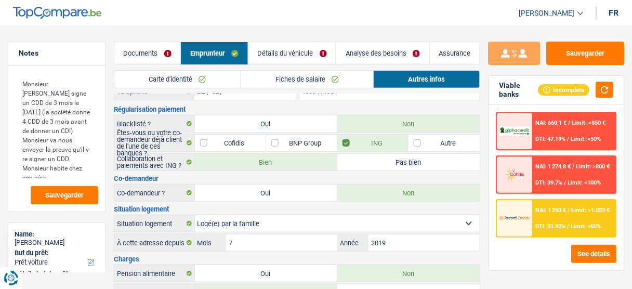
click at [316, 80] on link "Fiches de salaire" at bounding box center [307, 79] width 133 height 17
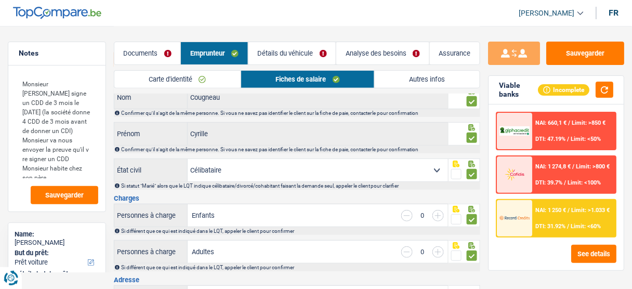
click at [305, 54] on link "Détails du véhicule" at bounding box center [292, 53] width 87 height 22
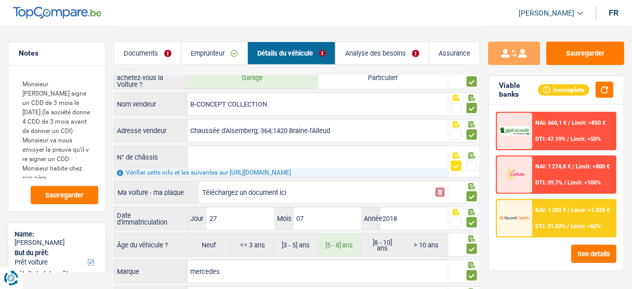
scroll to position [210, 0]
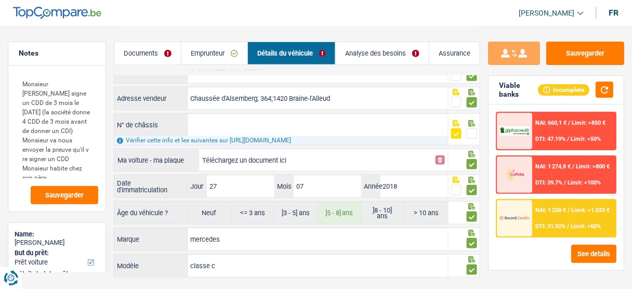
click at [485, 138] on div "Sauvegarder Viable banks Incomplete NAI: 660,1 € / Limit: >850 € DTI: 47.19% / …" at bounding box center [557, 157] width 152 height 231
click at [115, 68] on div "Documents Emprunteur Détails du véhicule Analyse des besoins Assurance" at bounding box center [297, 48] width 367 height 44
click at [114, 67] on div "Documents Emprunteur Détails du véhicule Analyse des besoins Assurance" at bounding box center [297, 48] width 367 height 44
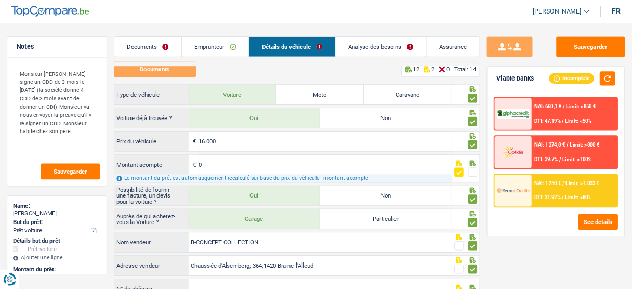
scroll to position [0, 0]
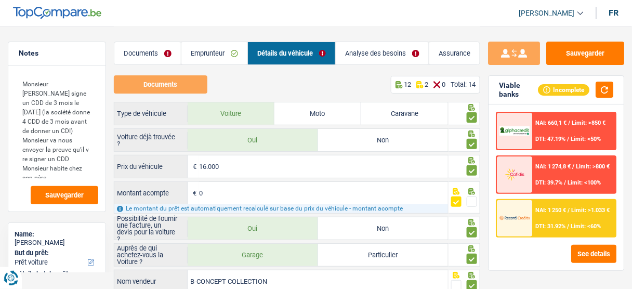
click at [225, 56] on link "Emprunteur" at bounding box center [215, 53] width 66 height 22
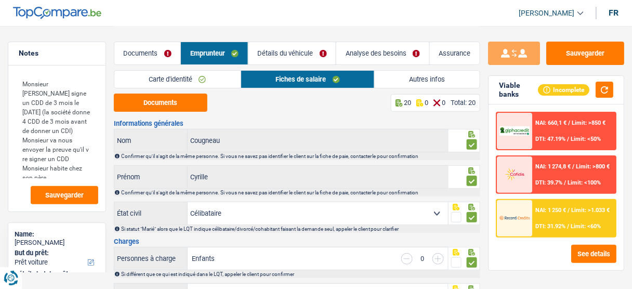
click at [421, 83] on link "Autres infos" at bounding box center [427, 79] width 105 height 17
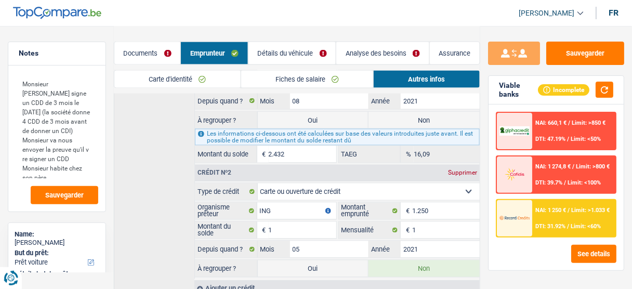
scroll to position [374, 0]
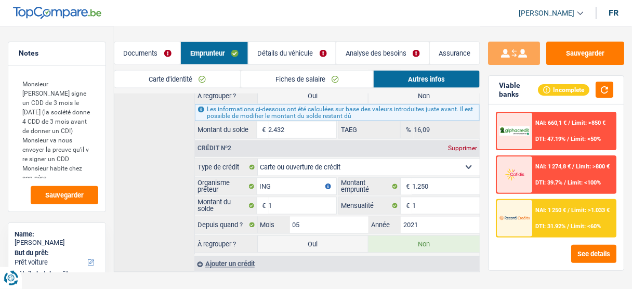
click at [276, 59] on link "Détails du véhicule" at bounding box center [292, 53] width 87 height 22
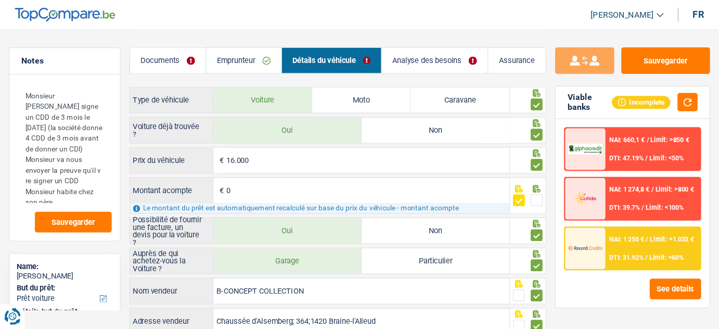
scroll to position [0, 0]
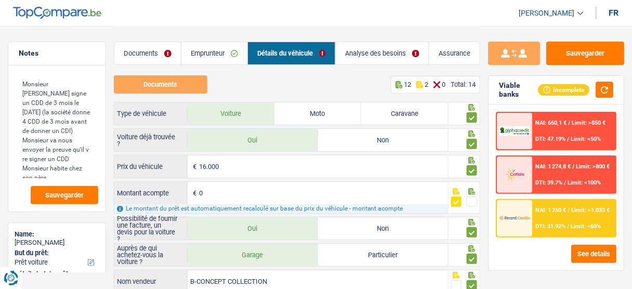
click at [258, 84] on div "Documents 12 2 0 Total: 14" at bounding box center [297, 84] width 367 height 18
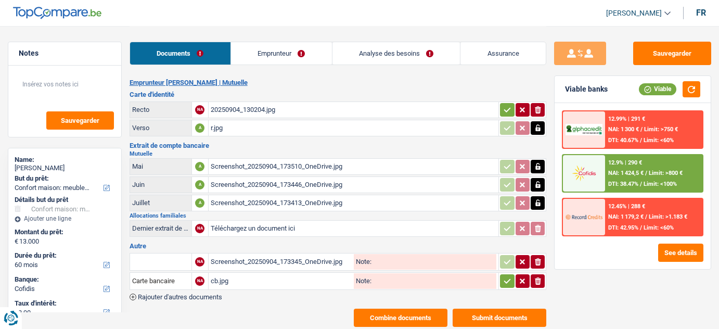
select select "household"
select select "60"
select select "cofidis"
click at [252, 203] on div "Screenshot_20250904_173413_OneDrive.jpg" at bounding box center [354, 203] width 286 height 16
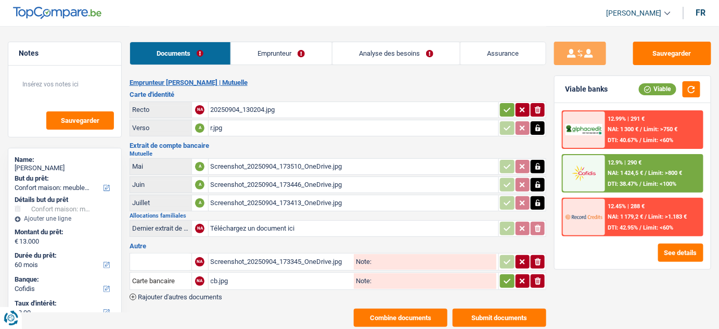
click at [286, 48] on link "Emprunteur" at bounding box center [281, 53] width 101 height 22
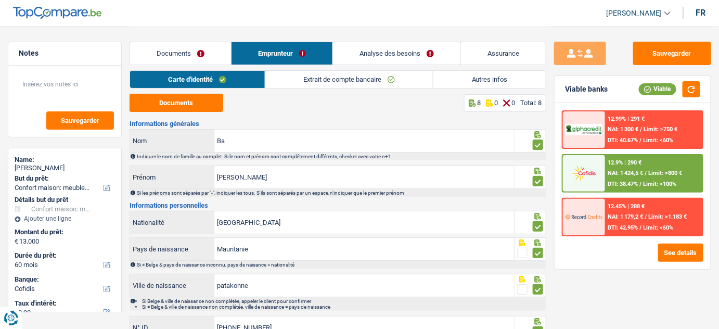
click at [381, 85] on link "Extrait de compte bancaire" at bounding box center [349, 79] width 168 height 17
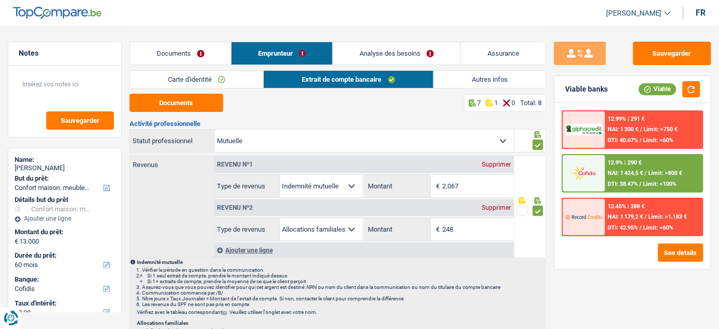
click at [469, 80] on link "Autres infos" at bounding box center [490, 79] width 112 height 17
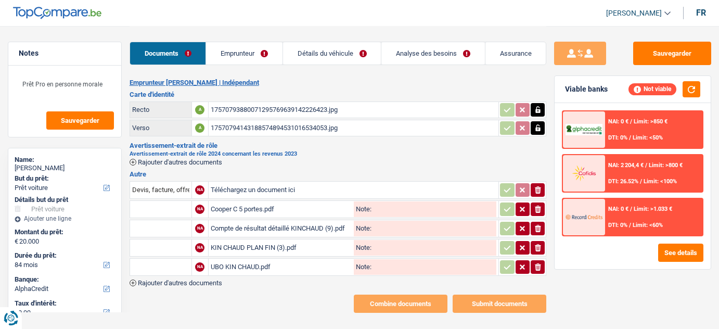
select select "car"
select select "84"
select select "alphacredit"
click at [277, 222] on div "Compte de résultat détaillé KINCHAUD (9).pdf" at bounding box center [281, 229] width 141 height 16
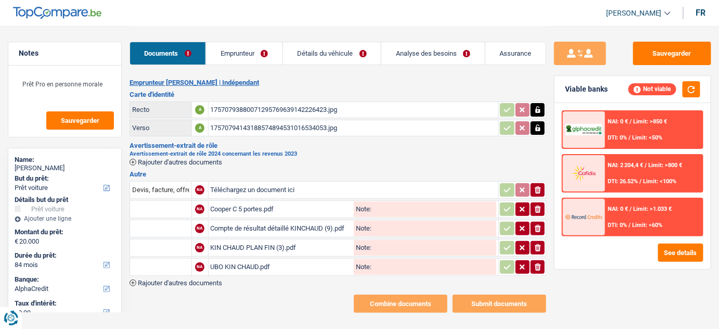
scroll to position [7, 0]
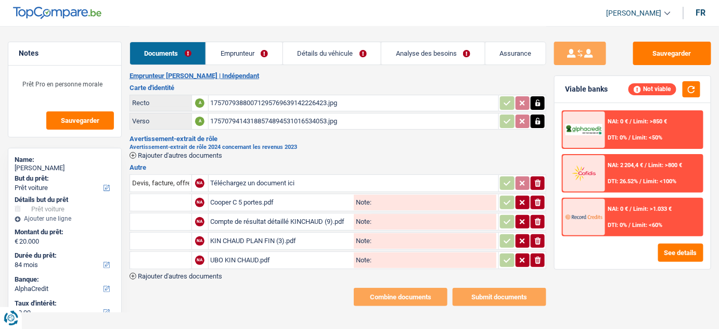
click at [257, 205] on div "Cooper C 5 portes.pdf" at bounding box center [281, 203] width 141 height 16
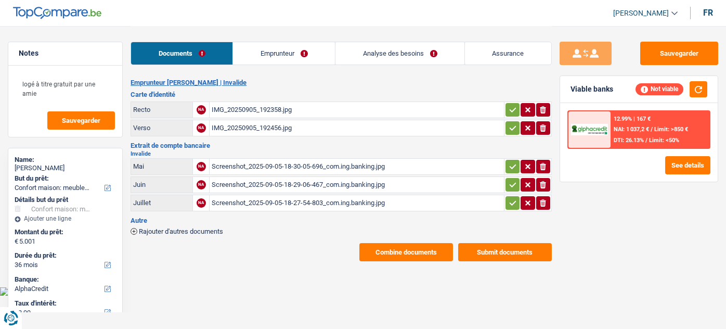
select select "household"
select select "36"
select select "alphacredit"
select select "36"
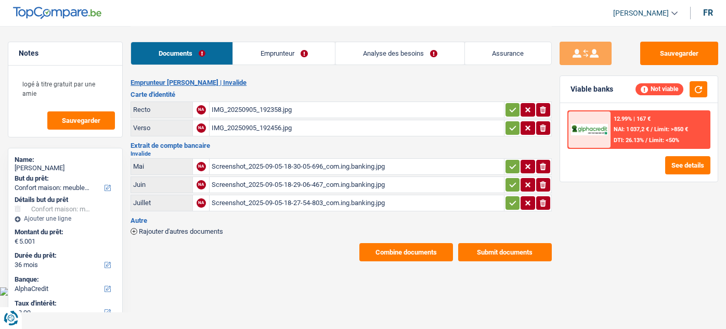
select select "42"
select select "household"
select select "not_answered"
select select "36"
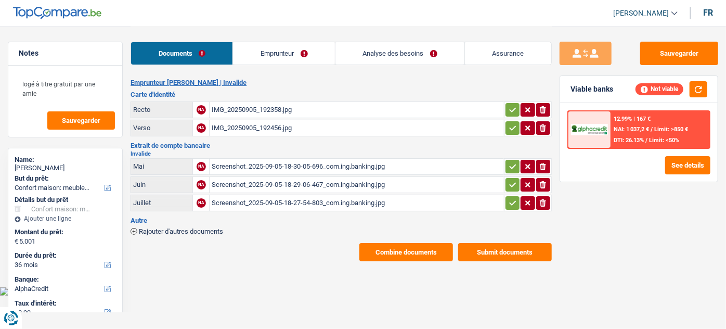
click at [286, 62] on link "Emprunteur" at bounding box center [284, 53] width 102 height 22
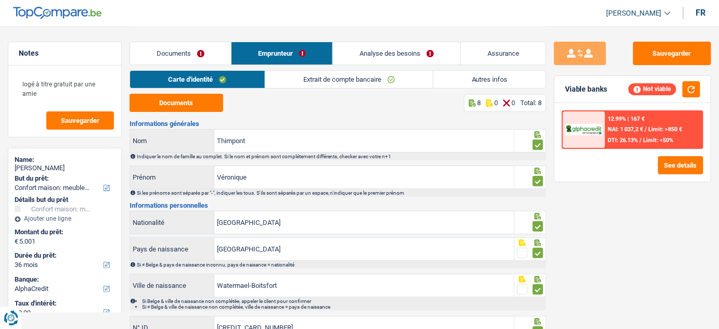
click at [416, 60] on link "Analyse des besoins" at bounding box center [396, 53] width 127 height 22
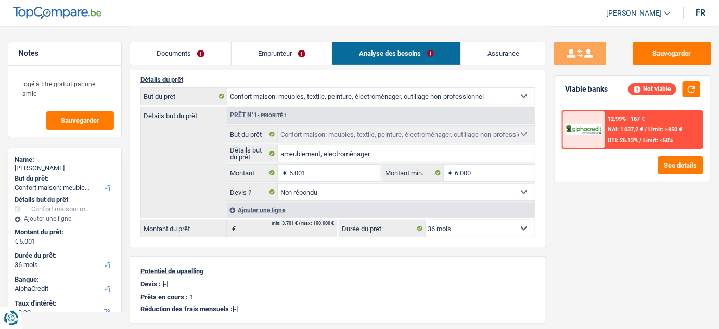
scroll to position [47, 0]
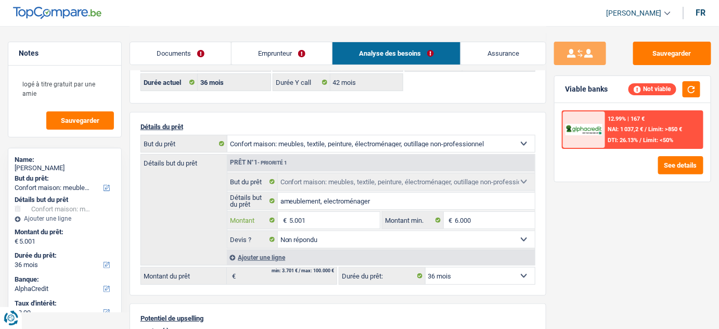
click at [300, 212] on input "5.001" at bounding box center [334, 220] width 91 height 17
click at [299, 216] on input "5.001" at bounding box center [334, 220] width 91 height 17
click at [298, 216] on input "5.001" at bounding box center [334, 220] width 91 height 17
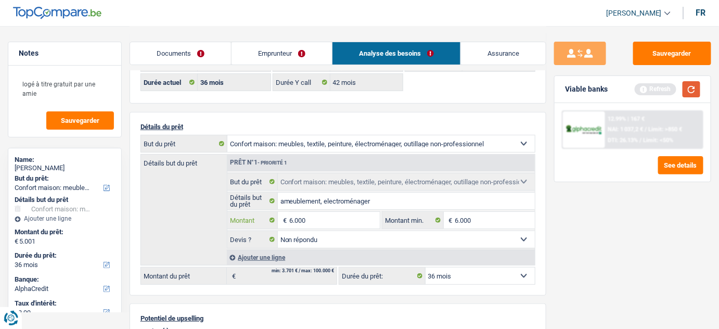
type input "6.000"
select select "42"
type input "6.000"
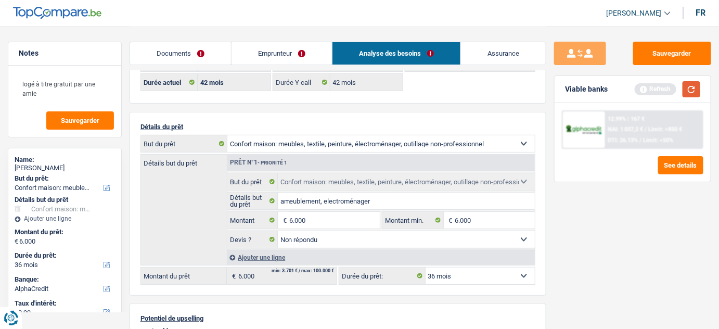
click at [689, 94] on button "button" at bounding box center [691, 89] width 18 height 16
select select "42"
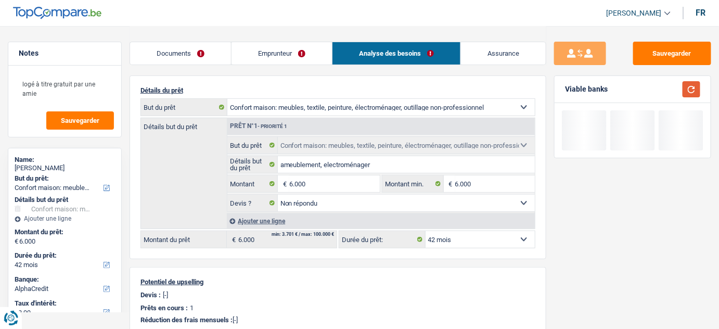
scroll to position [94, 0]
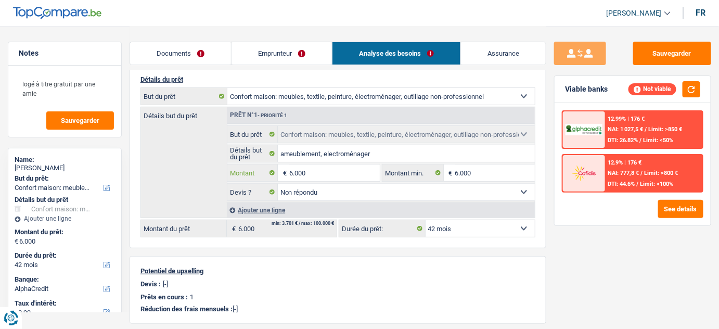
click at [292, 177] on input "6.000" at bounding box center [334, 172] width 91 height 17
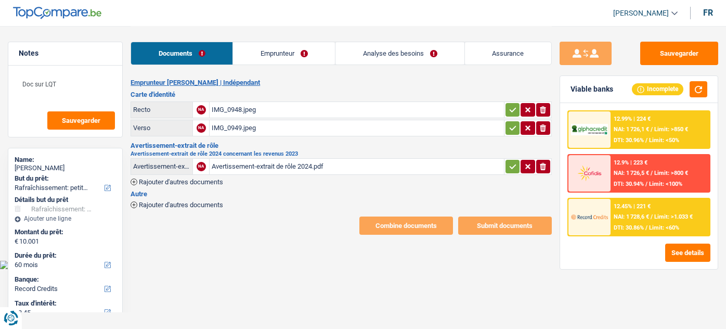
select select "houseOrGarden"
select select "60"
select select "record credits"
click at [289, 46] on link "Emprunteur" at bounding box center [284, 53] width 102 height 22
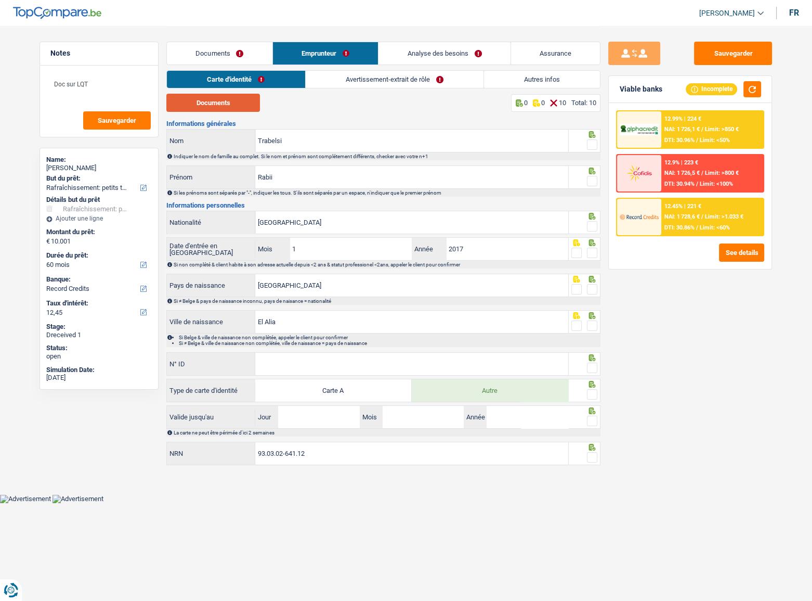
click at [240, 106] on button "Documents" at bounding box center [213, 103] width 94 height 18
click at [592, 143] on span at bounding box center [592, 144] width 10 height 10
click at [0, 0] on input "radio" at bounding box center [0, 0] width 0 height 0
click at [592, 179] on span at bounding box center [592, 181] width 10 height 10
click at [0, 0] on input "radio" at bounding box center [0, 0] width 0 height 0
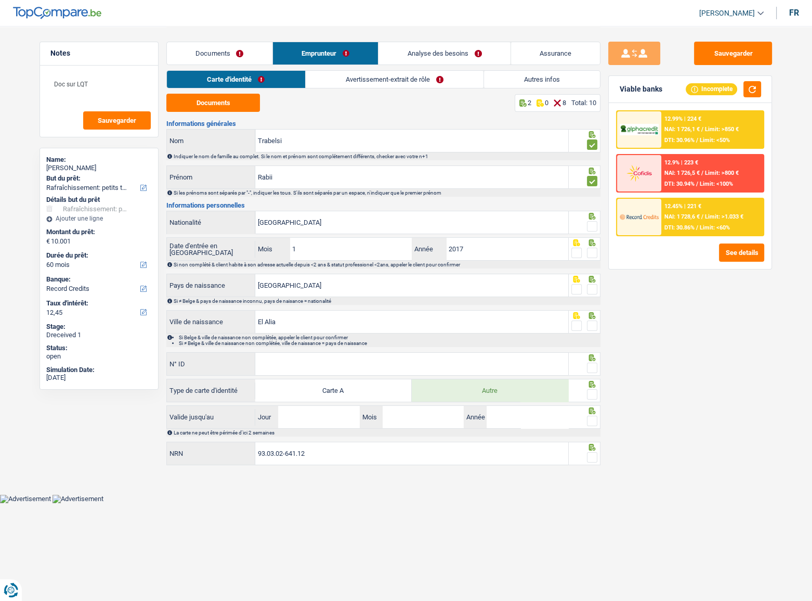
click at [589, 227] on span at bounding box center [592, 226] width 10 height 10
click at [0, 0] on input "radio" at bounding box center [0, 0] width 0 height 0
click at [590, 254] on span at bounding box center [592, 253] width 10 height 10
click at [0, 0] on input "radio" at bounding box center [0, 0] width 0 height 0
click at [592, 290] on span at bounding box center [592, 289] width 10 height 10
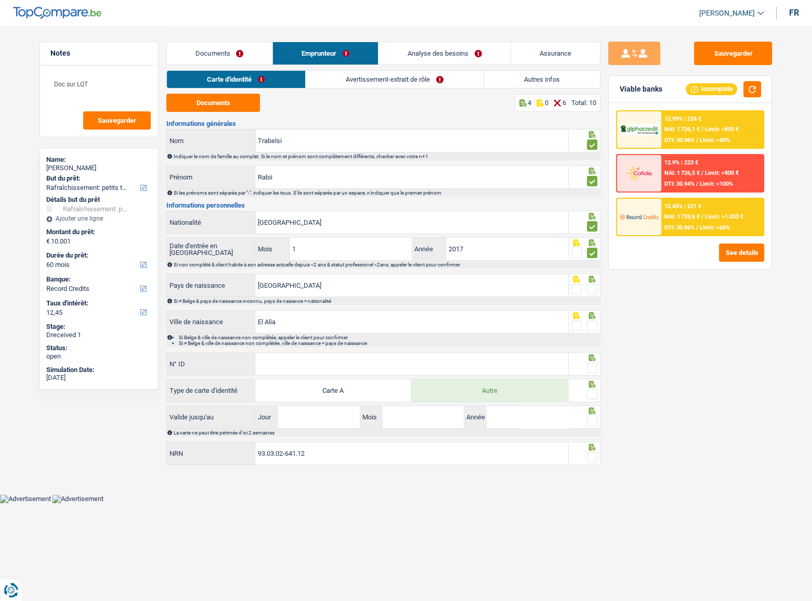
click at [0, 0] on input "radio" at bounding box center [0, 0] width 0 height 0
click at [596, 324] on span at bounding box center [592, 325] width 10 height 10
click at [0, 0] on input "radio" at bounding box center [0, 0] width 0 height 0
drag, startPoint x: 315, startPoint y: 358, endPoint x: 333, endPoint y: 354, distance: 18.6
click at [315, 328] on input "N° ID" at bounding box center [411, 364] width 313 height 22
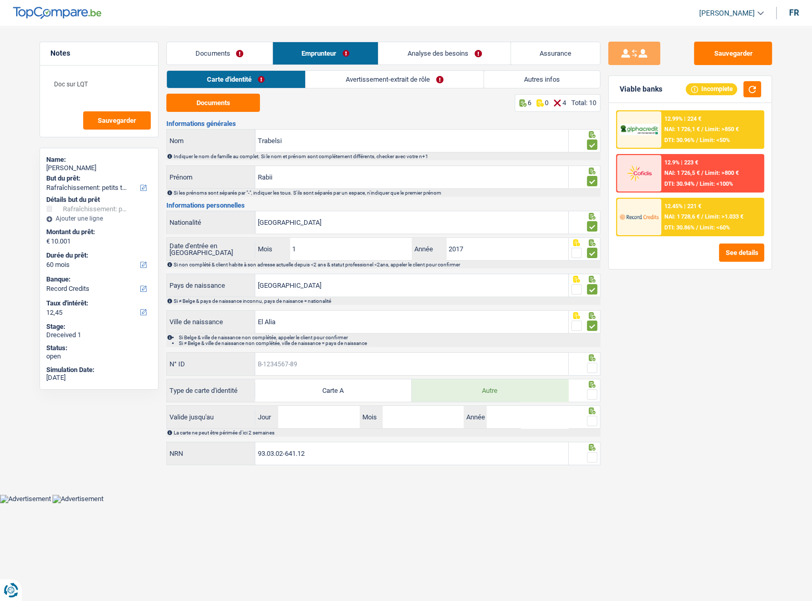
drag, startPoint x: 289, startPoint y: 364, endPoint x: 511, endPoint y: 342, distance: 223.7
click at [289, 328] on input "N° ID" at bounding box center [411, 364] width 313 height 22
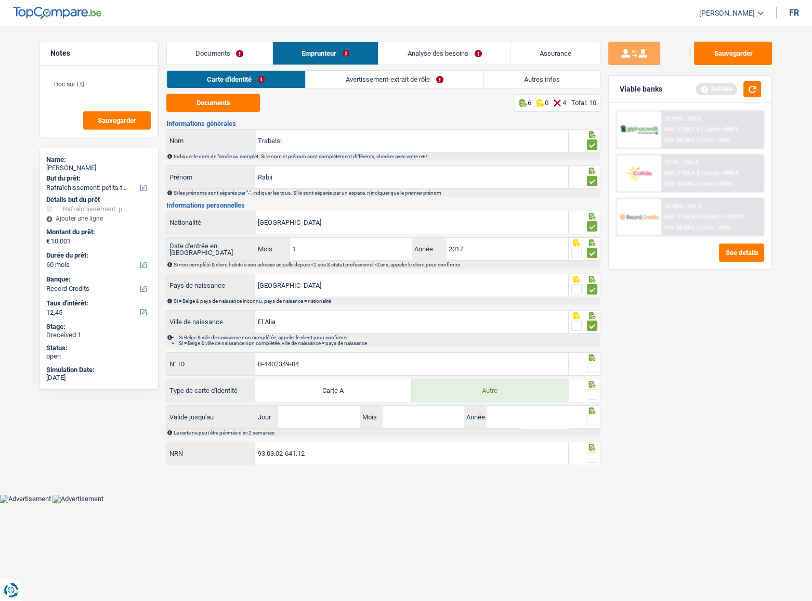
type input "B-4402349-04"
click at [592, 328] on icon at bounding box center [592, 357] width 10 height 7
drag, startPoint x: 593, startPoint y: 393, endPoint x: 600, endPoint y: 365, distance: 28.3
click at [593, 328] on span at bounding box center [592, 394] width 10 height 10
click at [0, 0] on input "radio" at bounding box center [0, 0] width 0 height 0
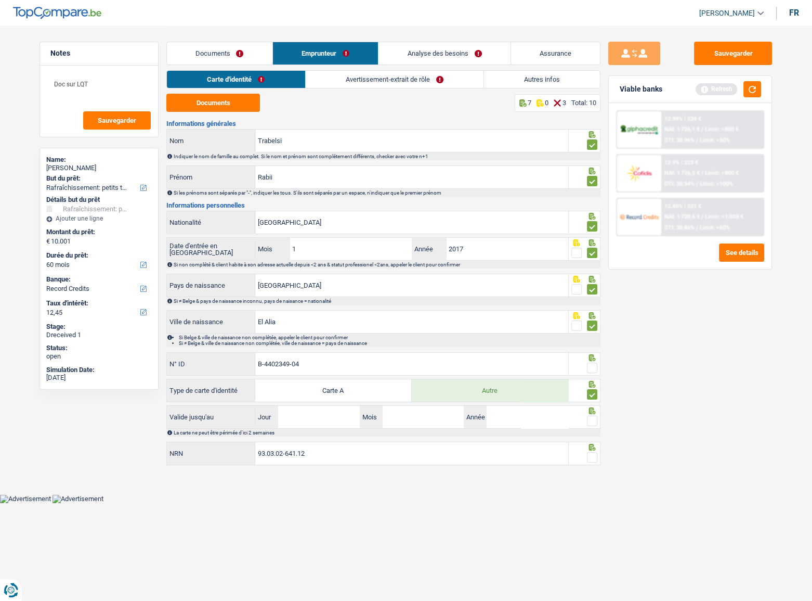
click at [596, 328] on span at bounding box center [592, 368] width 10 height 10
click at [0, 0] on input "radio" at bounding box center [0, 0] width 0 height 0
click at [726, 88] on button "button" at bounding box center [753, 89] width 18 height 16
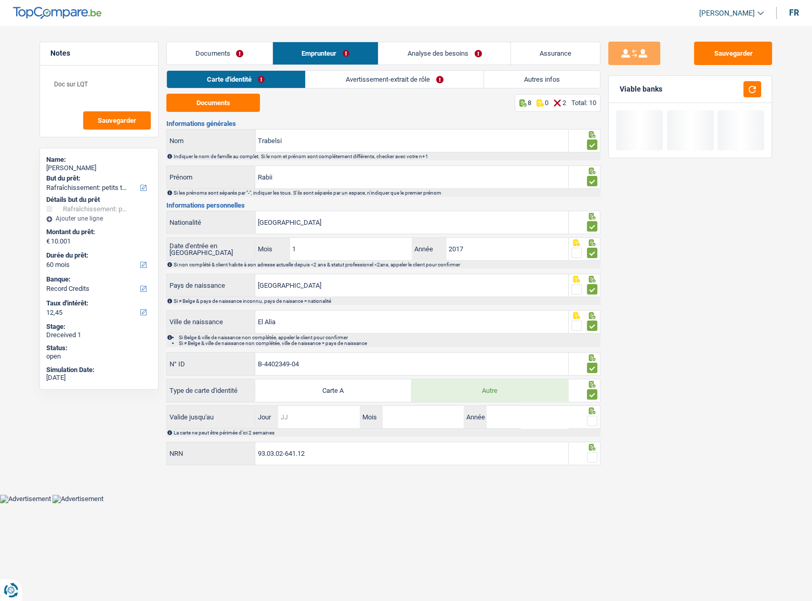
drag, startPoint x: 326, startPoint y: 411, endPoint x: 354, endPoint y: 401, distance: 29.8
click at [326, 328] on input "Jour" at bounding box center [318, 417] width 81 height 22
type input "25"
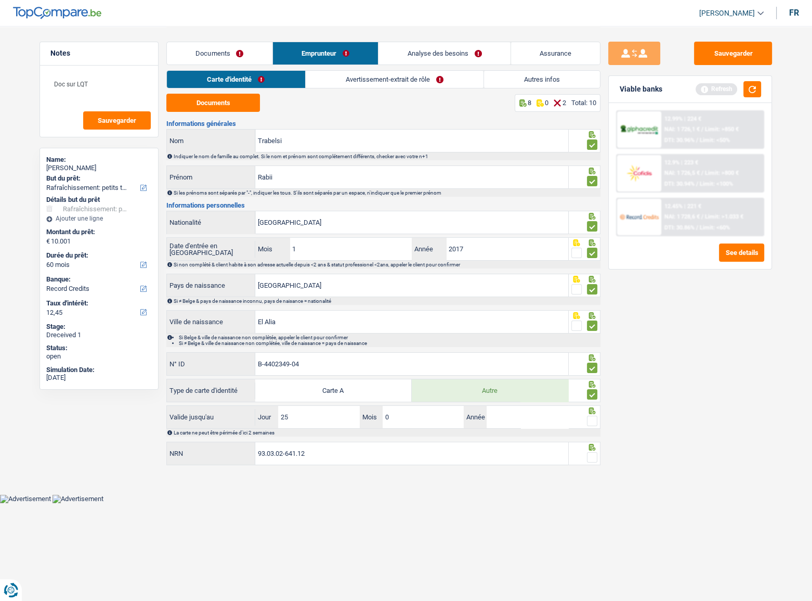
type input "01"
type input "2026"
click at [598, 328] on div at bounding box center [592, 421] width 10 height 13
click at [594, 328] on span at bounding box center [592, 421] width 10 height 10
click at [0, 0] on input "radio" at bounding box center [0, 0] width 0 height 0
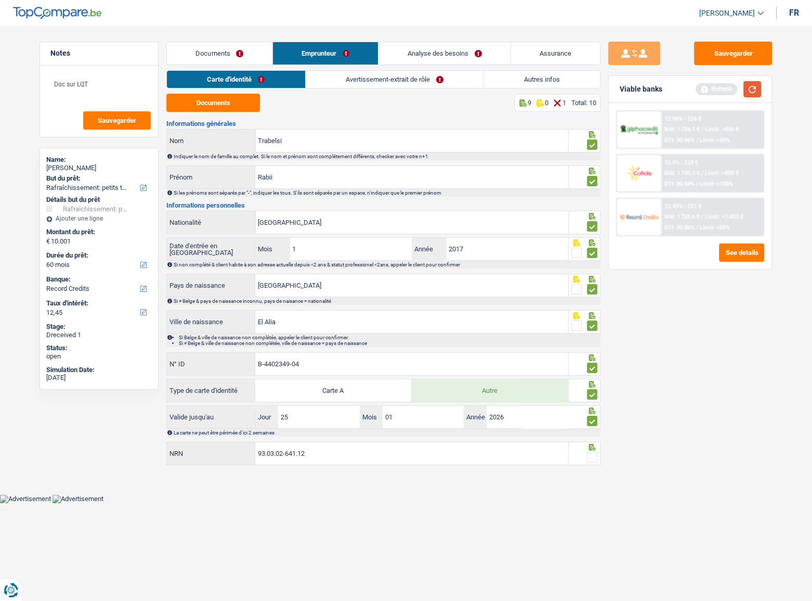
click at [726, 87] on button "button" at bounding box center [753, 89] width 18 height 16
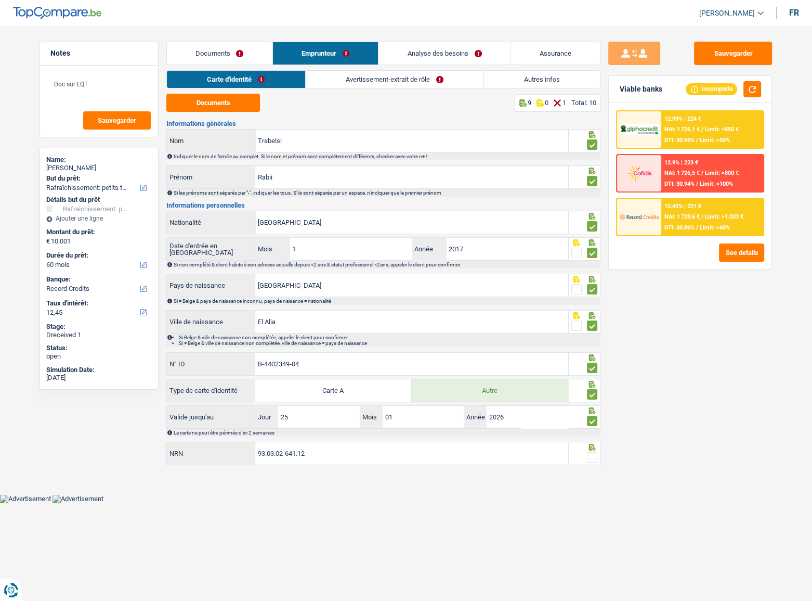
drag, startPoint x: 594, startPoint y: 458, endPoint x: 572, endPoint y: 443, distance: 26.3
click at [592, 328] on span at bounding box center [592, 457] width 10 height 10
click at [0, 0] on input "radio" at bounding box center [0, 0] width 0 height 0
click at [415, 85] on link "Avertissement-extrait de rôle" at bounding box center [395, 79] width 178 height 17
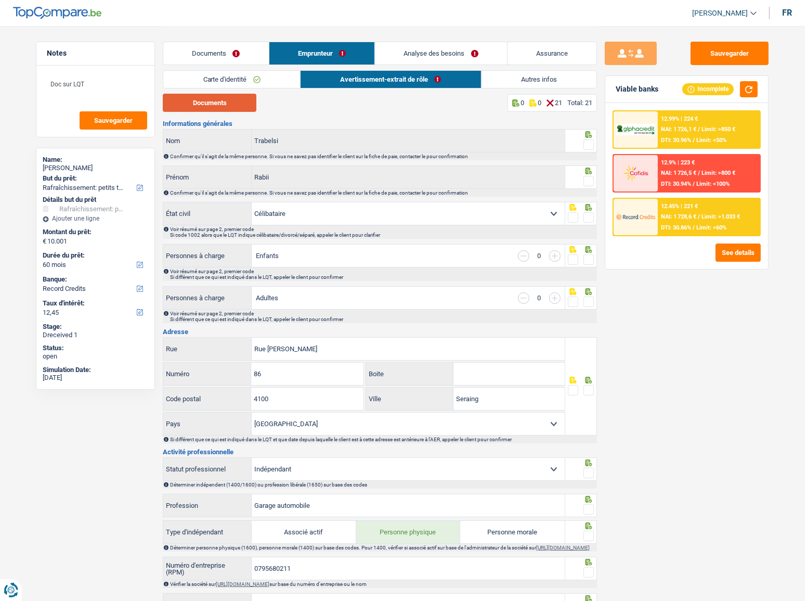
click at [226, 105] on button "Documents" at bounding box center [210, 103] width 94 height 18
click at [591, 149] on span at bounding box center [589, 144] width 10 height 10
click at [0, 0] on input "radio" at bounding box center [0, 0] width 0 height 0
click at [588, 182] on span at bounding box center [589, 181] width 10 height 10
click at [0, 0] on input "radio" at bounding box center [0, 0] width 0 height 0
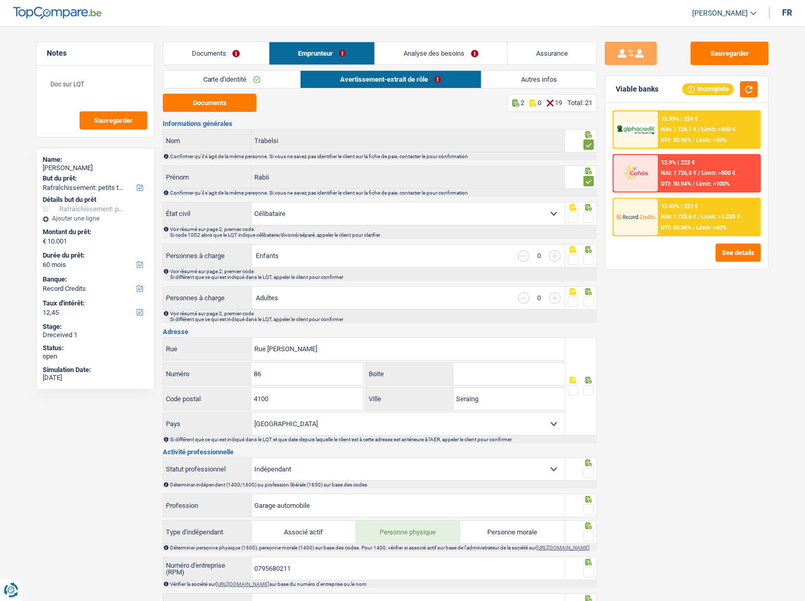
click at [592, 217] on span at bounding box center [589, 217] width 10 height 10
click at [0, 0] on input "radio" at bounding box center [0, 0] width 0 height 0
click at [585, 257] on span at bounding box center [589, 259] width 10 height 10
click at [0, 0] on input "radio" at bounding box center [0, 0] width 0 height 0
drag, startPoint x: 586, startPoint y: 294, endPoint x: 574, endPoint y: 285, distance: 15.5
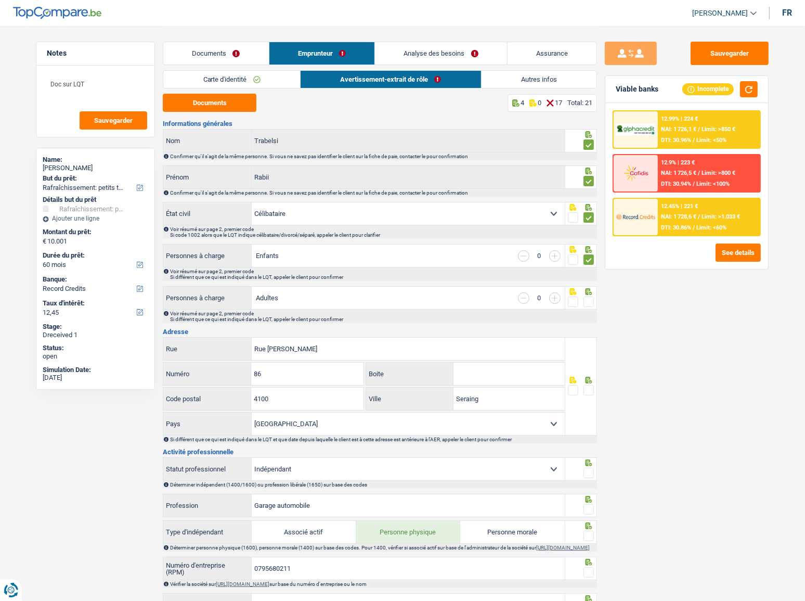
click at [585, 296] on div at bounding box center [589, 301] width 10 height 13
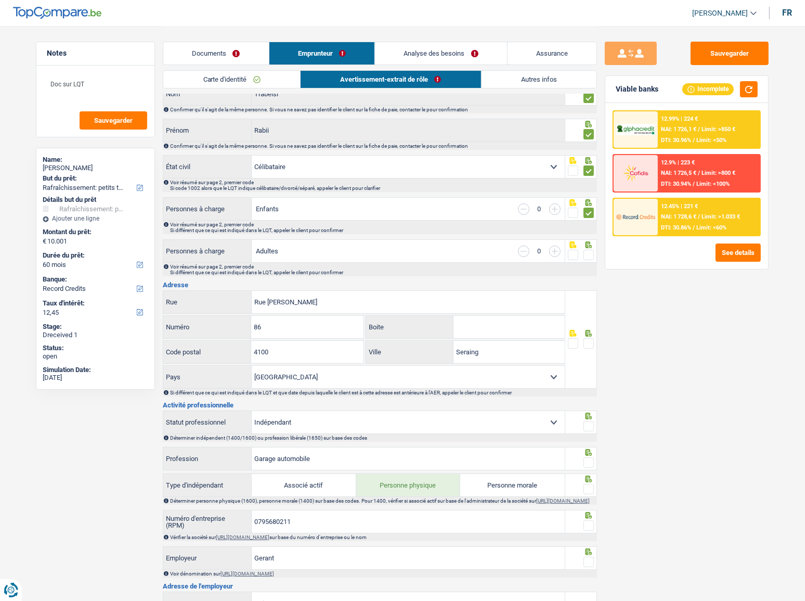
scroll to position [141, 0]
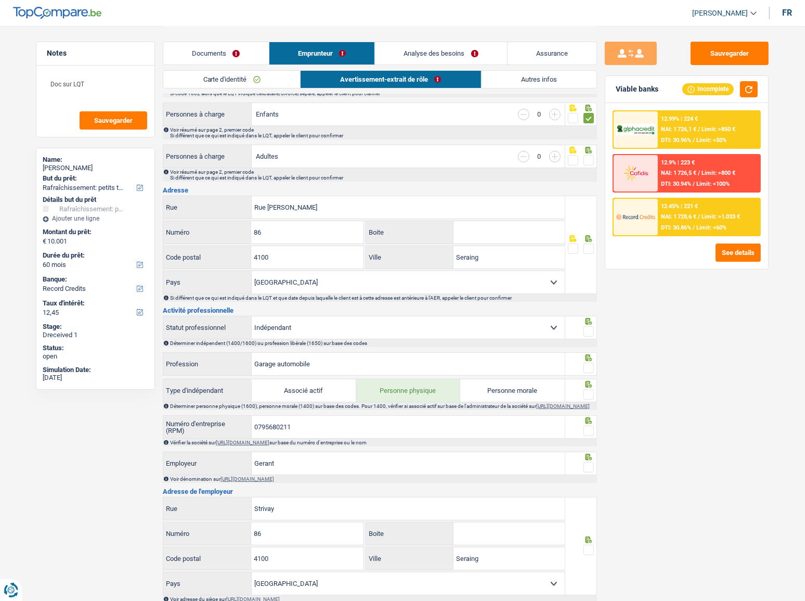
click at [588, 162] on span at bounding box center [589, 160] width 10 height 10
click at [0, 0] on input "radio" at bounding box center [0, 0] width 0 height 0
drag, startPoint x: 591, startPoint y: 246, endPoint x: 596, endPoint y: 217, distance: 29.4
click at [596, 217] on div at bounding box center [581, 245] width 32 height 98
click at [277, 204] on input "Rue [PERSON_NAME]" at bounding box center [408, 207] width 313 height 22
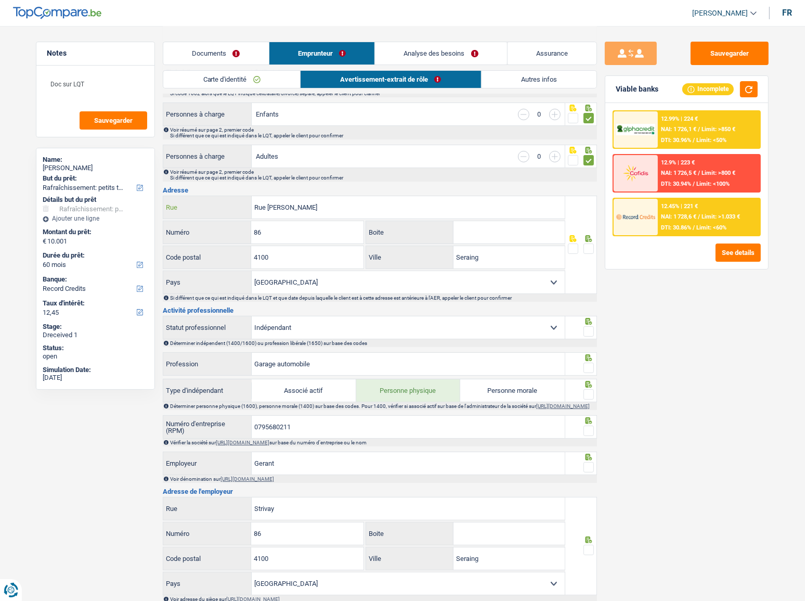
click at [277, 204] on input "Rue [PERSON_NAME]" at bounding box center [408, 207] width 313 height 22
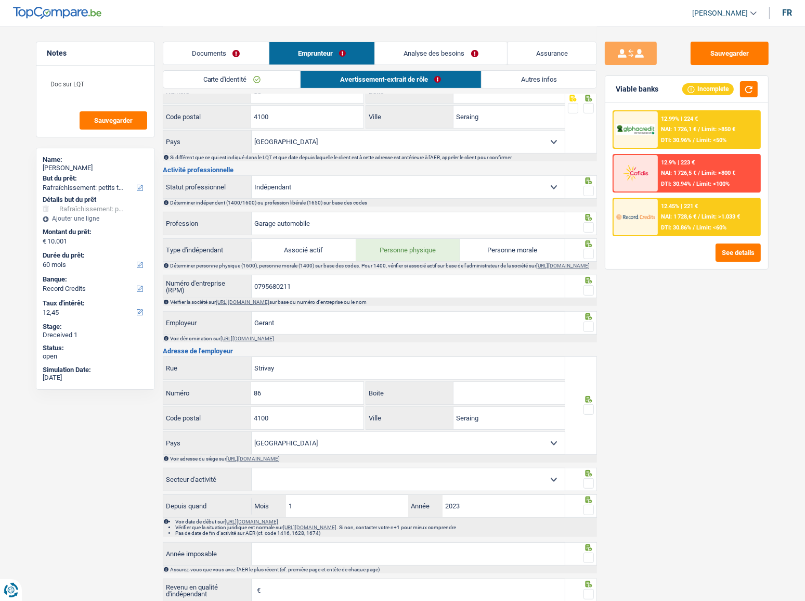
scroll to position [283, 0]
click at [281, 291] on input "0795680211" at bounding box center [408, 285] width 313 height 22
click at [280, 291] on input "0795680211" at bounding box center [408, 285] width 313 height 22
drag, startPoint x: 281, startPoint y: 290, endPoint x: 274, endPoint y: 287, distance: 7.7
click at [274, 287] on input "0795680211" at bounding box center [408, 285] width 313 height 22
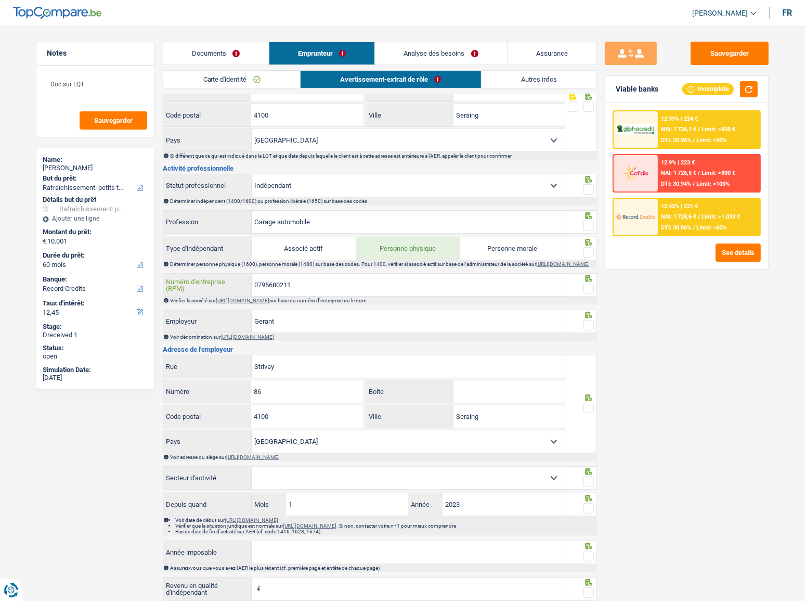
click at [274, 287] on input "0795680211" at bounding box center [408, 285] width 313 height 22
click at [260, 303] on link "[URL][DOMAIN_NAME]" at bounding box center [243, 301] width 54 height 6
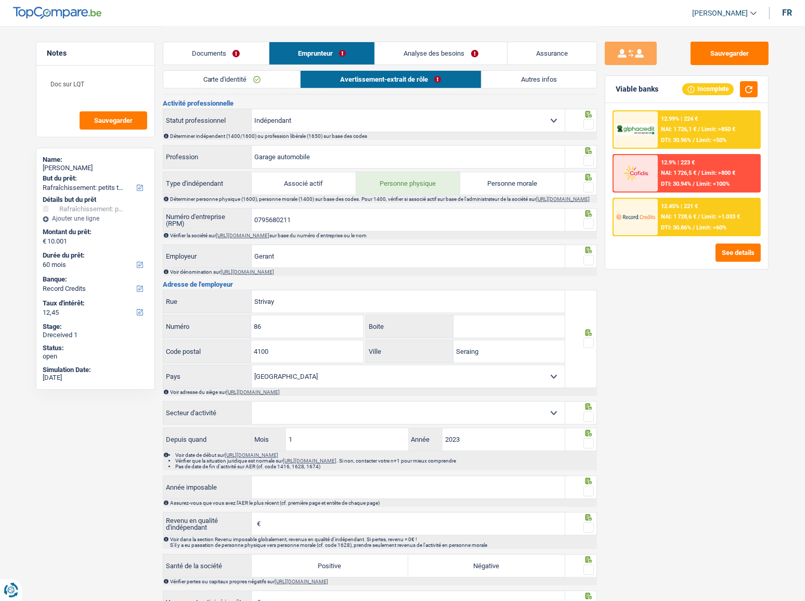
scroll to position [378, 0]
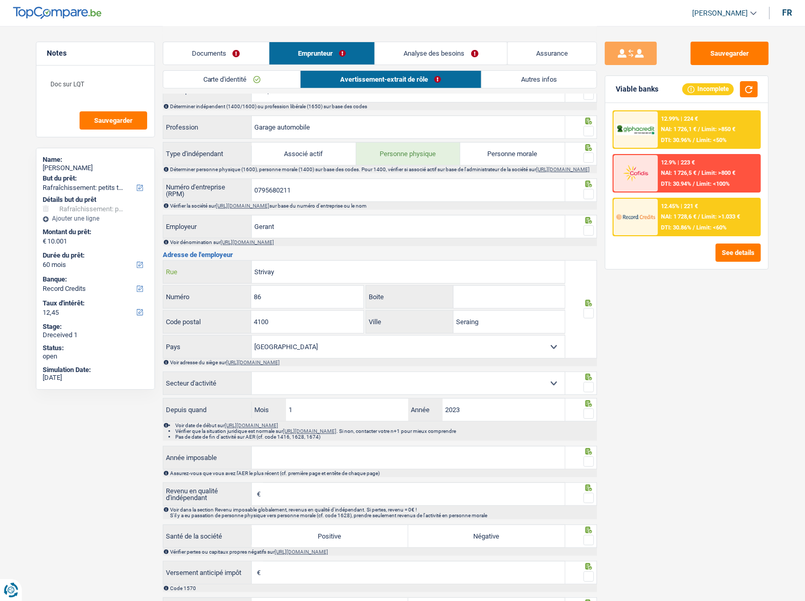
click at [252, 280] on input "Strivay" at bounding box center [408, 272] width 313 height 22
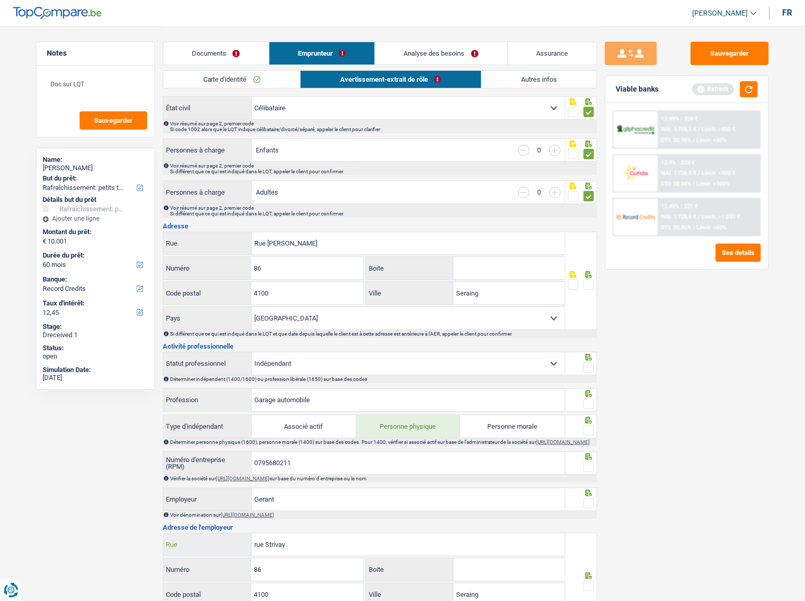
scroll to position [94, 0]
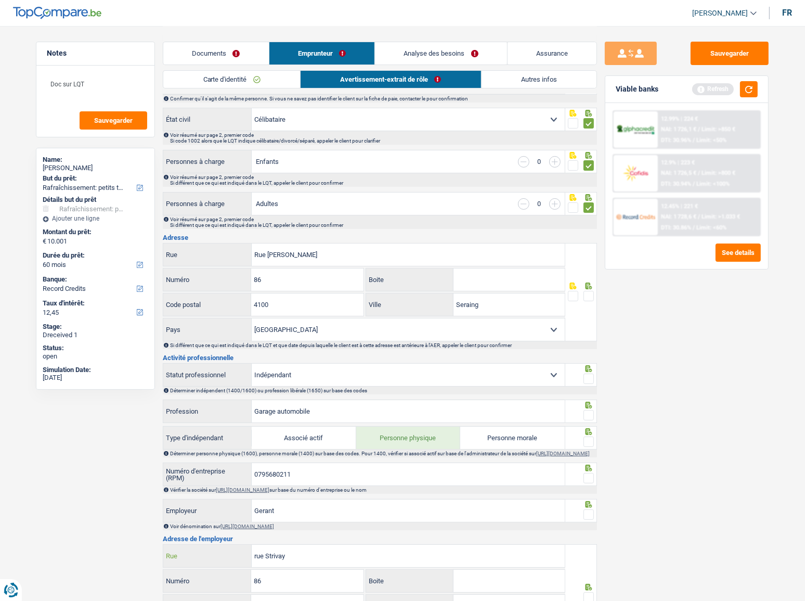
type input "rue Strivay"
click at [291, 251] on input "Rue [PERSON_NAME]" at bounding box center [408, 254] width 313 height 22
click at [273, 256] on input "Rue R enaudStrivay" at bounding box center [408, 254] width 313 height 22
click at [263, 254] on input "Ruestrivay" at bounding box center [408, 254] width 313 height 22
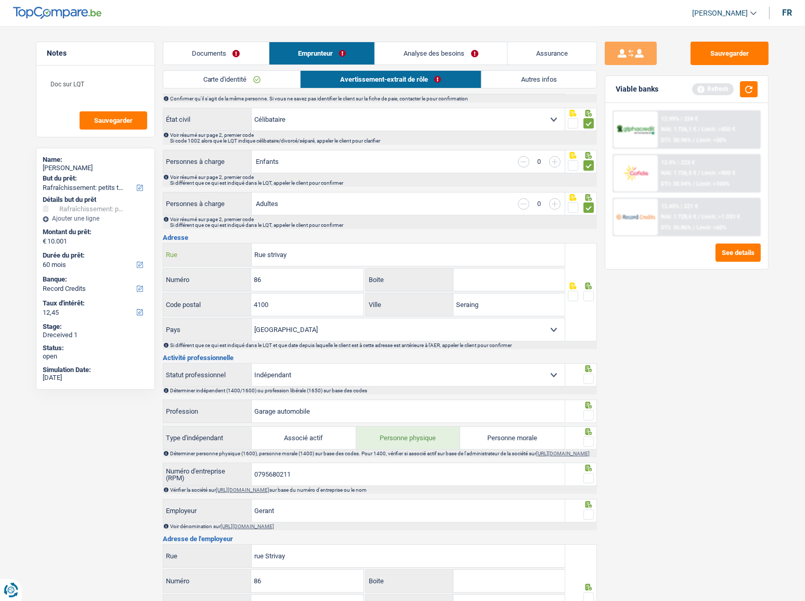
type input "Rue strivay"
drag, startPoint x: 592, startPoint y: 293, endPoint x: 669, endPoint y: 144, distance: 168.2
click at [589, 286] on div at bounding box center [581, 292] width 32 height 98
click at [726, 84] on button "button" at bounding box center [749, 89] width 18 height 16
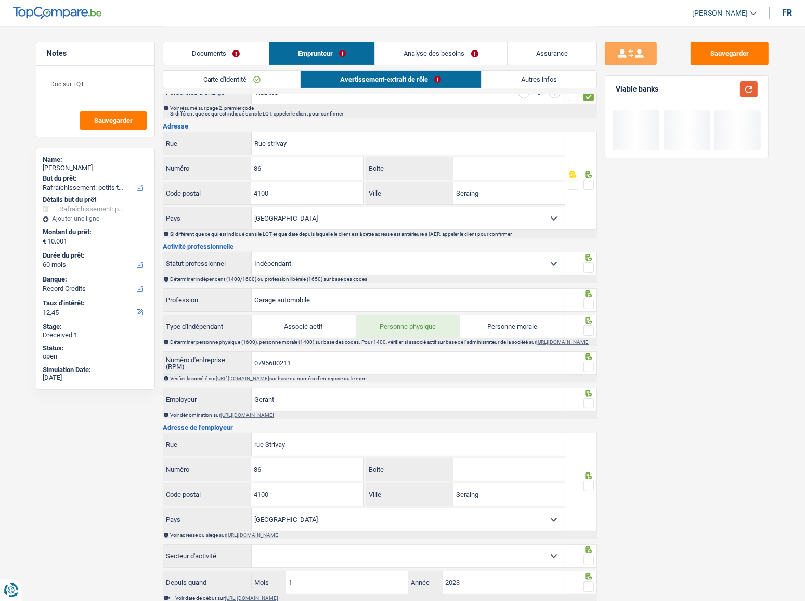
scroll to position [189, 0]
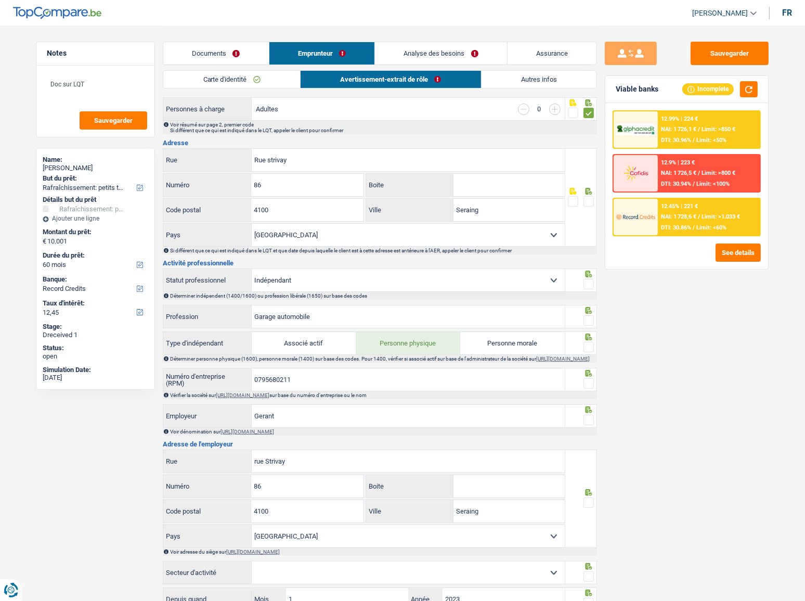
click at [589, 198] on span at bounding box center [589, 201] width 10 height 10
click at [0, 0] on input "radio" at bounding box center [0, 0] width 0 height 0
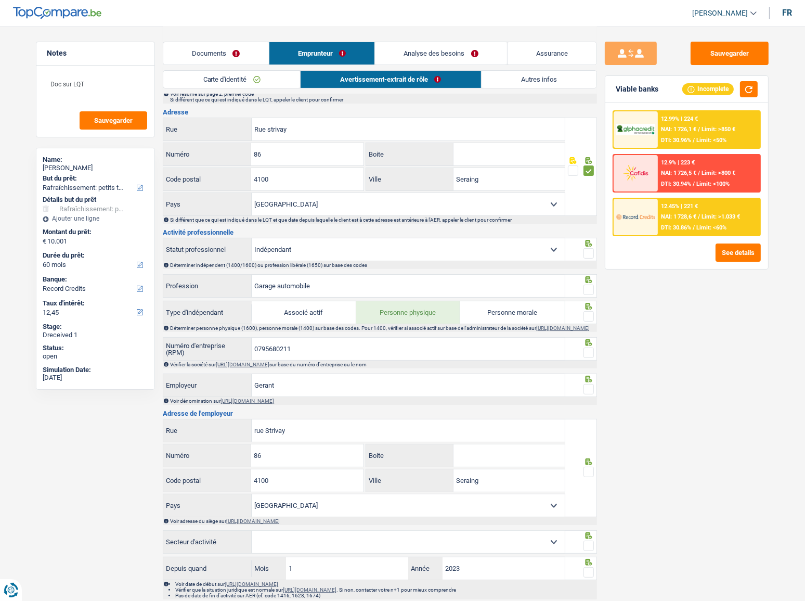
scroll to position [236, 0]
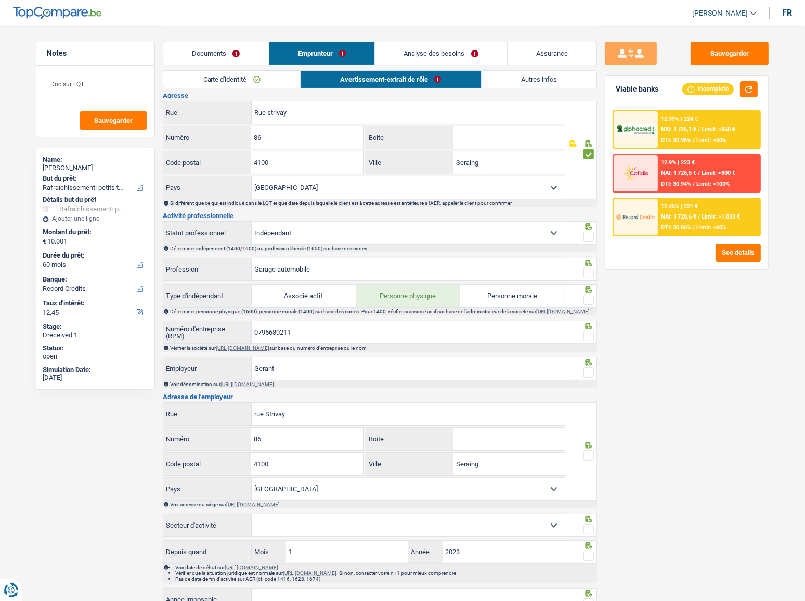
click at [590, 238] on span at bounding box center [589, 236] width 10 height 10
click at [0, 0] on input "radio" at bounding box center [0, 0] width 0 height 0
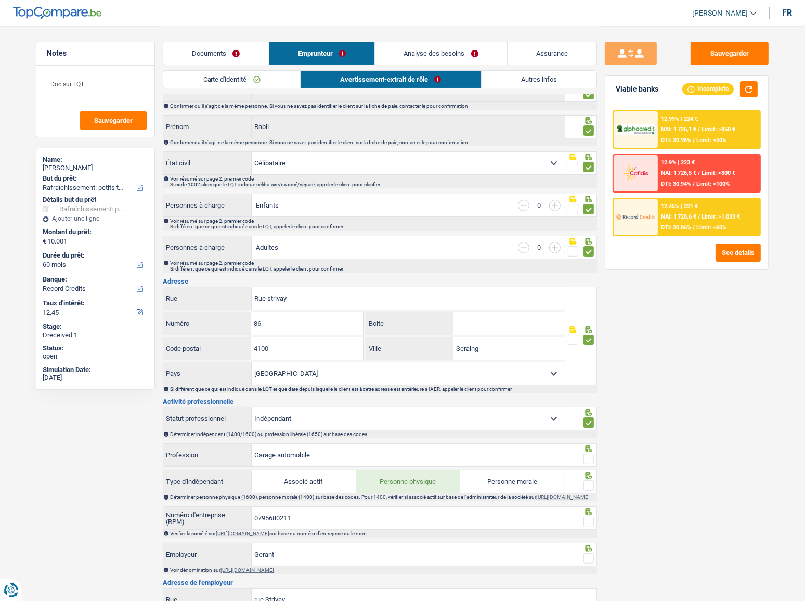
scroll to position [47, 0]
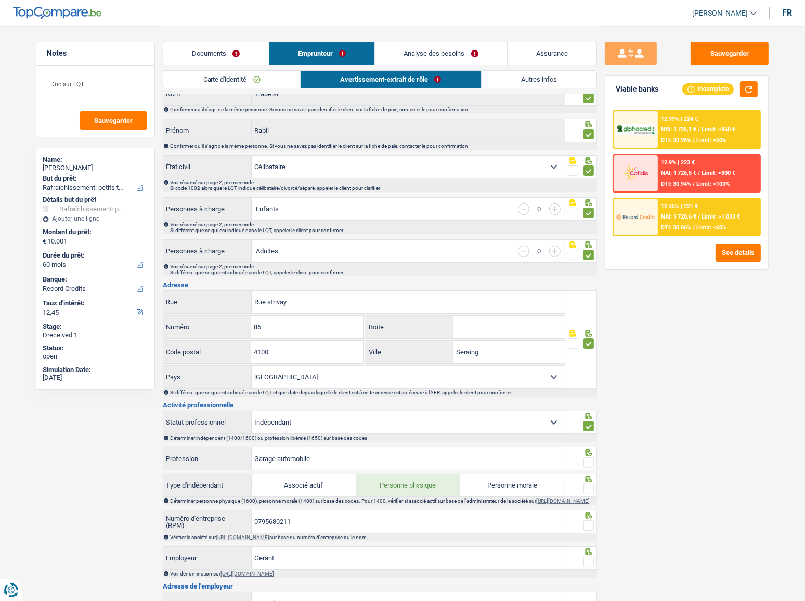
click at [435, 52] on link "Analyse des besoins" at bounding box center [441, 53] width 132 height 22
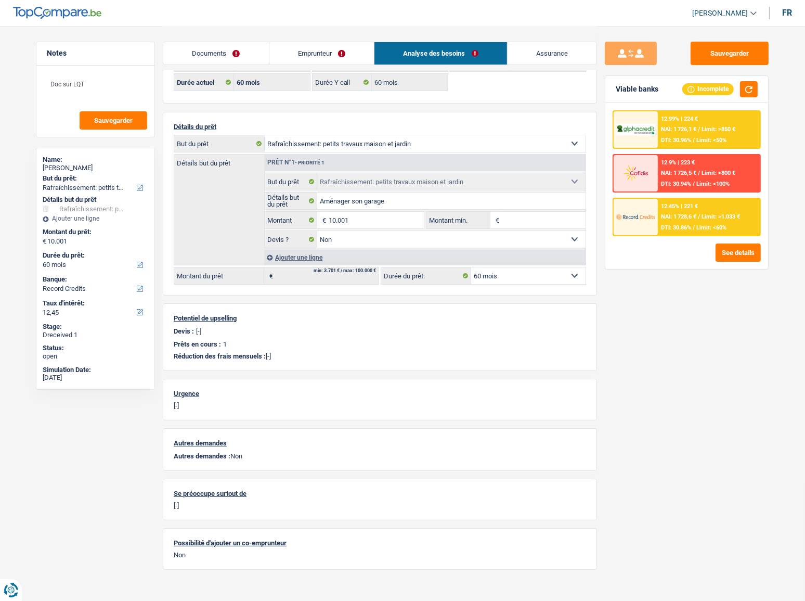
click at [341, 57] on link "Emprunteur" at bounding box center [321, 53] width 105 height 22
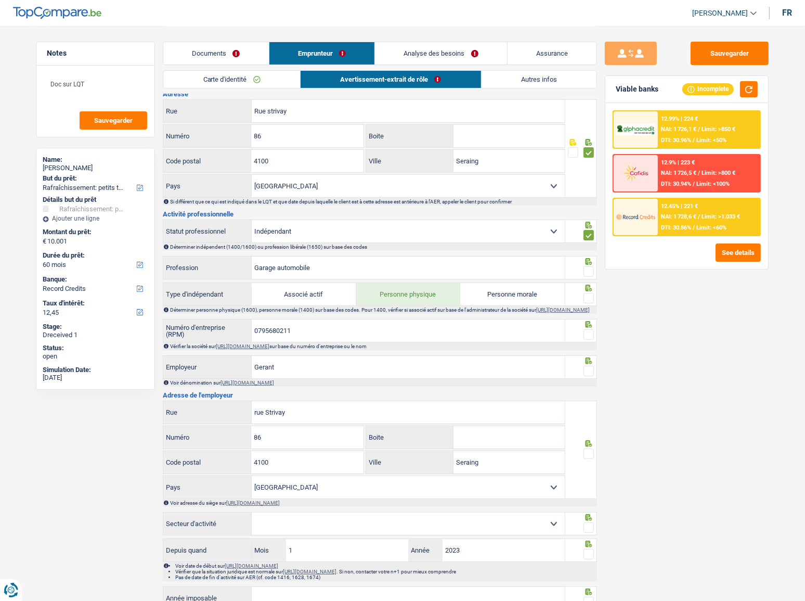
scroll to position [283, 0]
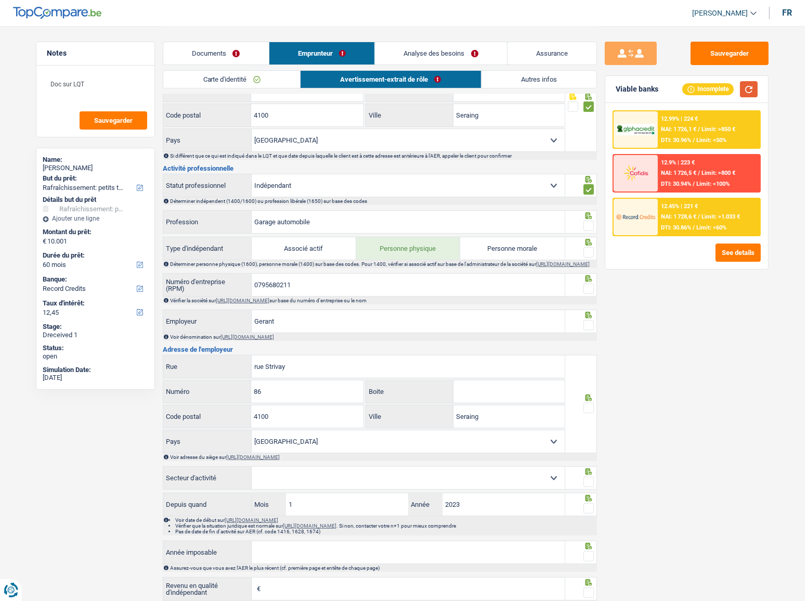
drag, startPoint x: 750, startPoint y: 87, endPoint x: 691, endPoint y: 78, distance: 59.5
click at [726, 87] on button "button" at bounding box center [749, 89] width 18 height 16
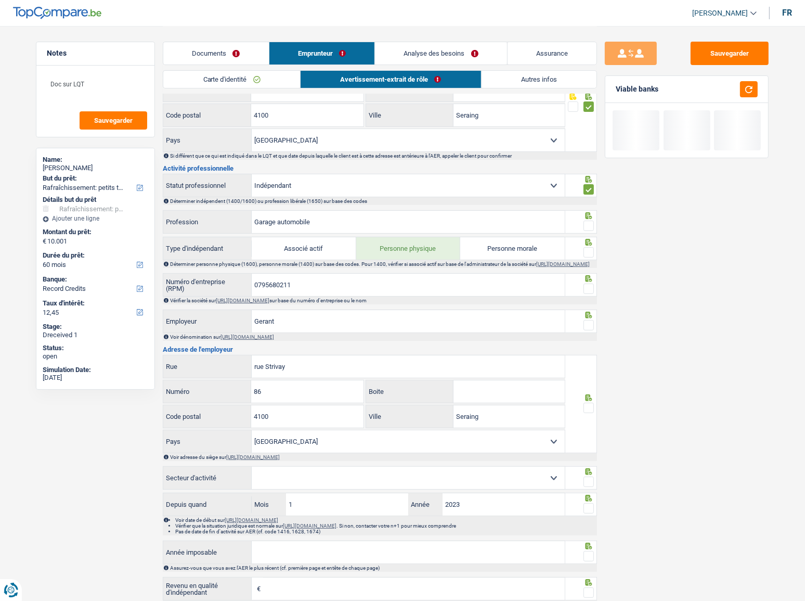
click at [587, 223] on span at bounding box center [589, 226] width 10 height 10
click at [0, 0] on input "radio" at bounding box center [0, 0] width 0 height 0
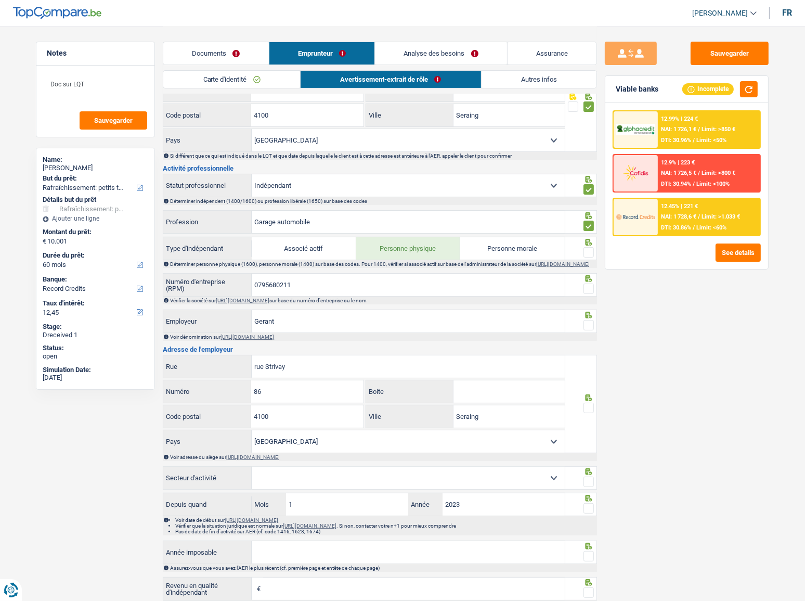
click at [591, 247] on span at bounding box center [589, 252] width 10 height 10
click at [0, 0] on input "radio" at bounding box center [0, 0] width 0 height 0
drag, startPoint x: 321, startPoint y: 188, endPoint x: 161, endPoint y: 182, distance: 160.3
click at [163, 182] on div "Ouvrier Employé privé Employé public Invalide Indépendant Pensionné Chômeur Mut…" at bounding box center [364, 185] width 402 height 22
drag, startPoint x: 302, startPoint y: 170, endPoint x: 302, endPoint y: 207, distance: 36.9
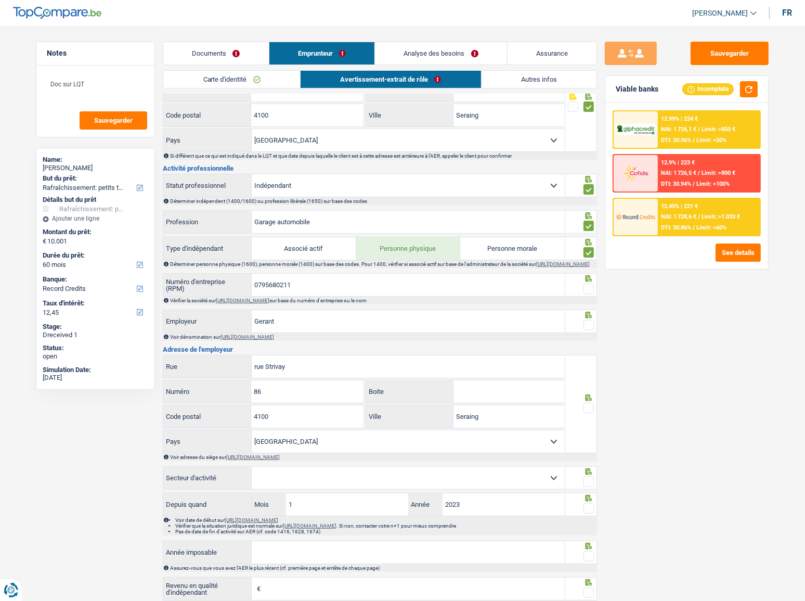
click at [302, 170] on h3 "Activité professionnelle" at bounding box center [380, 168] width 434 height 7
drag, startPoint x: 340, startPoint y: 223, endPoint x: 168, endPoint y: 227, distance: 171.7
click at [168, 227] on div "Garage automobile Profession" at bounding box center [364, 222] width 402 height 22
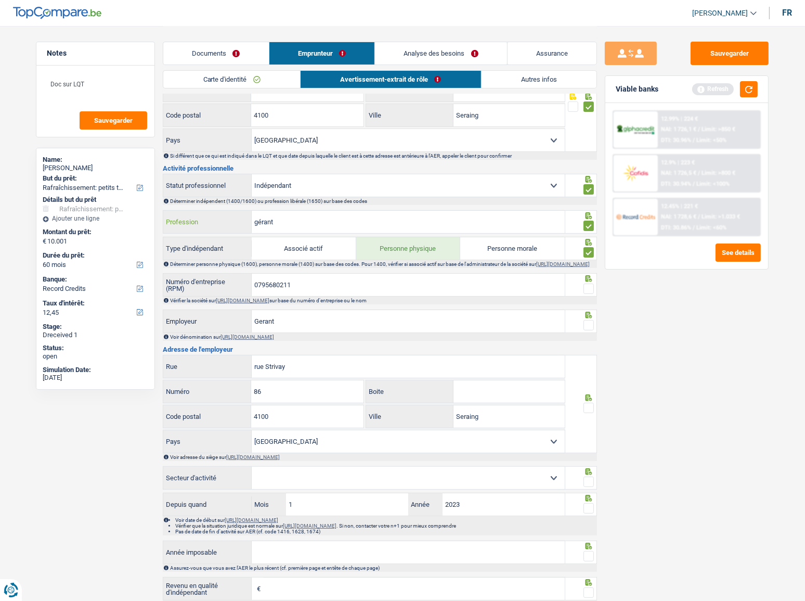
type input "gérant"
click at [587, 294] on span at bounding box center [589, 288] width 10 height 10
click at [0, 0] on input "radio" at bounding box center [0, 0] width 0 height 0
click at [726, 89] on button "button" at bounding box center [749, 89] width 18 height 16
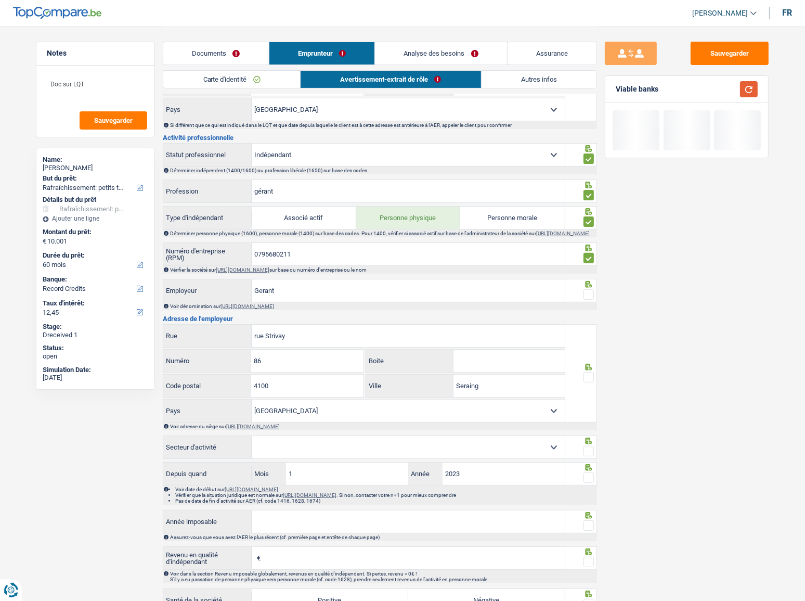
scroll to position [331, 0]
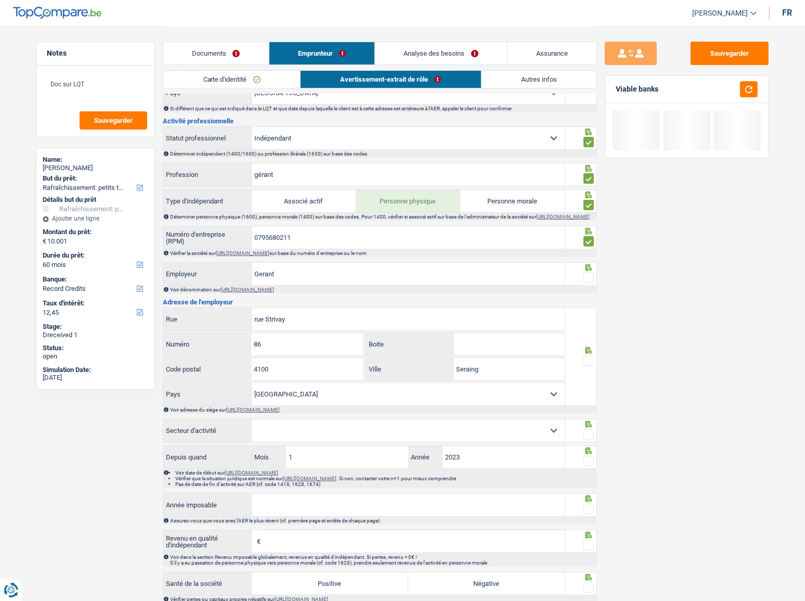
click at [589, 280] on span at bounding box center [589, 278] width 10 height 10
click at [0, 0] on input "radio" at bounding box center [0, 0] width 0 height 0
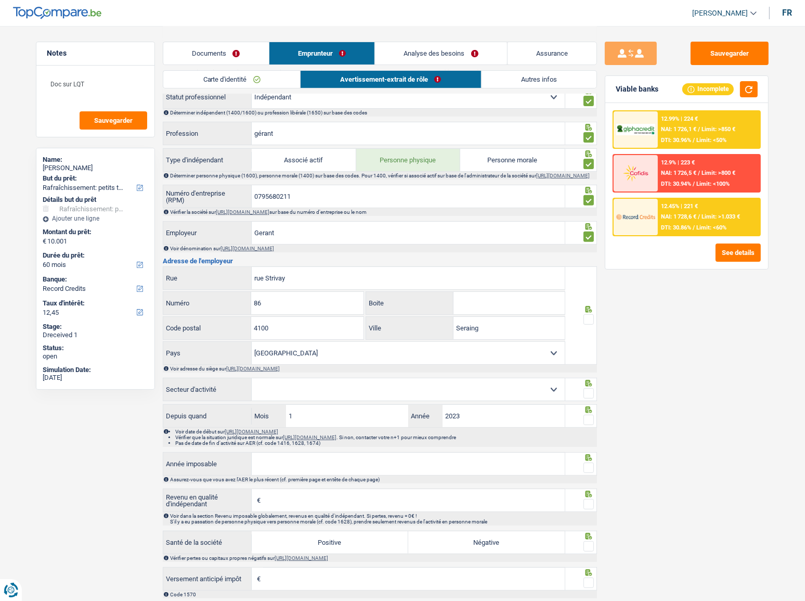
scroll to position [425, 0]
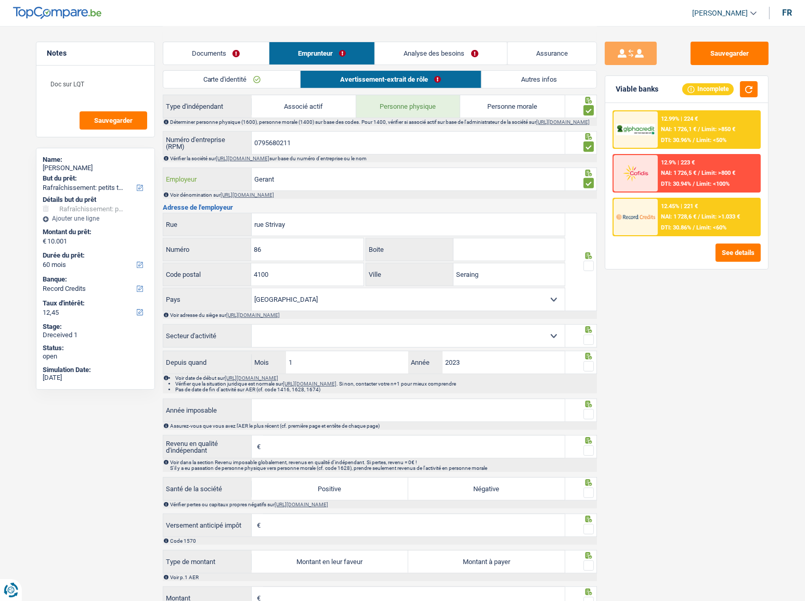
drag, startPoint x: 303, startPoint y: 177, endPoint x: 239, endPoint y: 181, distance: 64.6
click at [239, 181] on div "Gerant Employeur" at bounding box center [364, 179] width 402 height 22
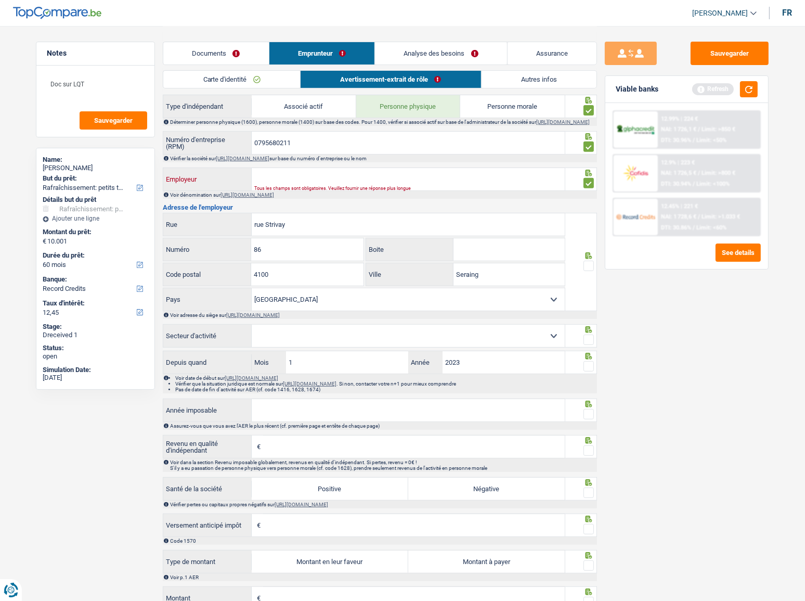
paste input "TRABELSI RABII"
type input "TRABELSI RABII"
click at [726, 93] on button "button" at bounding box center [749, 89] width 18 height 16
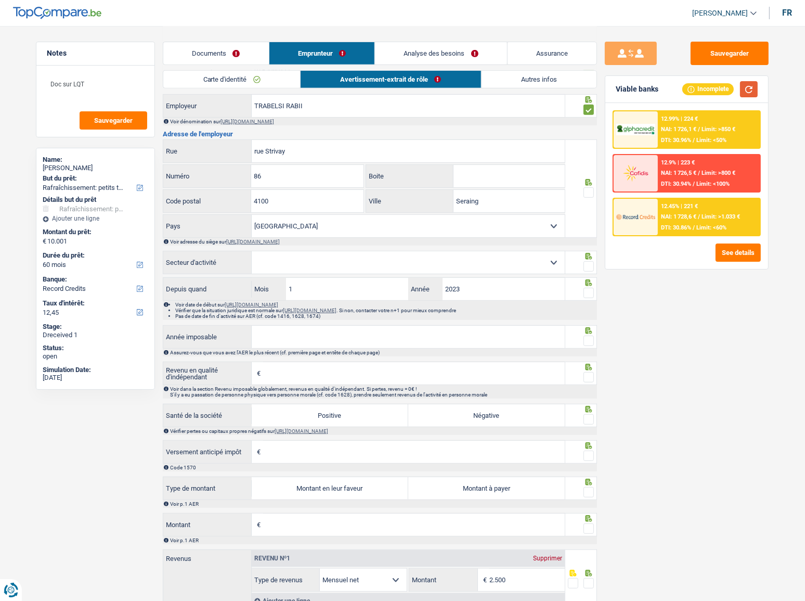
scroll to position [520, 0]
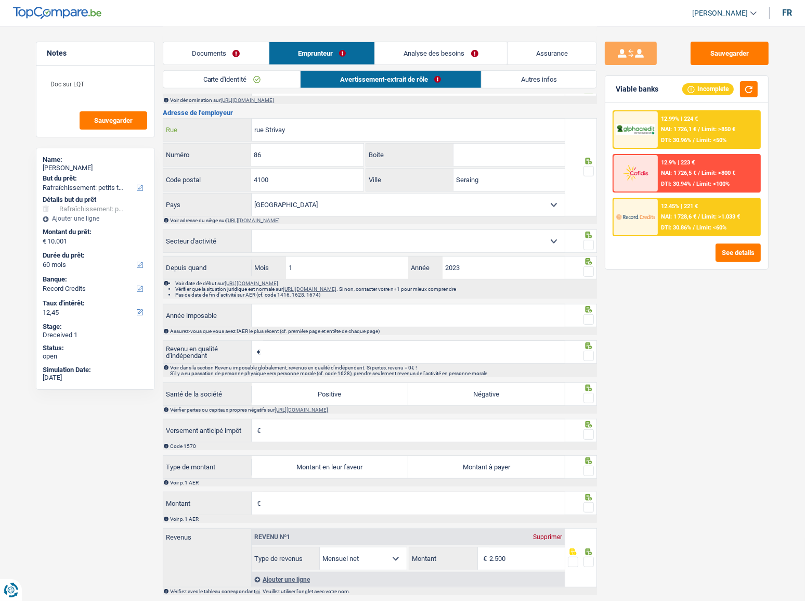
drag, startPoint x: 305, startPoint y: 141, endPoint x: 231, endPoint y: 146, distance: 74.0
click at [231, 146] on div "rue Strivay Rue 86 Numéro Boite 4100 Code postal Seraing Ville [GEOGRAPHIC_DATA…" at bounding box center [364, 167] width 403 height 98
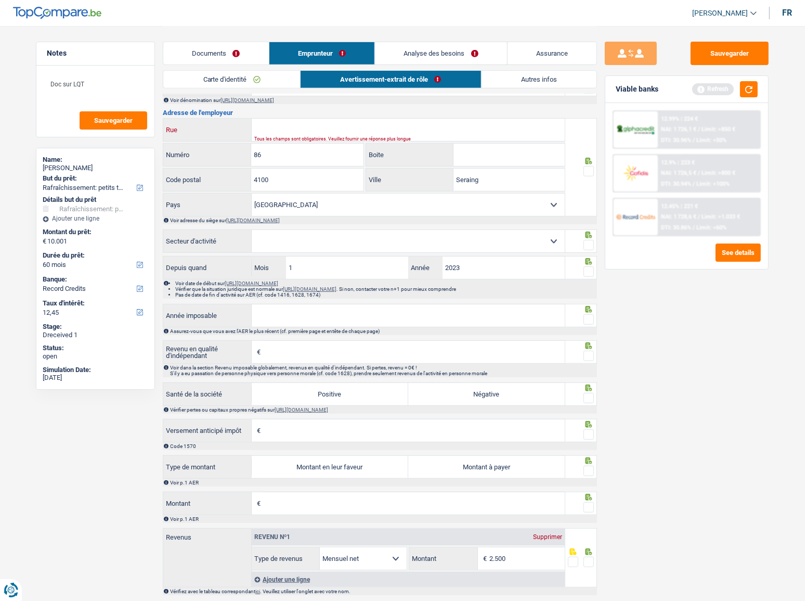
paste input "[GEOGRAPHIC_DATA]"
type input "[GEOGRAPHIC_DATA]"
drag, startPoint x: 286, startPoint y: 156, endPoint x: 221, endPoint y: 158, distance: 65.0
click at [228, 157] on div "86 Numéro" at bounding box center [263, 155] width 200 height 22
type input "308"
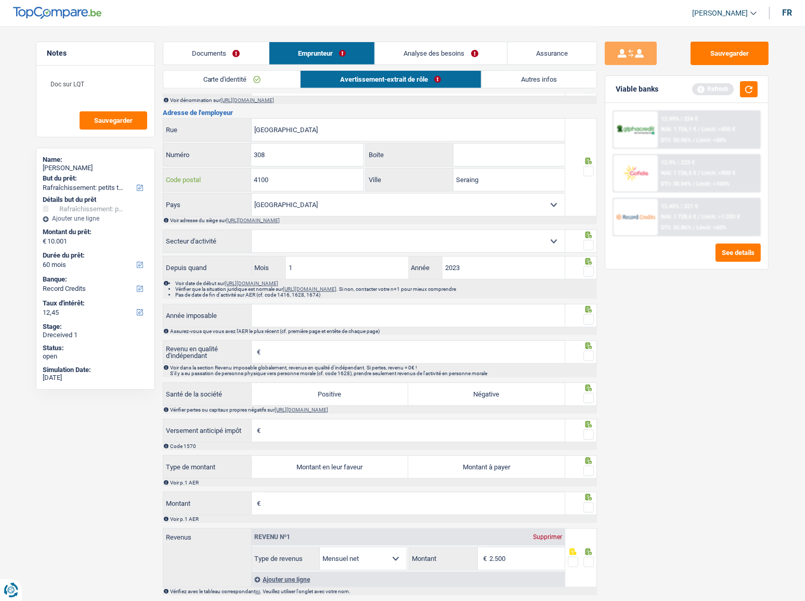
click at [311, 187] on input "4100" at bounding box center [307, 180] width 112 height 22
click at [485, 180] on input "Seraing" at bounding box center [509, 180] width 111 height 22
click at [589, 169] on div at bounding box center [589, 171] width 10 height 13
drag, startPoint x: 588, startPoint y: 176, endPoint x: 619, endPoint y: 145, distance: 44.5
click at [588, 176] on span at bounding box center [589, 171] width 10 height 10
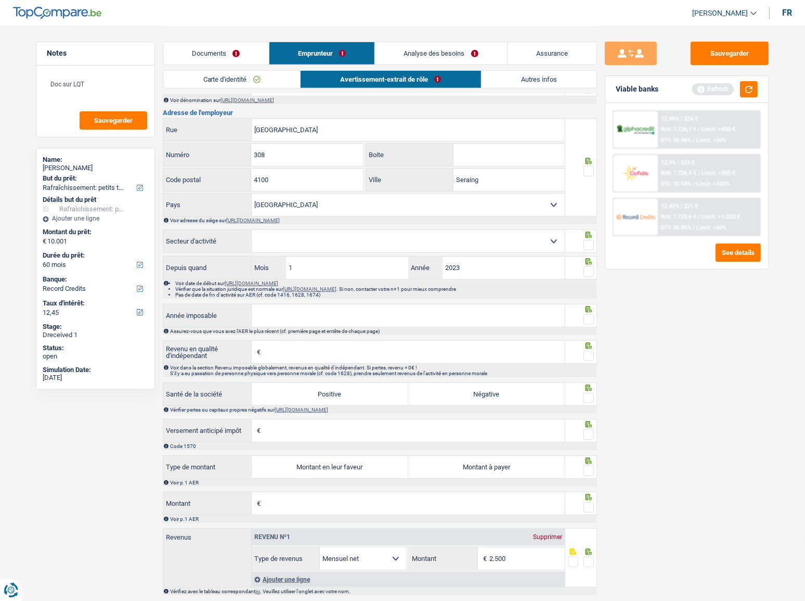
click at [0, 0] on input "radio" at bounding box center [0, 0] width 0 height 0
click at [726, 93] on button "button" at bounding box center [749, 89] width 18 height 16
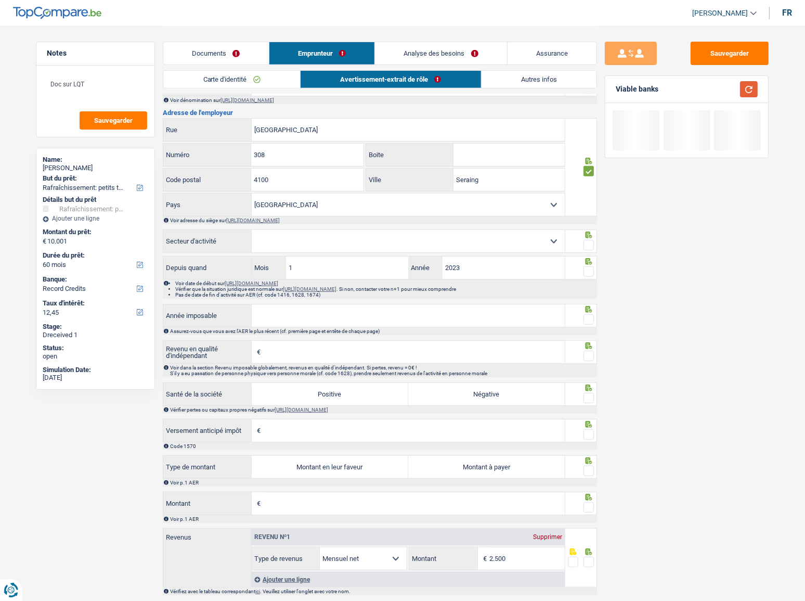
scroll to position [548, 0]
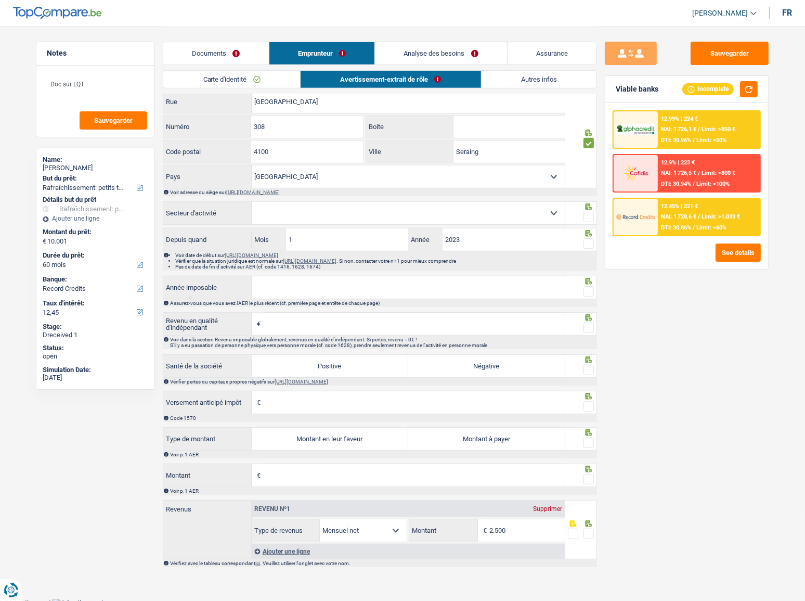
click at [397, 221] on select "Agriculture/Pêche Industrie Horeca Courier/Fitness/Taxi Construction Banques/As…" at bounding box center [408, 213] width 313 height 22
click at [297, 213] on select "Agriculture/Pêche Industrie Horeca Courier/Fitness/Taxi Construction Banques/As…" at bounding box center [408, 213] width 313 height 22
click at [267, 214] on select "Agriculture/Pêche Industrie Horeca Courier/Fitness/Taxi Construction Banques/As…" at bounding box center [408, 213] width 313 height 22
click at [342, 224] on select "Agriculture/Pêche Industrie Horeca Courier/Fitness/Taxi Construction Banques/As…" at bounding box center [408, 213] width 313 height 22
click at [252, 205] on select "Agriculture/Pêche Industrie Horeca Courier/Fitness/Taxi Construction Banques/As…" at bounding box center [408, 213] width 313 height 22
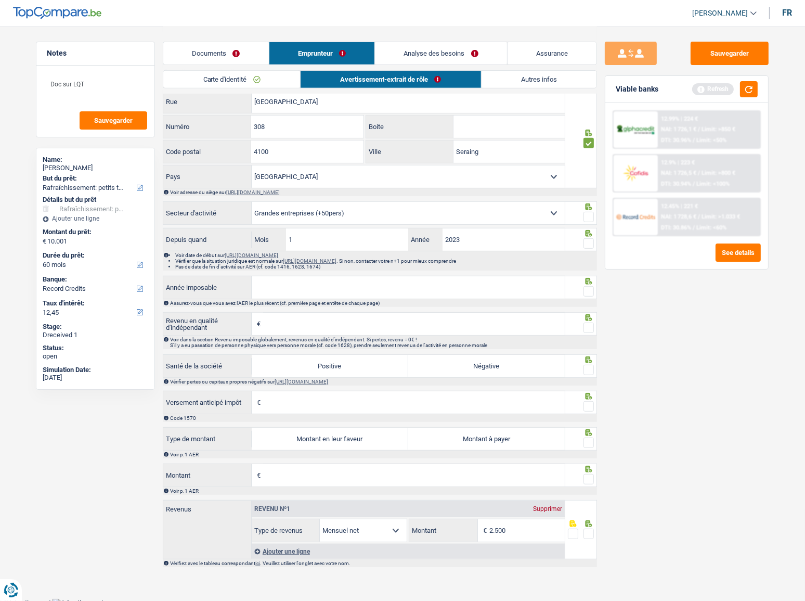
click at [436, 215] on select "Agriculture/Pêche Industrie Horeca Courier/Fitness/Taxi Construction Banques/As…" at bounding box center [408, 213] width 313 height 22
select select "smallCompanies"
click at [252, 205] on select "Agriculture/Pêche Industrie Horeca Courier/Fitness/Taxi Construction Banques/As…" at bounding box center [408, 213] width 313 height 22
click at [586, 218] on span at bounding box center [589, 217] width 10 height 10
click at [0, 0] on input "radio" at bounding box center [0, 0] width 0 height 0
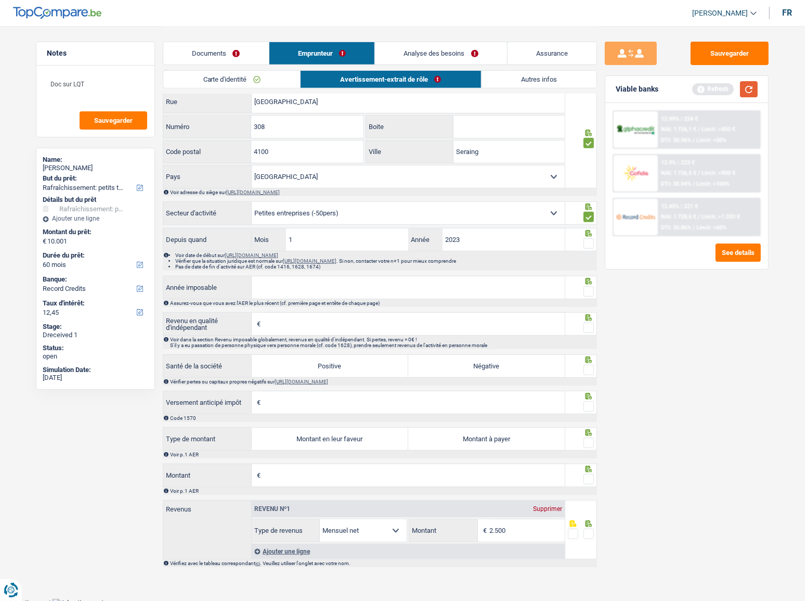
click at [726, 86] on button "button" at bounding box center [749, 89] width 18 height 16
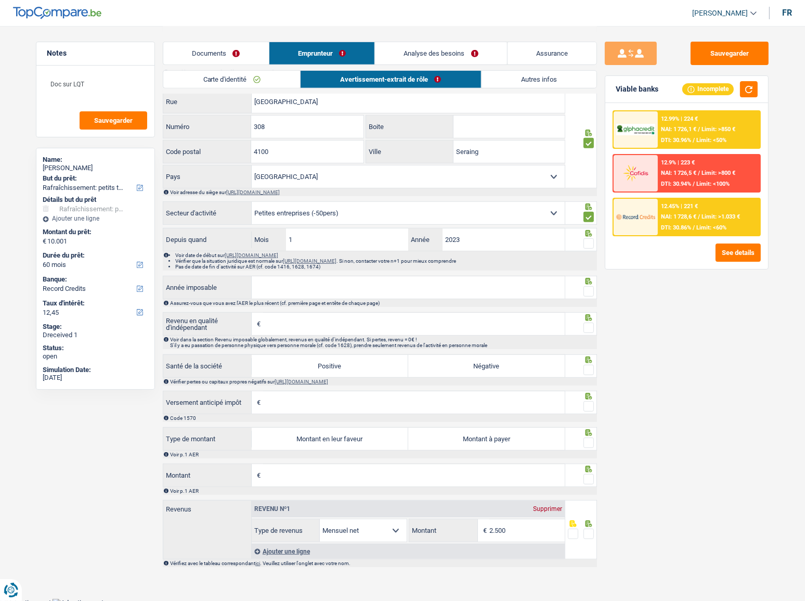
click at [589, 243] on span at bounding box center [589, 243] width 10 height 10
click at [0, 0] on input "radio" at bounding box center [0, 0] width 0 height 0
drag, startPoint x: 385, startPoint y: 297, endPoint x: 378, endPoint y: 274, distance: 24.2
click at [385, 297] on input "Année imposable" at bounding box center [408, 287] width 313 height 22
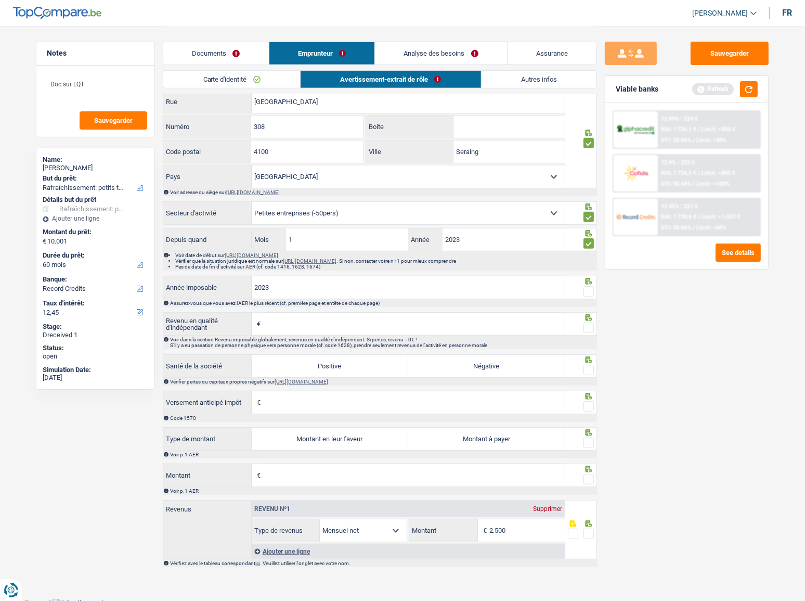
type input "2023"
click at [588, 296] on span at bounding box center [589, 291] width 10 height 10
click at [0, 0] on input "radio" at bounding box center [0, 0] width 0 height 0
drag, startPoint x: 464, startPoint y: 335, endPoint x: 464, endPoint y: 325, distance: 9.9
click at [464, 328] on input "Revenu en qualité d'indépendant" at bounding box center [414, 324] width 302 height 22
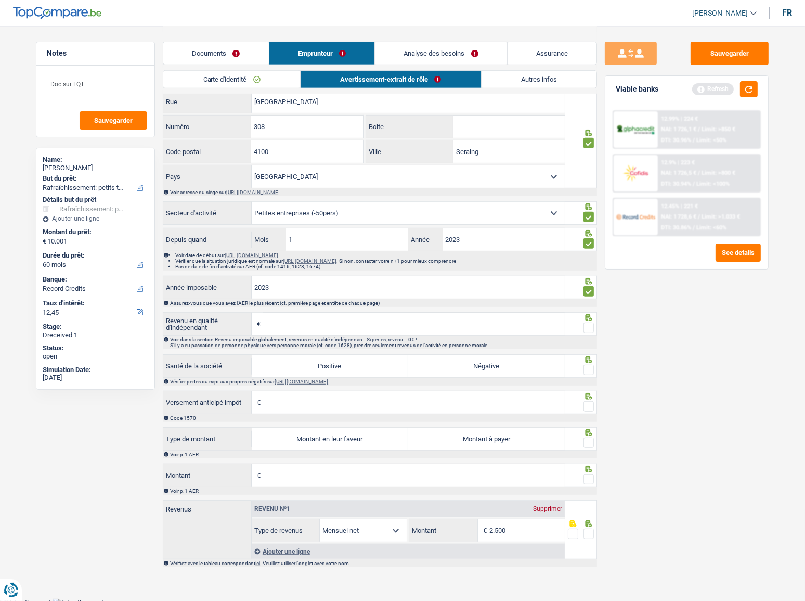
click at [289, 324] on input "Revenu en qualité d'indépendant" at bounding box center [414, 324] width 302 height 22
type input "12.972"
click at [589, 328] on span at bounding box center [589, 327] width 10 height 10
click at [0, 0] on input "radio" at bounding box center [0, 0] width 0 height 0
click at [341, 328] on label "Positive" at bounding box center [330, 366] width 157 height 22
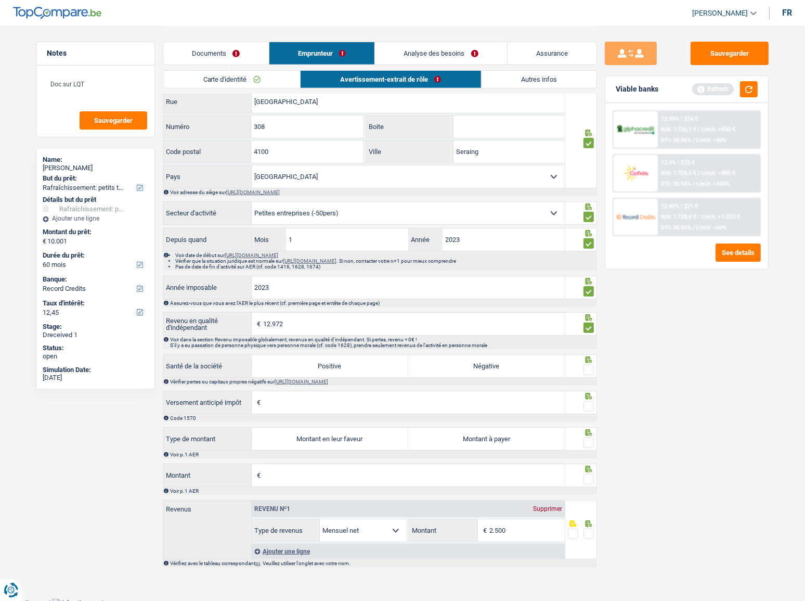
click at [341, 328] on input "Positive" at bounding box center [330, 366] width 157 height 22
radio input "true"
click at [591, 328] on span at bounding box center [589, 370] width 10 height 10
click at [0, 0] on input "radio" at bounding box center [0, 0] width 0 height 0
drag, startPoint x: 447, startPoint y: 410, endPoint x: 471, endPoint y: 399, distance: 26.8
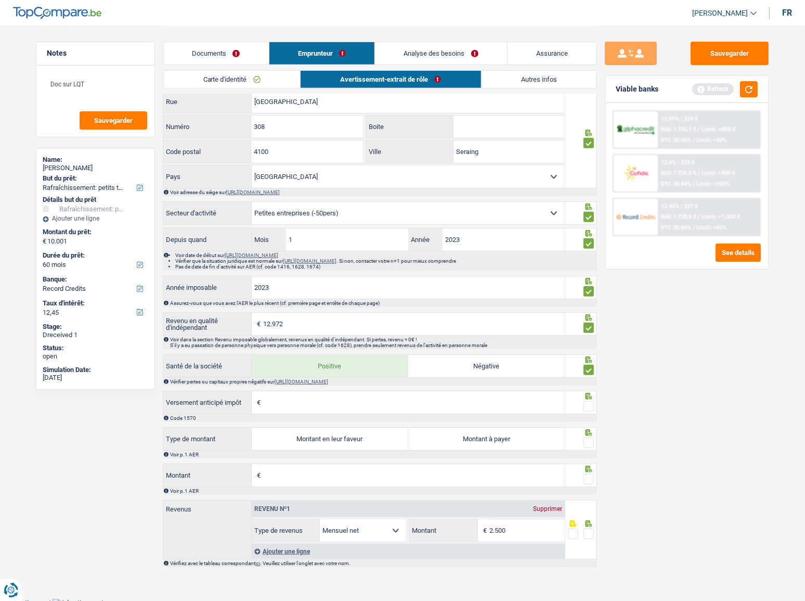
click at [447, 328] on input "Versement anticipé impôt" at bounding box center [414, 402] width 302 height 22
click at [289, 328] on input "Versement anticipé impôt" at bounding box center [414, 402] width 302 height 22
type input "0"
click at [587, 328] on span at bounding box center [589, 406] width 10 height 10
click at [0, 0] on input "radio" at bounding box center [0, 0] width 0 height 0
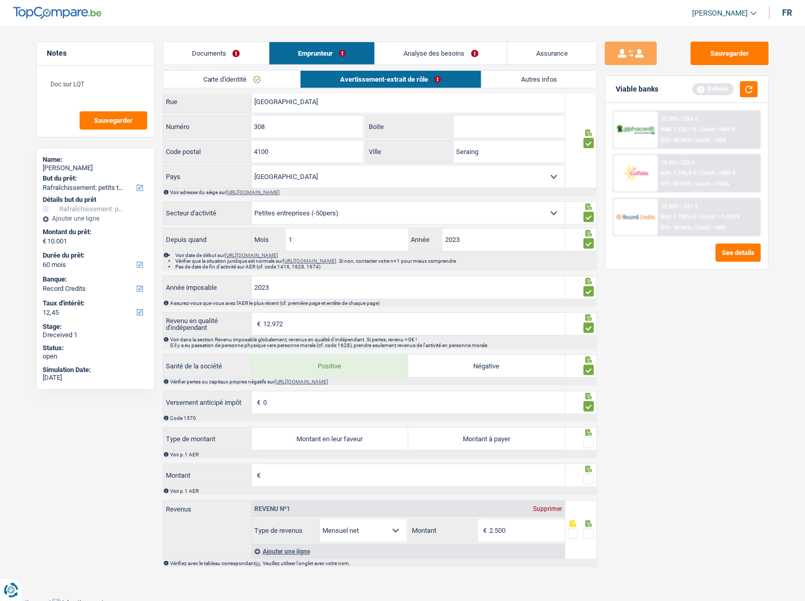
click at [309, 328] on label "Montant en leur faveur" at bounding box center [330, 439] width 157 height 22
click at [309, 328] on input "Montant en leur faveur" at bounding box center [330, 439] width 157 height 22
radio input "true"
type input "1.081"
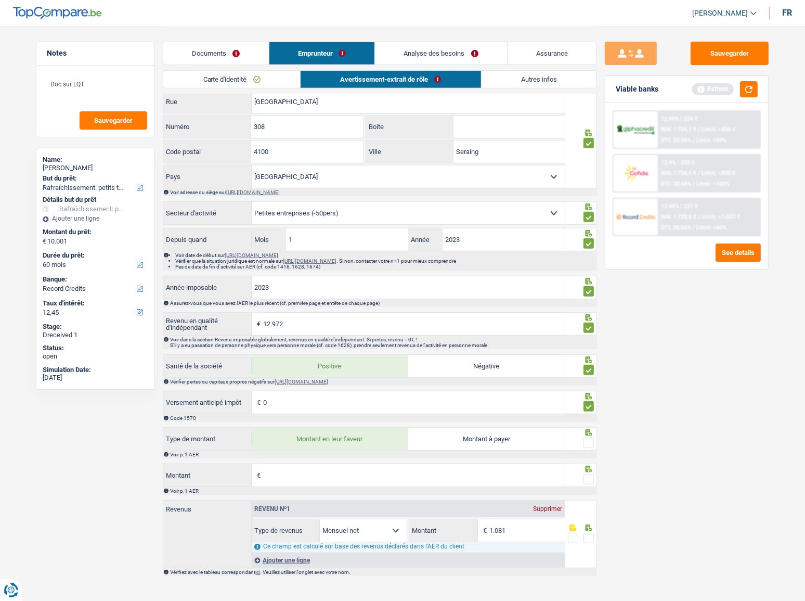
drag, startPoint x: 286, startPoint y: 482, endPoint x: 280, endPoint y: 479, distance: 7.2
click at [284, 328] on input "Montant" at bounding box center [414, 475] width 302 height 22
drag, startPoint x: 286, startPoint y: 478, endPoint x: 285, endPoint y: 473, distance: 5.2
click at [285, 328] on input "Montant" at bounding box center [414, 475] width 302 height 22
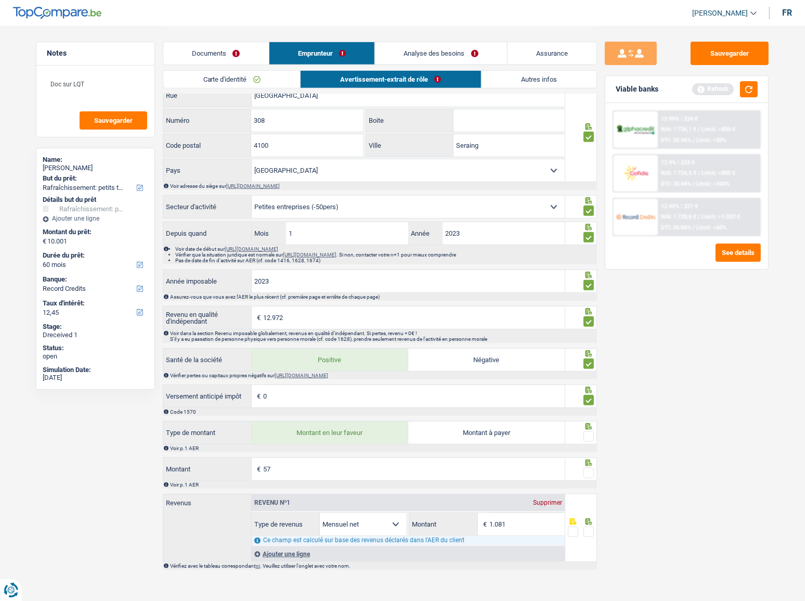
scroll to position [557, 0]
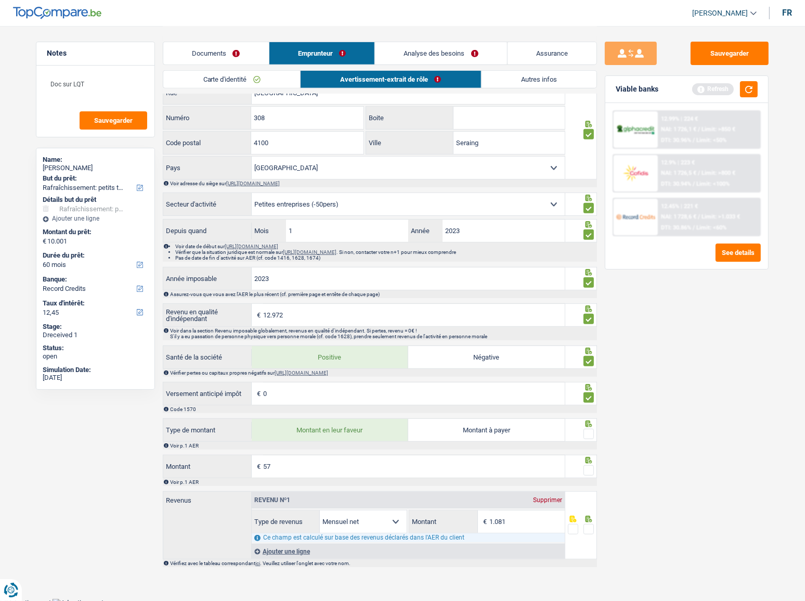
type input "57"
type input "1.086"
drag, startPoint x: 587, startPoint y: 437, endPoint x: 591, endPoint y: 458, distance: 21.6
click at [587, 328] on span at bounding box center [589, 434] width 10 height 10
click at [0, 0] on input "radio" at bounding box center [0, 0] width 0 height 0
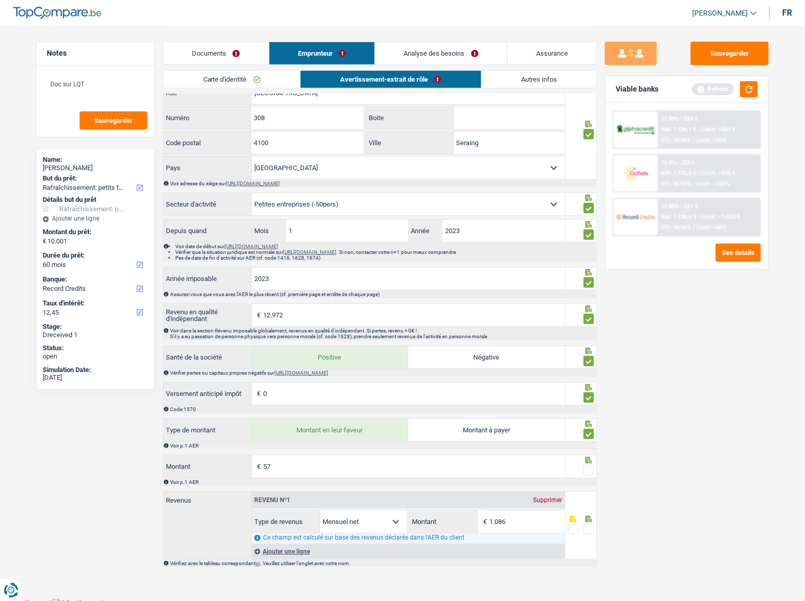
click at [586, 328] on span at bounding box center [589, 470] width 10 height 10
click at [0, 0] on input "radio" at bounding box center [0, 0] width 0 height 0
click at [588, 328] on span at bounding box center [589, 529] width 10 height 10
click at [0, 0] on input "radio" at bounding box center [0, 0] width 0 height 0
click at [726, 89] on button "button" at bounding box center [749, 89] width 18 height 16
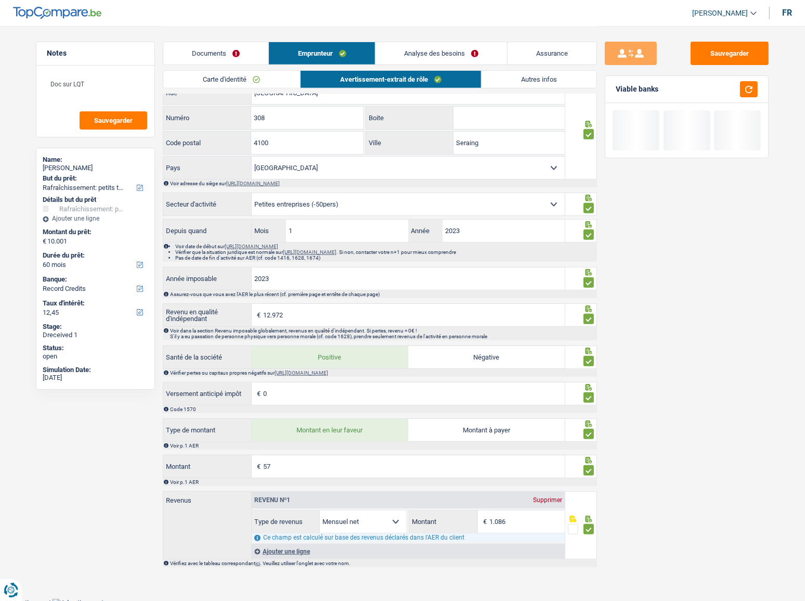
click at [526, 81] on link "Autres infos" at bounding box center [539, 79] width 115 height 17
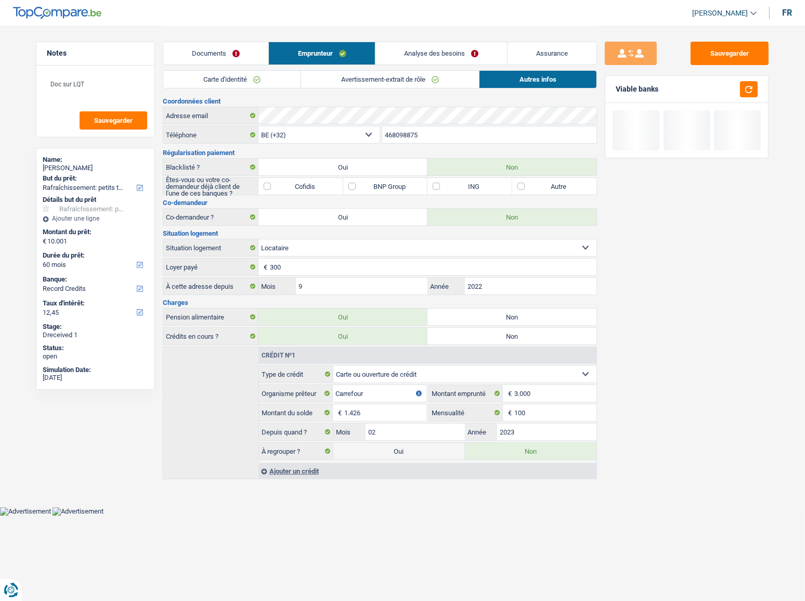
scroll to position [0, 0]
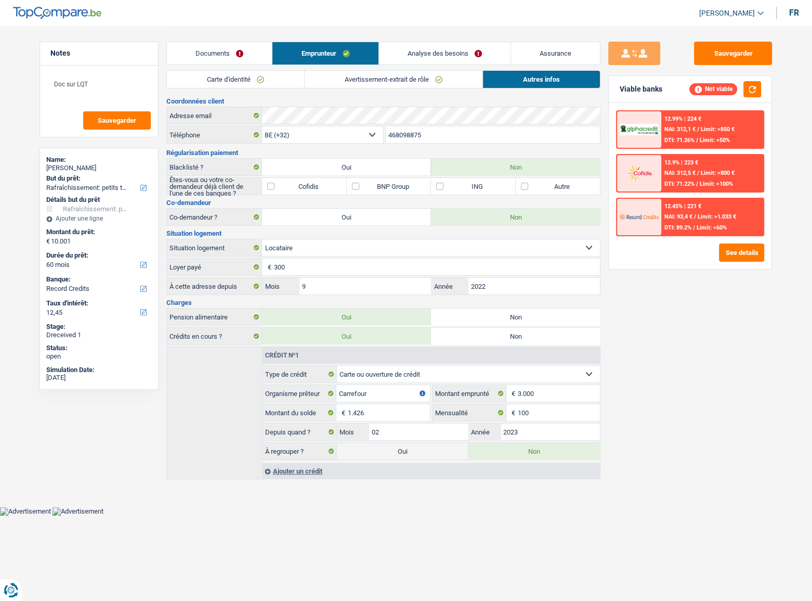
click at [460, 49] on link "Analyse des besoins" at bounding box center [445, 53] width 132 height 22
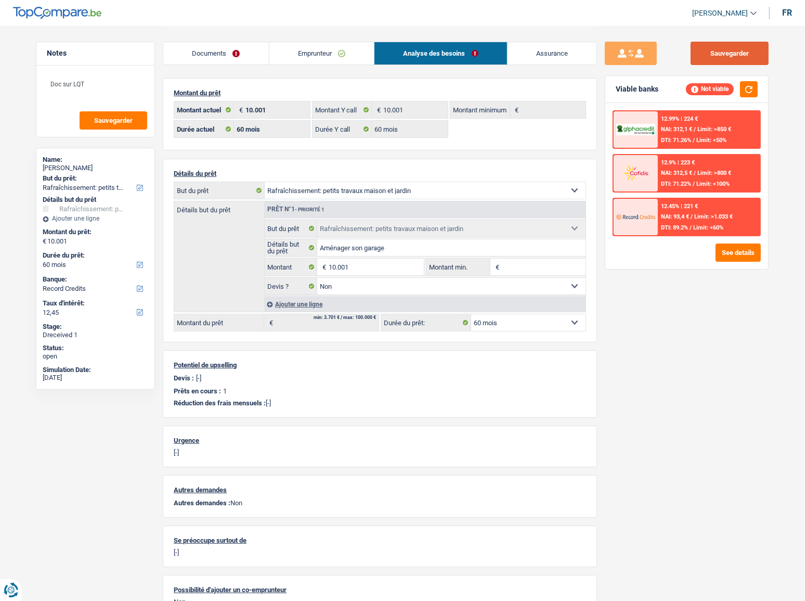
click at [725, 47] on button "Sauvegarder" at bounding box center [730, 53] width 78 height 23
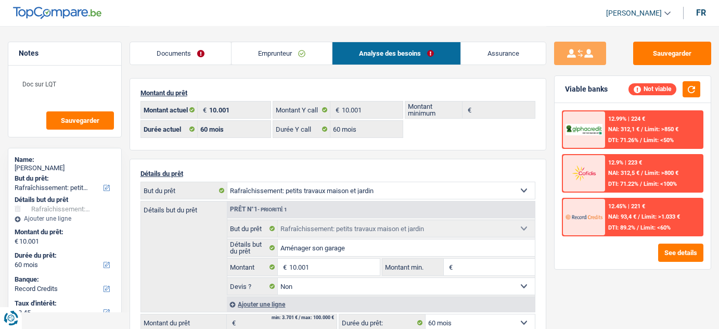
select select "houseOrGarden"
select select "60"
select select "record credits"
select select "60"
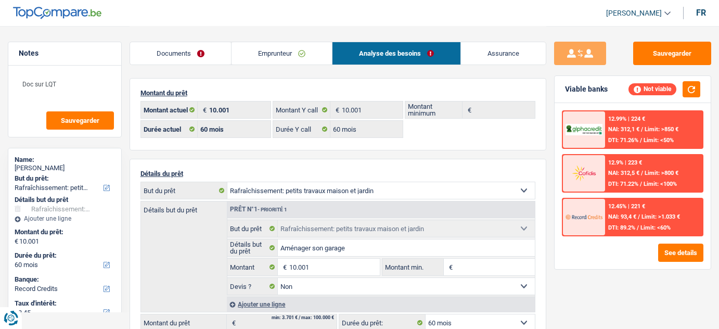
select select "60"
select select "houseOrGarden"
select select "false"
select select "60"
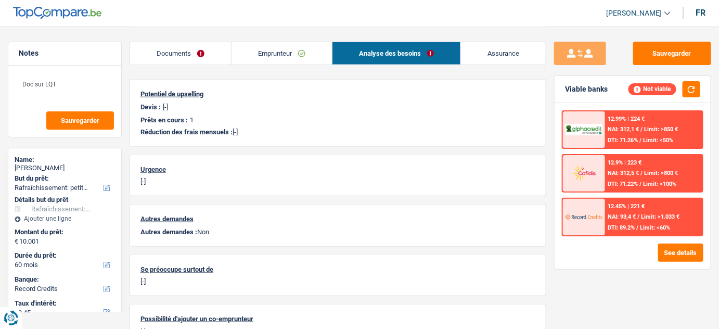
scroll to position [319, 0]
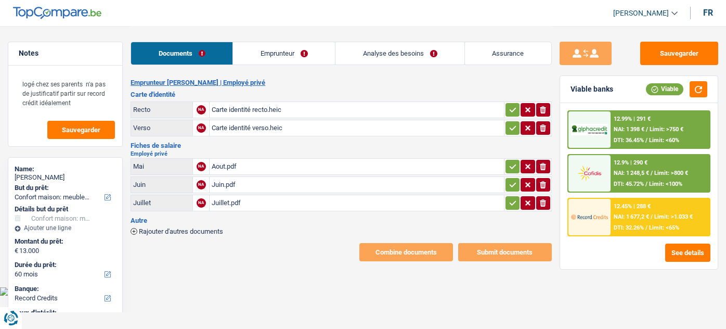
select select "household"
select select "60"
select select "record credits"
select select "household"
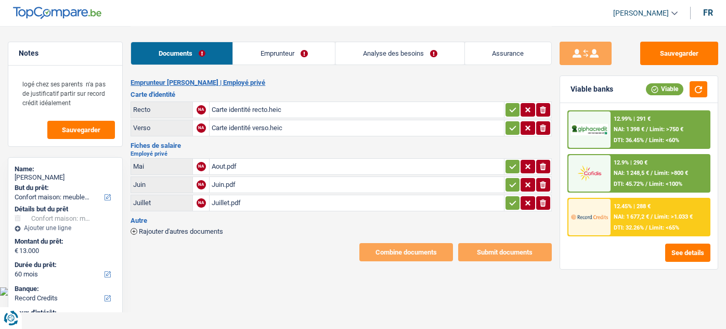
select select "household"
select select "60"
select select "record credits"
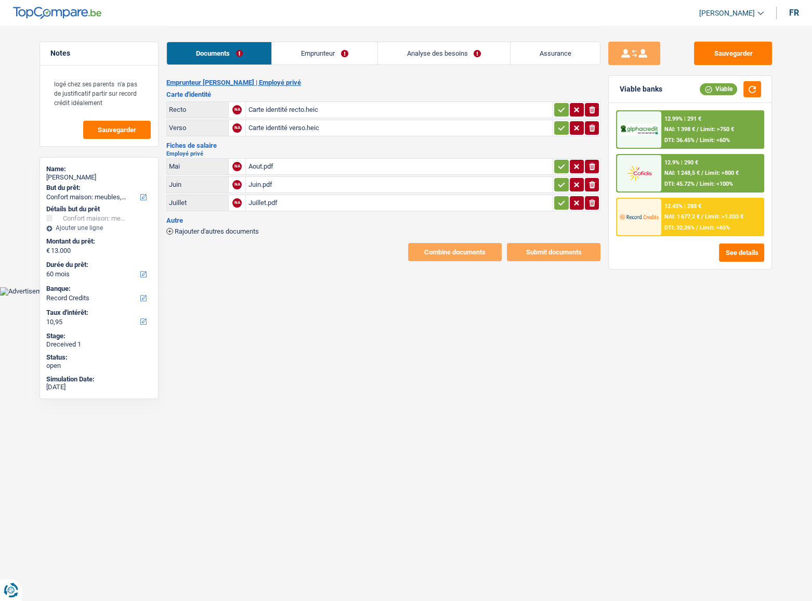
click at [318, 44] on link "Emprunteur" at bounding box center [324, 53] width 105 height 22
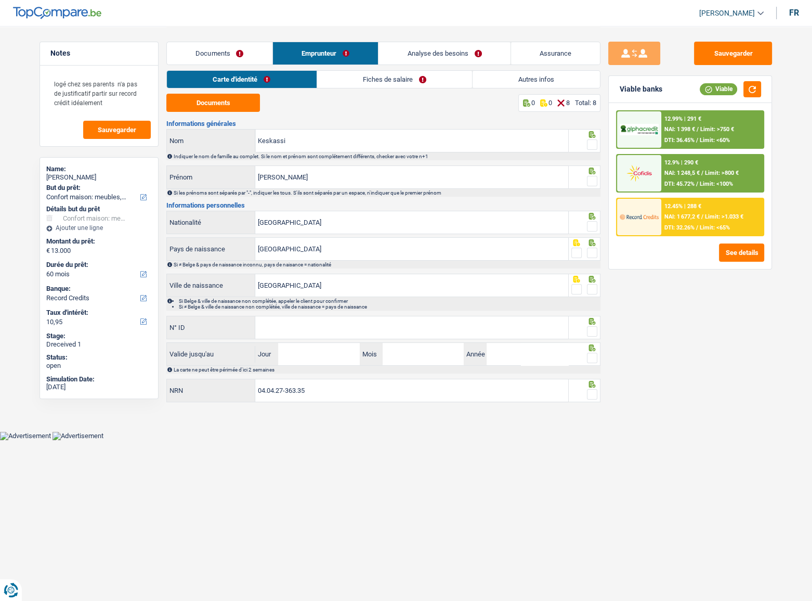
click at [225, 57] on link "Documents" at bounding box center [220, 53] width 106 height 22
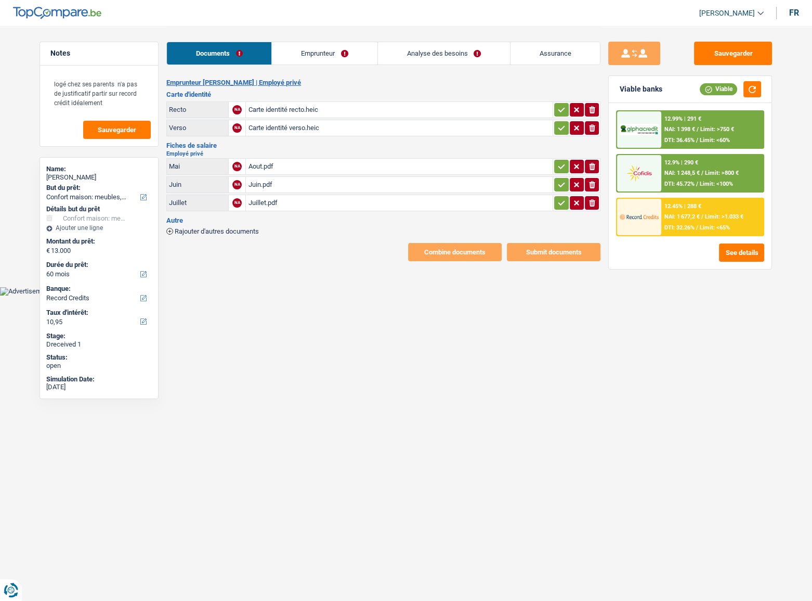
click at [288, 200] on div "Juillet.pdf" at bounding box center [399, 203] width 303 height 16
click at [286, 159] on div "Aout.pdf" at bounding box center [399, 167] width 303 height 16
click at [307, 50] on link "Emprunteur" at bounding box center [324, 53] width 105 height 22
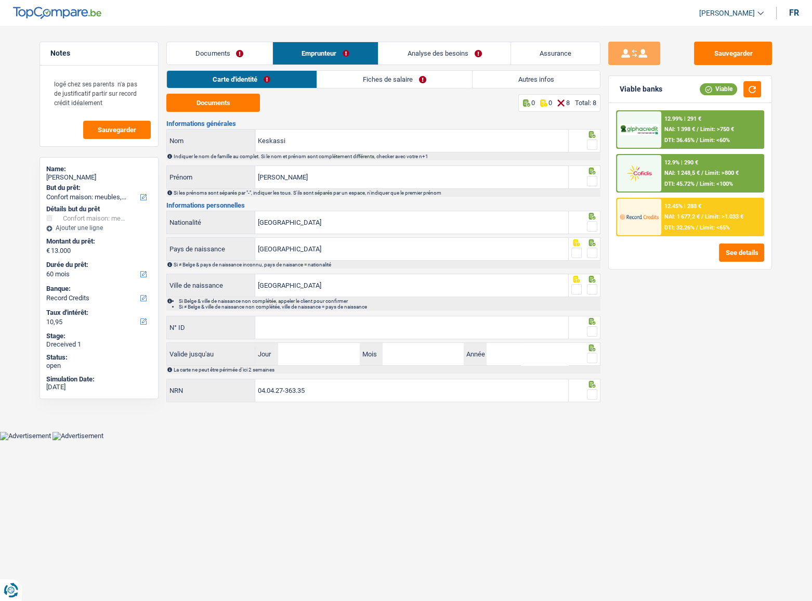
click at [223, 58] on link "Documents" at bounding box center [220, 53] width 106 height 22
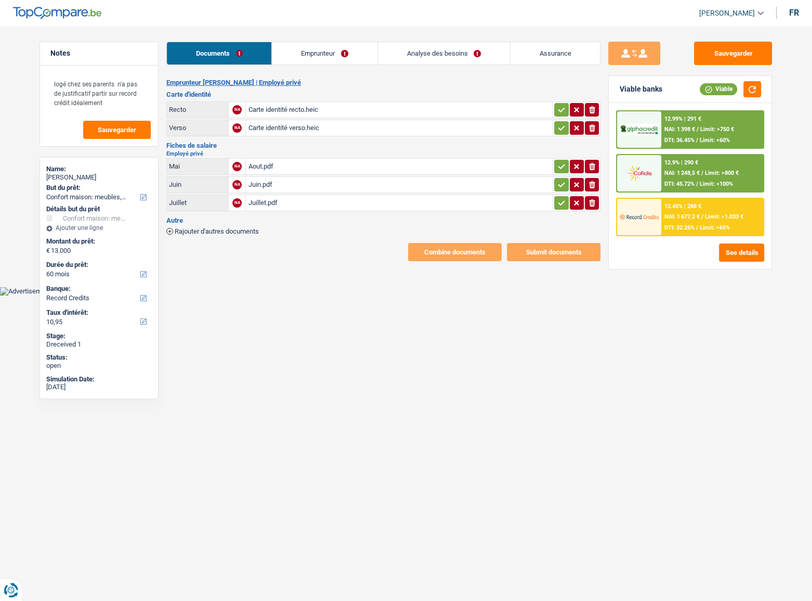
click at [291, 104] on div "Carte identité recto.heic" at bounding box center [399, 110] width 303 height 16
click at [270, 130] on div "Carte identité verso.heic" at bounding box center [399, 128] width 303 height 16
drag, startPoint x: 593, startPoint y: 109, endPoint x: 594, endPoint y: 126, distance: 16.7
click at [594, 114] on icon "ionicons-v5-e" at bounding box center [592, 110] width 8 height 10
click at [593, 129] on icon "button" at bounding box center [592, 127] width 6 height 7
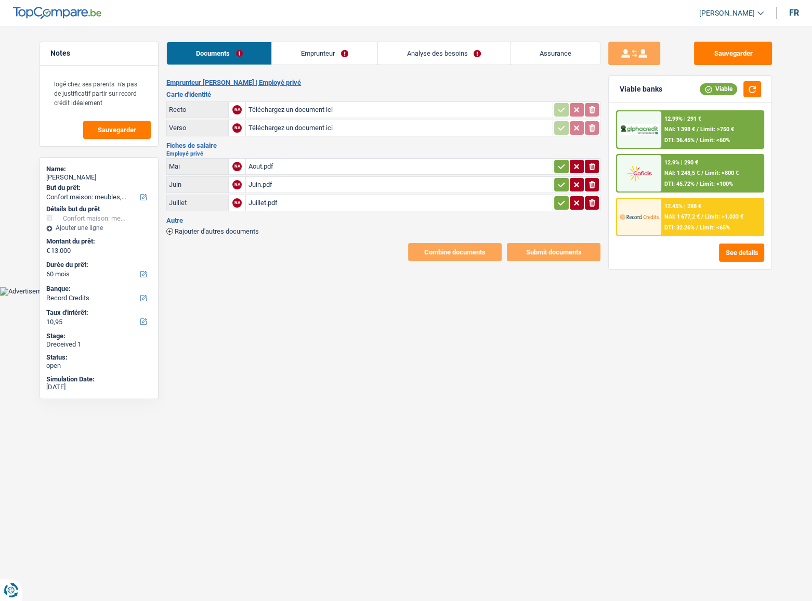
click at [316, 113] on input "Téléchargez un document ici" at bounding box center [399, 110] width 303 height 16
type input "C:\fakepath\3d465f63-1757636483320_carte-identite-recto.pdf"
click at [308, 107] on div "3d465f63-1757636483320_carte-identite-recto.pdf" at bounding box center [399, 110] width 303 height 16
click at [334, 59] on link "Emprunteur" at bounding box center [324, 53] width 105 height 22
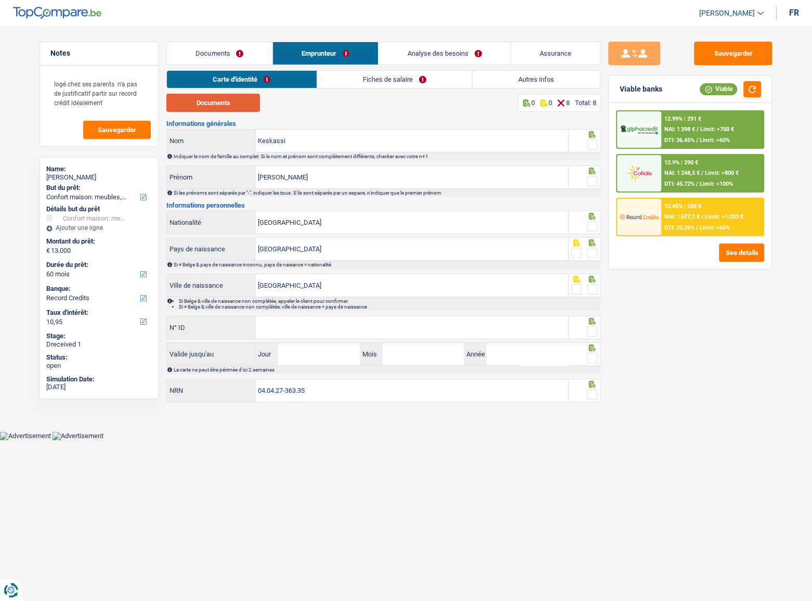
drag, startPoint x: 222, startPoint y: 108, endPoint x: 209, endPoint y: 78, distance: 32.4
click at [222, 108] on button "Documents" at bounding box center [213, 103] width 94 height 18
click at [588, 143] on span at bounding box center [592, 144] width 10 height 10
click at [0, 0] on input "radio" at bounding box center [0, 0] width 0 height 0
click at [592, 180] on span at bounding box center [592, 181] width 10 height 10
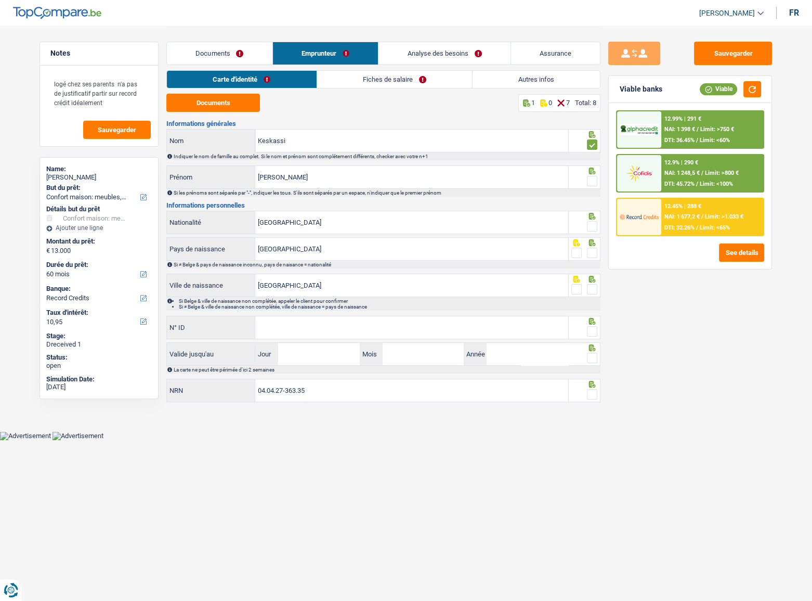
click at [0, 0] on input "radio" at bounding box center [0, 0] width 0 height 0
click at [595, 228] on span at bounding box center [592, 226] width 10 height 10
click at [0, 0] on input "radio" at bounding box center [0, 0] width 0 height 0
click at [593, 253] on span at bounding box center [592, 253] width 10 height 10
click at [0, 0] on input "radio" at bounding box center [0, 0] width 0 height 0
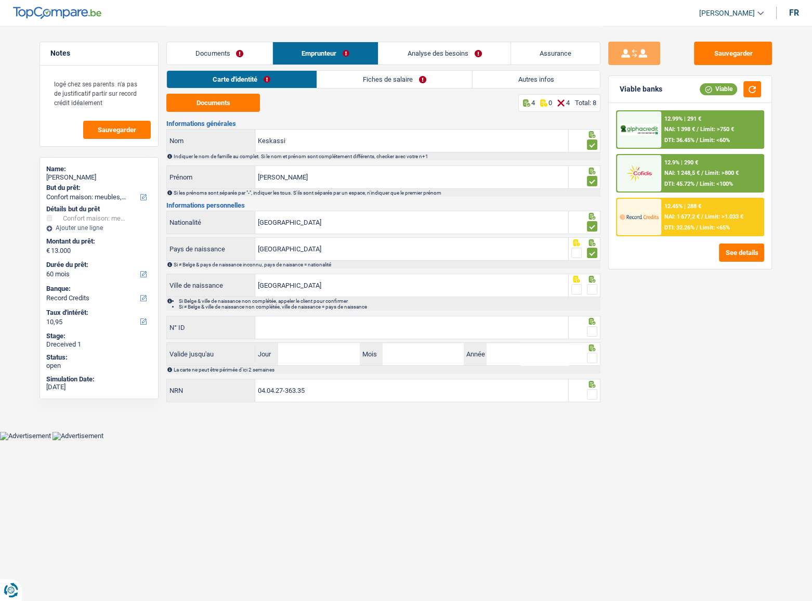
click at [594, 288] on span at bounding box center [592, 289] width 10 height 10
click at [0, 0] on input "radio" at bounding box center [0, 0] width 0 height 0
click at [411, 328] on div "N° ID Tous les champs sont obligatoires. Veuillez fournir une réponse plus long…" at bounding box center [367, 327] width 403 height 23
click at [413, 328] on input "N° ID" at bounding box center [411, 327] width 313 height 22
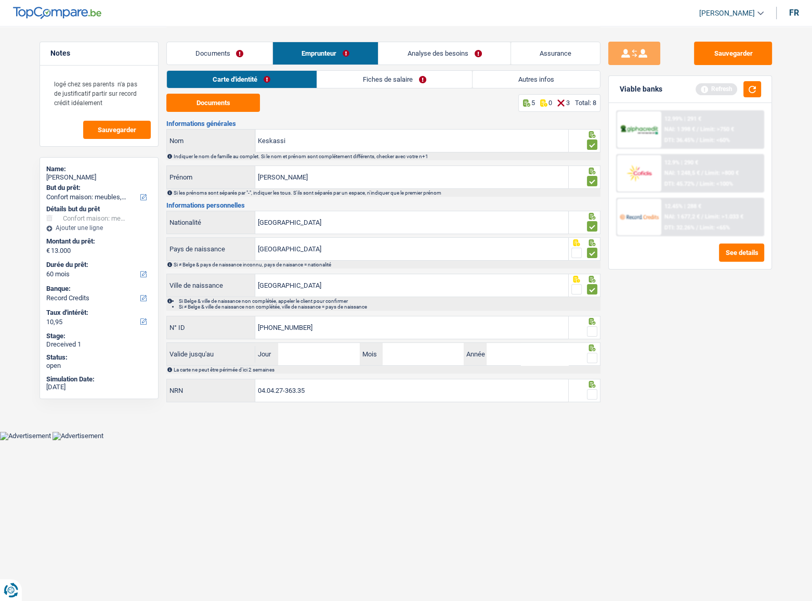
type input "595-4439446-65"
click at [593, 328] on span at bounding box center [592, 331] width 10 height 10
click at [0, 0] on input "radio" at bounding box center [0, 0] width 0 height 0
click at [726, 90] on button "button" at bounding box center [753, 89] width 18 height 16
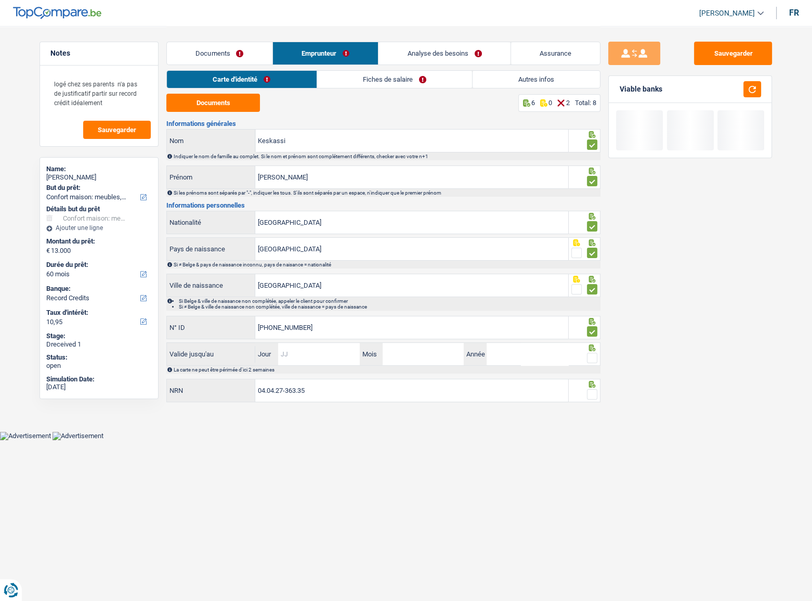
drag, startPoint x: 330, startPoint y: 353, endPoint x: 323, endPoint y: 353, distance: 6.8
click at [330, 328] on input "Jour" at bounding box center [318, 354] width 81 height 22
type input "08"
type input "07"
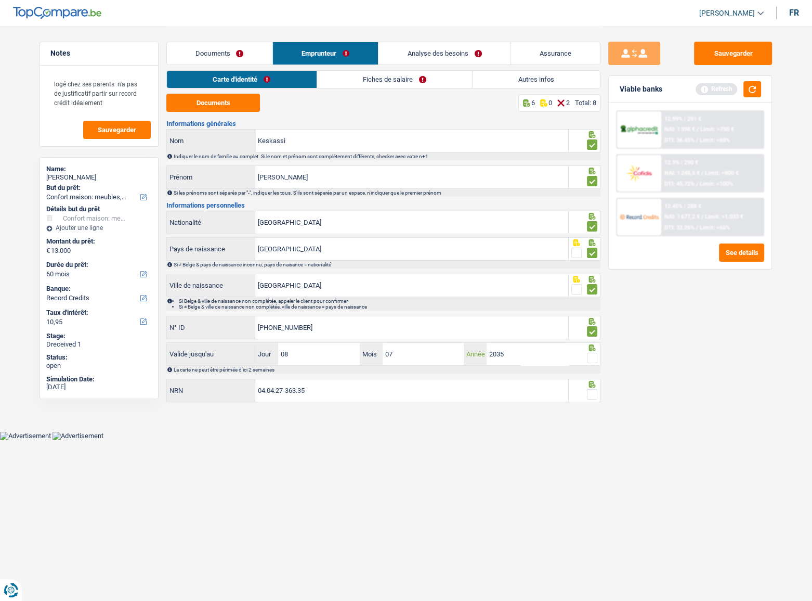
type input "2035"
click at [589, 328] on span at bounding box center [592, 358] width 10 height 10
click at [0, 0] on input "radio" at bounding box center [0, 0] width 0 height 0
click at [591, 328] on span at bounding box center [592, 394] width 10 height 10
click at [0, 0] on input "radio" at bounding box center [0, 0] width 0 height 0
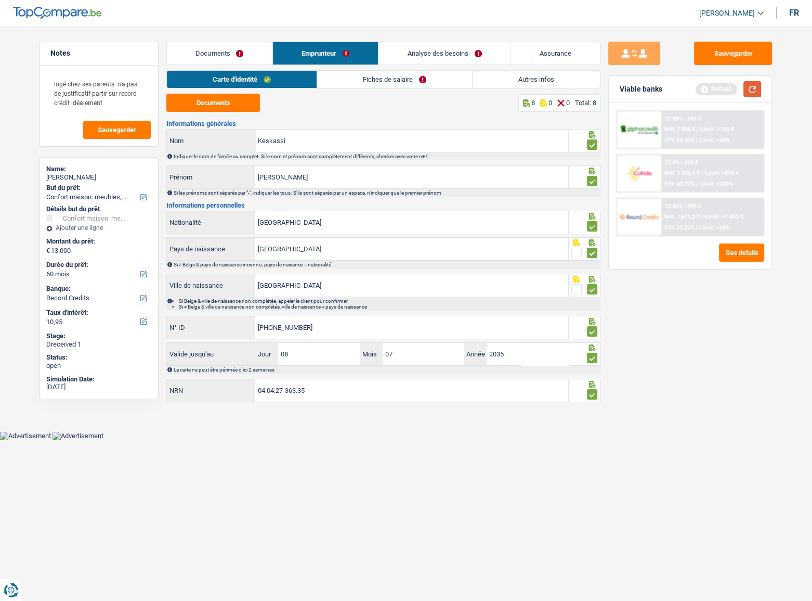
click at [726, 94] on button "button" at bounding box center [753, 89] width 18 height 16
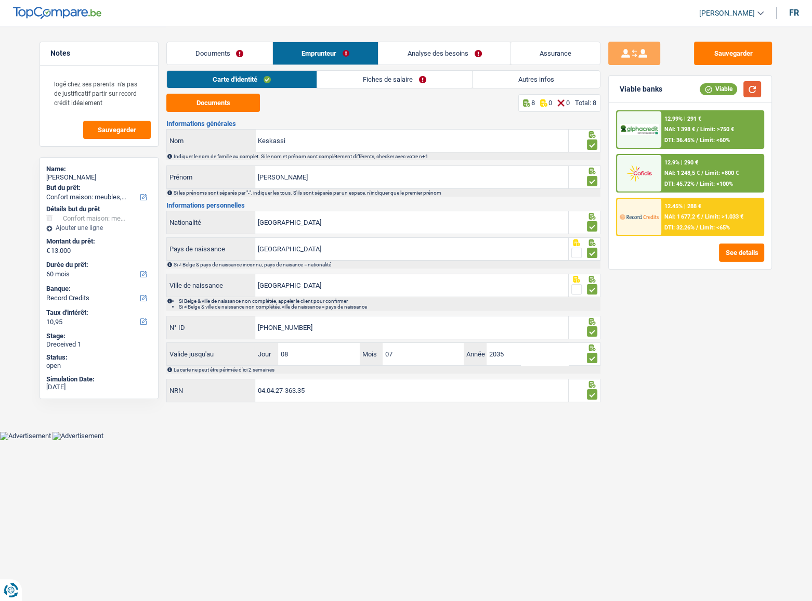
click at [726, 87] on button "button" at bounding box center [753, 89] width 18 height 16
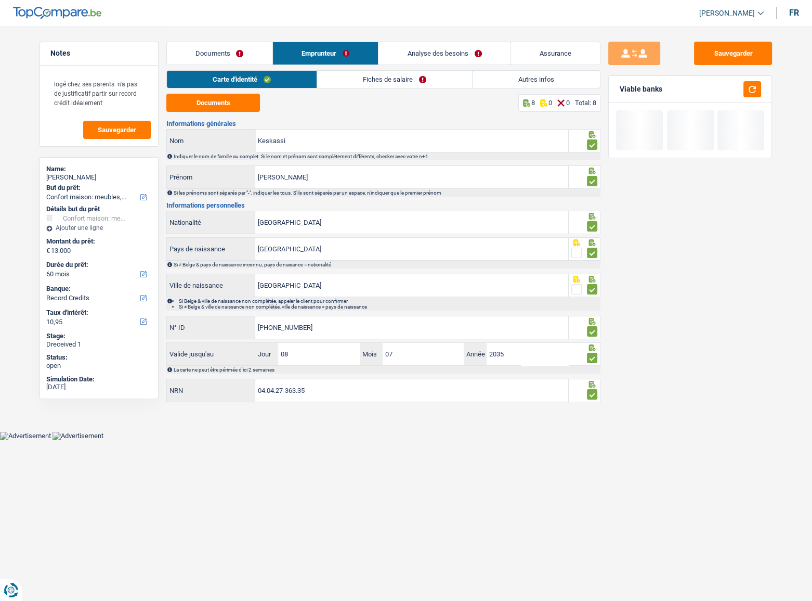
click at [377, 76] on link "Fiches de salaire" at bounding box center [394, 79] width 155 height 17
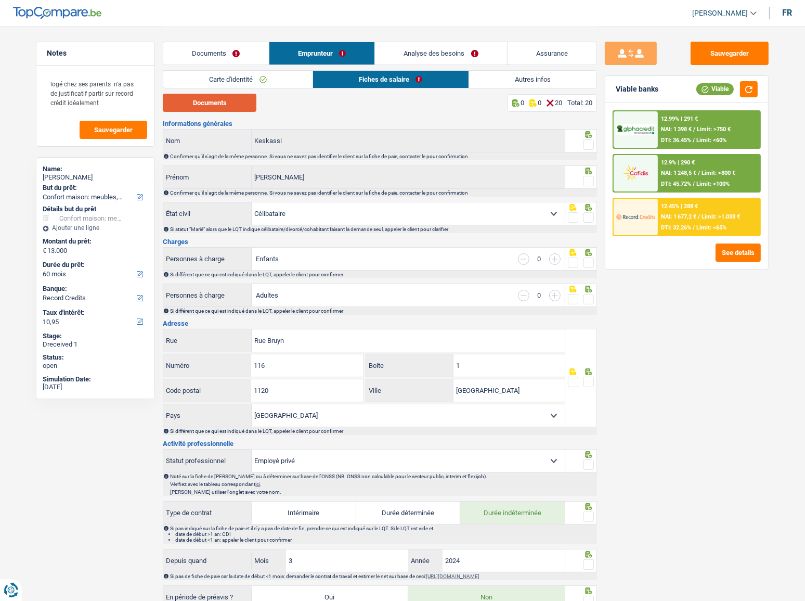
click at [235, 99] on button "Documents" at bounding box center [210, 103] width 94 height 18
drag, startPoint x: 588, startPoint y: 144, endPoint x: 586, endPoint y: 149, distance: 5.6
click at [588, 143] on span at bounding box center [589, 144] width 10 height 10
click at [0, 0] on input "radio" at bounding box center [0, 0] width 0 height 0
click at [588, 179] on span at bounding box center [589, 181] width 10 height 10
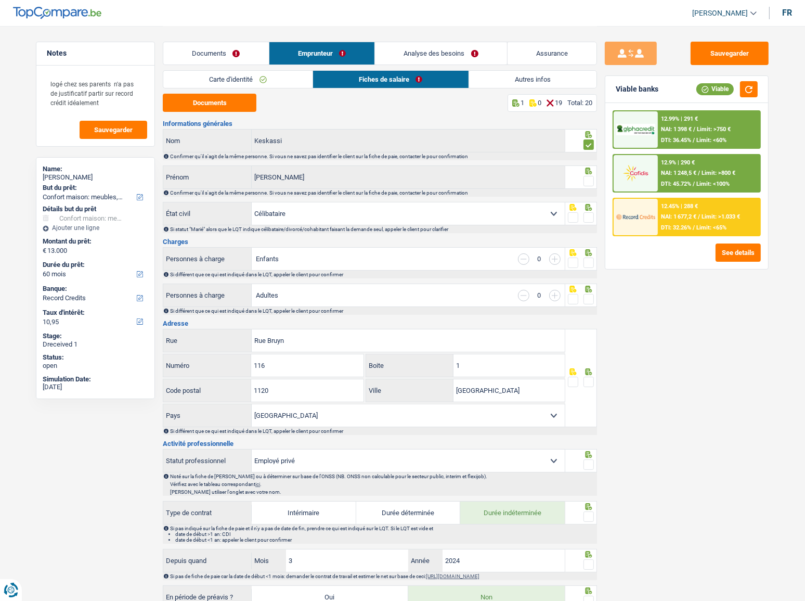
click at [0, 0] on input "radio" at bounding box center [0, 0] width 0 height 0
drag, startPoint x: 588, startPoint y: 214, endPoint x: 671, endPoint y: 156, distance: 101.2
click at [588, 214] on span at bounding box center [589, 217] width 10 height 10
click at [0, 0] on input "radio" at bounding box center [0, 0] width 0 height 0
click at [726, 87] on button "button" at bounding box center [749, 89] width 18 height 16
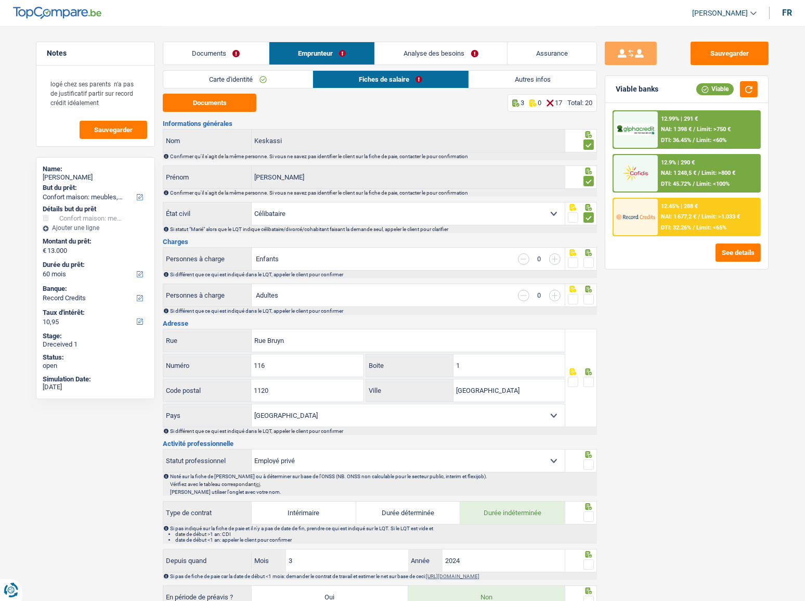
click at [589, 265] on span at bounding box center [589, 262] width 10 height 10
click at [0, 0] on input "radio" at bounding box center [0, 0] width 0 height 0
click at [589, 291] on icon at bounding box center [589, 289] width 10 height 7
drag, startPoint x: 591, startPoint y: 295, endPoint x: 599, endPoint y: 276, distance: 20.8
click at [591, 294] on span at bounding box center [589, 299] width 10 height 10
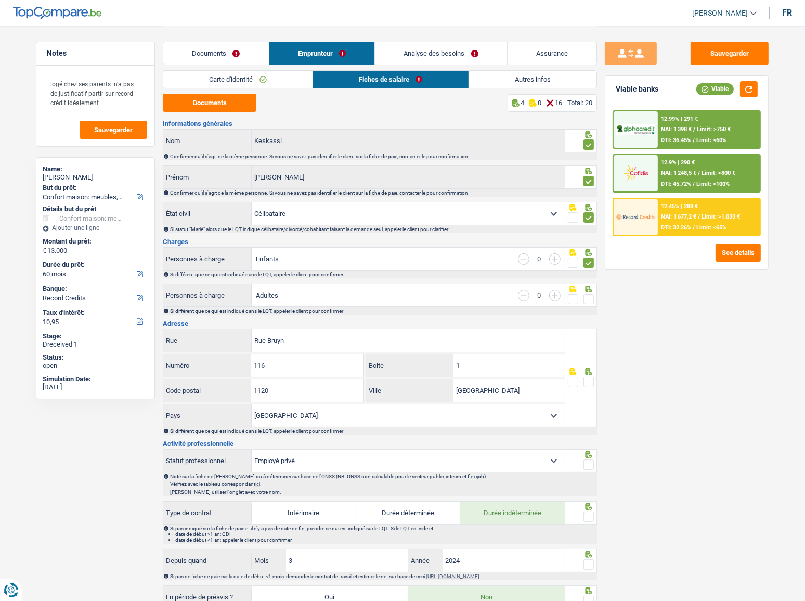
click at [0, 0] on input "radio" at bounding box center [0, 0] width 0 height 0
click at [726, 89] on button "button" at bounding box center [749, 89] width 18 height 16
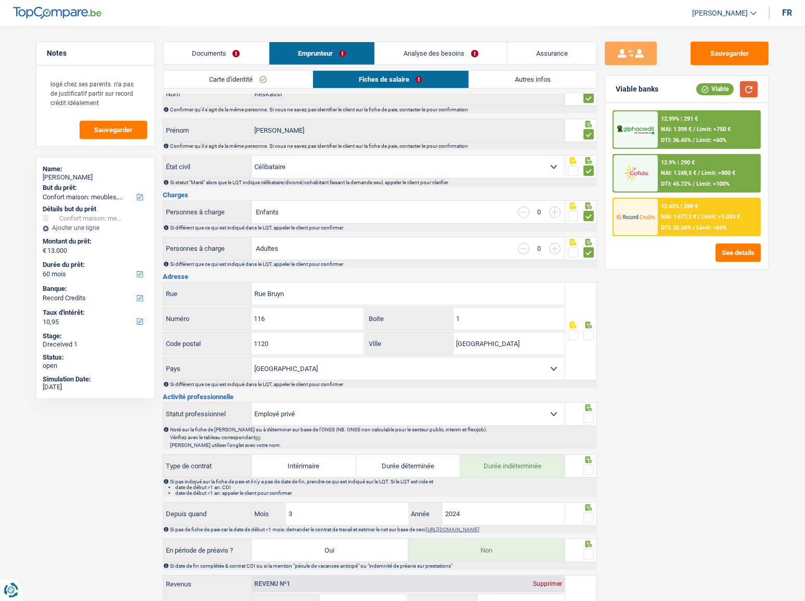
click at [726, 89] on button "button" at bounding box center [749, 89] width 18 height 16
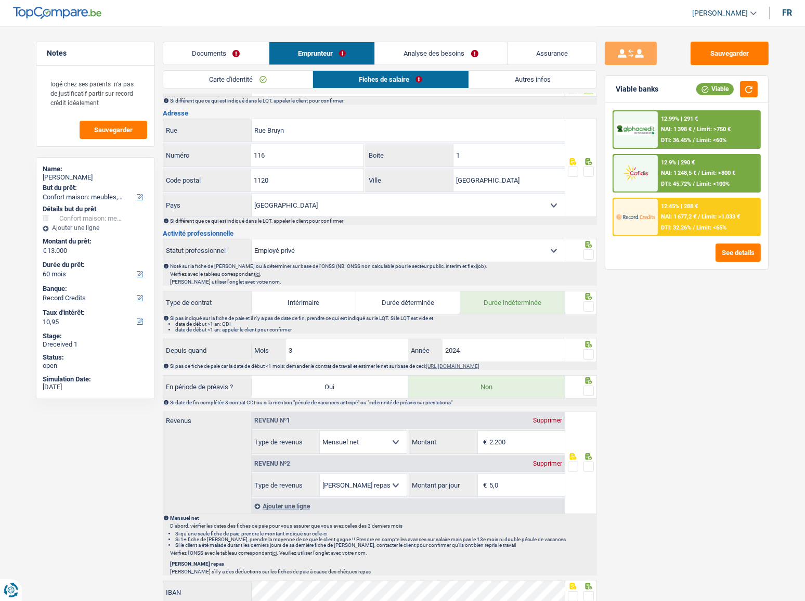
scroll to position [189, 0]
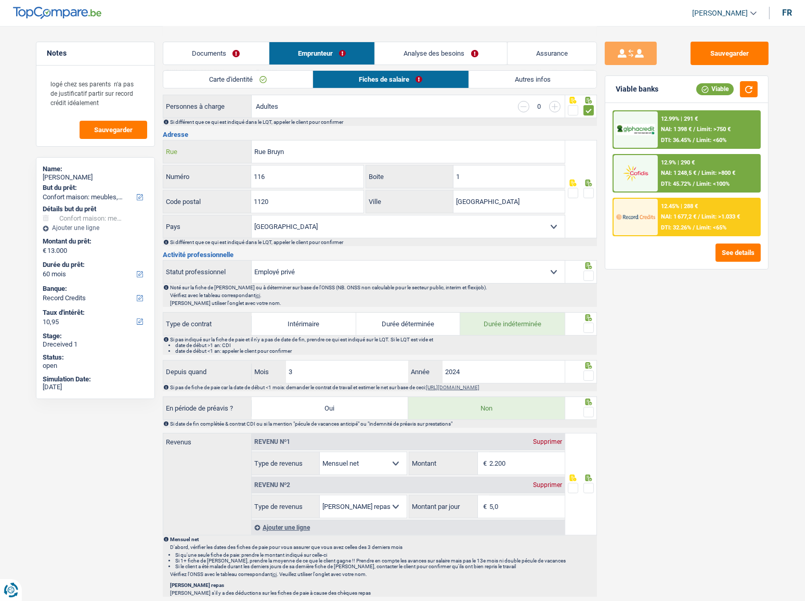
click at [268, 150] on input "Rue Bruyn" at bounding box center [408, 151] width 313 height 22
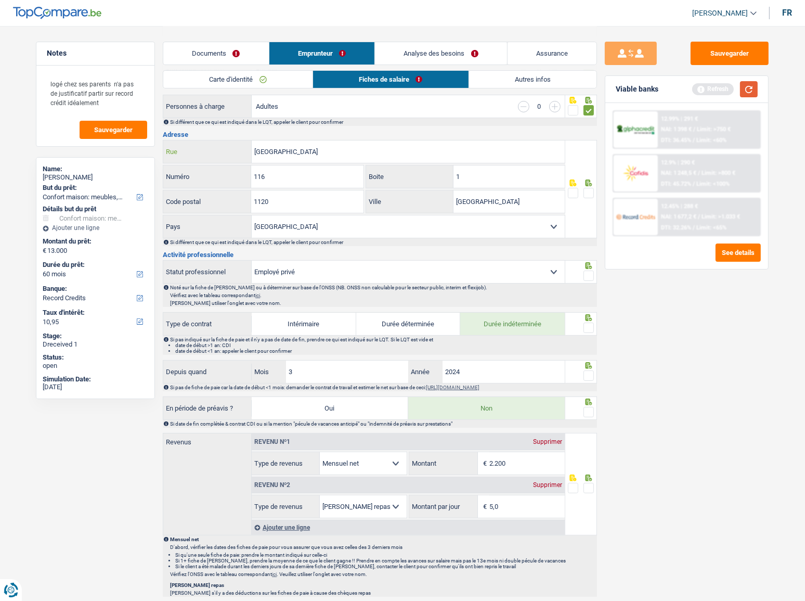
type input "Rue de Bruyn"
click at [726, 92] on button "button" at bounding box center [749, 89] width 18 height 16
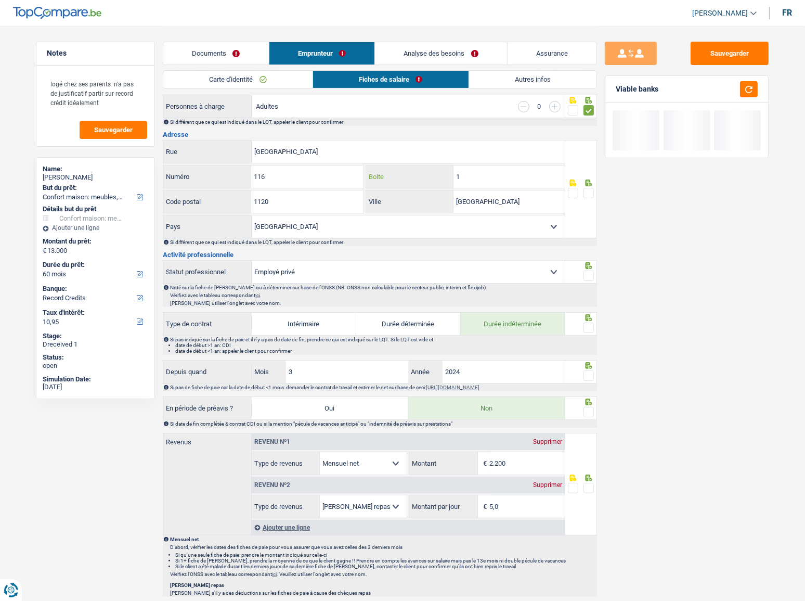
drag, startPoint x: 506, startPoint y: 178, endPoint x: 355, endPoint y: 196, distance: 151.4
click at [355, 196] on div "Rue de Bruyn Rue 116 Numéro 1 Boite 1120 Code postal Bruxelles Ville Belgique L…" at bounding box center [364, 189] width 403 height 98
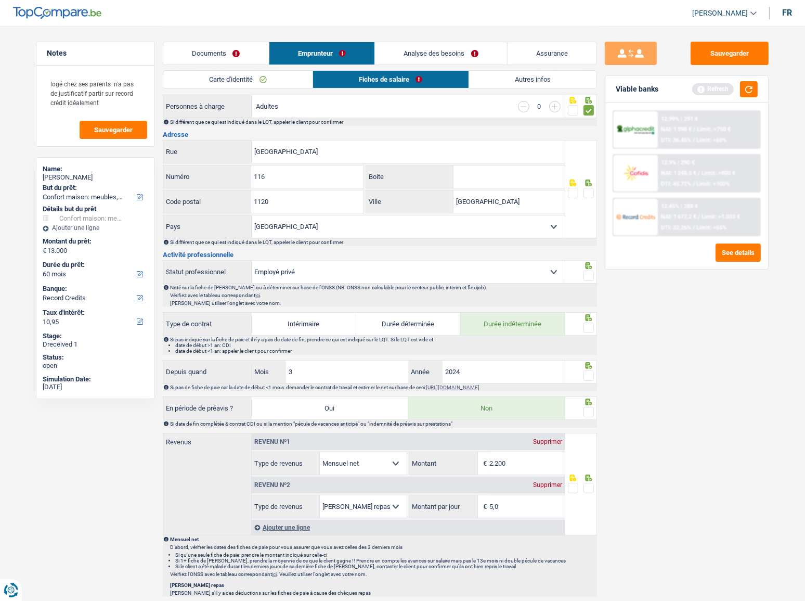
click at [588, 189] on span at bounding box center [589, 193] width 10 height 10
click at [0, 0] on input "radio" at bounding box center [0, 0] width 0 height 0
click at [726, 87] on button "button" at bounding box center [749, 89] width 18 height 16
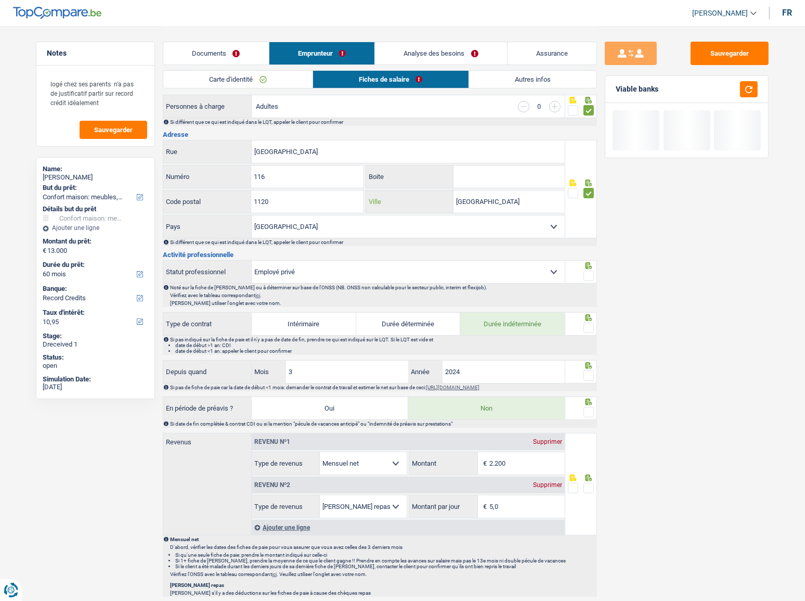
drag, startPoint x: 494, startPoint y: 198, endPoint x: 368, endPoint y: 206, distance: 126.1
click at [368, 206] on div "Bruxelles Ville" at bounding box center [465, 201] width 199 height 22
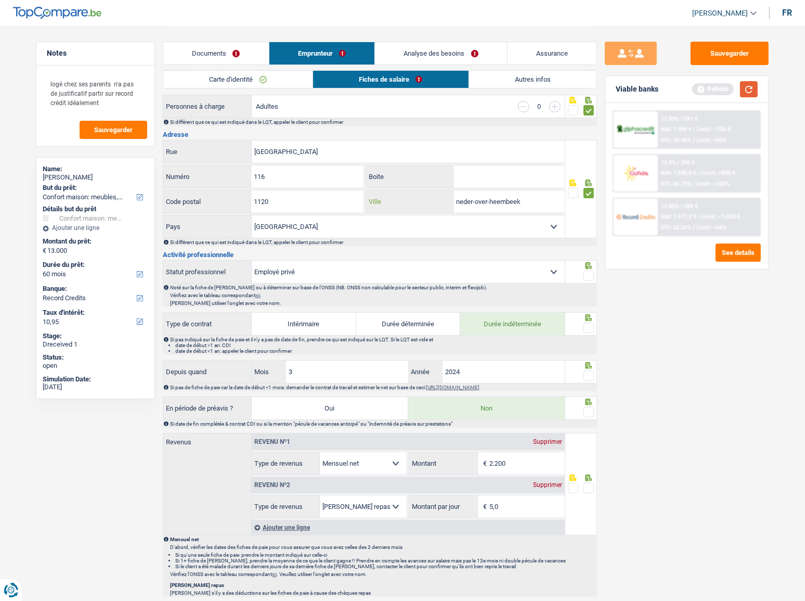
type input "neder-over-heembeek"
click at [726, 94] on button "button" at bounding box center [749, 89] width 18 height 16
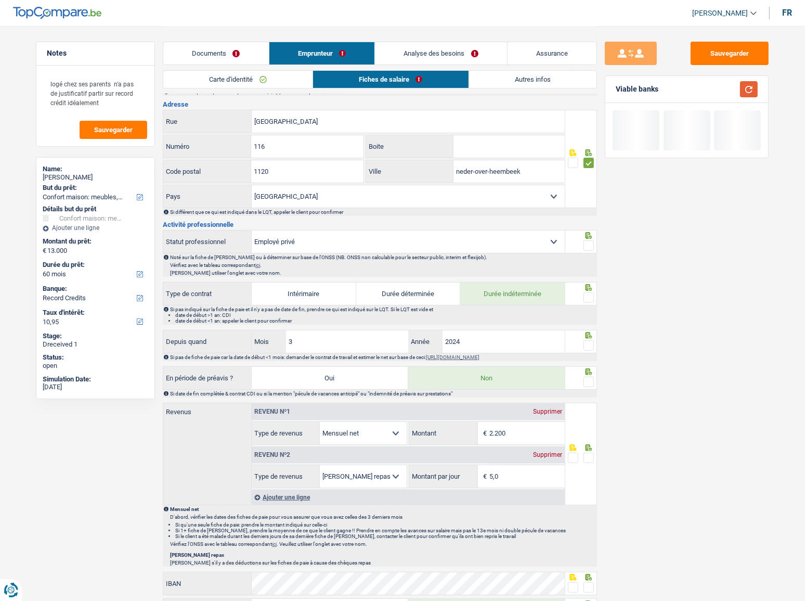
scroll to position [236, 0]
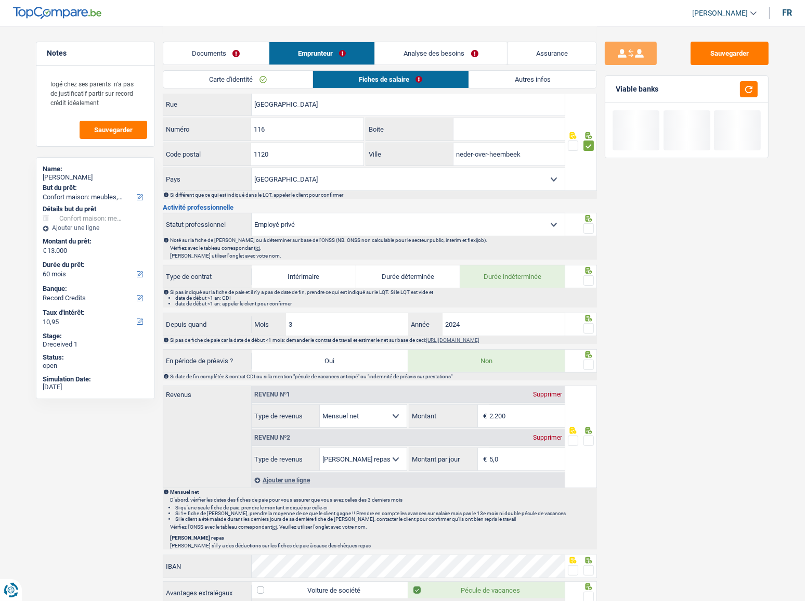
click at [590, 226] on span at bounding box center [589, 228] width 10 height 10
click at [0, 0] on input "radio" at bounding box center [0, 0] width 0 height 0
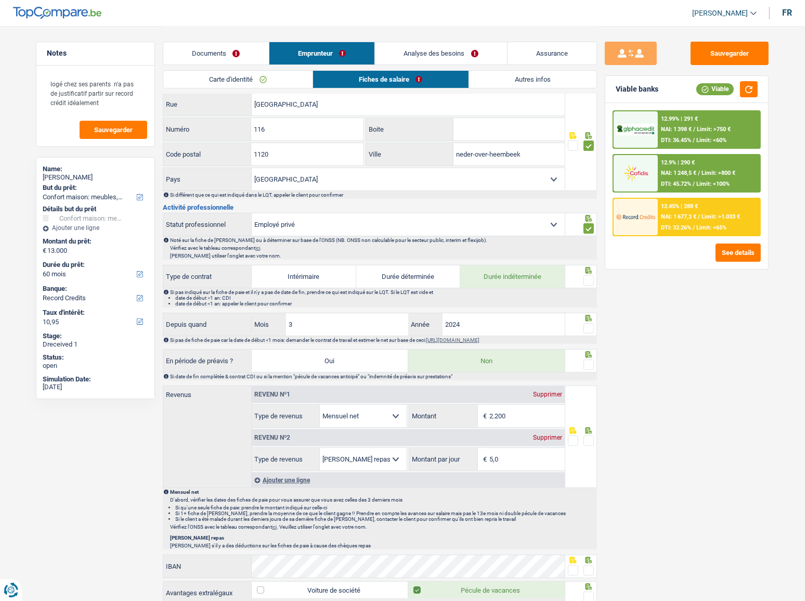
click at [592, 279] on span at bounding box center [589, 280] width 10 height 10
click at [0, 0] on input "radio" at bounding box center [0, 0] width 0 height 0
click at [726, 88] on button "button" at bounding box center [749, 89] width 18 height 16
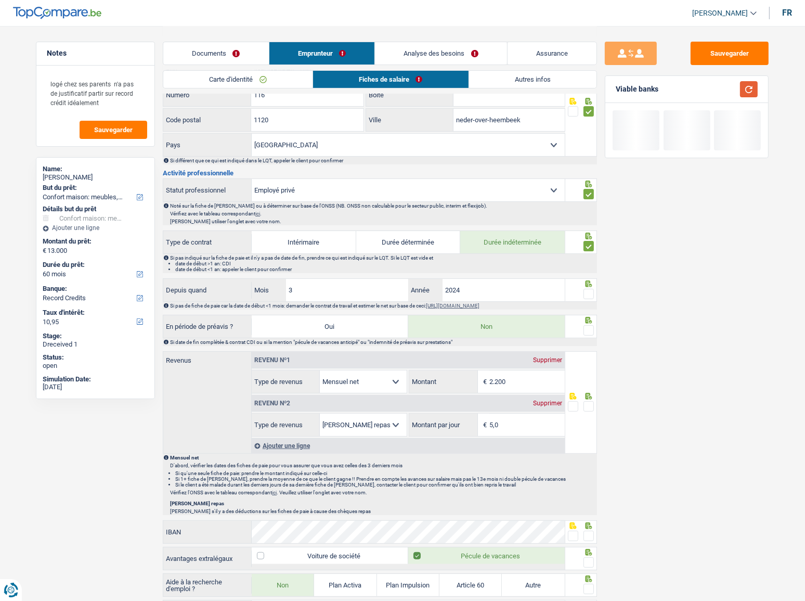
scroll to position [331, 0]
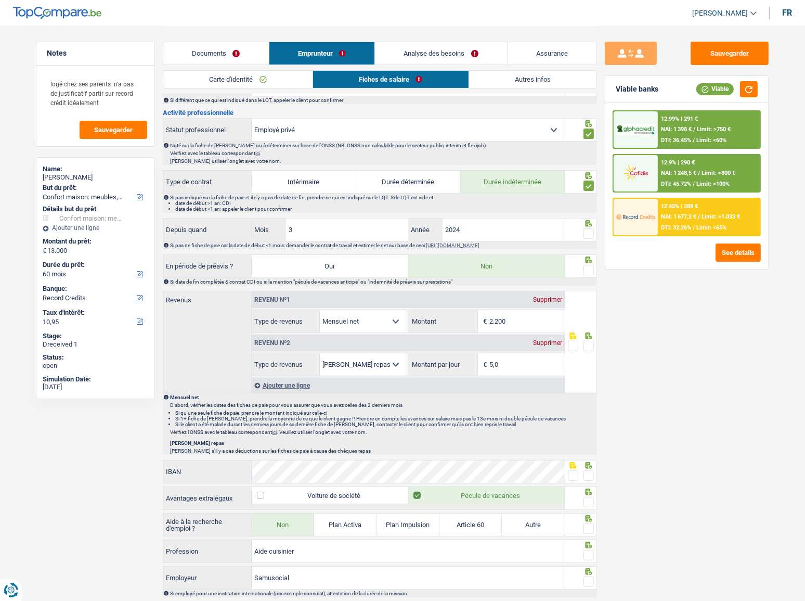
click at [589, 237] on span at bounding box center [589, 233] width 10 height 10
click at [0, 0] on input "radio" at bounding box center [0, 0] width 0 height 0
click at [523, 231] on input "2024" at bounding box center [504, 229] width 122 height 22
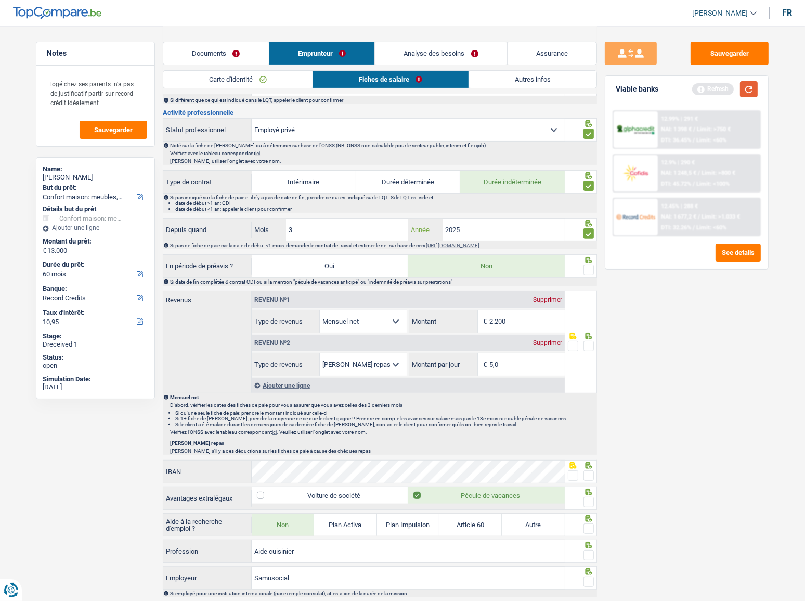
type input "2025"
click at [726, 88] on button "button" at bounding box center [749, 89] width 18 height 16
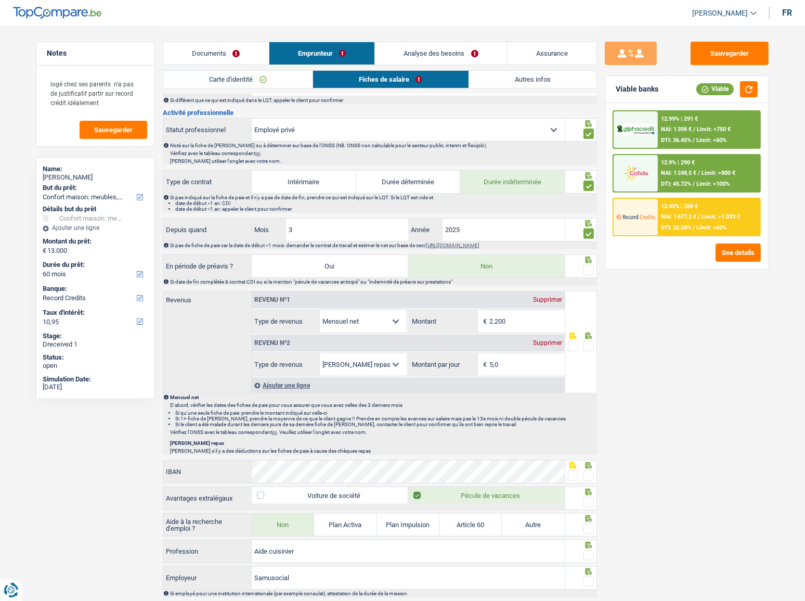
click at [589, 268] on span at bounding box center [589, 270] width 10 height 10
click at [0, 0] on input "radio" at bounding box center [0, 0] width 0 height 0
click at [726, 88] on button "button" at bounding box center [749, 89] width 18 height 16
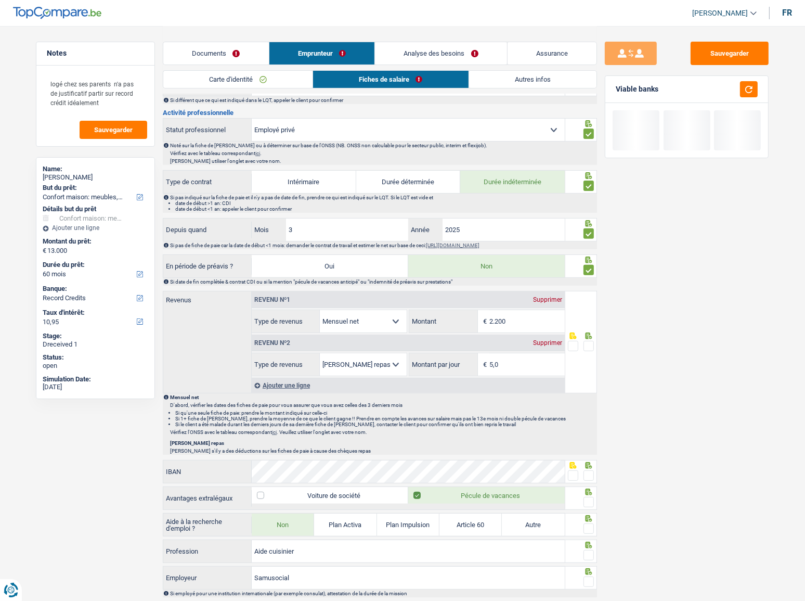
click at [211, 49] on link "Documents" at bounding box center [216, 53] width 106 height 22
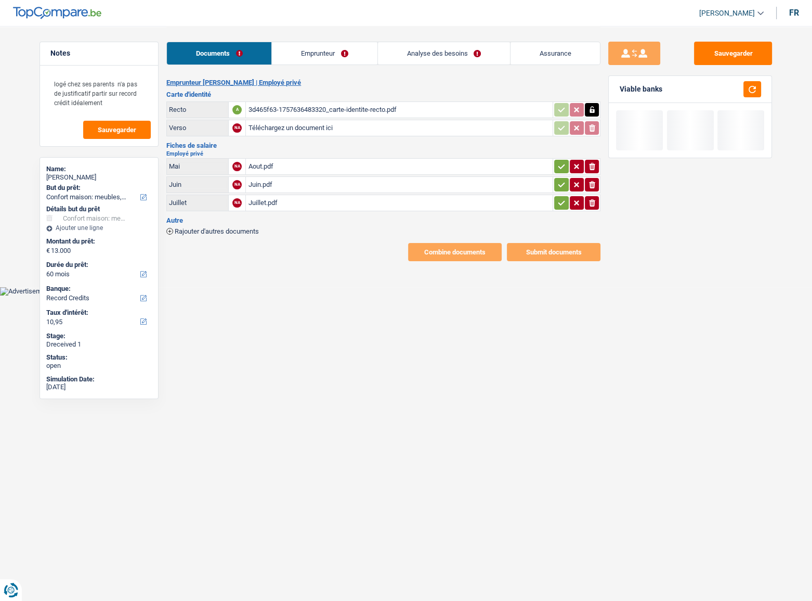
click at [311, 52] on link "Emprunteur" at bounding box center [324, 53] width 105 height 22
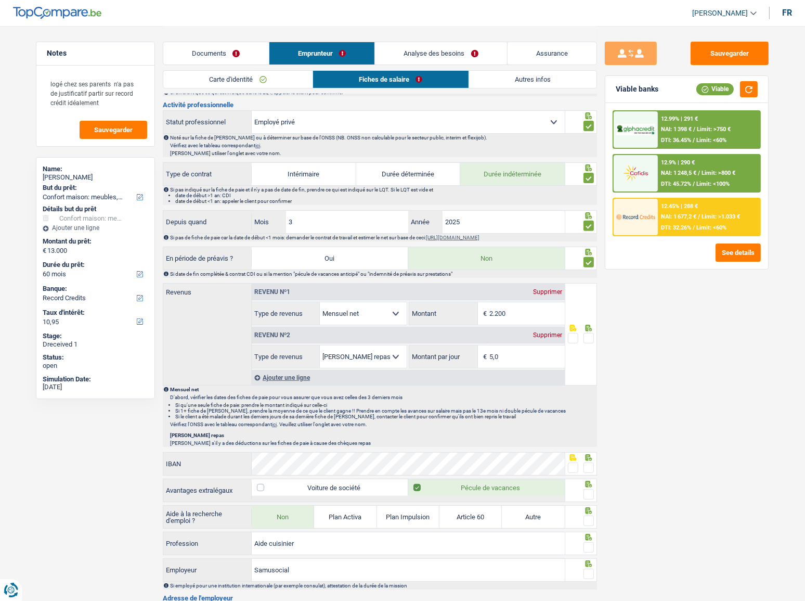
scroll to position [378, 0]
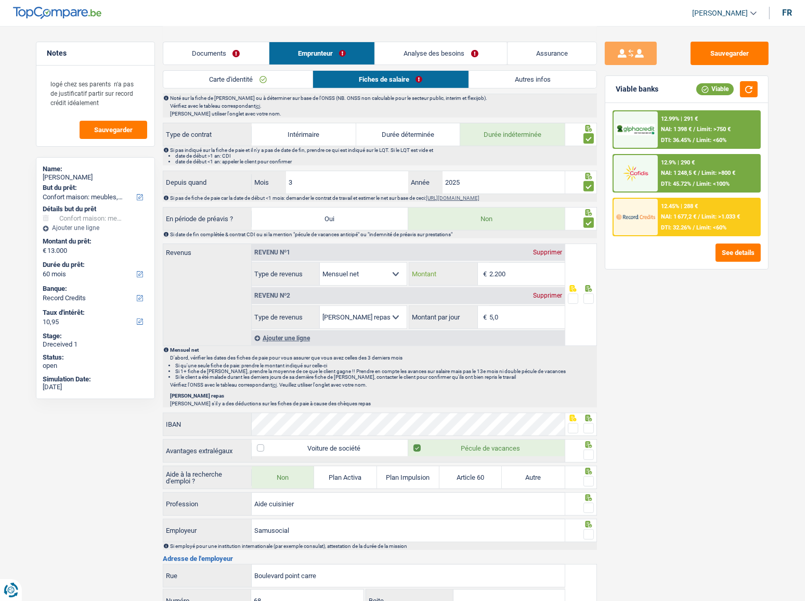
drag, startPoint x: 514, startPoint y: 276, endPoint x: 441, endPoint y: 274, distance: 73.9
click at [425, 276] on div "2.200 € Montant" at bounding box center [486, 274] width 155 height 22
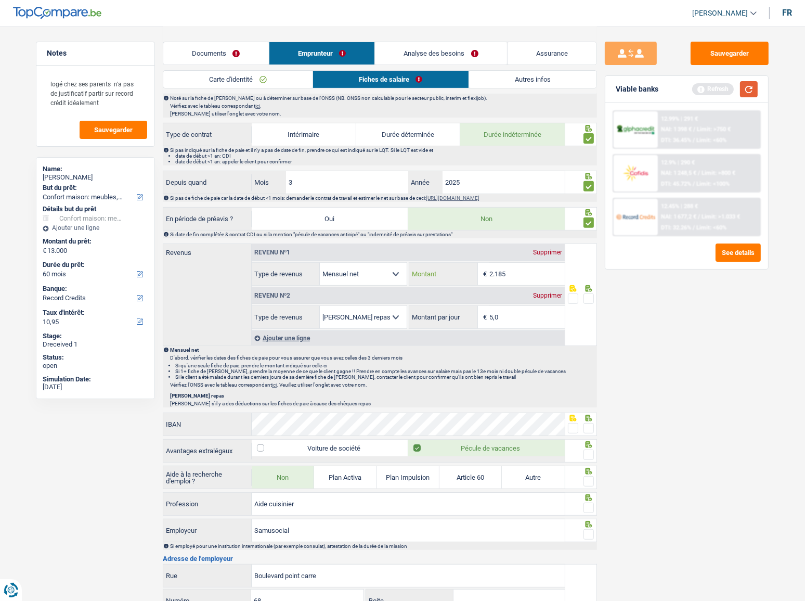
type input "2.185"
click at [726, 84] on button "button" at bounding box center [749, 89] width 18 height 16
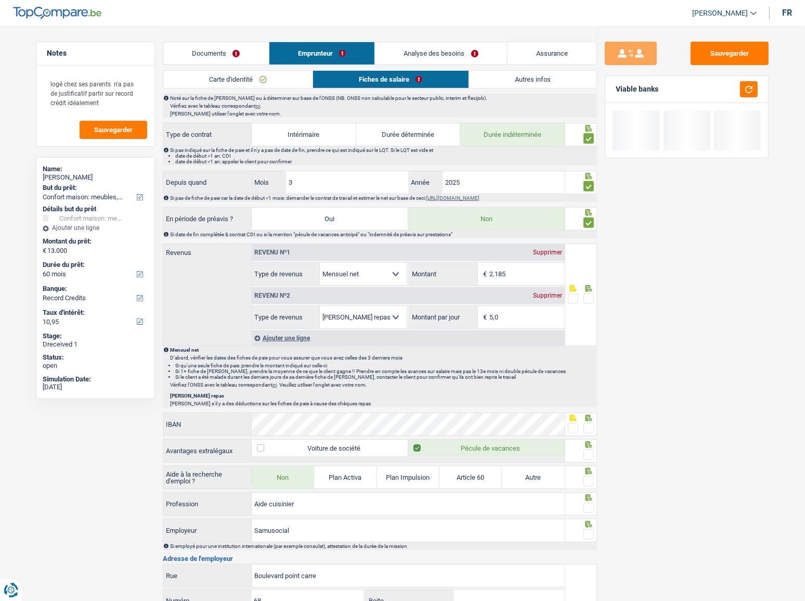
drag, startPoint x: 586, startPoint y: 296, endPoint x: 808, endPoint y: 307, distance: 221.8
click at [586, 296] on span at bounding box center [589, 298] width 10 height 10
click at [0, 0] on input "radio" at bounding box center [0, 0] width 0 height 0
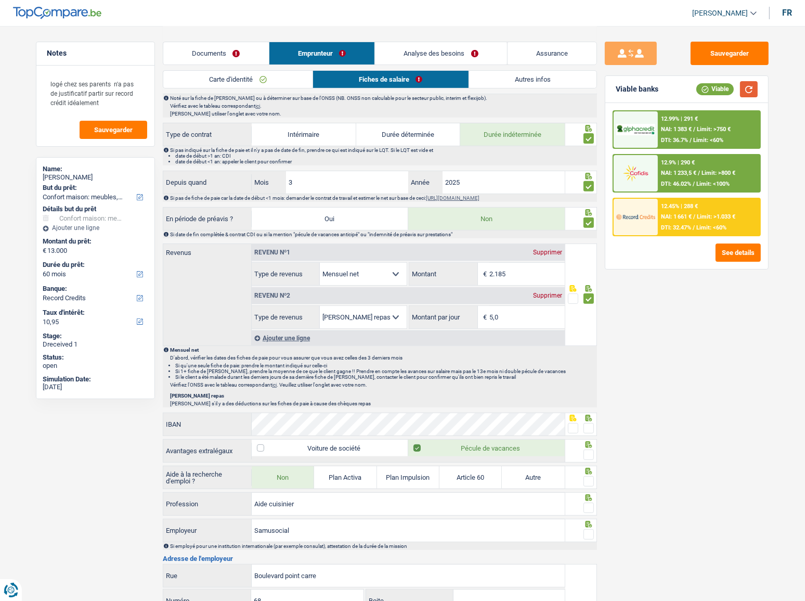
drag, startPoint x: 747, startPoint y: 91, endPoint x: 791, endPoint y: 100, distance: 44.3
click at [726, 91] on button "button" at bounding box center [749, 89] width 18 height 16
drag, startPoint x: 522, startPoint y: 317, endPoint x: 441, endPoint y: 318, distance: 80.6
click at [446, 326] on div "5,0 € Montant par jour" at bounding box center [486, 317] width 155 height 22
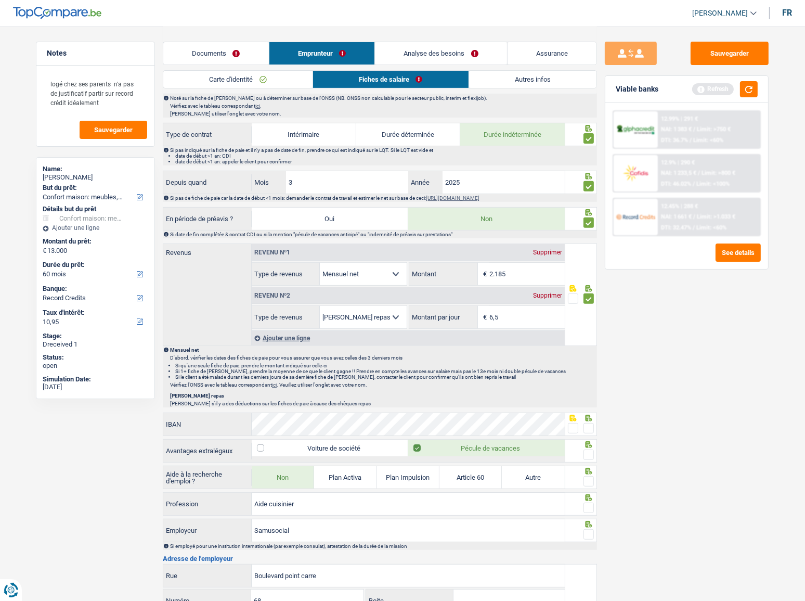
type input "6,5"
click at [671, 326] on div "Sauvegarder Viable banks Refresh 12.99% | 291 € NAI: 1 383 € / Limit: >750 € DT…" at bounding box center [686, 313] width 179 height 543
click at [726, 88] on button "button" at bounding box center [749, 89] width 18 height 16
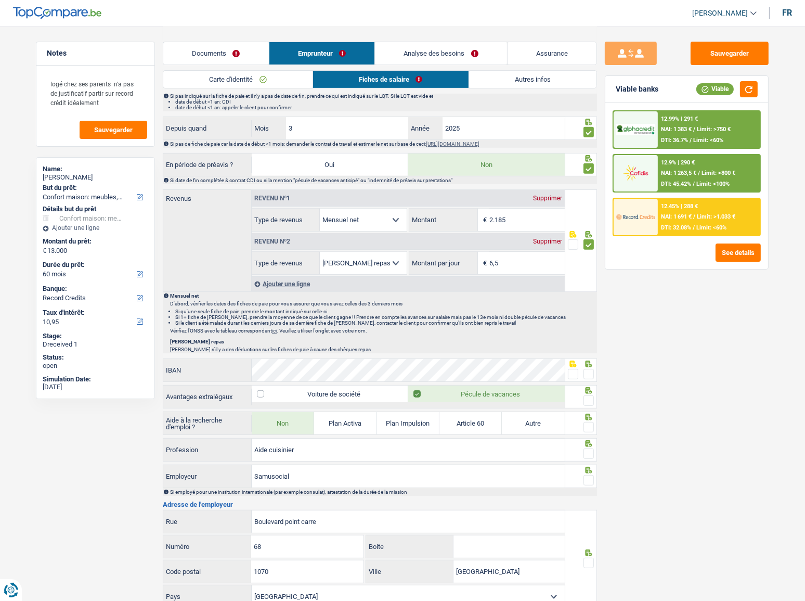
scroll to position [473, 0]
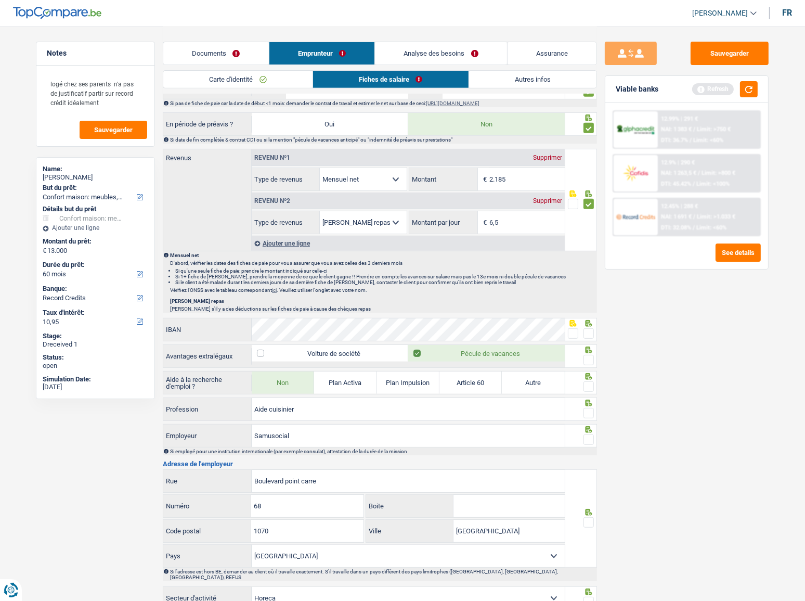
click at [590, 328] on span at bounding box center [589, 333] width 10 height 10
click at [0, 0] on input "radio" at bounding box center [0, 0] width 0 height 0
click at [590, 328] on span at bounding box center [589, 360] width 10 height 10
click at [0, 0] on input "radio" at bounding box center [0, 0] width 0 height 0
click at [726, 89] on button "button" at bounding box center [749, 89] width 18 height 16
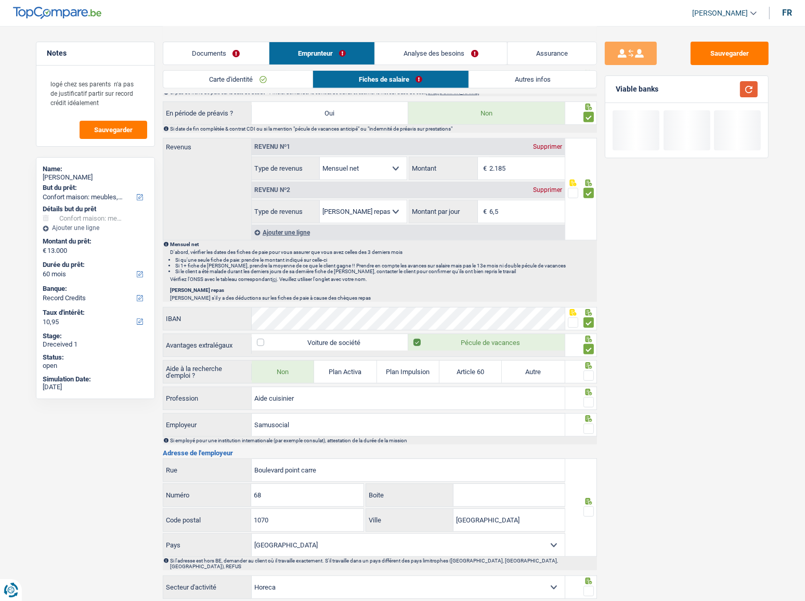
scroll to position [520, 0]
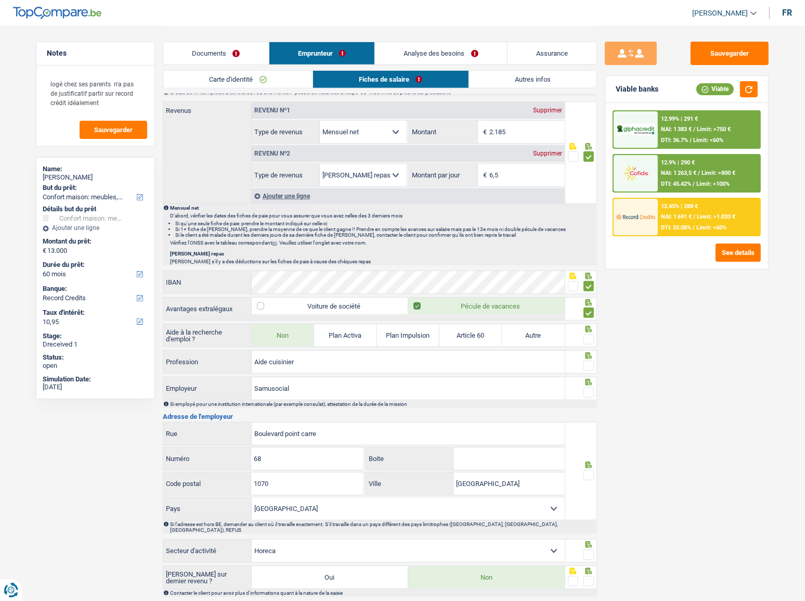
click at [588, 328] on span at bounding box center [589, 339] width 10 height 10
click at [0, 0] on input "radio" at bounding box center [0, 0] width 0 height 0
click at [588, 328] on span at bounding box center [589, 365] width 10 height 10
click at [0, 0] on input "radio" at bounding box center [0, 0] width 0 height 0
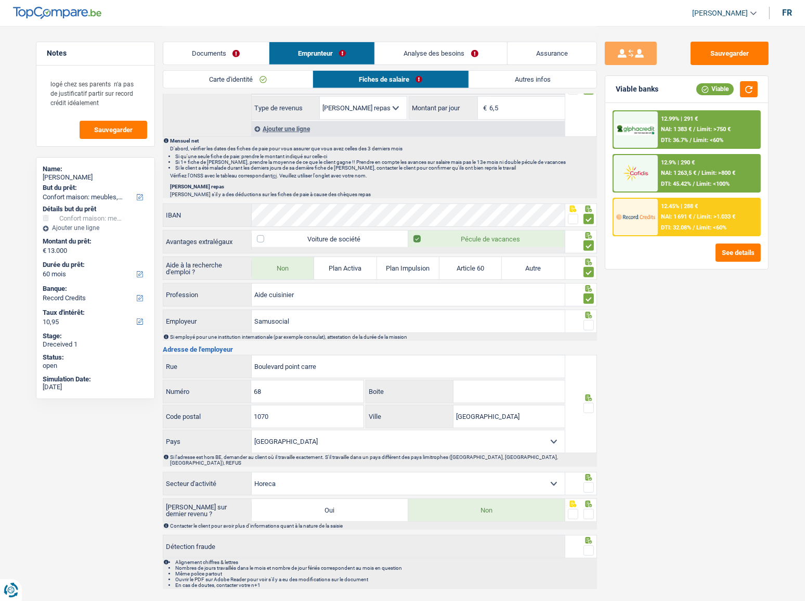
scroll to position [598, 0]
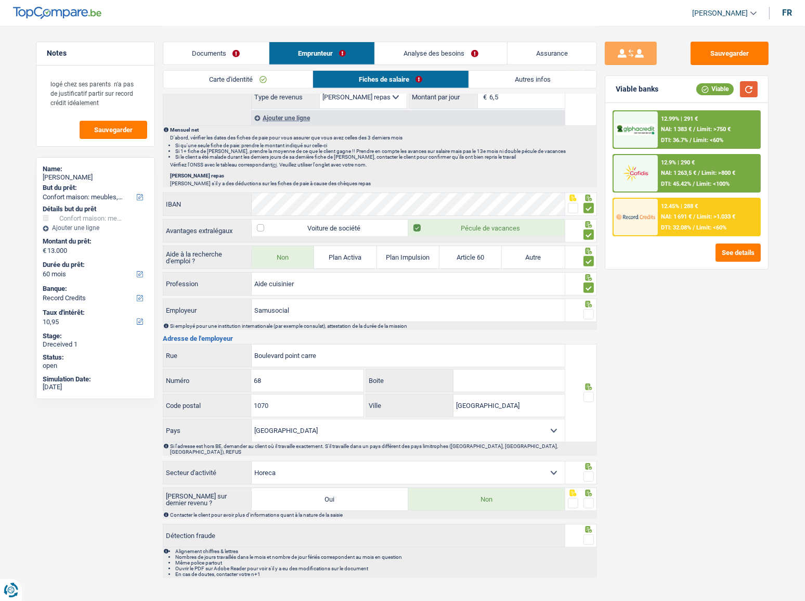
click at [726, 91] on button "button" at bounding box center [749, 89] width 18 height 16
click at [726, 87] on button "button" at bounding box center [749, 89] width 18 height 16
click at [254, 306] on input "Samusocial" at bounding box center [408, 310] width 313 height 22
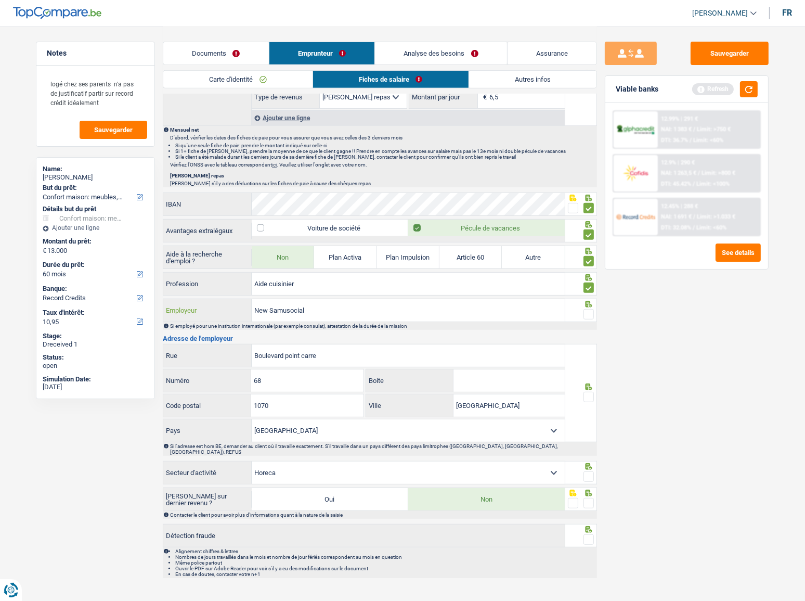
type input "New Samusocial"
click at [588, 313] on span at bounding box center [589, 314] width 10 height 10
click at [0, 0] on input "radio" at bounding box center [0, 0] width 0 height 0
click at [726, 87] on button "button" at bounding box center [749, 89] width 18 height 16
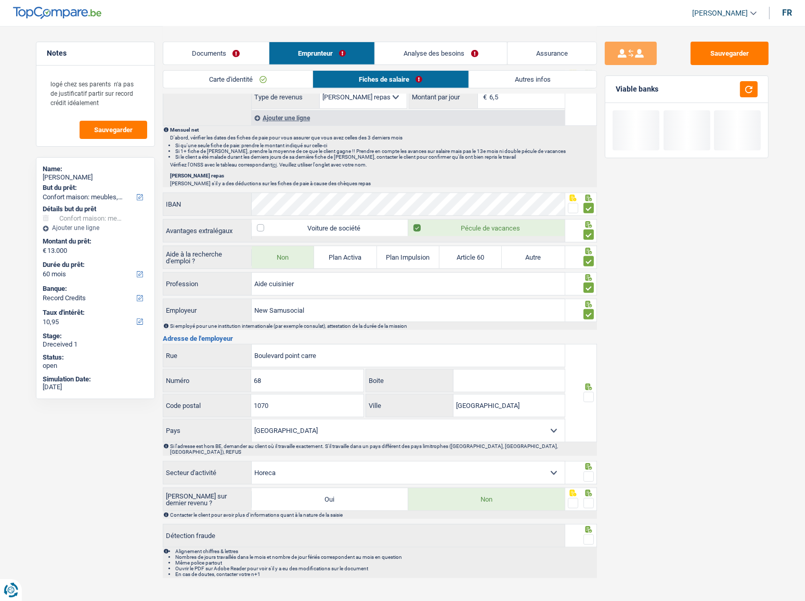
click at [588, 328] on span at bounding box center [589, 397] width 10 height 10
click at [0, 0] on input "radio" at bounding box center [0, 0] width 0 height 0
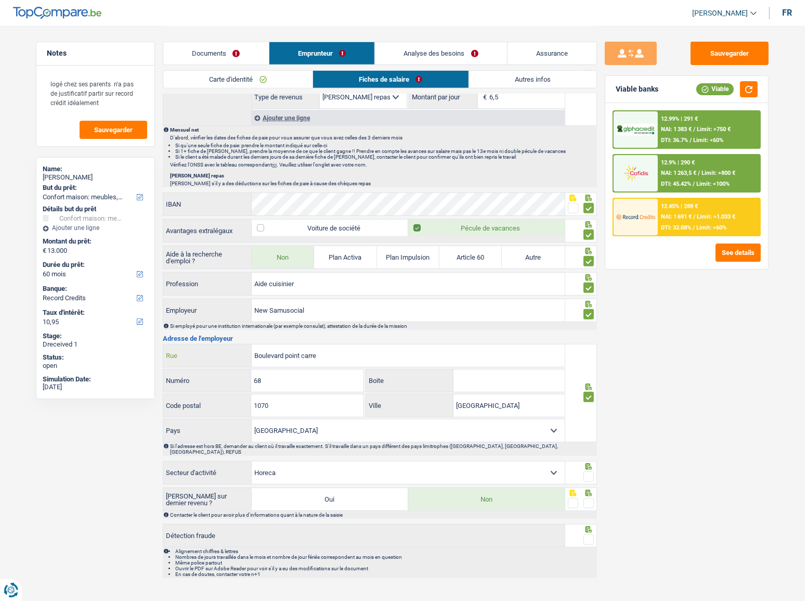
click at [302, 328] on input "Boulevard point carre" at bounding box center [408, 355] width 313 height 22
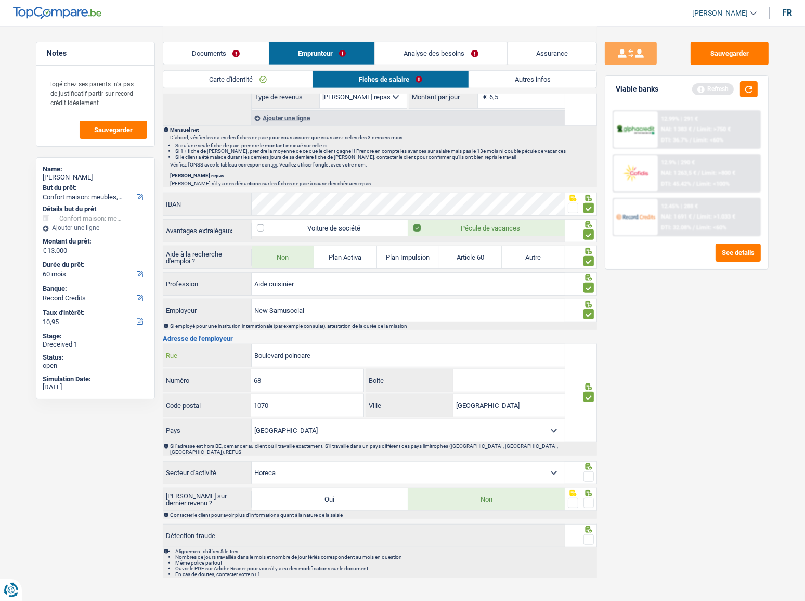
type input "Boulevard poincare"
click at [544, 328] on input "Boite" at bounding box center [509, 380] width 111 height 22
type input "70"
click at [726, 90] on button "button" at bounding box center [749, 89] width 18 height 16
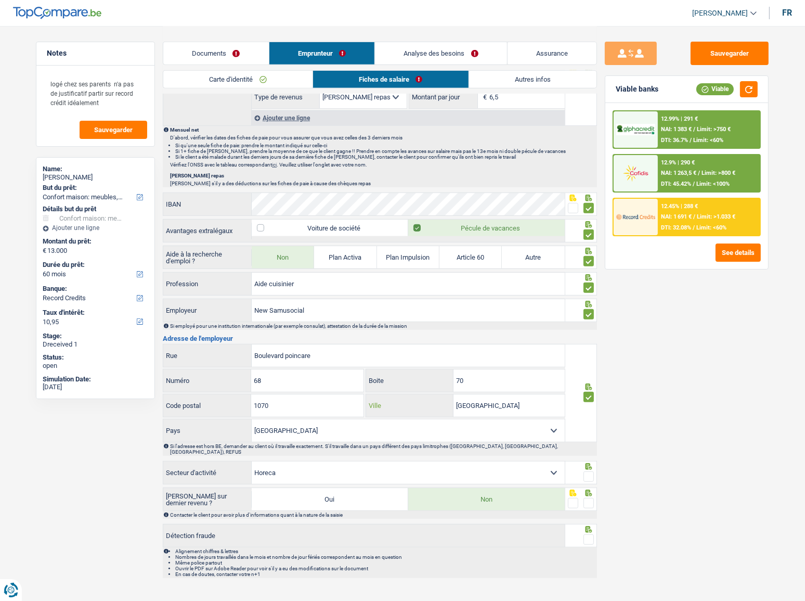
drag, startPoint x: 507, startPoint y: 405, endPoint x: 457, endPoint y: 401, distance: 50.1
click at [457, 328] on input "Bruxelles" at bounding box center [509, 405] width 111 height 22
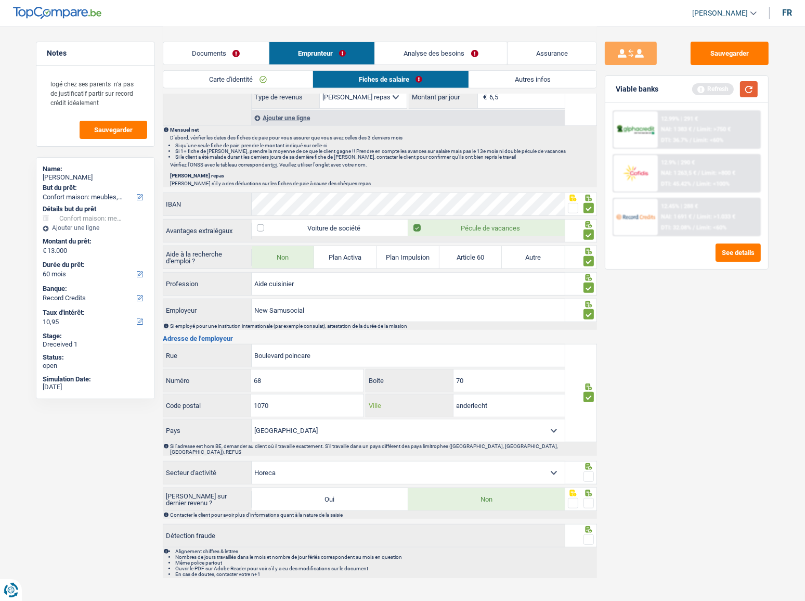
type input "anderlecht"
drag, startPoint x: 750, startPoint y: 89, endPoint x: 749, endPoint y: 98, distance: 8.9
click at [726, 89] on button "button" at bounding box center [749, 89] width 18 height 16
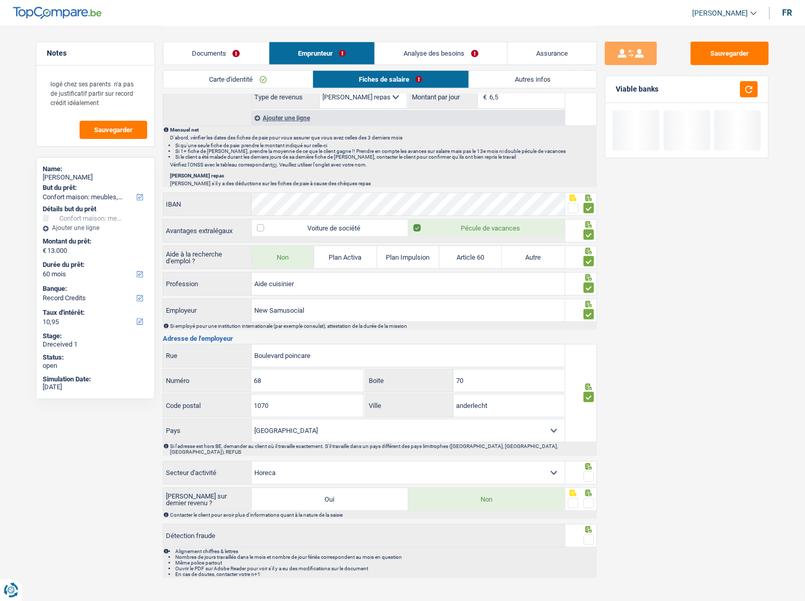
click at [589, 328] on span at bounding box center [589, 476] width 10 height 10
click at [0, 0] on input "radio" at bounding box center [0, 0] width 0 height 0
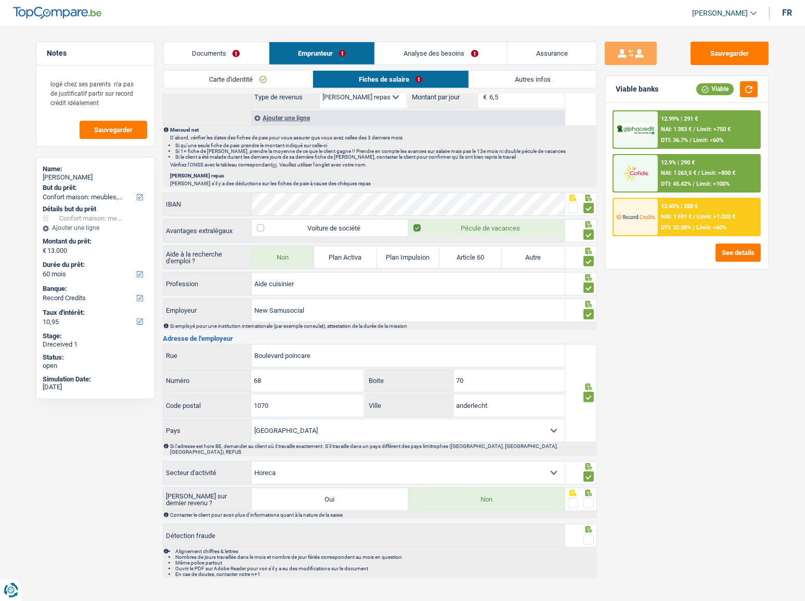
click at [588, 328] on span at bounding box center [589, 503] width 10 height 10
click at [0, 0] on input "radio" at bounding box center [0, 0] width 0 height 0
click at [590, 328] on span at bounding box center [589, 539] width 10 height 10
click at [0, 0] on input "radio" at bounding box center [0, 0] width 0 height 0
click at [726, 88] on button "button" at bounding box center [749, 89] width 18 height 16
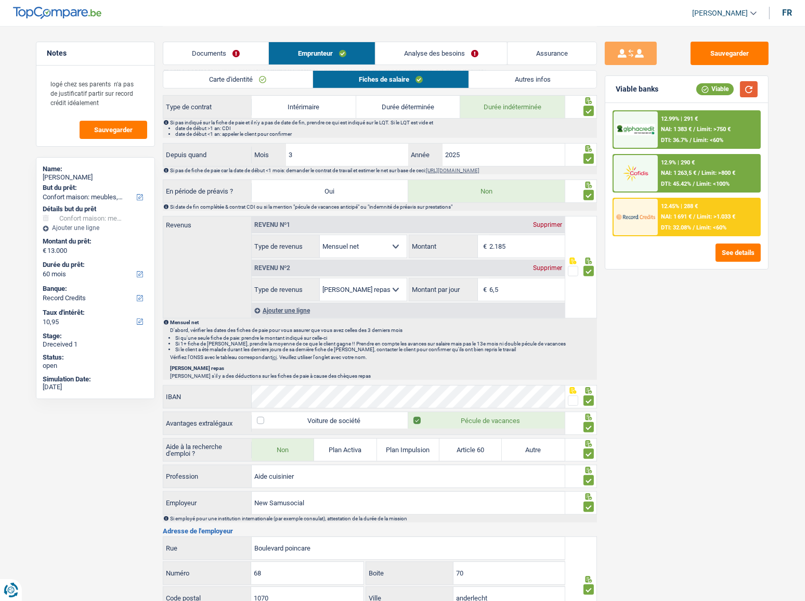
scroll to position [267, 0]
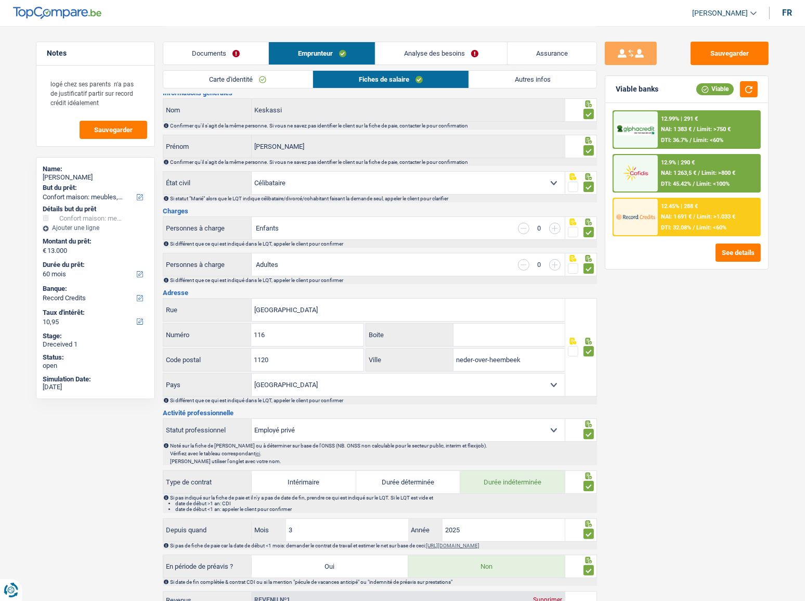
drag, startPoint x: 532, startPoint y: 74, endPoint x: 479, endPoint y: 74, distance: 53.1
click at [532, 74] on link "Autres infos" at bounding box center [532, 79] width 127 height 17
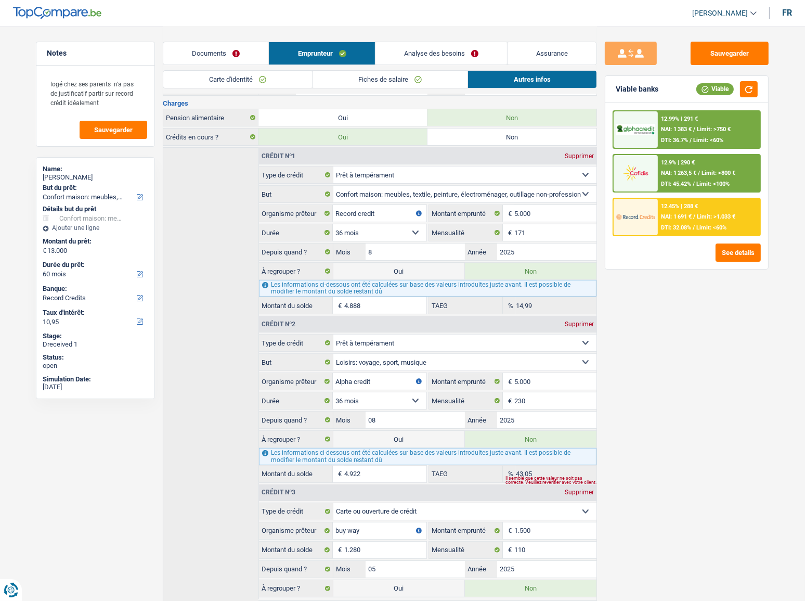
scroll to position [258, 0]
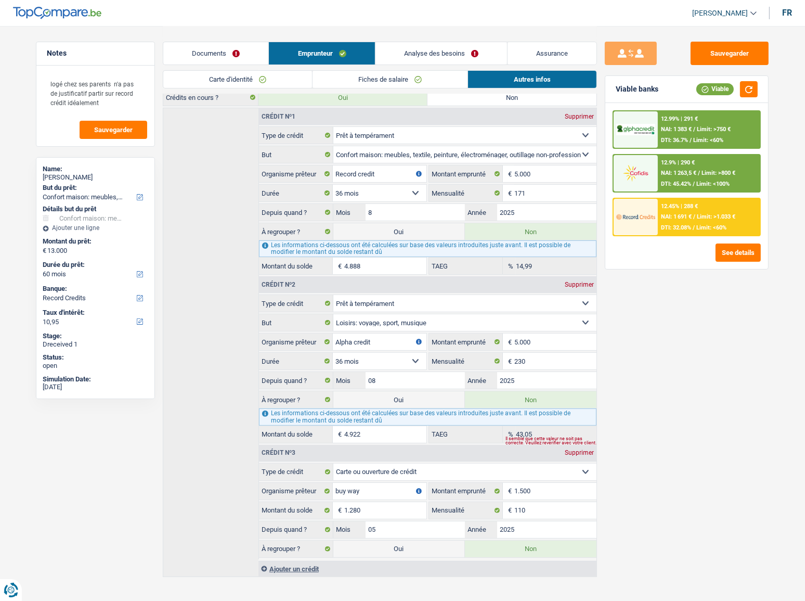
click at [428, 57] on link "Analyse des besoins" at bounding box center [442, 53] width 132 height 22
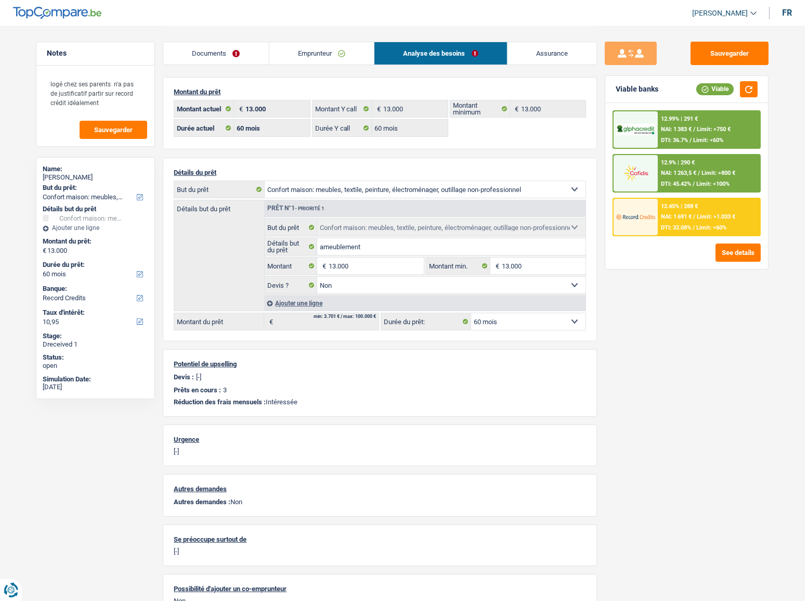
scroll to position [0, 0]
click at [699, 126] on span "Limit: >750 €" at bounding box center [714, 129] width 34 height 7
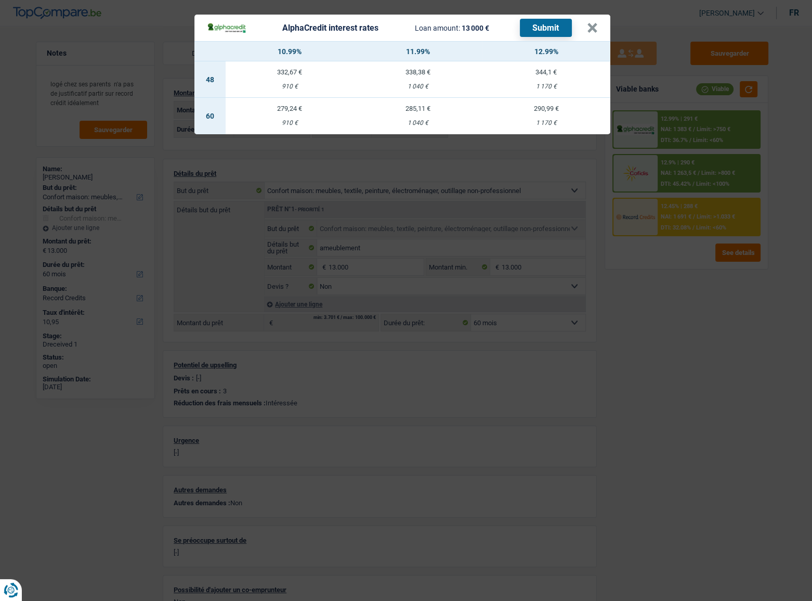
click at [528, 116] on td "290,99 € 1 170 €" at bounding box center [546, 116] width 128 height 36
select select "alphacredit"
type input "12,99"
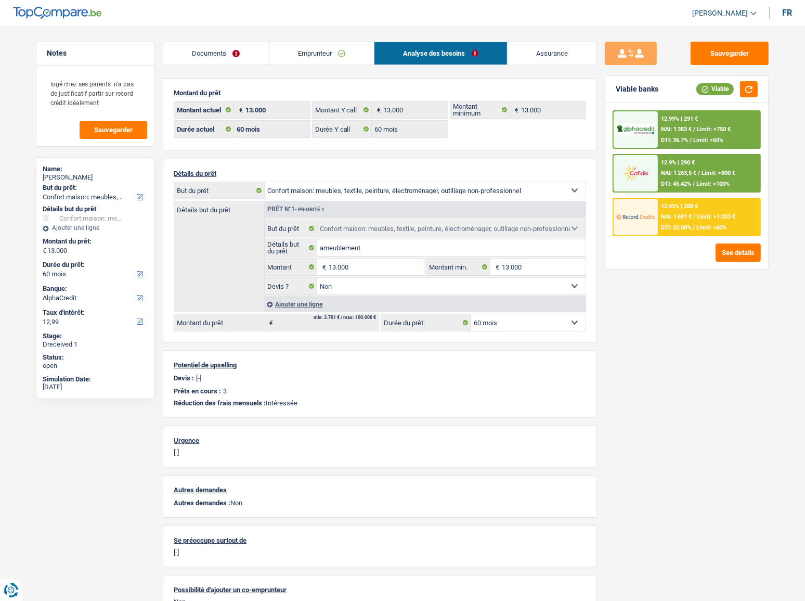
click at [726, 113] on div "12.99% | 291 € NAI: 1 383 € / Limit: >750 € DTI: 36.7% / Limit: <60%" at bounding box center [709, 129] width 102 height 36
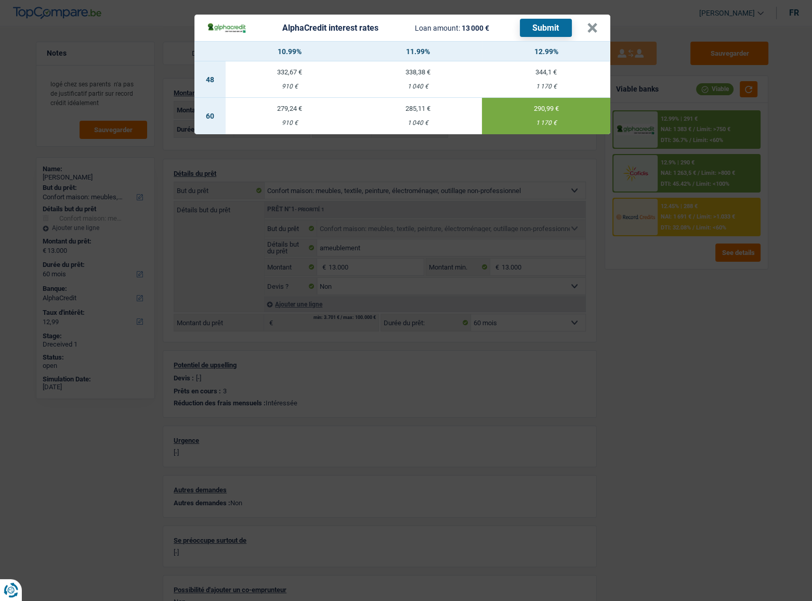
click at [530, 27] on button "Submit" at bounding box center [546, 28] width 52 height 18
click at [600, 25] on header "AlphaCredit interest rates Loan amount: 13 000 € Submit ×" at bounding box center [403, 28] width 416 height 27
click at [595, 26] on button "×" at bounding box center [592, 28] width 11 height 10
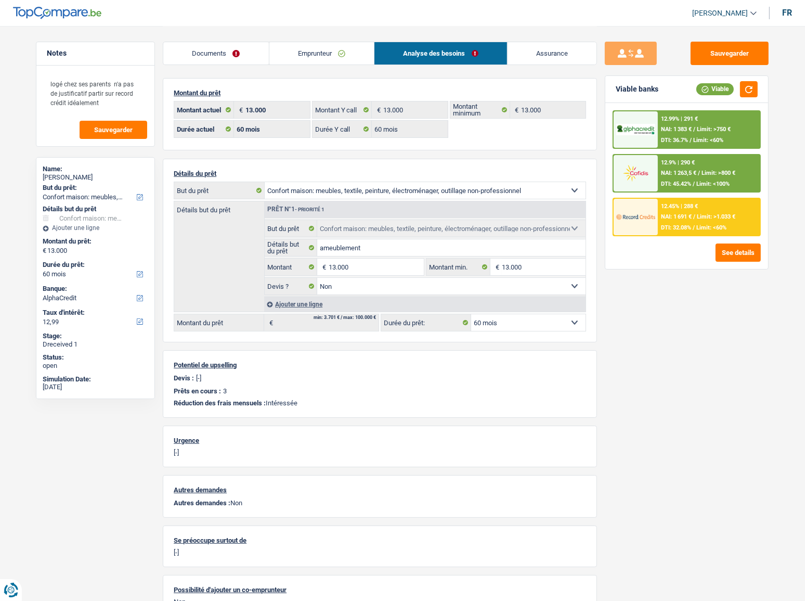
click at [296, 59] on link "Emprunteur" at bounding box center [321, 53] width 105 height 22
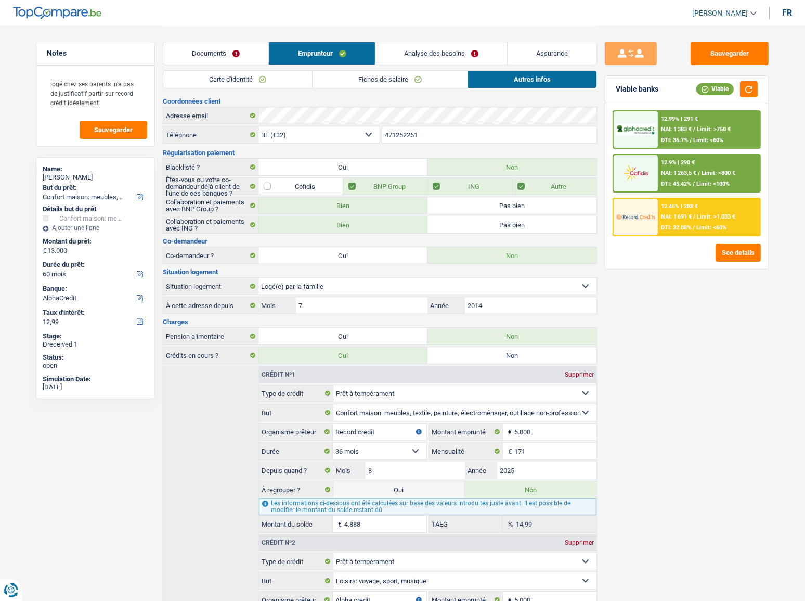
click at [238, 79] on link "Carte d'identité" at bounding box center [237, 79] width 149 height 17
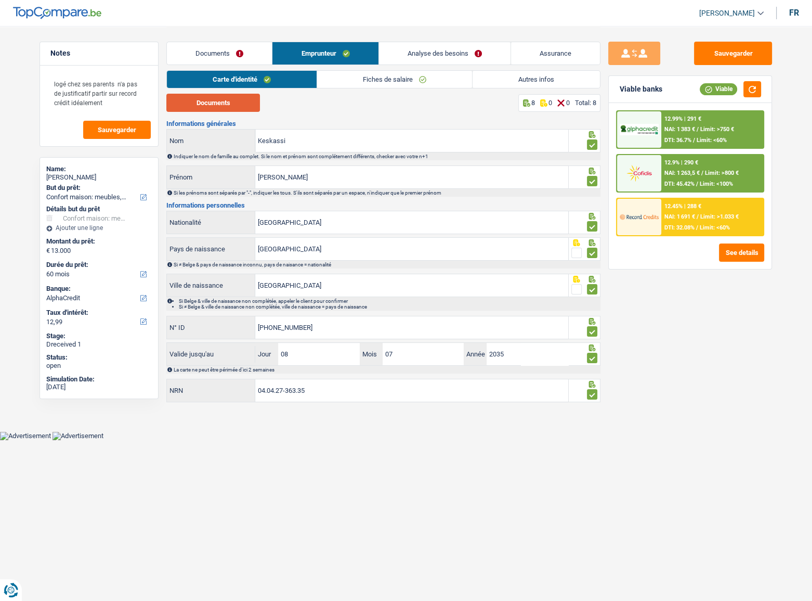
click at [212, 111] on button "Documents" at bounding box center [213, 103] width 94 height 18
drag, startPoint x: 332, startPoint y: 184, endPoint x: 296, endPoint y: 177, distance: 36.4
click at [296, 177] on input "Mohammed ali" at bounding box center [411, 177] width 313 height 22
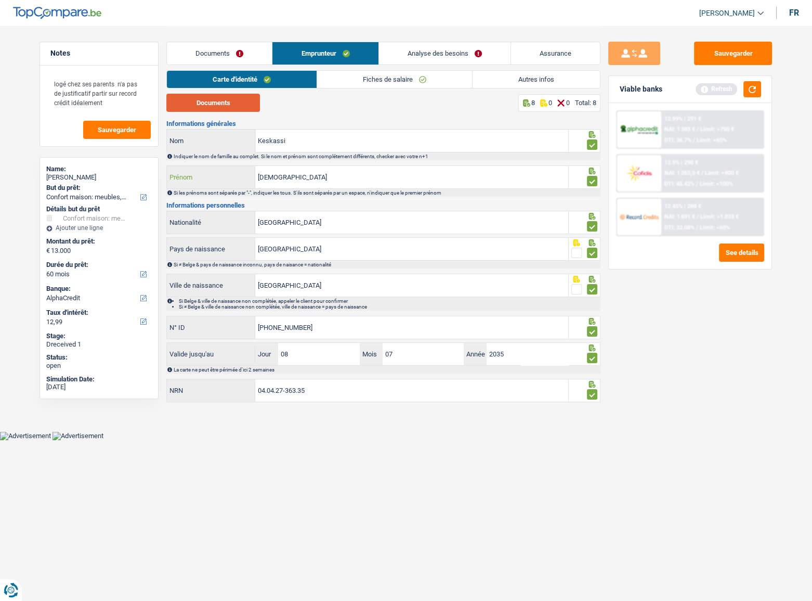
type input "Mohammed"
click at [214, 99] on button "Documents" at bounding box center [213, 103] width 94 height 18
click at [725, 60] on button "Sauvegarder" at bounding box center [733, 53] width 78 height 23
click at [483, 80] on link "Autres infos" at bounding box center [536, 79] width 127 height 17
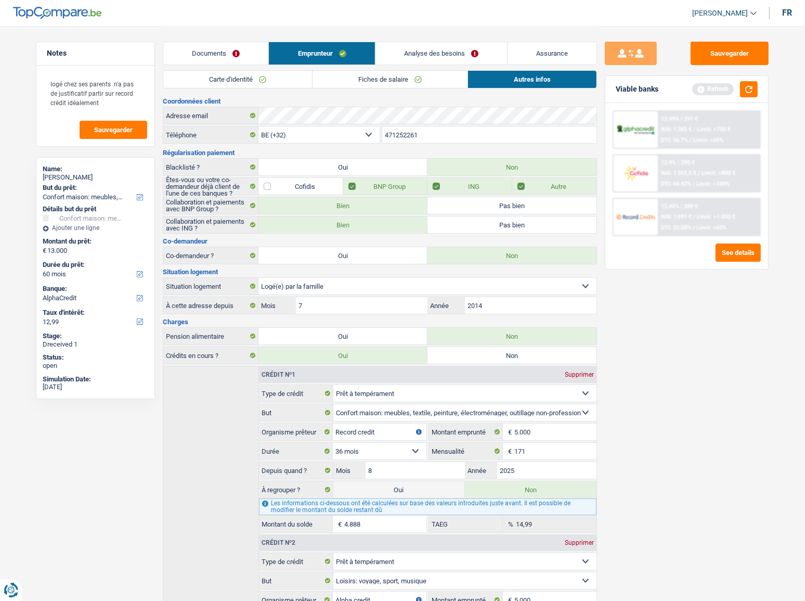
click at [452, 58] on link "Analyse des besoins" at bounding box center [442, 53] width 132 height 22
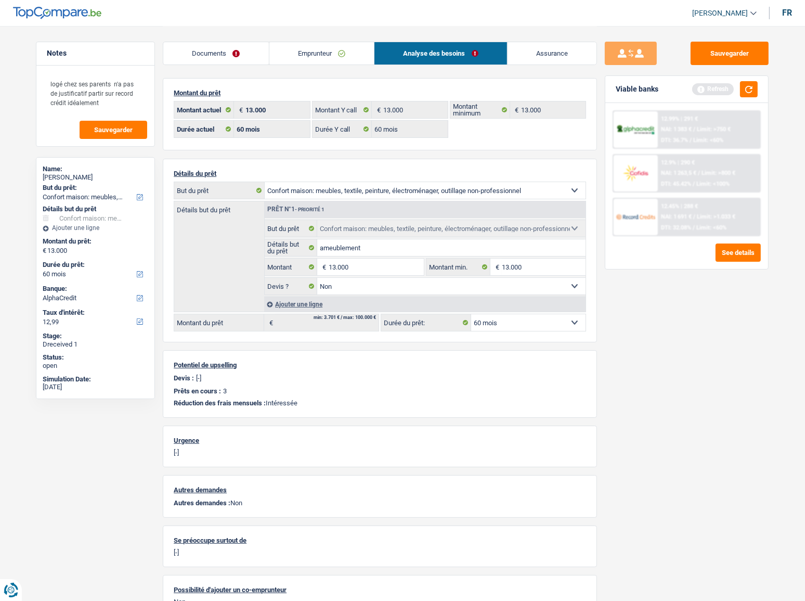
click at [673, 173] on span "NAI: 1 263,5 €" at bounding box center [678, 173] width 35 height 7
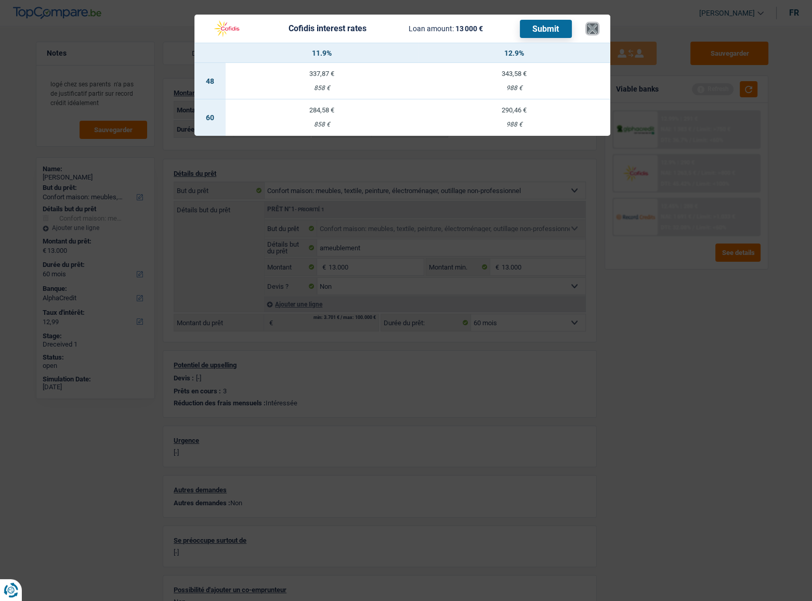
click at [596, 27] on button "×" at bounding box center [592, 28] width 11 height 10
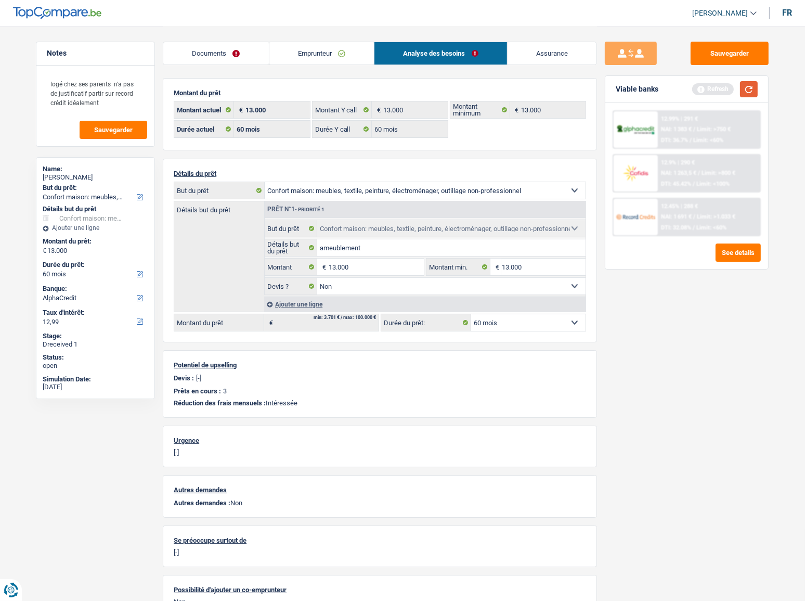
click at [726, 92] on button "button" at bounding box center [749, 89] width 18 height 16
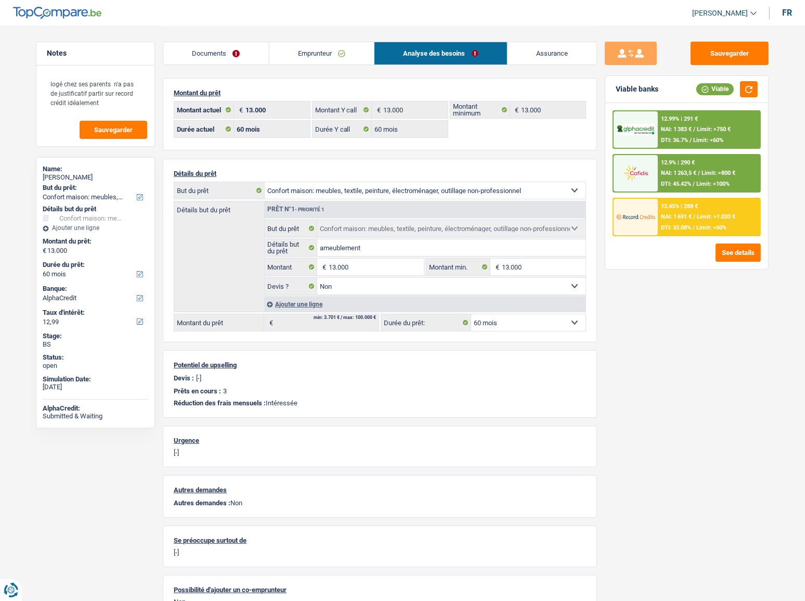
drag, startPoint x: 348, startPoint y: 51, endPoint x: 350, endPoint y: 57, distance: 5.4
click at [348, 51] on link "Emprunteur" at bounding box center [321, 53] width 105 height 22
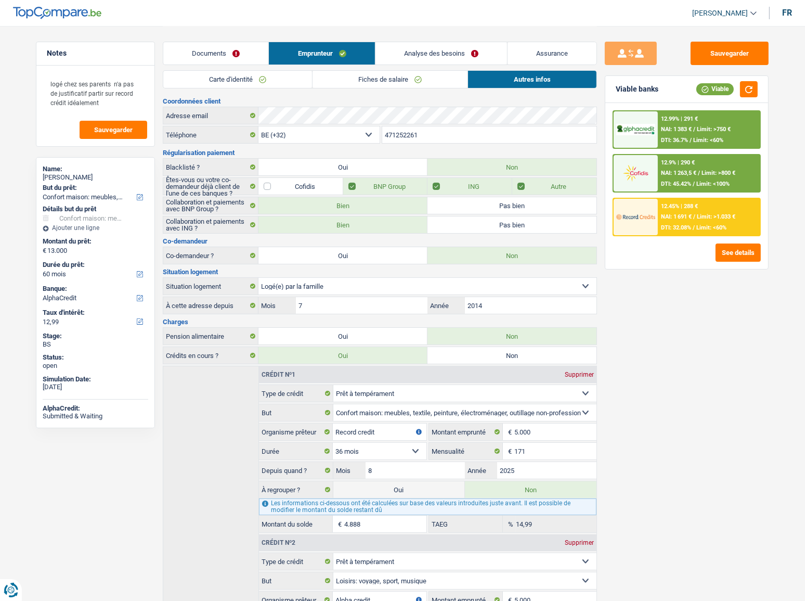
click at [374, 85] on link "Fiches de salaire" at bounding box center [390, 79] width 155 height 17
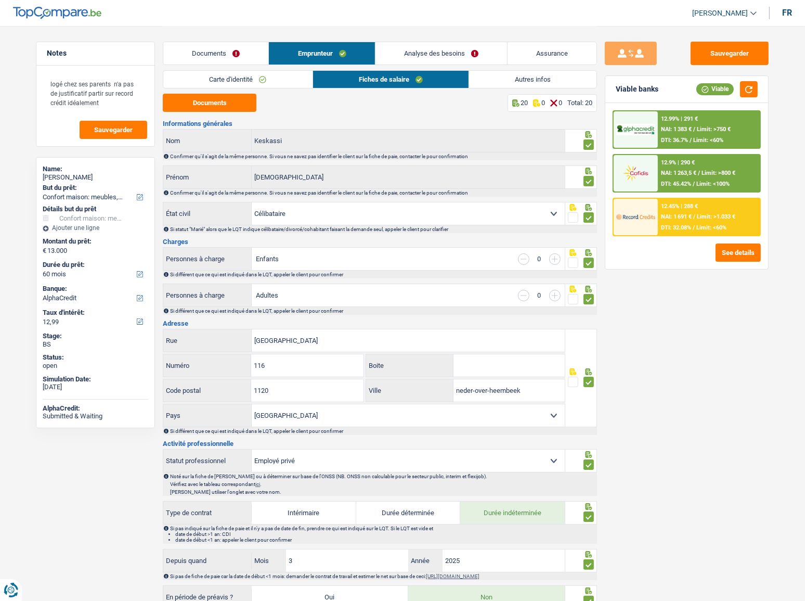
click at [686, 182] on span "DTI: 45.42%" at bounding box center [676, 183] width 30 height 7
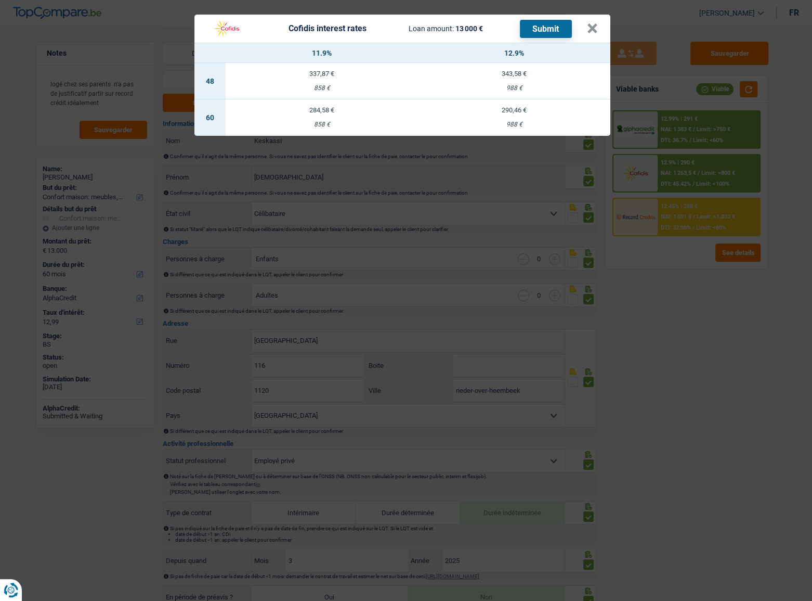
click at [525, 115] on td "290,46 € 988 €" at bounding box center [514, 117] width 192 height 36
select select "cofidis"
type input "12,90"
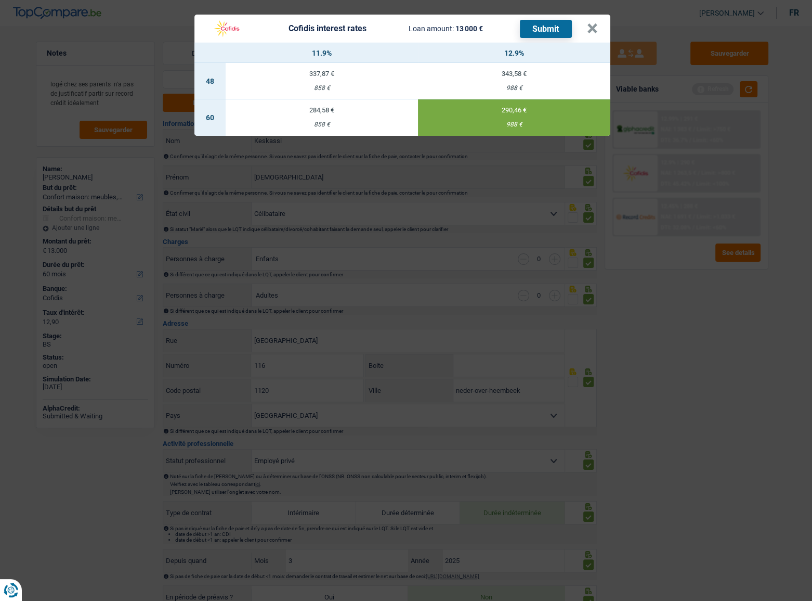
click at [541, 26] on button "Submit" at bounding box center [546, 29] width 52 height 18
click at [600, 25] on header "Cofidis interest rates Loan amount: 13 000 € Submit ×" at bounding box center [403, 29] width 416 height 28
click at [596, 26] on button "×" at bounding box center [592, 28] width 11 height 10
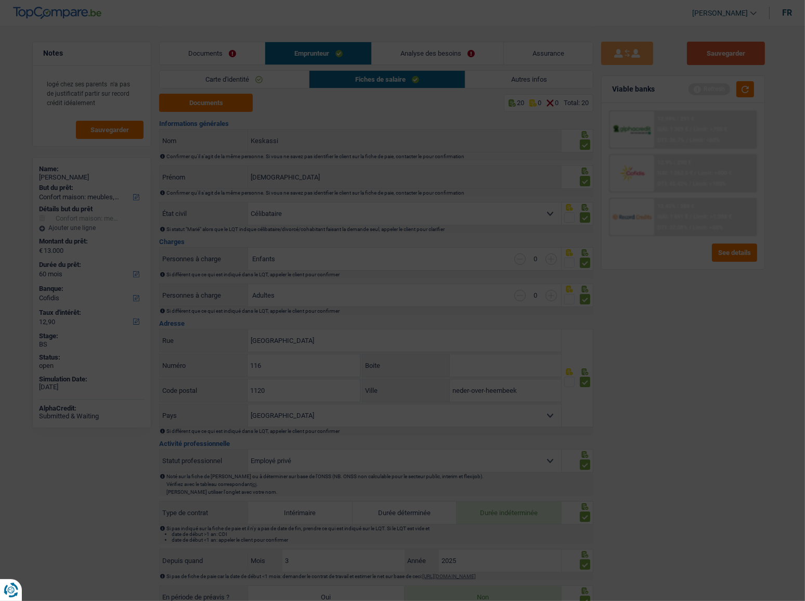
click at [726, 48] on button "Sauvegarder" at bounding box center [726, 53] width 78 height 23
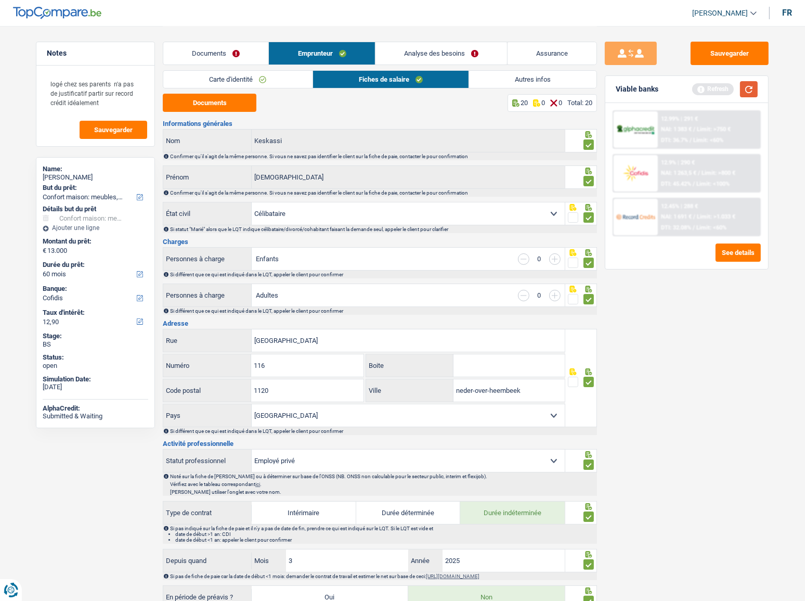
drag, startPoint x: 749, startPoint y: 86, endPoint x: 709, endPoint y: 97, distance: 41.5
click at [726, 86] on button "button" at bounding box center [749, 89] width 18 height 16
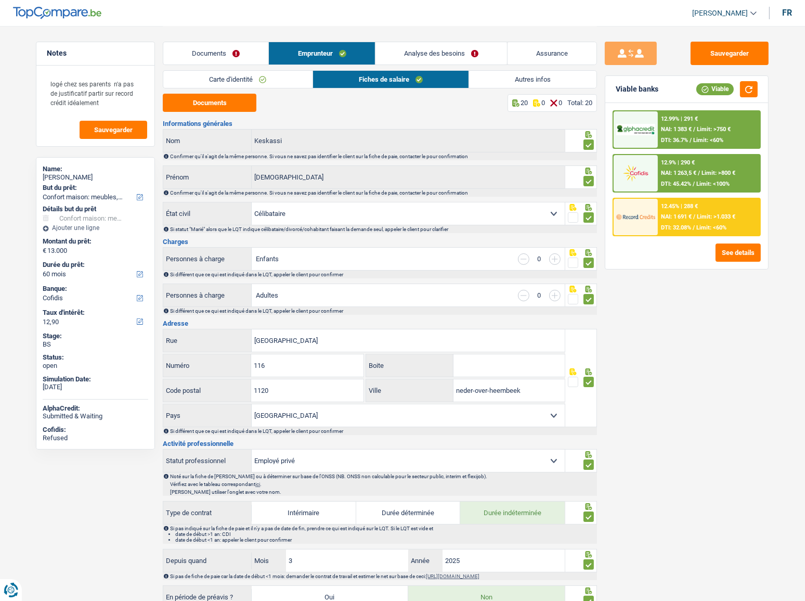
click at [711, 218] on span "Limit: >1.033 €" at bounding box center [716, 216] width 38 height 7
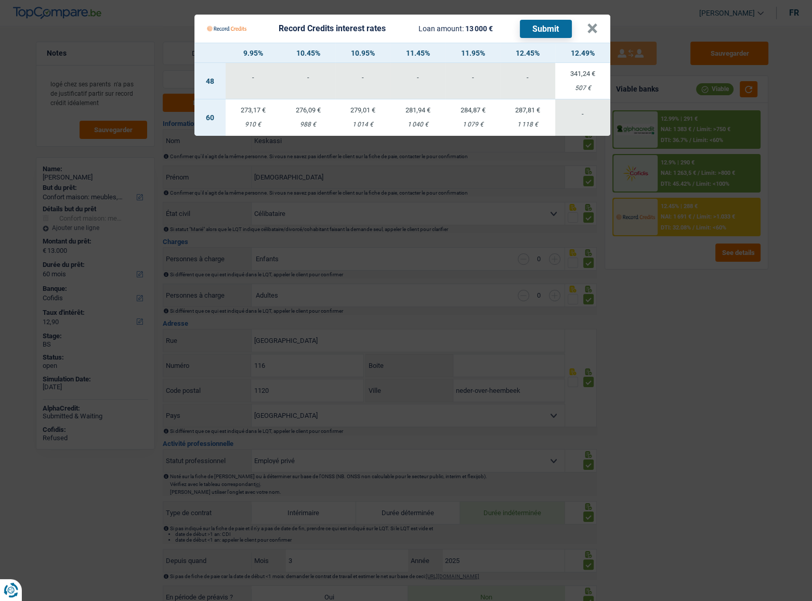
drag, startPoint x: 526, startPoint y: 122, endPoint x: 522, endPoint y: 107, distance: 15.6
click at [525, 121] on div "1 118 €" at bounding box center [528, 124] width 55 height 7
select select "record credits"
type input "12,45"
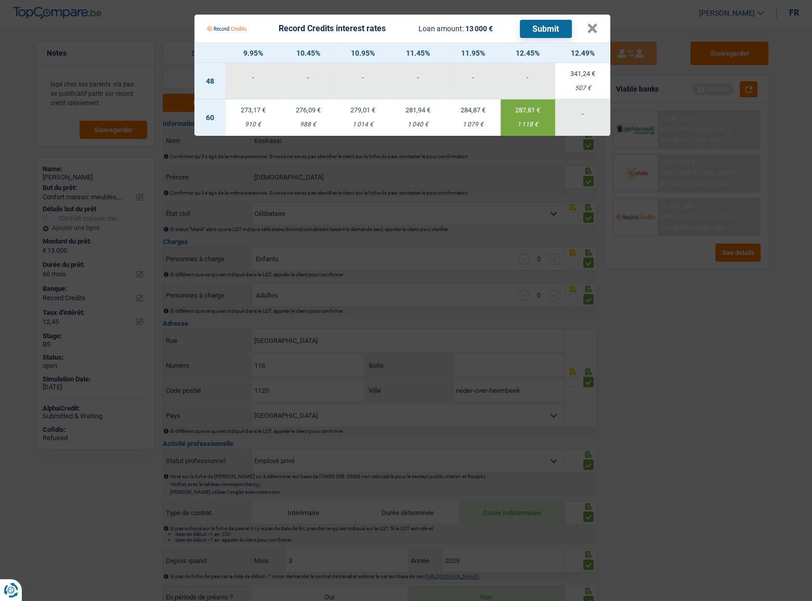
click at [538, 31] on button "Submit" at bounding box center [546, 29] width 52 height 18
click at [601, 24] on Credits___BV_modal_header_ "Record Credits interest rates Loan amount: 13 000 € Submit ×" at bounding box center [403, 29] width 416 height 28
click at [596, 25] on button "×" at bounding box center [592, 28] width 11 height 10
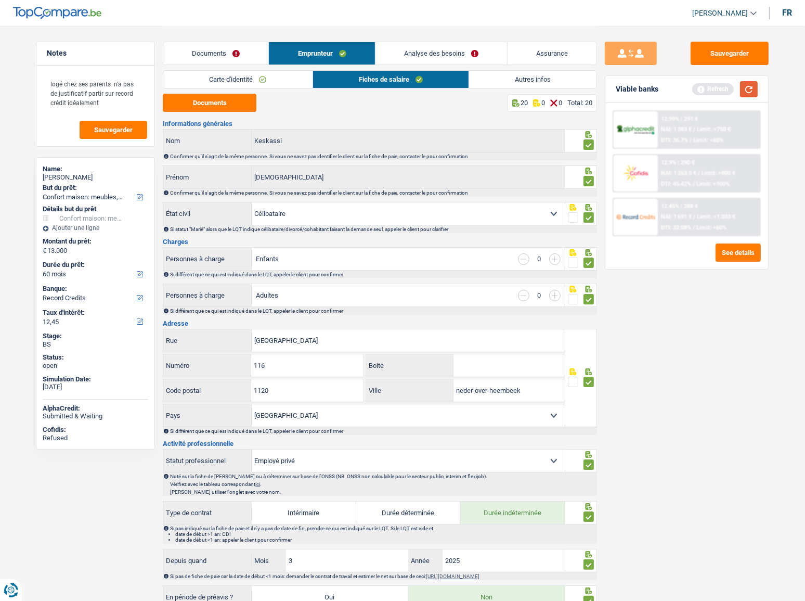
click at [726, 88] on button "button" at bounding box center [749, 89] width 18 height 16
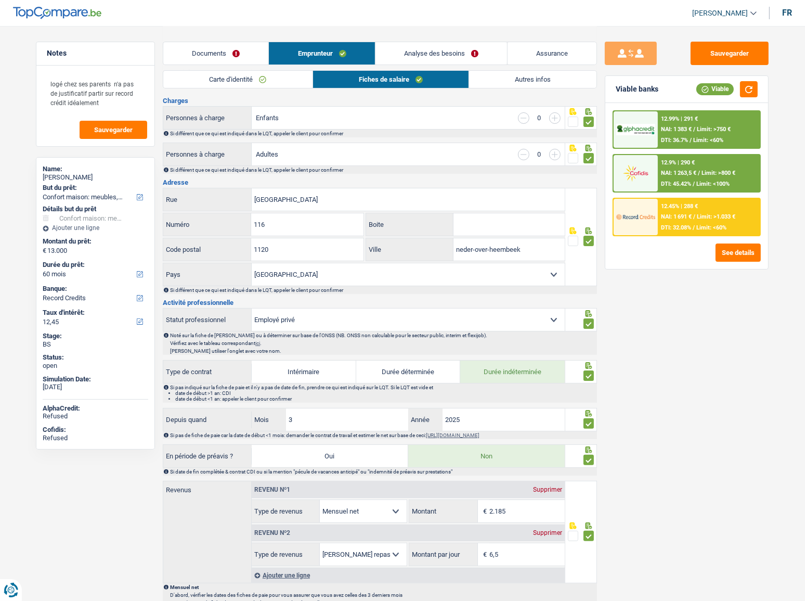
scroll to position [141, 0]
click at [202, 46] on link "Documents" at bounding box center [215, 53] width 105 height 22
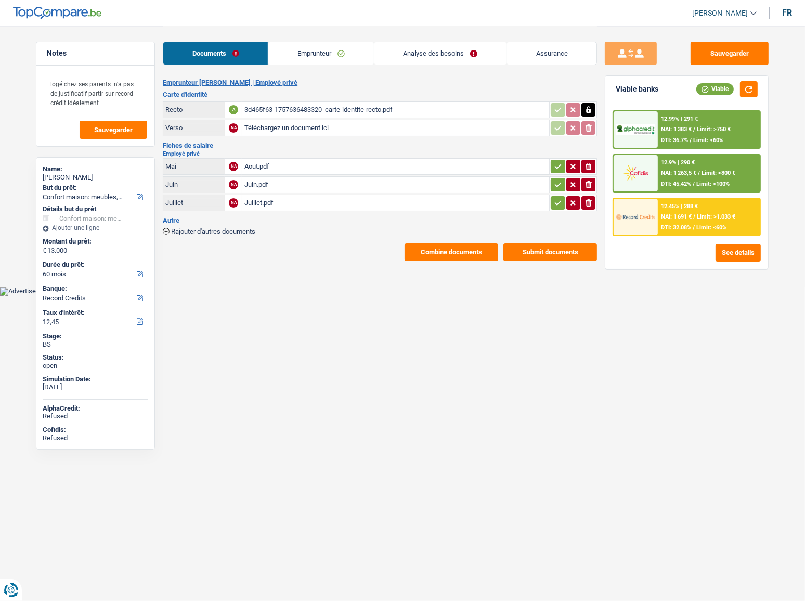
scroll to position [0, 0]
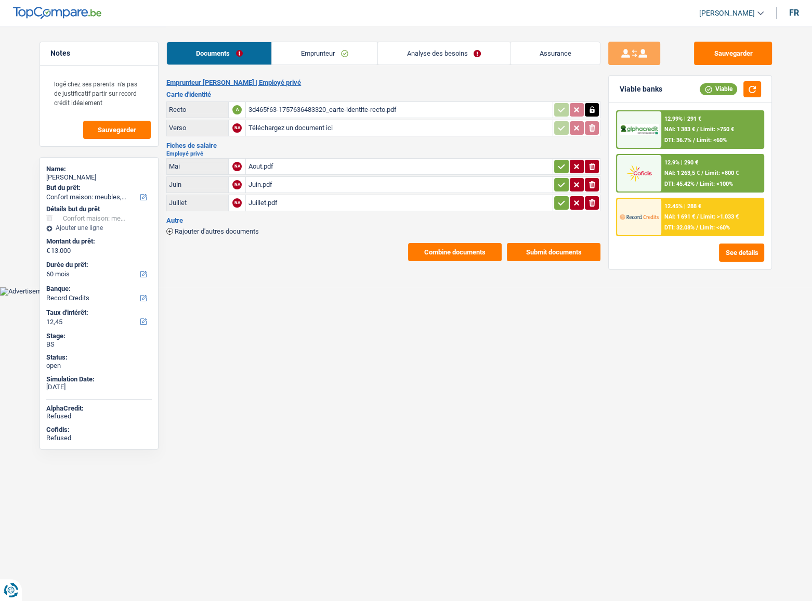
click at [462, 257] on button "Combine documents" at bounding box center [455, 252] width 94 height 18
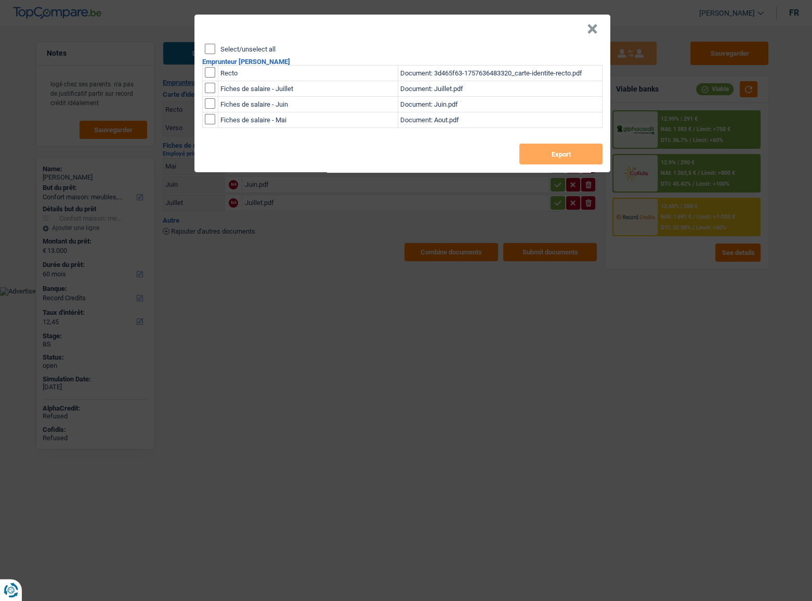
drag, startPoint x: 601, startPoint y: 23, endPoint x: 332, endPoint y: 140, distance: 293.3
click at [602, 22] on header "×" at bounding box center [403, 29] width 416 height 29
drag, startPoint x: 212, startPoint y: 48, endPoint x: 234, endPoint y: 52, distance: 21.7
click at [212, 48] on input "Select/unselect all" at bounding box center [210, 49] width 10 height 10
checkbox input "true"
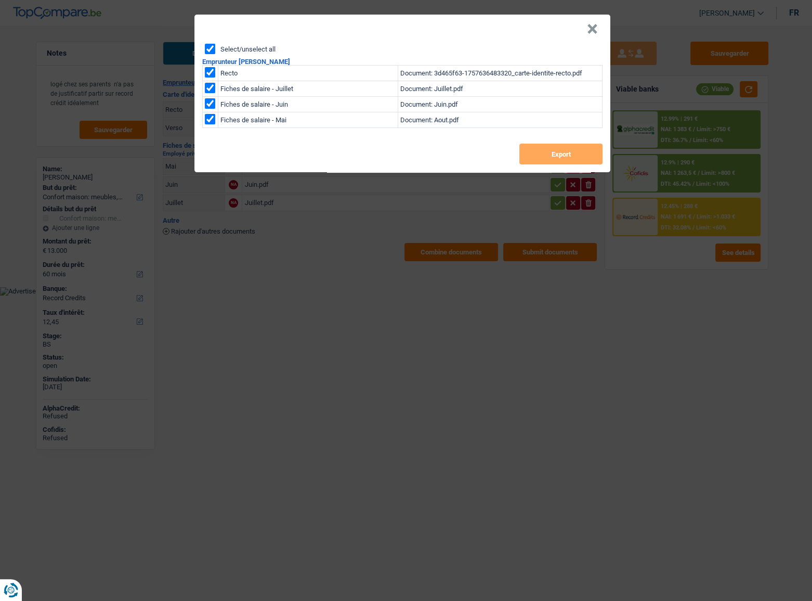
checkbox input "true"
click at [548, 158] on button "Export" at bounding box center [561, 154] width 83 height 21
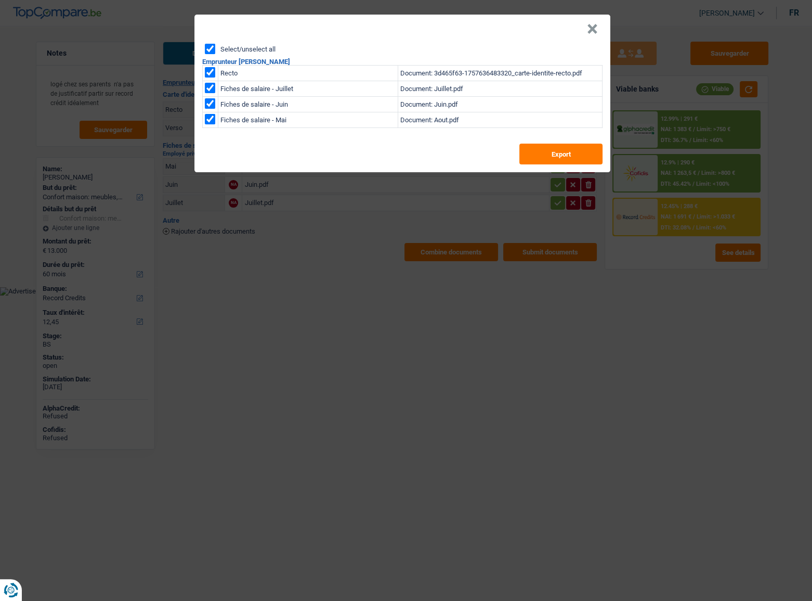
click at [592, 24] on button "×" at bounding box center [592, 29] width 11 height 10
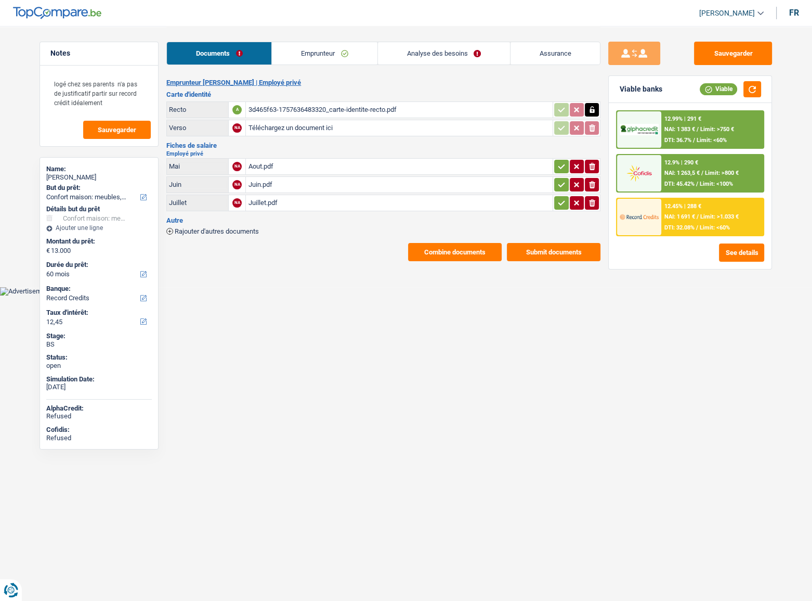
click at [696, 208] on div "12.45% | 288 €" at bounding box center [683, 206] width 37 height 7
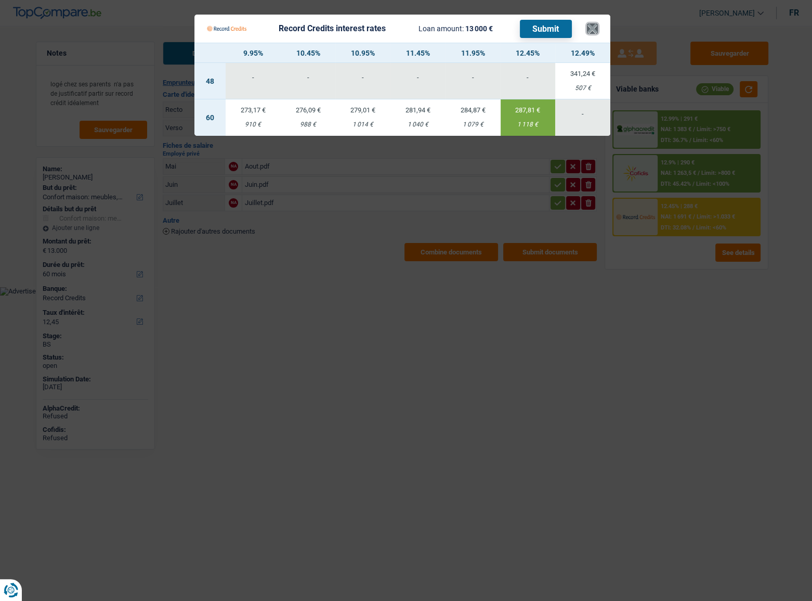
click at [597, 27] on button "×" at bounding box center [592, 28] width 11 height 10
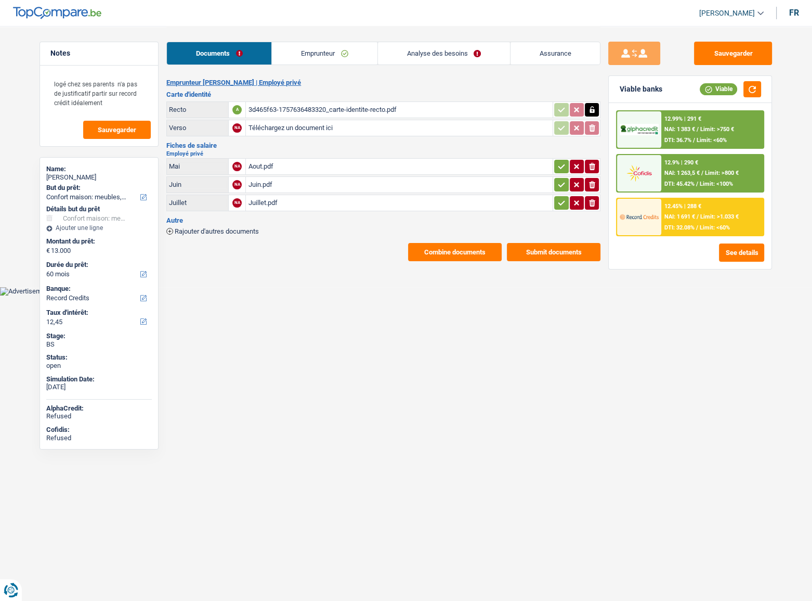
click at [464, 47] on link "Analyse des besoins" at bounding box center [444, 53] width 132 height 22
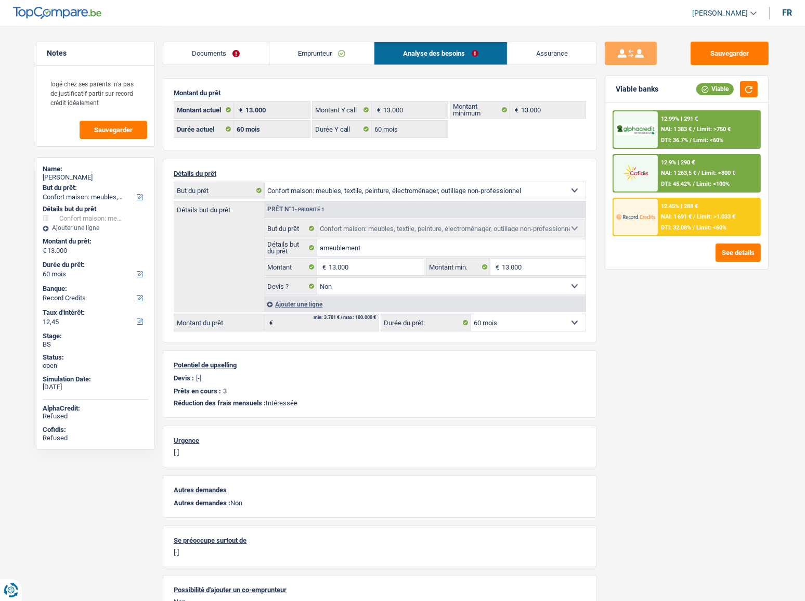
click at [311, 53] on link "Emprunteur" at bounding box center [321, 53] width 105 height 22
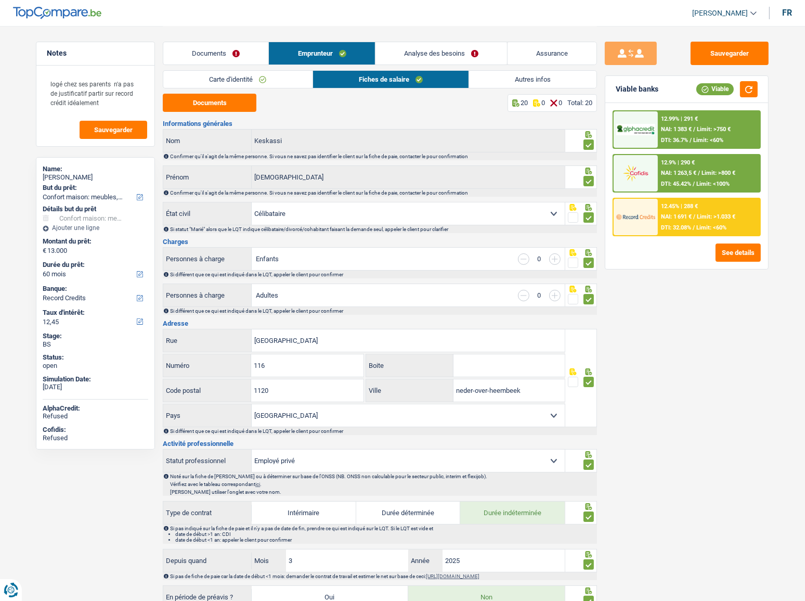
click at [238, 75] on link "Carte d'identité" at bounding box center [237, 79] width 149 height 17
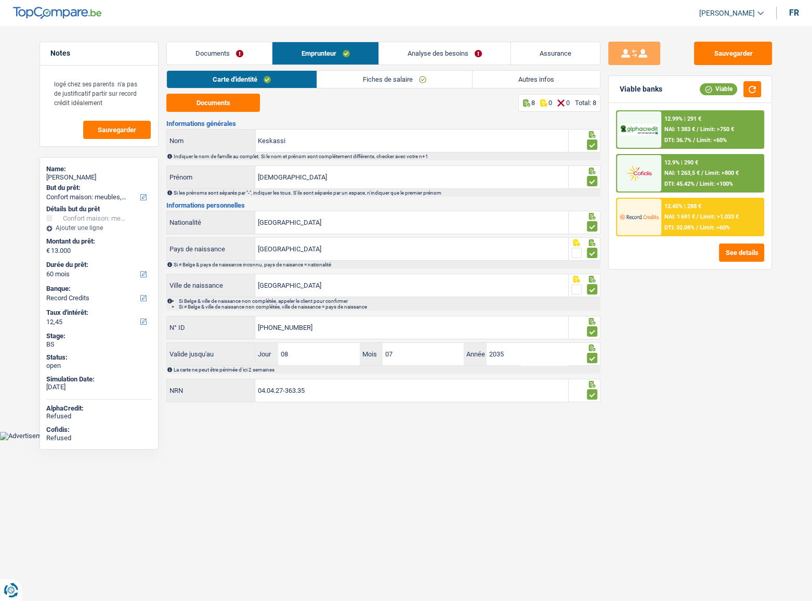
drag, startPoint x: 392, startPoint y: 76, endPoint x: 306, endPoint y: 101, distance: 89.9
click at [392, 76] on link "Fiches de salaire" at bounding box center [394, 79] width 155 height 17
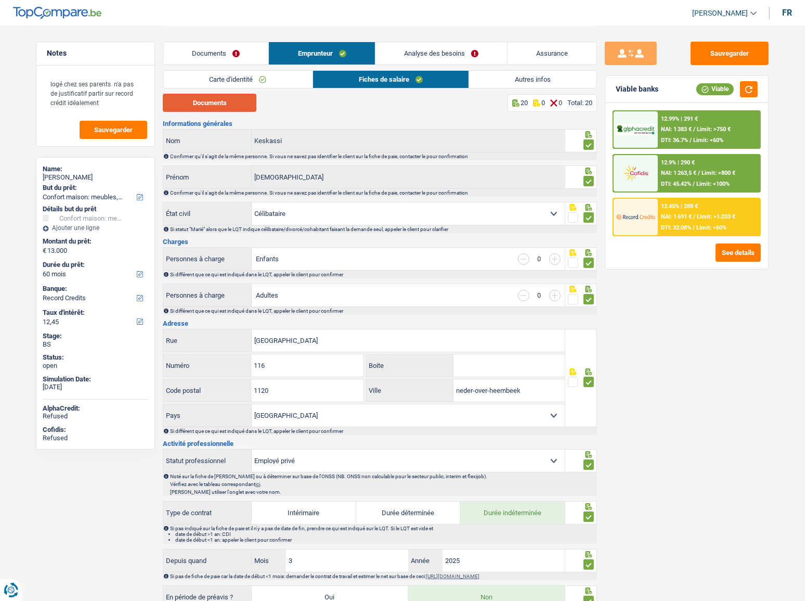
drag, startPoint x: 225, startPoint y: 104, endPoint x: 508, endPoint y: 107, distance: 283.5
click at [226, 104] on button "Documents" at bounding box center [210, 103] width 94 height 18
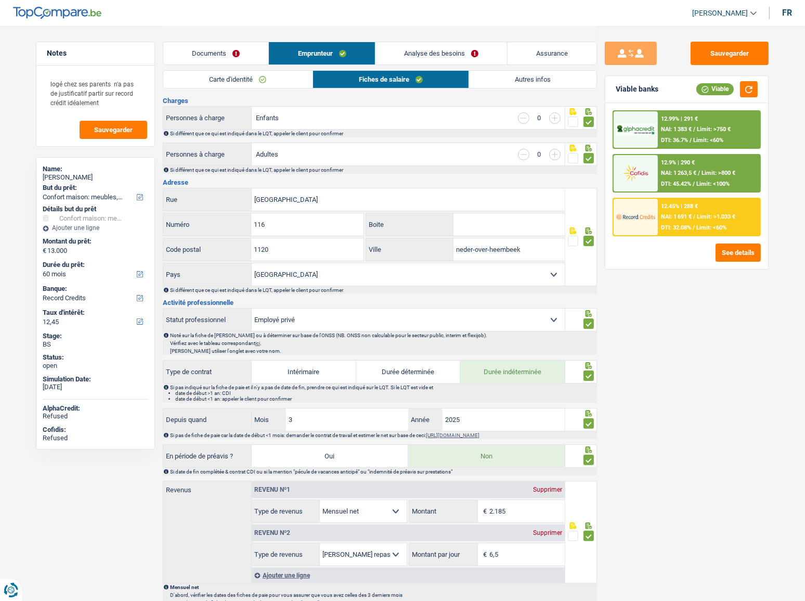
scroll to position [141, 0]
click at [544, 215] on input "Boite" at bounding box center [509, 224] width 111 height 22
click at [726, 90] on button "button" at bounding box center [749, 89] width 18 height 16
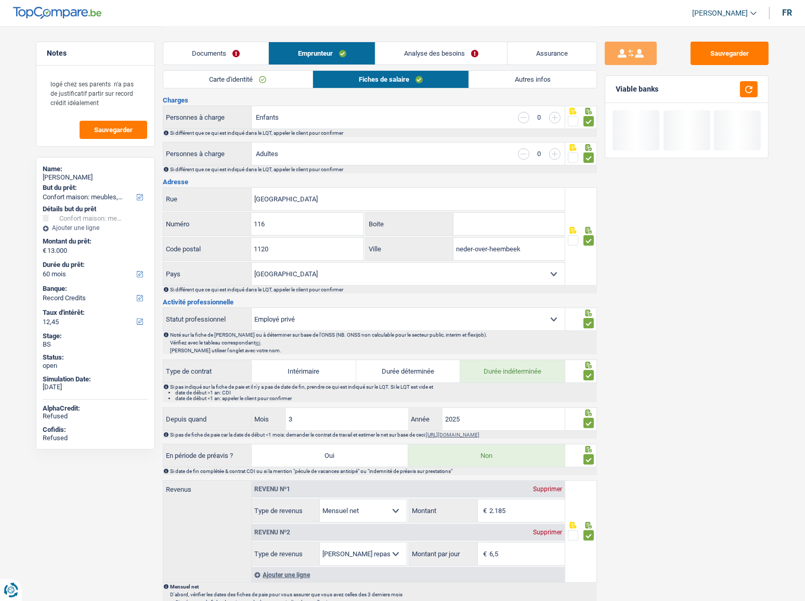
click at [726, 36] on div "Sauvegarder Viable banks" at bounding box center [687, 462] width 180 height 1155
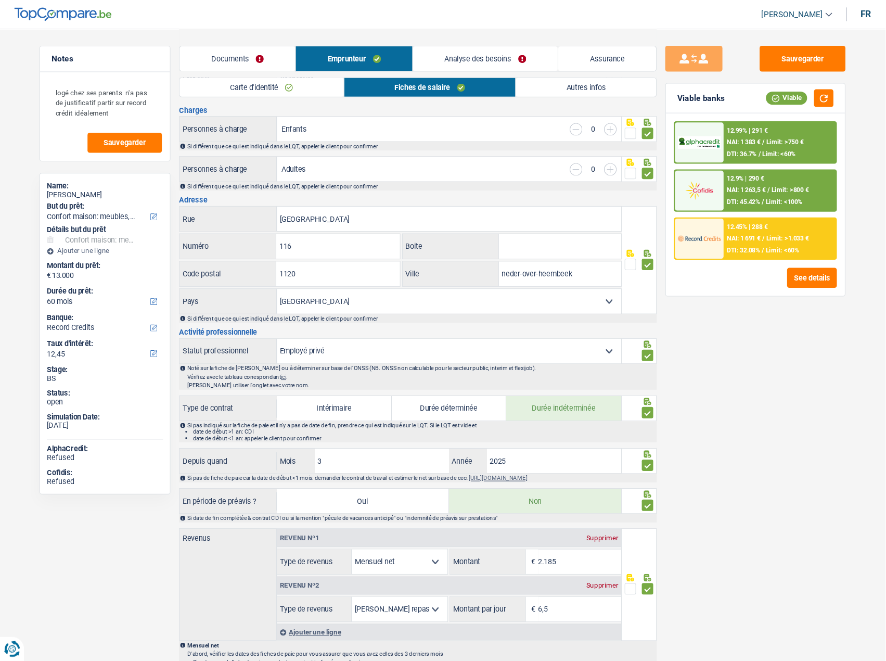
scroll to position [142, 0]
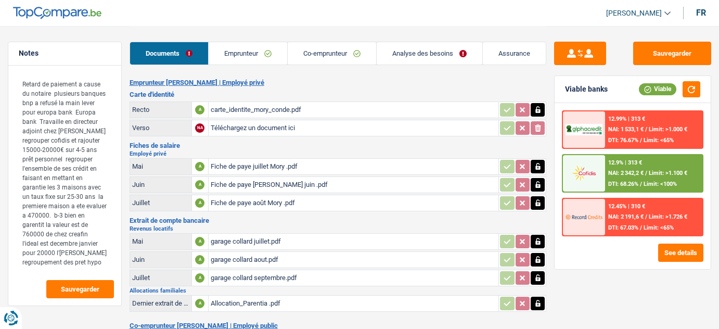
select select "household"
select select "60"
select select "cofidis"
click at [261, 49] on link "Emprunteur" at bounding box center [248, 53] width 79 height 22
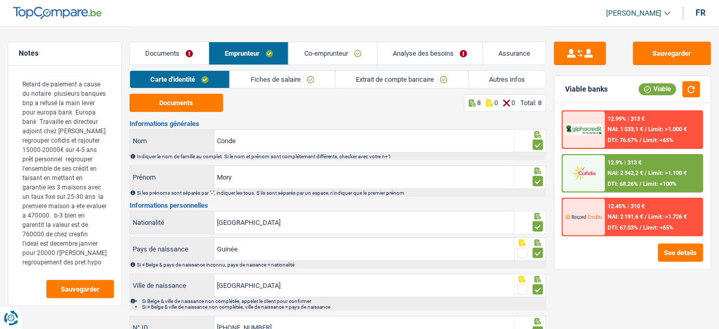
click at [435, 57] on link "Analyse des besoins" at bounding box center [430, 53] width 105 height 22
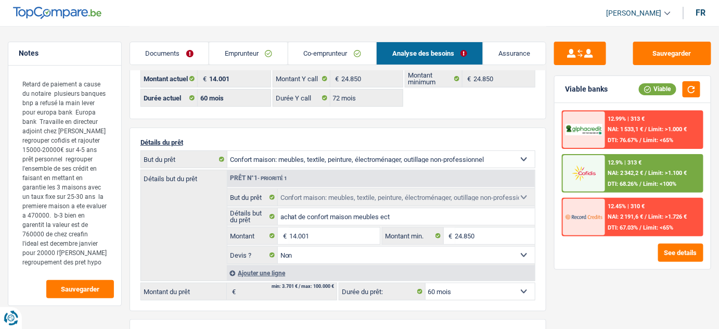
scroll to position [94, 0]
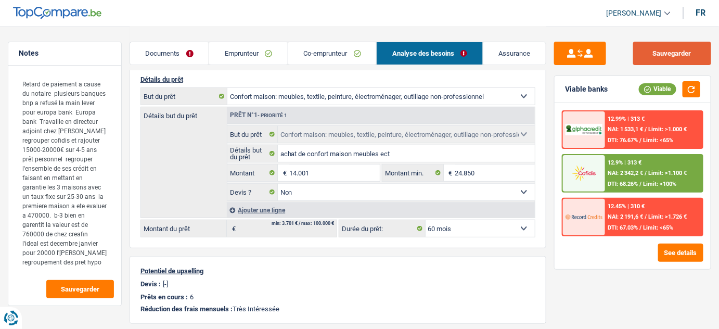
click at [668, 51] on button "Sauvegarder" at bounding box center [672, 53] width 78 height 23
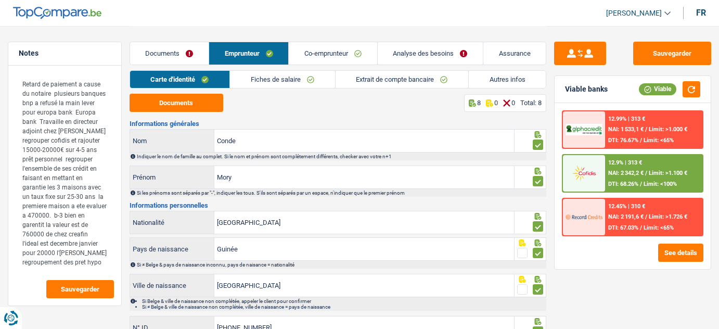
select select "household"
select select "60"
select select "cofidis"
select select "60"
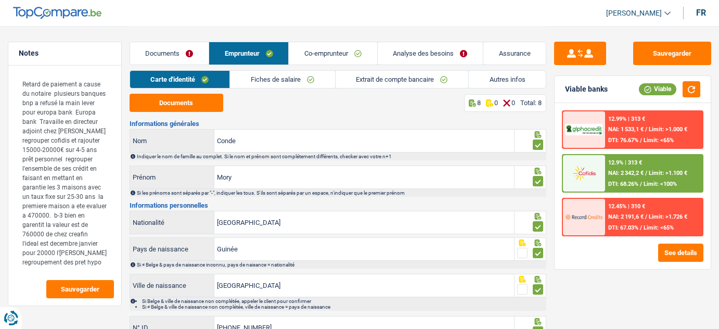
select select "72"
select select "household"
select select "false"
select select "60"
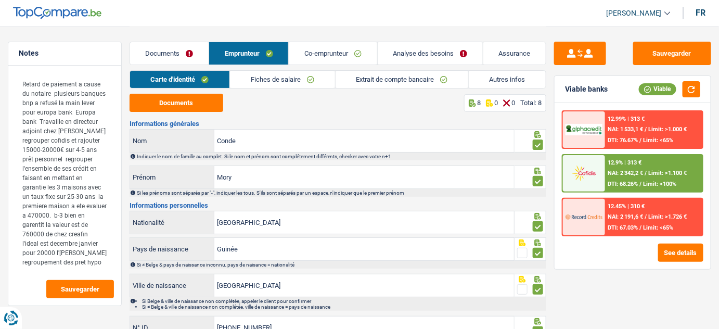
click at [507, 76] on link "Autres infos" at bounding box center [507, 79] width 77 height 17
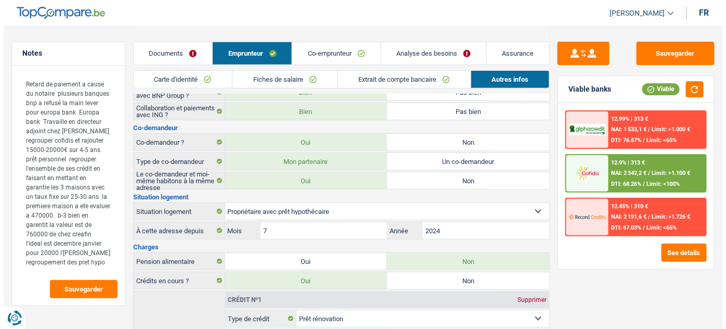
scroll to position [189, 0]
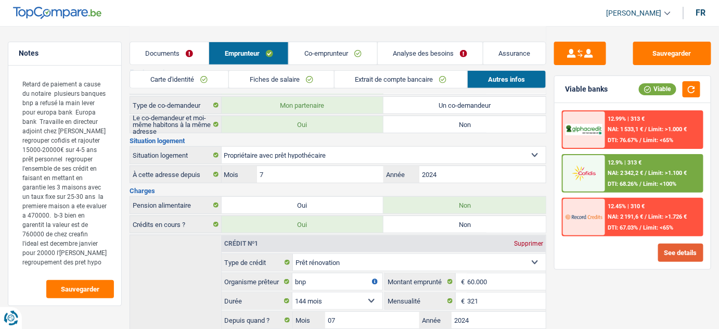
click at [678, 251] on button "See details" at bounding box center [680, 252] width 45 height 18
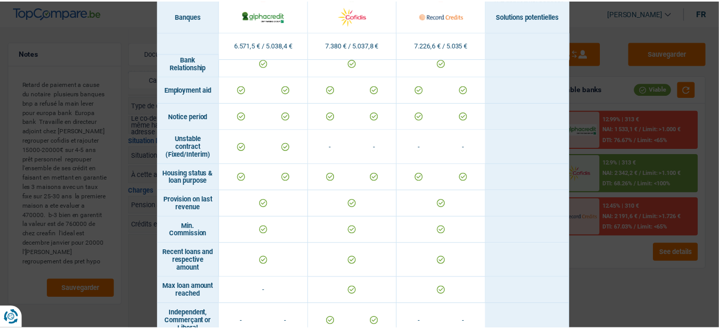
scroll to position [525, 0]
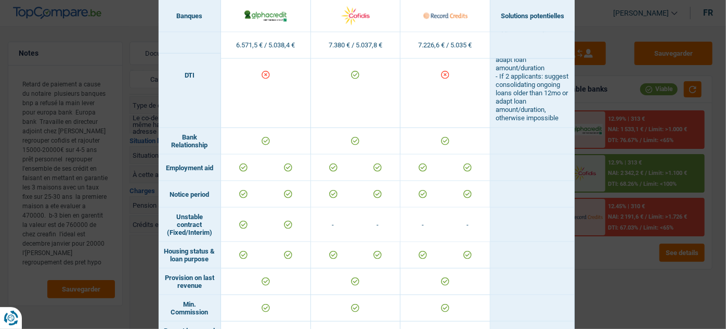
click at [627, 88] on div "Banks conditions × Banques Solutions potentielles Revenus / Charges 6.571,5 € /…" at bounding box center [363, 164] width 726 height 329
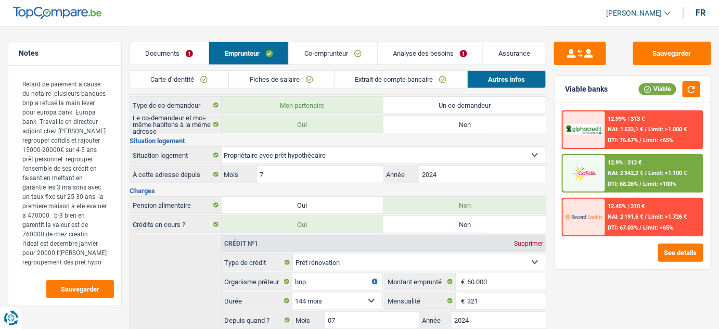
click at [439, 48] on link "Analyse des besoins" at bounding box center [430, 53] width 105 height 22
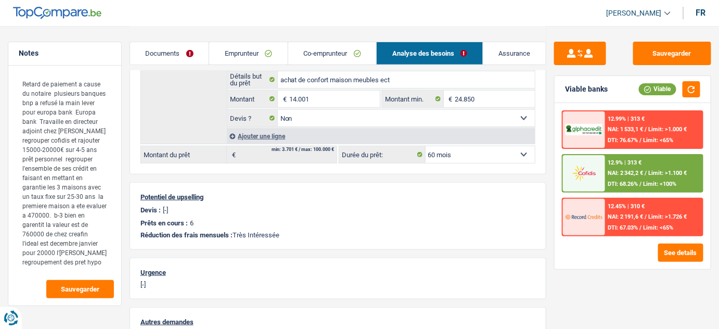
scroll to position [47, 0]
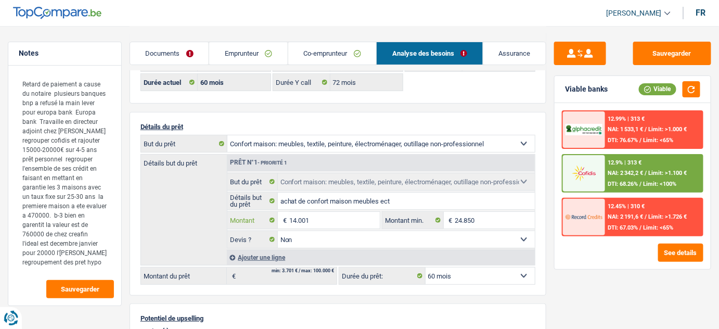
click at [303, 218] on input "14.001" at bounding box center [334, 220] width 91 height 17
click at [302, 218] on input "14.001" at bounding box center [334, 220] width 91 height 17
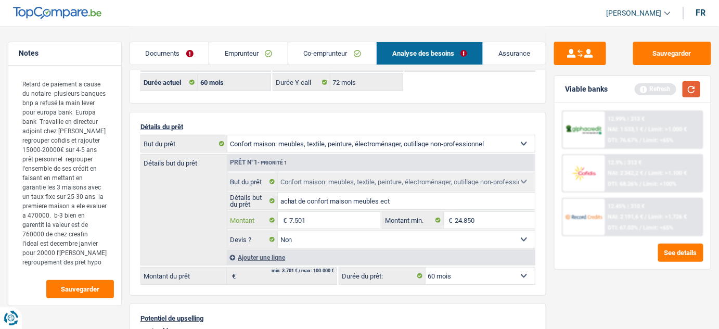
type input "7.501"
select select "48"
type input "7.501"
select select "48"
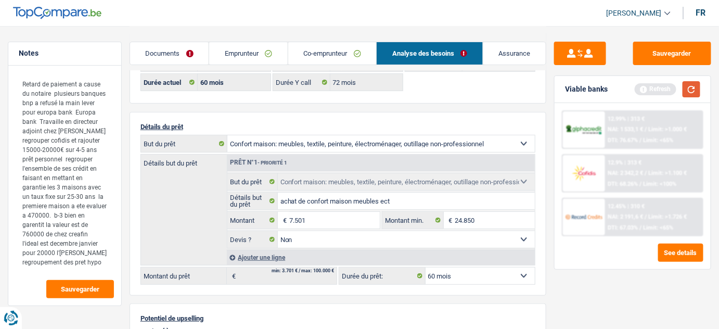
type input "7.501"
select select "48"
click at [691, 95] on button "button" at bounding box center [691, 89] width 18 height 16
click at [297, 218] on input "7.501" at bounding box center [334, 220] width 91 height 17
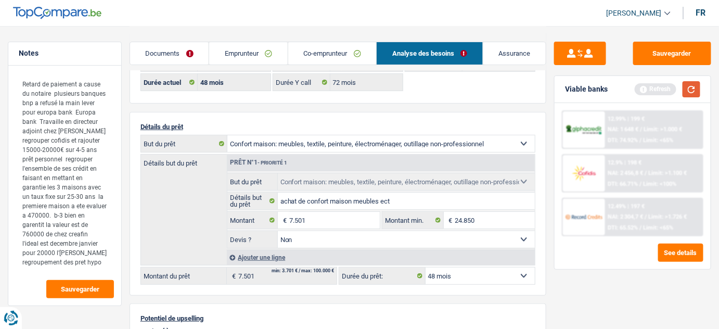
click at [689, 86] on button "button" at bounding box center [691, 89] width 18 height 16
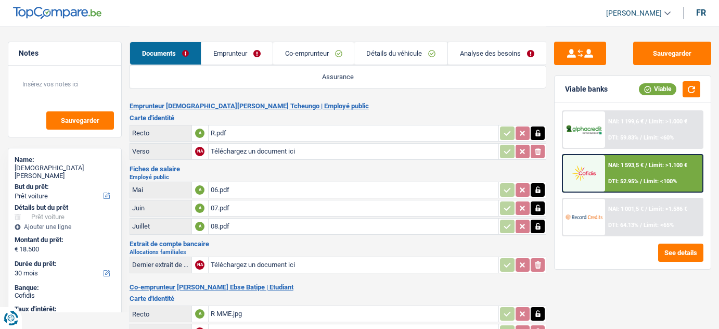
select select "car"
select select "30"
click at [226, 44] on link "Emprunteur" at bounding box center [236, 53] width 71 height 22
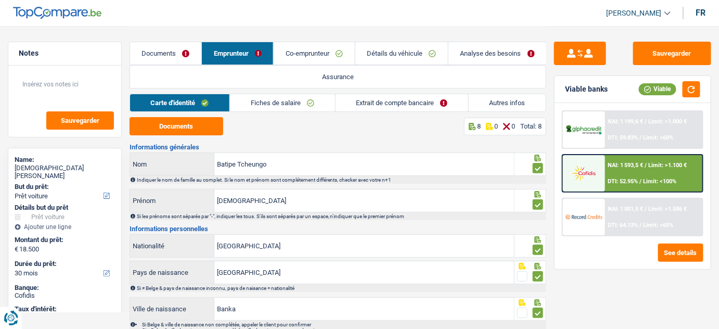
click at [174, 53] on link "Documents" at bounding box center [165, 53] width 71 height 22
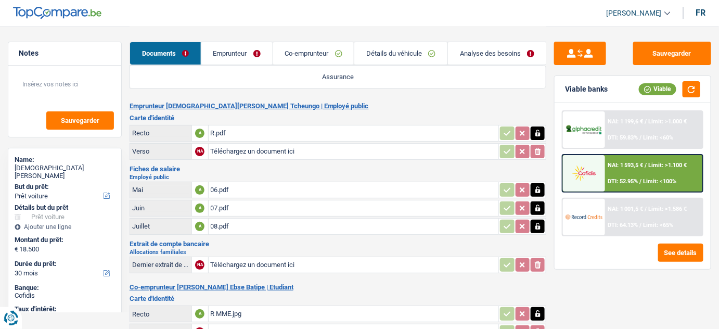
click at [618, 290] on div "Sauvegarder Viable banks Viable NAI: 1 199,6 € / Limit: >1.000 € DTI: 59.83% / …" at bounding box center [632, 177] width 173 height 270
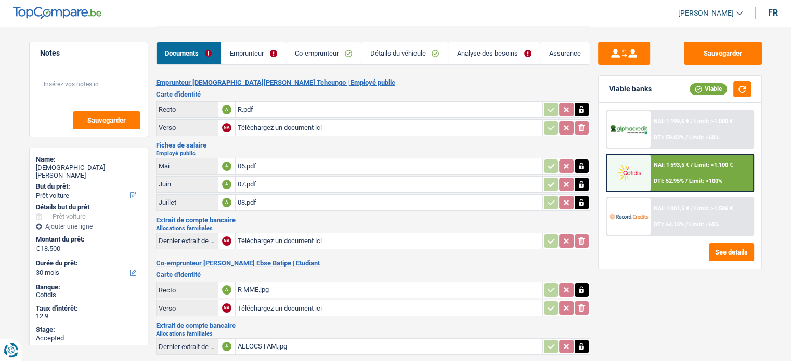
click at [247, 57] on link "Emprunteur" at bounding box center [253, 53] width 64 height 22
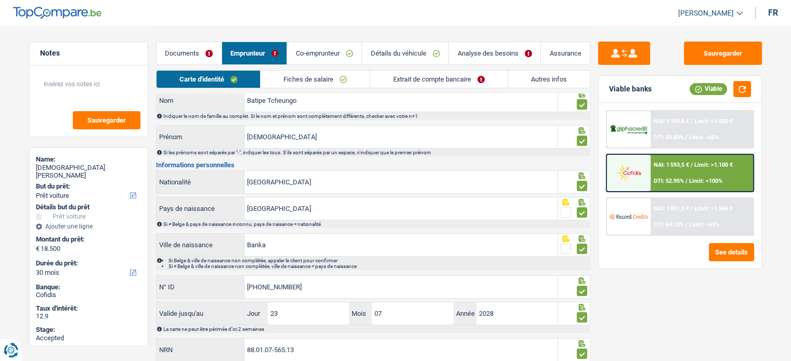
scroll to position [68, 0]
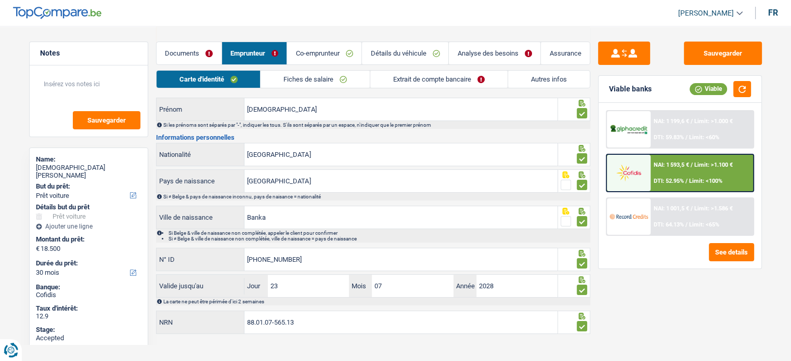
click at [507, 78] on link "Extrait de compte bancaire" at bounding box center [438, 79] width 137 height 17
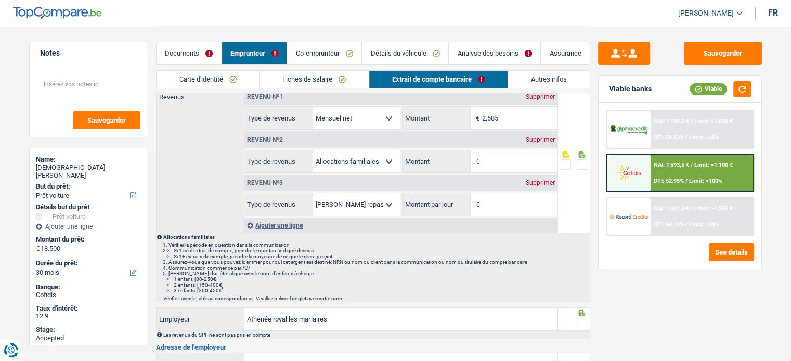
click at [547, 137] on div "Supprimer" at bounding box center [540, 140] width 34 height 6
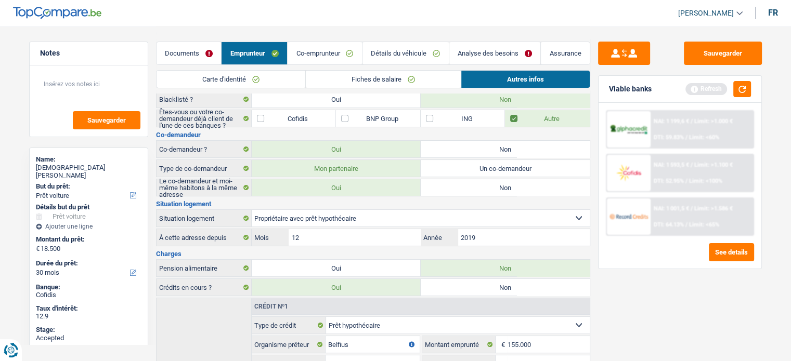
scroll to position [0, 0]
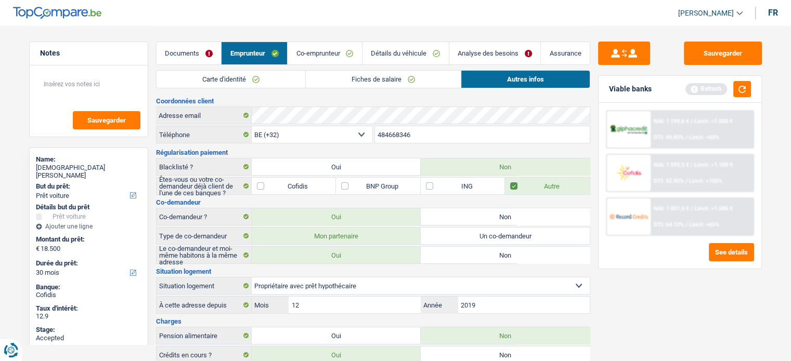
click at [409, 74] on link "Fiches de salaire" at bounding box center [383, 79] width 155 height 17
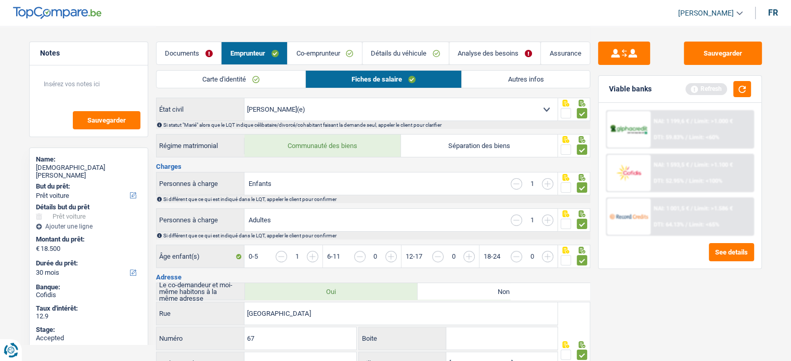
click at [188, 52] on link "Documents" at bounding box center [189, 53] width 65 height 22
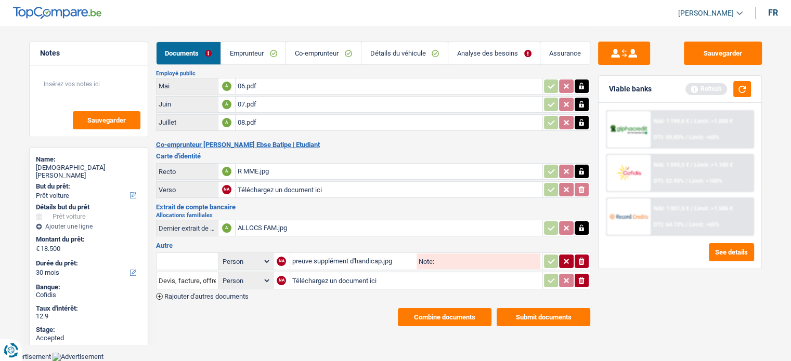
scroll to position [64, 0]
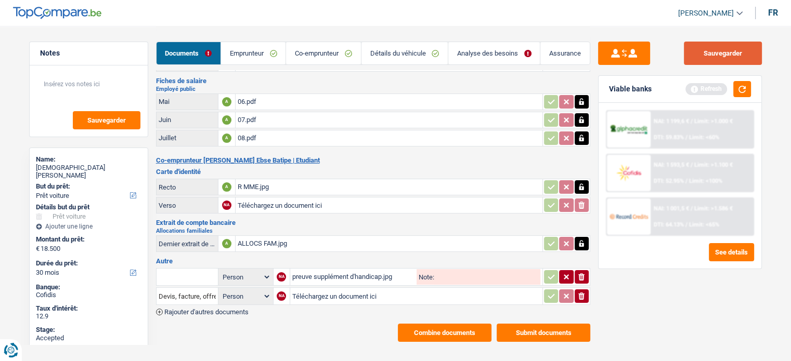
click at [718, 51] on button "Sauvegarder" at bounding box center [723, 53] width 78 height 23
click at [425, 49] on link "Détails du véhicule" at bounding box center [404, 53] width 86 height 22
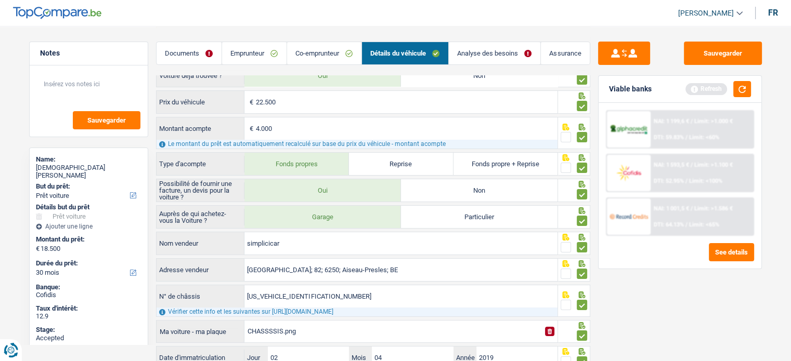
click at [486, 49] on link "Analyse des besoins" at bounding box center [495, 53] width 92 height 22
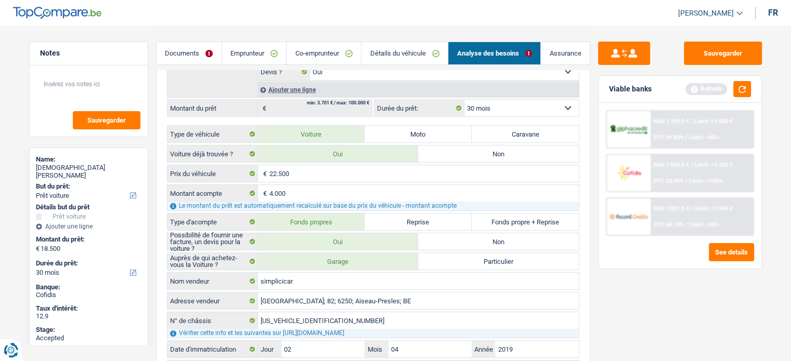
scroll to position [221, 0]
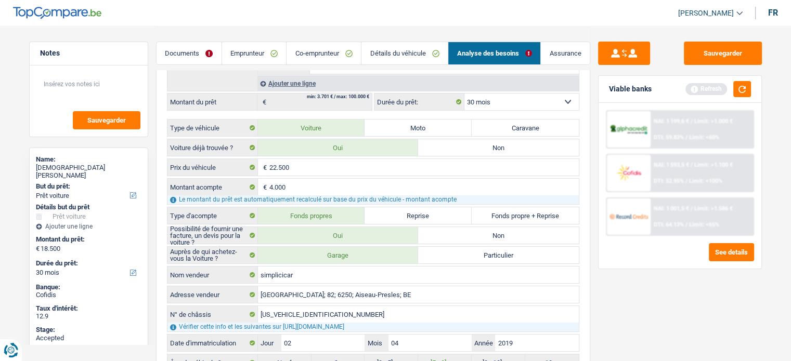
click at [680, 160] on div "NAI: 1 593,5 € / Limit: >1.100 € DTI: 52.95% / Limit: <100%" at bounding box center [702, 173] width 102 height 36
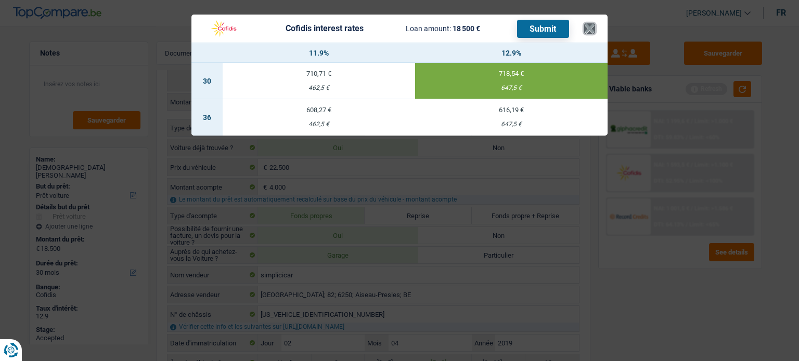
click at [591, 26] on button "×" at bounding box center [589, 28] width 11 height 10
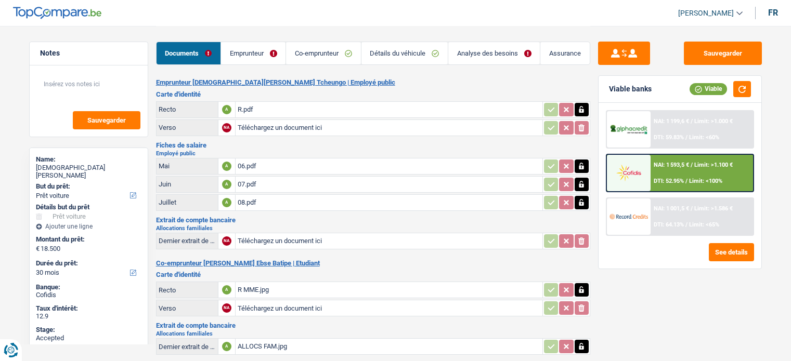
select select "car"
select select "30"
click at [688, 170] on div "NAI: 1 593,5 € / Limit: >1.100 € DTI: 52.95% / Limit: <100%" at bounding box center [702, 173] width 102 height 36
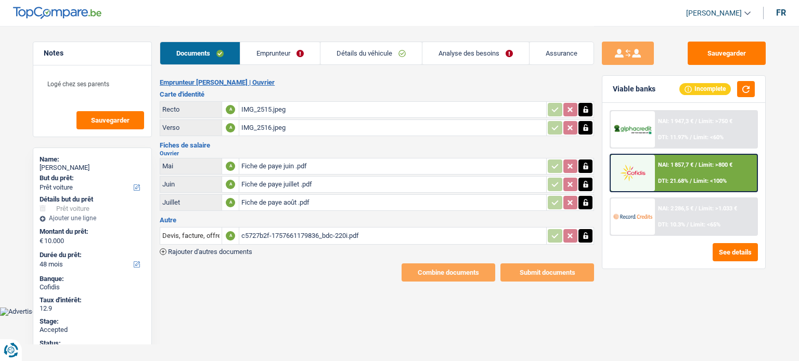
select select "car"
select select "48"
select select "30"
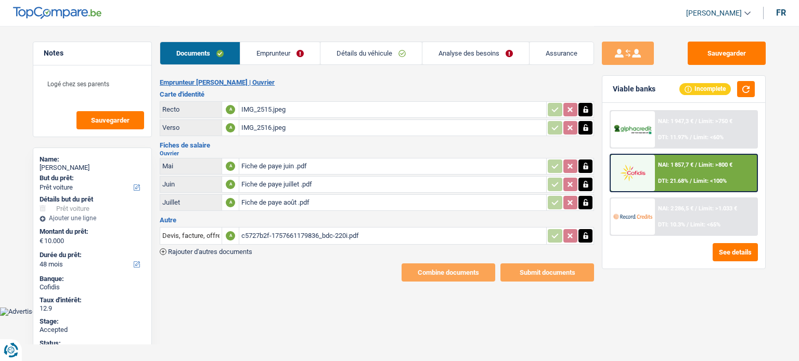
select select "car"
select select "yes"
select select "48"
click at [482, 60] on link "Analyse des besoins" at bounding box center [475, 53] width 107 height 22
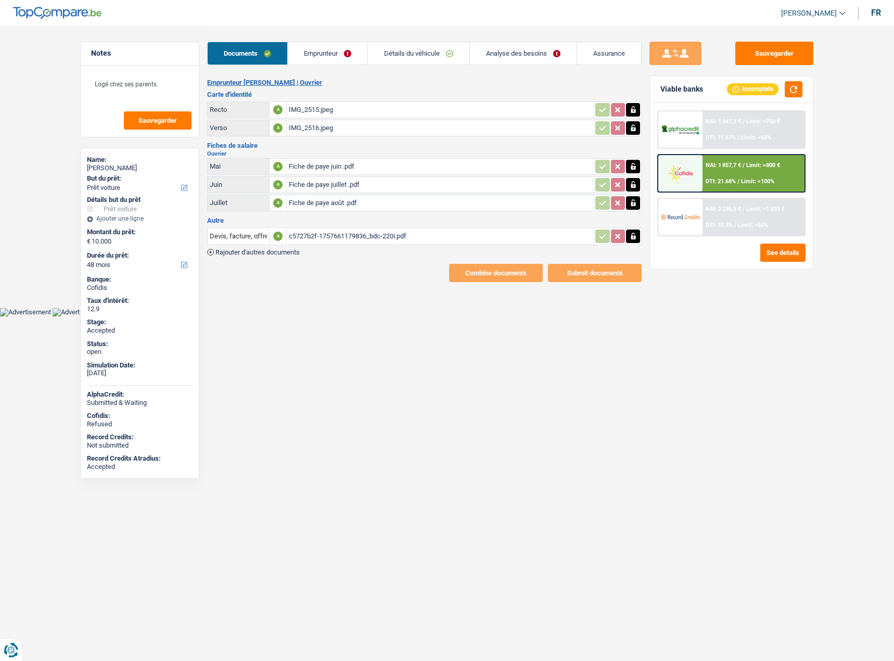
select select "car"
select select "48"
click at [395, 227] on td "c5727b2f-1757661179836_bdc-220i.pdf" at bounding box center [439, 236] width 307 height 18
click at [387, 235] on div "c5727b2f-1757661179836_bdc-220i.pdf" at bounding box center [440, 236] width 303 height 16
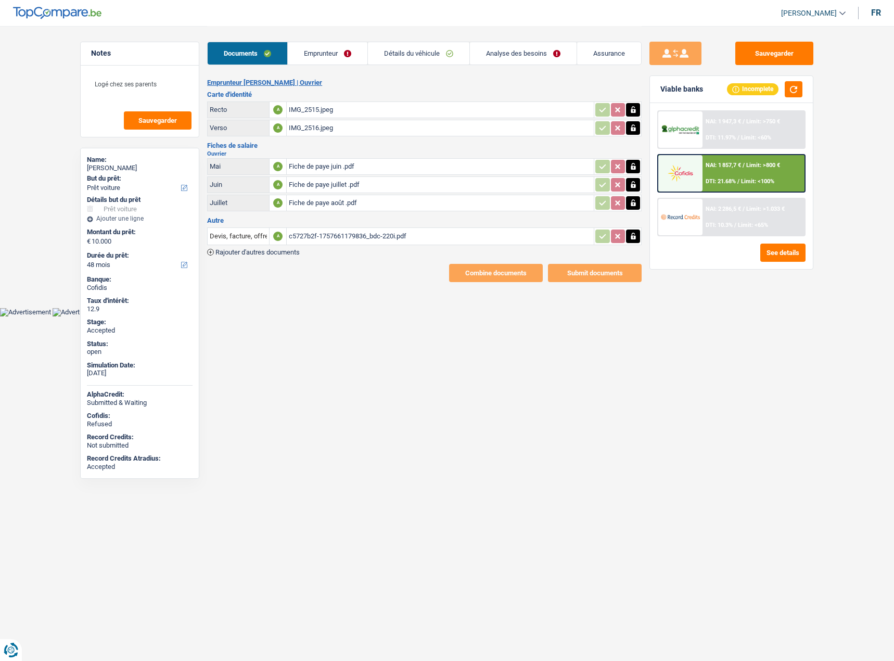
click at [313, 200] on div "Fiche de paye août .pdf" at bounding box center [440, 203] width 303 height 16
click at [334, 113] on div "IMG_2515.jpeg" at bounding box center [440, 110] width 303 height 16
click at [343, 201] on div "Fiche de paye août .pdf" at bounding box center [440, 203] width 303 height 16
click at [435, 47] on link "Détails du véhicule" at bounding box center [418, 53] width 101 height 22
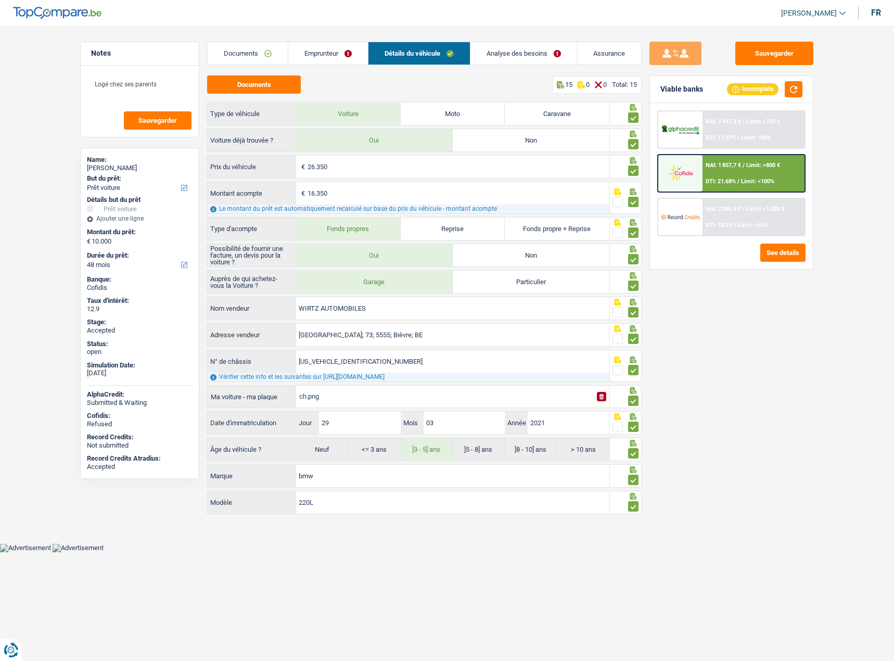
click at [324, 53] on link "Emprunteur" at bounding box center [328, 53] width 80 height 22
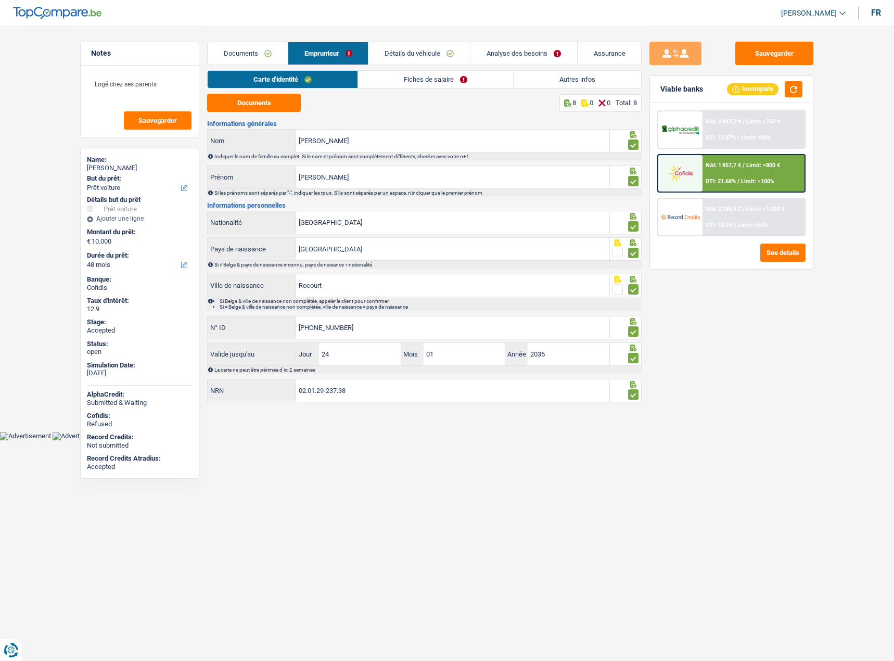
click at [252, 53] on link "Documents" at bounding box center [248, 53] width 80 height 22
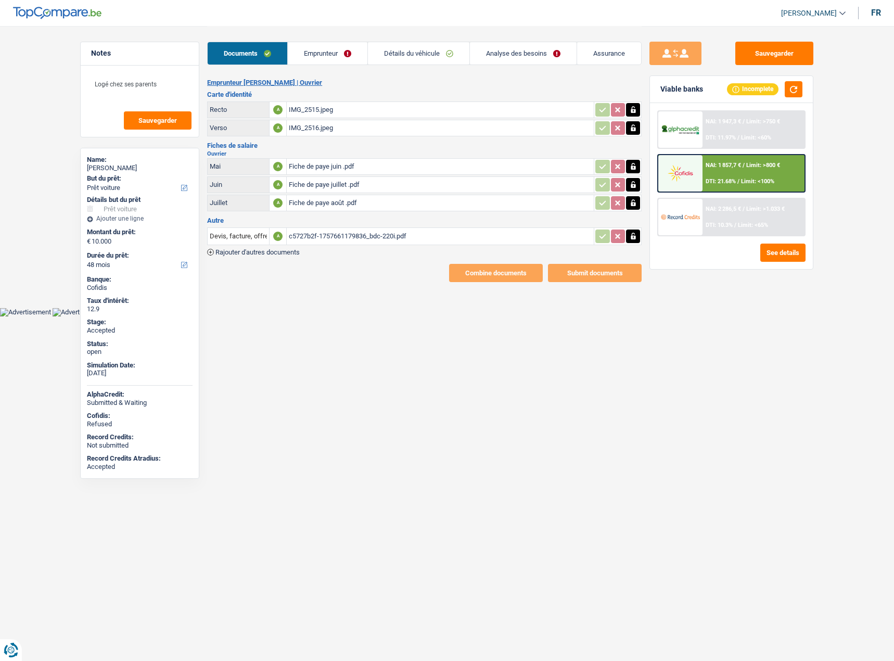
click at [317, 106] on div "IMG_2515.jpeg" at bounding box center [440, 110] width 303 height 16
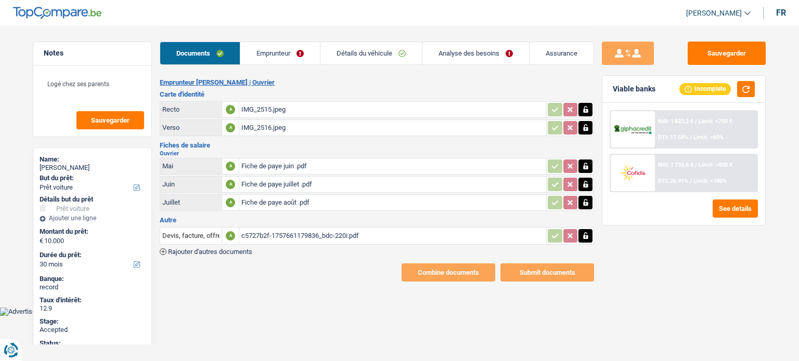
select select "car"
select select "30"
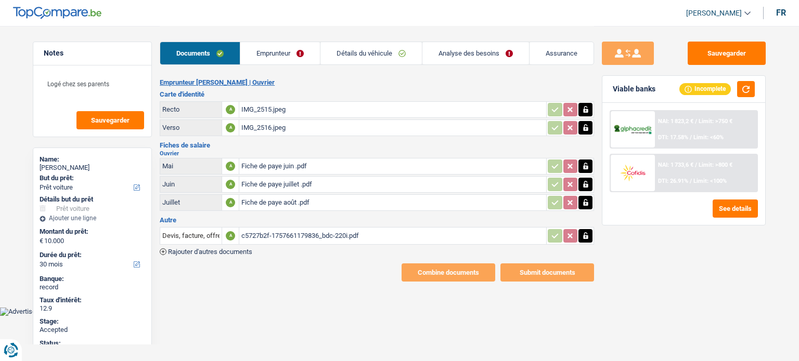
select select "car"
select select "yes"
select select "30"
click at [444, 59] on link "Analyse des besoins" at bounding box center [475, 53] width 107 height 22
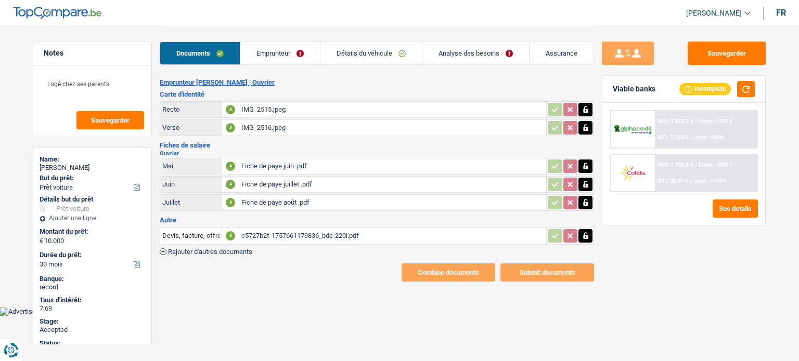
select select "car"
select select "30"
click at [306, 238] on div "c5727b2f-1757661179836_bdc-220i.pdf" at bounding box center [392, 236] width 303 height 16
click at [275, 202] on div "Fiche de paye août .pdf" at bounding box center [392, 203] width 303 height 16
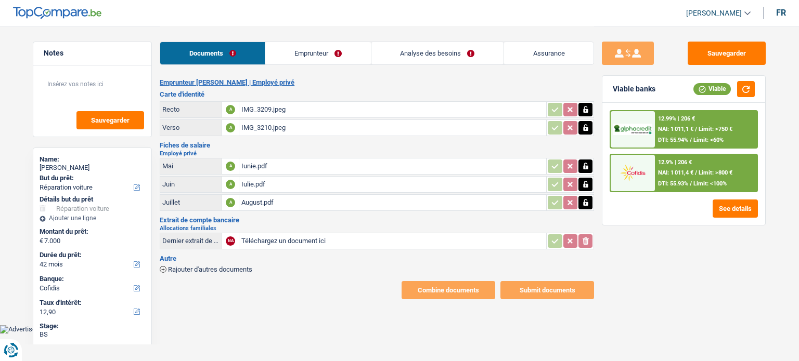
select select "carRepair"
select select "42"
select select "cofidis"
click at [332, 56] on link "Emprunteur" at bounding box center [317, 53] width 105 height 22
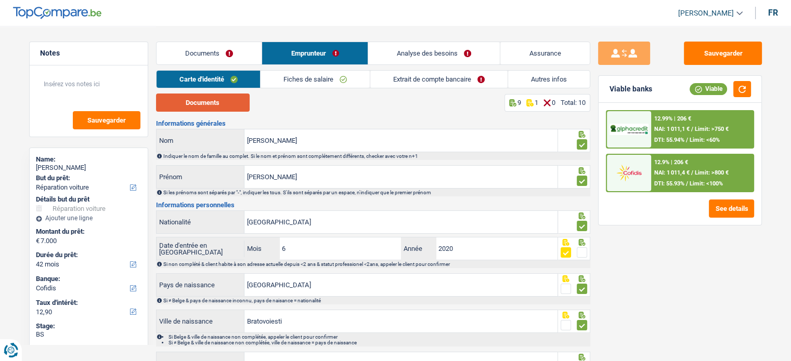
click at [221, 105] on button "Documents" at bounding box center [203, 103] width 94 height 18
click at [223, 59] on link "Documents" at bounding box center [210, 53] width 106 height 22
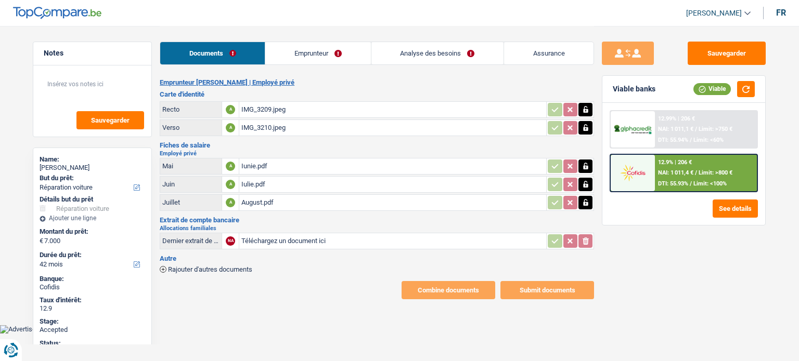
select select "carRepair"
select select "42"
click at [315, 208] on td "August.pdf" at bounding box center [392, 203] width 307 height 17
click at [272, 198] on div "August.pdf" at bounding box center [392, 203] width 303 height 16
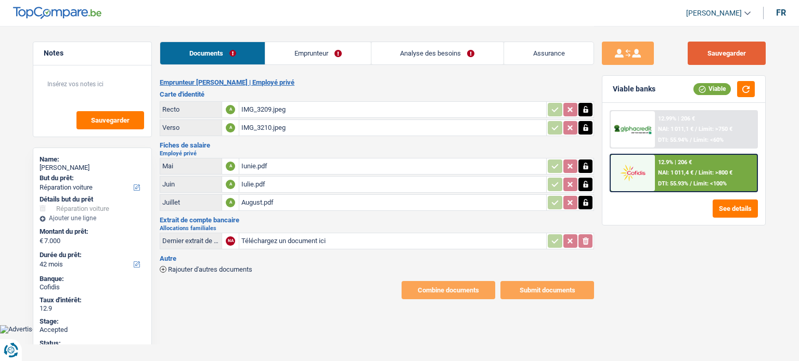
click at [706, 56] on button "Sauvegarder" at bounding box center [727, 53] width 78 height 23
click at [295, 110] on div "IMG_3209.jpeg" at bounding box center [392, 110] width 303 height 16
click at [285, 134] on div "IMG_3210.jpeg" at bounding box center [392, 128] width 303 height 16
click at [274, 195] on div "August.pdf" at bounding box center [392, 203] width 303 height 16
click at [325, 58] on link "Emprunteur" at bounding box center [317, 53] width 105 height 22
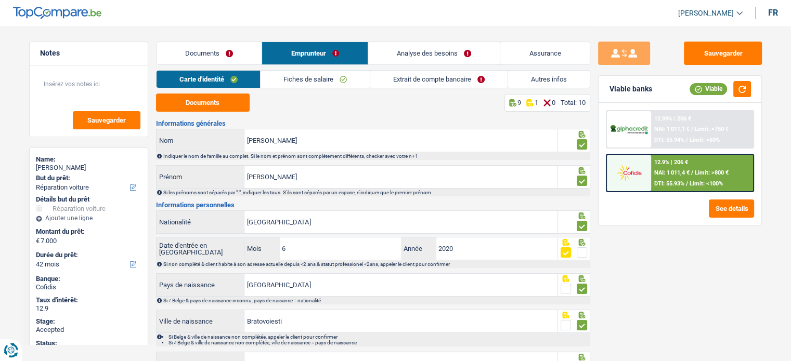
click at [319, 81] on link "Fiches de salaire" at bounding box center [315, 79] width 109 height 17
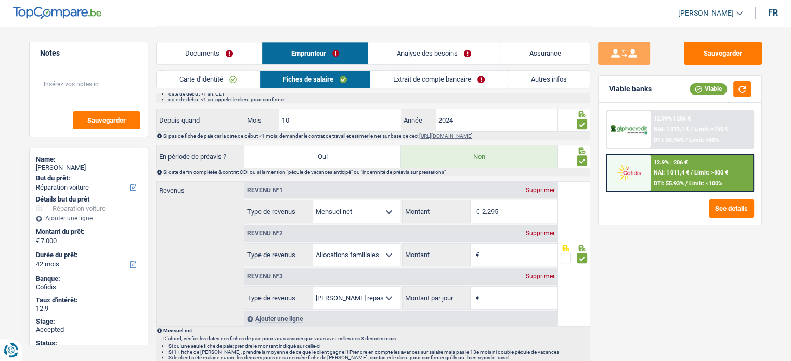
scroll to position [520, 0]
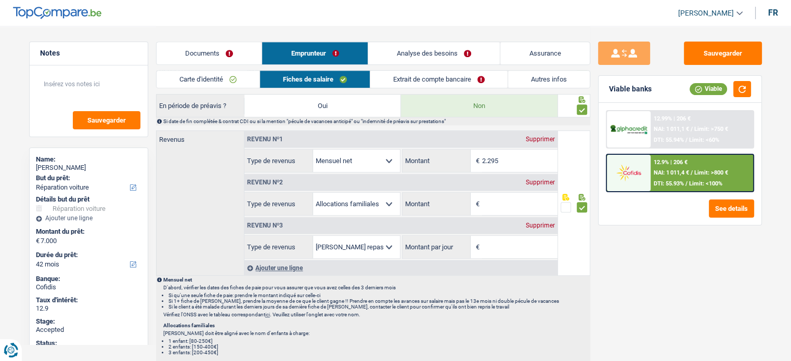
click at [538, 180] on div "Supprimer" at bounding box center [540, 182] width 34 height 6
select select "mealVouchers"
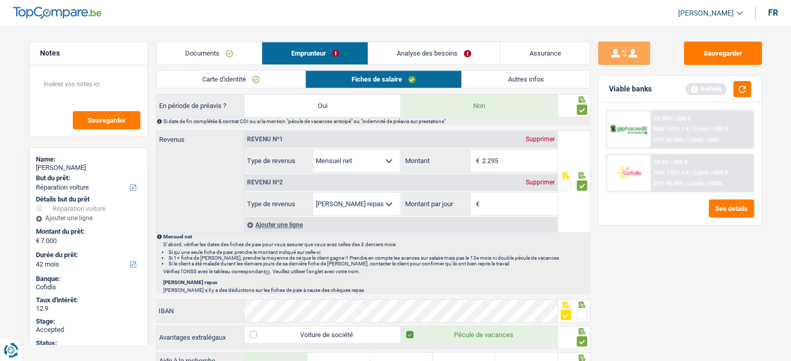
drag, startPoint x: 538, startPoint y: 180, endPoint x: 522, endPoint y: 185, distance: 17.2
click at [539, 180] on div "Supprimer" at bounding box center [540, 182] width 34 height 6
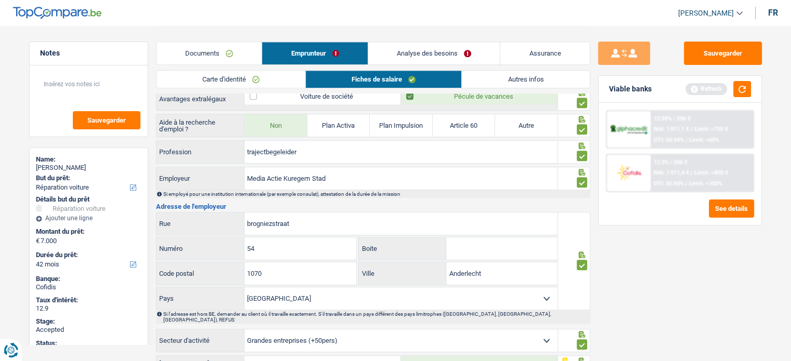
click at [437, 47] on link "Analyse des besoins" at bounding box center [434, 53] width 132 height 22
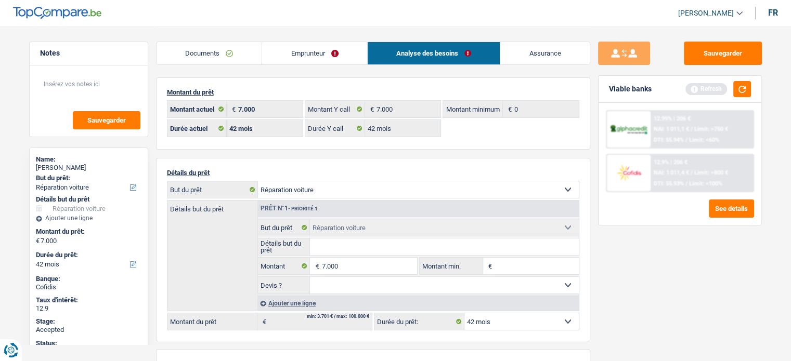
scroll to position [0, 0]
